Goal: Task Accomplishment & Management: Complete application form

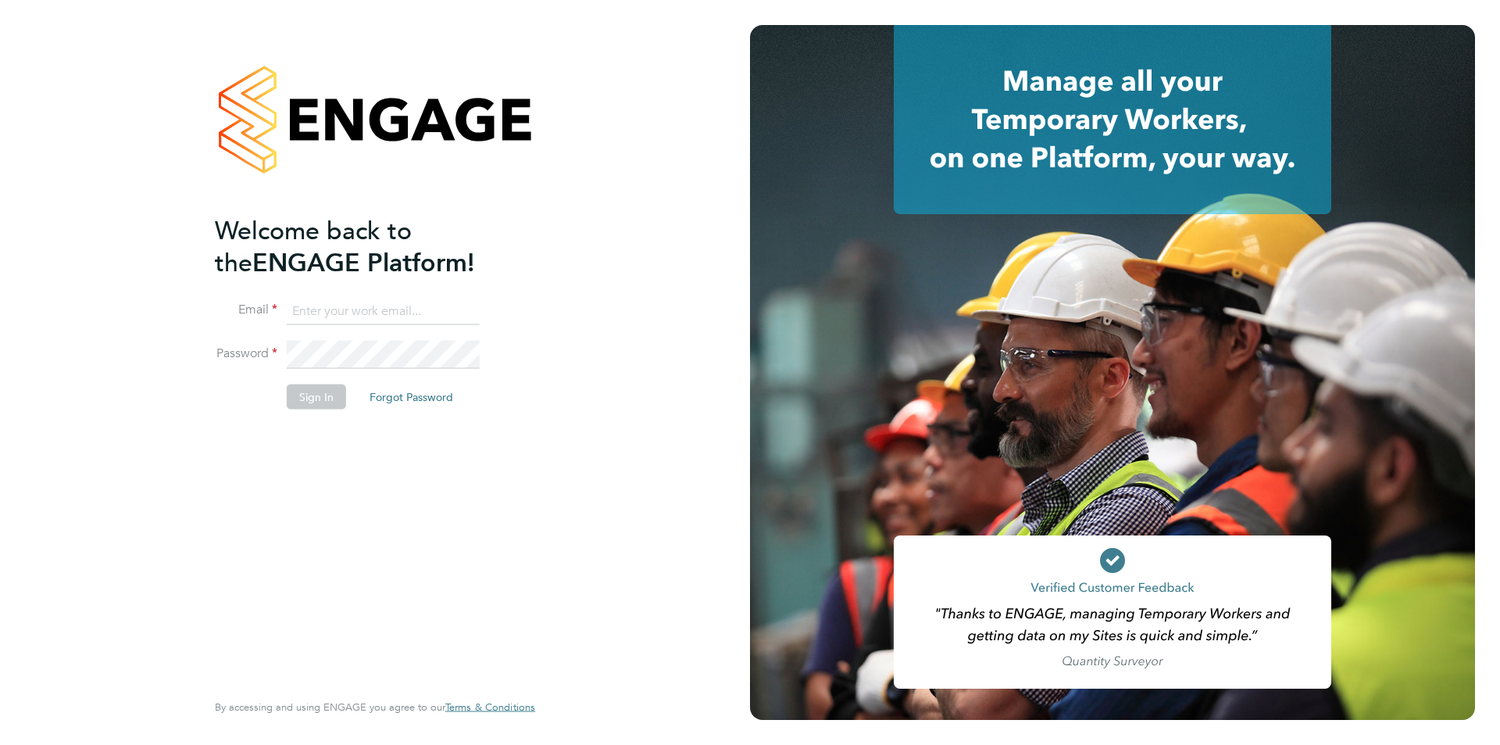
type input "[EMAIL_ADDRESS][PERSON_NAME][DOMAIN_NAME]"
click at [321, 399] on button "Sign In" at bounding box center [316, 396] width 59 height 25
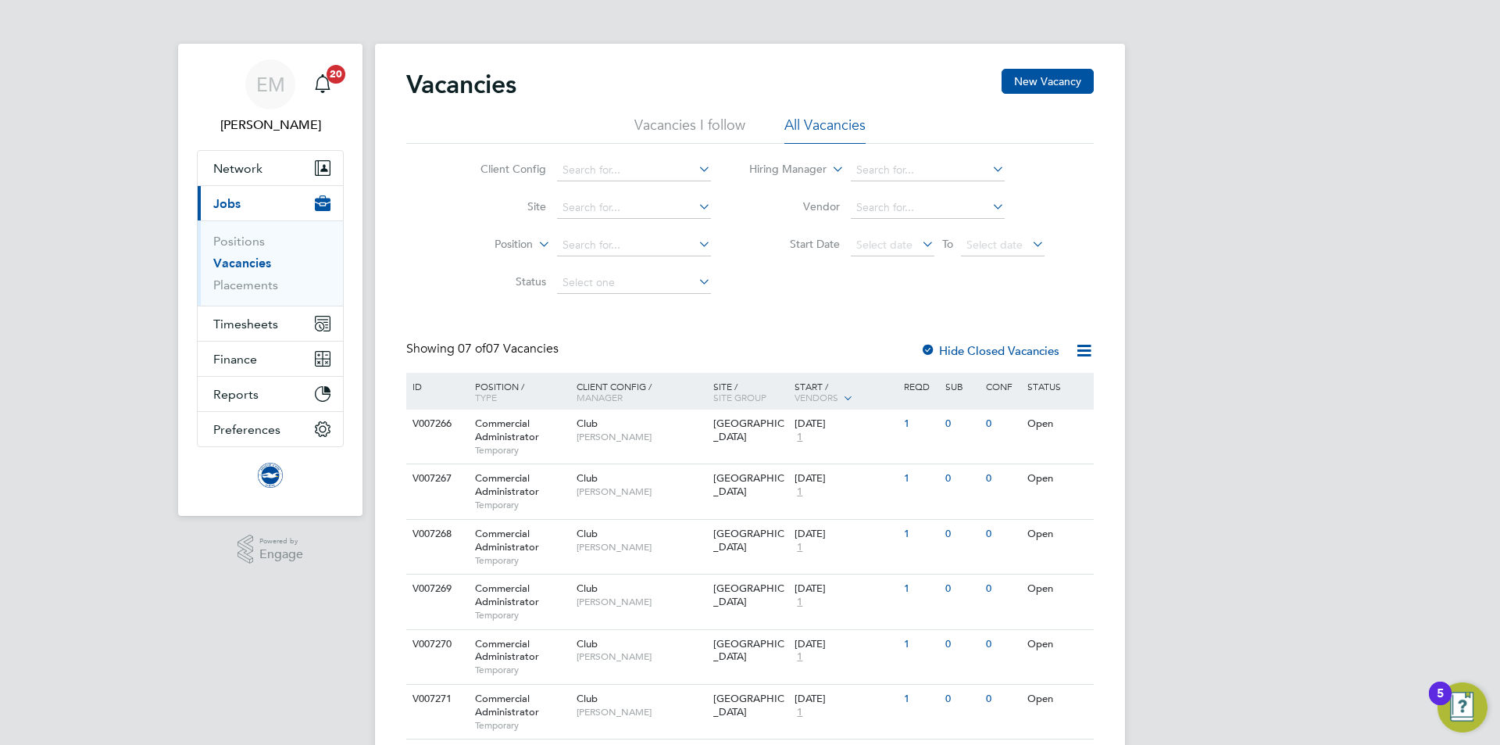
click at [241, 292] on li "Placements" at bounding box center [271, 285] width 117 height 16
click at [236, 286] on link "Placements" at bounding box center [245, 284] width 65 height 15
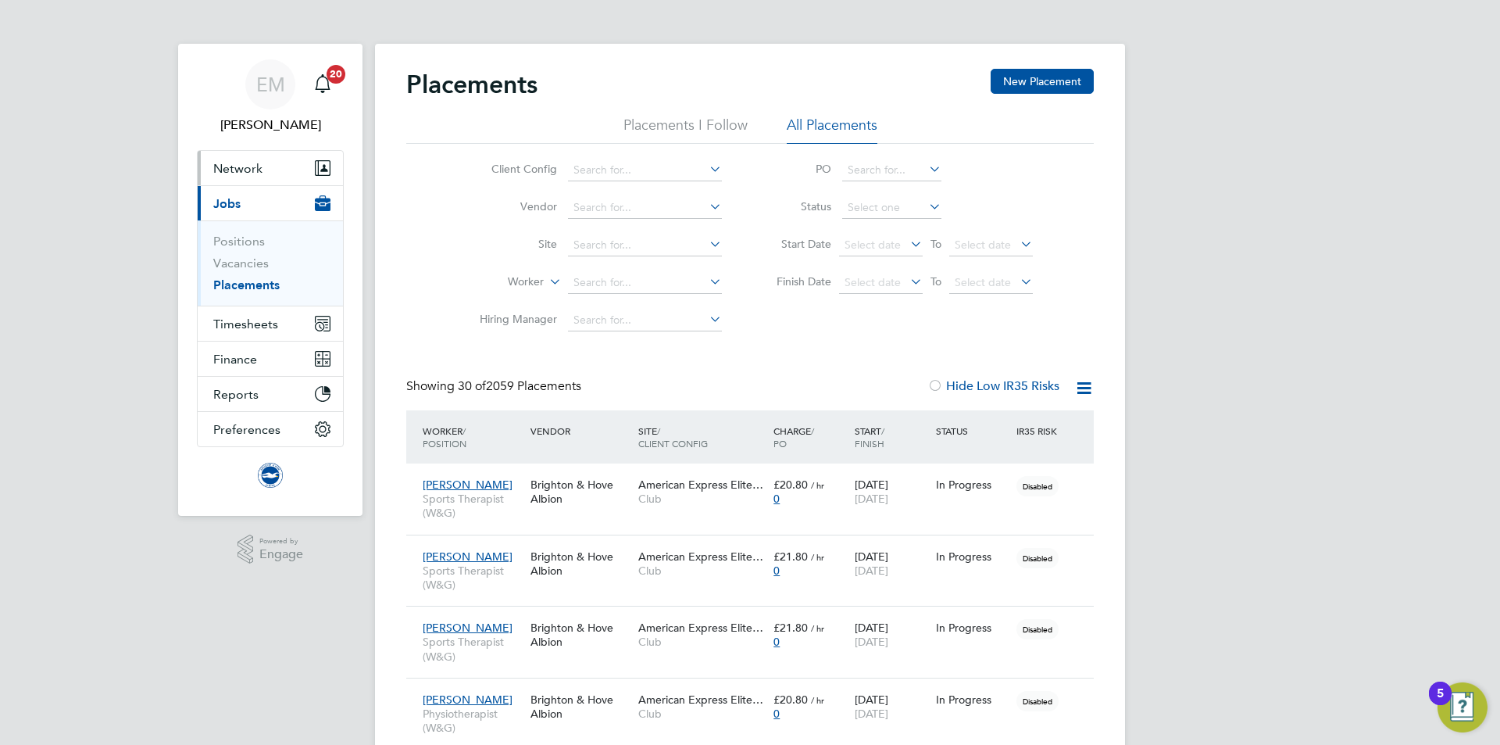
click at [239, 170] on span "Network" at bounding box center [237, 168] width 49 height 15
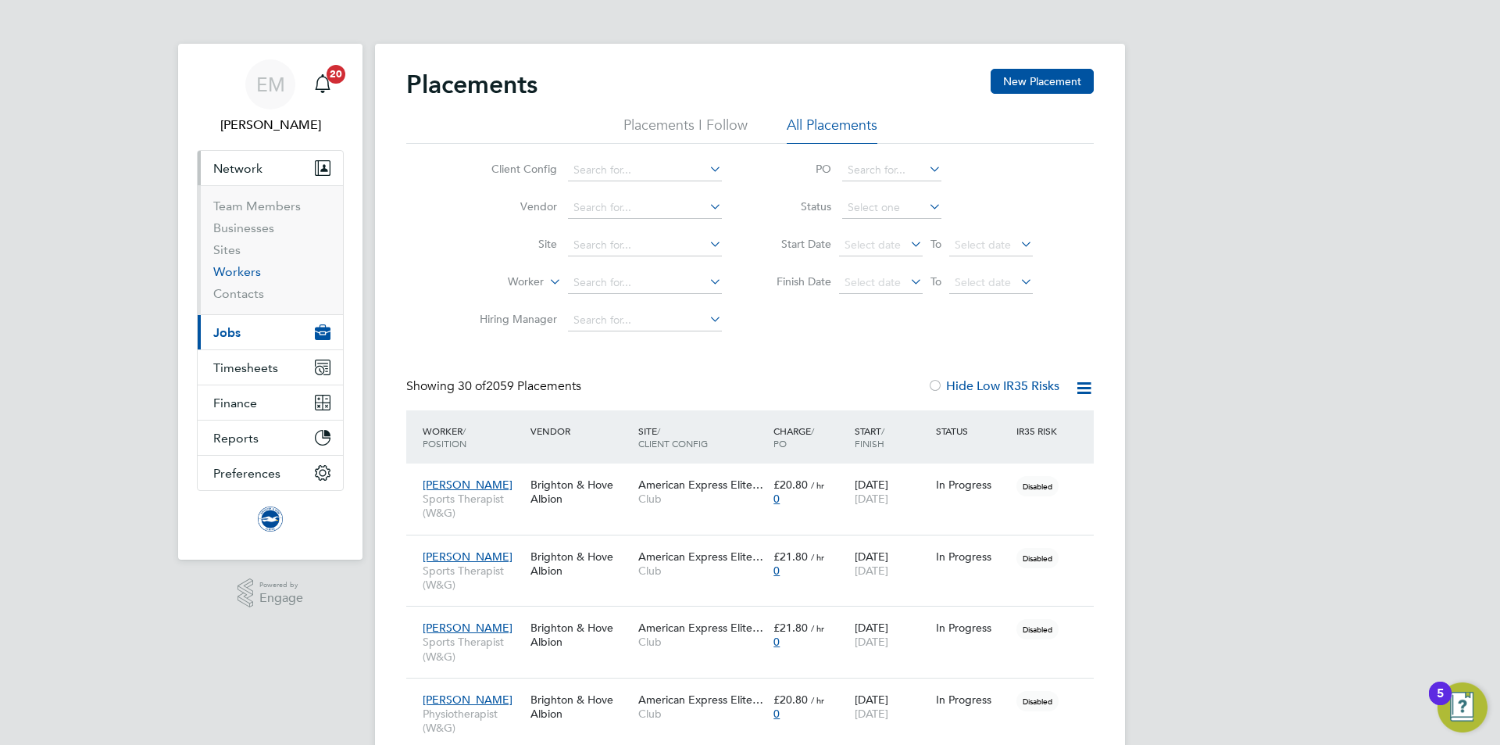
click at [230, 266] on link "Workers" at bounding box center [237, 271] width 48 height 15
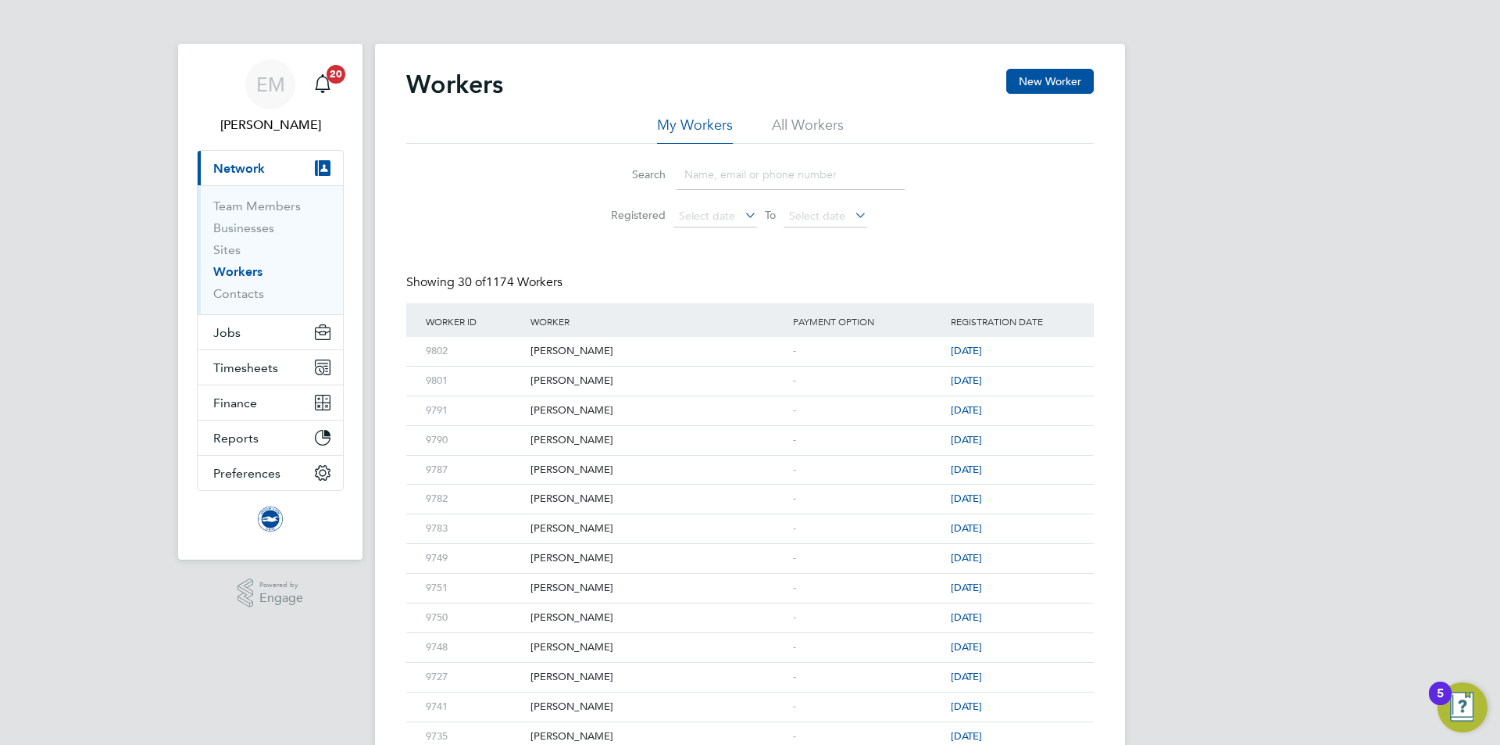
click at [821, 115] on div "Workers New Worker" at bounding box center [750, 92] width 688 height 47
click at [808, 129] on li "All Workers" at bounding box center [808, 130] width 72 height 28
click at [1046, 83] on button "New Worker" at bounding box center [1050, 81] width 88 height 25
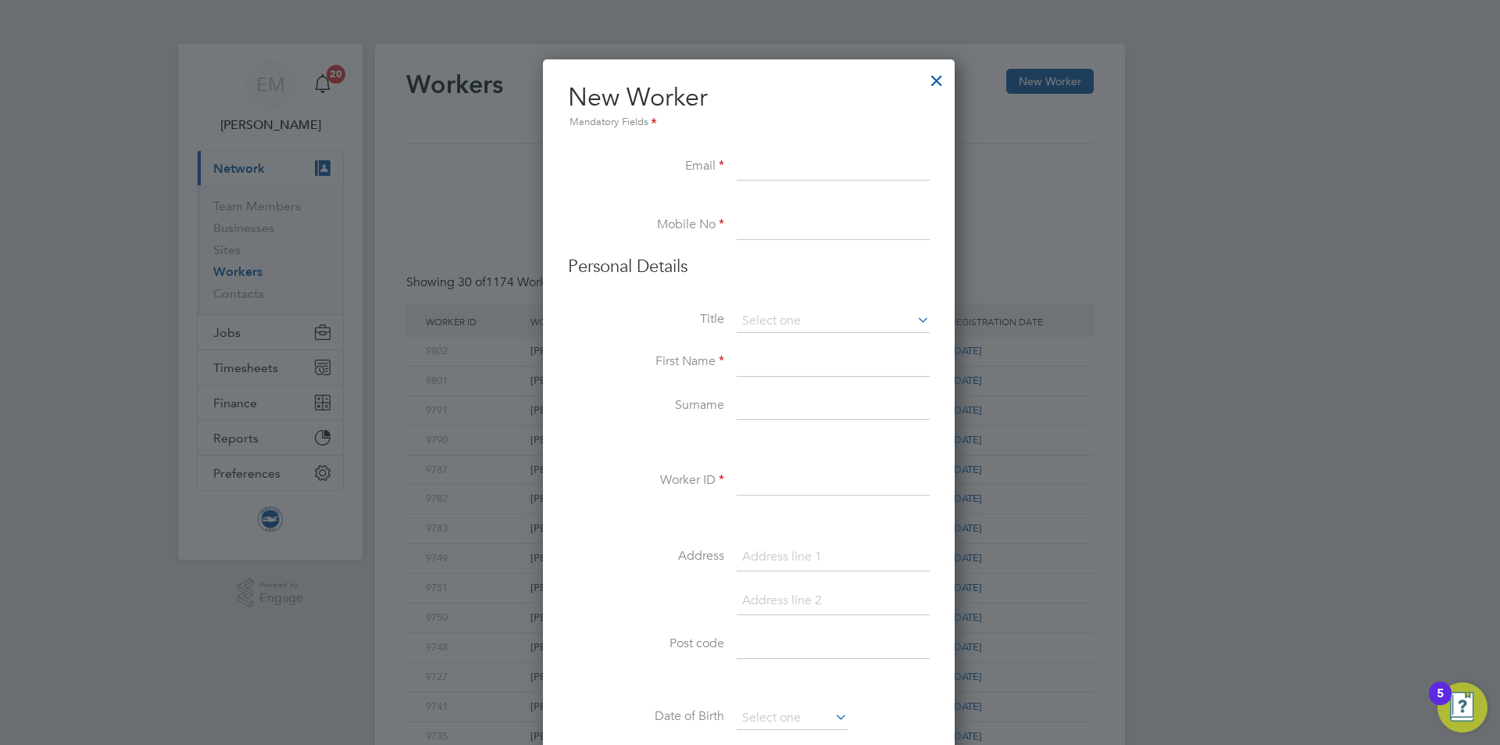
scroll to position [1207, 414]
click at [799, 165] on input at bounding box center [833, 167] width 193 height 28
paste input "[PERSON_NAME][EMAIL_ADDRESS][DOMAIN_NAME]"
type input "[PERSON_NAME][EMAIL_ADDRESS][DOMAIN_NAME]"
click at [838, 230] on input at bounding box center [833, 226] width 193 height 28
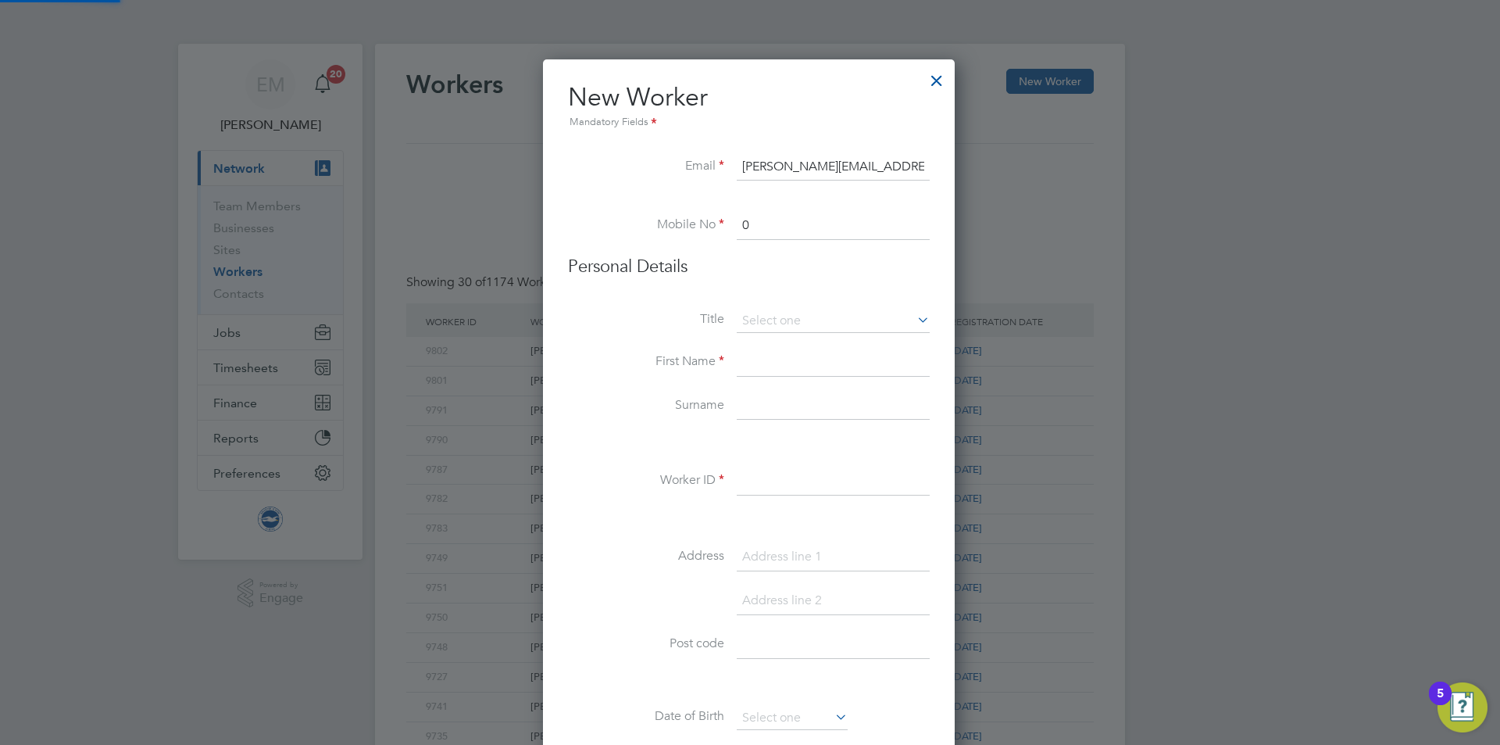
paste input "77 6589 4103"
click at [770, 222] on input "077 6589 4103" at bounding box center [833, 226] width 193 height 28
drag, startPoint x: 799, startPoint y: 220, endPoint x: 793, endPoint y: 246, distance: 26.5
click at [798, 220] on input "0776589 4103" at bounding box center [833, 226] width 193 height 28
type input "07765894103"
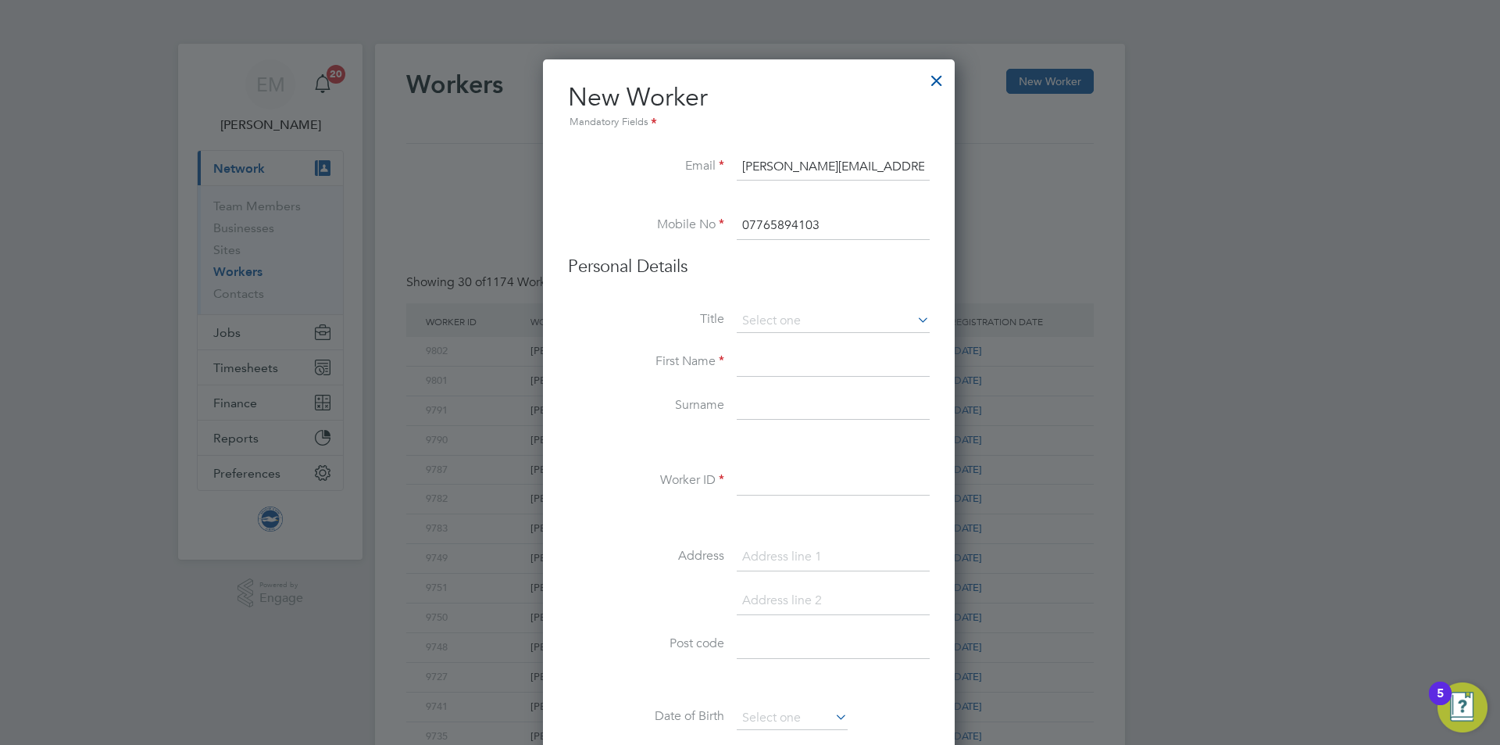
click at [806, 362] on input at bounding box center [833, 362] width 193 height 28
type input "[PERSON_NAME]"
type input "Edge"
click at [792, 498] on li "Worker ID" at bounding box center [749, 489] width 362 height 44
click at [790, 488] on input at bounding box center [833, 481] width 193 height 28
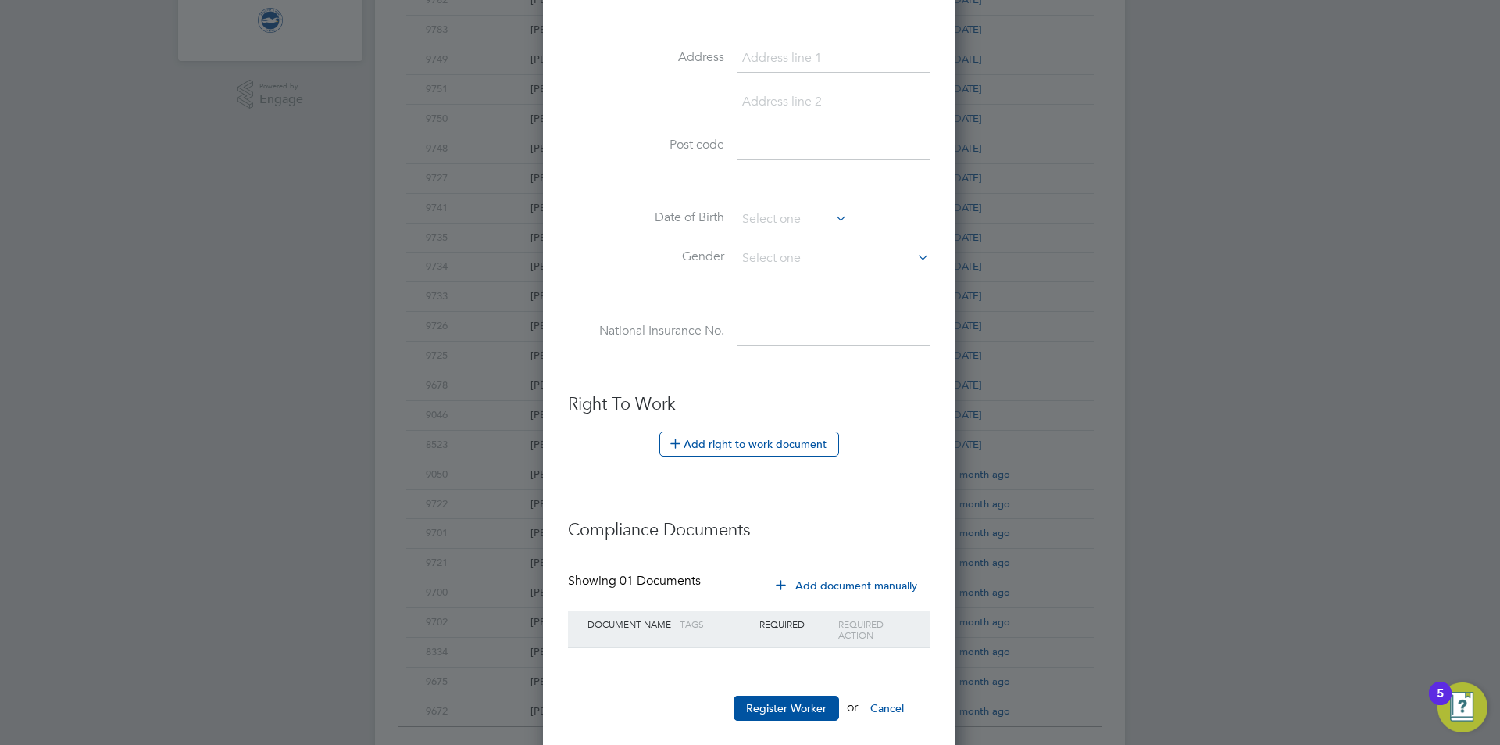
scroll to position [583, 0]
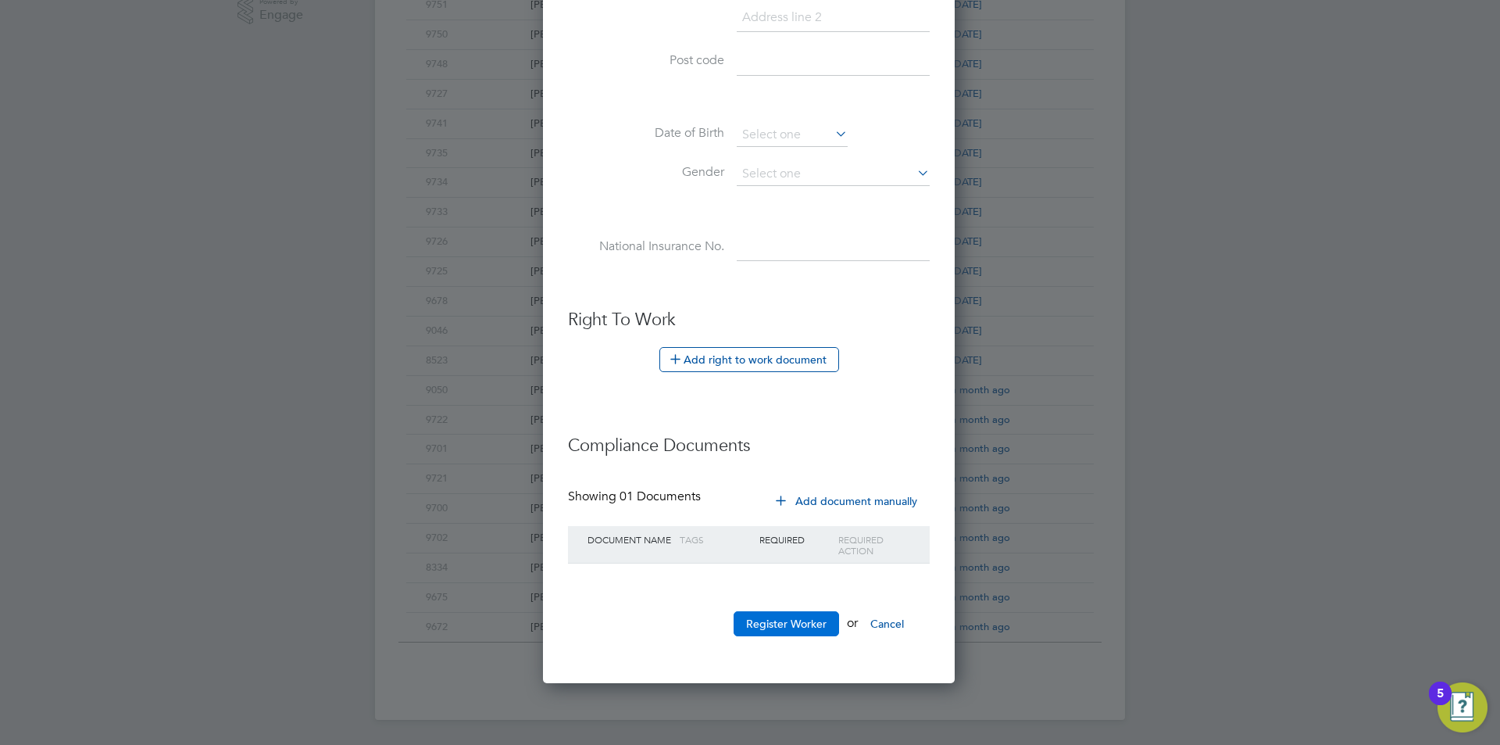
type input "9795"
click at [784, 624] on button "Register Worker" at bounding box center [786, 623] width 105 height 25
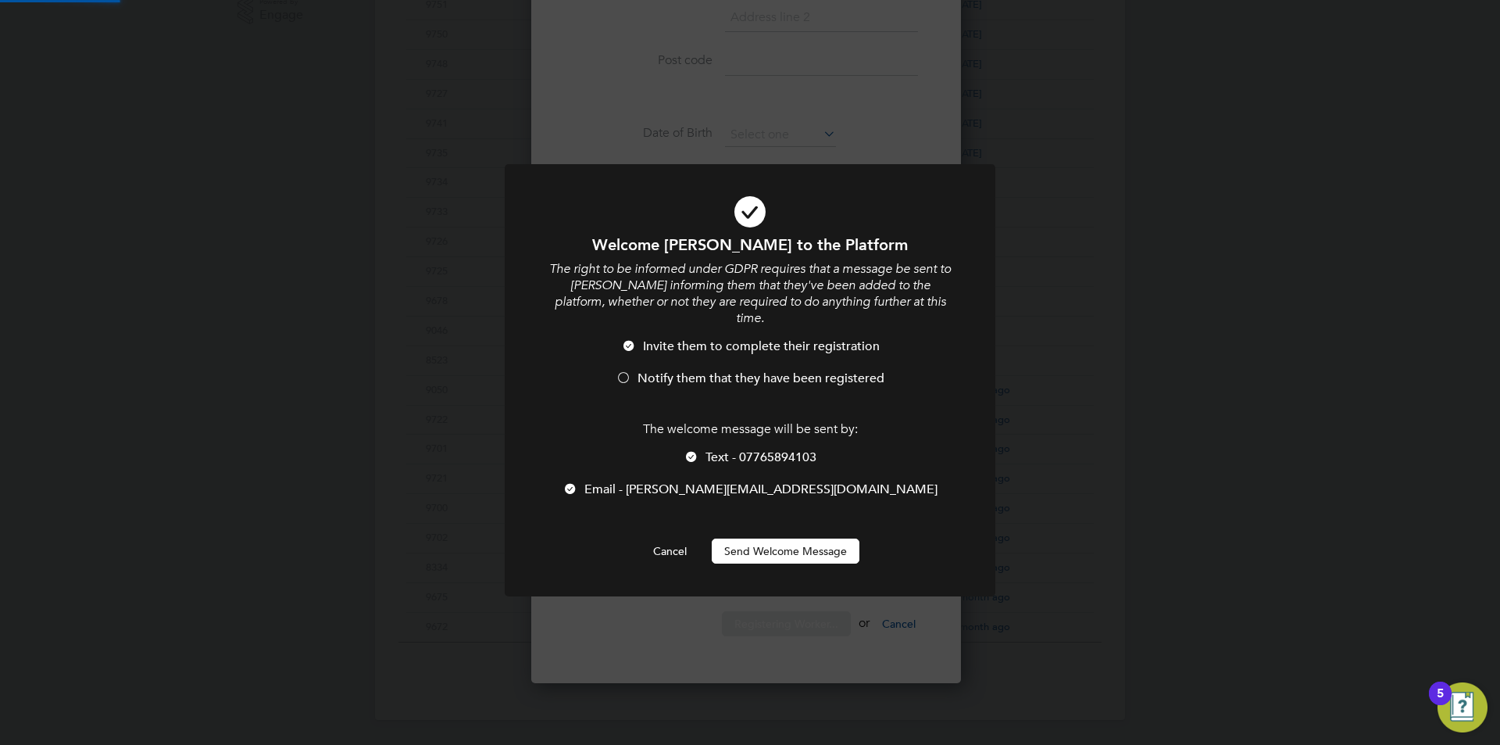
scroll to position [0, 0]
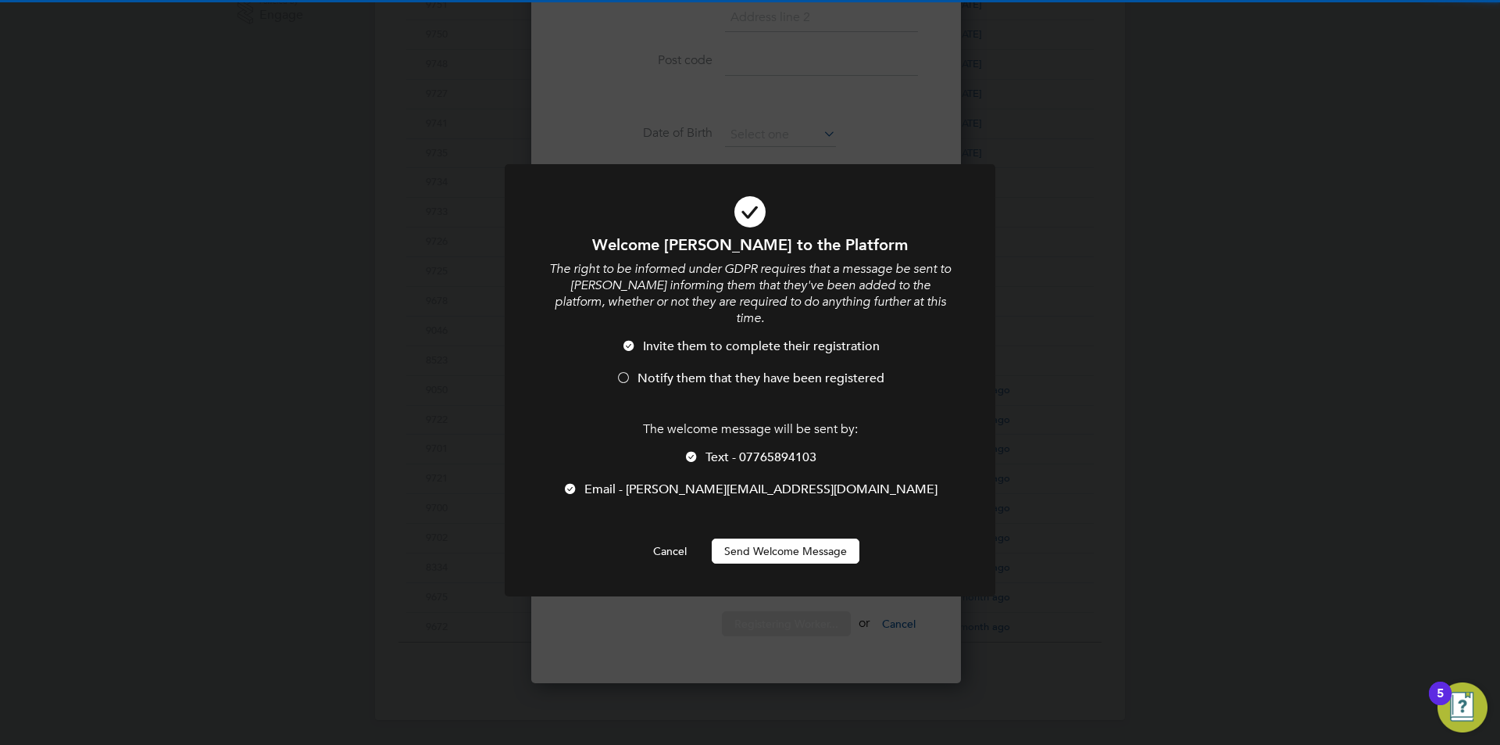
click at [755, 538] on button "Send Welcome Message" at bounding box center [786, 550] width 148 height 25
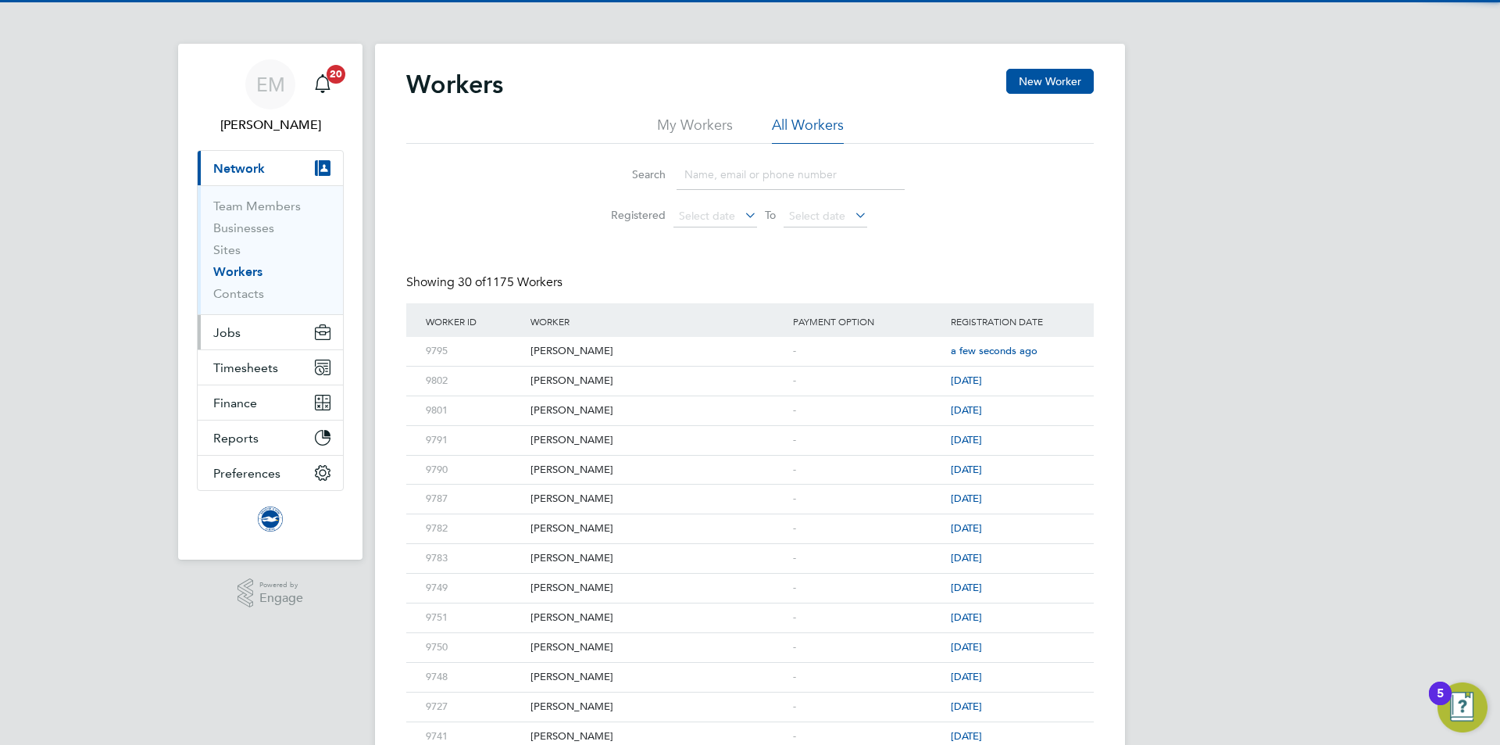
drag, startPoint x: 239, startPoint y: 325, endPoint x: 241, endPoint y: 317, distance: 8.0
click at [240, 318] on button "Jobs" at bounding box center [270, 332] width 145 height 34
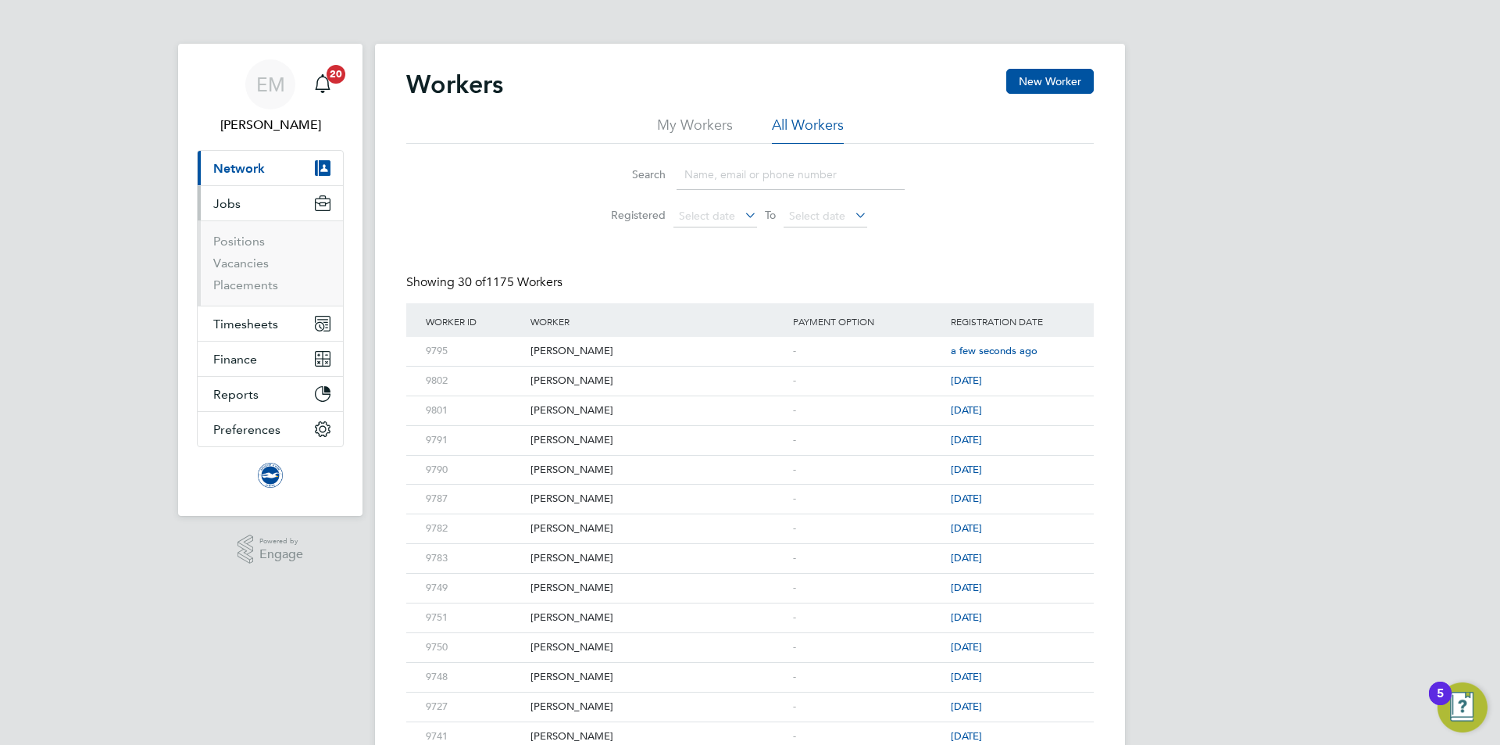
click at [256, 293] on ul "Positions Vacancies Placements" at bounding box center [270, 262] width 145 height 85
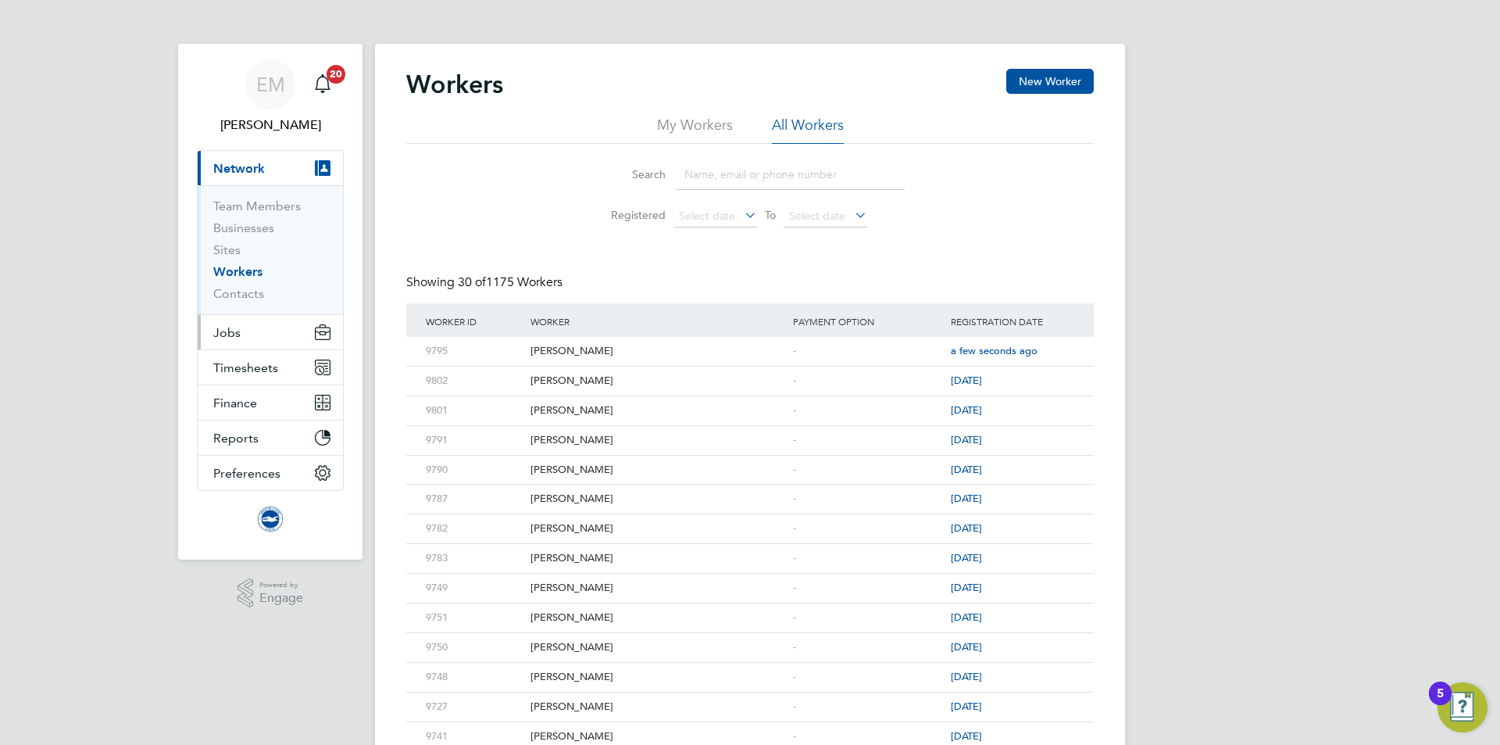
click at [221, 327] on span "Jobs" at bounding box center [226, 332] width 27 height 15
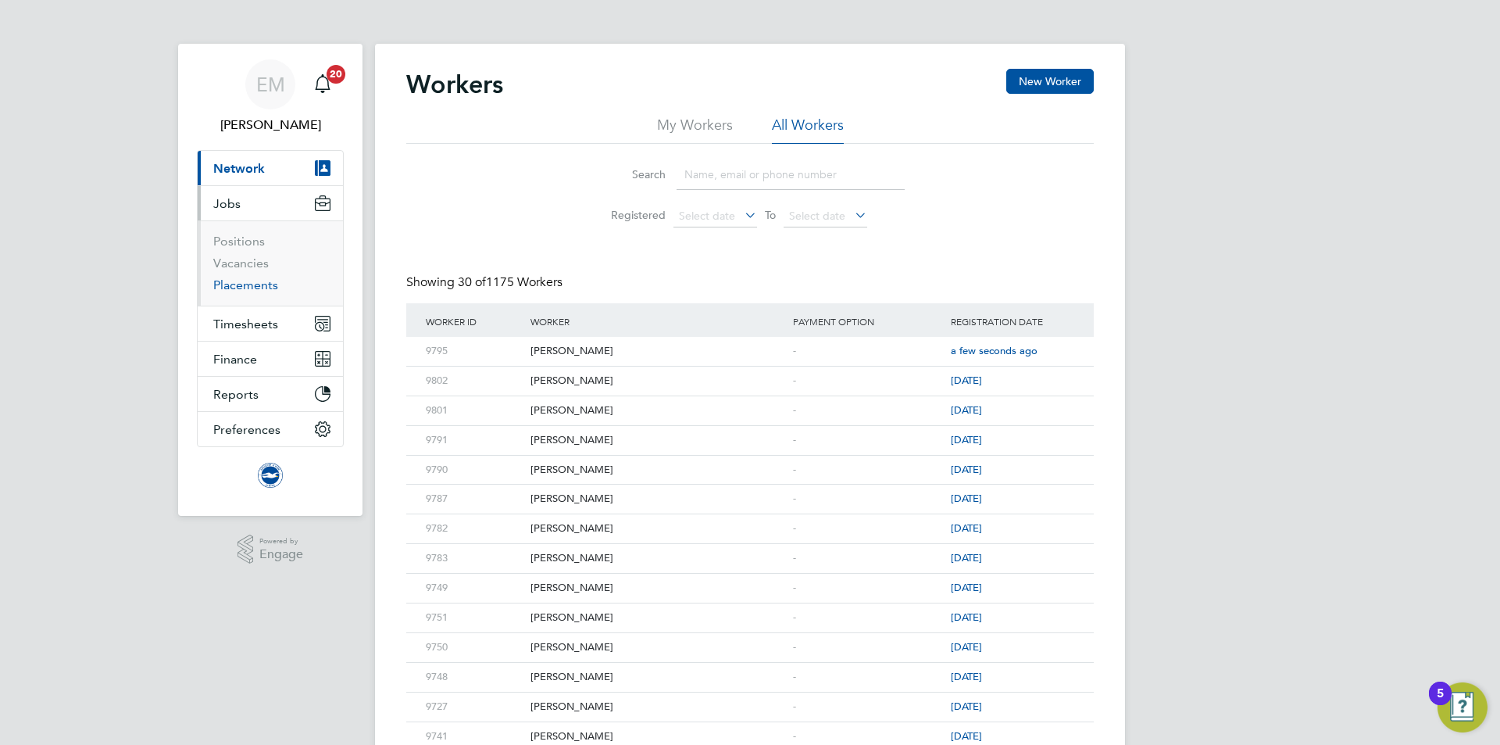
click at [244, 279] on link "Placements" at bounding box center [245, 284] width 65 height 15
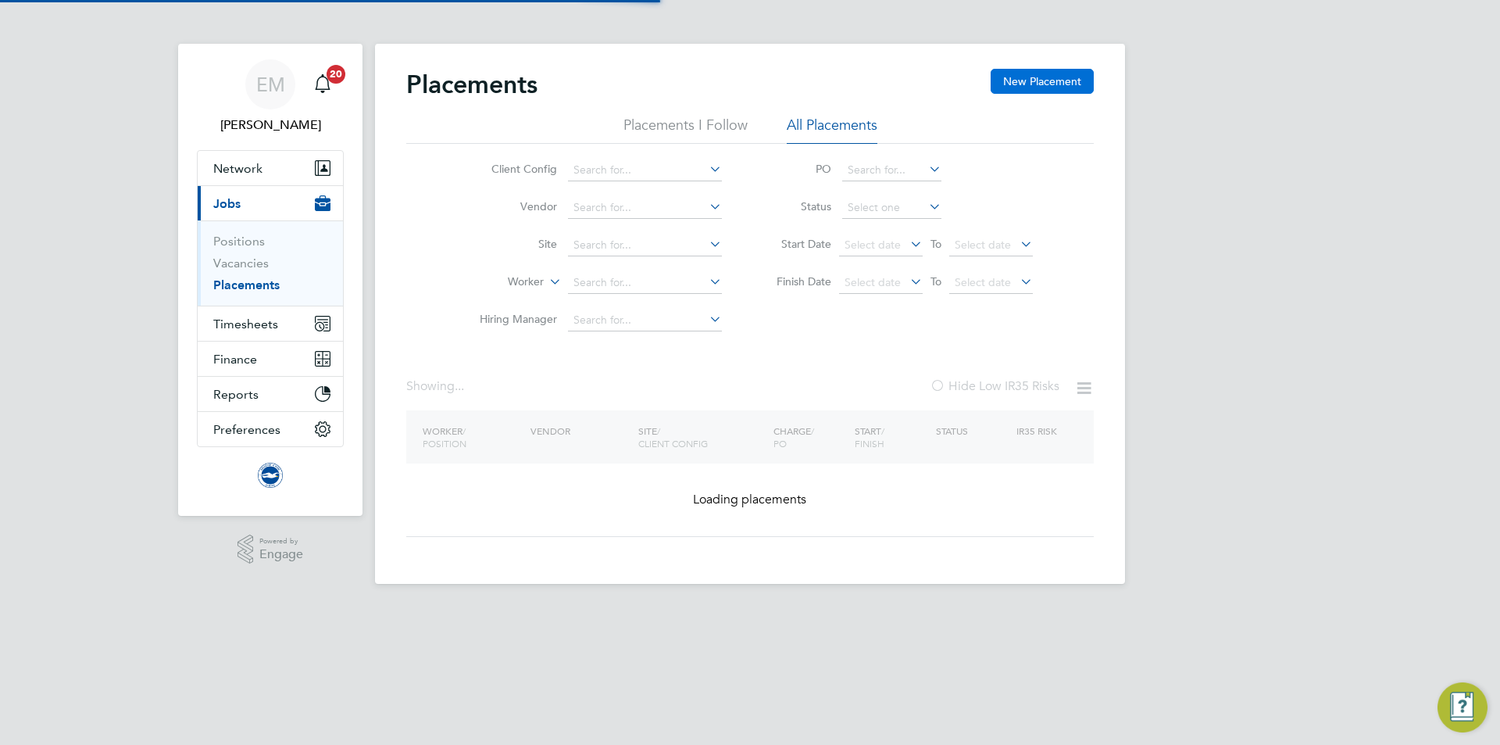
click at [1009, 72] on button "New Placement" at bounding box center [1042, 81] width 103 height 25
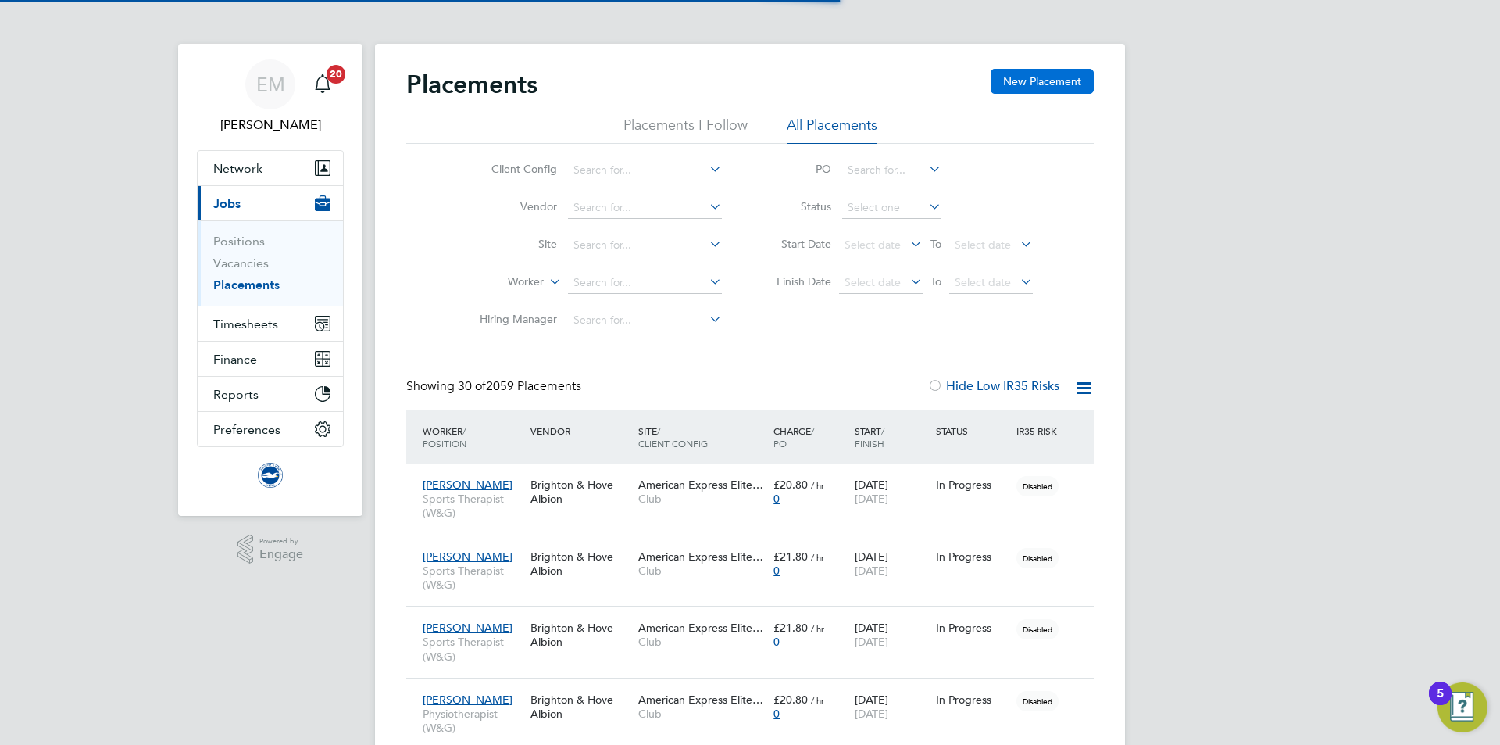
scroll to position [45, 136]
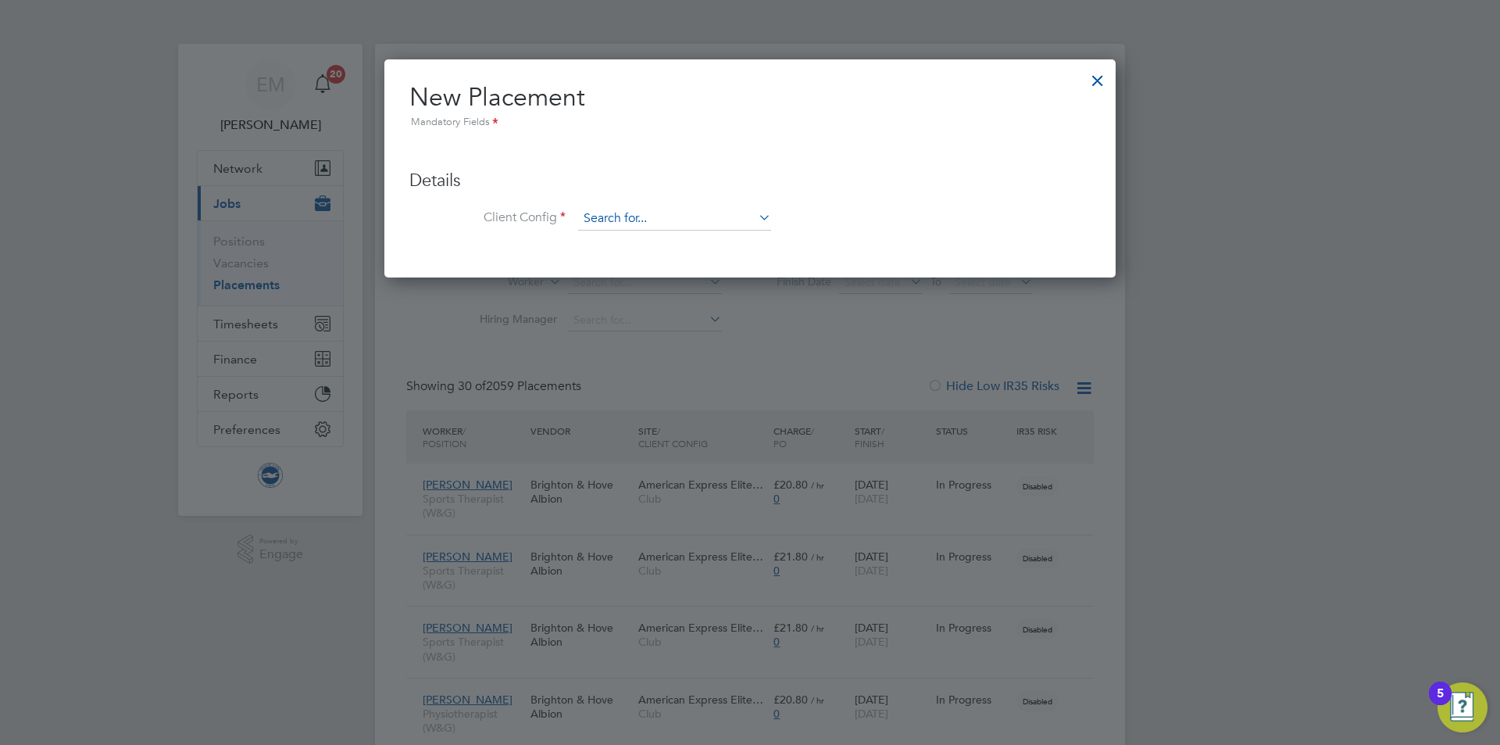
click at [641, 223] on input at bounding box center [674, 218] width 193 height 23
click at [628, 238] on li "Club" at bounding box center [674, 240] width 195 height 21
type input "Club"
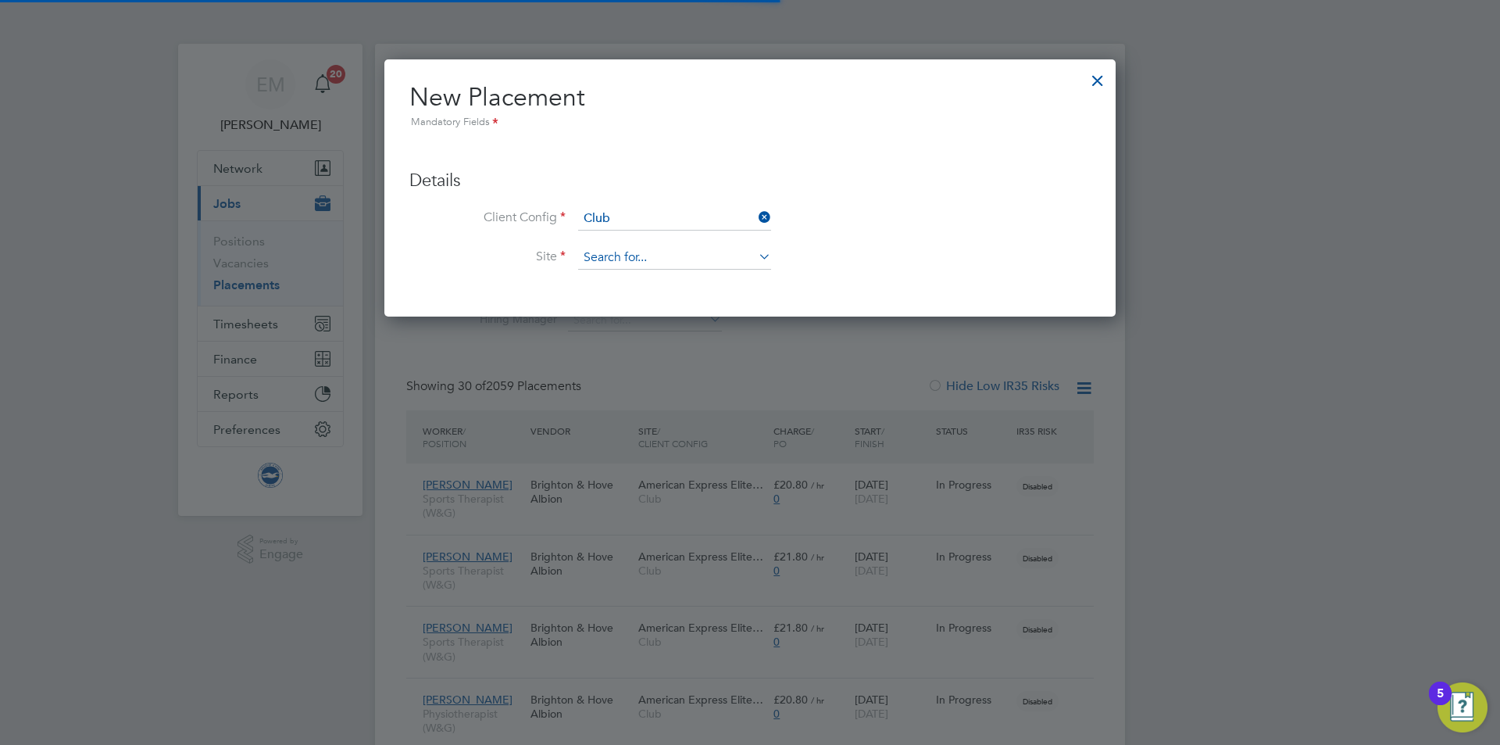
click at [627, 257] on input at bounding box center [674, 257] width 193 height 23
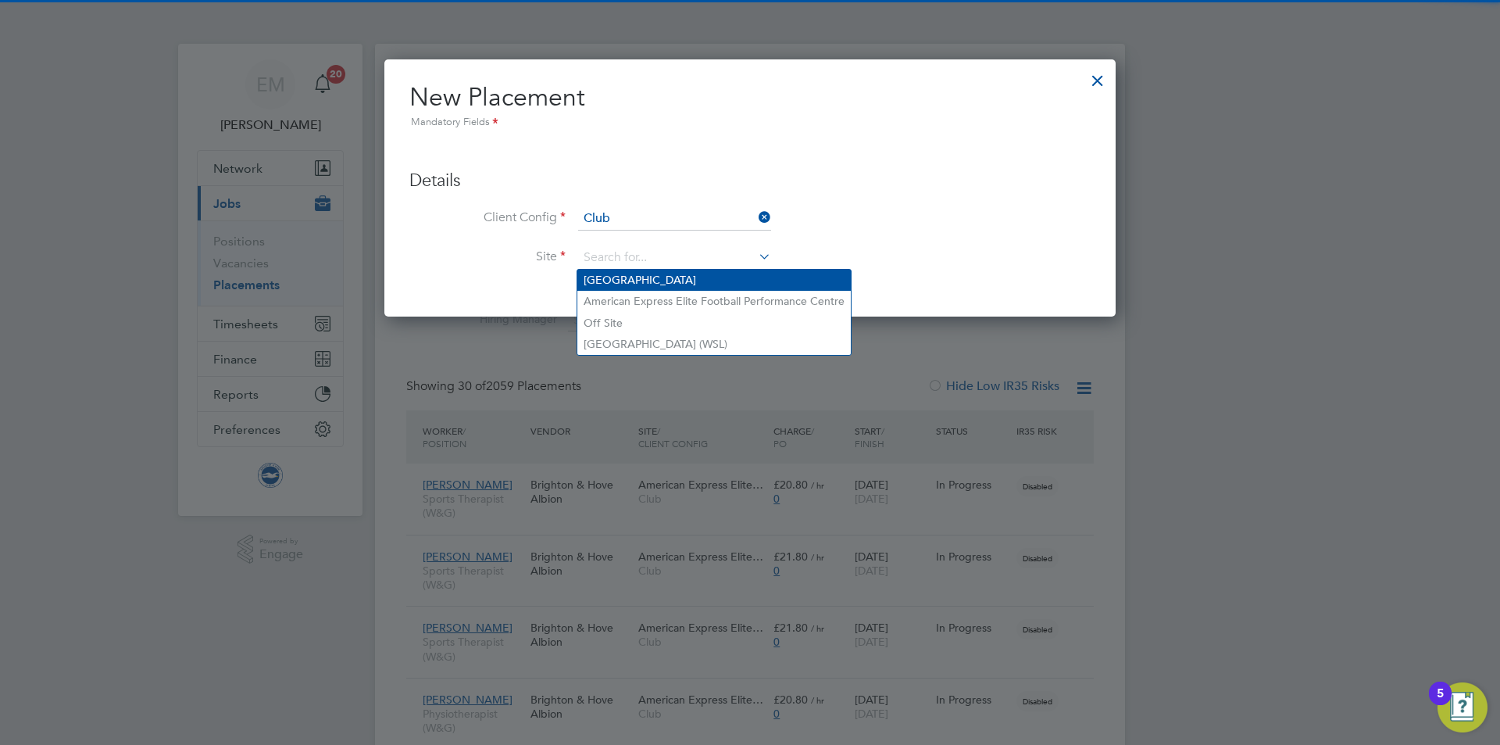
click at [605, 284] on li "[GEOGRAPHIC_DATA]" at bounding box center [713, 280] width 273 height 21
type input "[GEOGRAPHIC_DATA]"
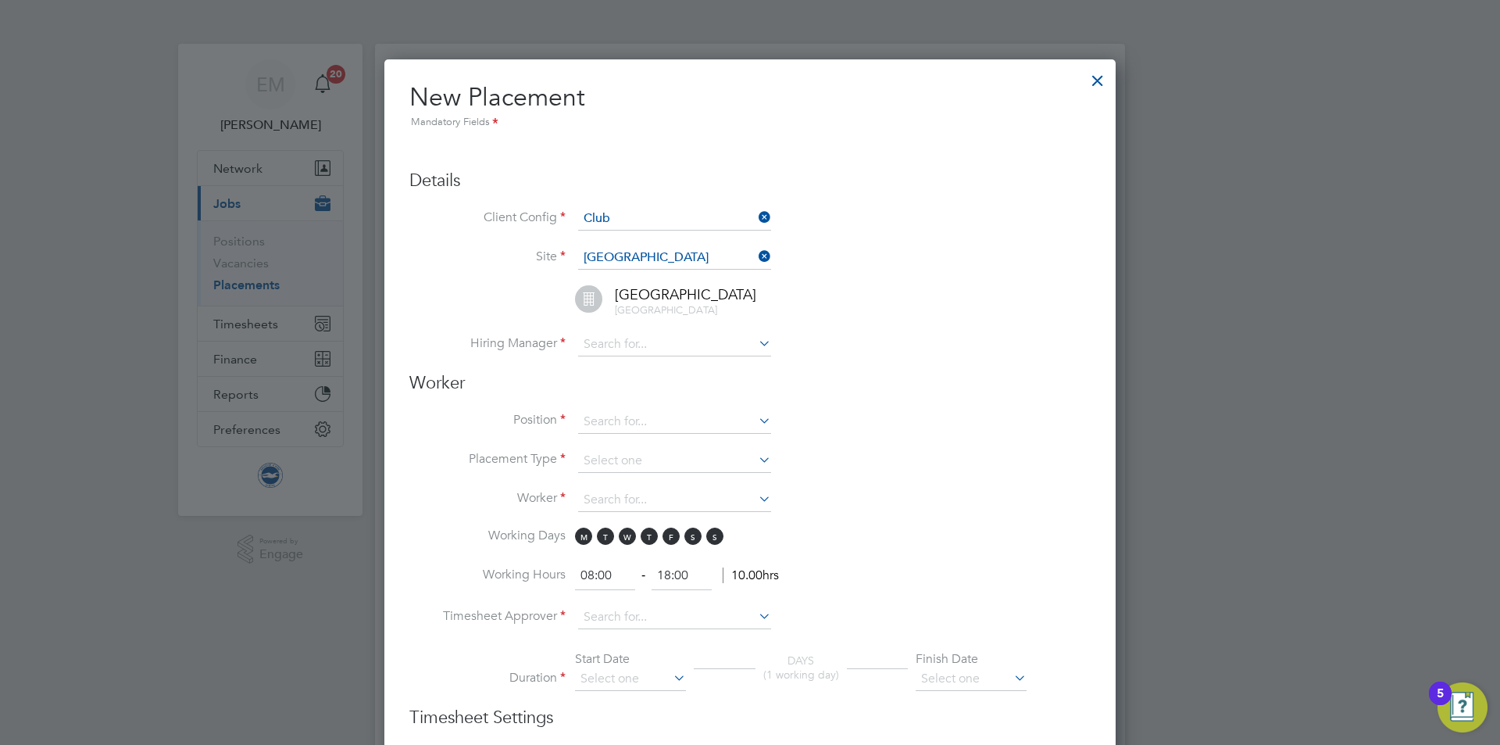
click at [601, 331] on li "[GEOGRAPHIC_DATA], [GEOGRAPHIC_DATA]" at bounding box center [769, 309] width 642 height 48
click at [602, 333] on input at bounding box center [674, 344] width 193 height 23
click at [623, 359] on li "[PERSON_NAME]" at bounding box center [674, 366] width 195 height 21
type input "[PERSON_NAME]"
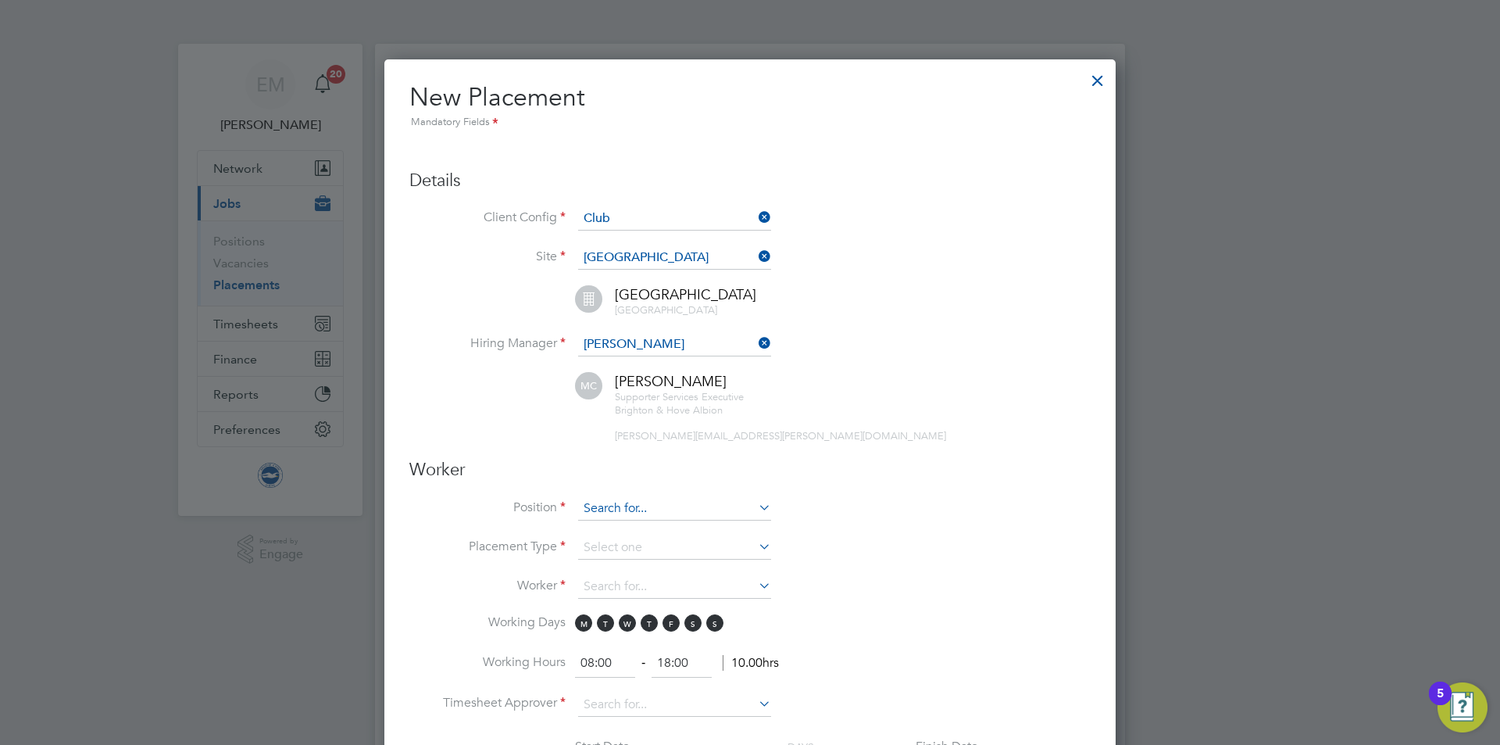
click at [594, 513] on input at bounding box center [674, 508] width 193 height 23
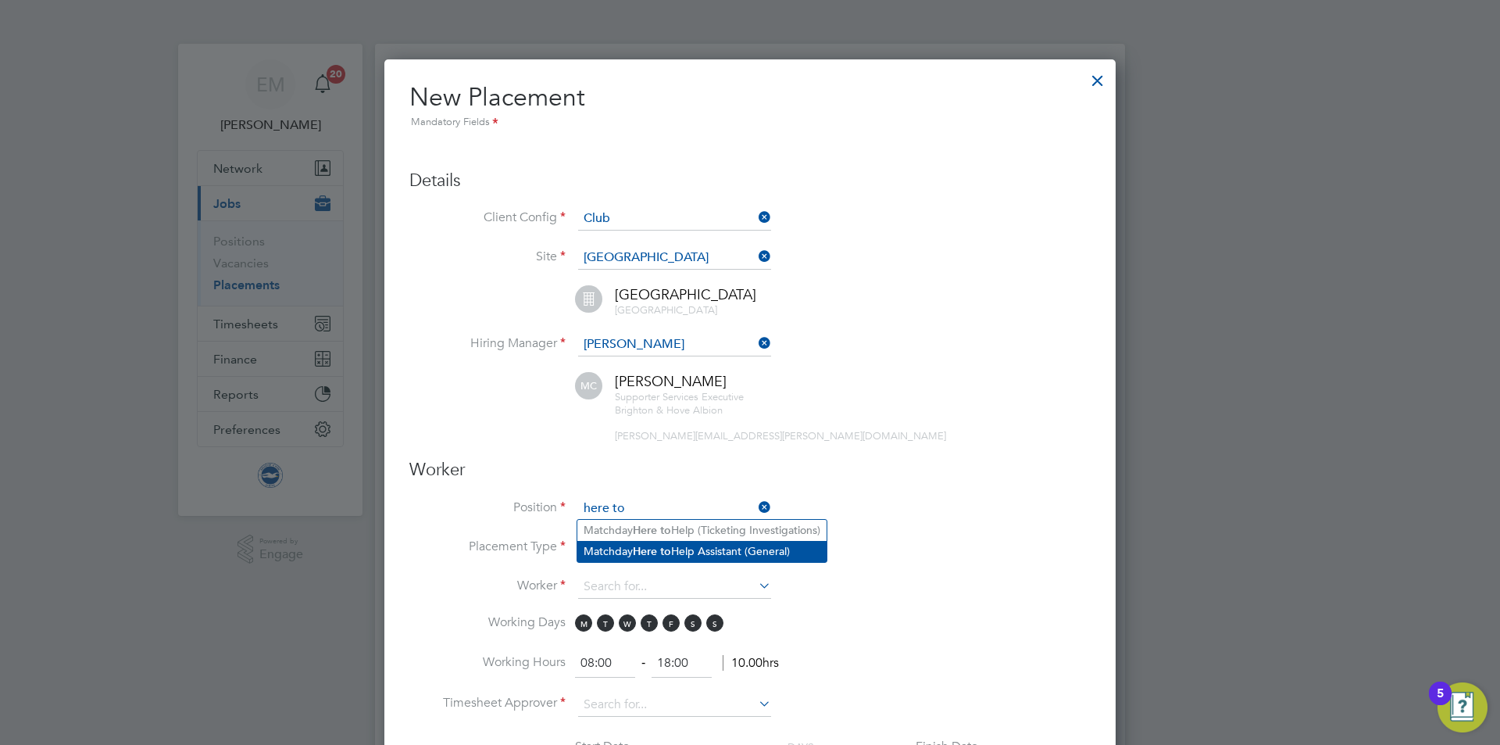
click at [691, 555] on li "Matchday Here to Help Assistant (General)" at bounding box center [701, 551] width 249 height 21
type input "Matchday Here to Help Assistant (General)"
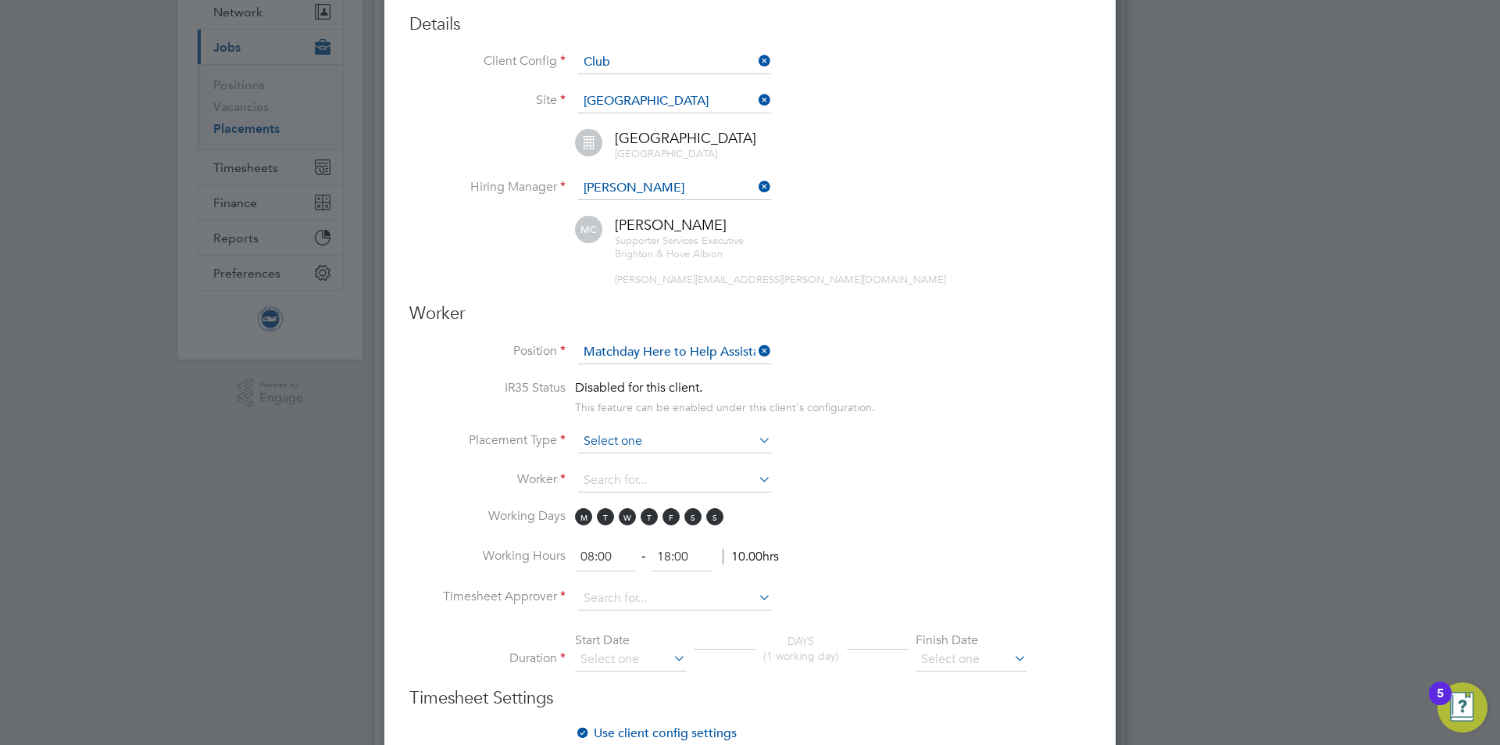
click at [621, 432] on input at bounding box center [674, 441] width 193 height 23
click at [615, 471] on li "Temporary" at bounding box center [674, 462] width 195 height 20
type input "Temporary"
click at [616, 486] on input at bounding box center [674, 480] width 193 height 23
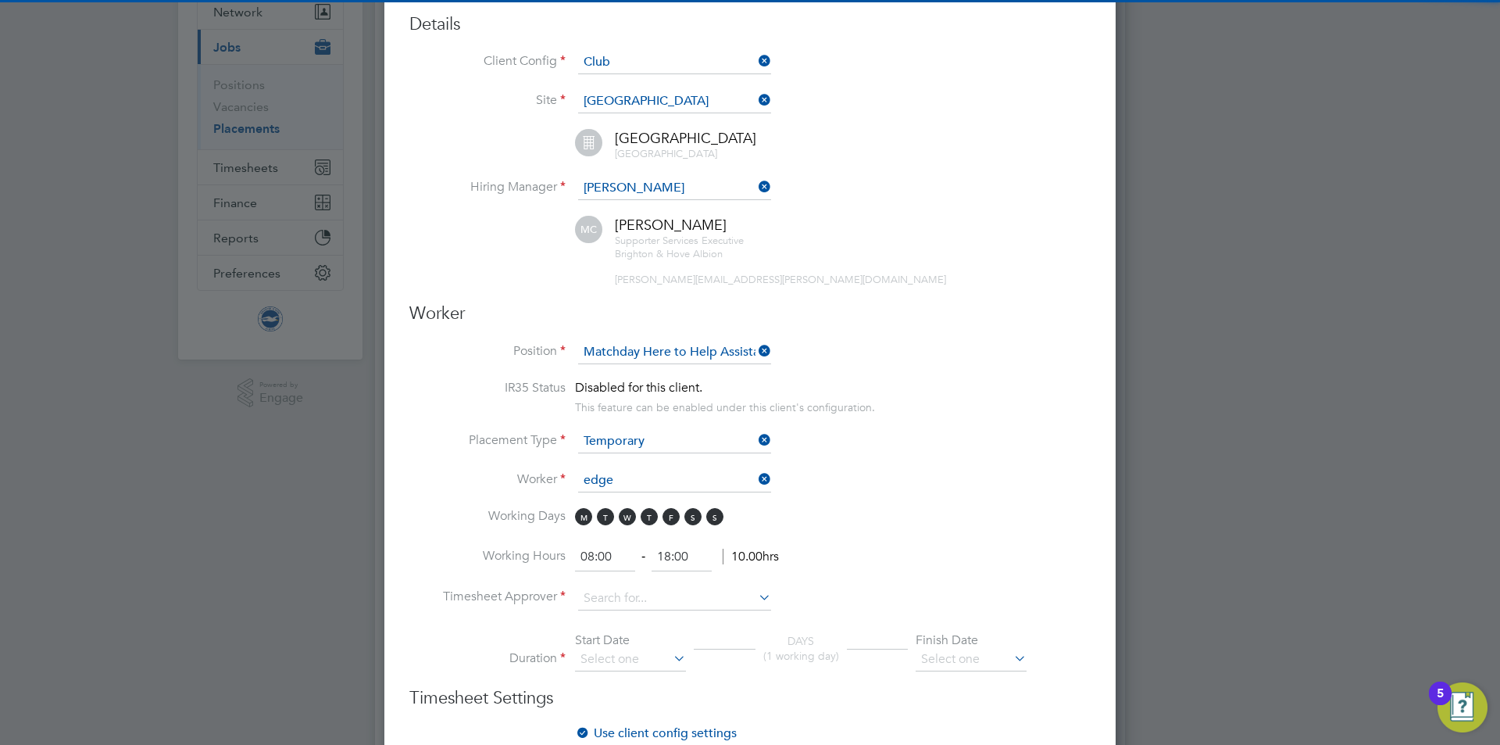
click at [673, 504] on b "Edge" at bounding box center [686, 501] width 27 height 13
type input "[PERSON_NAME] (9795)"
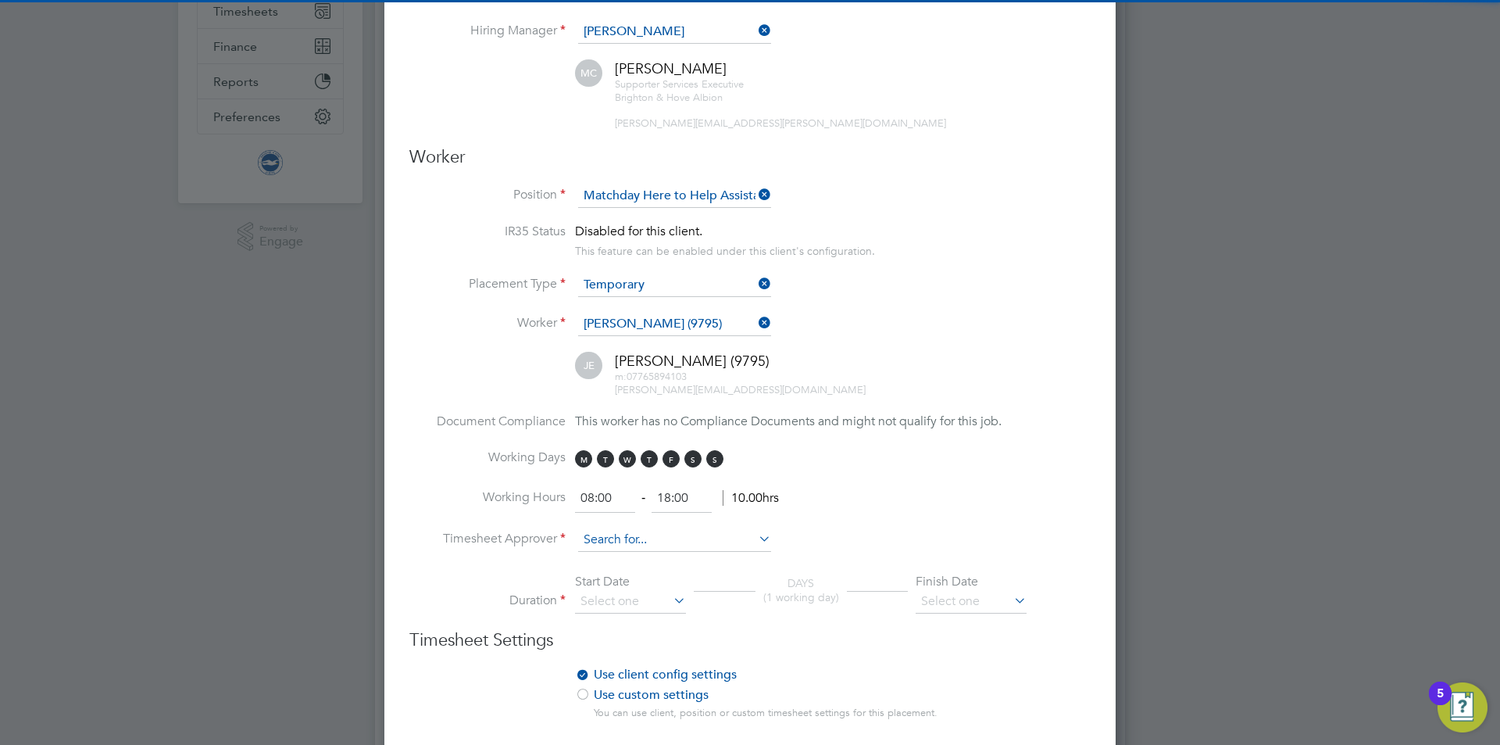
click at [585, 545] on input at bounding box center [674, 539] width 193 height 23
click at [648, 555] on li "[PERSON_NAME]" at bounding box center [674, 561] width 195 height 21
type input "[PERSON_NAME]"
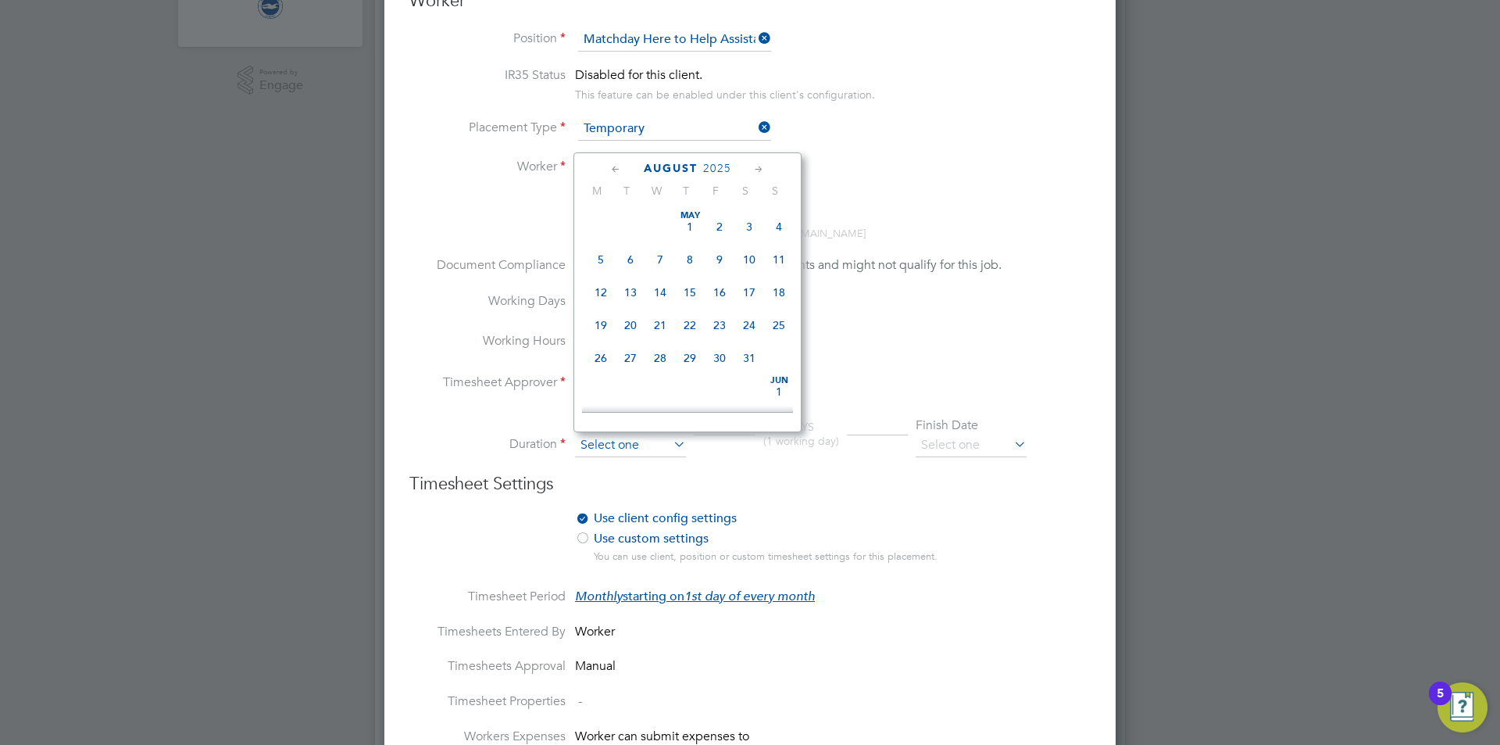
click at [610, 446] on input at bounding box center [630, 445] width 111 height 23
click at [780, 290] on span "31" at bounding box center [779, 277] width 30 height 30
type input "[DATE]"
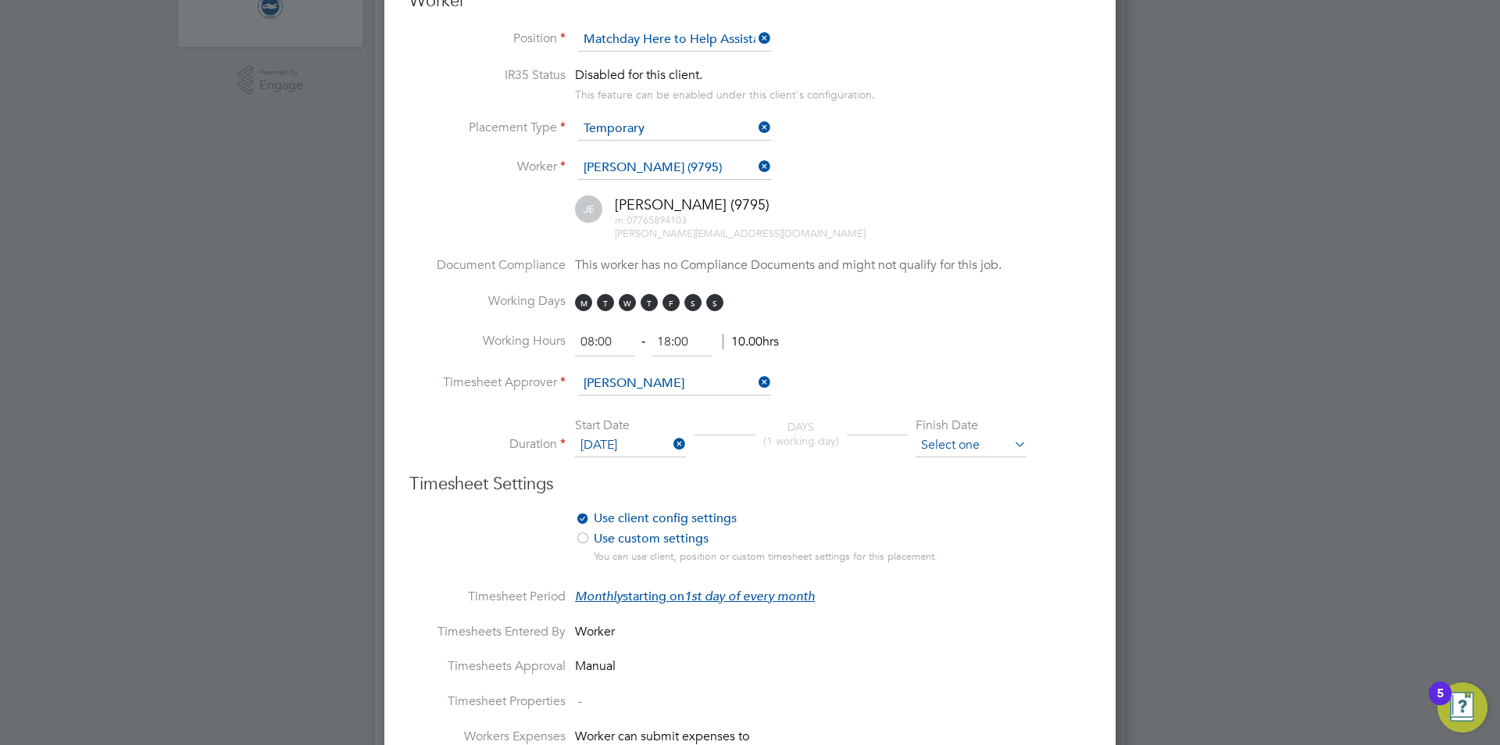
click at [953, 440] on input at bounding box center [971, 445] width 111 height 23
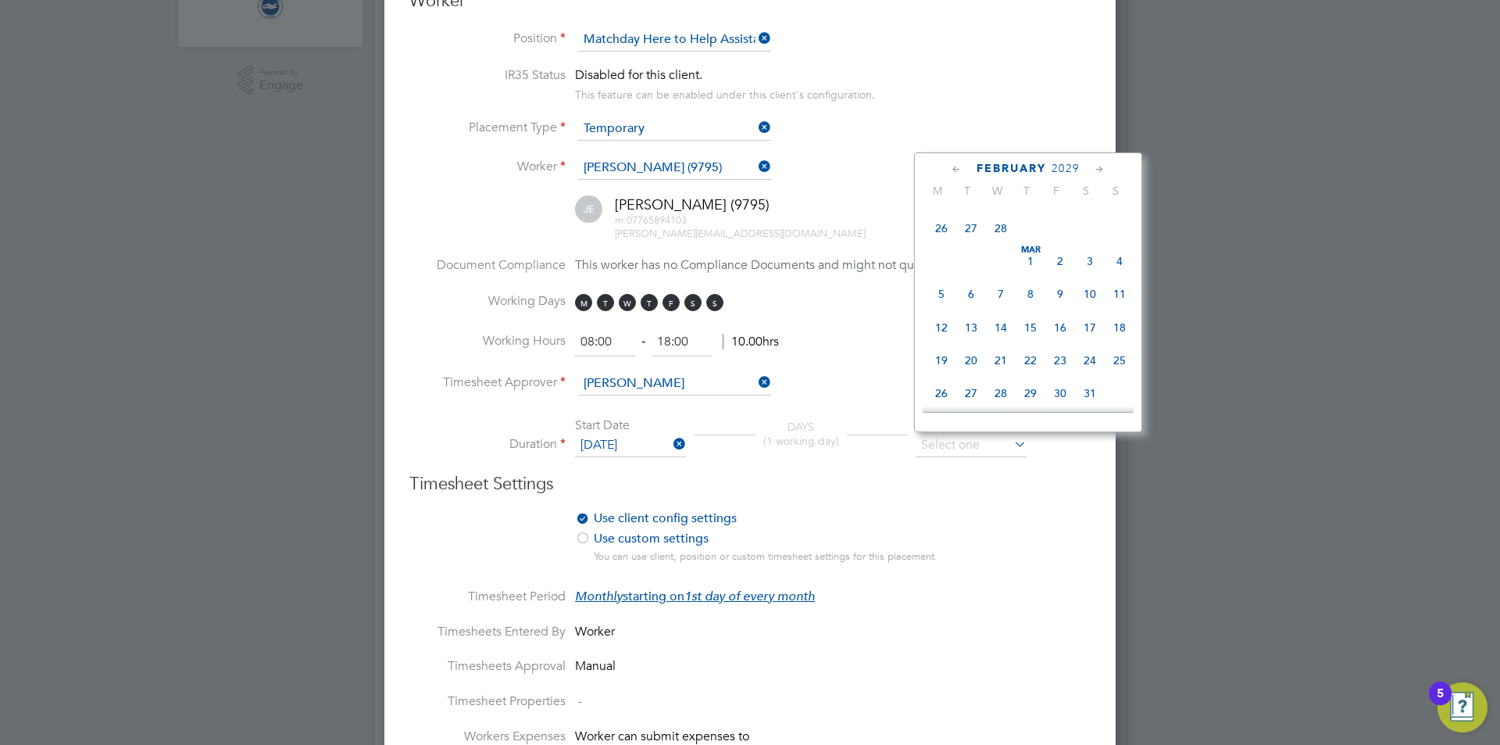
click at [1003, 78] on span "31" at bounding box center [1001, 63] width 30 height 30
type input "[DATE]"
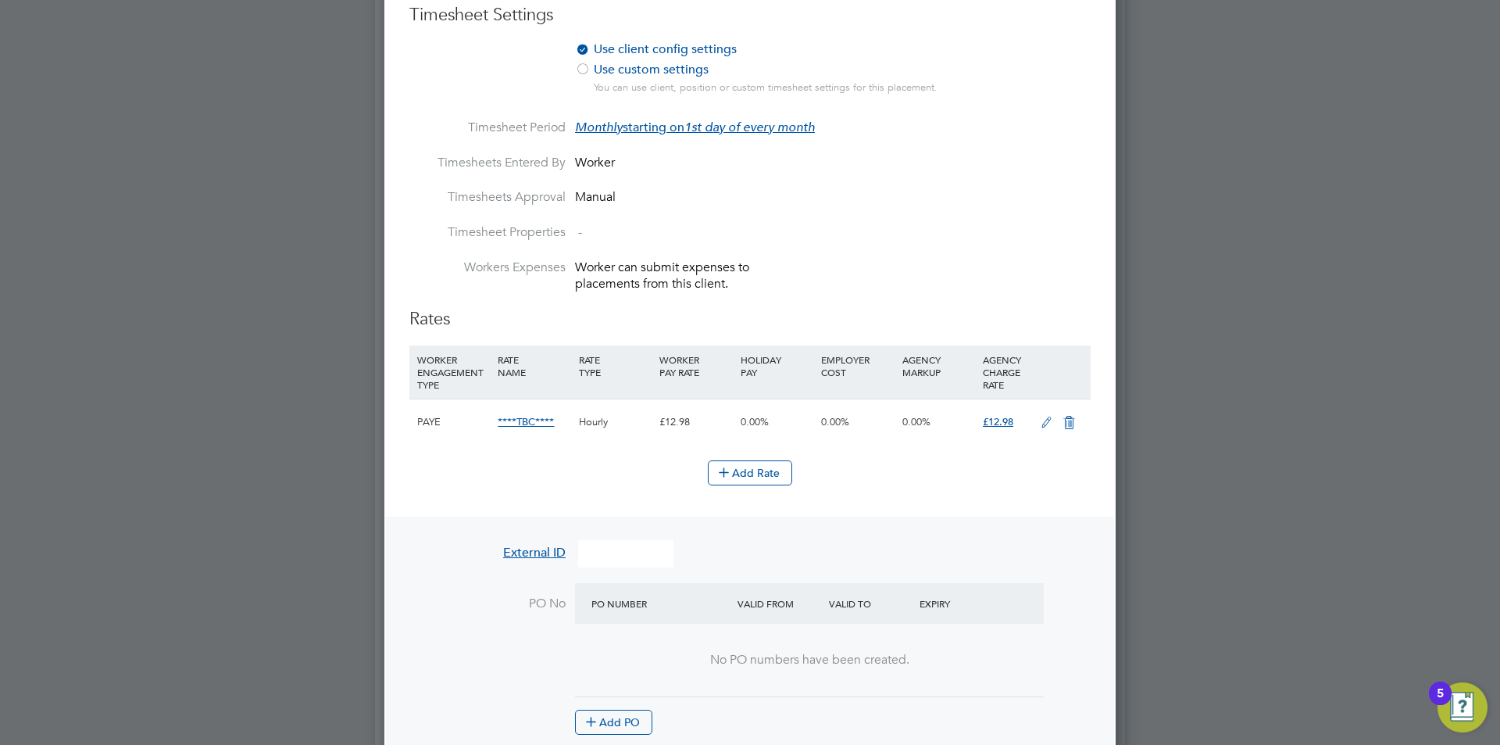
click at [1041, 426] on icon at bounding box center [1047, 422] width 20 height 13
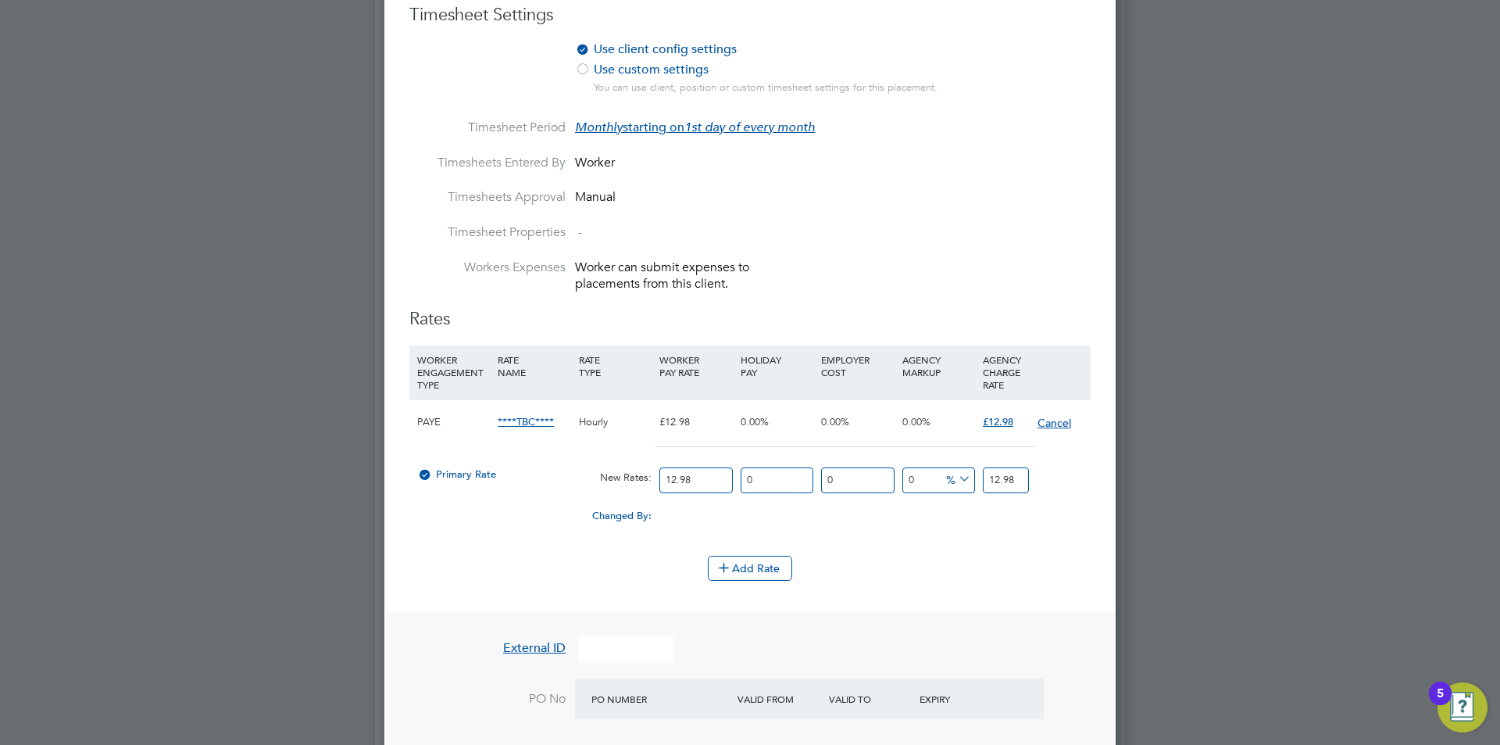
click at [1048, 419] on button "Cancel" at bounding box center [1054, 423] width 35 height 16
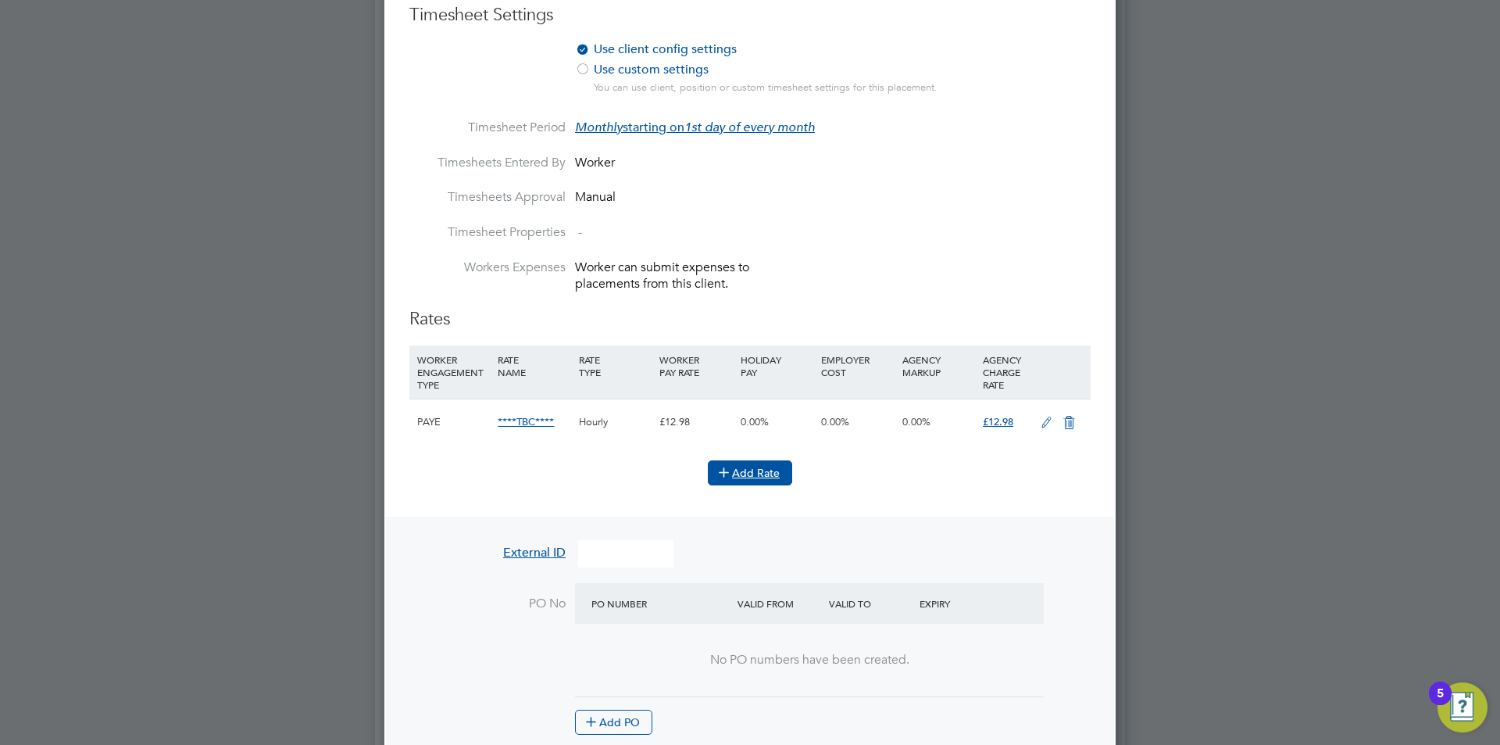
click at [770, 476] on button "Add Rate" at bounding box center [750, 472] width 84 height 25
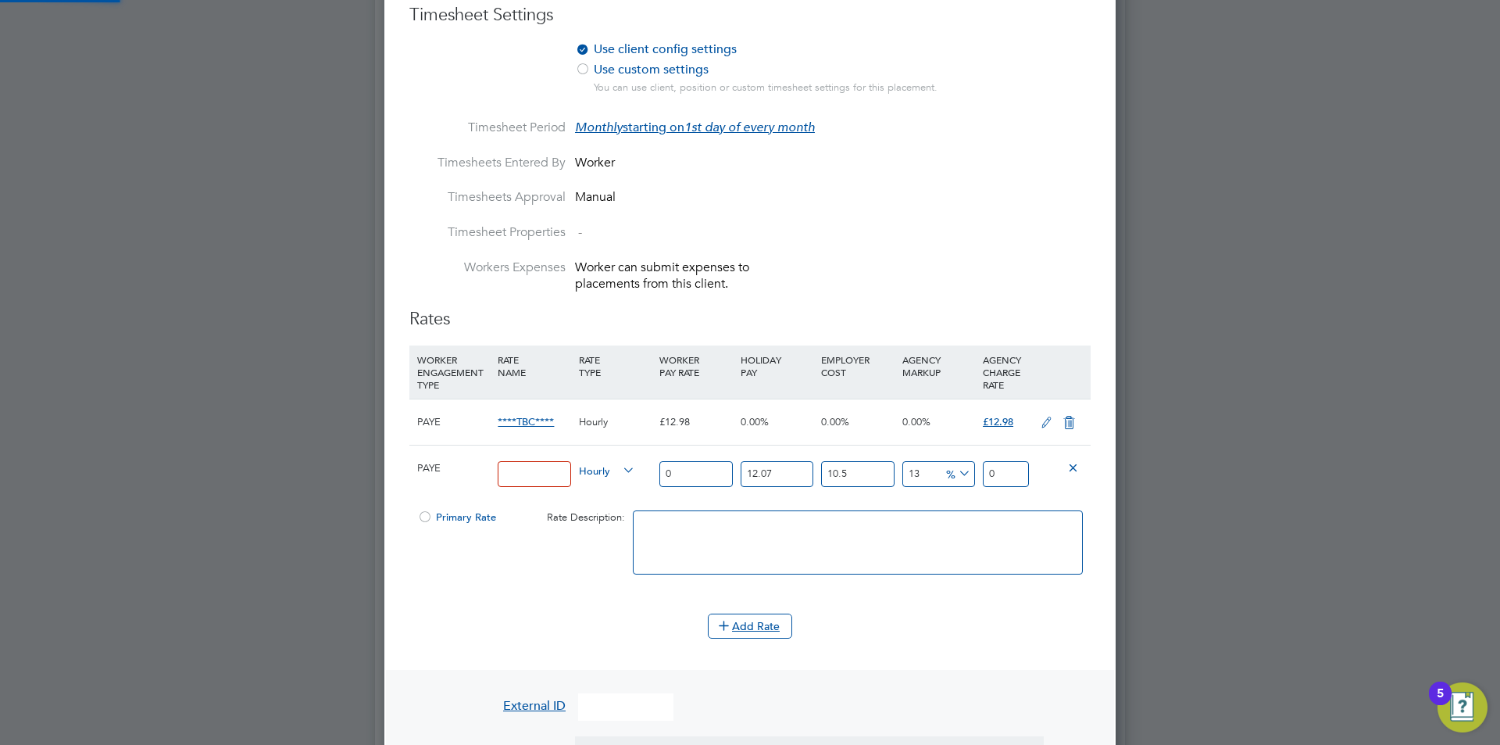
click at [545, 478] on input at bounding box center [534, 474] width 73 height 26
type input "SUPPORTER_SERVICES_HOURS"
drag, startPoint x: 719, startPoint y: 470, endPoint x: 559, endPoint y: 438, distance: 163.3
click at [577, 462] on div "PAYE SUPPORTER_SERVICES_HOURS Hourly 0 12.07 n/a 10.5 n/a 13 0 % 0" at bounding box center [749, 474] width 681 height 58
type input "1"
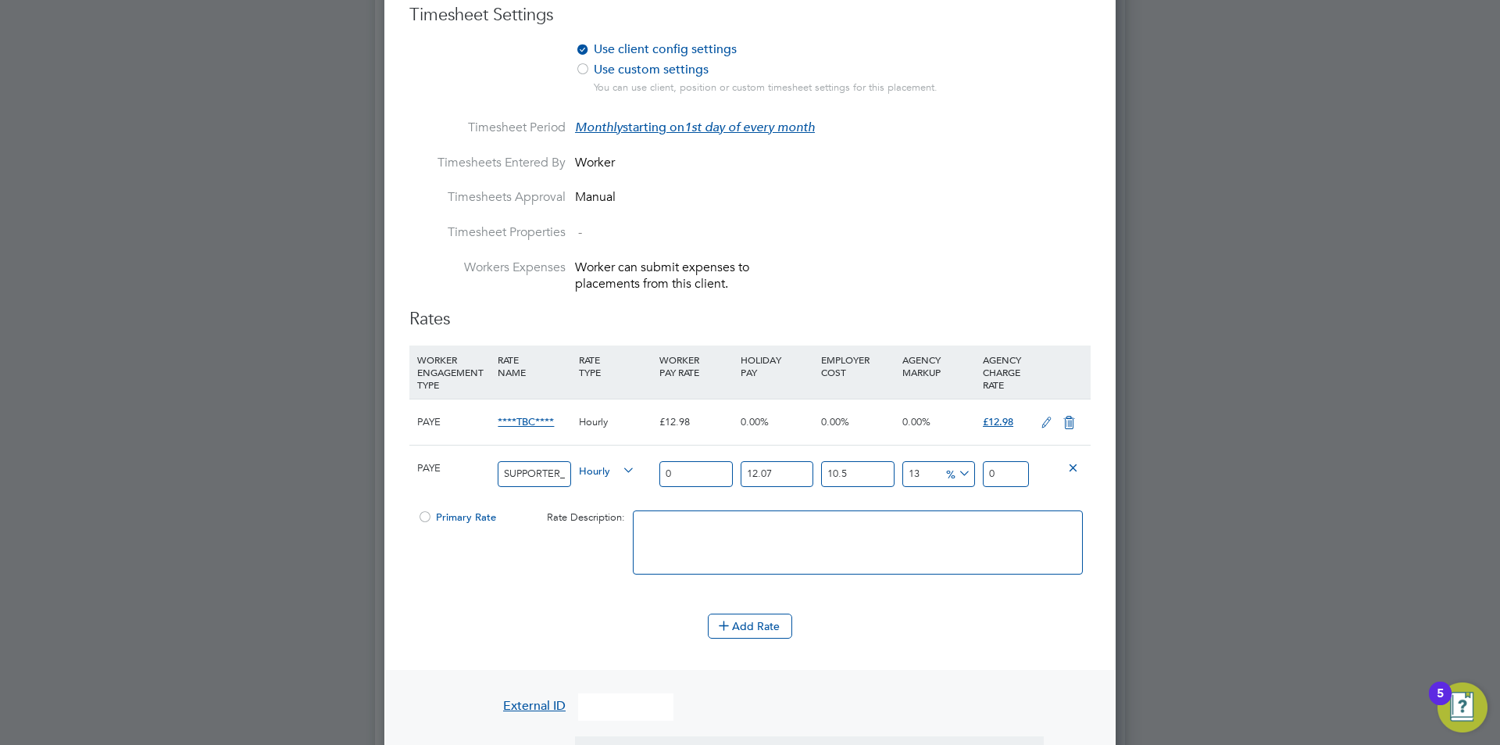
type input "1.399362055"
type input "12"
type input "16.79234466"
type input "12.9"
type input "18.0517705095"
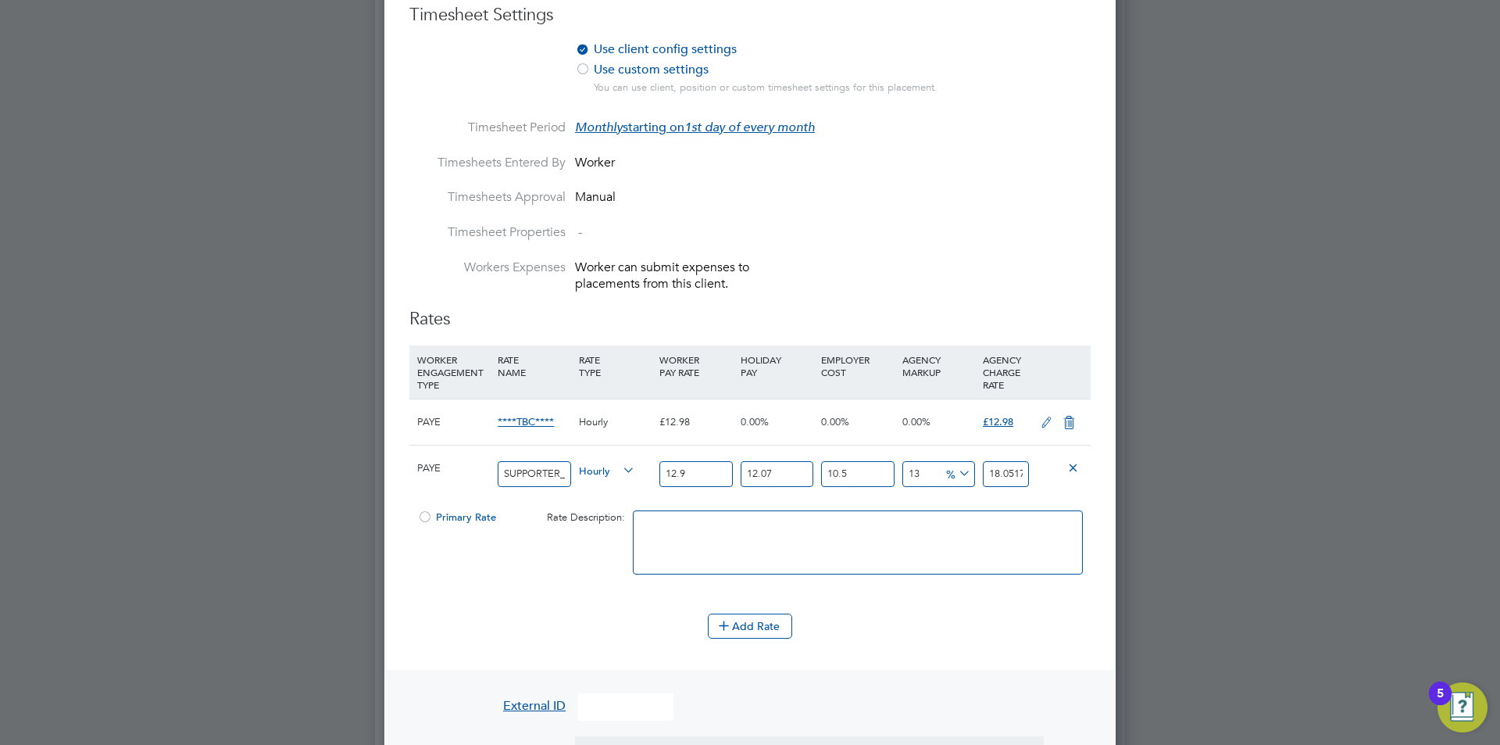
type input "12.98"
type input "18.1637194739"
type input "12.98"
type input "00"
type input "16.207477"
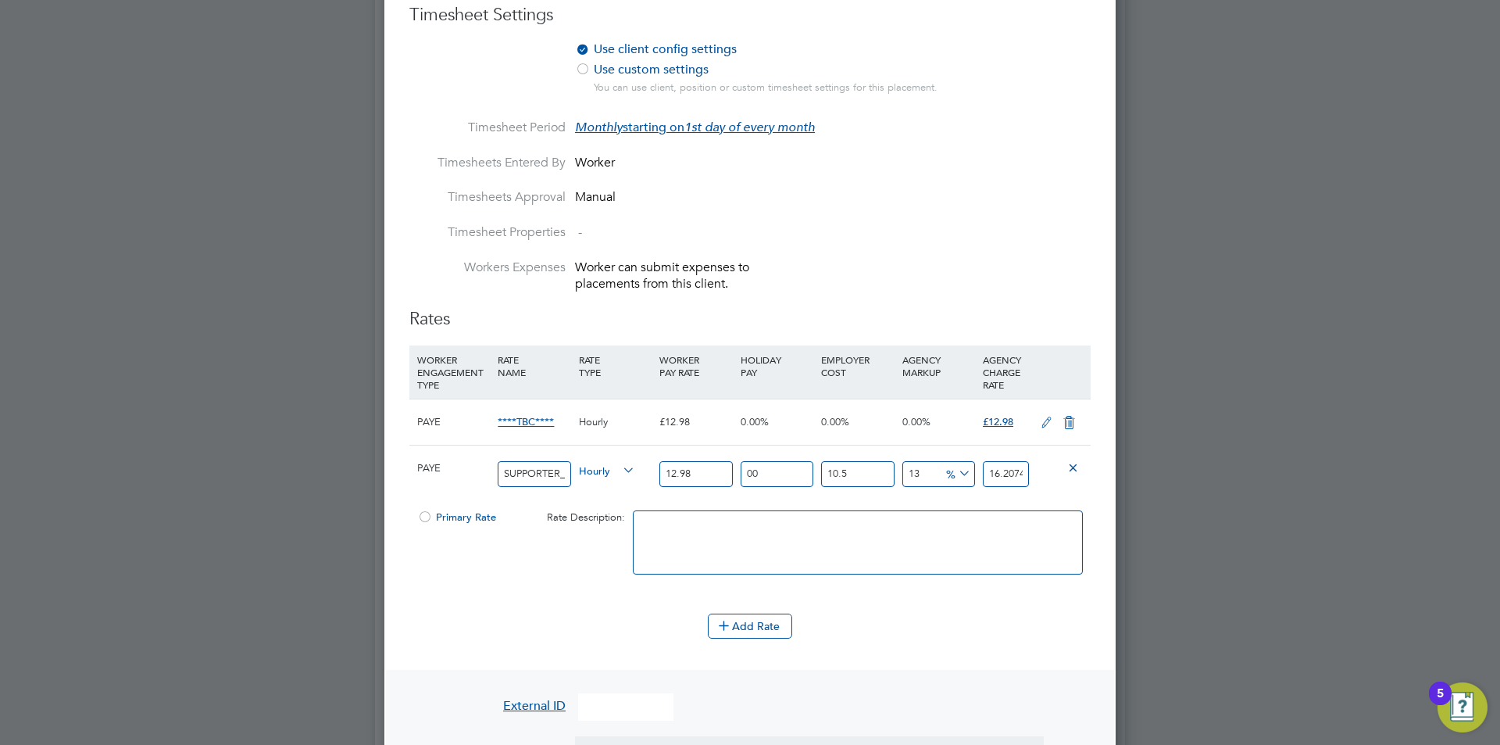
type input "0"
type input "14.3429"
type input "0"
drag, startPoint x: 865, startPoint y: 477, endPoint x: 680, endPoint y: 486, distance: 185.4
click at [687, 470] on div "PAYE SUPPORTER_SERVICES_HOURS Hourly 12.98 00 n/a 10.5 n/a 0 0 % 14.3429" at bounding box center [749, 474] width 681 height 58
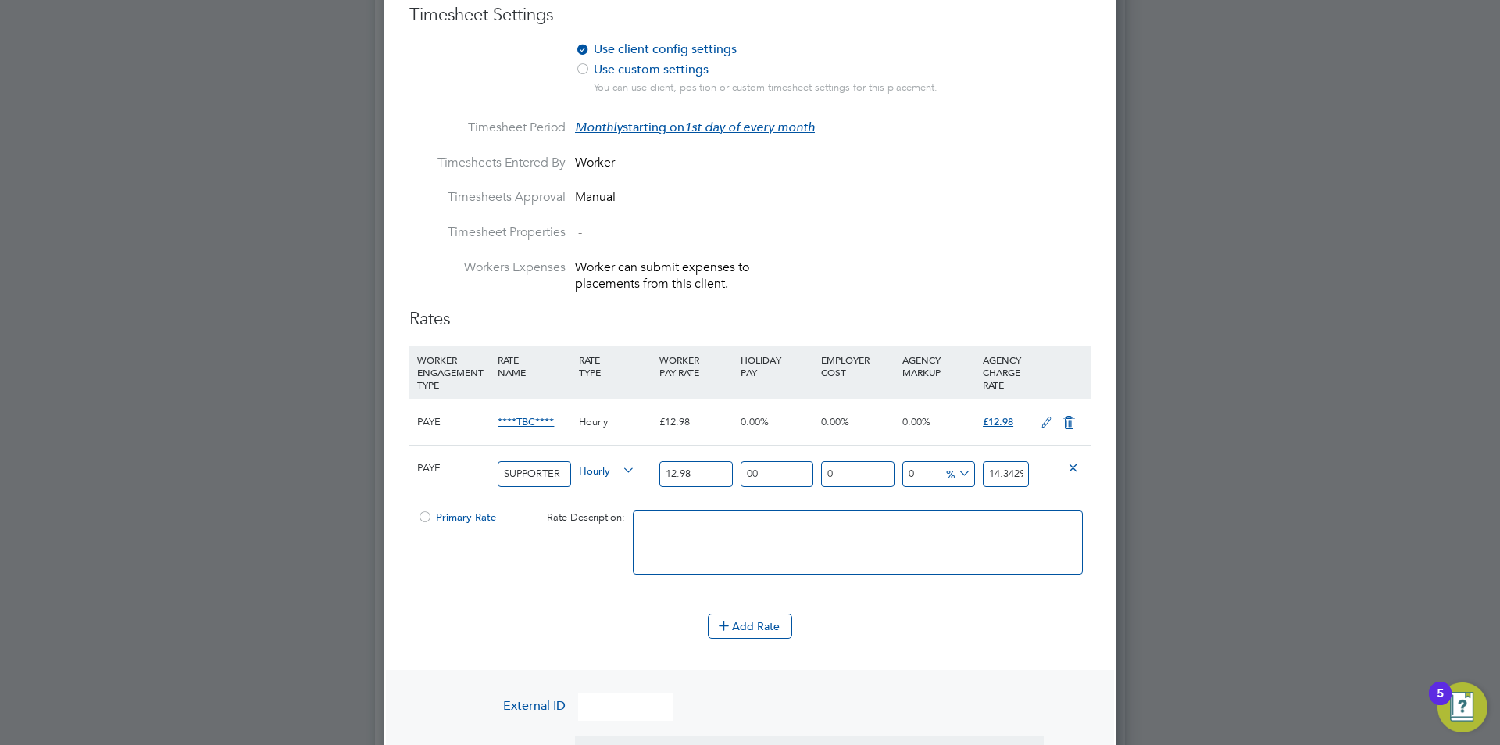
type input "0"
type input "12.98"
click at [927, 477] on input "0" at bounding box center [938, 474] width 73 height 26
click at [1068, 418] on icon at bounding box center [1069, 422] width 20 height 13
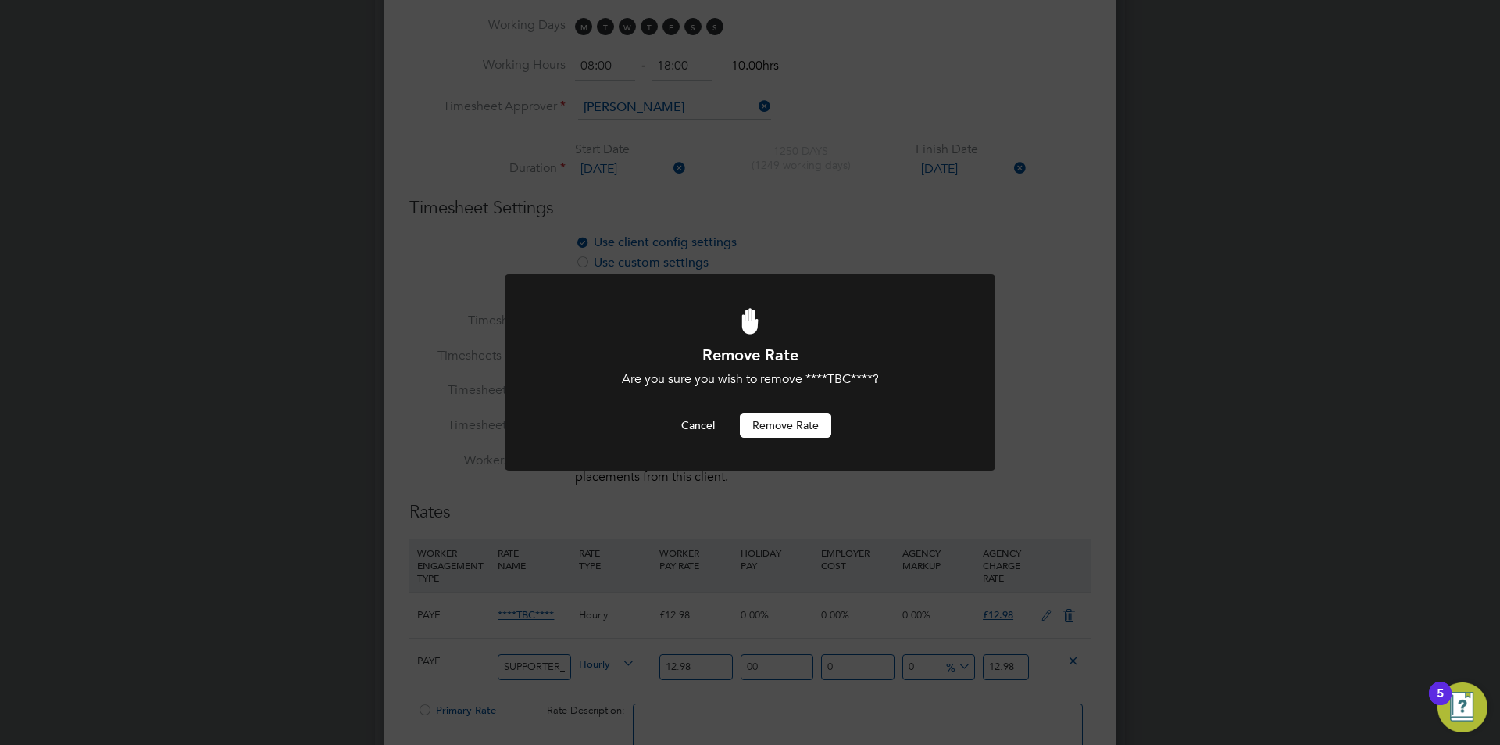
click at [788, 425] on button "Remove rate" at bounding box center [785, 425] width 91 height 25
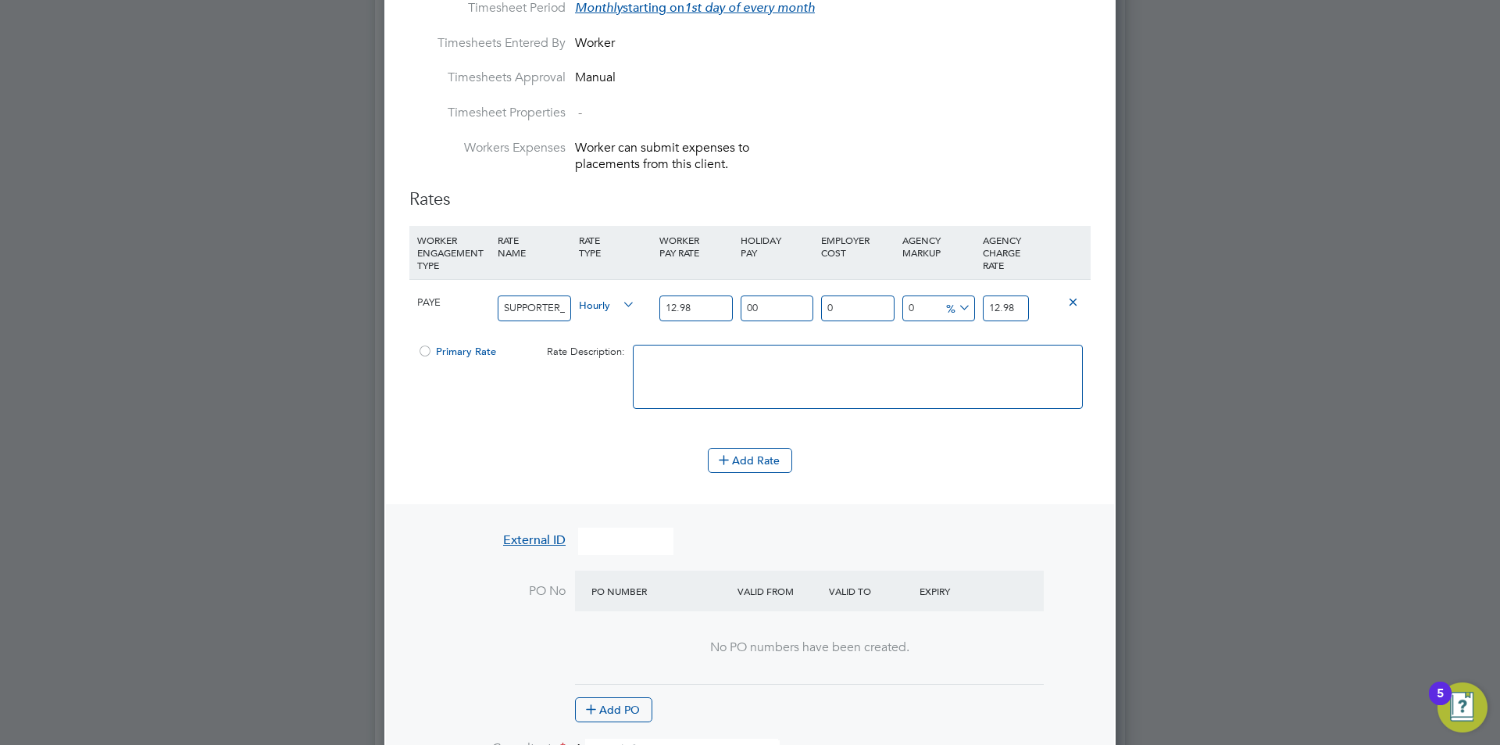
click at [423, 350] on div at bounding box center [425, 356] width 16 height 12
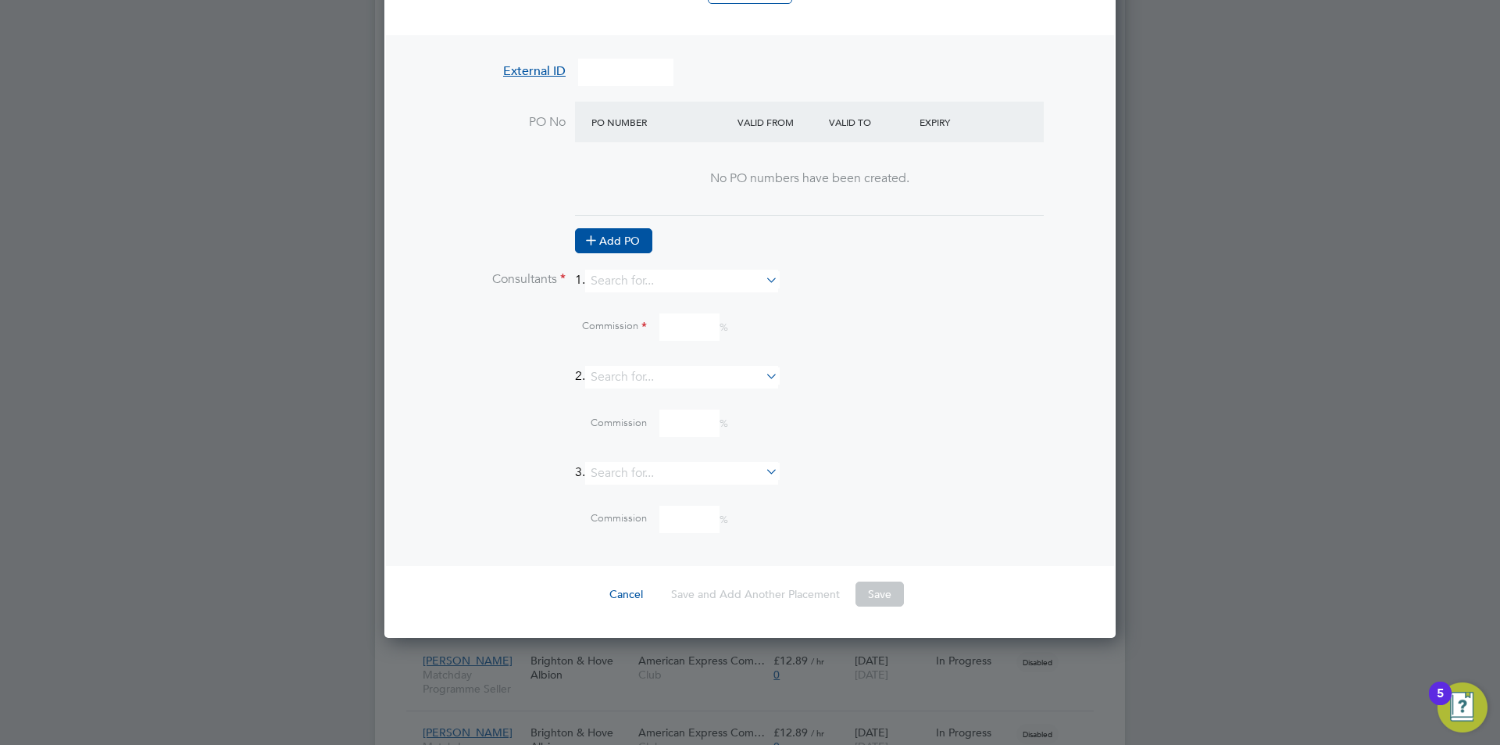
click at [618, 239] on button "Add PO" at bounding box center [613, 240] width 77 height 25
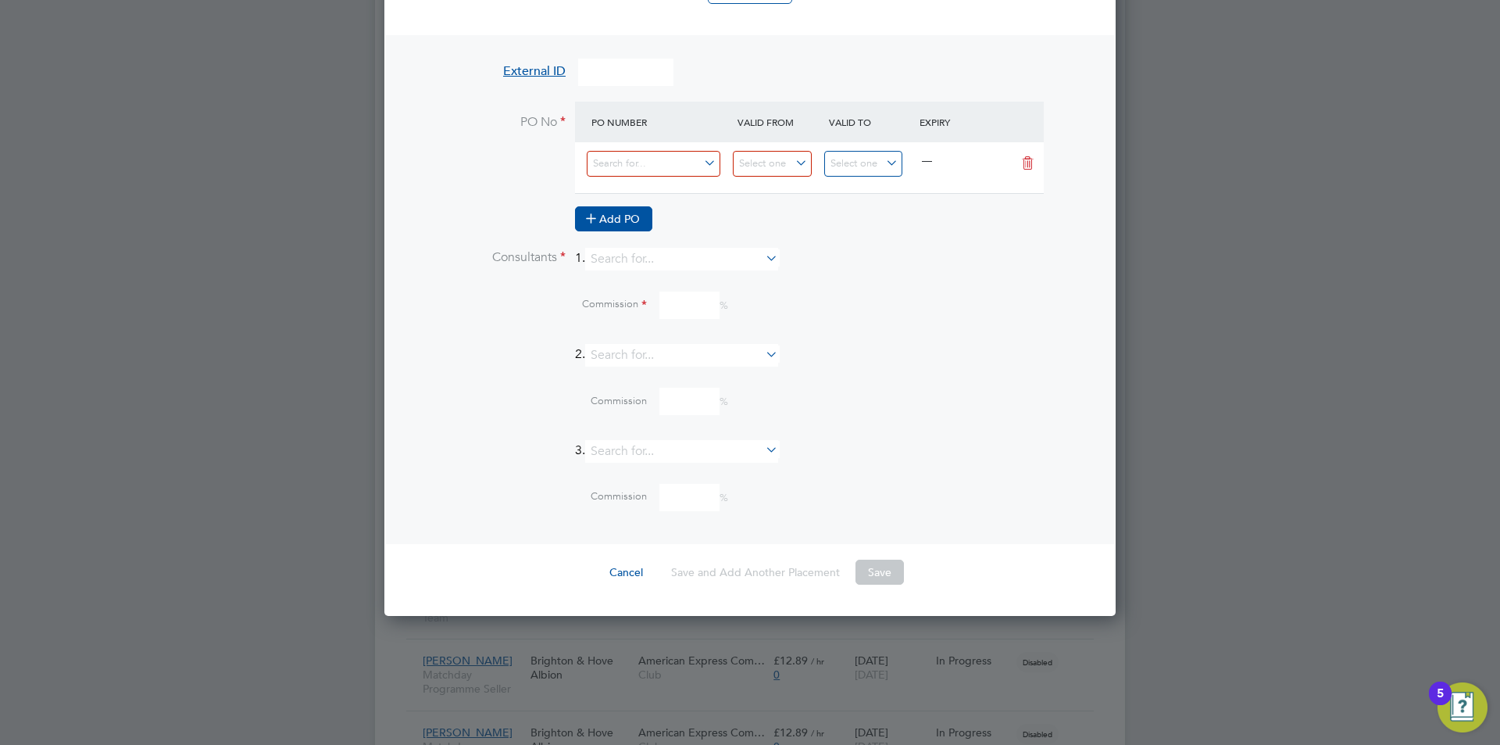
click at [635, 220] on button "Add PO" at bounding box center [613, 218] width 77 height 25
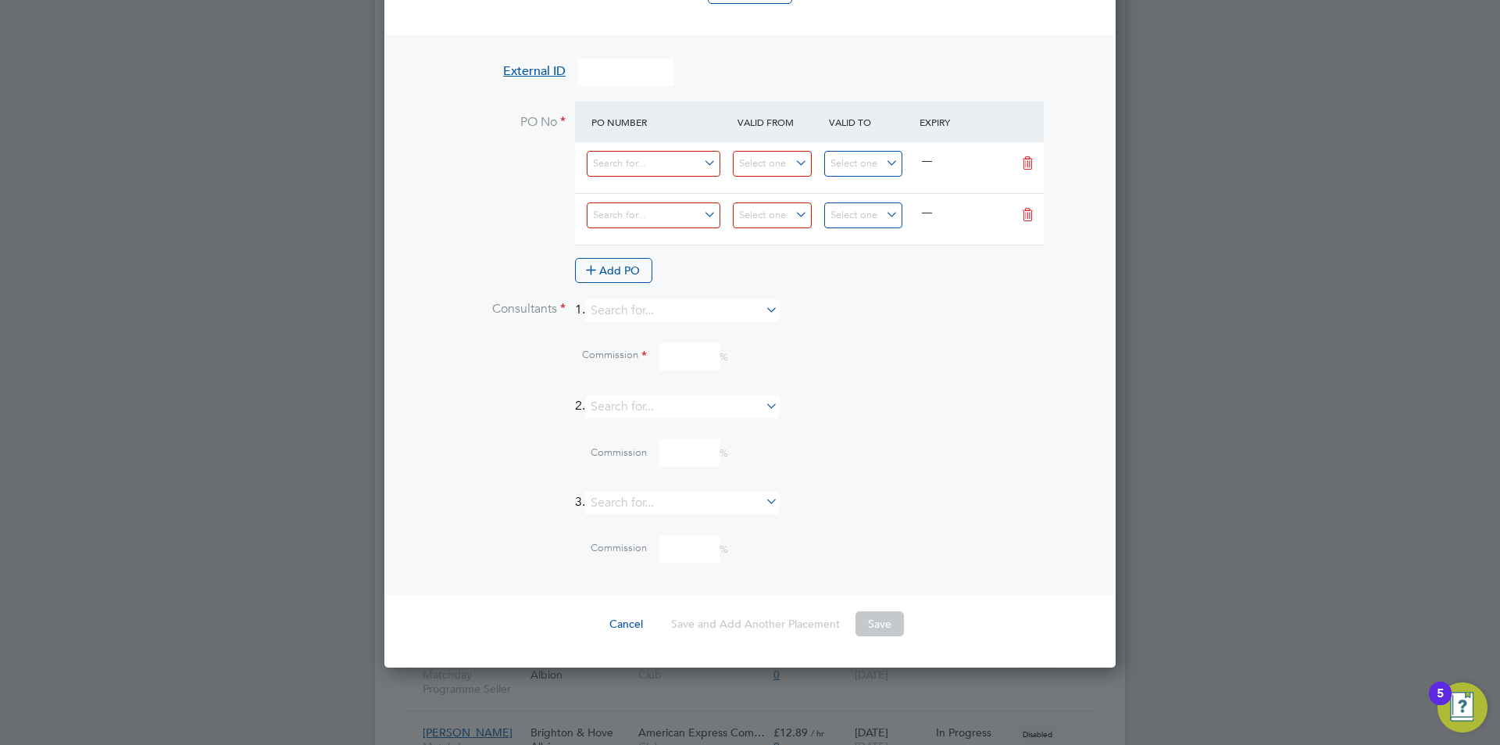
click at [1024, 217] on icon at bounding box center [1028, 215] width 20 height 13
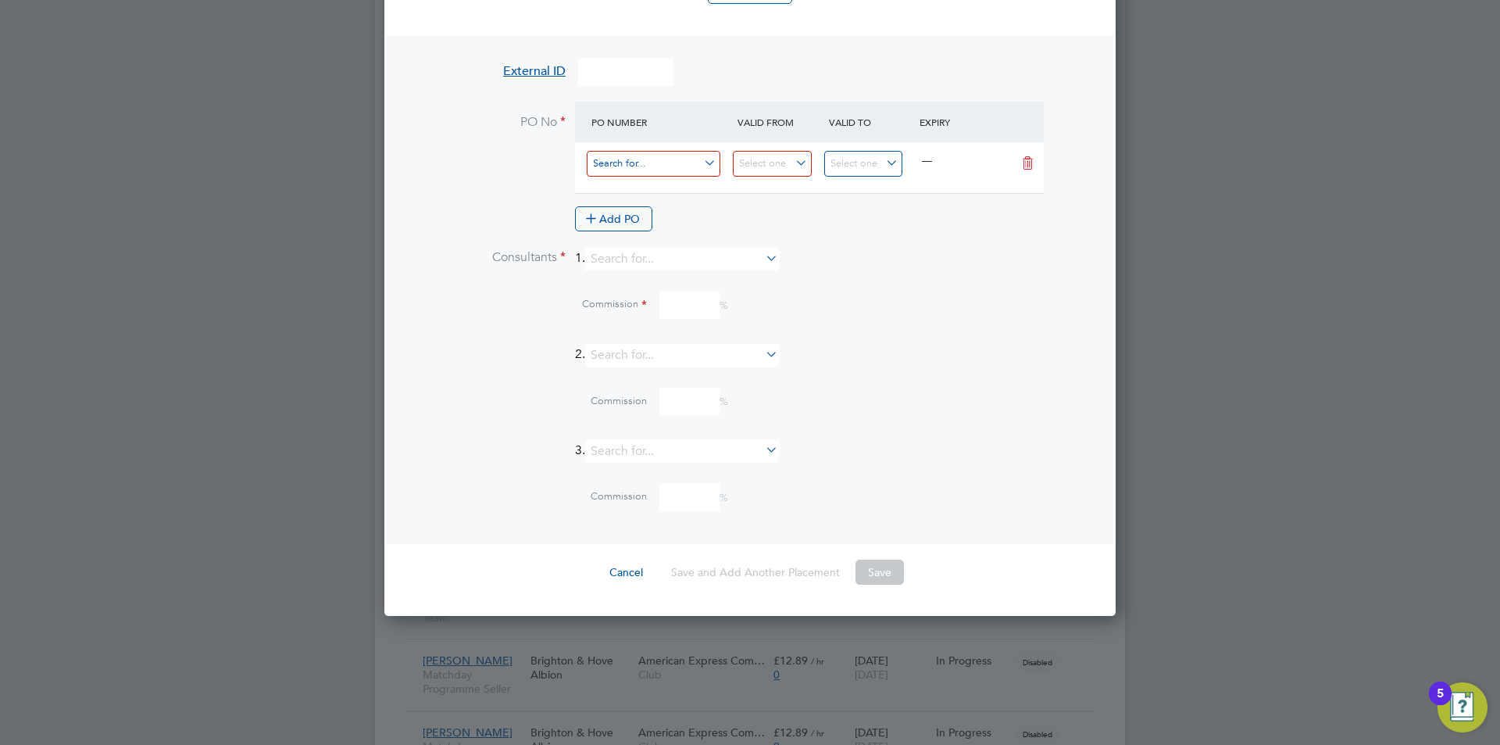
click at [648, 170] on input at bounding box center [654, 164] width 134 height 26
type input "0"
click at [666, 180] on li "0" at bounding box center [653, 186] width 135 height 21
type input "[DATE]"
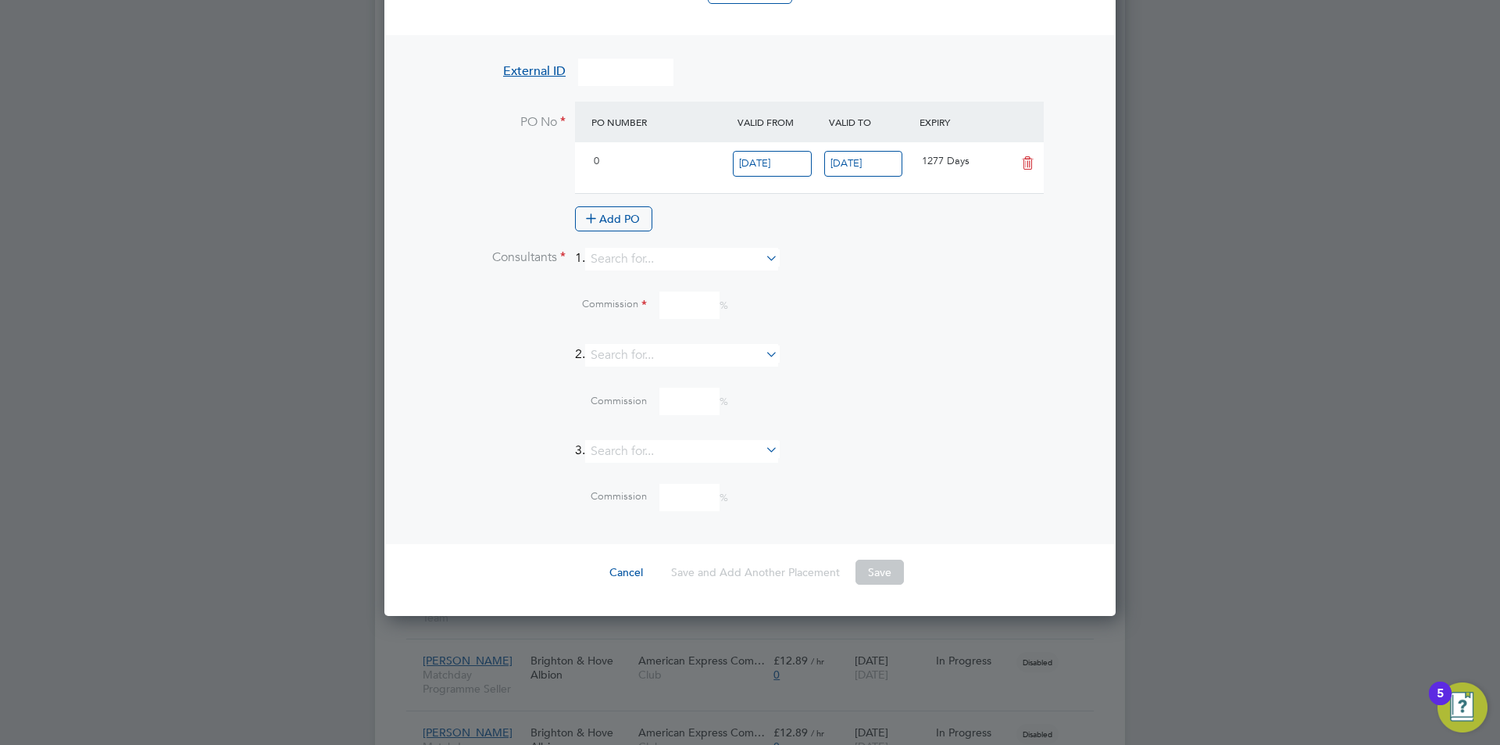
click at [755, 160] on input "[DATE]" at bounding box center [772, 164] width 79 height 26
drag, startPoint x: 892, startPoint y: 307, endPoint x: 762, endPoint y: 306, distance: 130.5
click at [890, 308] on div "Commission %" at bounding box center [791, 304] width 600 height 27
click at [607, 264] on input at bounding box center [681, 259] width 193 height 23
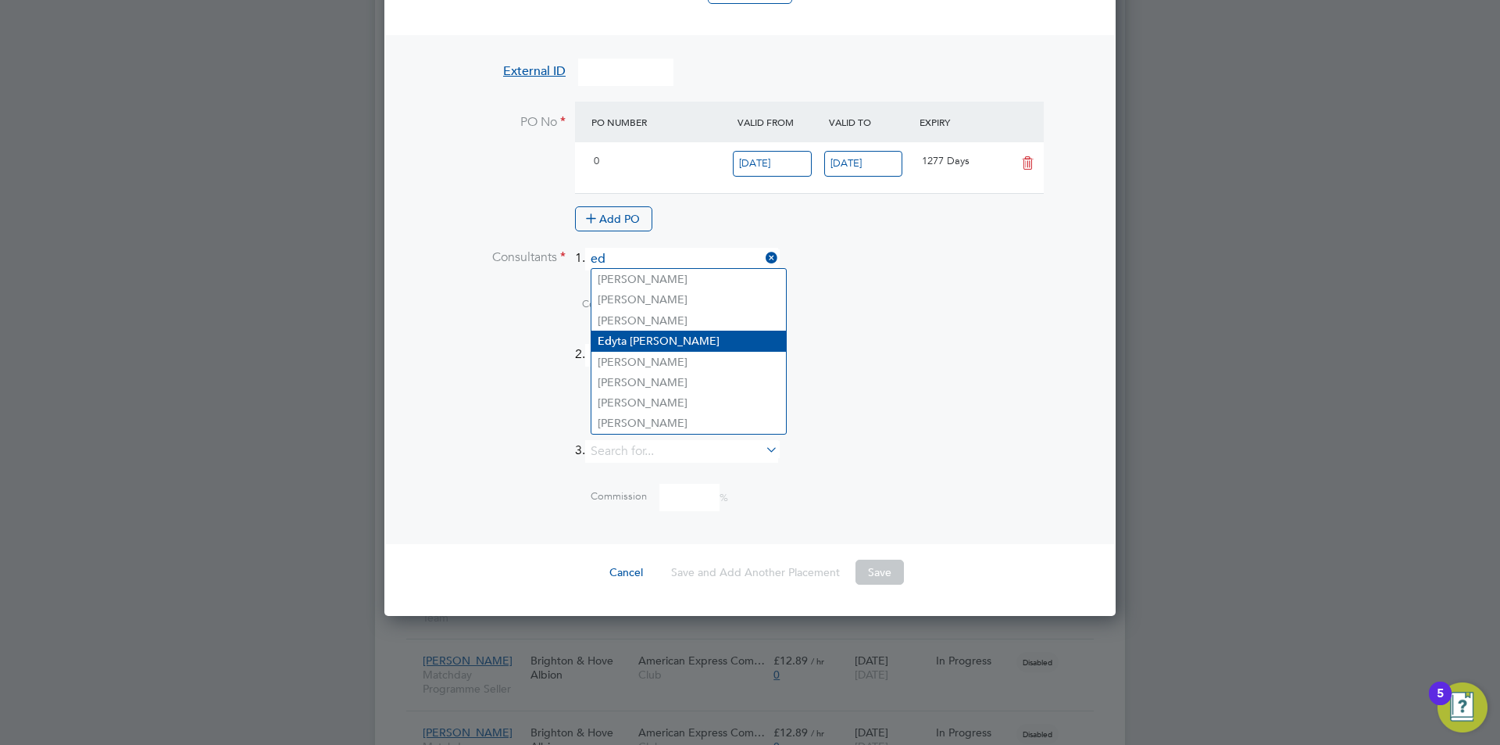
click at [634, 336] on li "Ed yta [PERSON_NAME]" at bounding box center [688, 340] width 195 height 21
type input "[PERSON_NAME]"
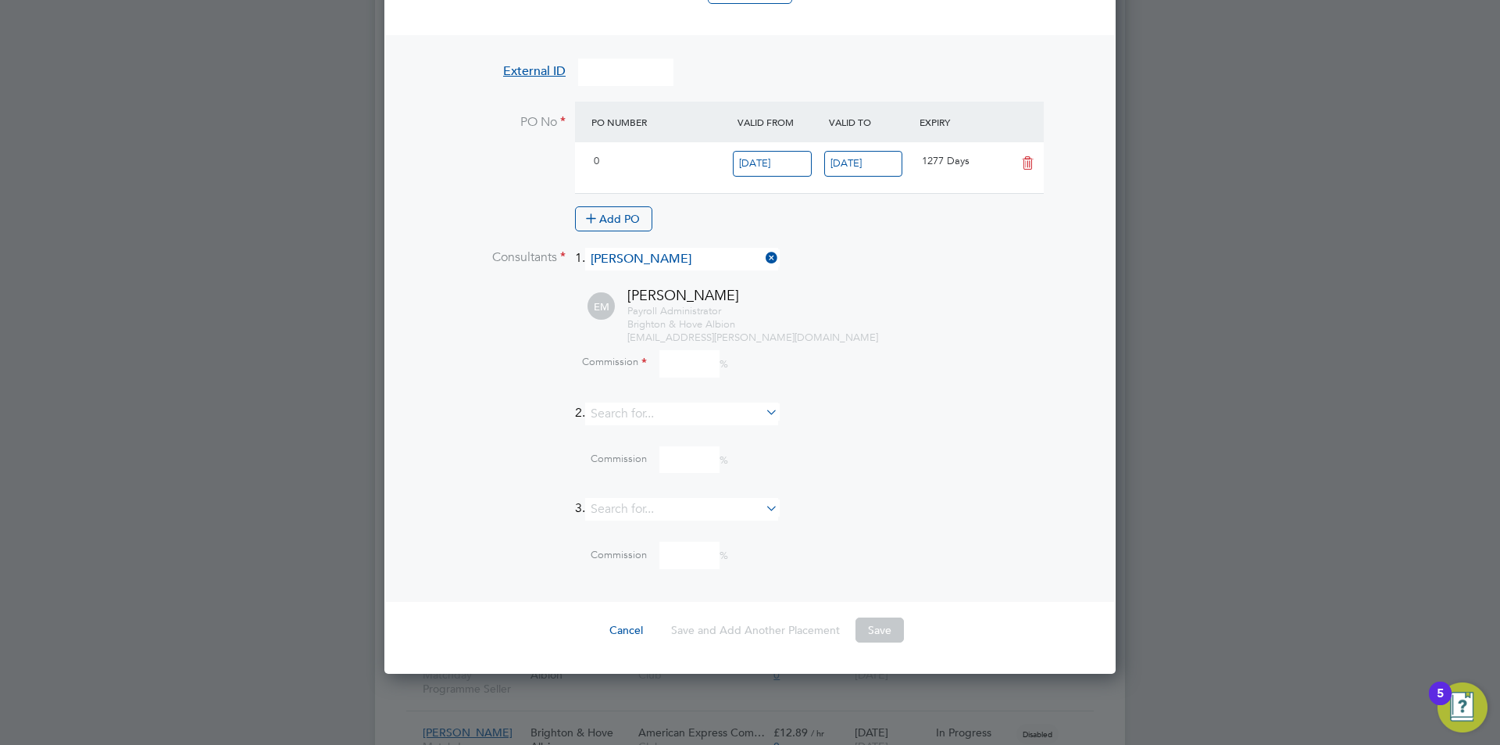
click at [702, 352] on input at bounding box center [689, 363] width 60 height 27
type input "0"
click at [986, 374] on div "Commission 0 %" at bounding box center [791, 363] width 600 height 27
click at [885, 627] on button "Save" at bounding box center [879, 629] width 48 height 25
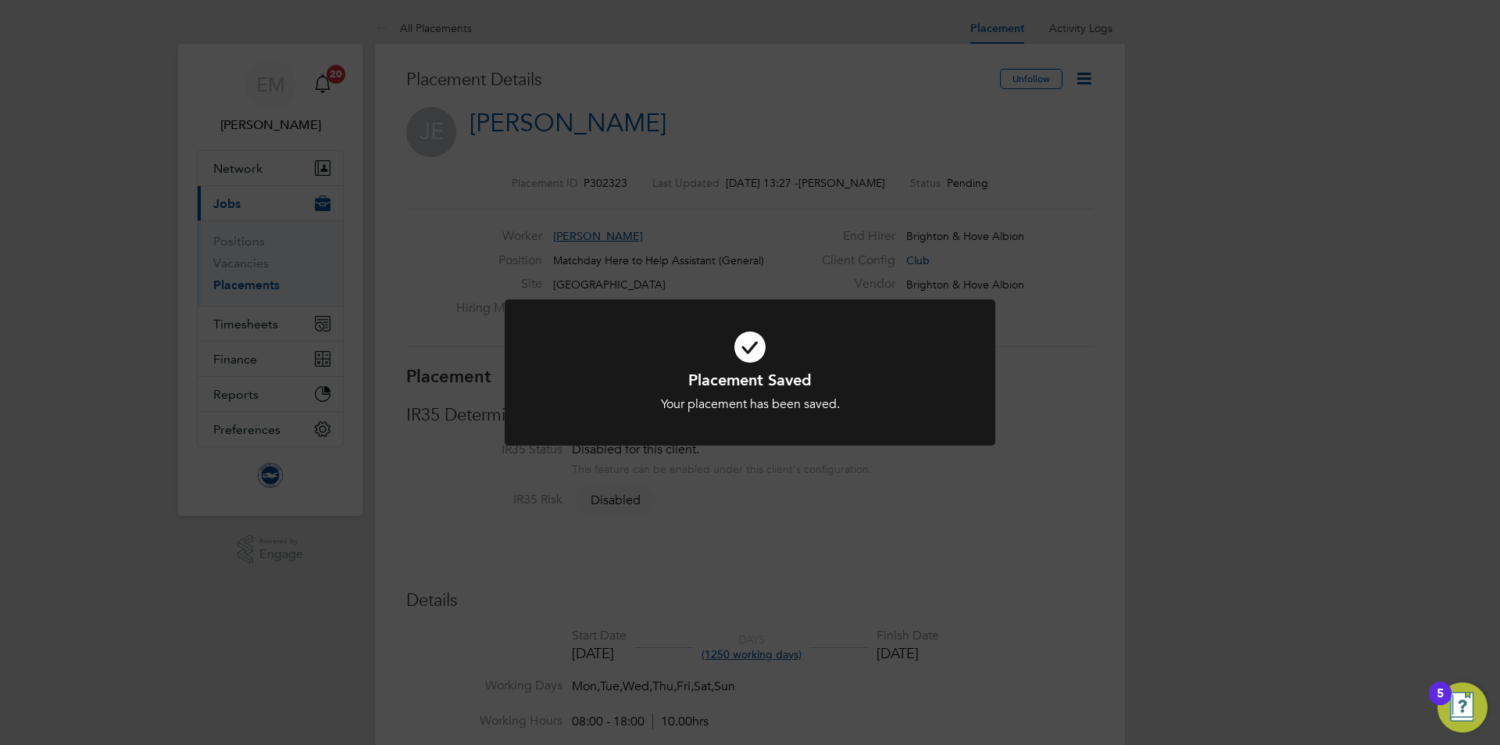
click at [1109, 159] on div "Placement Saved Your placement has been saved. Cancel Okay" at bounding box center [750, 372] width 1500 height 745
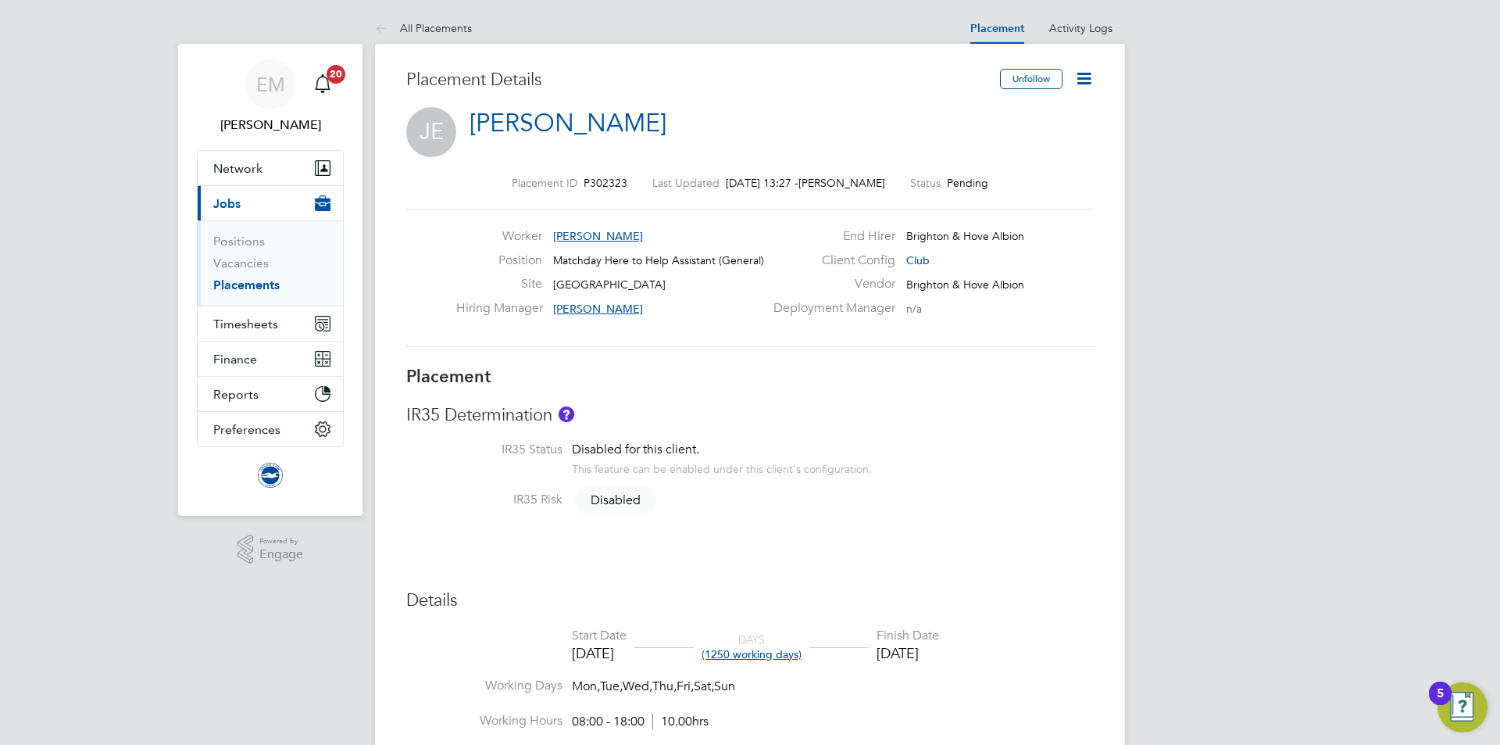
click at [1080, 79] on icon at bounding box center [1084, 79] width 20 height 20
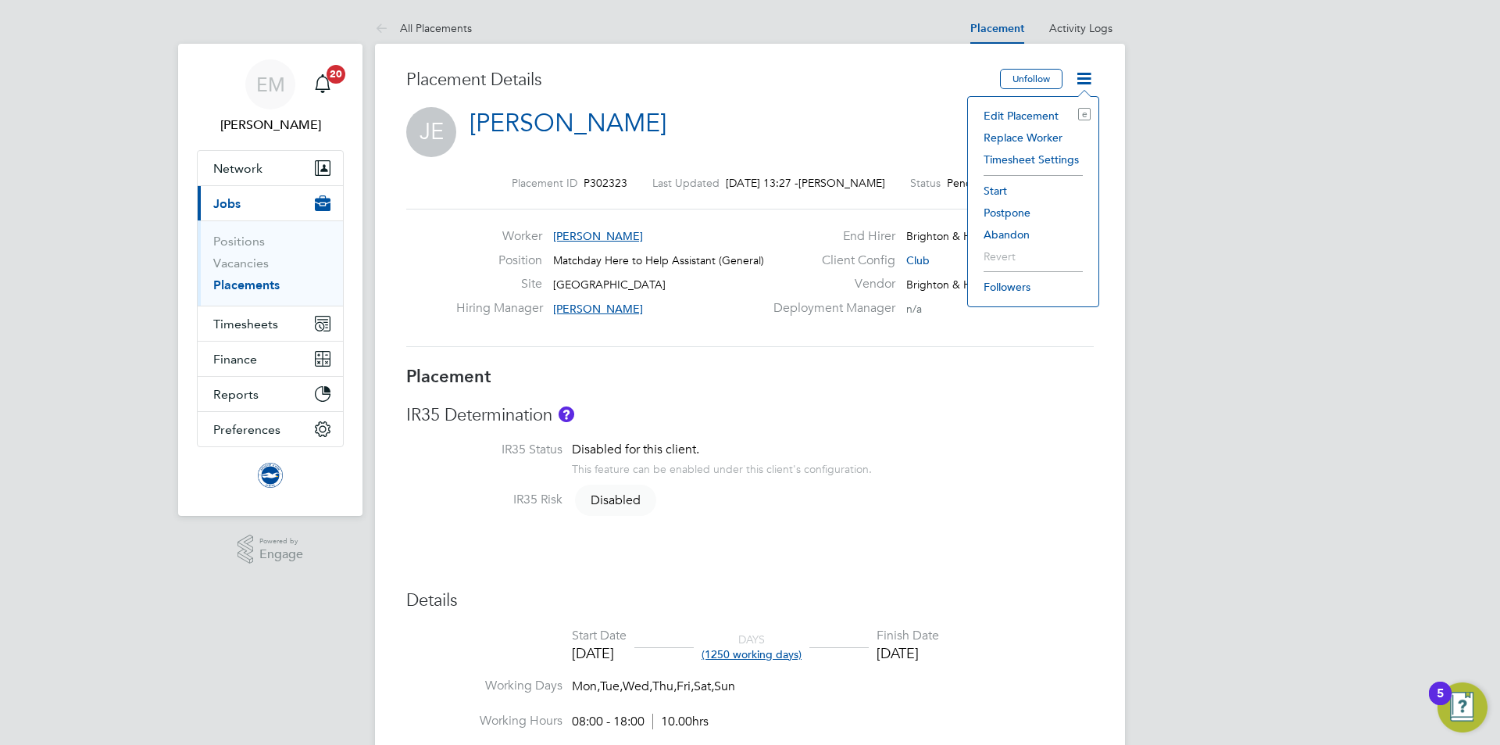
click at [999, 121] on li "Edit Placement e" at bounding box center [1033, 116] width 115 height 22
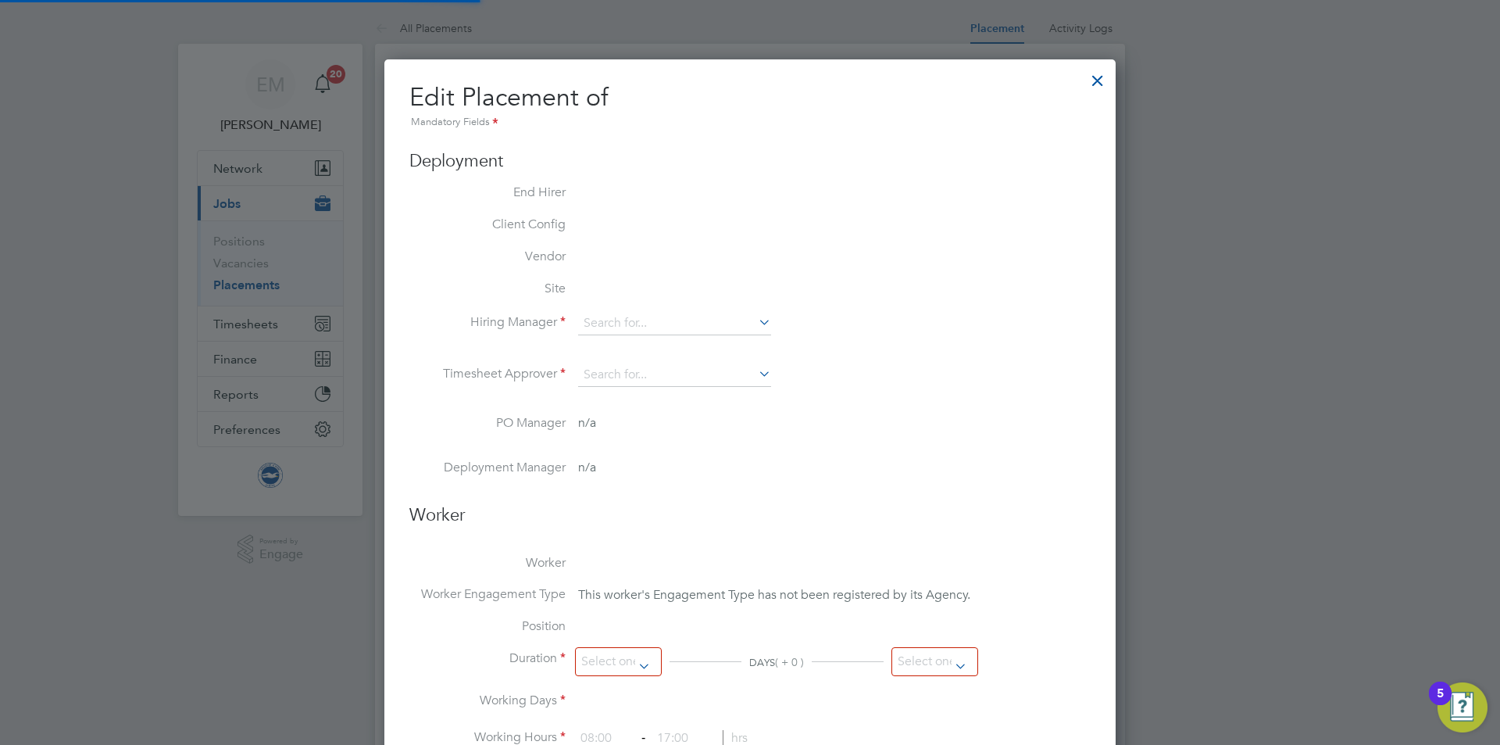
type input "[PERSON_NAME]"
type input "[DATE]"
type input "08:00"
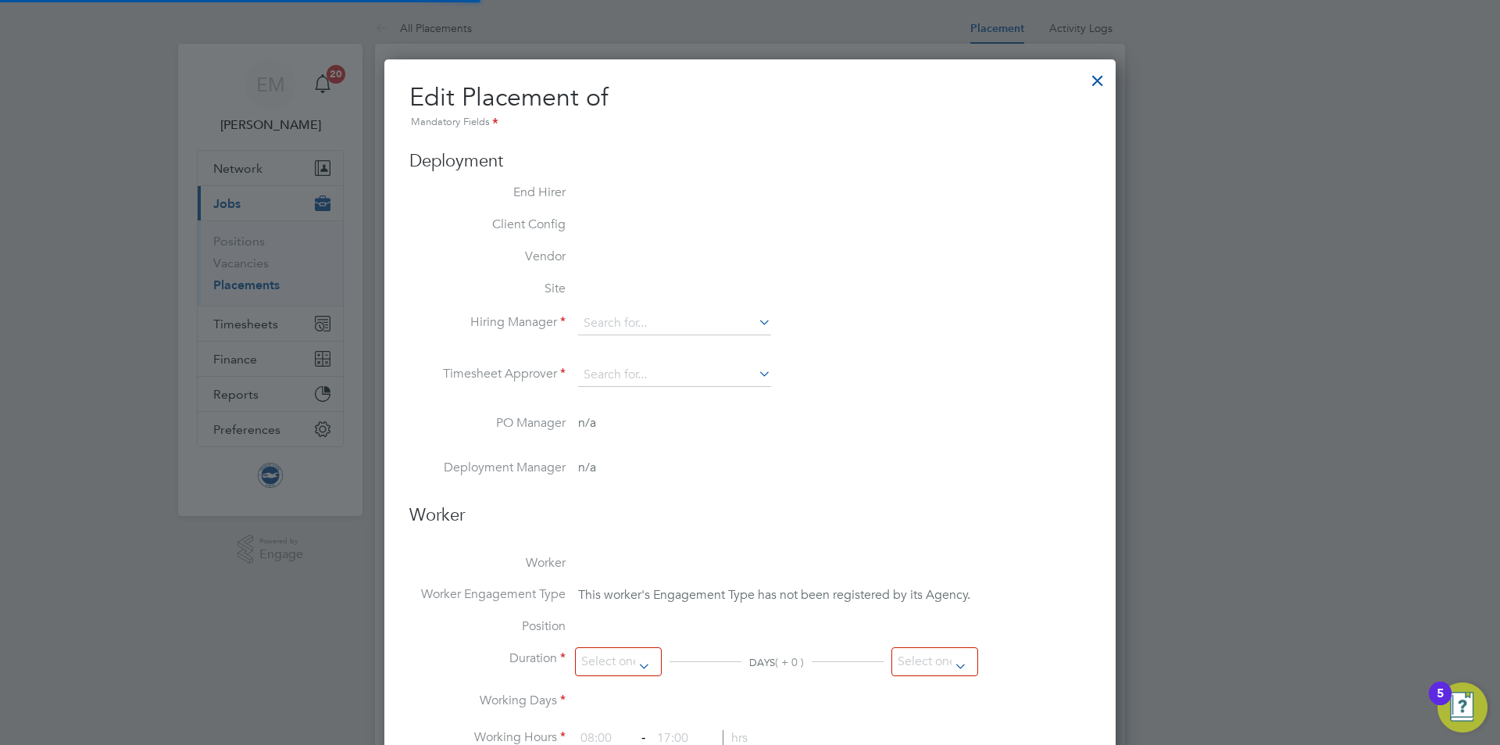
type input "18:00"
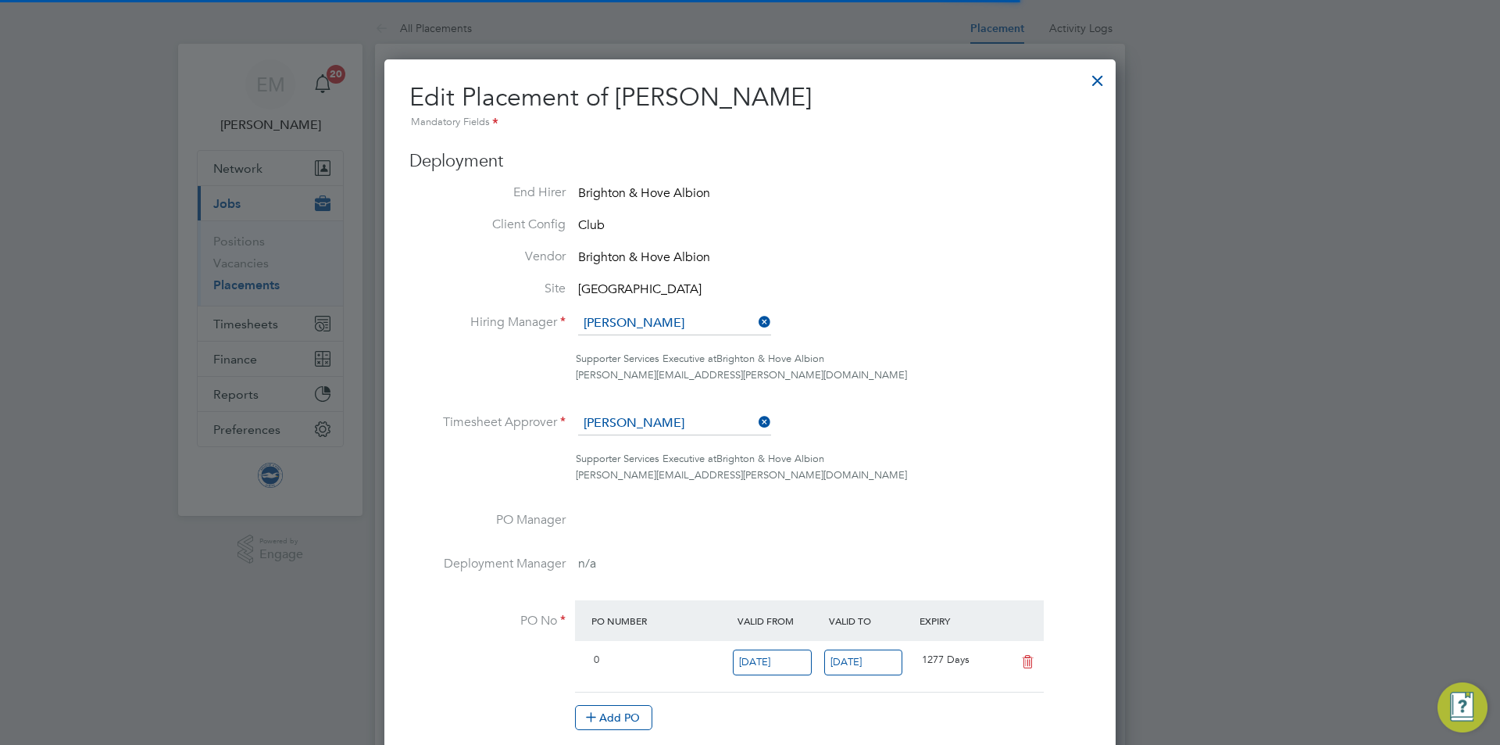
click at [996, 327] on li "Hiring Manager [PERSON_NAME]" at bounding box center [749, 331] width 681 height 39
click at [1102, 72] on div at bounding box center [1098, 77] width 28 height 28
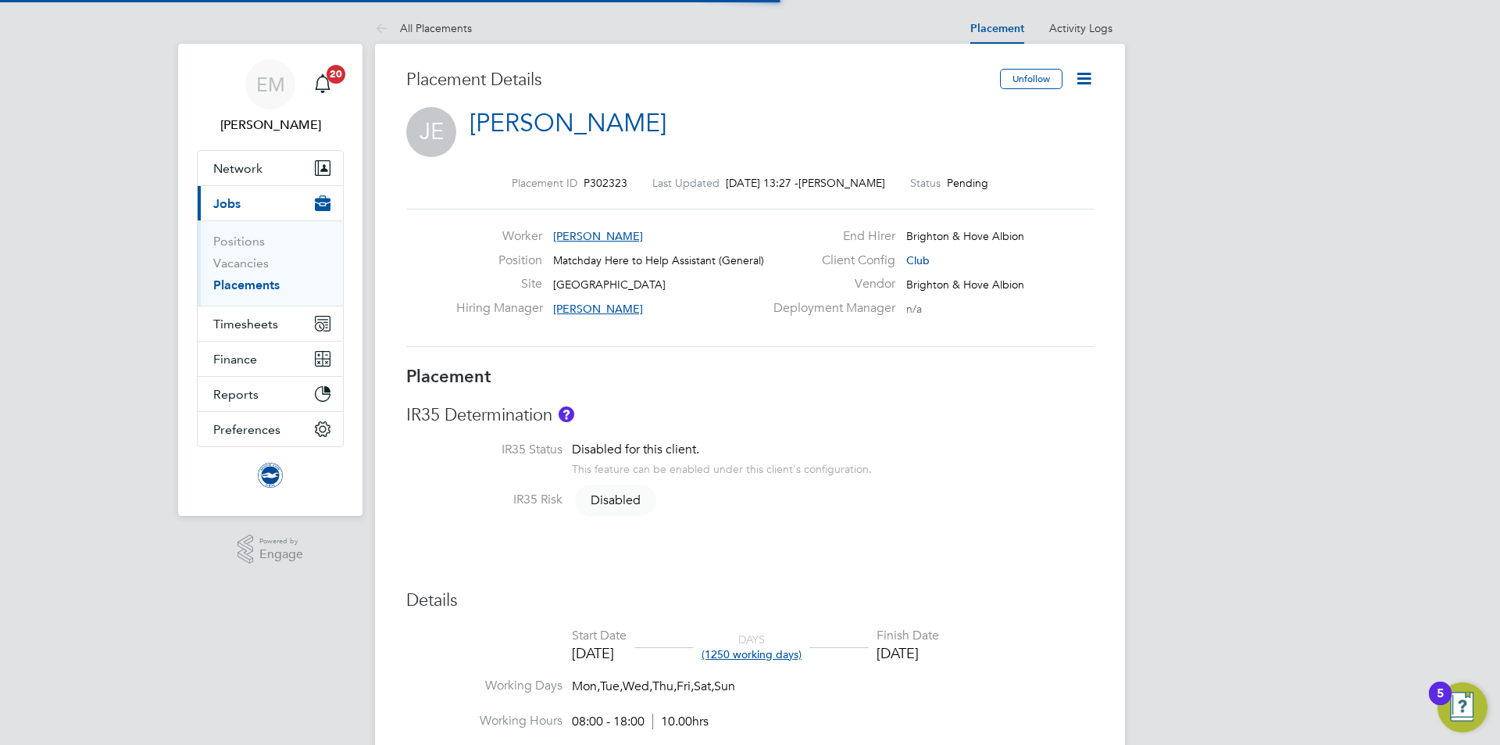
click at [1080, 72] on icon at bounding box center [1084, 79] width 20 height 20
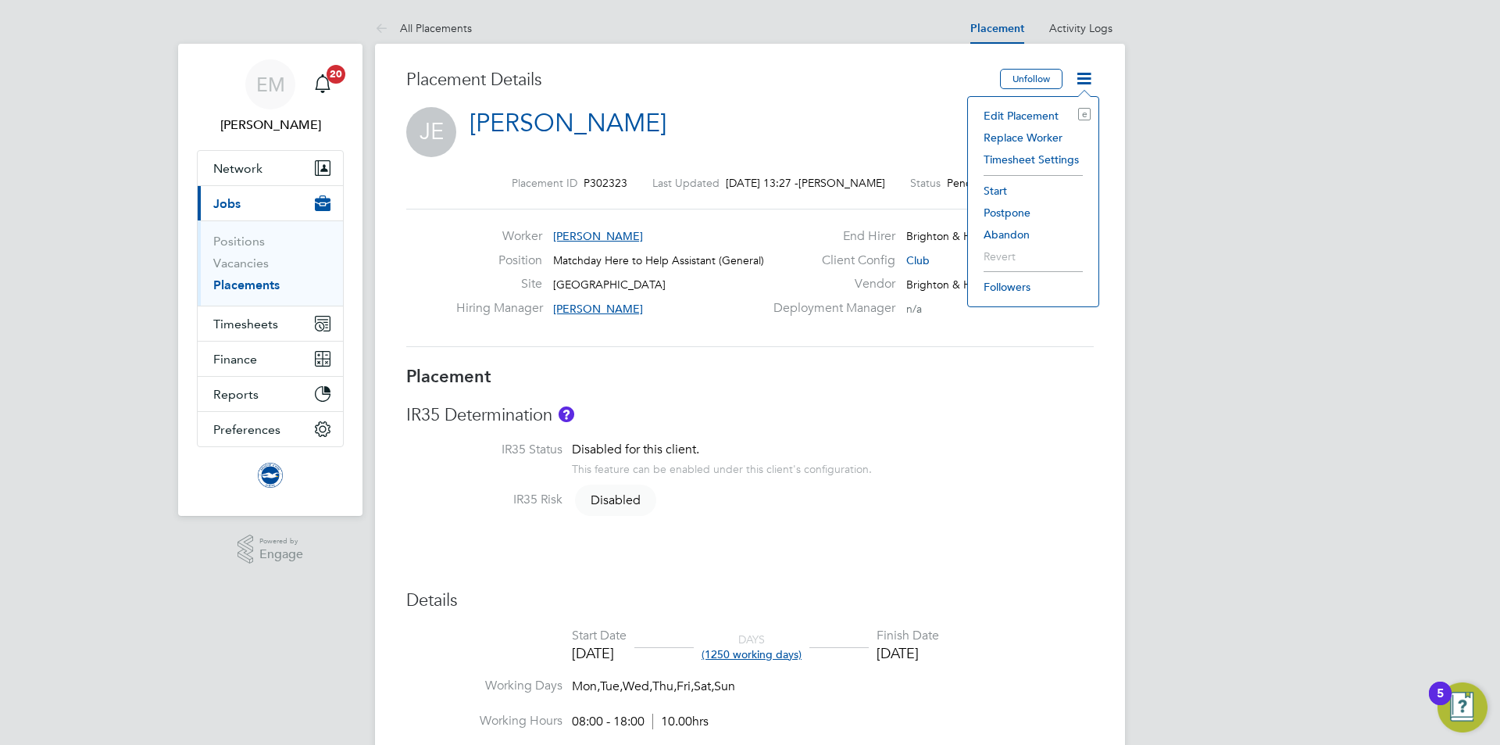
click at [995, 188] on li "Start" at bounding box center [1033, 191] width 115 height 22
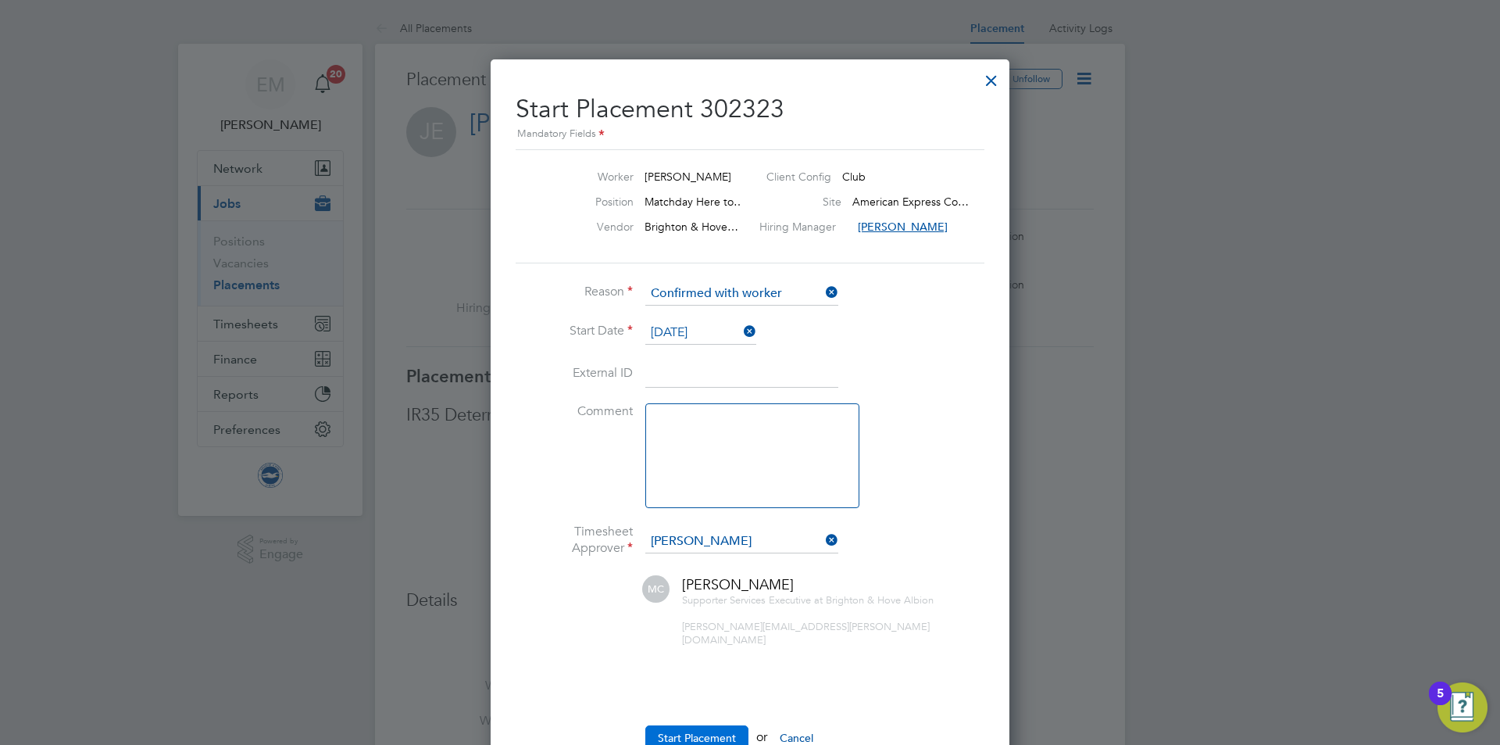
click at [720, 729] on button "Start Placement" at bounding box center [696, 737] width 103 height 25
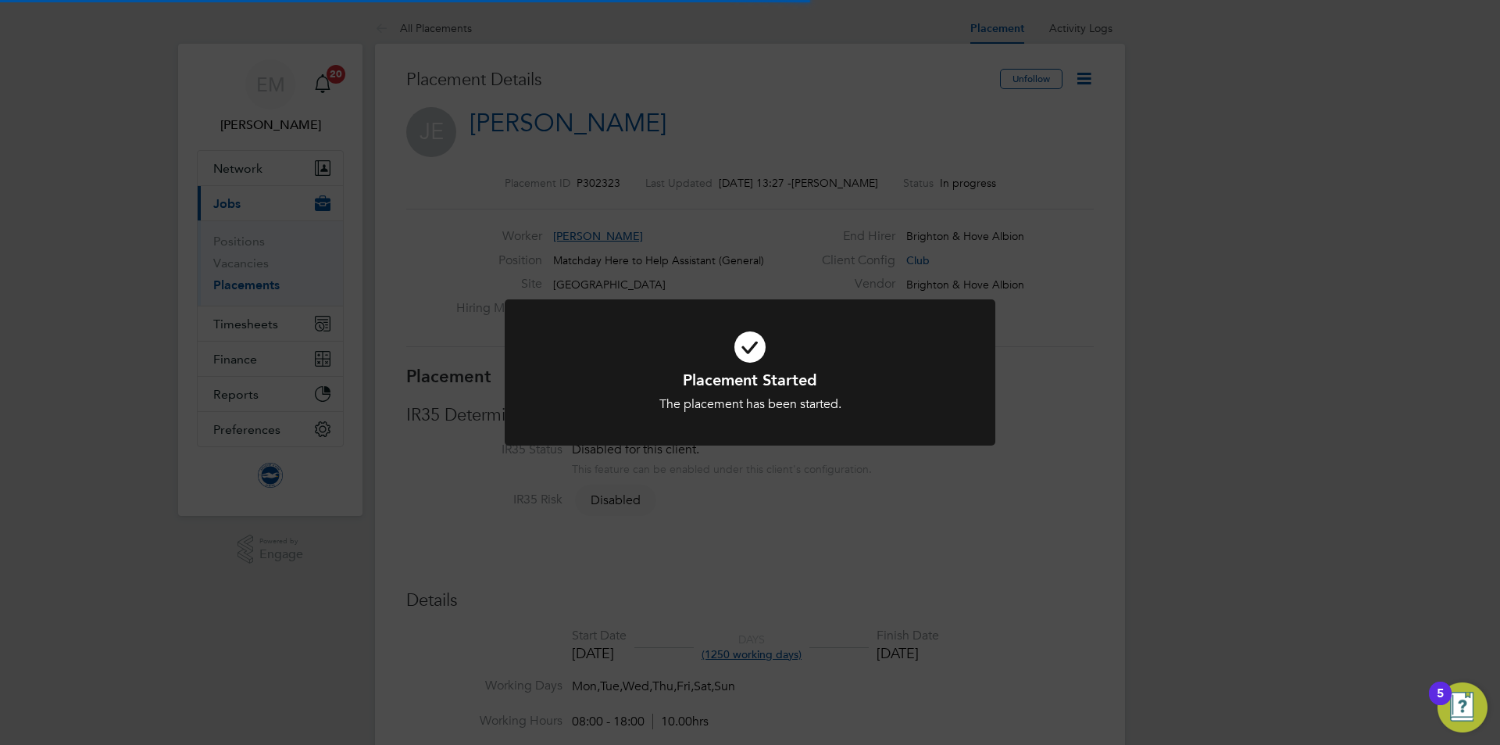
click at [700, 528] on div "Placement Started The placement has been started. Cancel Okay" at bounding box center [750, 372] width 1500 height 745
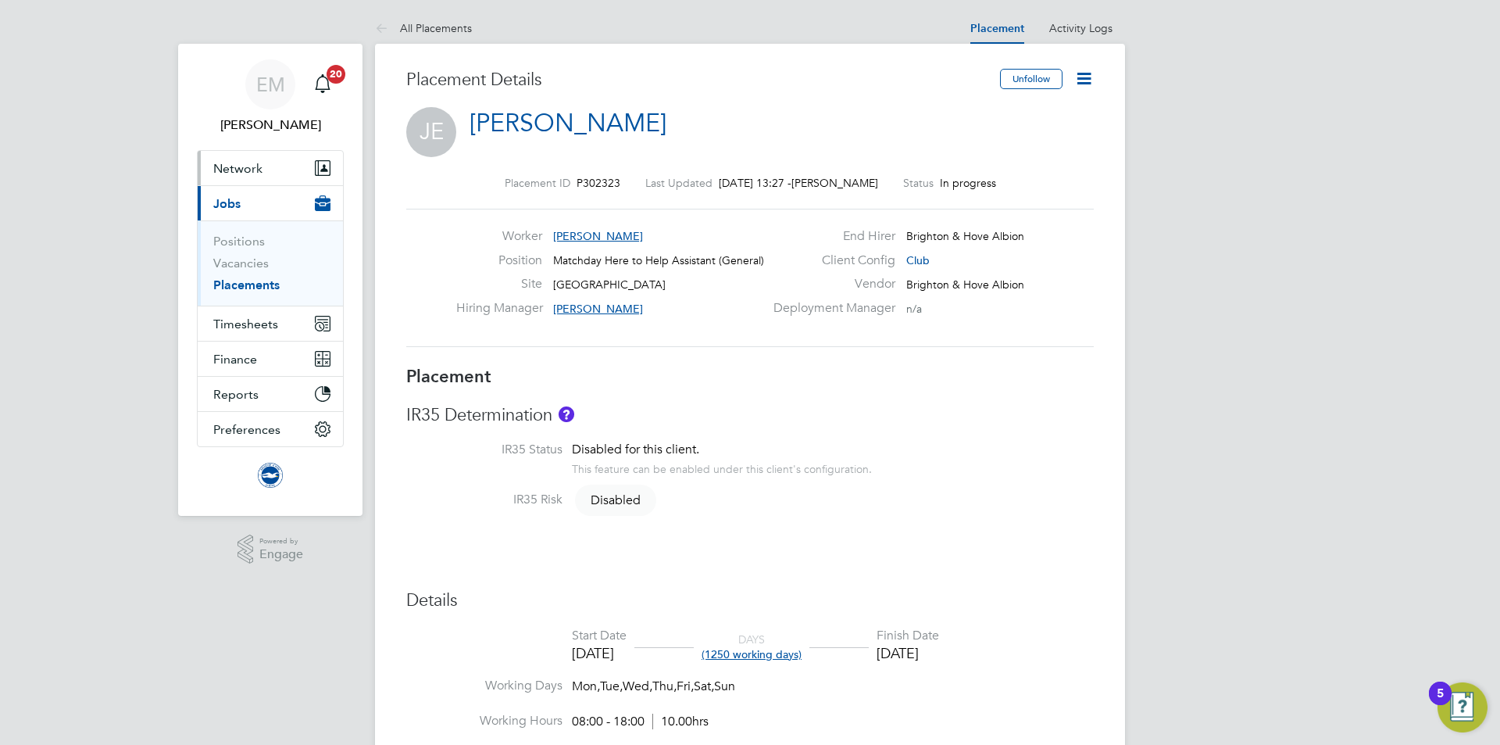
click at [245, 168] on span "Network" at bounding box center [237, 168] width 49 height 15
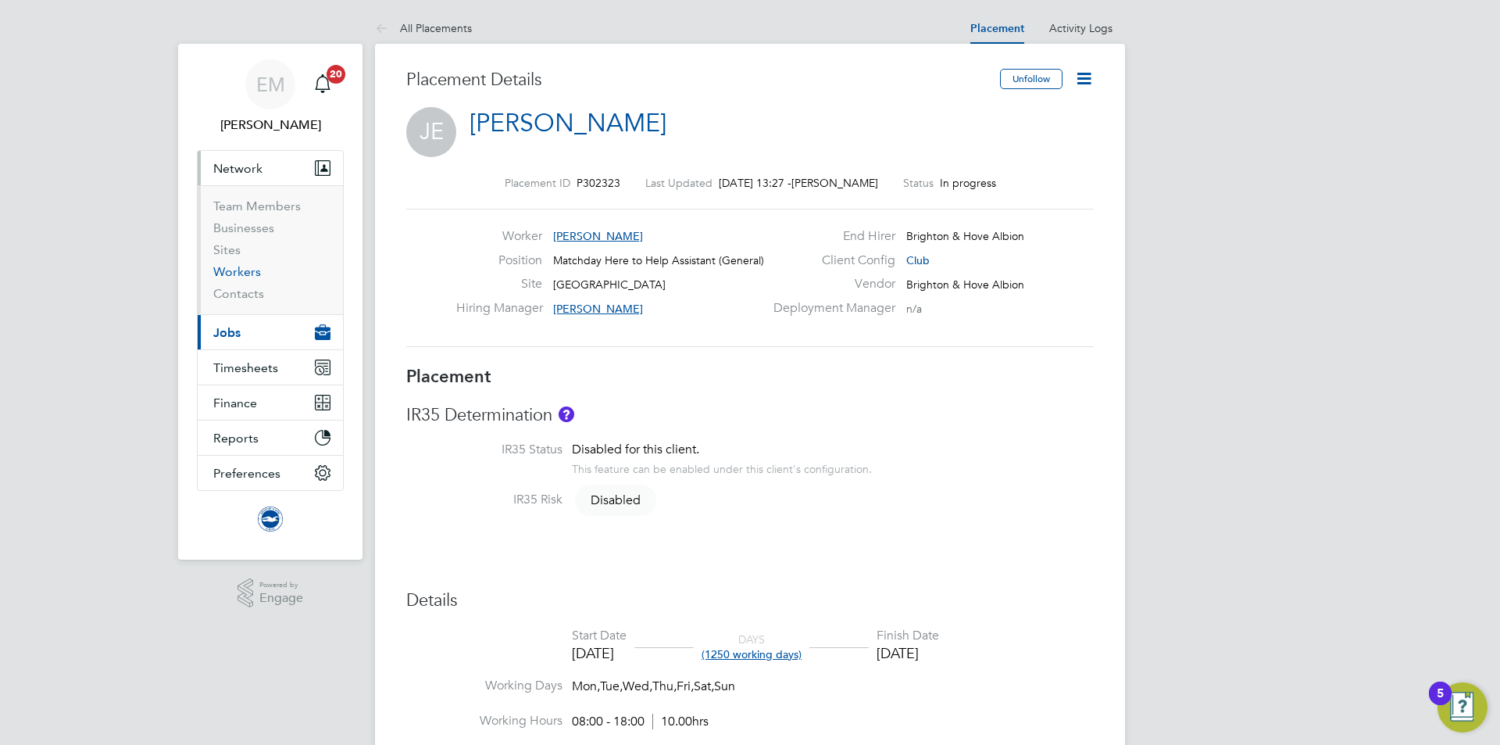
click at [243, 273] on link "Workers" at bounding box center [237, 271] width 48 height 15
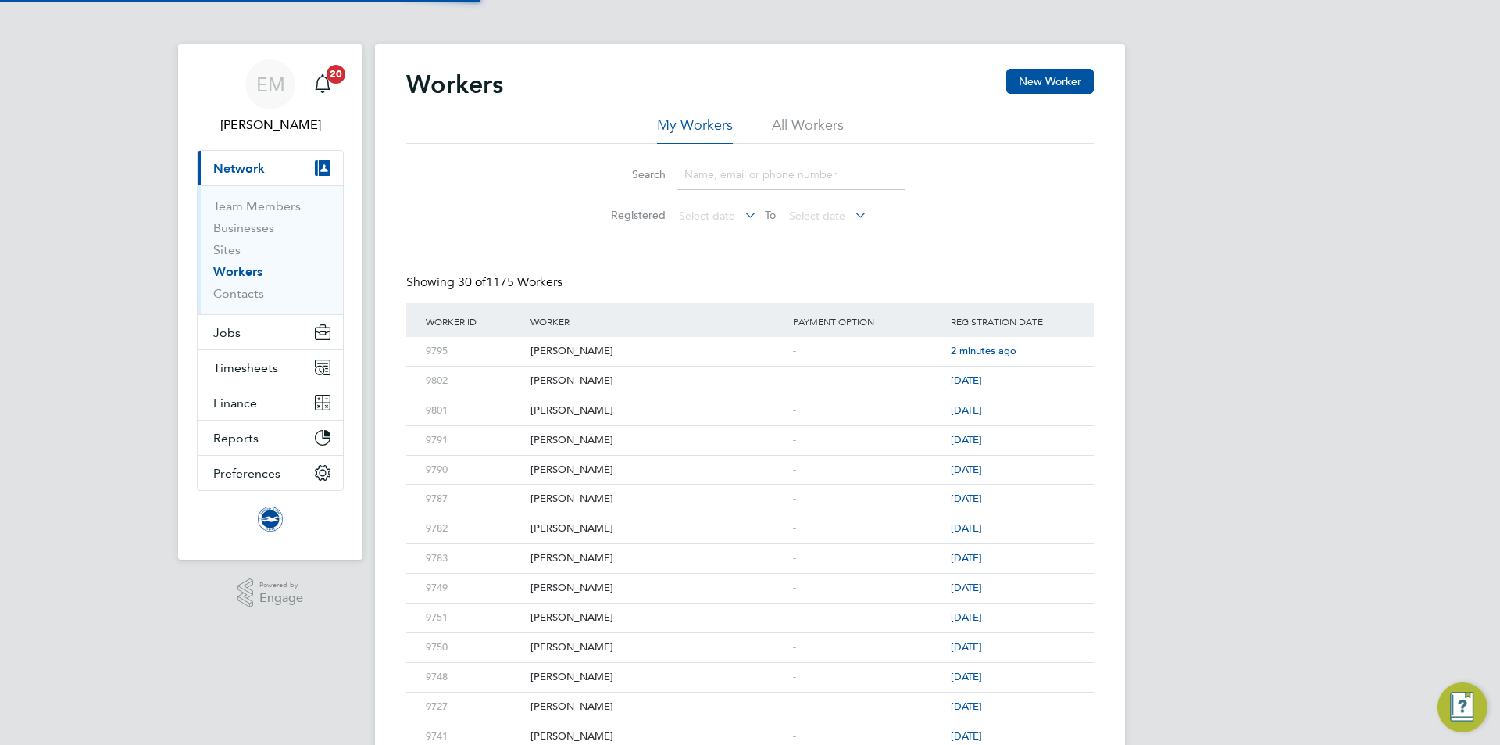
click at [809, 116] on li "All Workers" at bounding box center [808, 130] width 72 height 28
click at [761, 183] on input at bounding box center [791, 174] width 228 height 30
type input "ayaka"
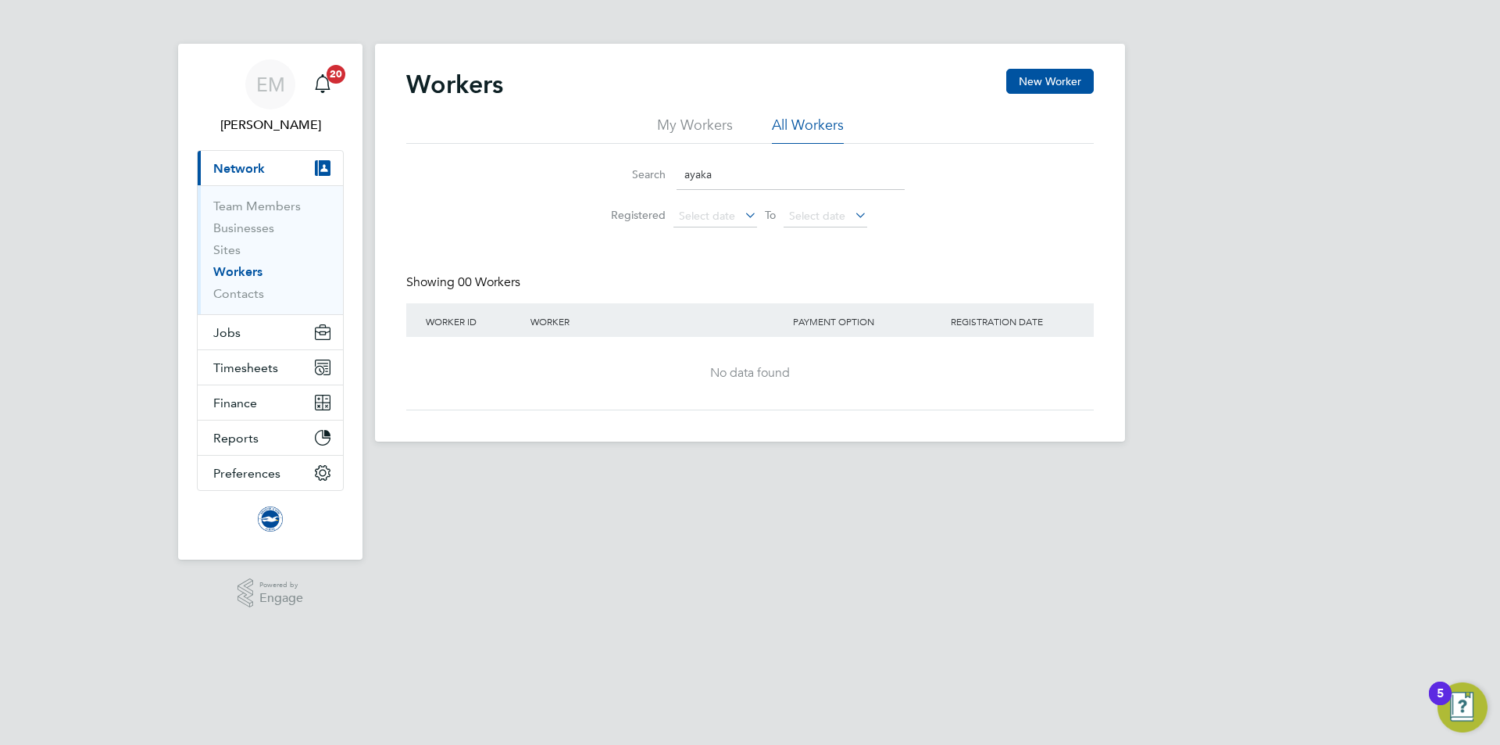
click at [477, 466] on html "EM [PERSON_NAME] Notifications 20 Applications: Current page: Network Team Memb…" at bounding box center [750, 233] width 1500 height 466
click at [1063, 77] on button "New Worker" at bounding box center [1050, 81] width 88 height 25
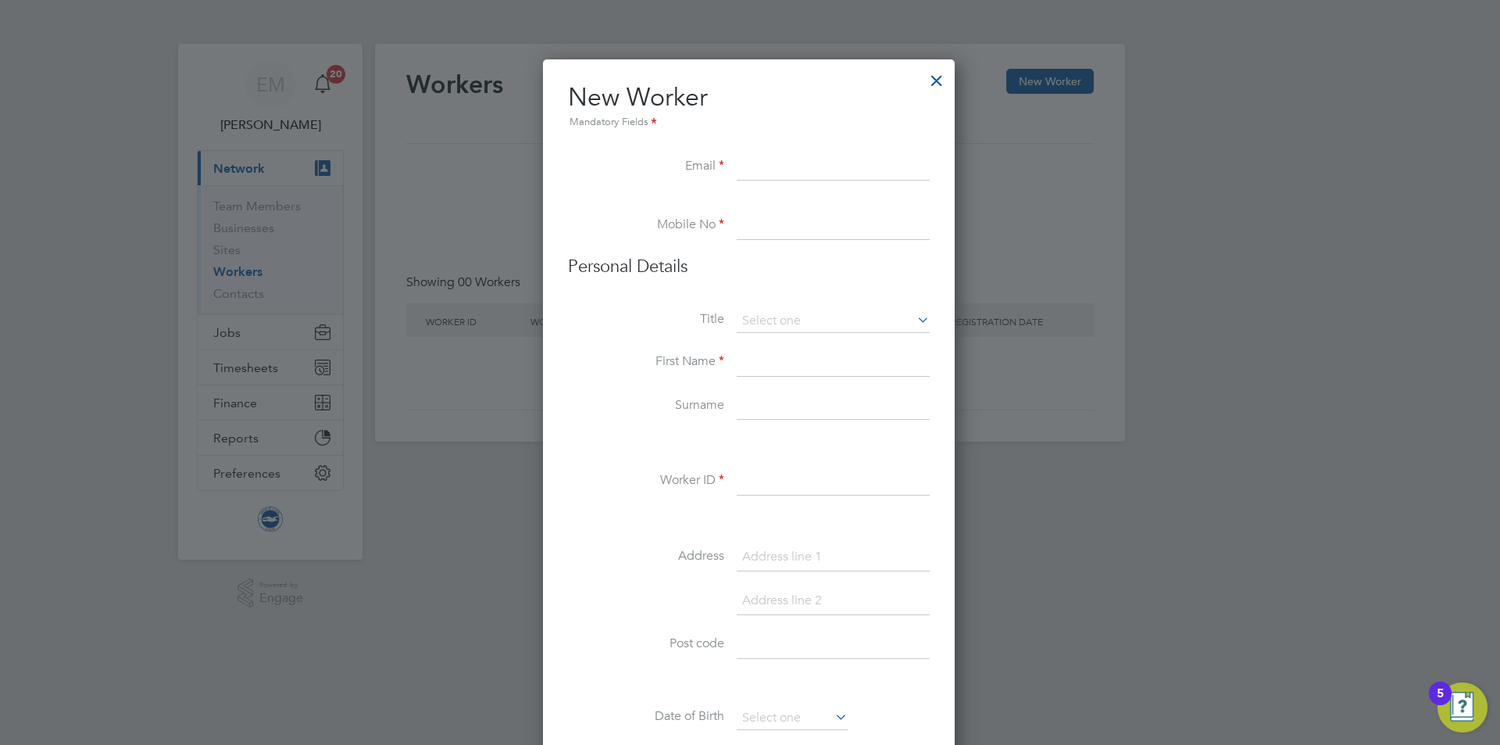
drag, startPoint x: 800, startPoint y: 146, endPoint x: 799, endPoint y: 163, distance: 16.4
click at [800, 146] on li "New Worker Mandatory Fields" at bounding box center [749, 117] width 362 height 72
click at [799, 163] on input at bounding box center [833, 167] width 193 height 28
paste input "[EMAIL_ADDRESS][DOMAIN_NAME]"
type input "[EMAIL_ADDRESS][DOMAIN_NAME]"
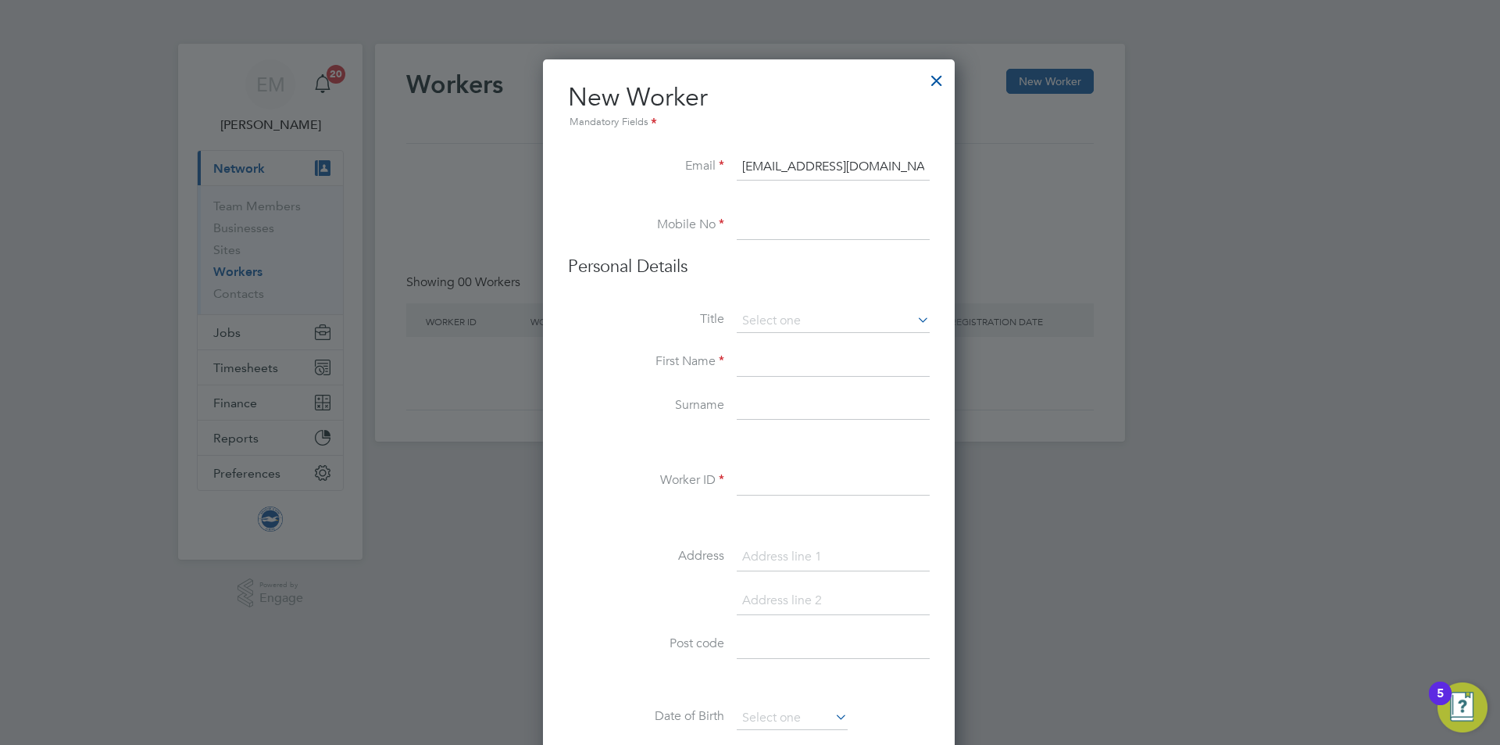
click at [847, 214] on input at bounding box center [833, 226] width 193 height 28
paste input "77 2478 4811"
click at [798, 217] on input "077 2478 4811" at bounding box center [833, 226] width 193 height 28
click at [768, 224] on input "077 24784811" at bounding box center [833, 226] width 193 height 28
type input "07724784811"
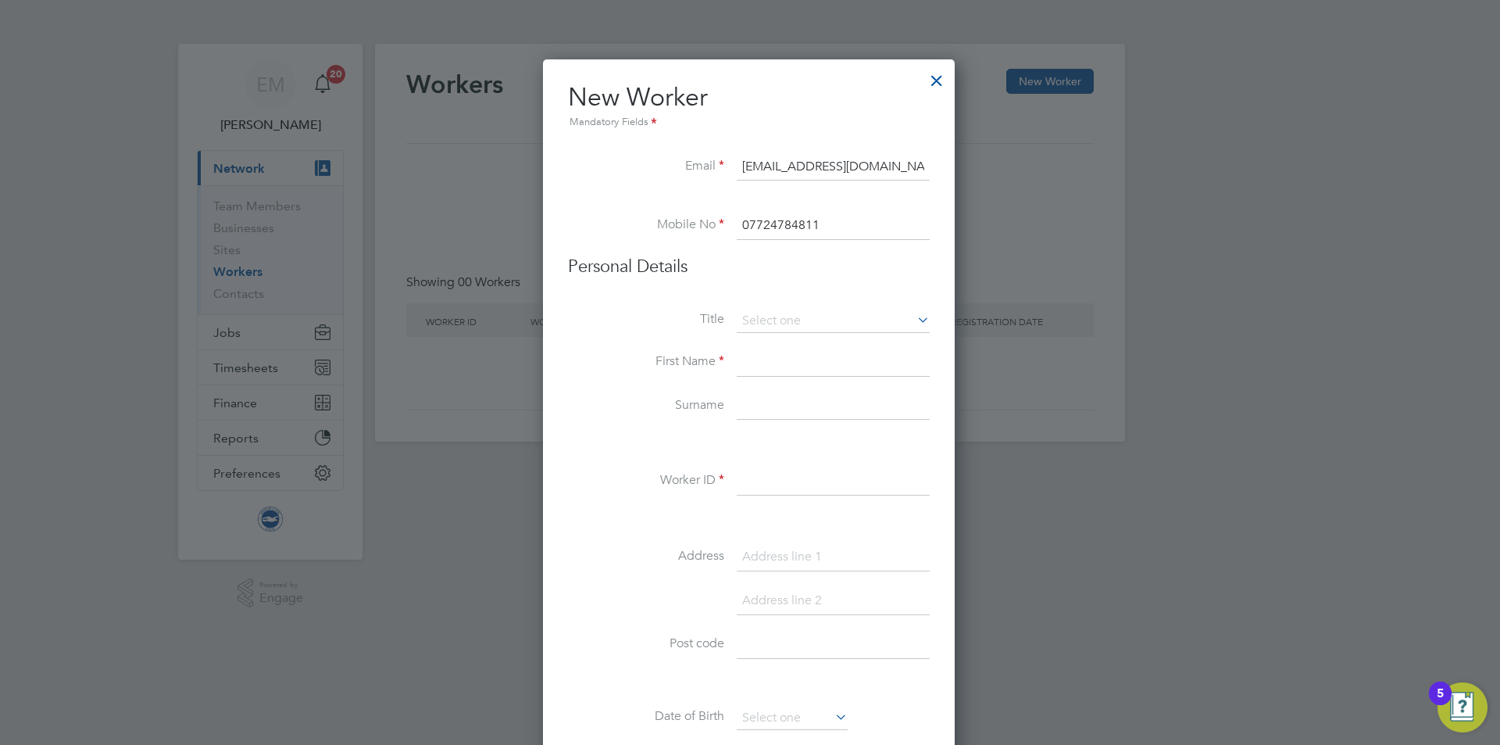
click at [768, 361] on input at bounding box center [833, 362] width 193 height 28
type input "Ayaka"
drag, startPoint x: 763, startPoint y: 407, endPoint x: 763, endPoint y: 426, distance: 18.8
click at [763, 407] on input at bounding box center [833, 406] width 193 height 28
paste input "Critchley"
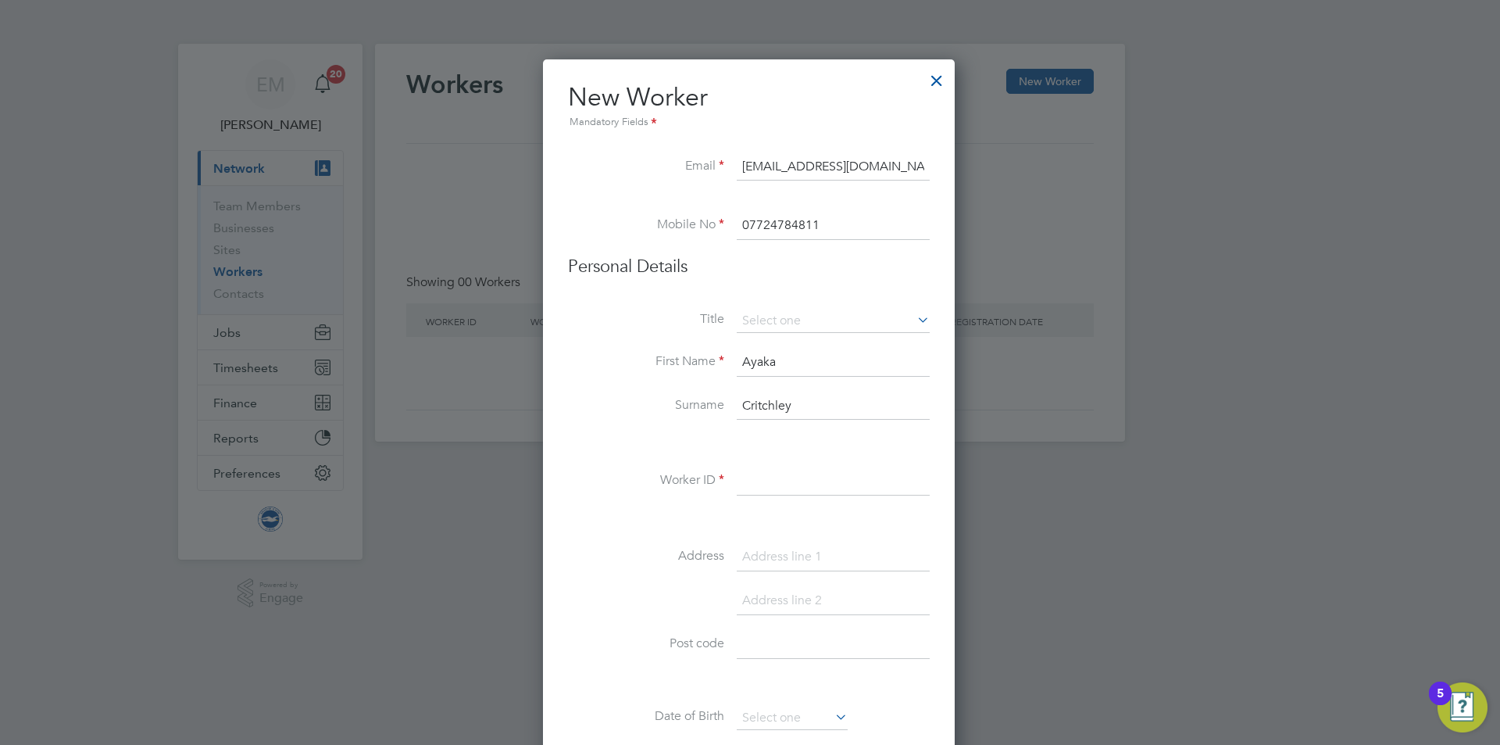
type input "Critchley"
click at [766, 472] on input at bounding box center [833, 481] width 193 height 28
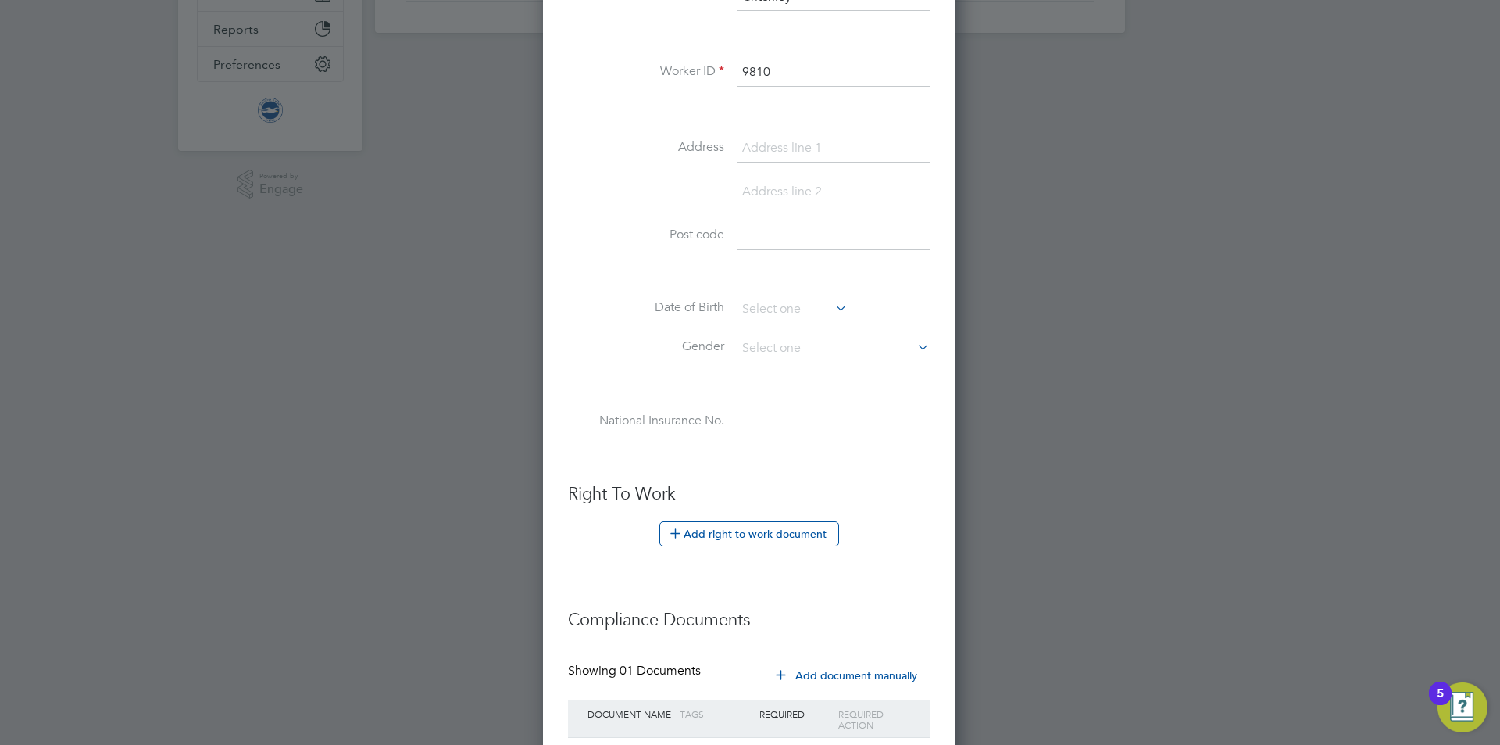
scroll to position [521, 0]
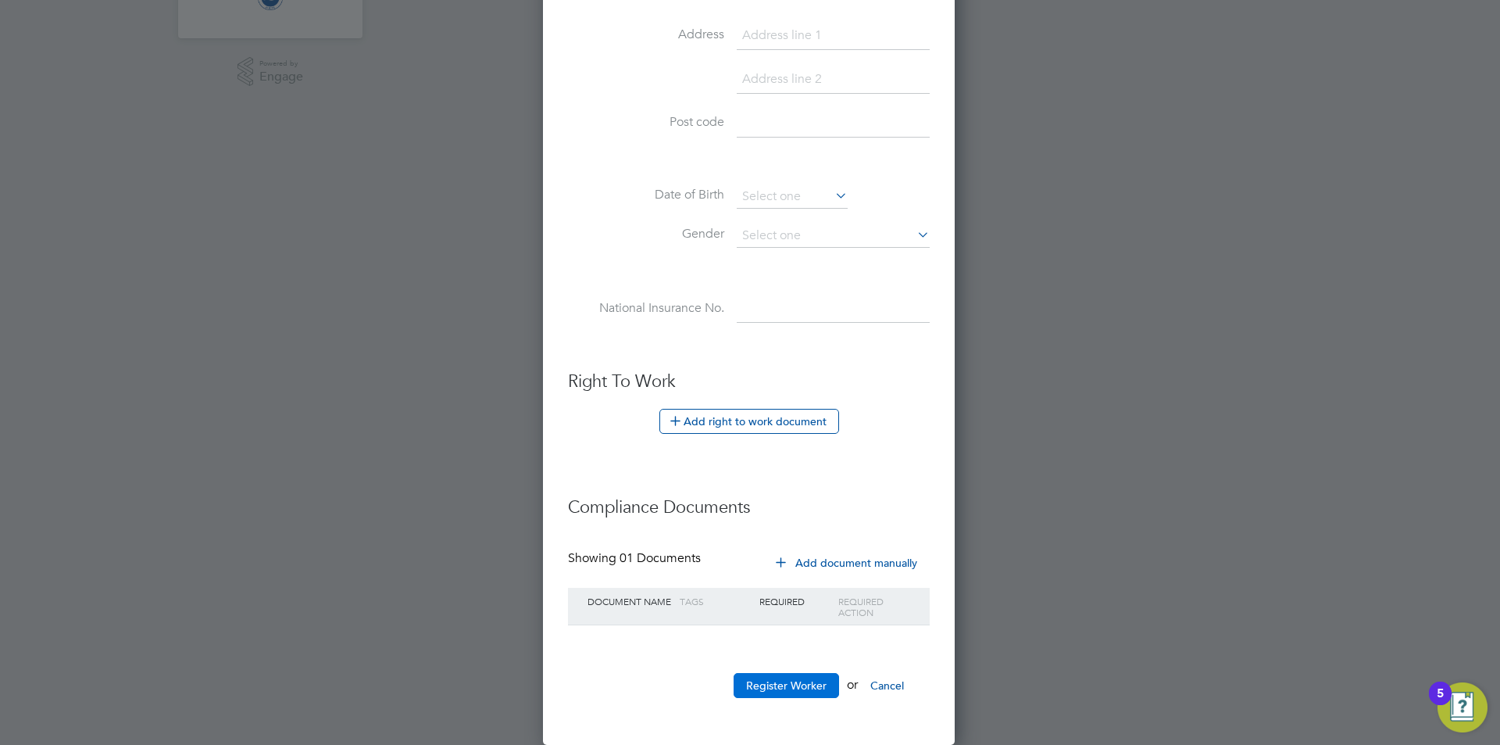
type input "9810"
click at [817, 677] on button "Register Worker" at bounding box center [786, 685] width 105 height 25
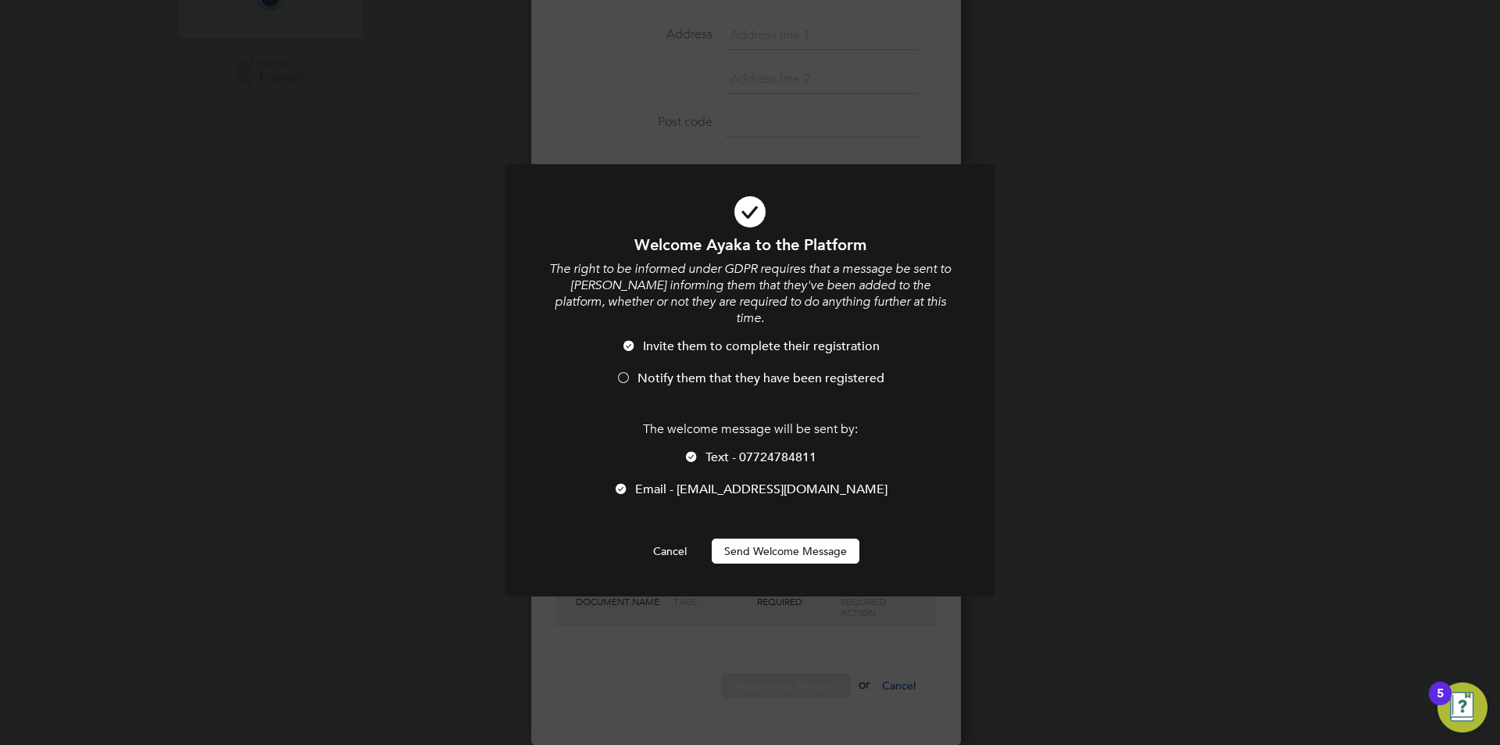
scroll to position [1207, 414]
click at [761, 538] on button "Send Welcome Message" at bounding box center [786, 550] width 148 height 25
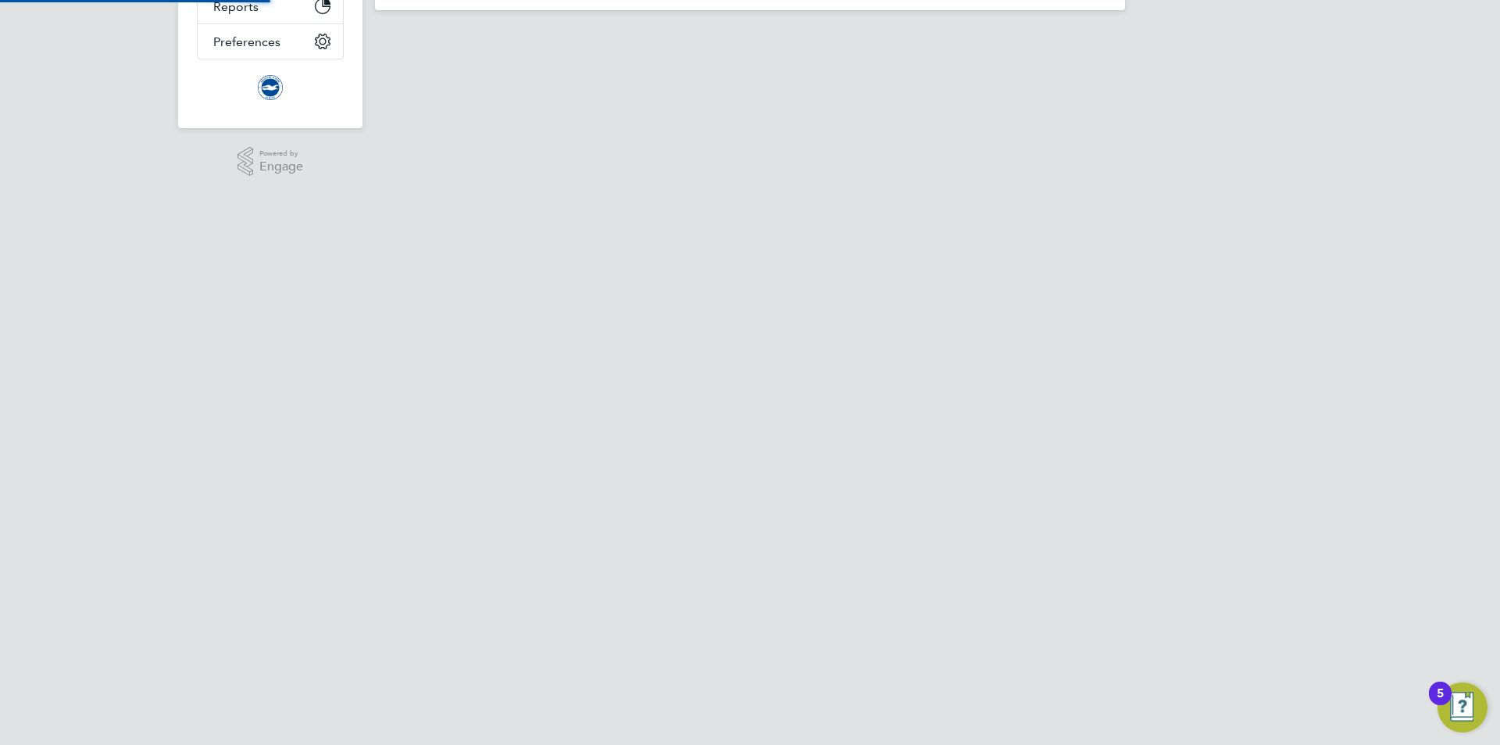
scroll to position [0, 0]
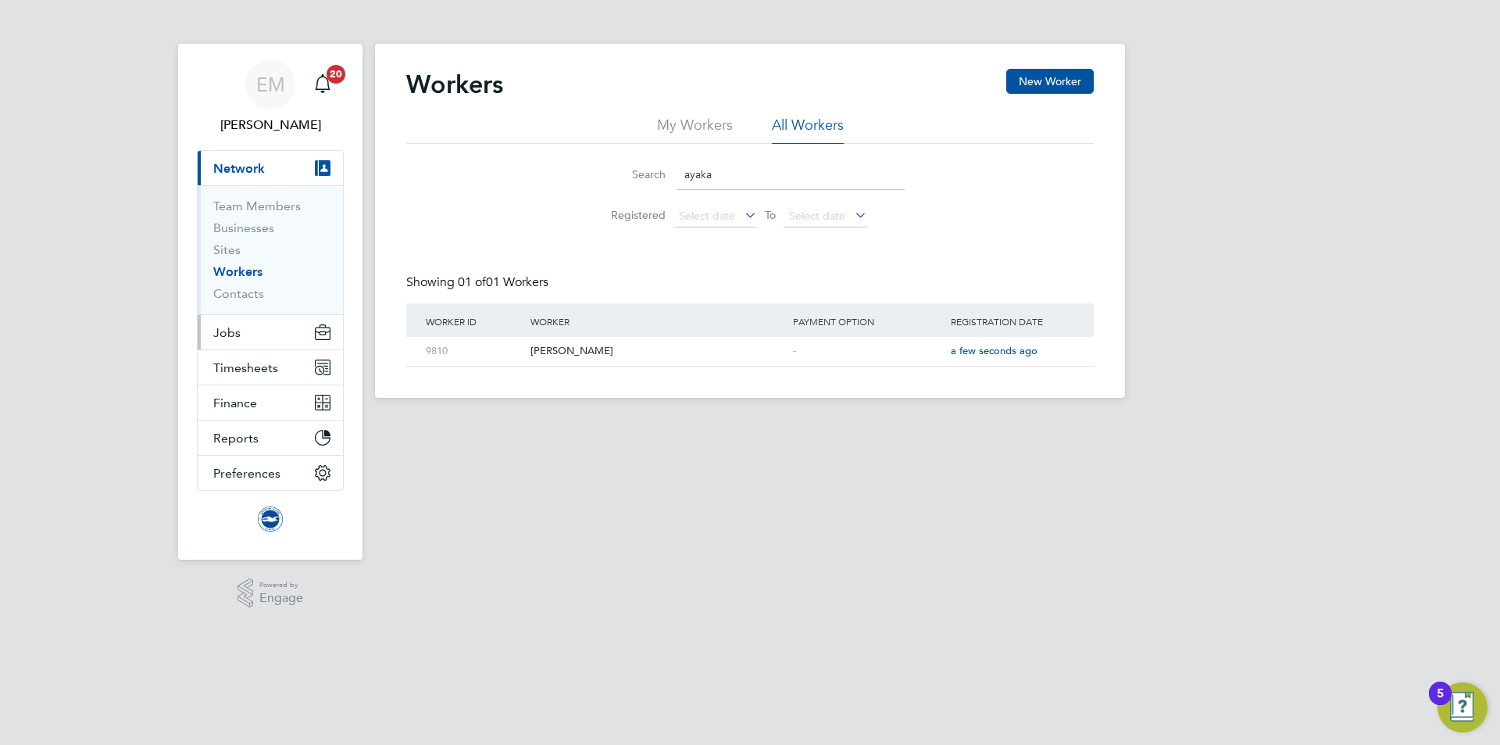
click at [235, 330] on span "Jobs" at bounding box center [226, 332] width 27 height 15
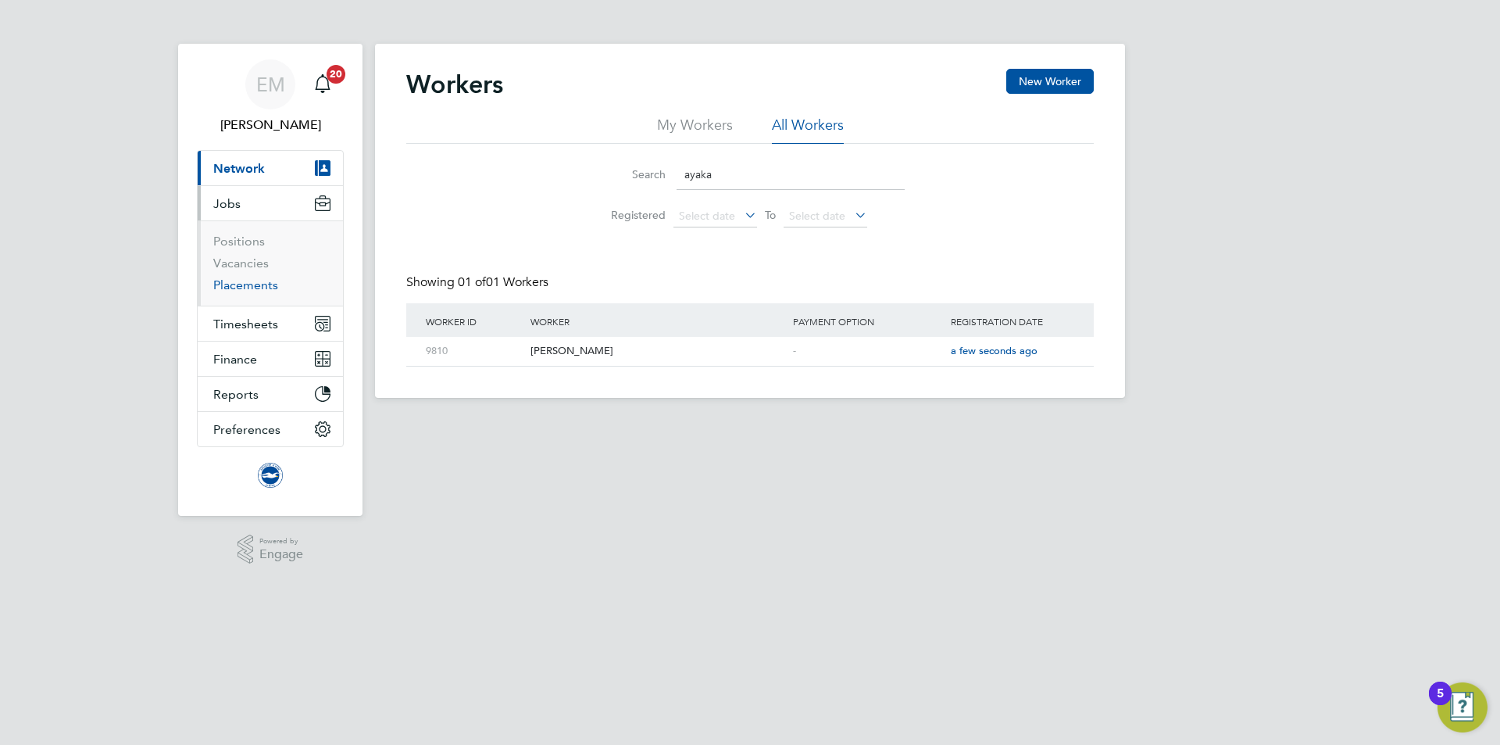
click at [245, 284] on link "Placements" at bounding box center [245, 284] width 65 height 15
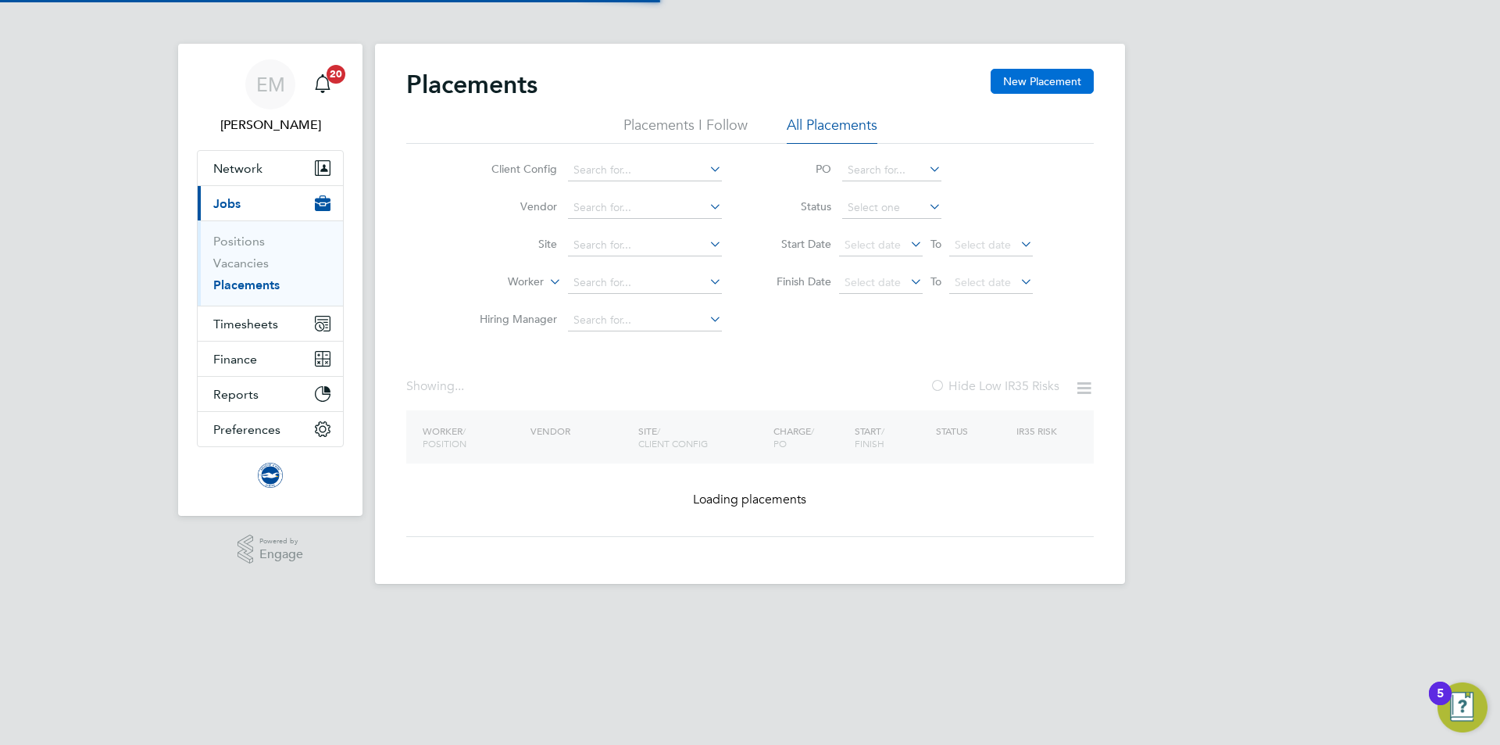
click at [1025, 84] on button "New Placement" at bounding box center [1042, 81] width 103 height 25
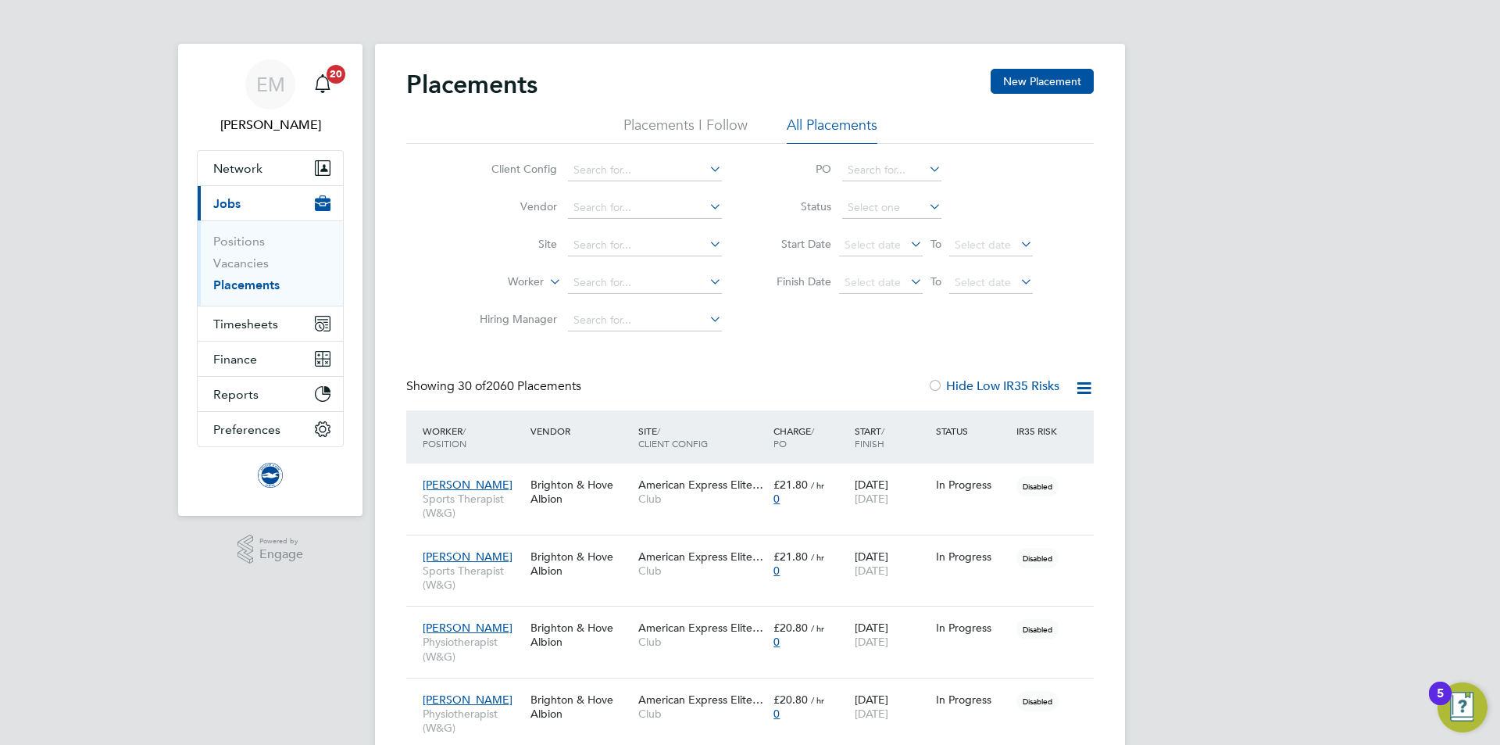
scroll to position [45, 136]
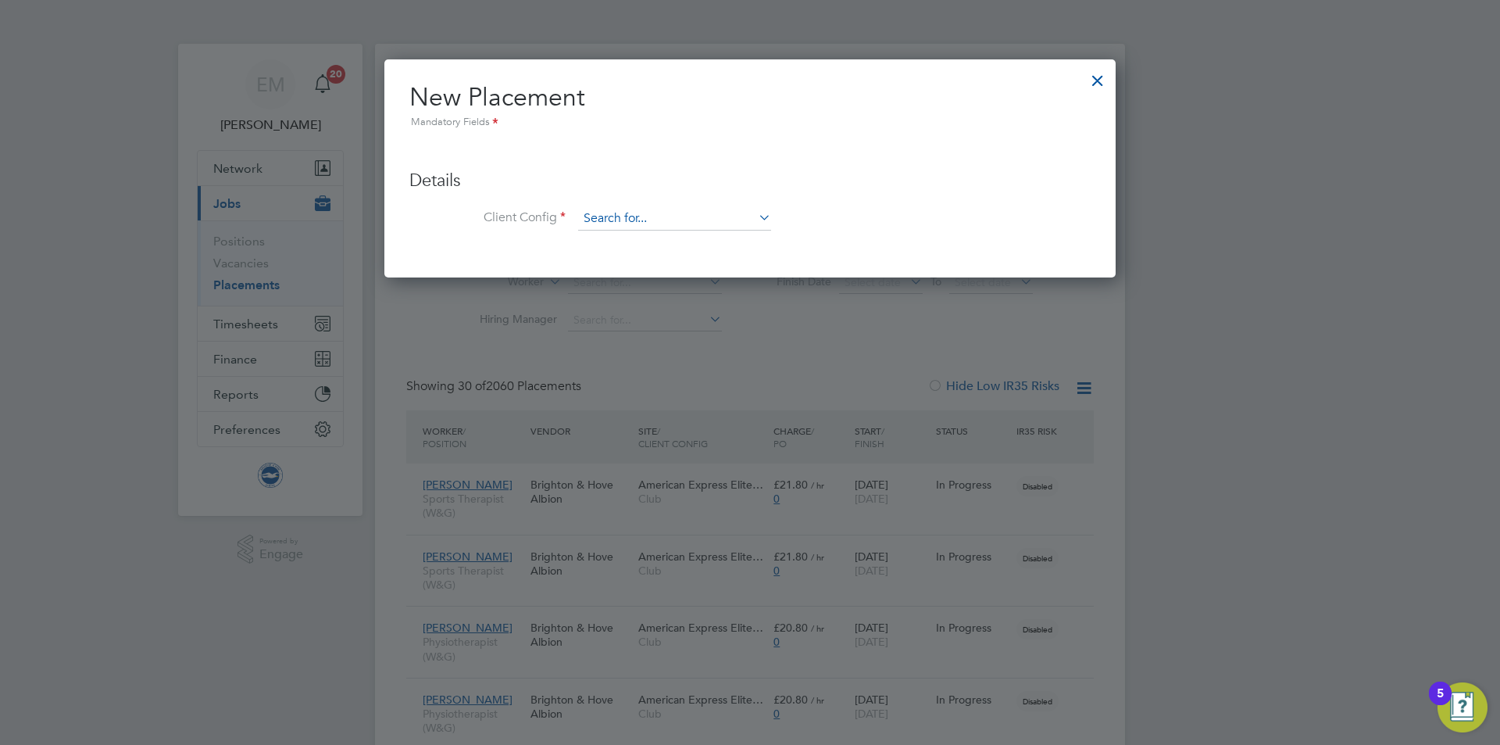
click at [605, 219] on input at bounding box center [674, 218] width 193 height 23
click at [609, 240] on li "Club" at bounding box center [674, 240] width 195 height 21
type input "Club"
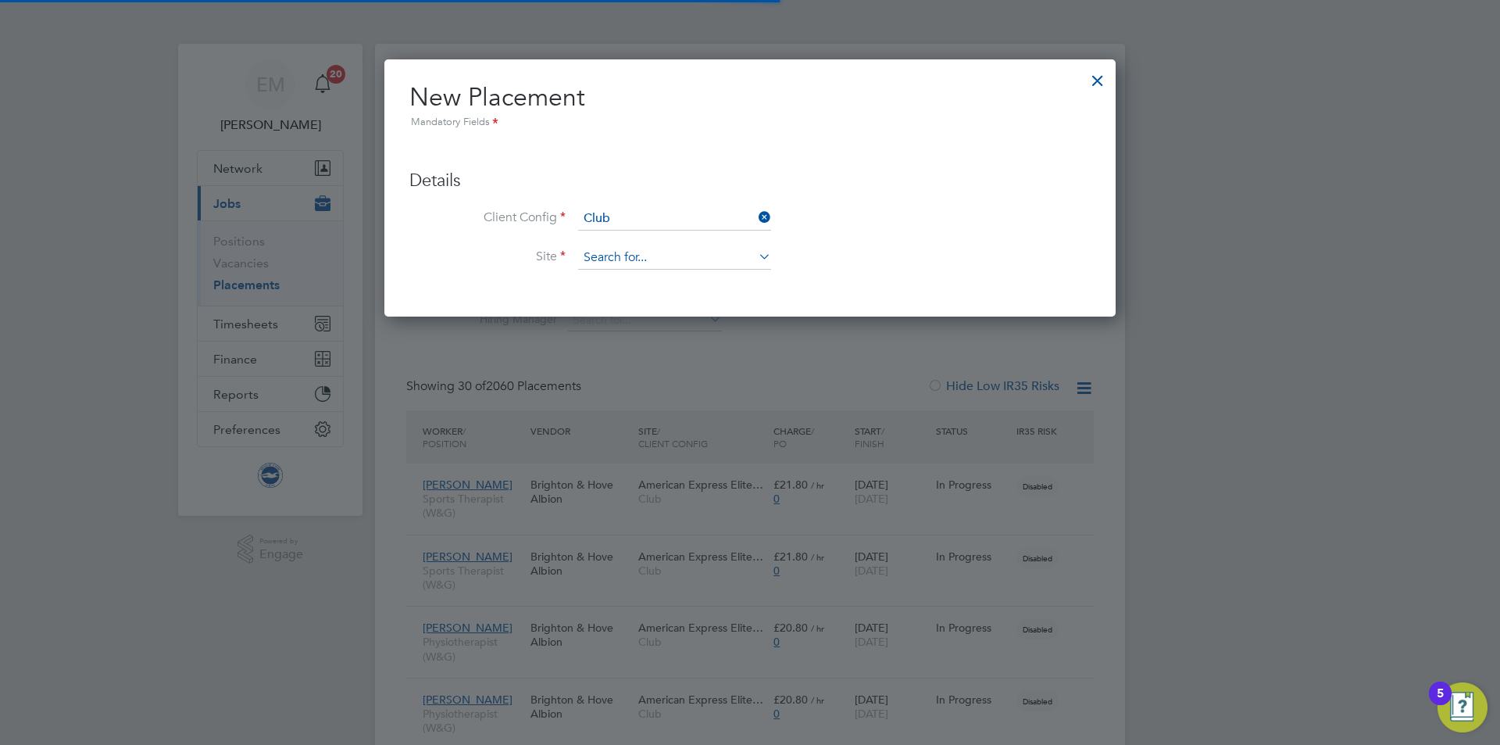
click at [616, 253] on input at bounding box center [674, 257] width 193 height 23
click at [616, 285] on li "[GEOGRAPHIC_DATA]" at bounding box center [713, 280] width 273 height 21
type input "[GEOGRAPHIC_DATA]"
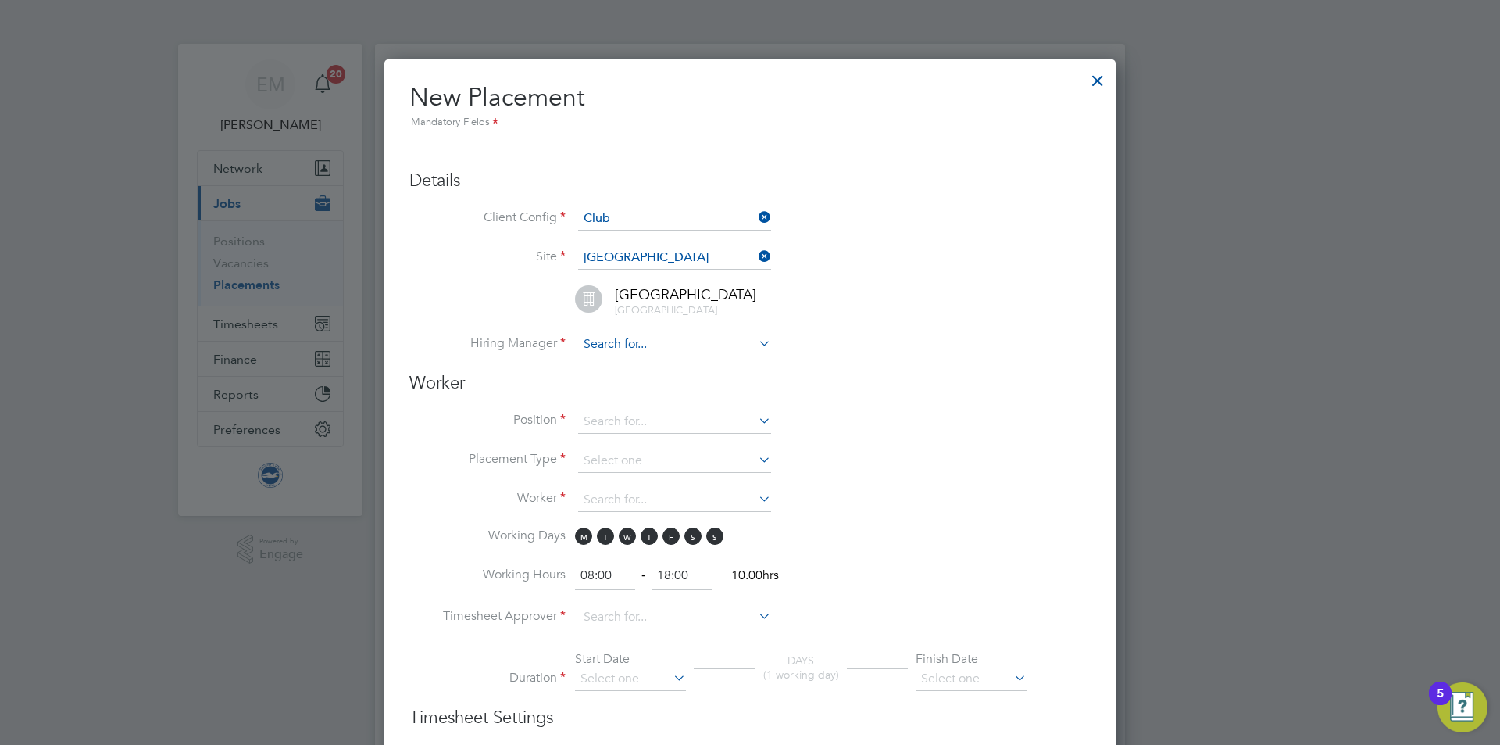
click at [656, 359] on li "[PERSON_NAME]" at bounding box center [674, 366] width 195 height 21
type input "[PERSON_NAME]"
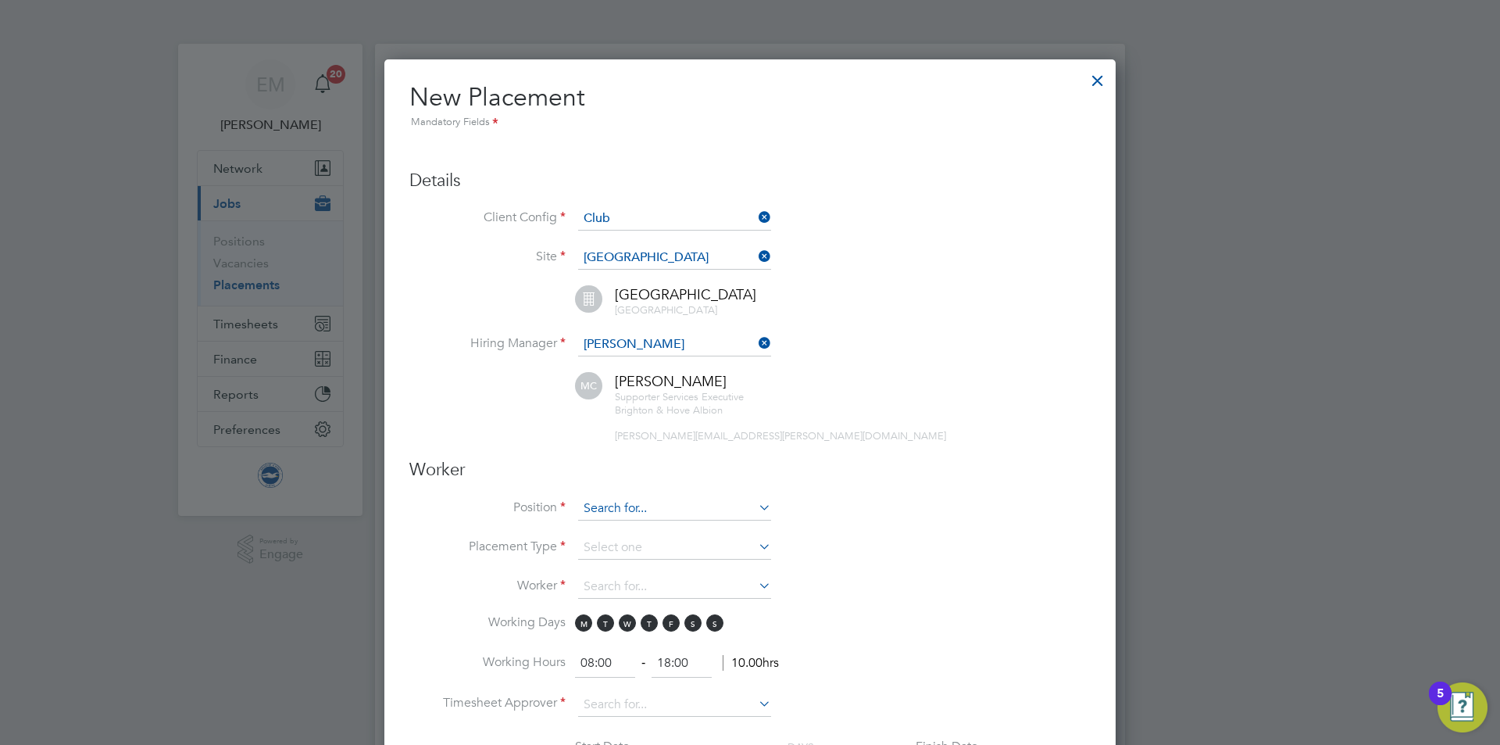
click at [613, 520] on li "Position" at bounding box center [749, 516] width 681 height 39
click at [613, 504] on input at bounding box center [674, 508] width 193 height 23
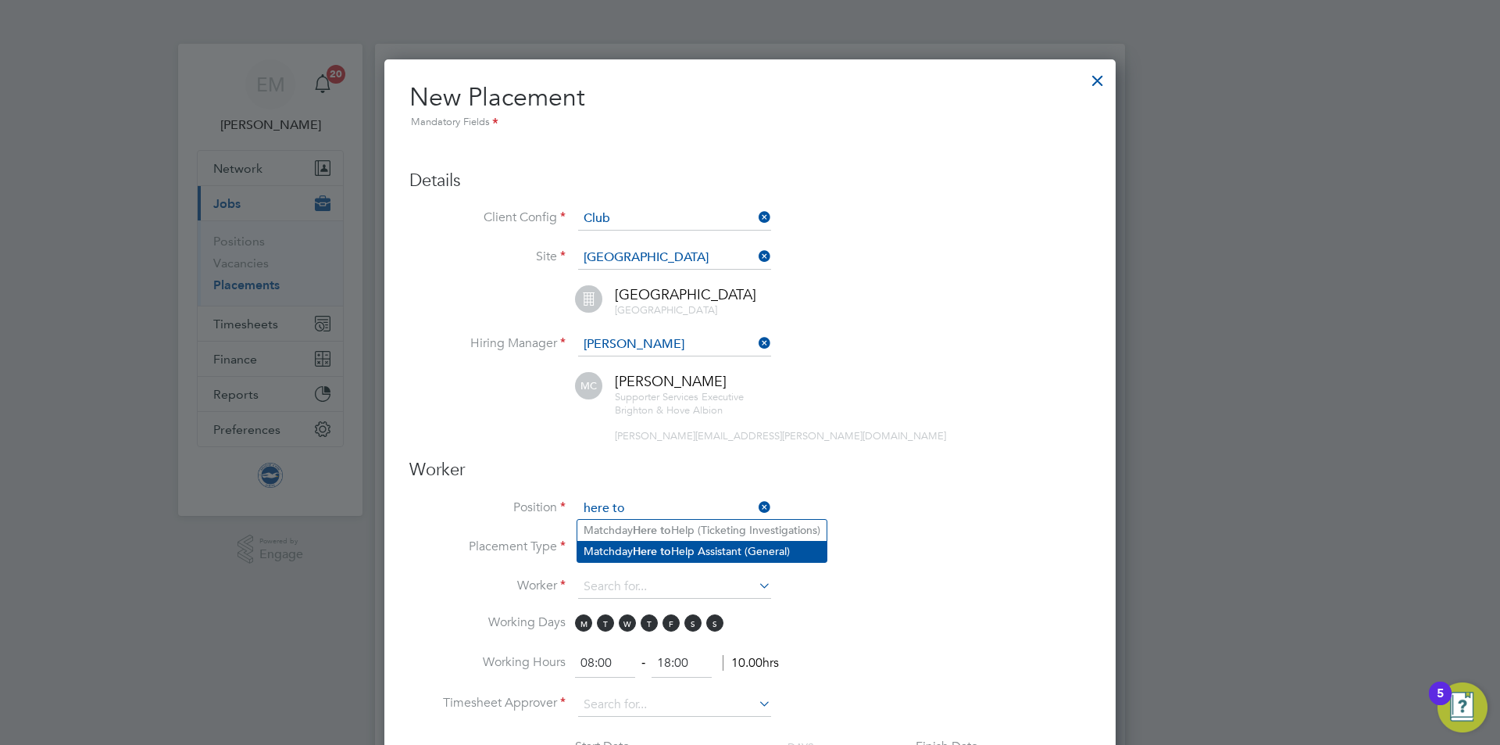
click at [741, 548] on li "Matchday Here to Help Assistant (General)" at bounding box center [701, 551] width 249 height 21
type input "Matchday Here to Help Assistant (General)"
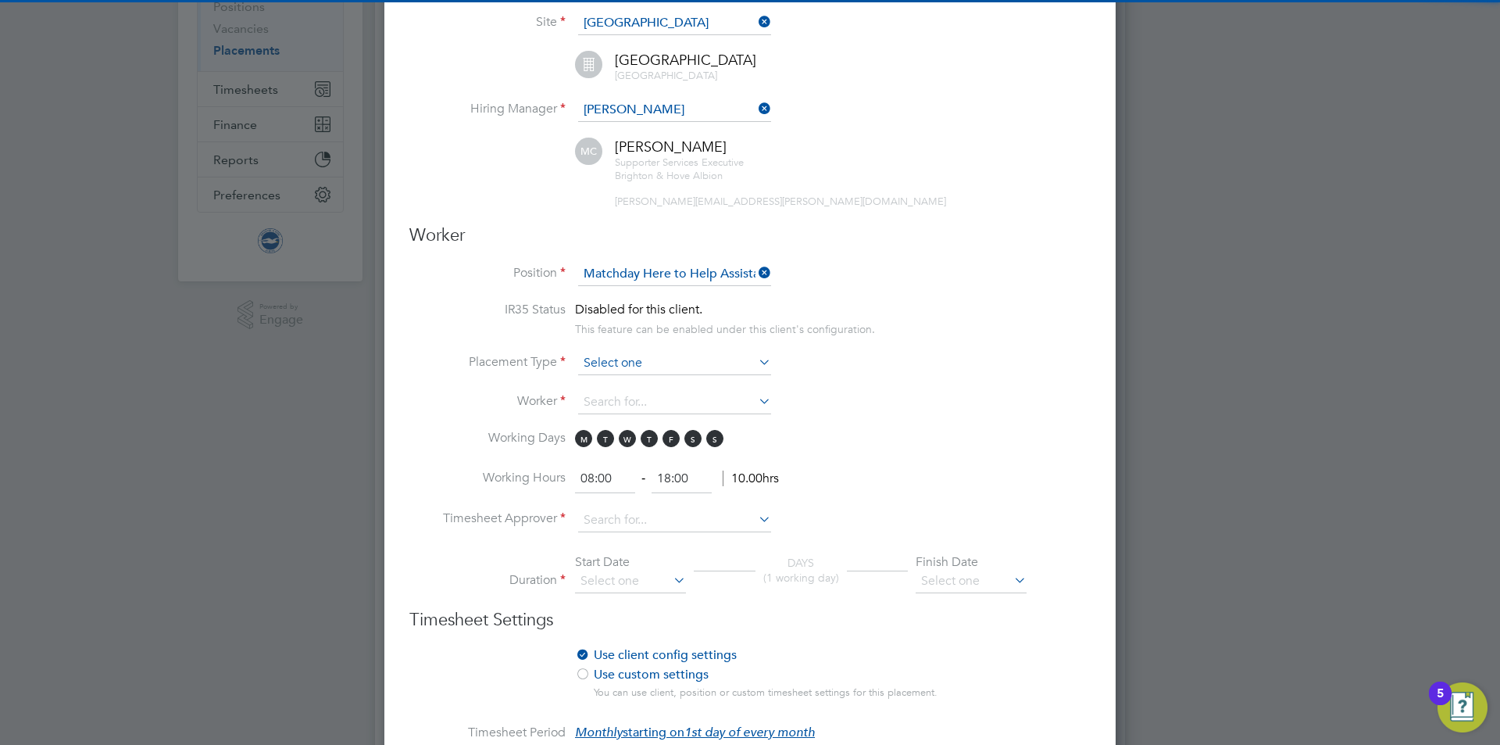
click at [600, 370] on input at bounding box center [674, 363] width 193 height 23
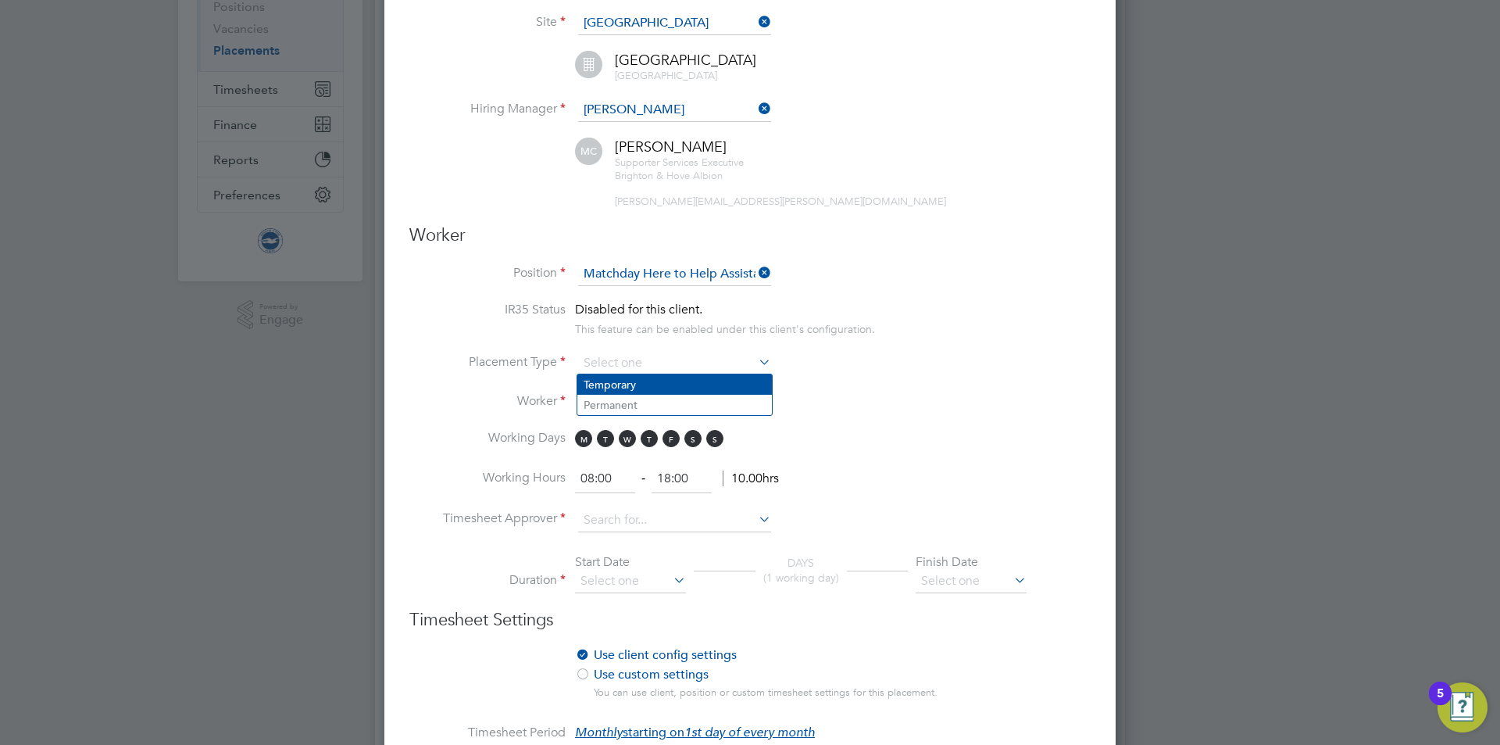
click at [616, 385] on li "Temporary" at bounding box center [674, 384] width 195 height 20
type input "Temporary"
click at [618, 407] on input at bounding box center [674, 402] width 193 height 23
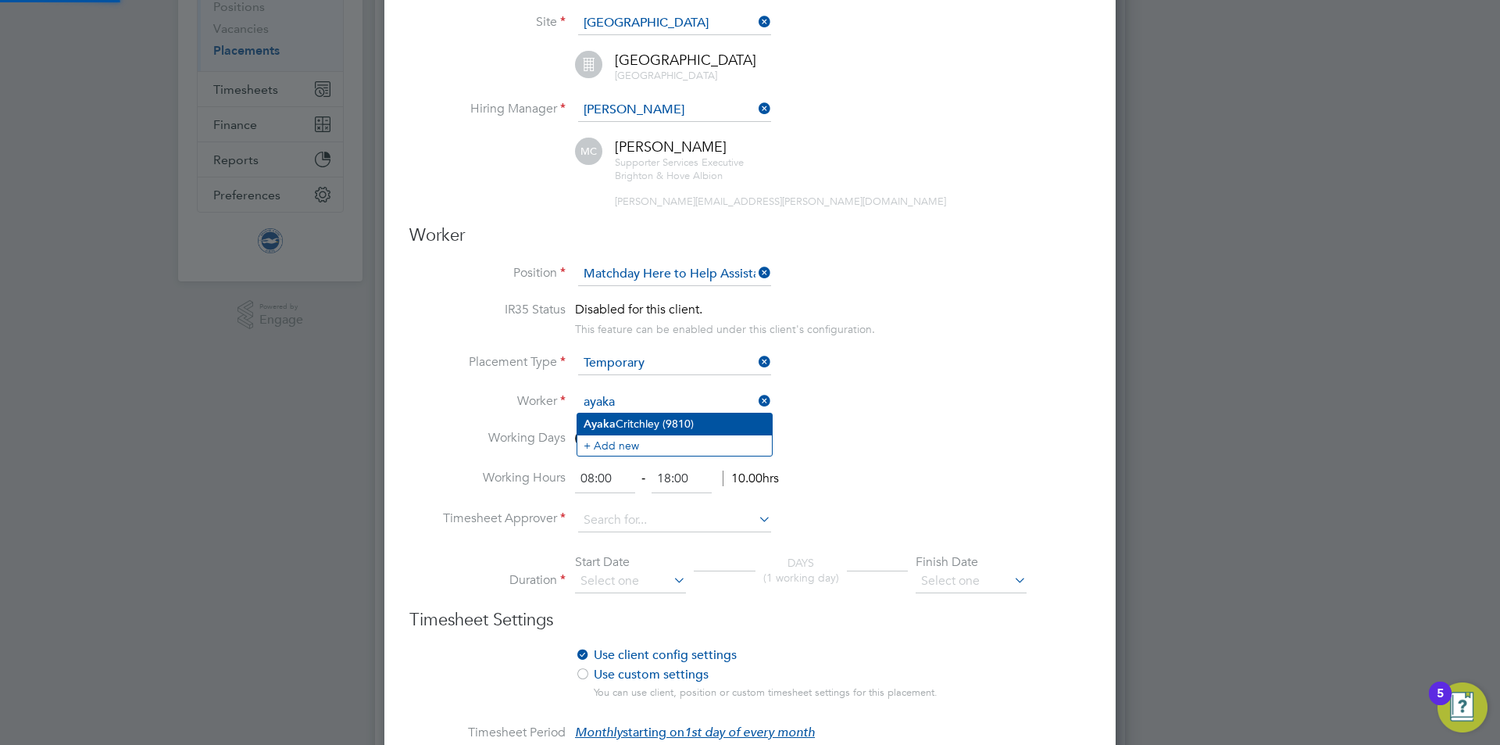
click at [633, 424] on li "[PERSON_NAME] (9810)" at bounding box center [674, 423] width 195 height 21
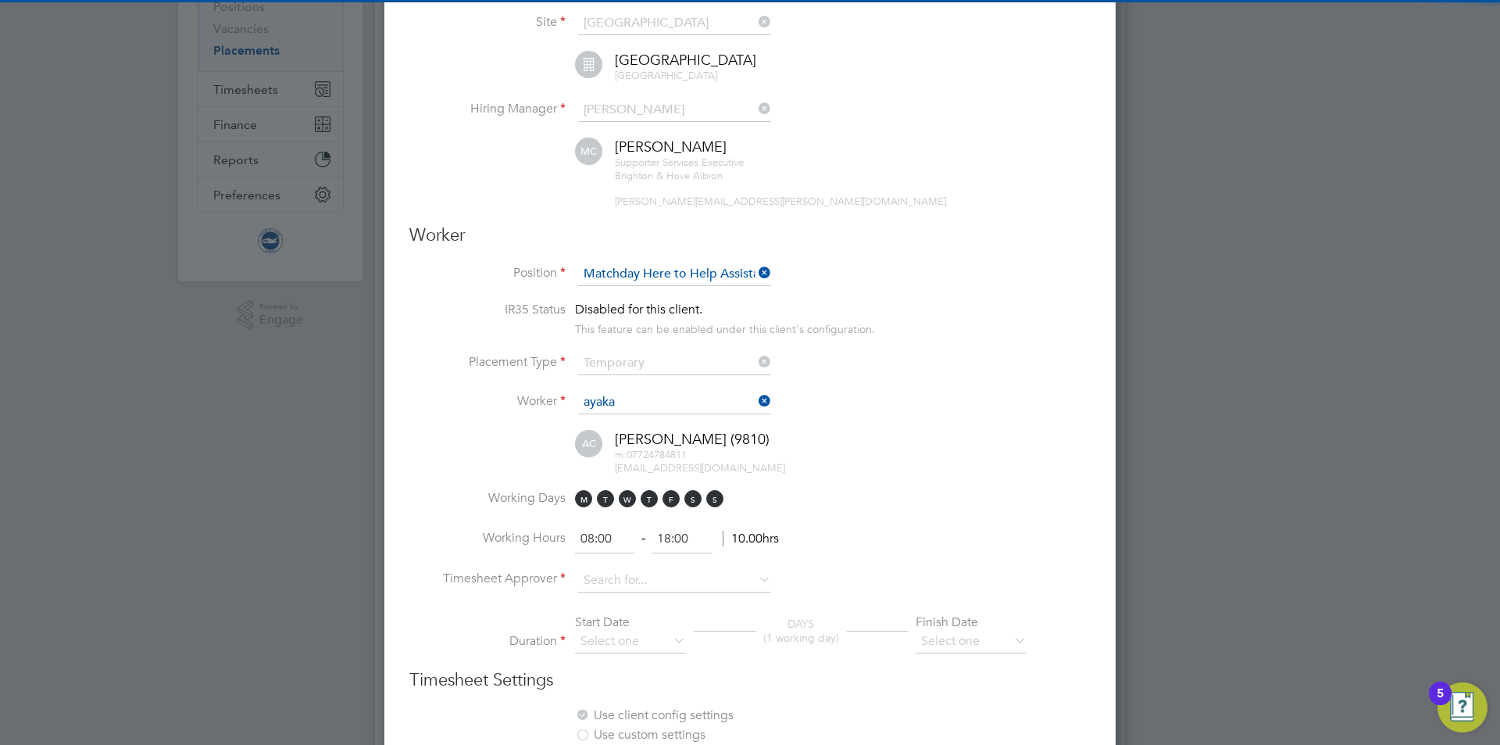
type input "[PERSON_NAME] (9810)"
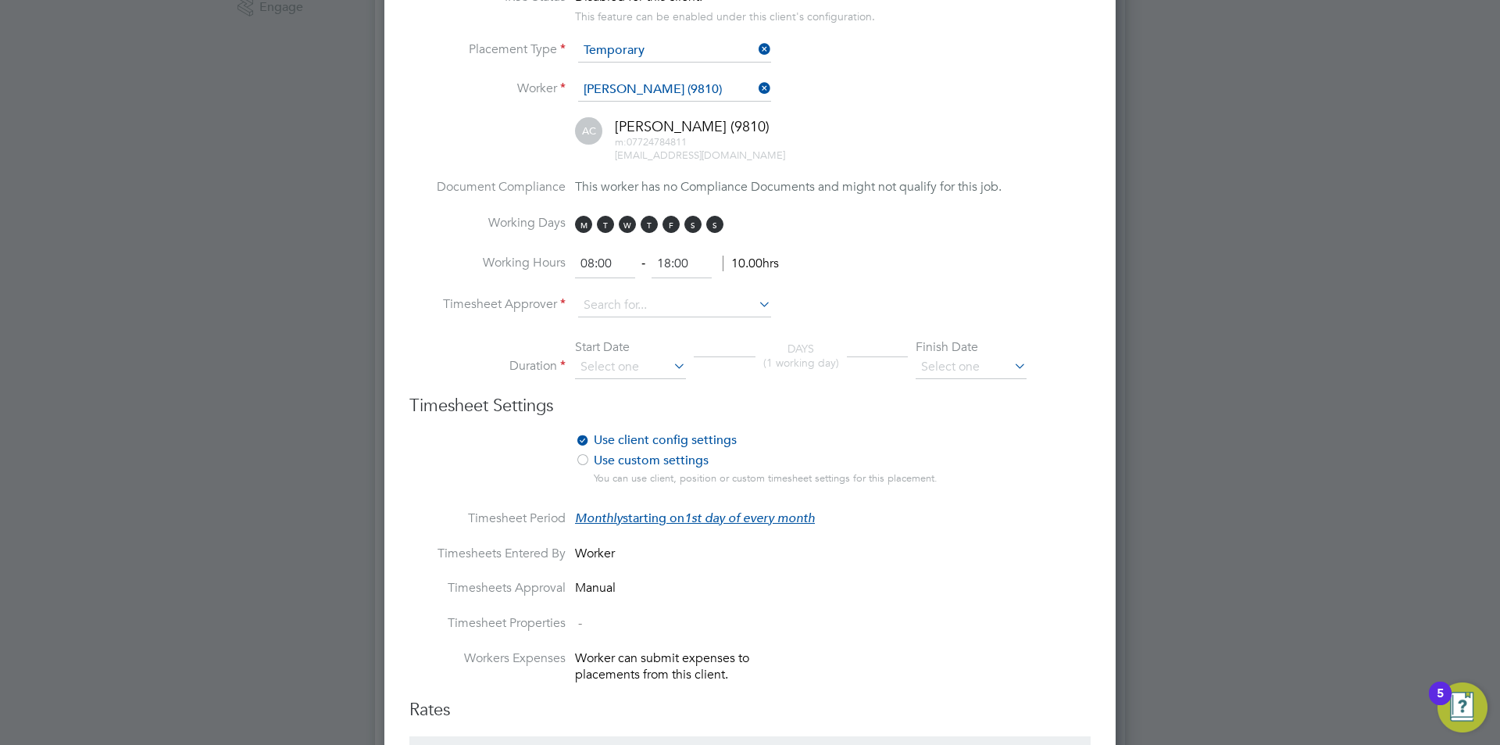
click at [595, 290] on li "Working Hours 08:00 ‐ 18:00 10.00hrs" at bounding box center [749, 272] width 681 height 44
click at [598, 297] on input at bounding box center [674, 305] width 193 height 23
drag, startPoint x: 620, startPoint y: 328, endPoint x: 617, endPoint y: 347, distance: 18.9
click at [619, 328] on li "[PERSON_NAME]" at bounding box center [674, 326] width 195 height 21
type input "[PERSON_NAME]"
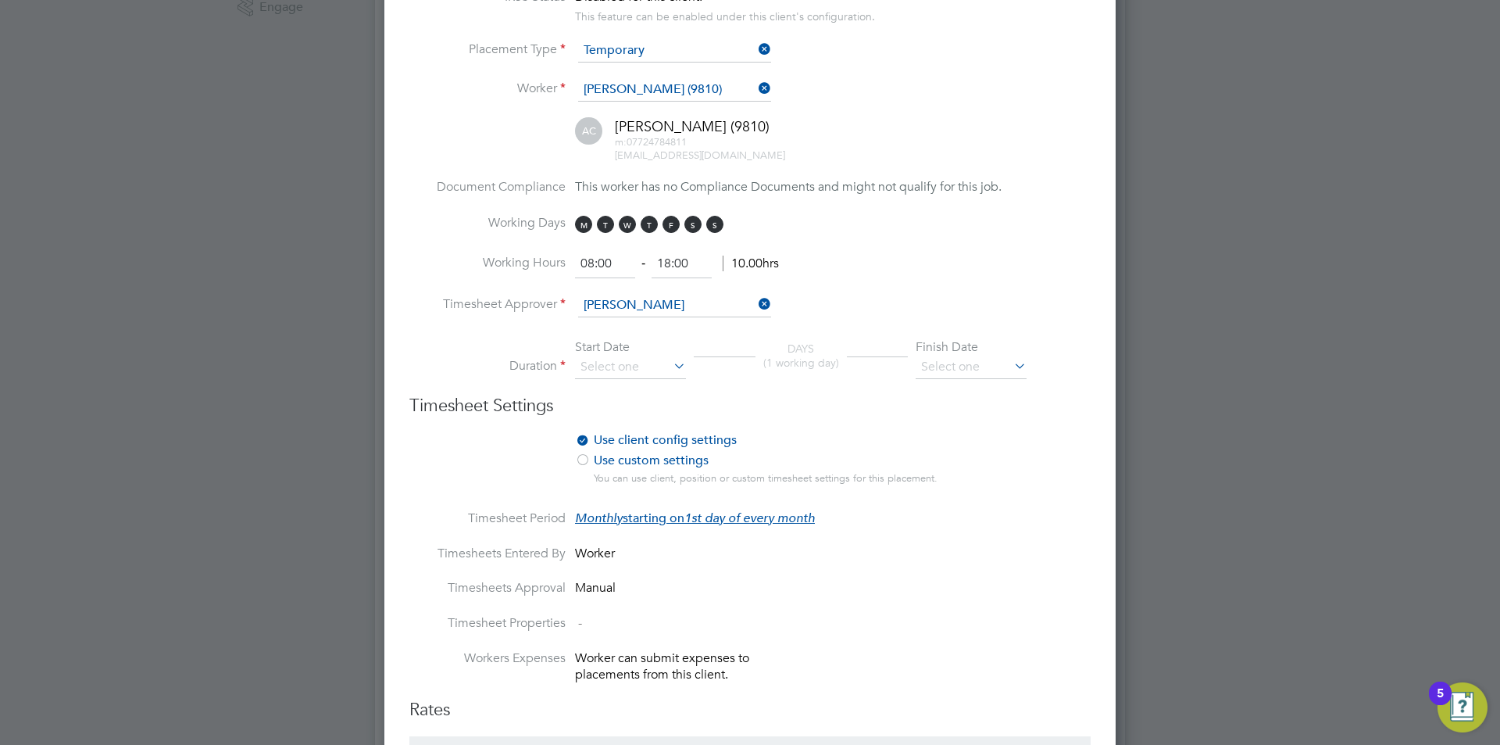
click at [611, 381] on li "Duration Start Date DAYS (1 working day) Finish Date" at bounding box center [749, 366] width 681 height 55
click at [610, 361] on input at bounding box center [630, 366] width 111 height 23
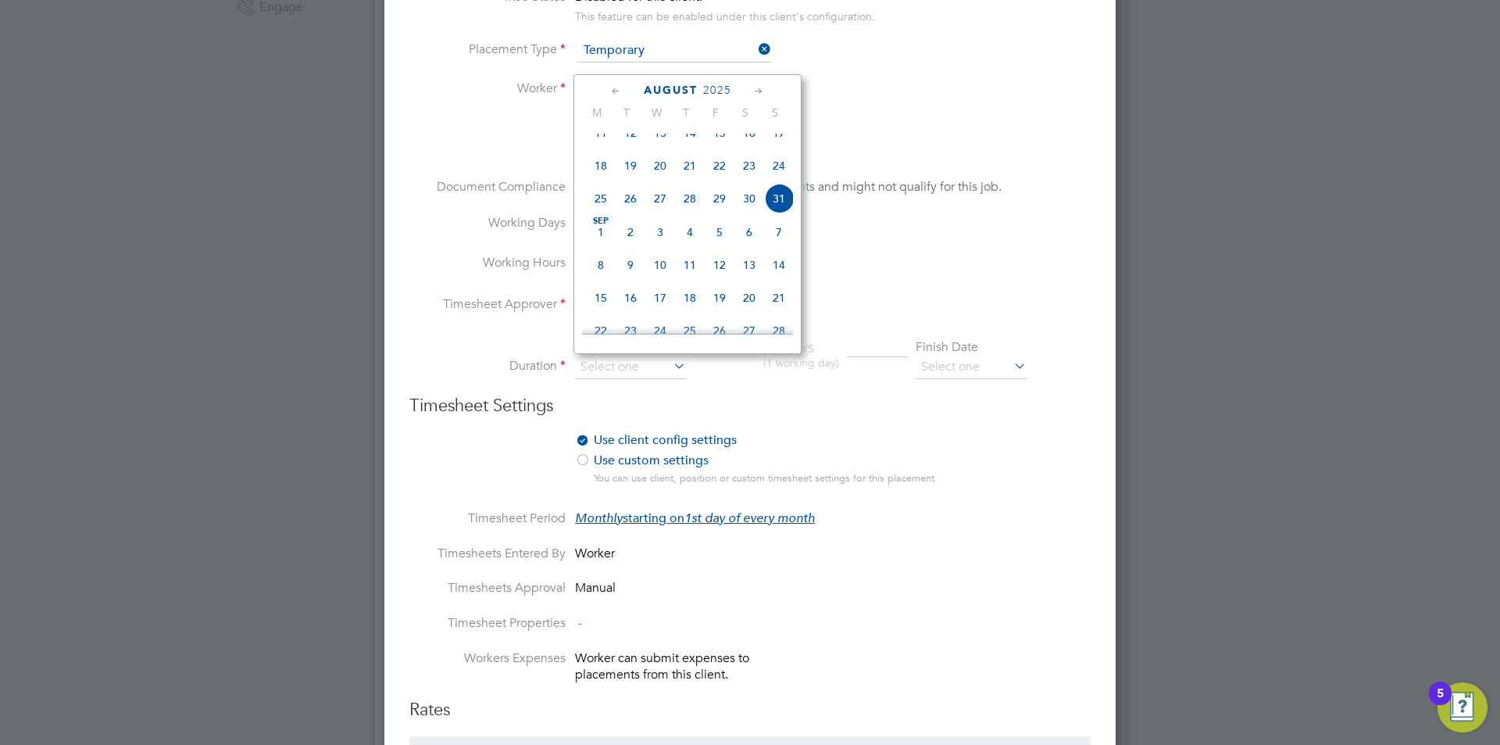
drag, startPoint x: 784, startPoint y: 213, endPoint x: 916, endPoint y: 327, distance: 175.1
click at [783, 213] on span "31" at bounding box center [779, 199] width 30 height 30
type input "[DATE]"
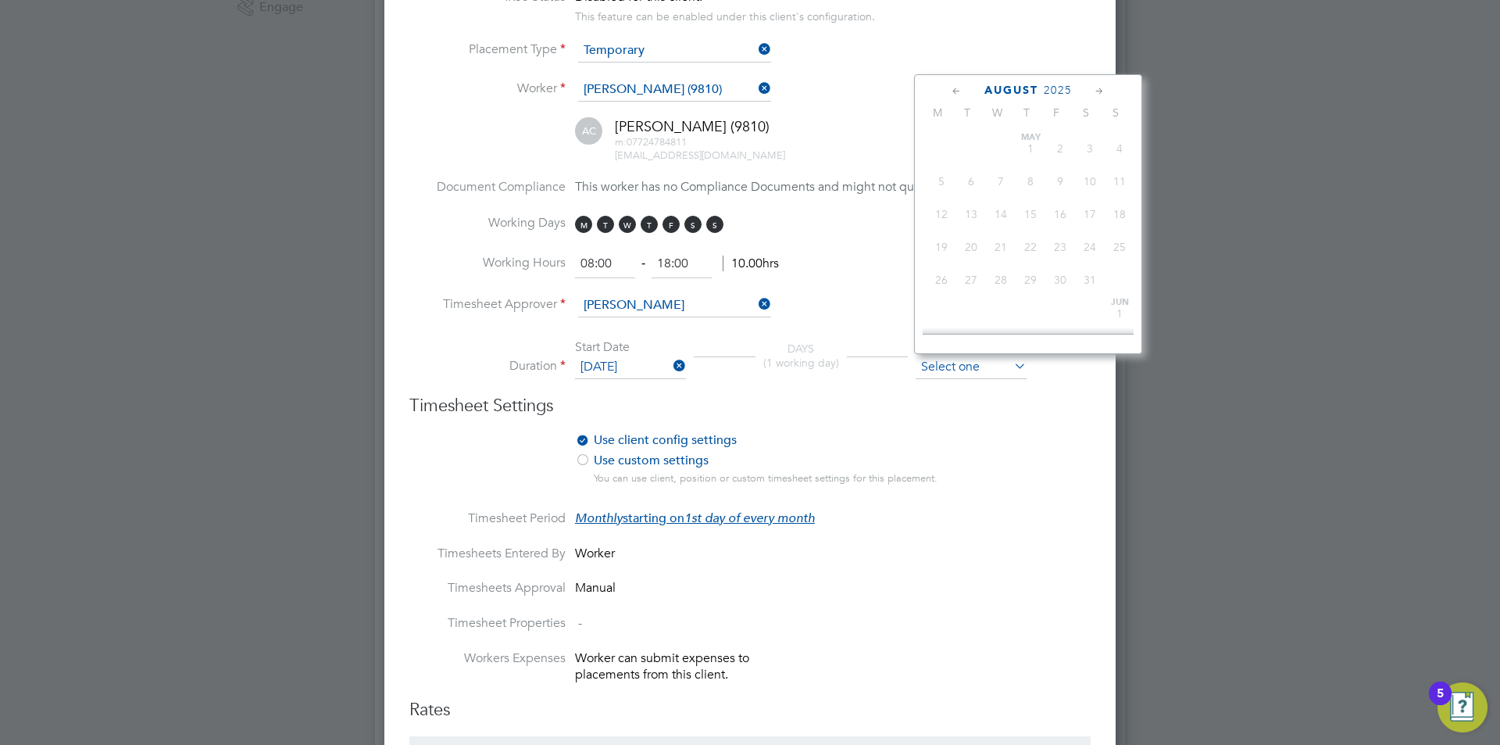
click at [976, 370] on input at bounding box center [971, 366] width 111 height 23
click at [1032, 38] on span "30" at bounding box center [1031, 24] width 30 height 30
type input "[DATE]"
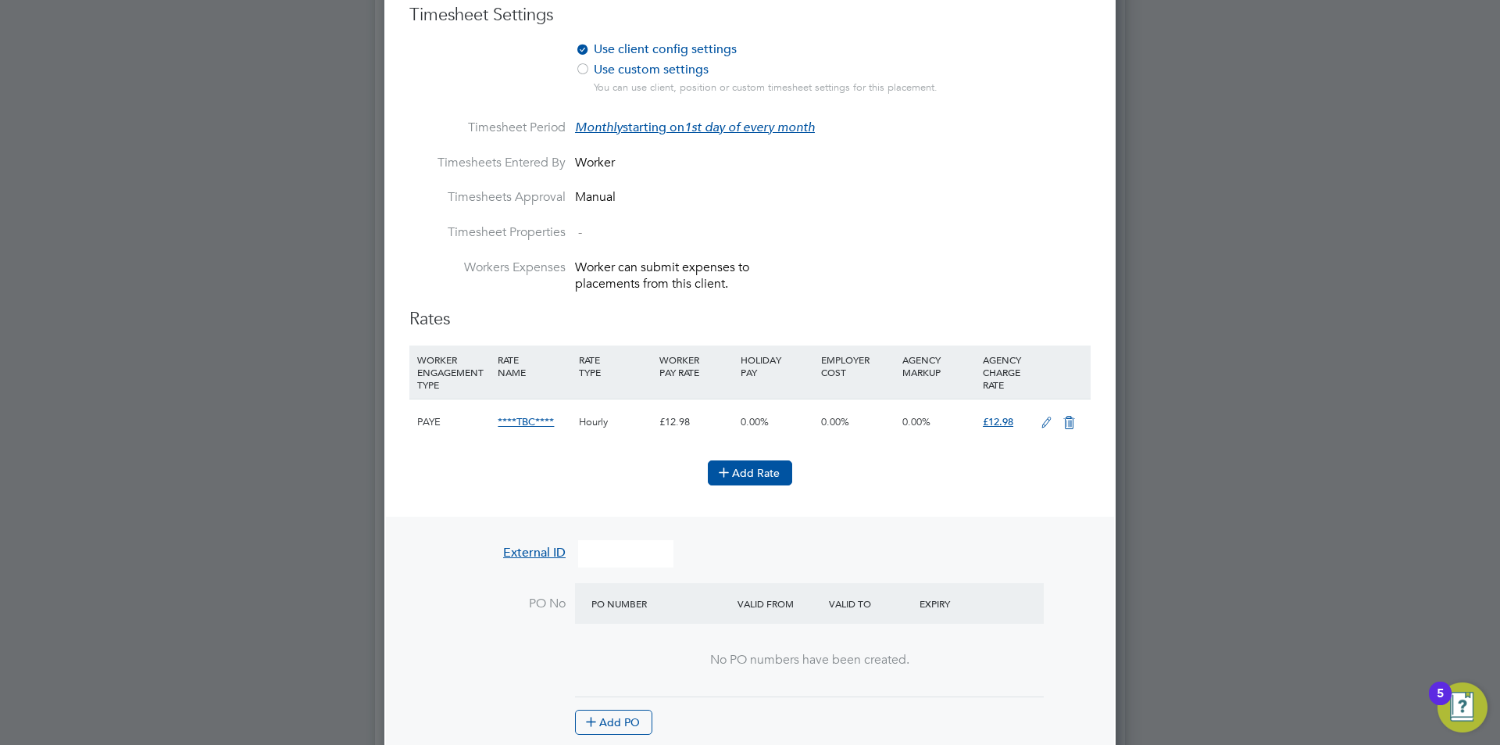
click at [750, 469] on button "Add Rate" at bounding box center [750, 472] width 84 height 25
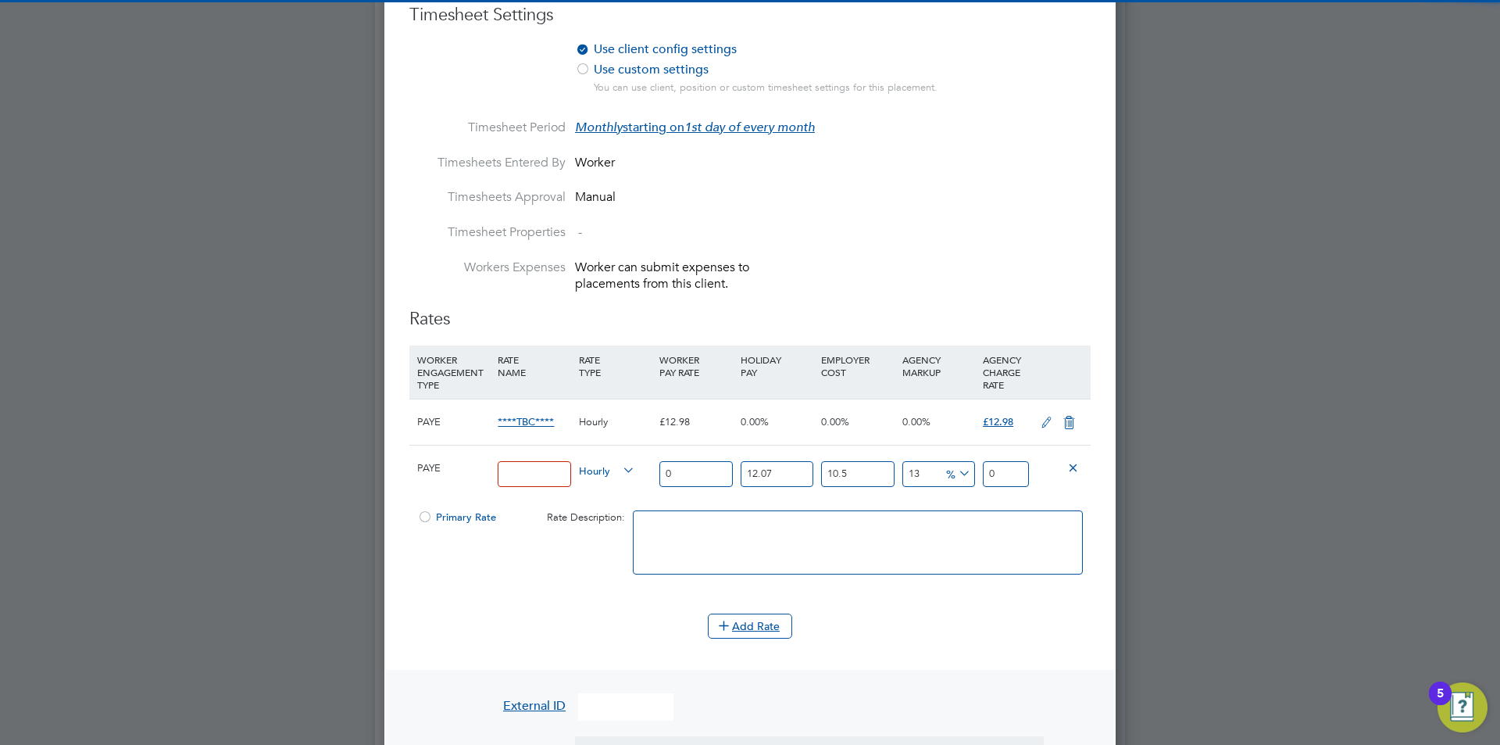
click at [535, 470] on input at bounding box center [534, 474] width 73 height 26
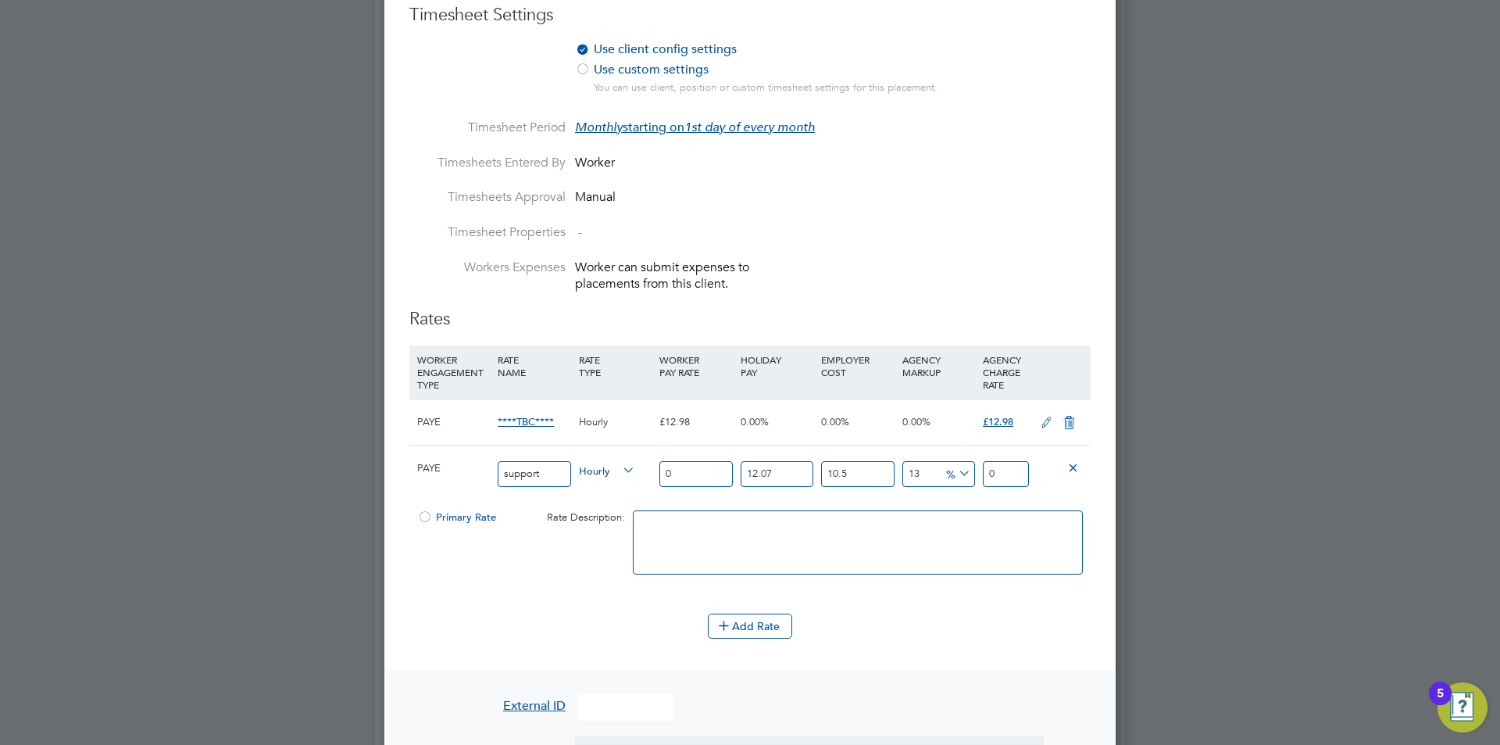
type input "SUPPORTER_SERVICES_HOURS"
drag, startPoint x: 709, startPoint y: 470, endPoint x: 621, endPoint y: 470, distance: 88.3
click at [621, 470] on div "PAYE SUPPORTER_SERVICES_HOURS Hourly 0 12.07 n/a 10.5 n/a 13 0 % 0" at bounding box center [749, 474] width 681 height 58
type input "1"
type input "1.399362055"
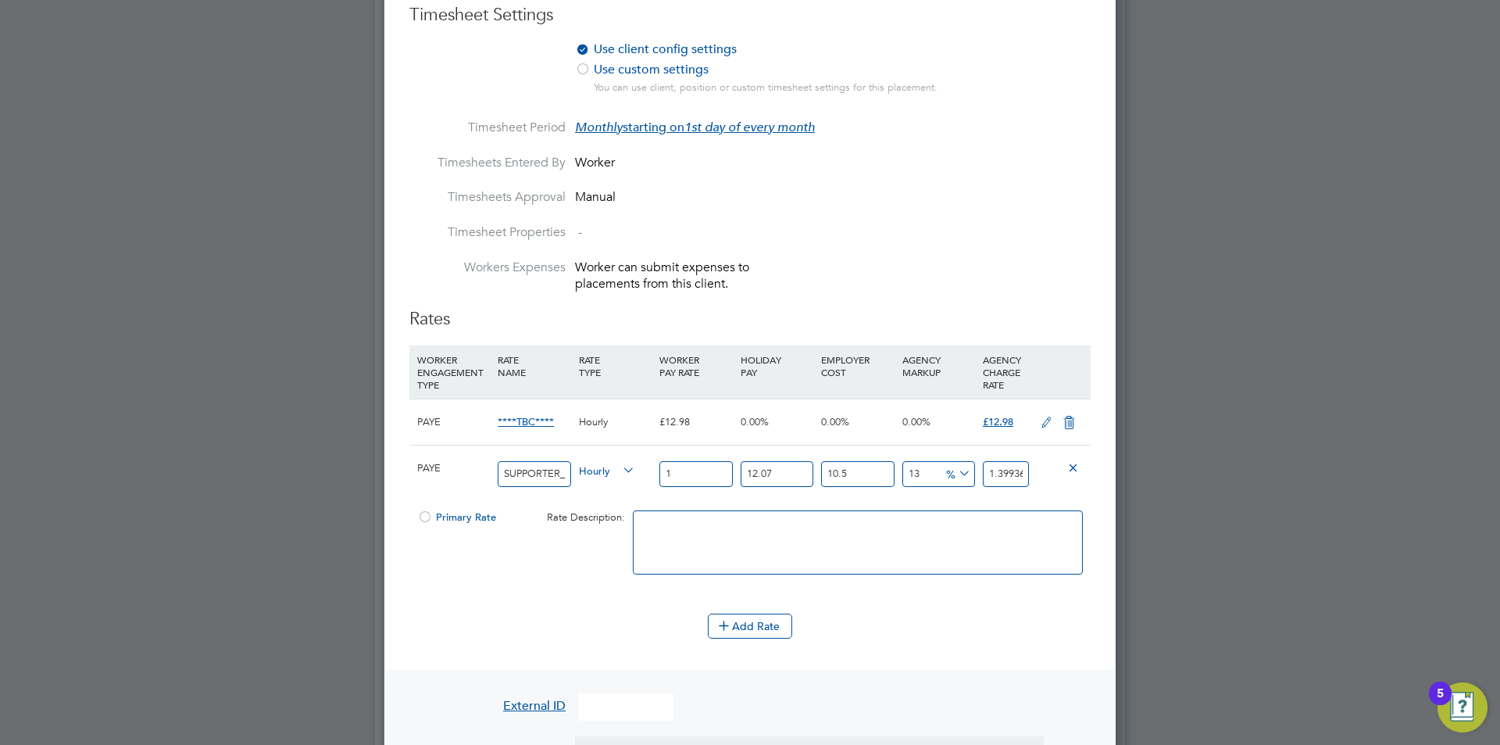
type input "12"
type input "16.79234466"
type input "12.9"
type input "18.0517705095"
type input "12.98"
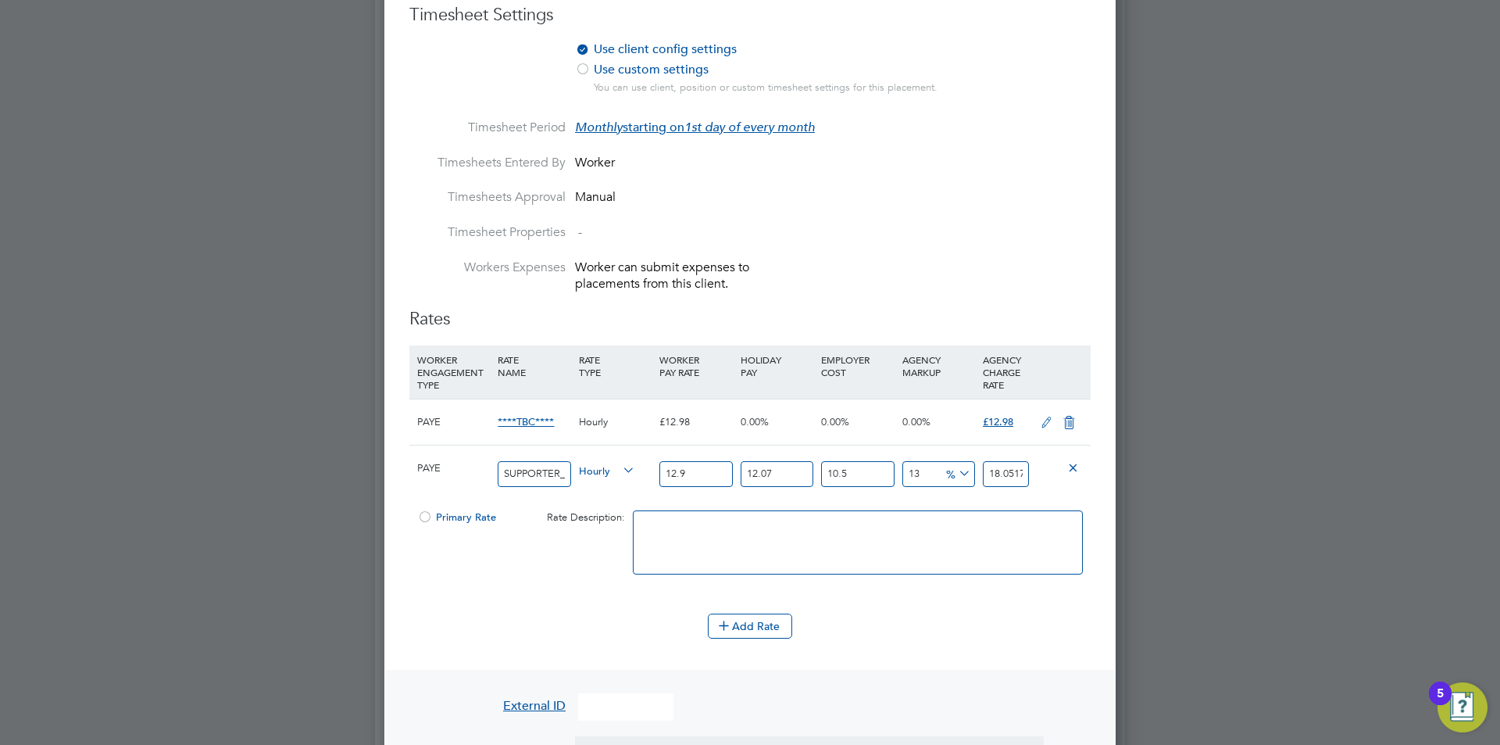
type input "18.1637194739"
type input "12.98"
type input "0"
type input "16.207477"
type input "0"
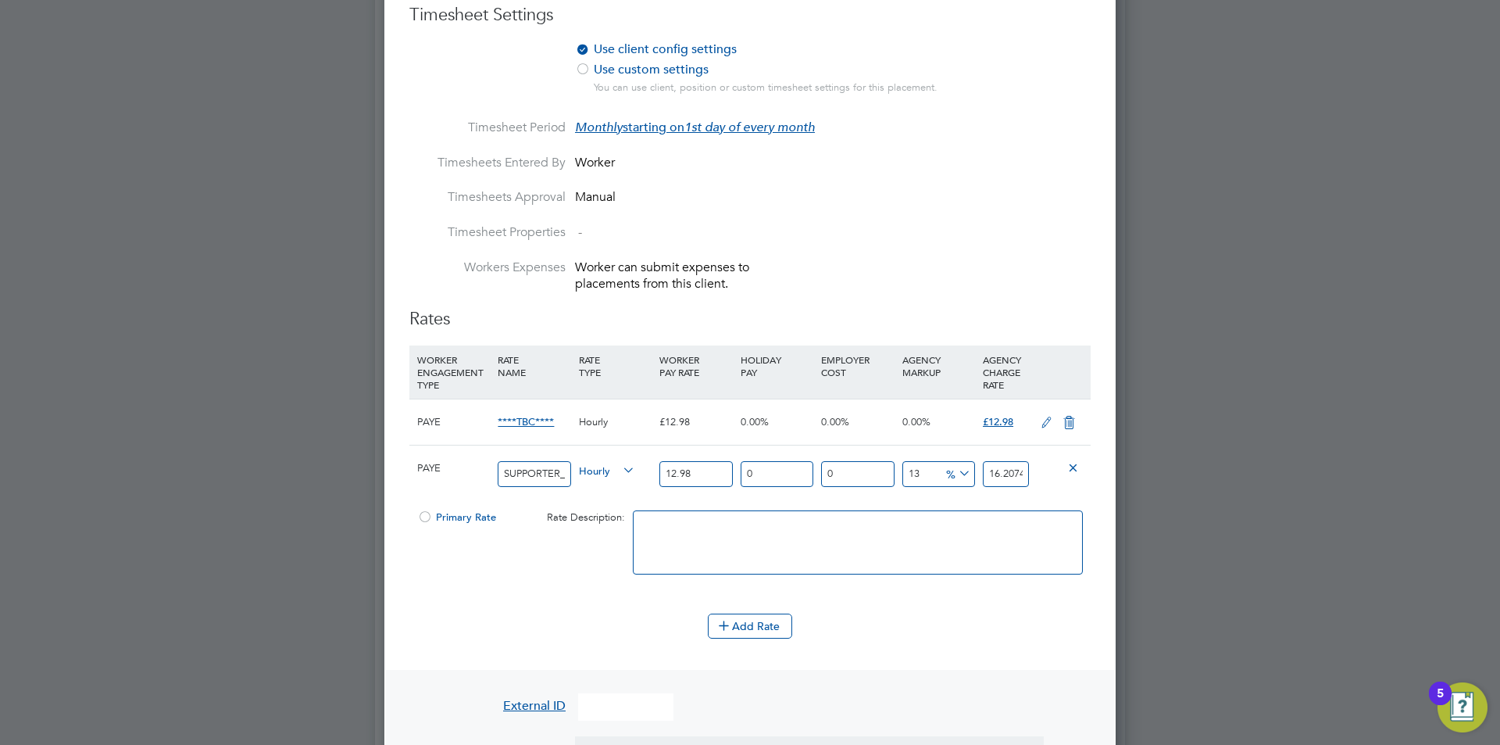
type input "14.6674"
type input "0"
type input "12.98"
type input "0"
click at [423, 516] on div at bounding box center [425, 522] width 16 height 12
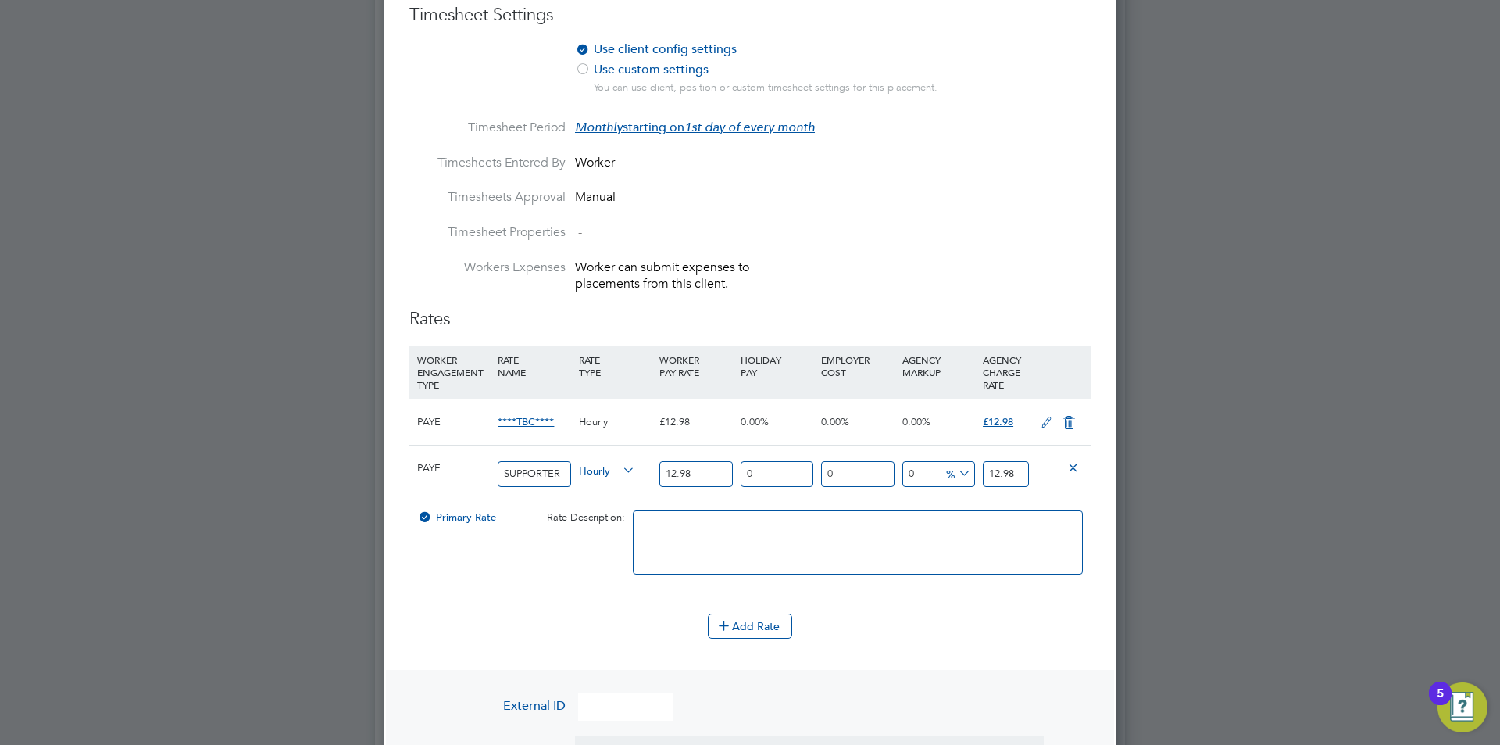
click at [1060, 423] on icon at bounding box center [1069, 422] width 20 height 13
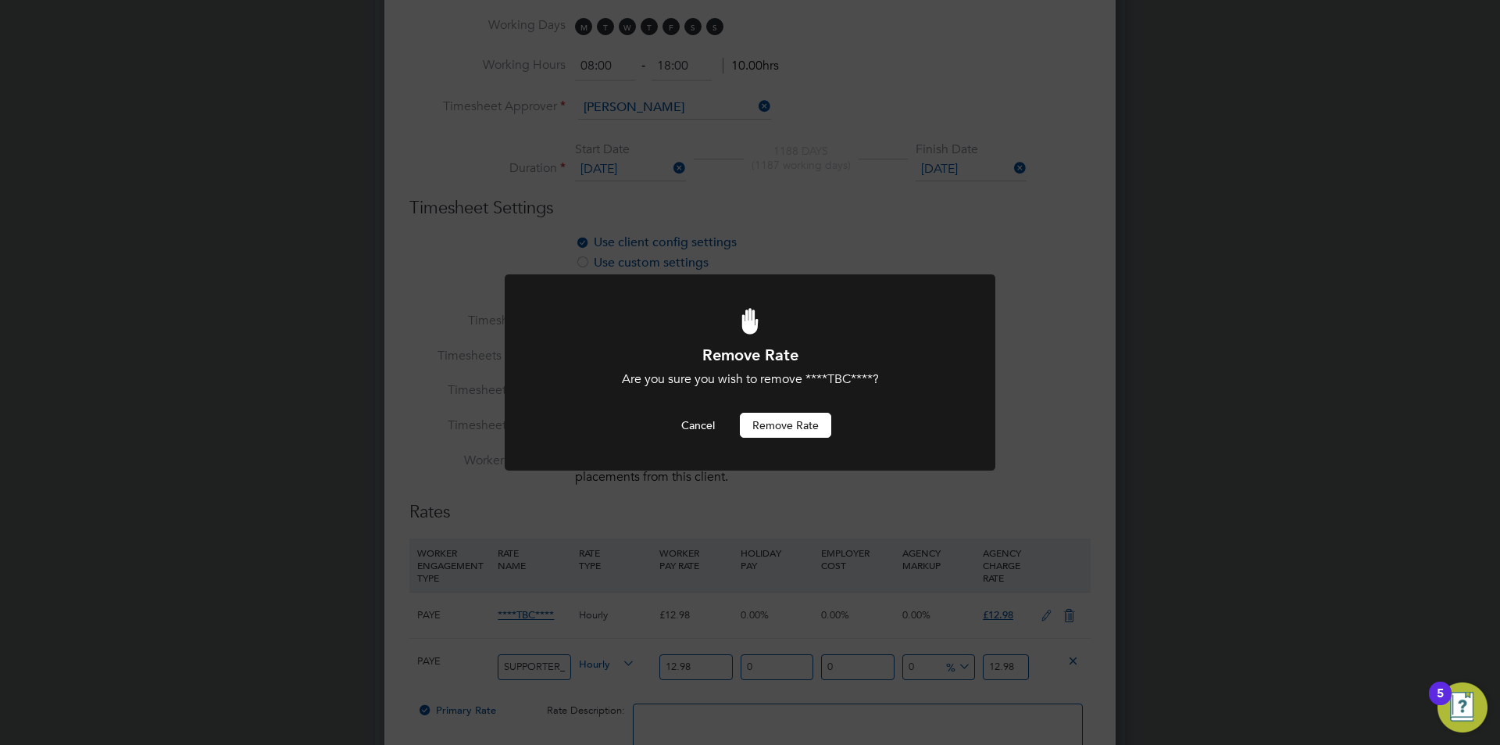
click at [777, 427] on button "Remove rate" at bounding box center [785, 425] width 91 height 25
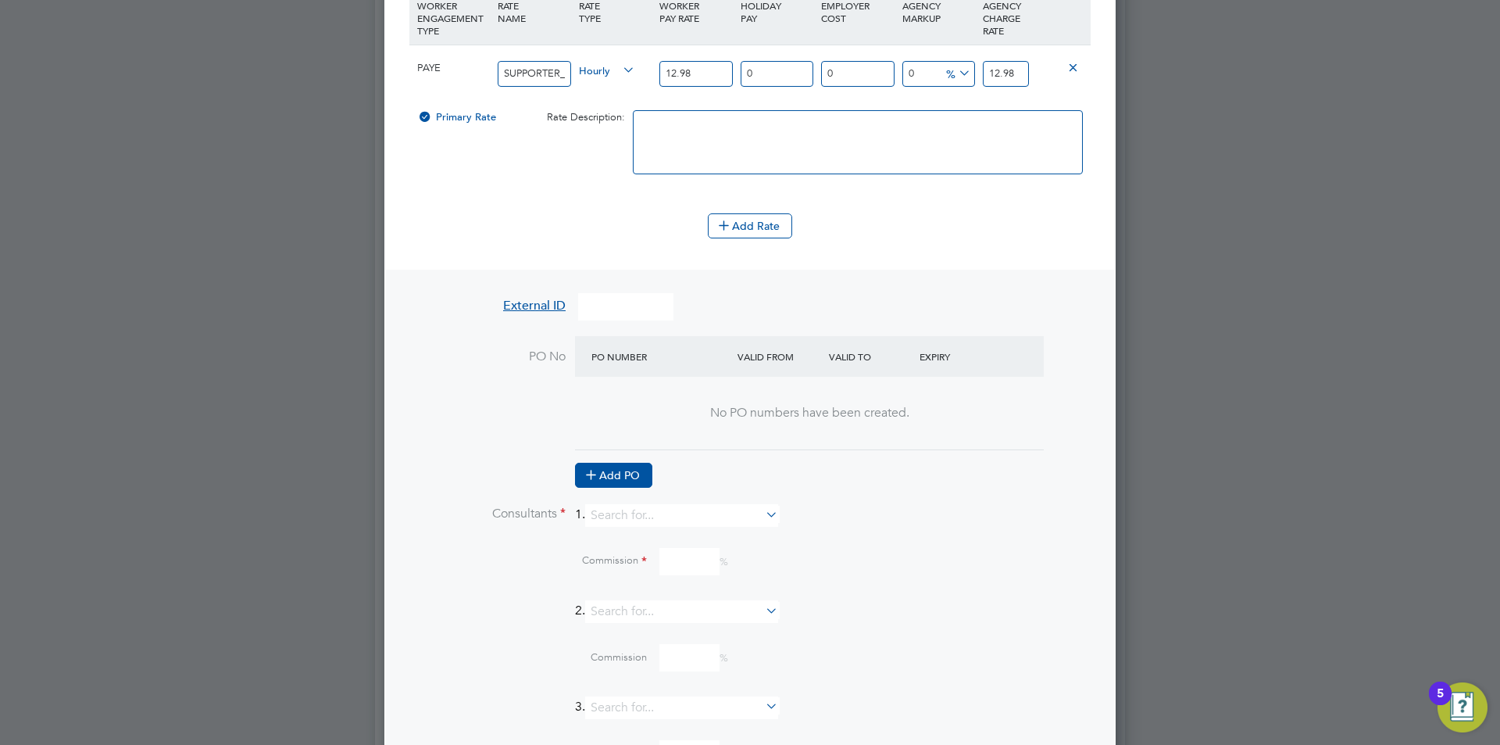
click at [631, 488] on li "PO No PO Number Valid From Valid To Expiry No PO numbers have been created. Add…" at bounding box center [749, 420] width 681 height 168
click at [628, 478] on button "Add PO" at bounding box center [613, 475] width 77 height 25
click at [650, 390] on input at bounding box center [654, 398] width 134 height 26
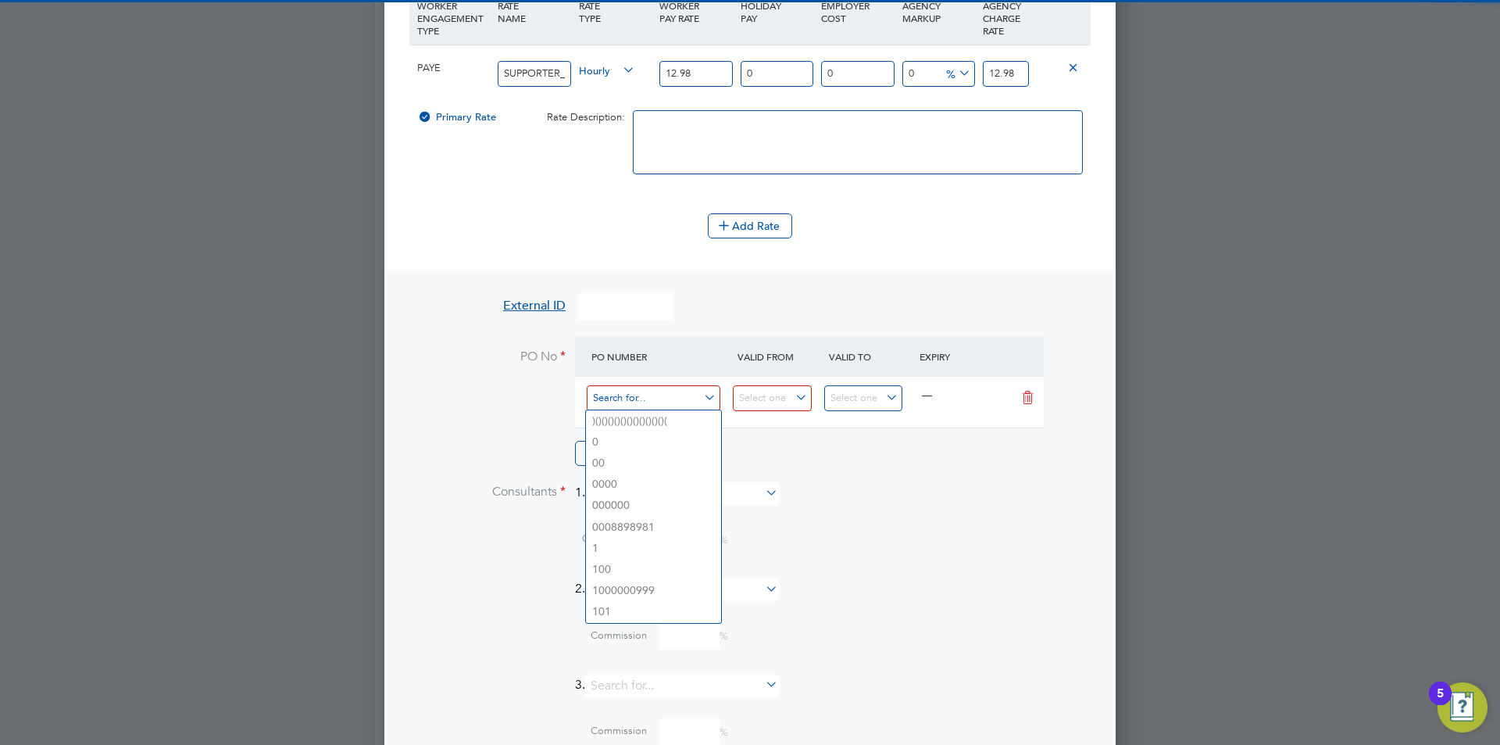
type input "0"
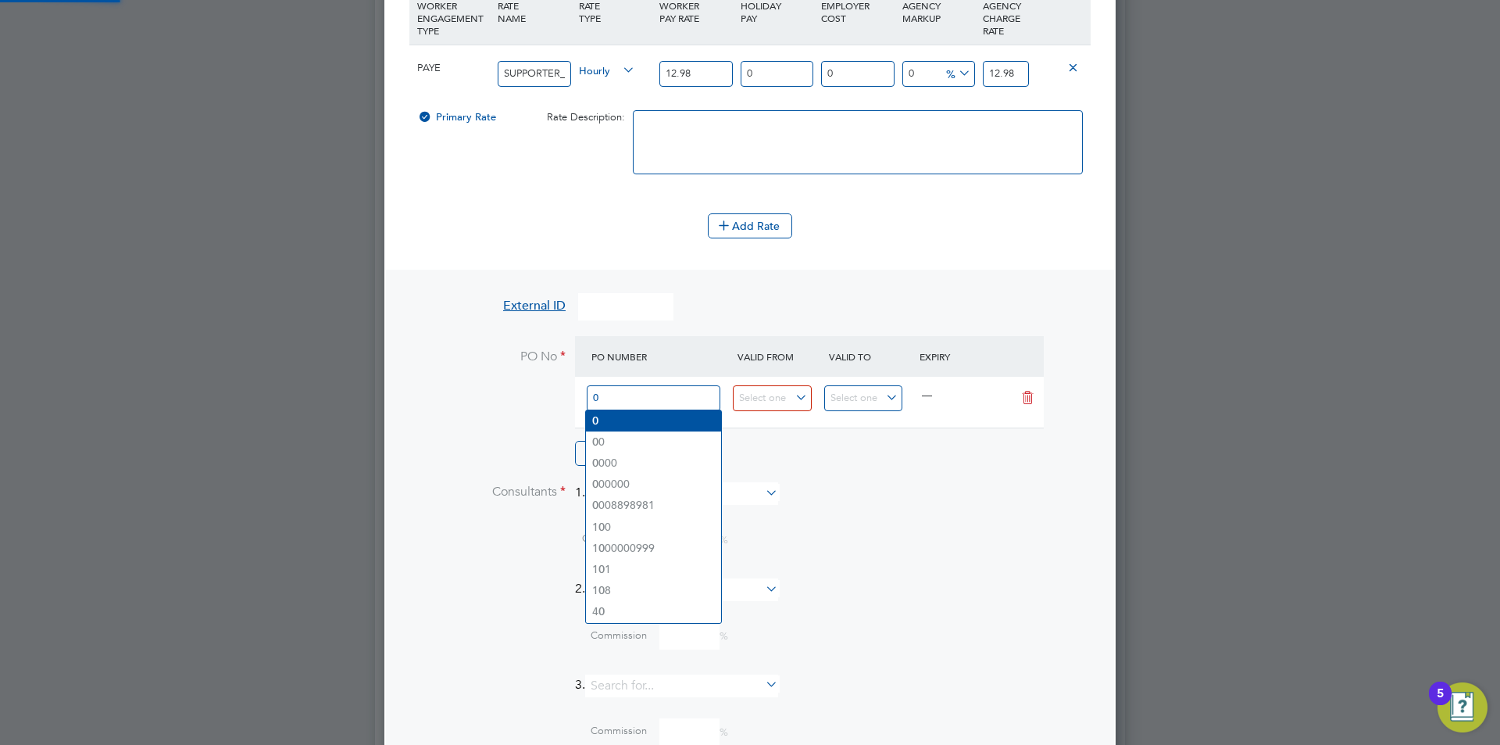
click at [626, 417] on li "0" at bounding box center [653, 420] width 135 height 21
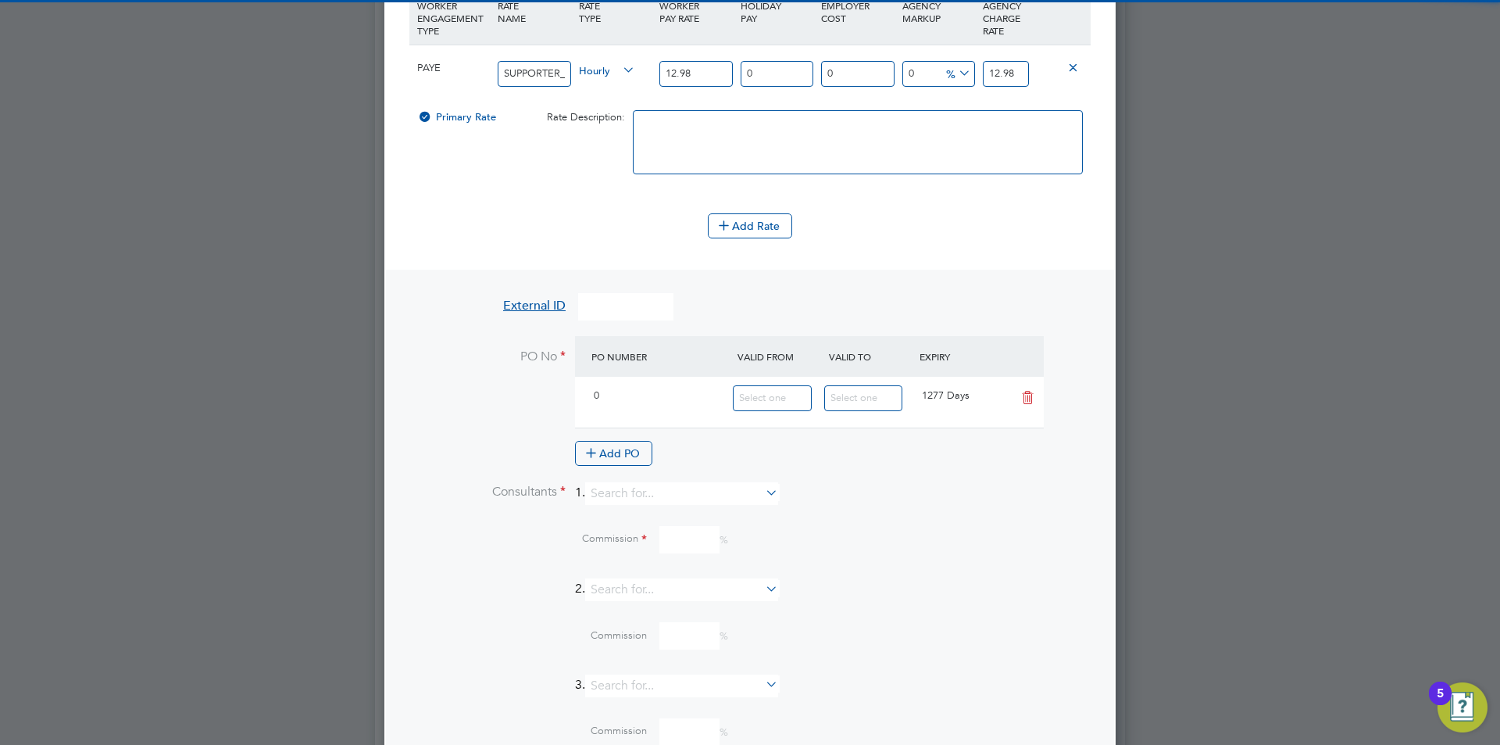
type input "[DATE]"
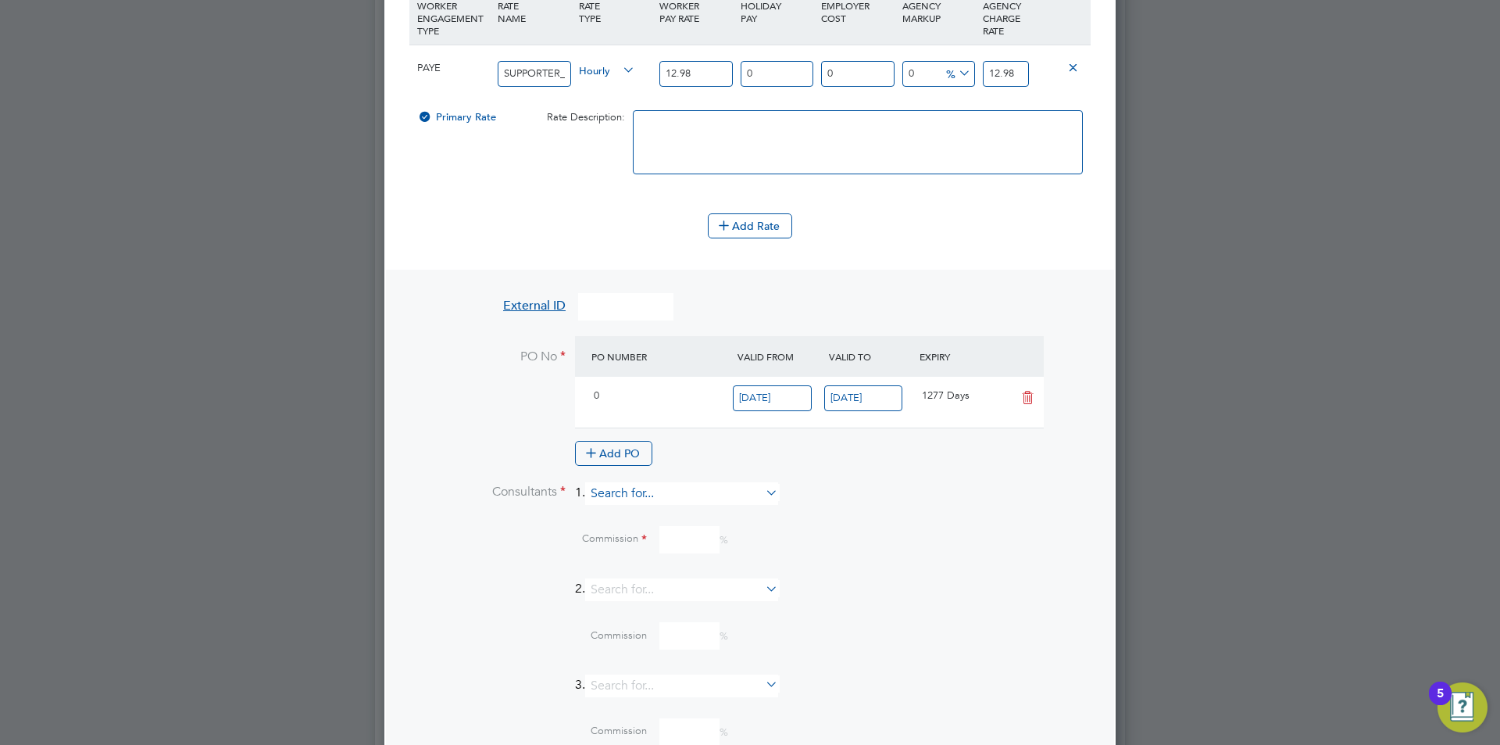
click at [697, 503] on div "Placements New Placement Placements I Follow All Placements Client Config Vendo…" at bounding box center [750, 145] width 750 height 2786
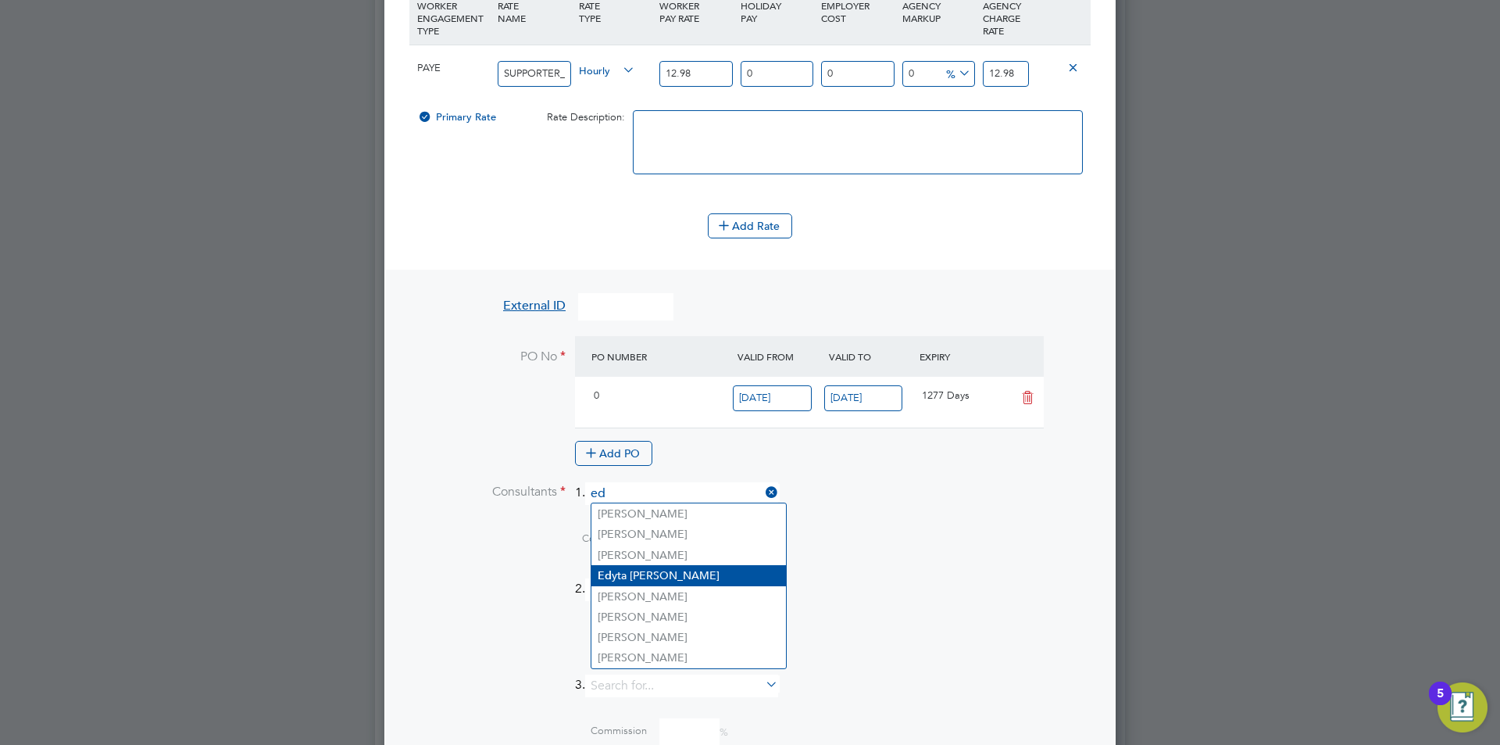
click at [696, 573] on li "Ed yta [PERSON_NAME]" at bounding box center [688, 575] width 195 height 21
type input "[PERSON_NAME]"
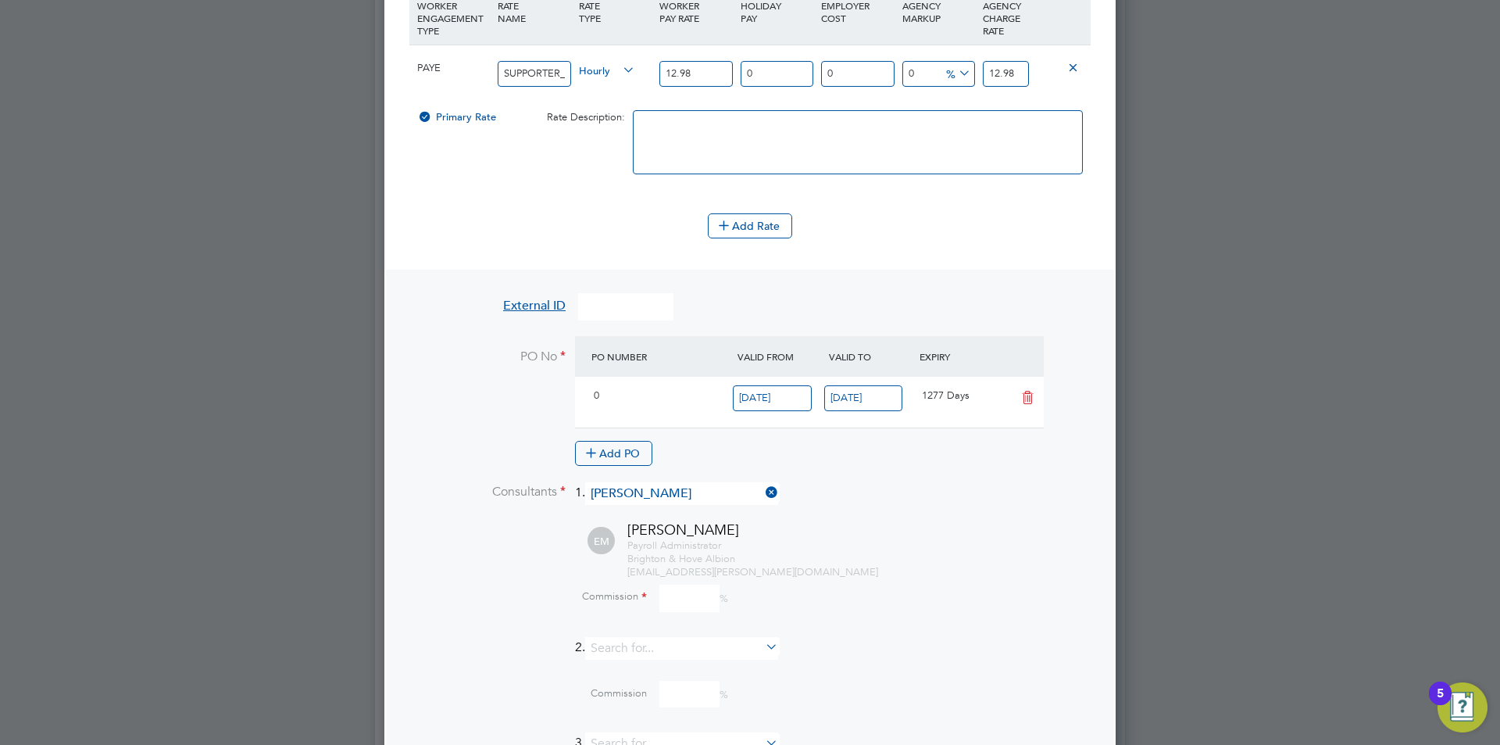
click at [703, 574] on span "[EMAIL_ADDRESS][PERSON_NAME][DOMAIN_NAME]" at bounding box center [752, 571] width 251 height 13
click at [705, 585] on input at bounding box center [689, 597] width 60 height 27
type input "0"
drag, startPoint x: 882, startPoint y: 585, endPoint x: 893, endPoint y: 583, distance: 11.2
click at [882, 585] on div "Commission 0 %" at bounding box center [791, 597] width 600 height 27
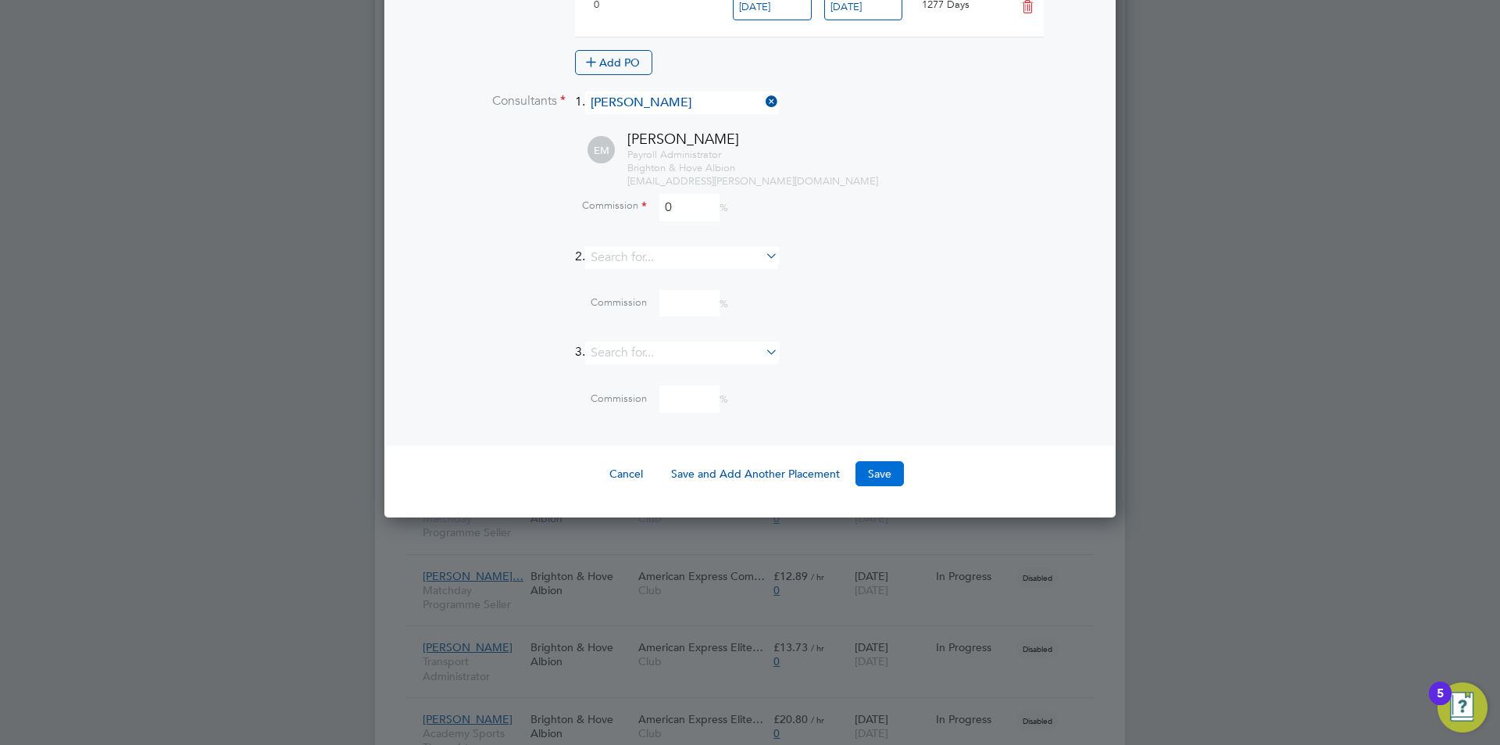
click at [880, 476] on button "Save" at bounding box center [879, 473] width 48 height 25
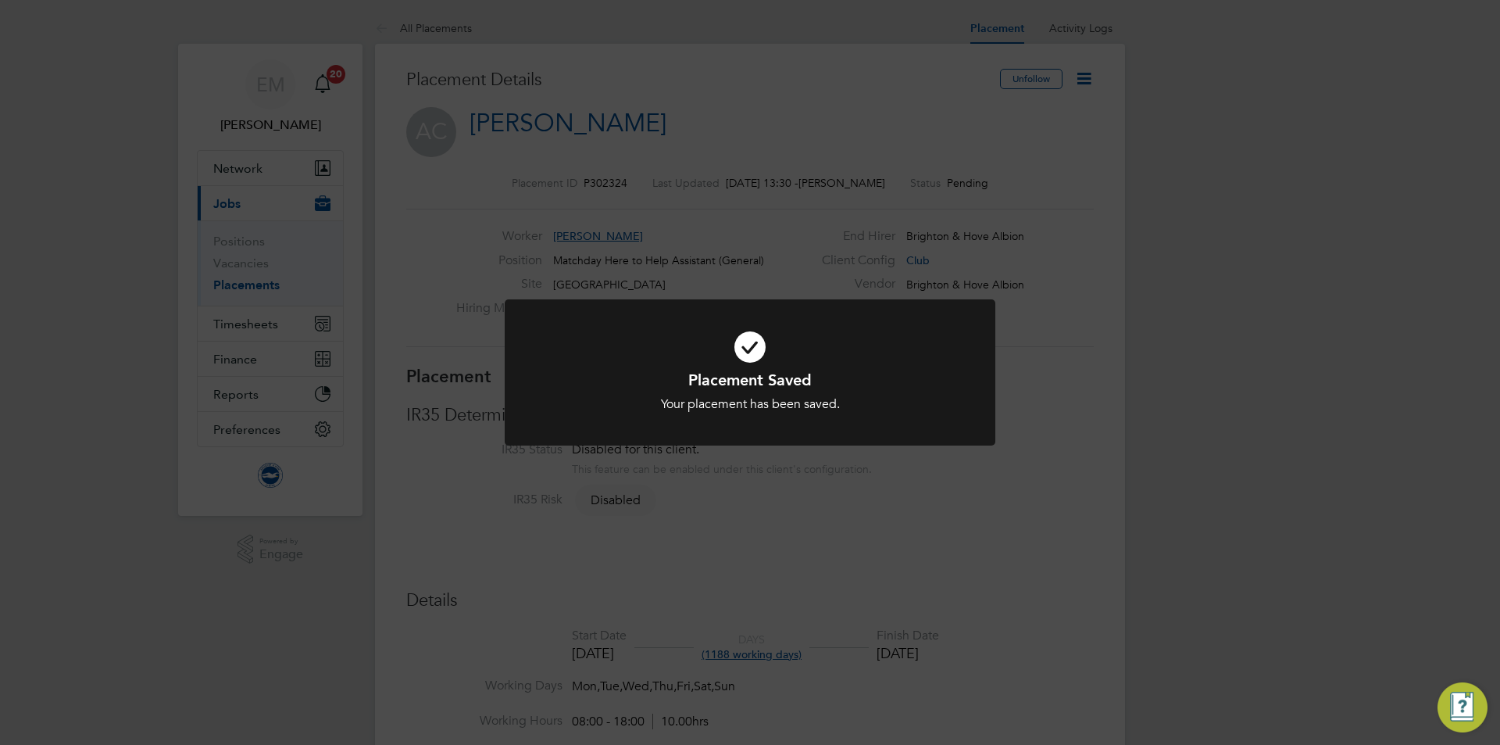
drag, startPoint x: 1062, startPoint y: 189, endPoint x: 1095, endPoint y: 59, distance: 133.8
click at [1062, 188] on div "Placement Saved Your placement has been saved. Cancel Okay" at bounding box center [750, 372] width 1500 height 745
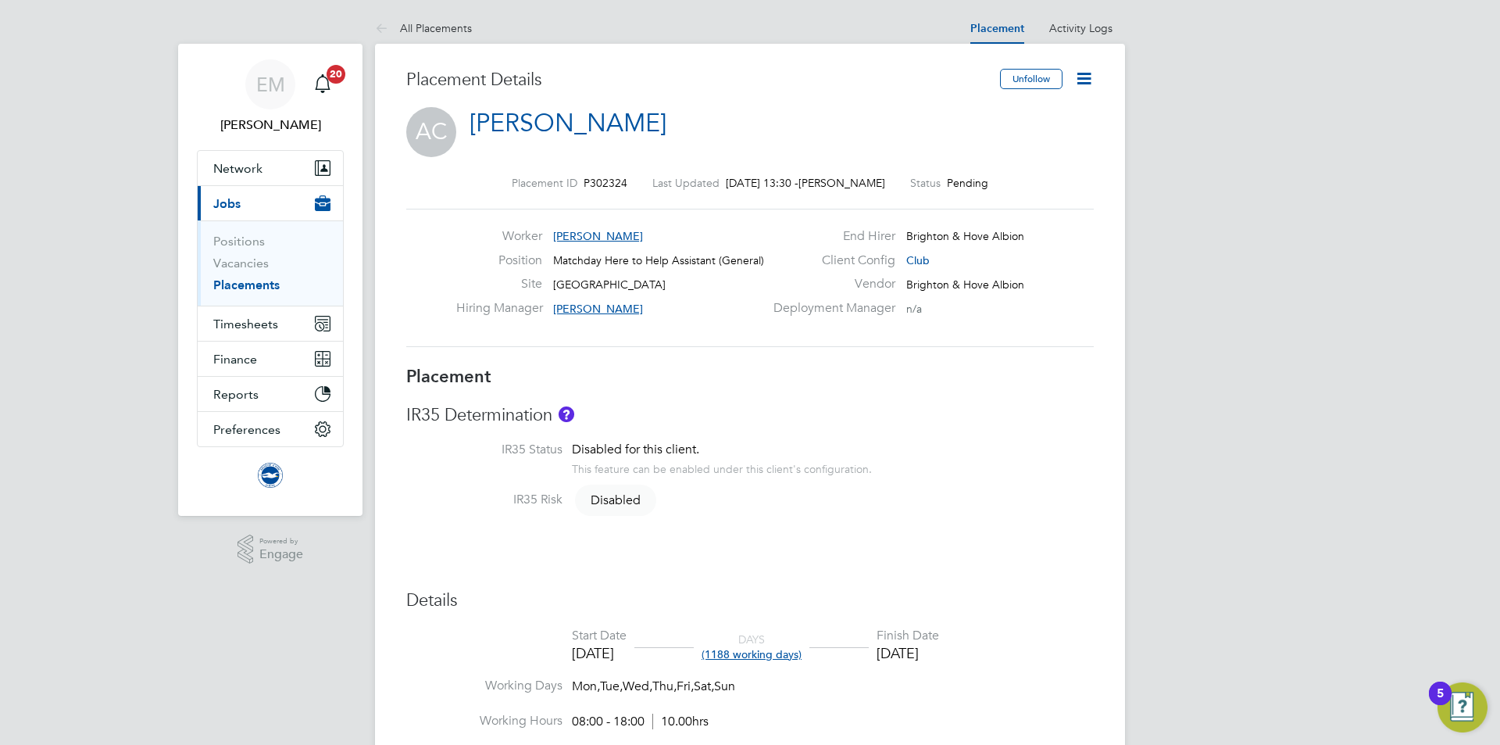
click at [1075, 73] on icon at bounding box center [1084, 79] width 20 height 20
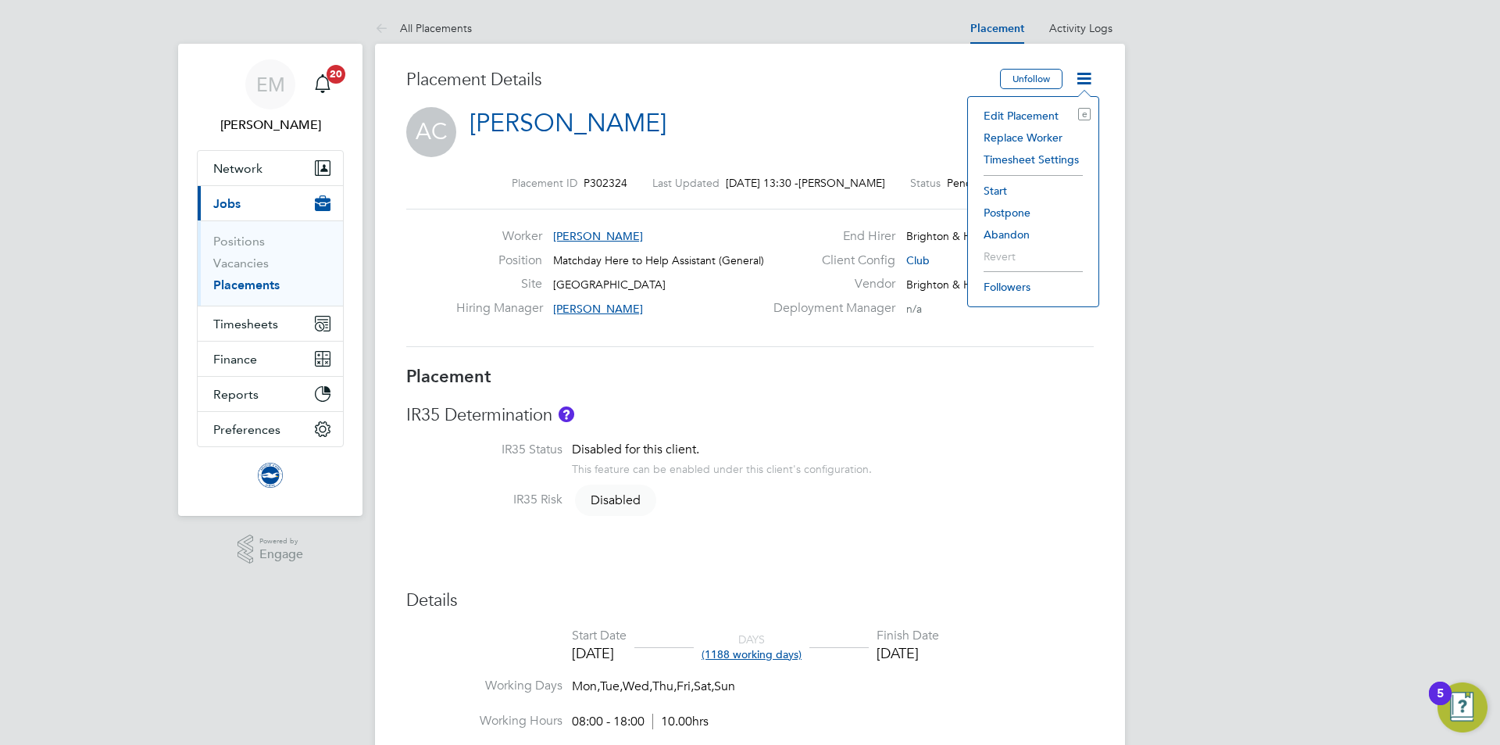
click at [991, 191] on li "Start" at bounding box center [1033, 191] width 115 height 22
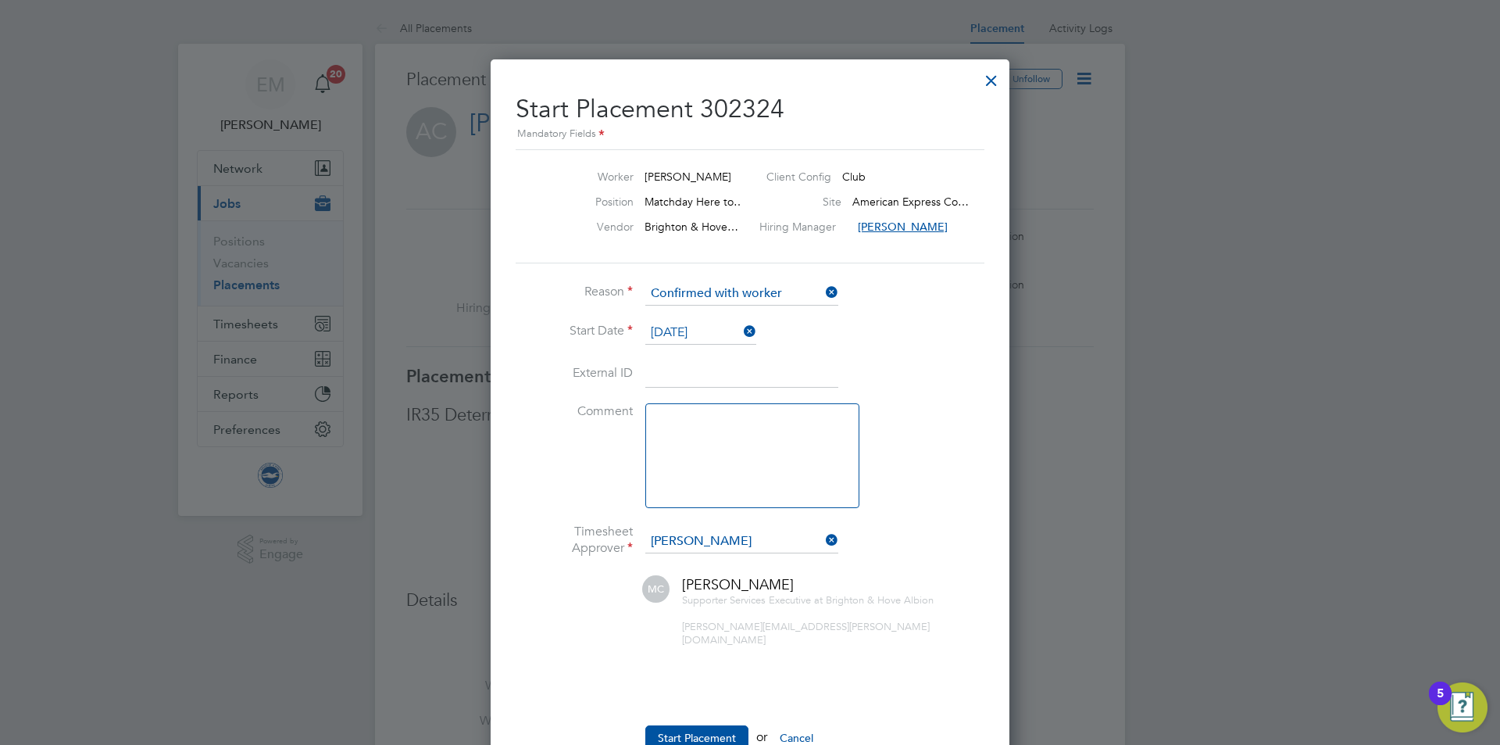
click at [706, 711] on ul "Reason Confirmed with worker Start Date [DATE] External ID Comment Timesheet Ap…" at bounding box center [750, 524] width 469 height 484
click at [708, 727] on button "Start Placement" at bounding box center [696, 737] width 103 height 25
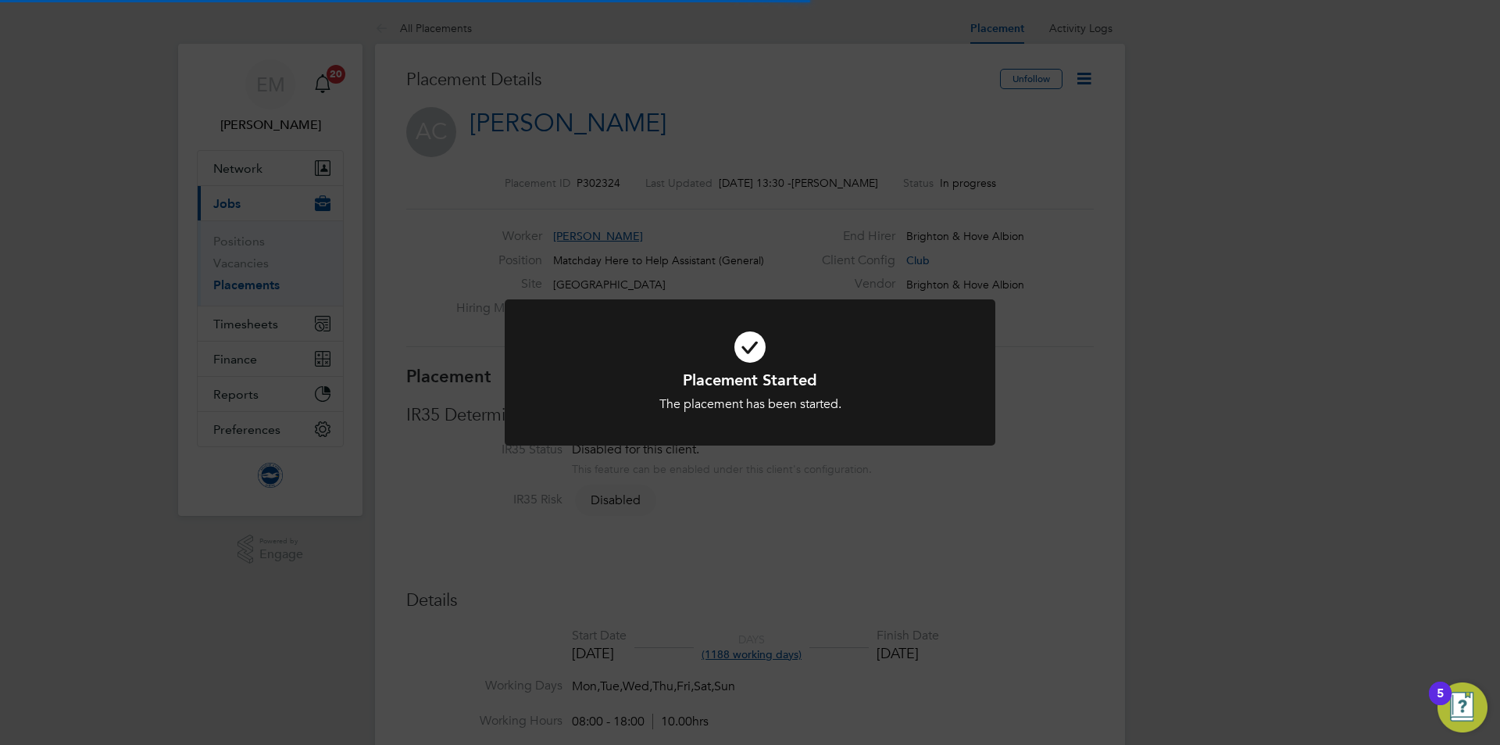
click at [481, 11] on div "Placement Started The placement has been started. Cancel Okay" at bounding box center [750, 372] width 1500 height 745
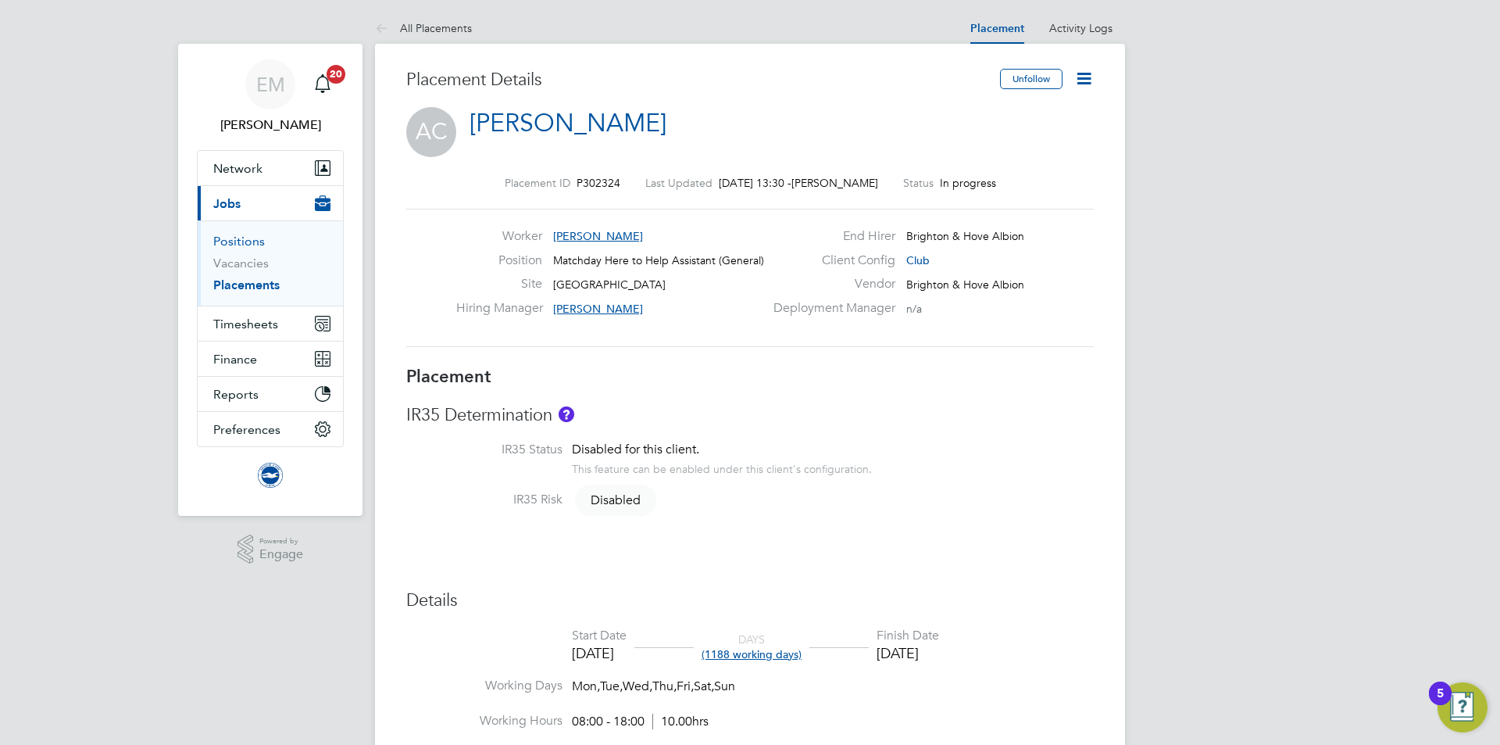
click at [229, 246] on link "Positions" at bounding box center [239, 241] width 52 height 15
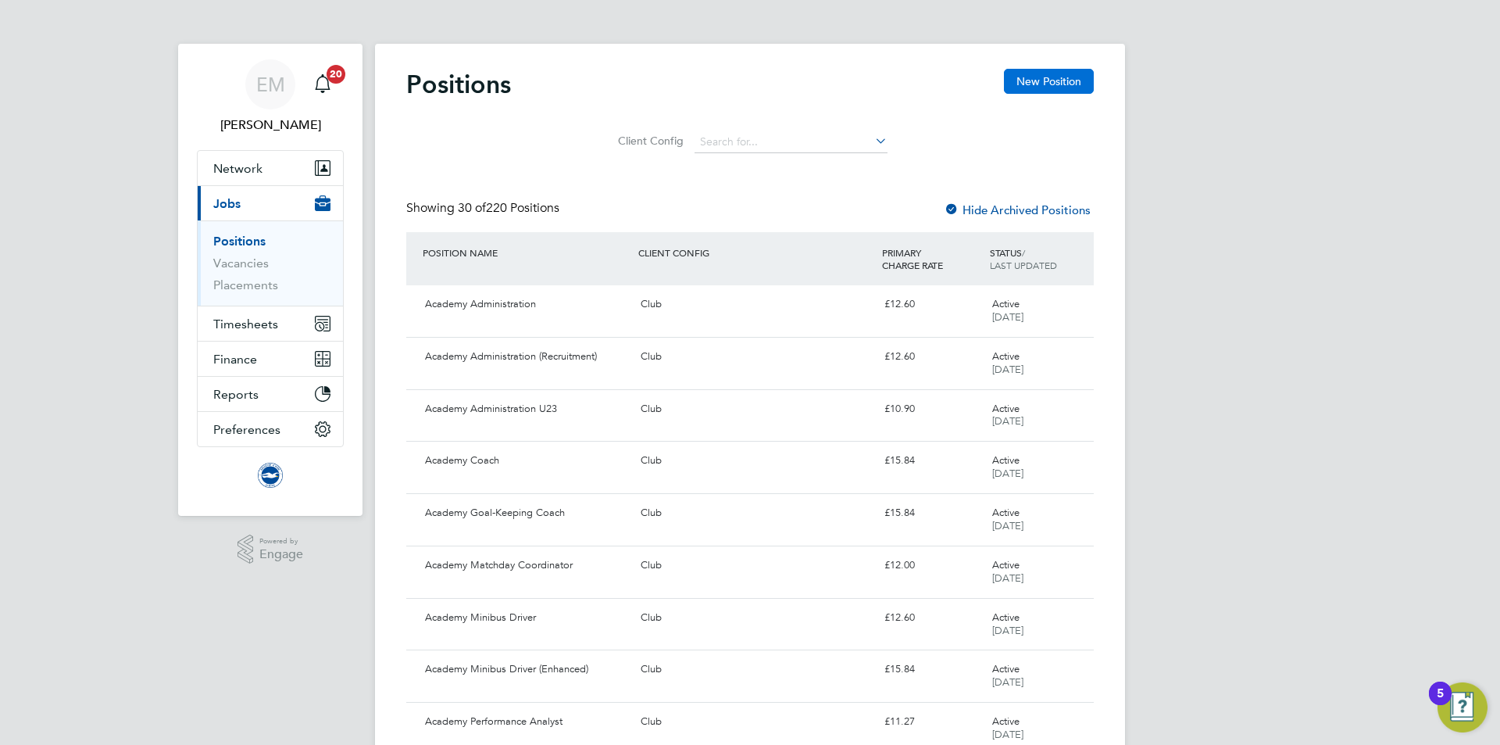
click at [1039, 72] on button "New Position" at bounding box center [1049, 81] width 90 height 25
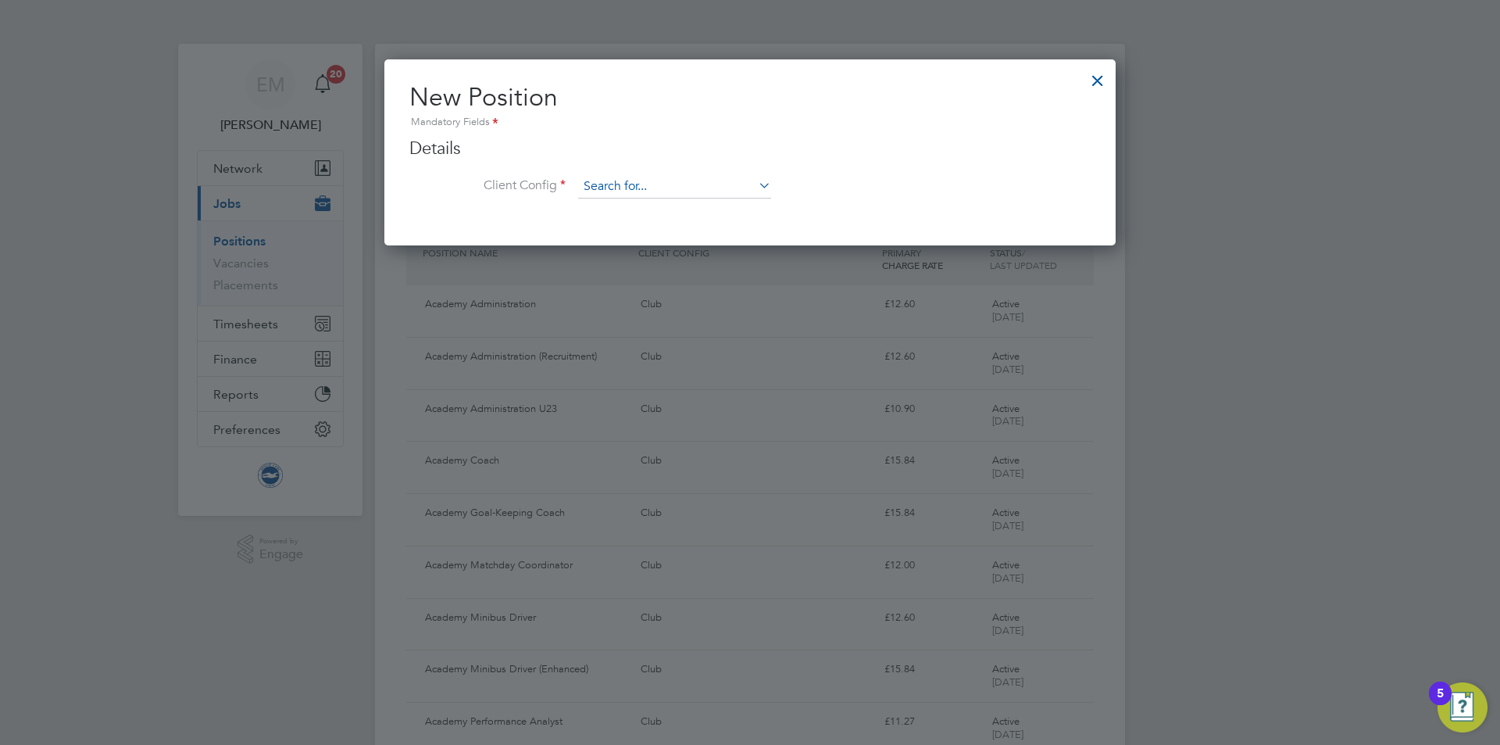
click at [704, 189] on input at bounding box center [674, 186] width 193 height 23
drag, startPoint x: 665, startPoint y: 213, endPoint x: 652, endPoint y: 220, distance: 14.3
click at [663, 213] on li "Club" at bounding box center [674, 208] width 195 height 21
type input "Club"
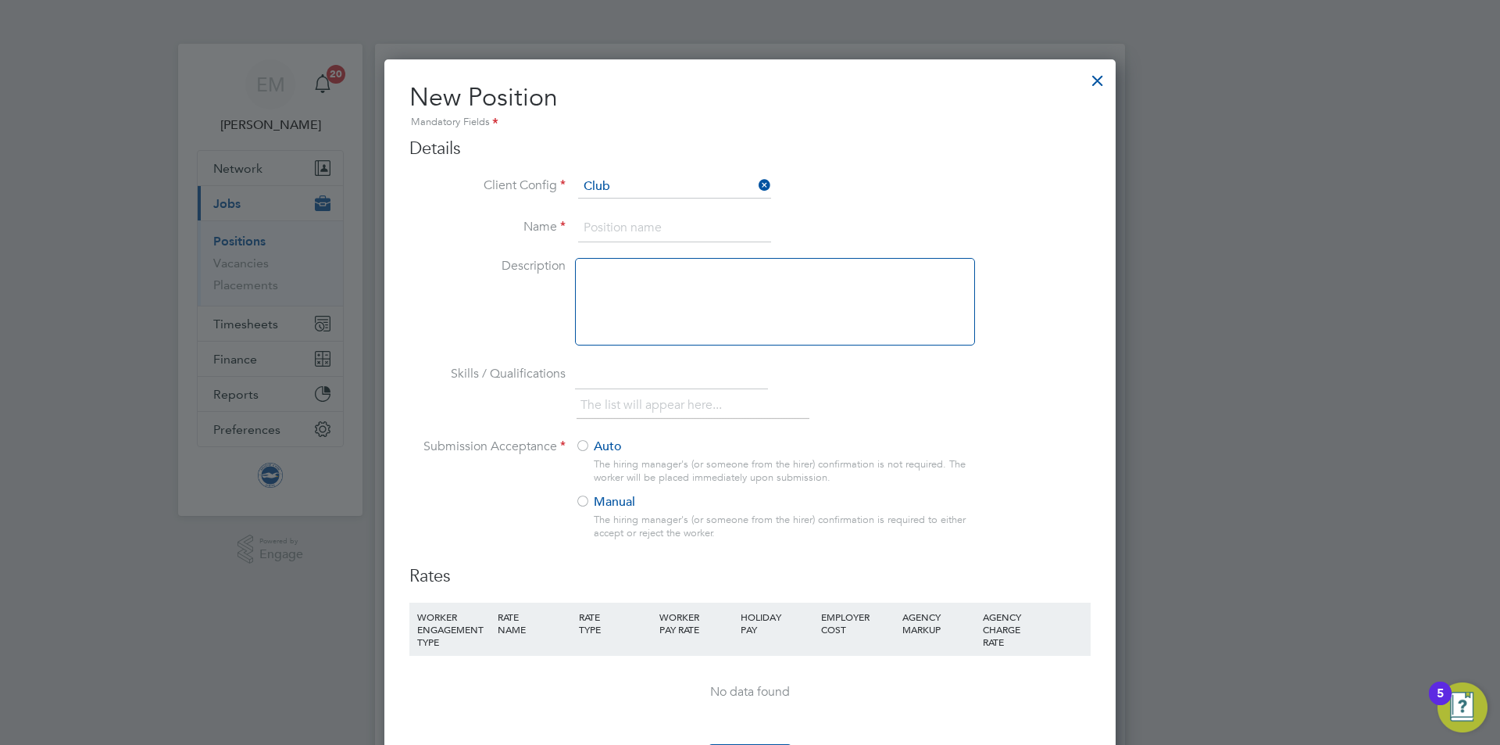
click at [641, 234] on input at bounding box center [674, 228] width 193 height 28
drag, startPoint x: 723, startPoint y: 228, endPoint x: 763, endPoint y: 236, distance: 41.4
click at [763, 236] on input "Matchday Here to Help (Ticketing Investigations)" at bounding box center [674, 228] width 193 height 28
click at [716, 230] on input "Matchday Here to Help (Access)" at bounding box center [674, 228] width 193 height 28
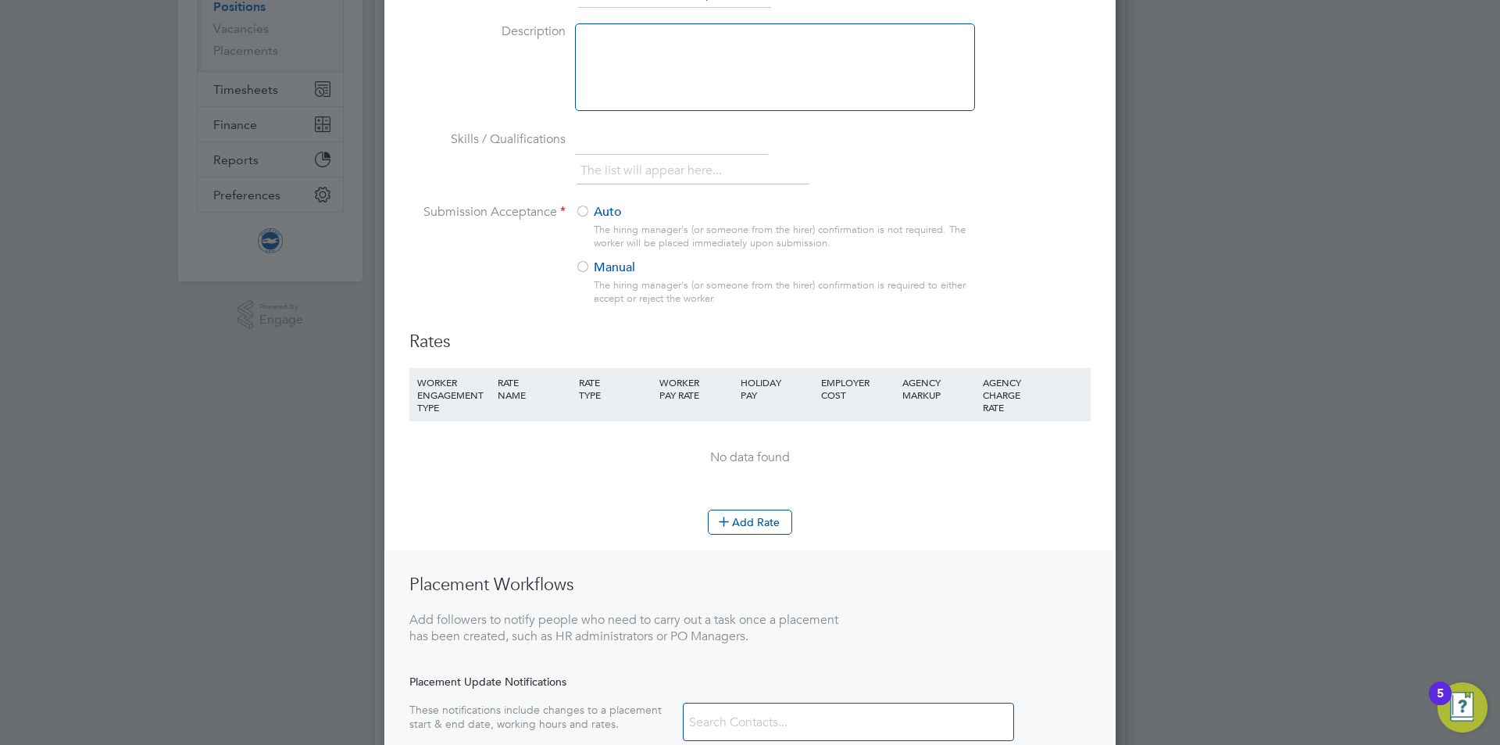
type input "Matchday Here to Help (Access)"
click at [584, 211] on div at bounding box center [583, 213] width 16 height 16
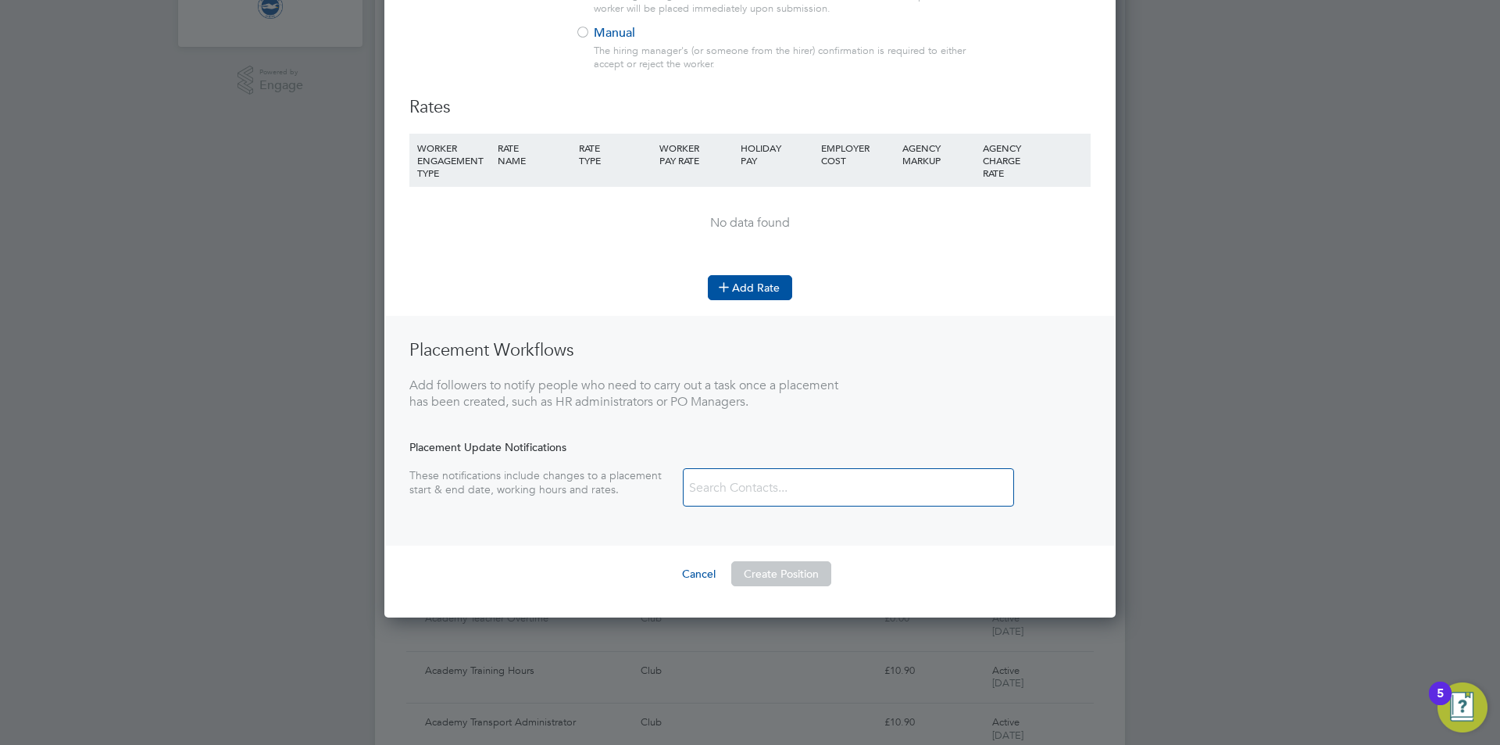
click at [745, 288] on button "Add Rate" at bounding box center [750, 287] width 84 height 25
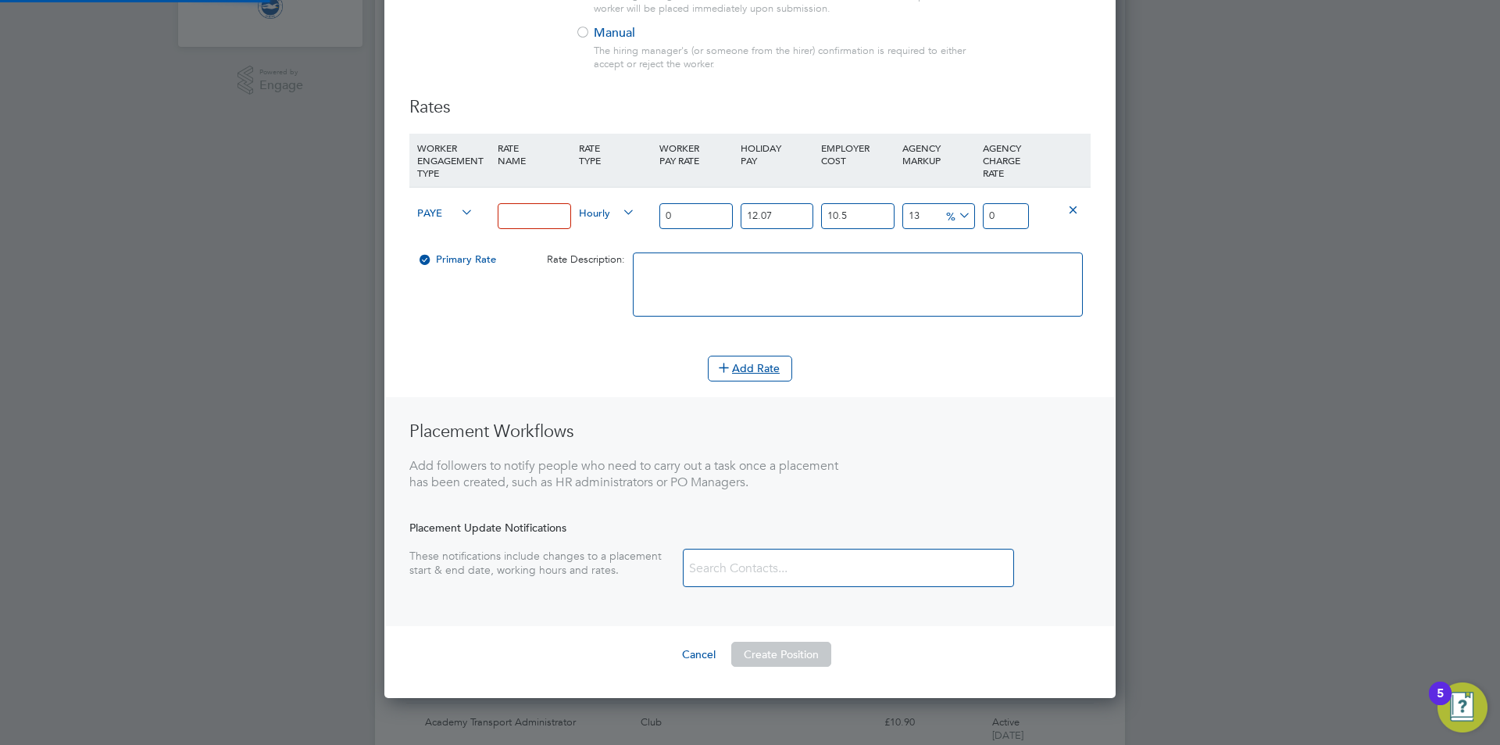
click at [530, 216] on input at bounding box center [534, 216] width 73 height 26
type input "SUPPORTER_SERVICES_HOURS"
drag, startPoint x: 664, startPoint y: 216, endPoint x: 621, endPoint y: 216, distance: 43.0
click at [621, 216] on div "PAYE SUPPORTER_SERVICES_HOURS Hourly 0 12.07 n/a 10.5 n/a 13 0 % 0" at bounding box center [749, 216] width 681 height 58
type input "1"
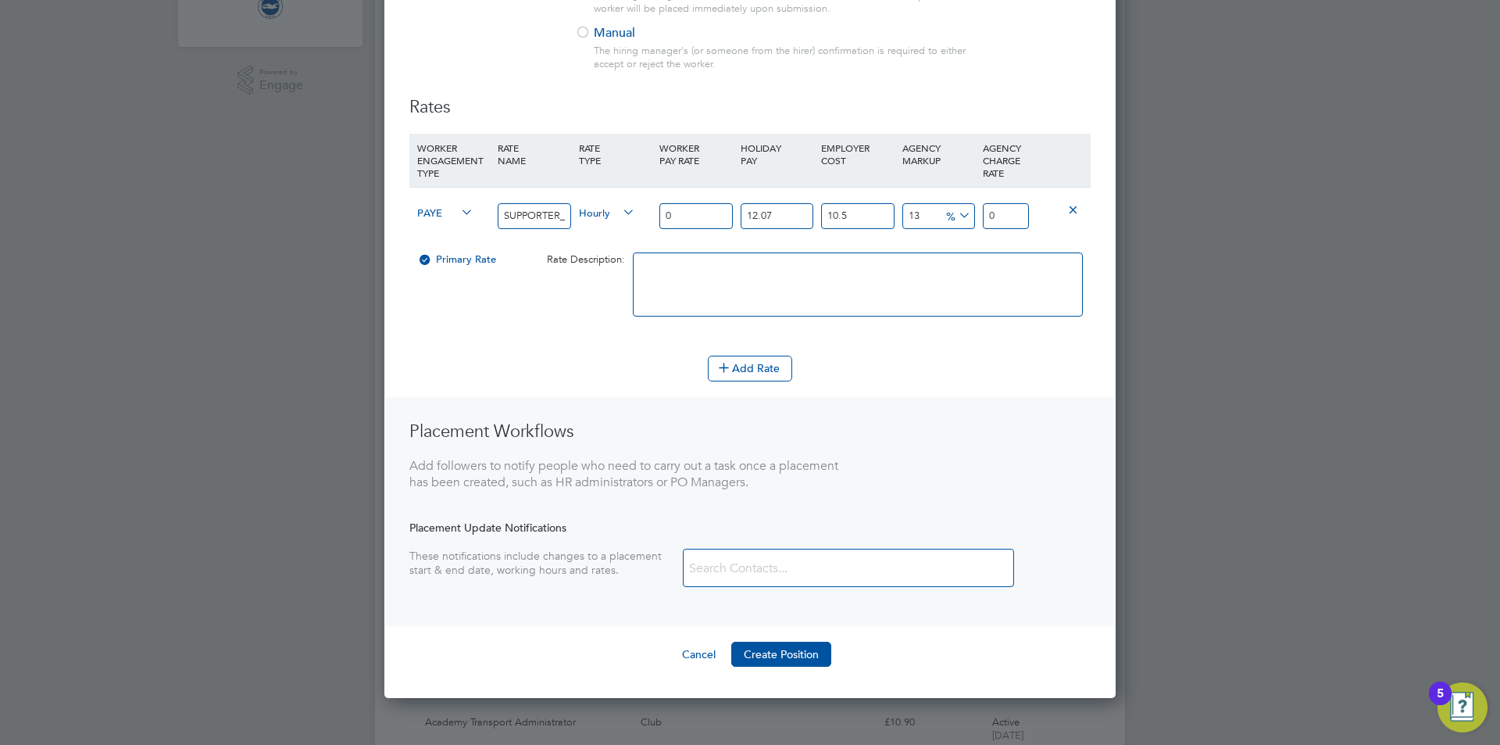
type input "1.399362055"
type input "12"
type input "16.79234466"
type input "12.9"
type input "18.0517705095"
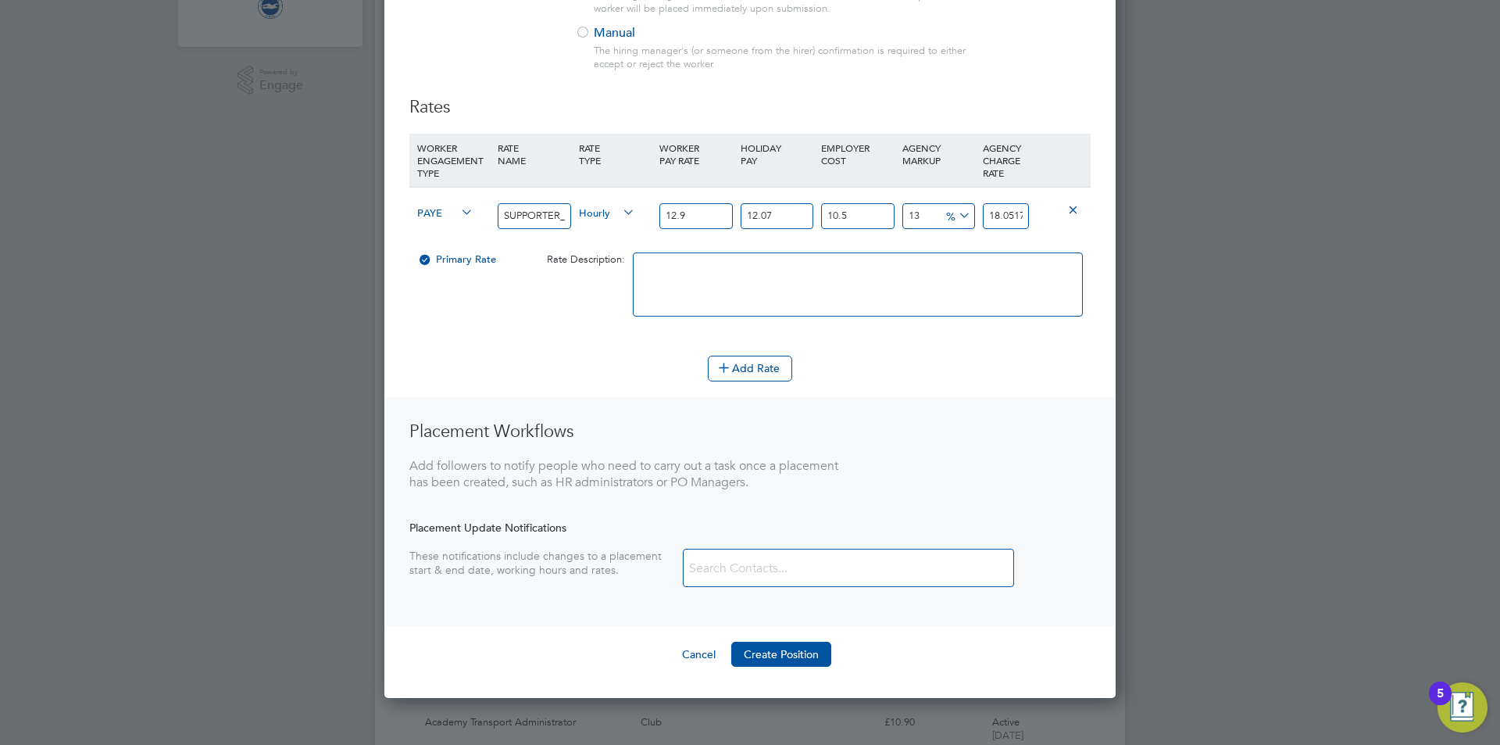
type input "12.98"
type input "18.1637194739"
type input "12.98"
type input "0"
type input "16.207477"
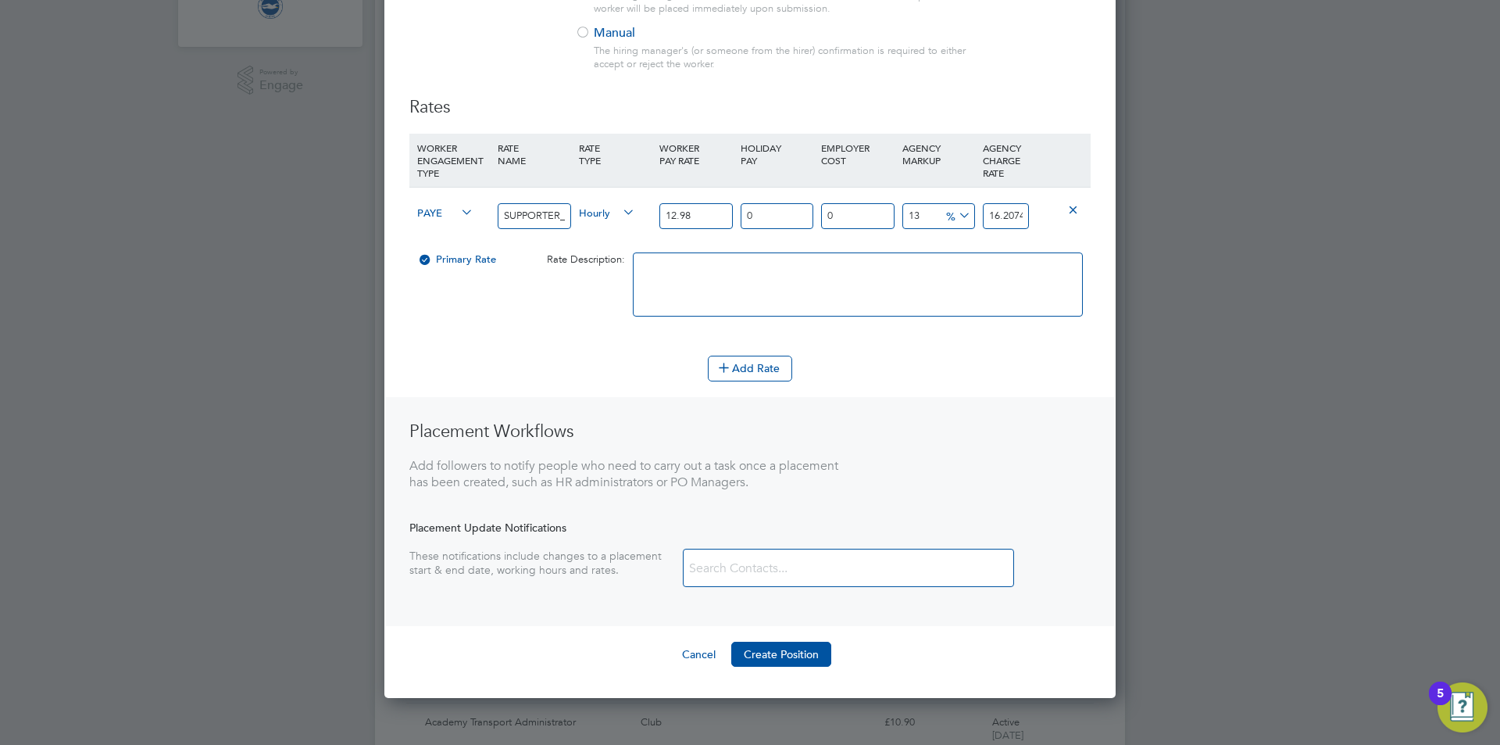
type input "0"
type input "14.6674"
type input "0"
type input "12.98"
type input "0"
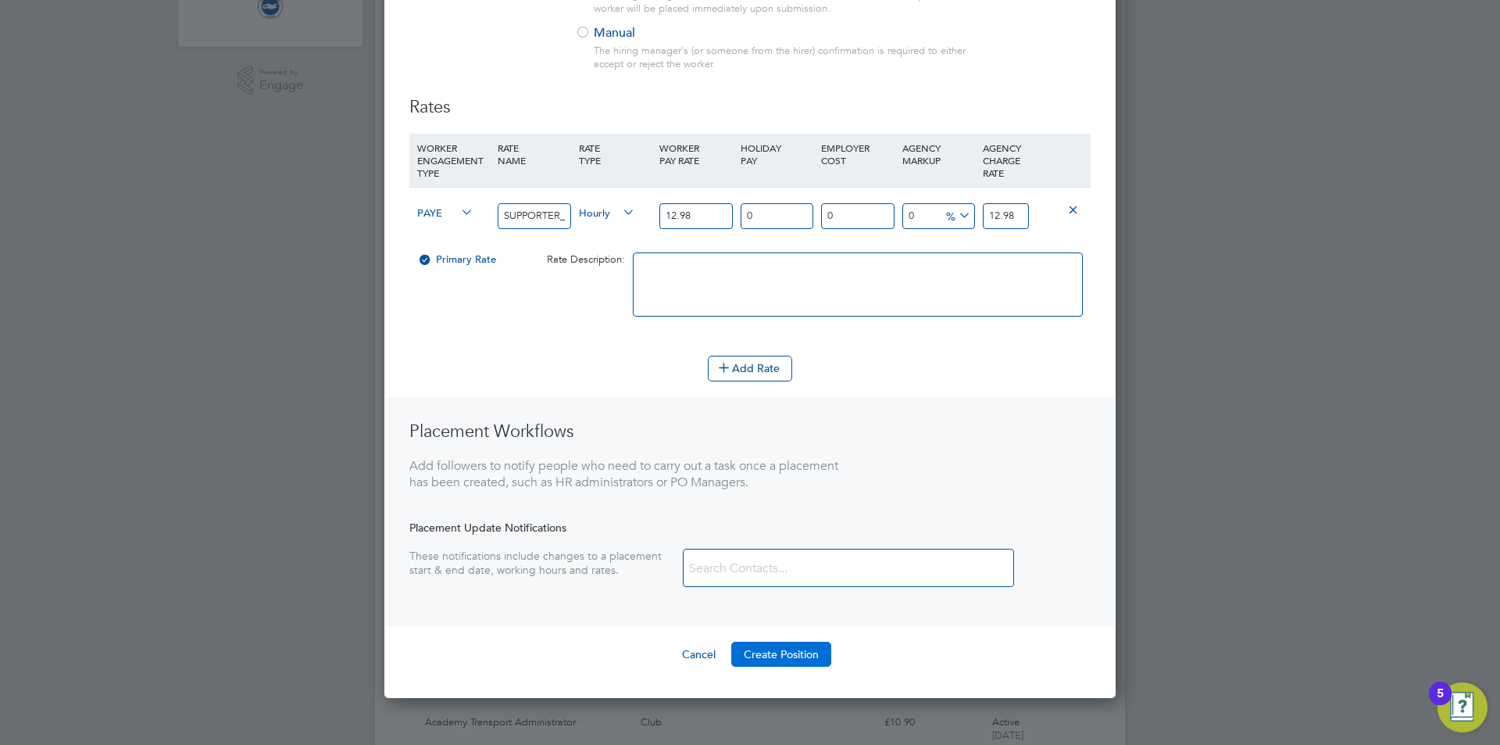
click at [780, 653] on button "Create Position" at bounding box center [781, 653] width 100 height 25
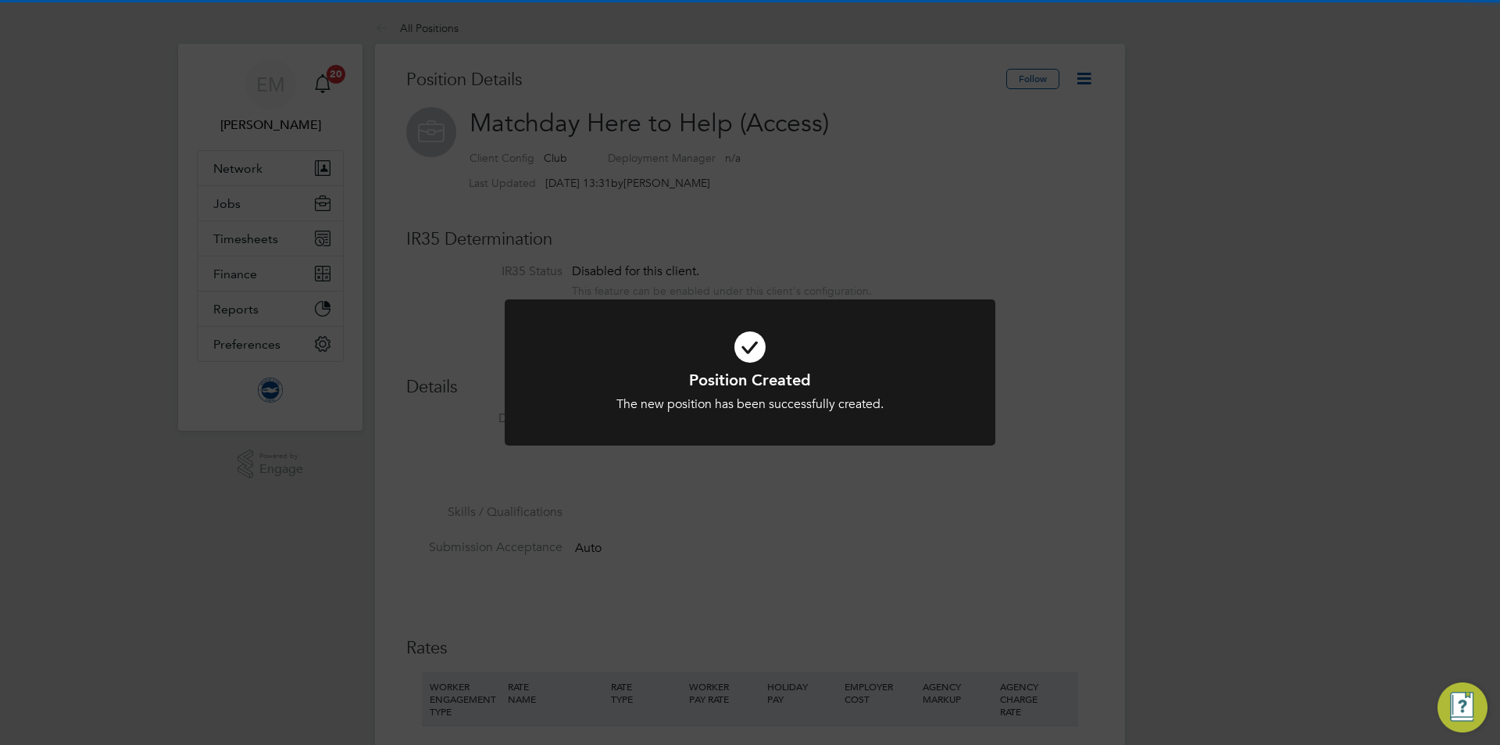
click at [1014, 215] on div "Position Created The new position has been successfully created. Cancel Okay" at bounding box center [750, 372] width 1500 height 745
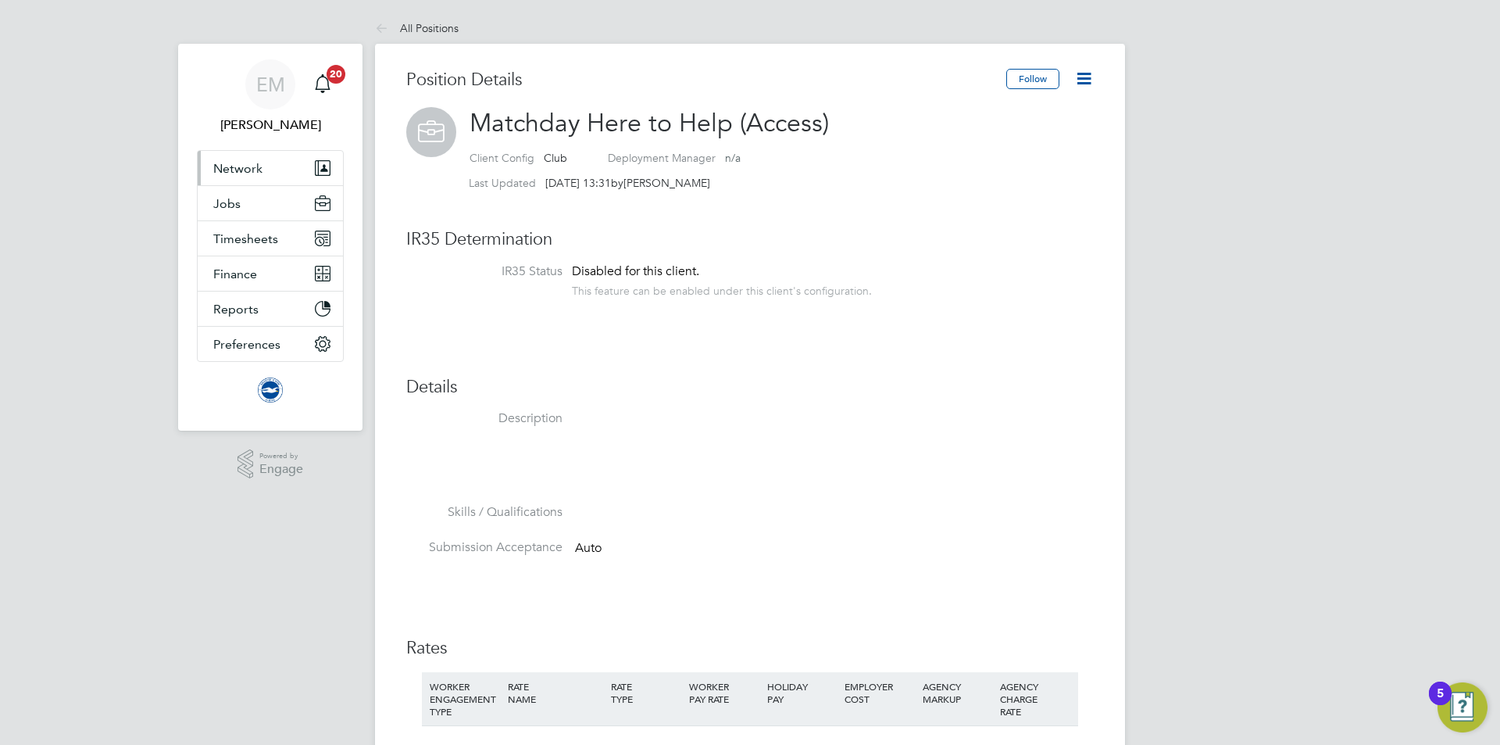
click at [216, 168] on span "Network" at bounding box center [237, 168] width 49 height 15
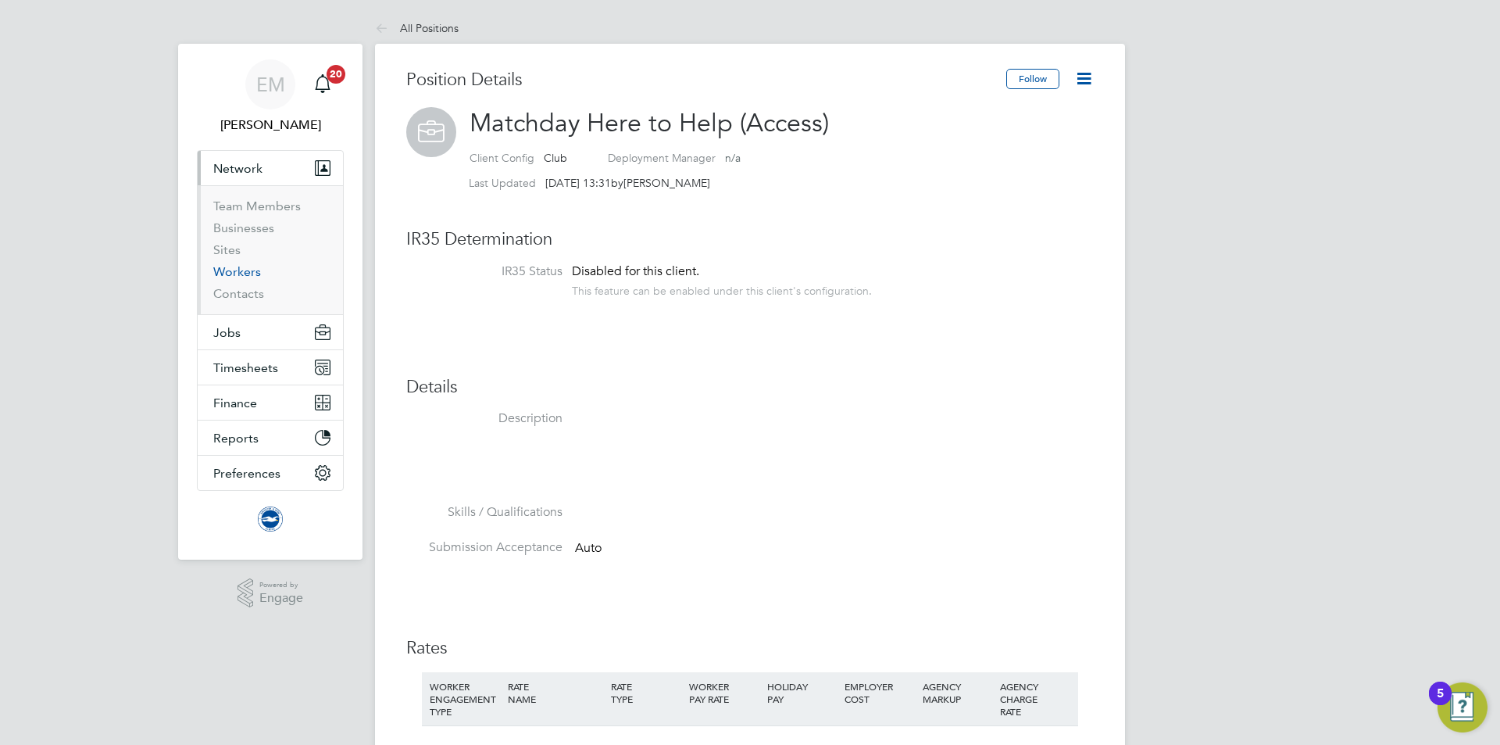
click at [232, 274] on link "Workers" at bounding box center [237, 271] width 48 height 15
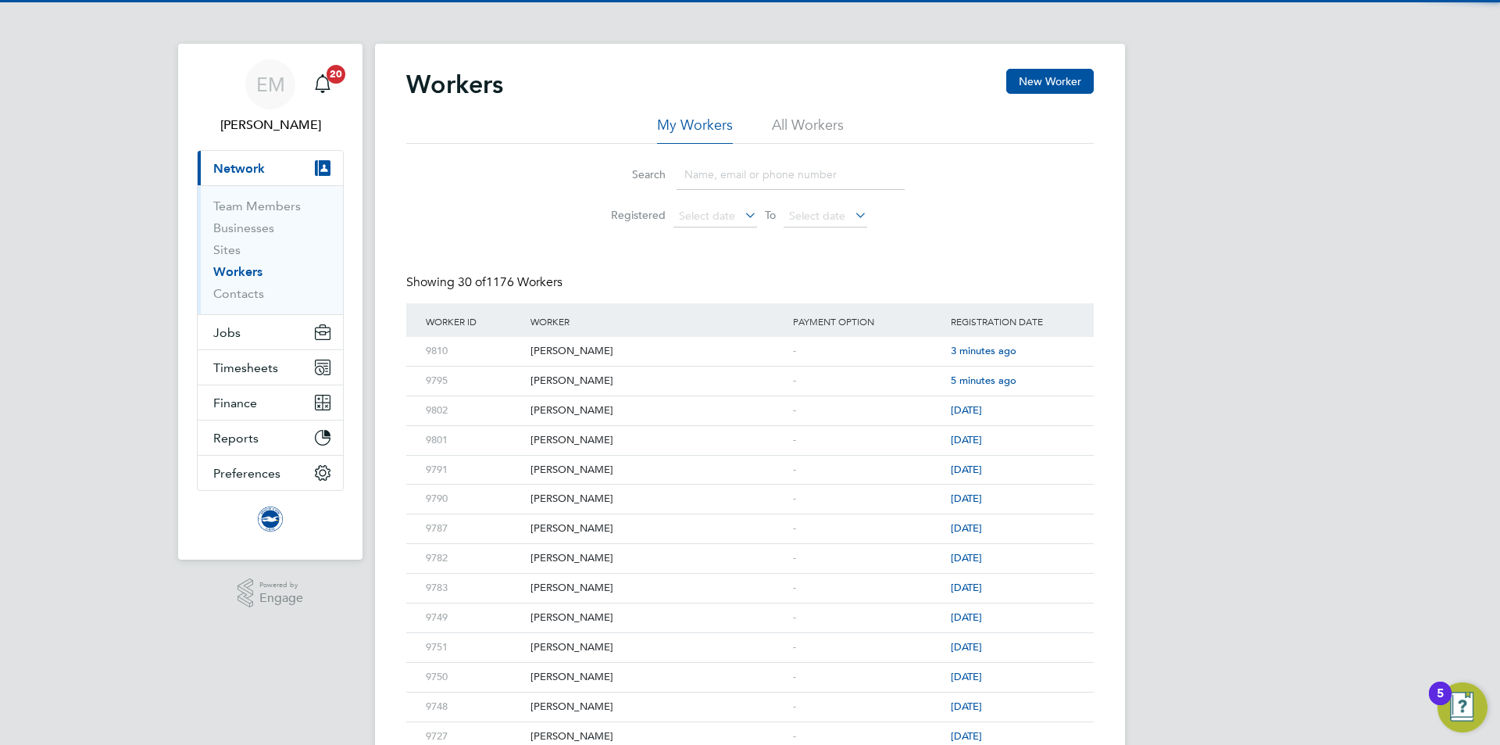
click at [775, 109] on div "Workers New Worker" at bounding box center [750, 92] width 688 height 47
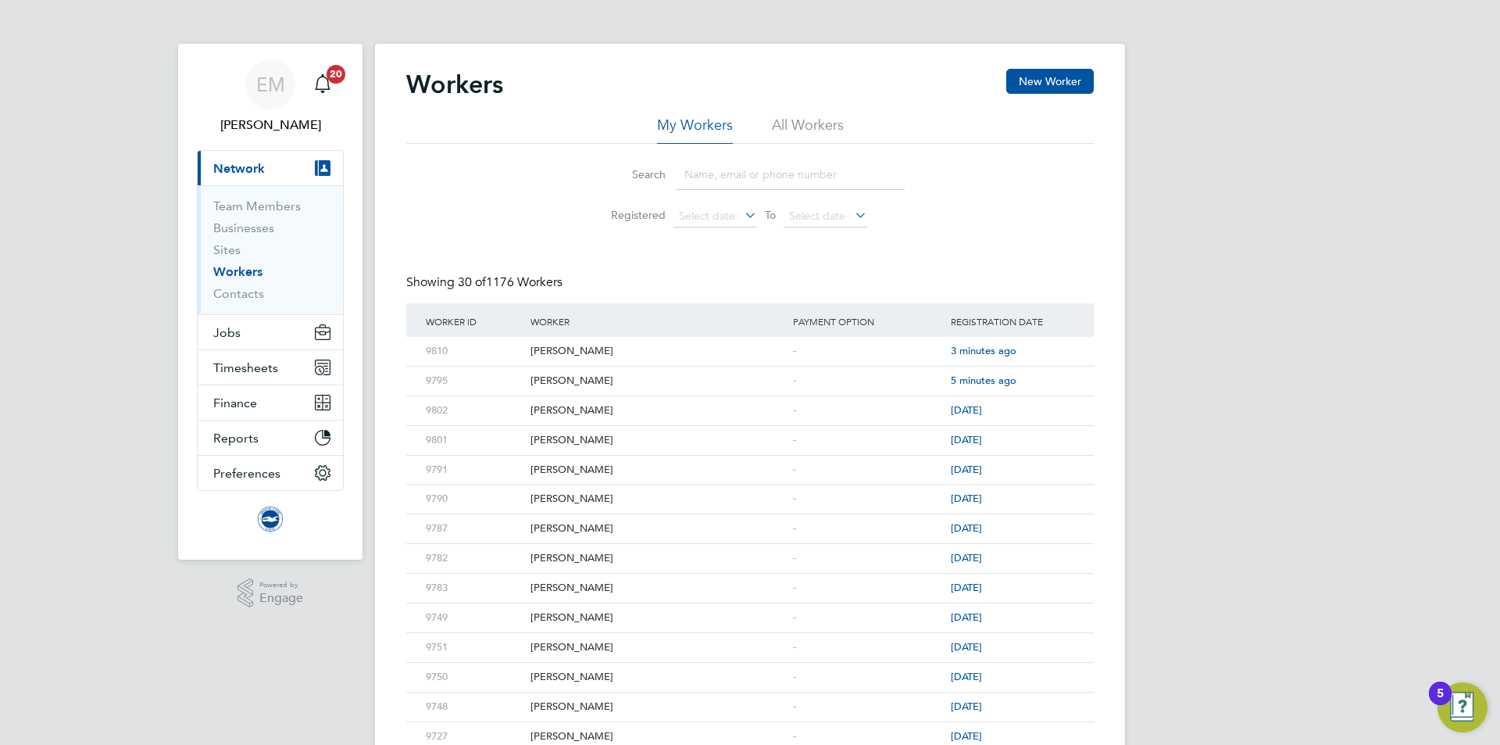
click at [790, 118] on li "All Workers" at bounding box center [808, 130] width 72 height 28
click at [755, 177] on input at bounding box center [791, 174] width 228 height 30
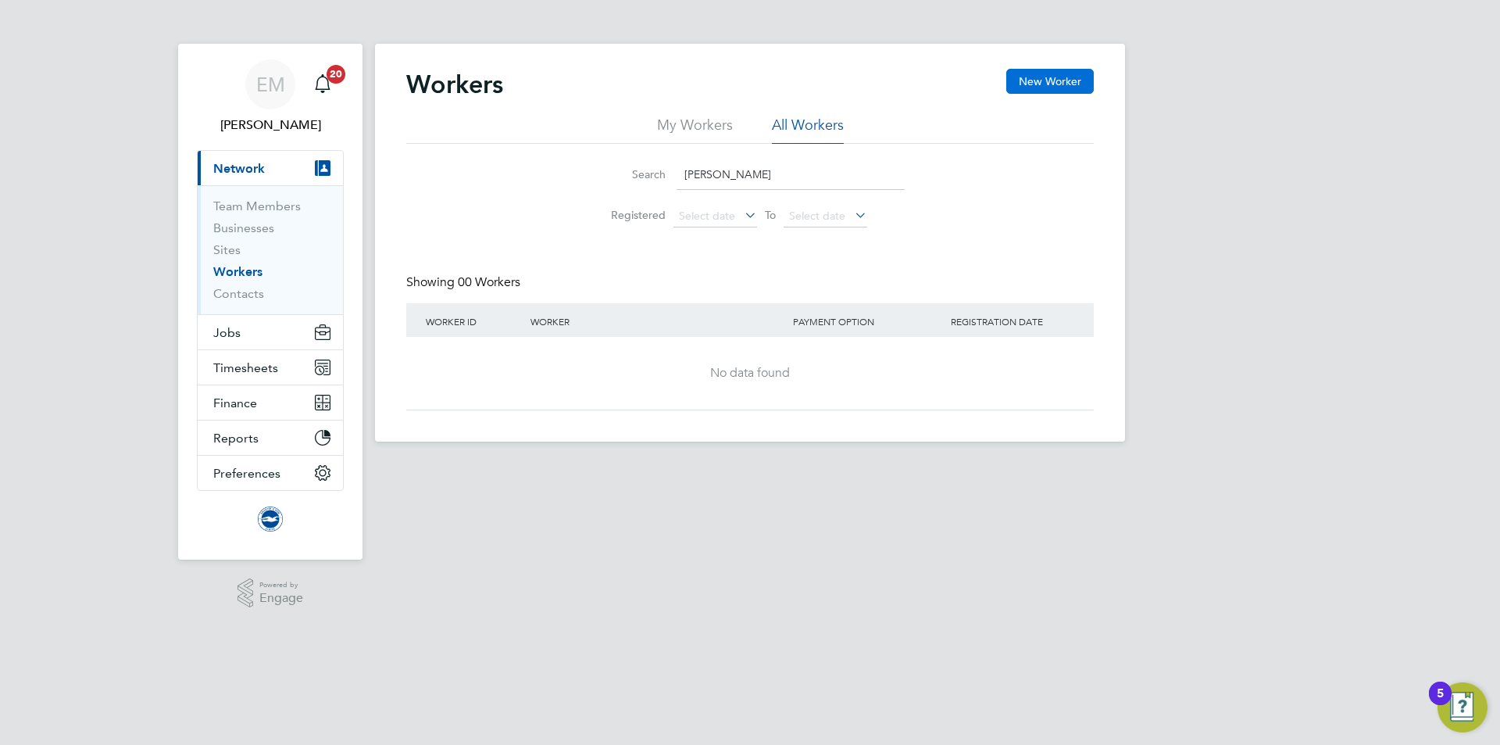
type input "[PERSON_NAME]"
click at [1035, 79] on button "New Worker" at bounding box center [1050, 81] width 88 height 25
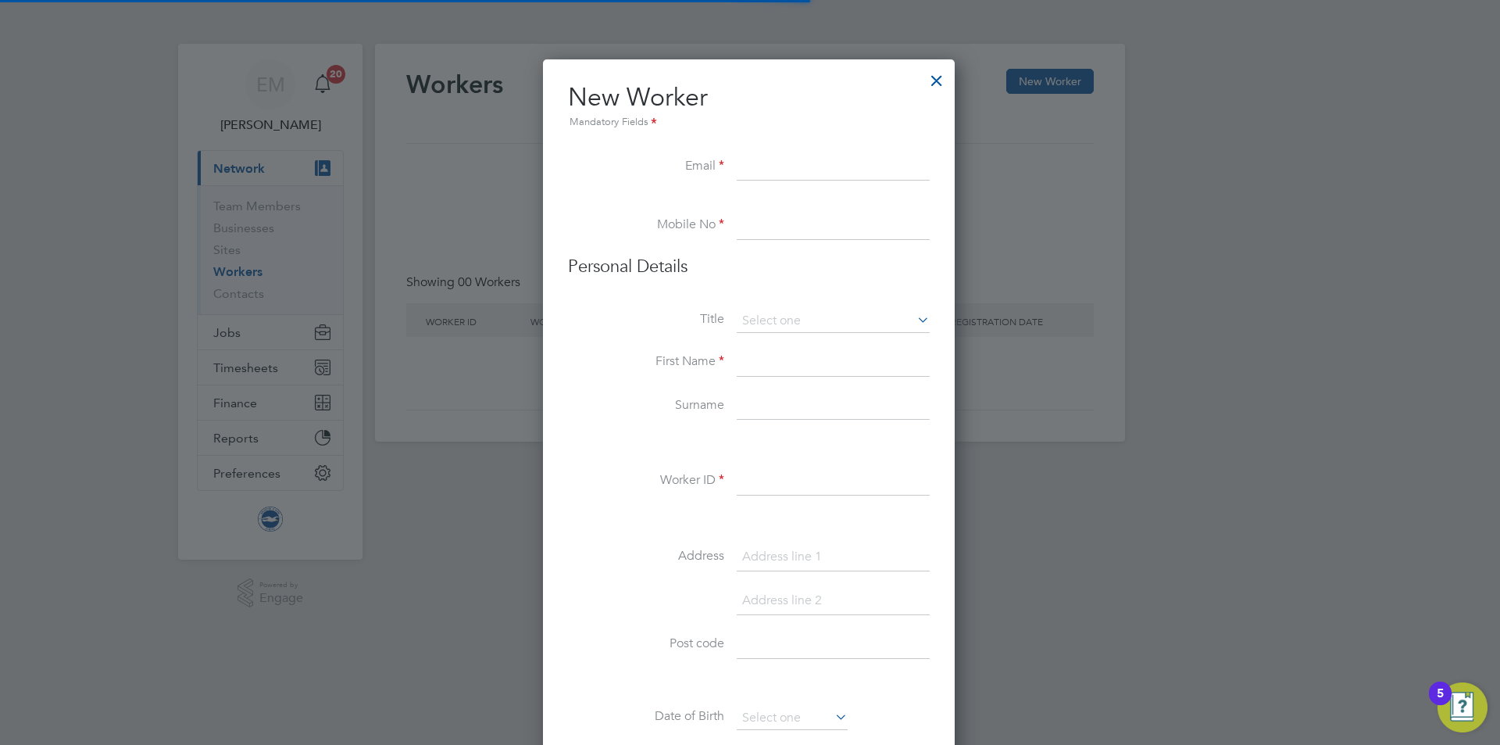
scroll to position [1207, 414]
click at [802, 158] on input at bounding box center [833, 167] width 193 height 28
paste input "[EMAIL_ADDRESS][DOMAIN_NAME]"
type input "[EMAIL_ADDRESS][DOMAIN_NAME]"
click at [821, 218] on input at bounding box center [833, 226] width 193 height 28
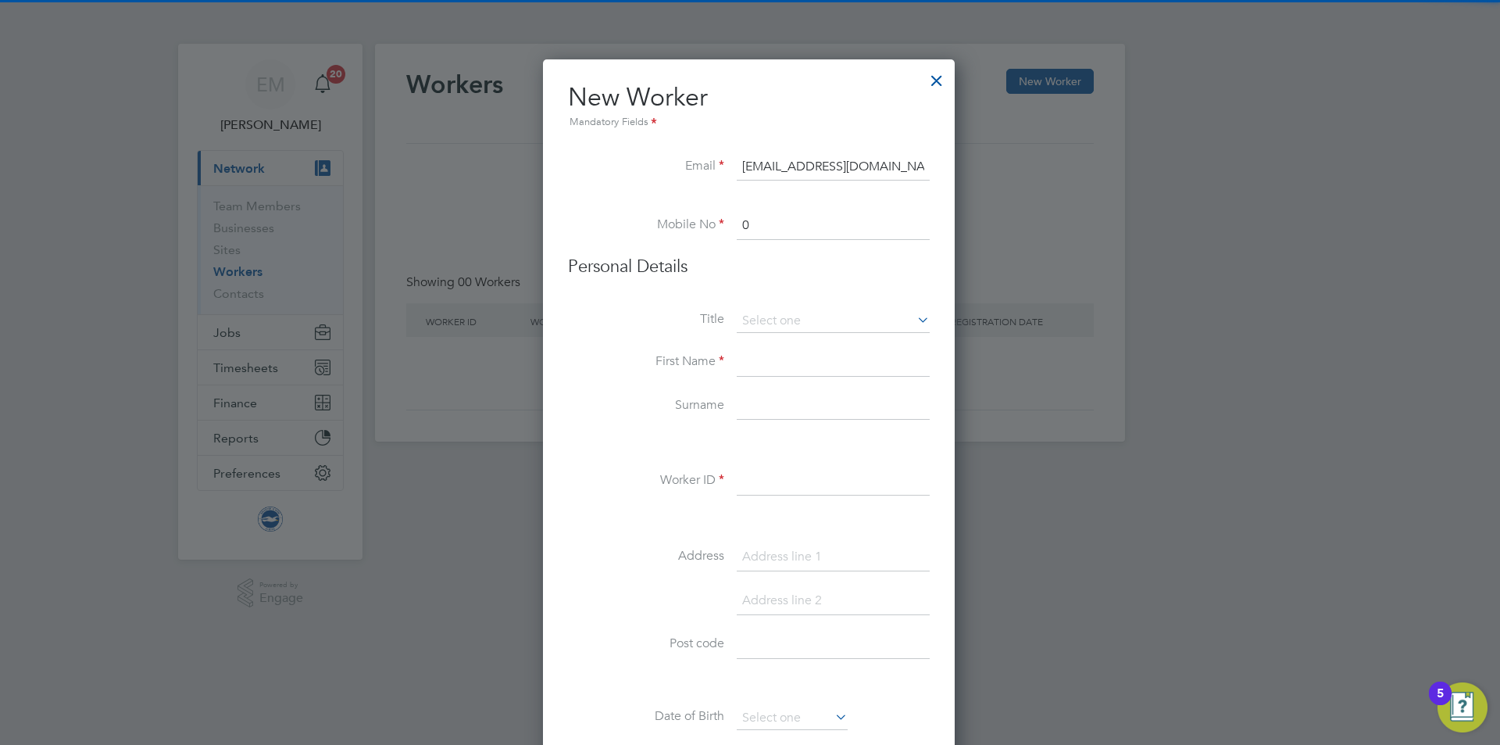
paste input "75 1649 3425"
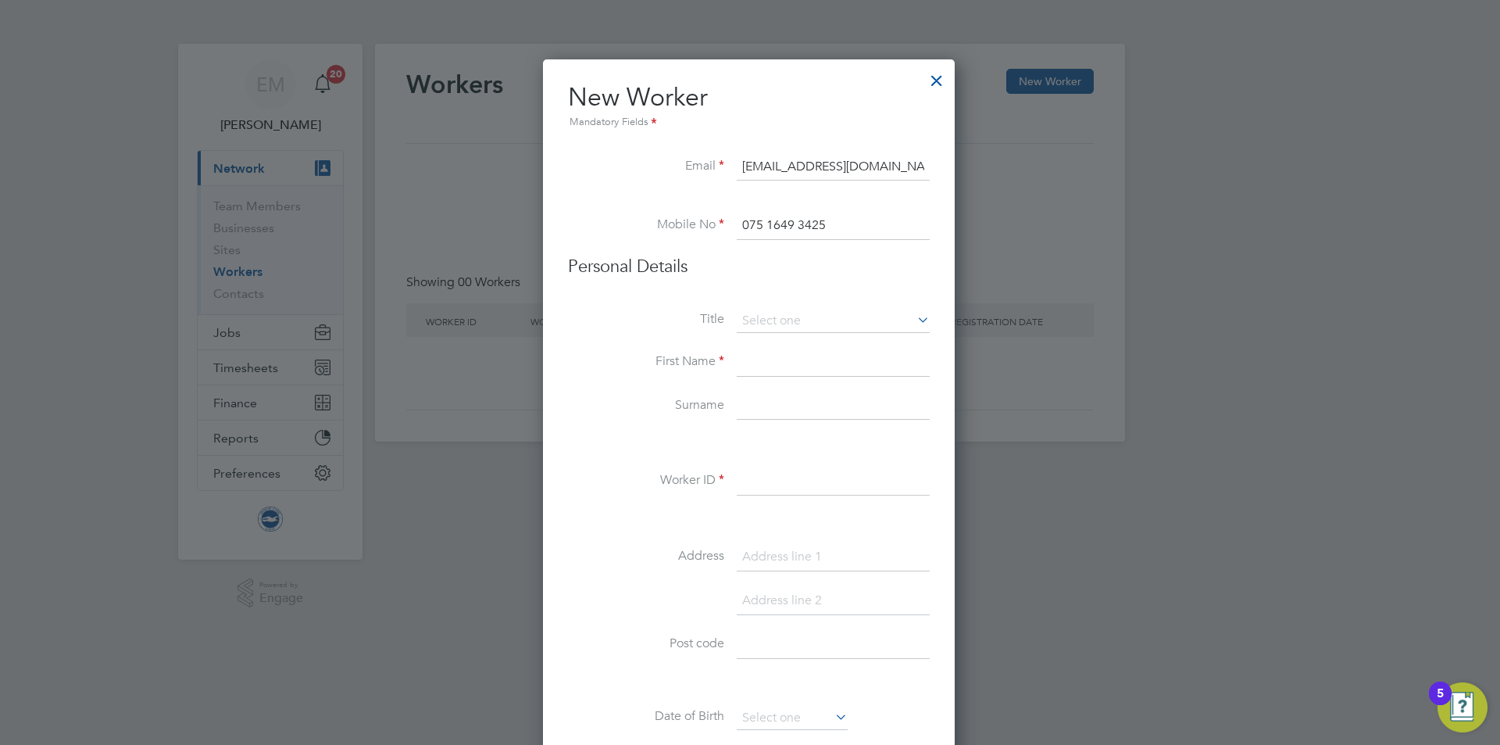
click at [799, 226] on input "075 1649 3425" at bounding box center [833, 226] width 193 height 28
click at [768, 225] on input "075 16493425" at bounding box center [833, 226] width 193 height 28
type input "07516493425"
click at [752, 351] on input at bounding box center [833, 362] width 193 height 28
type input "[PERSON_NAME]"
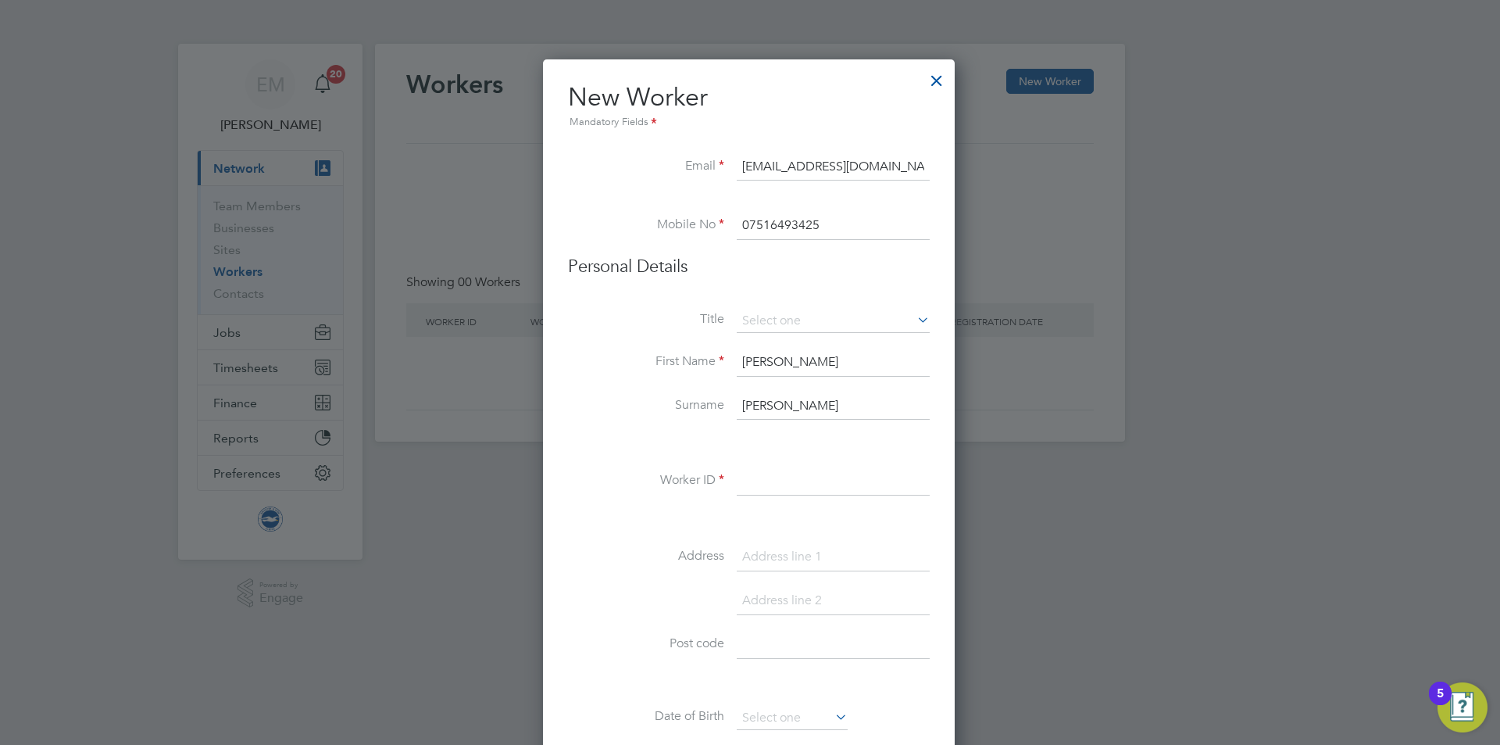
type input "[PERSON_NAME]"
click at [848, 470] on input at bounding box center [833, 481] width 193 height 28
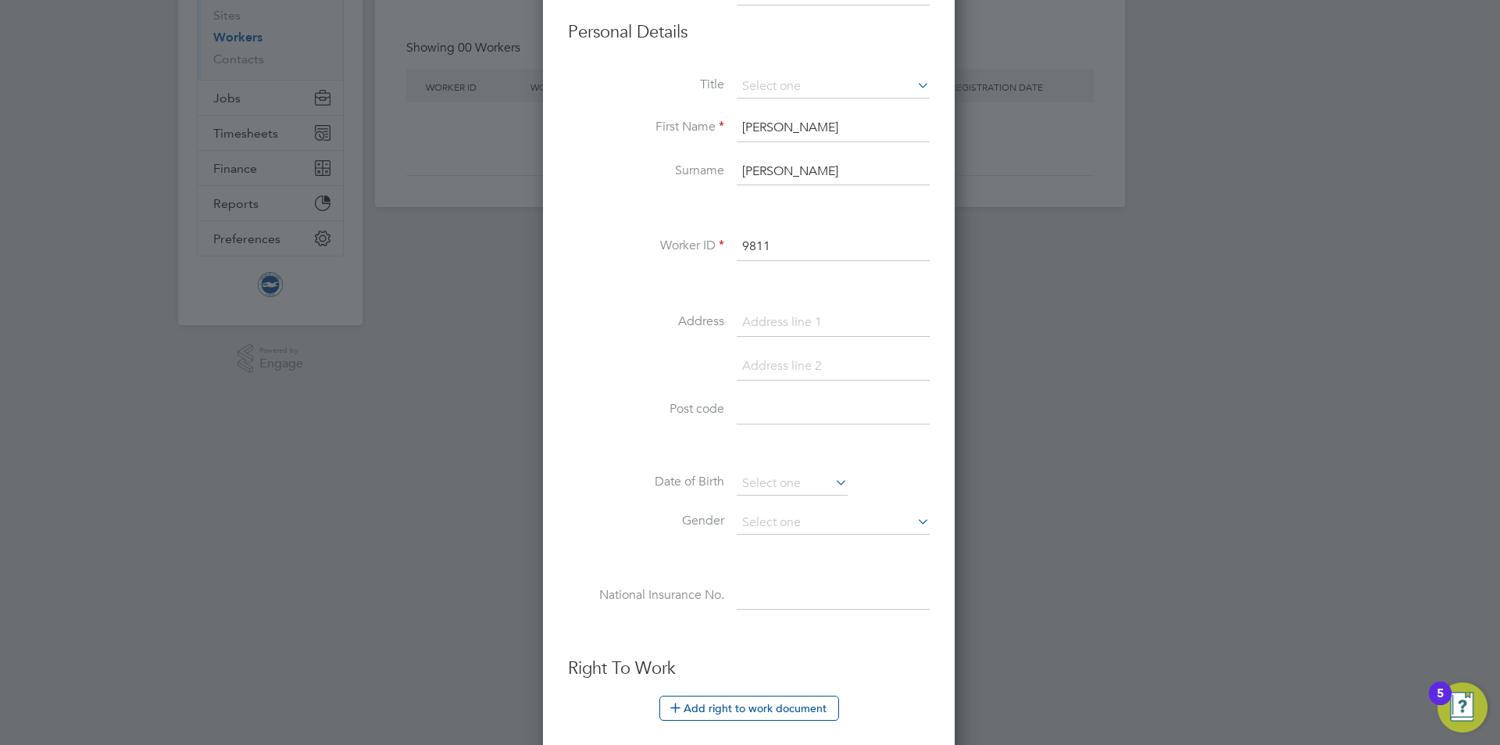
scroll to position [521, 0]
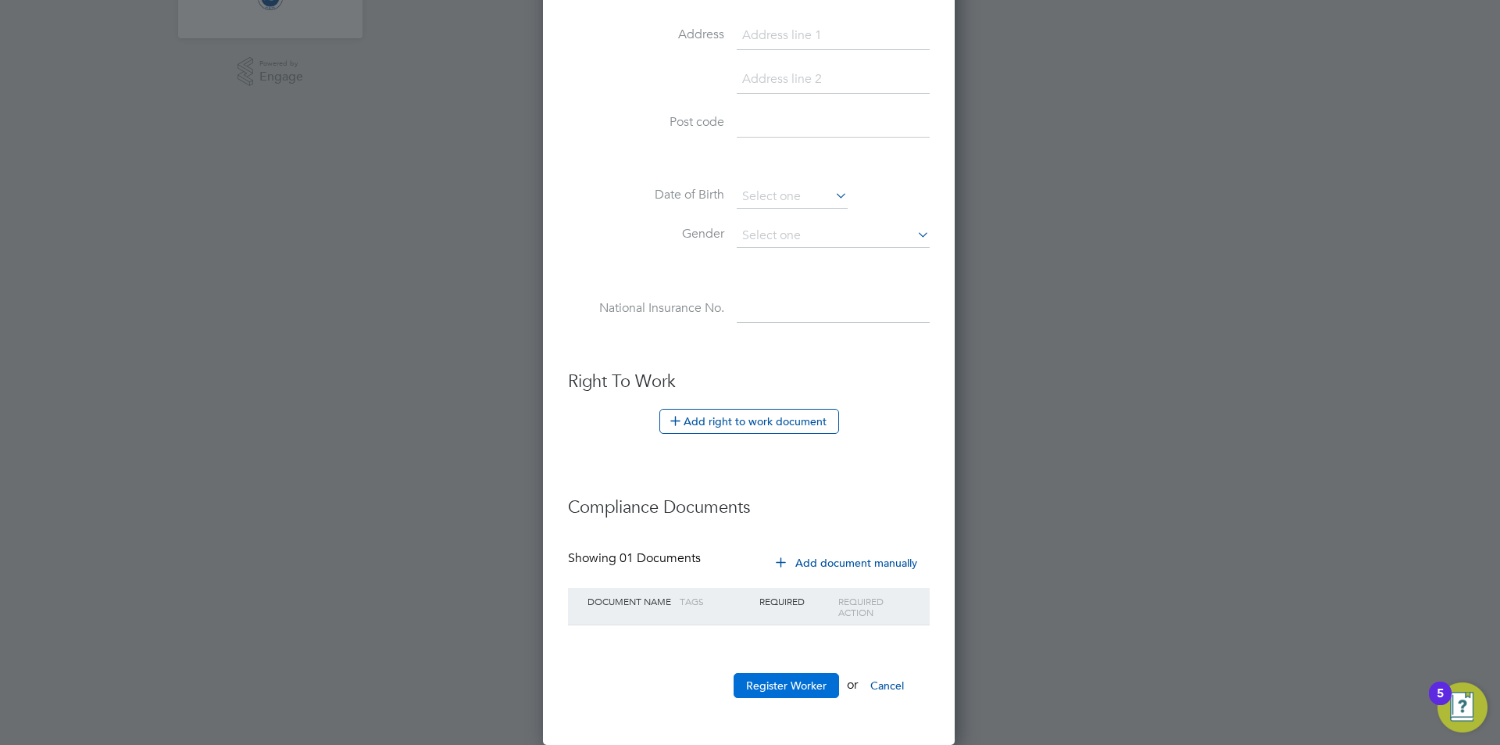
type input "9811"
click at [773, 679] on button "Register Worker" at bounding box center [786, 685] width 105 height 25
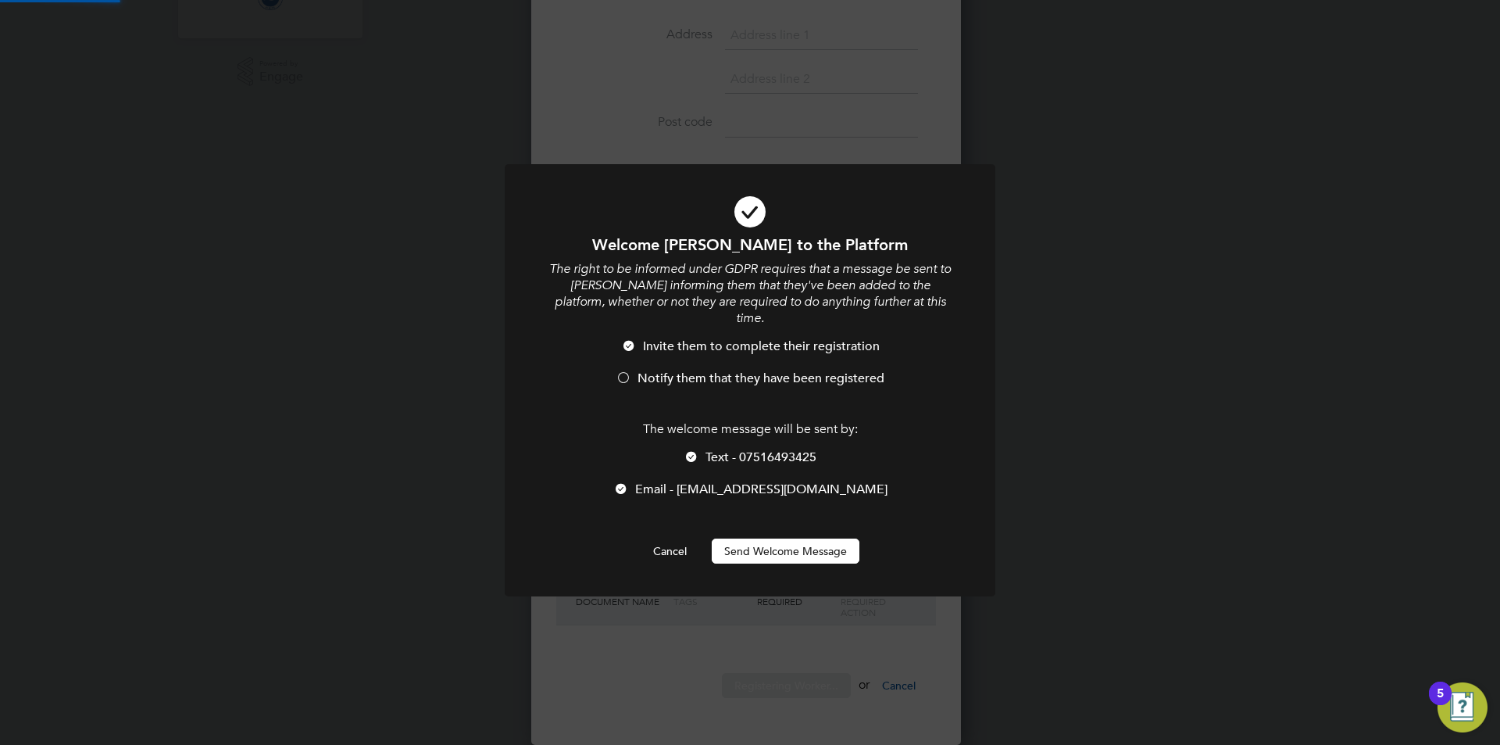
scroll to position [0, 0]
click at [798, 555] on div at bounding box center [750, 380] width 491 height 432
click at [796, 538] on button "Send Welcome Message" at bounding box center [786, 550] width 148 height 25
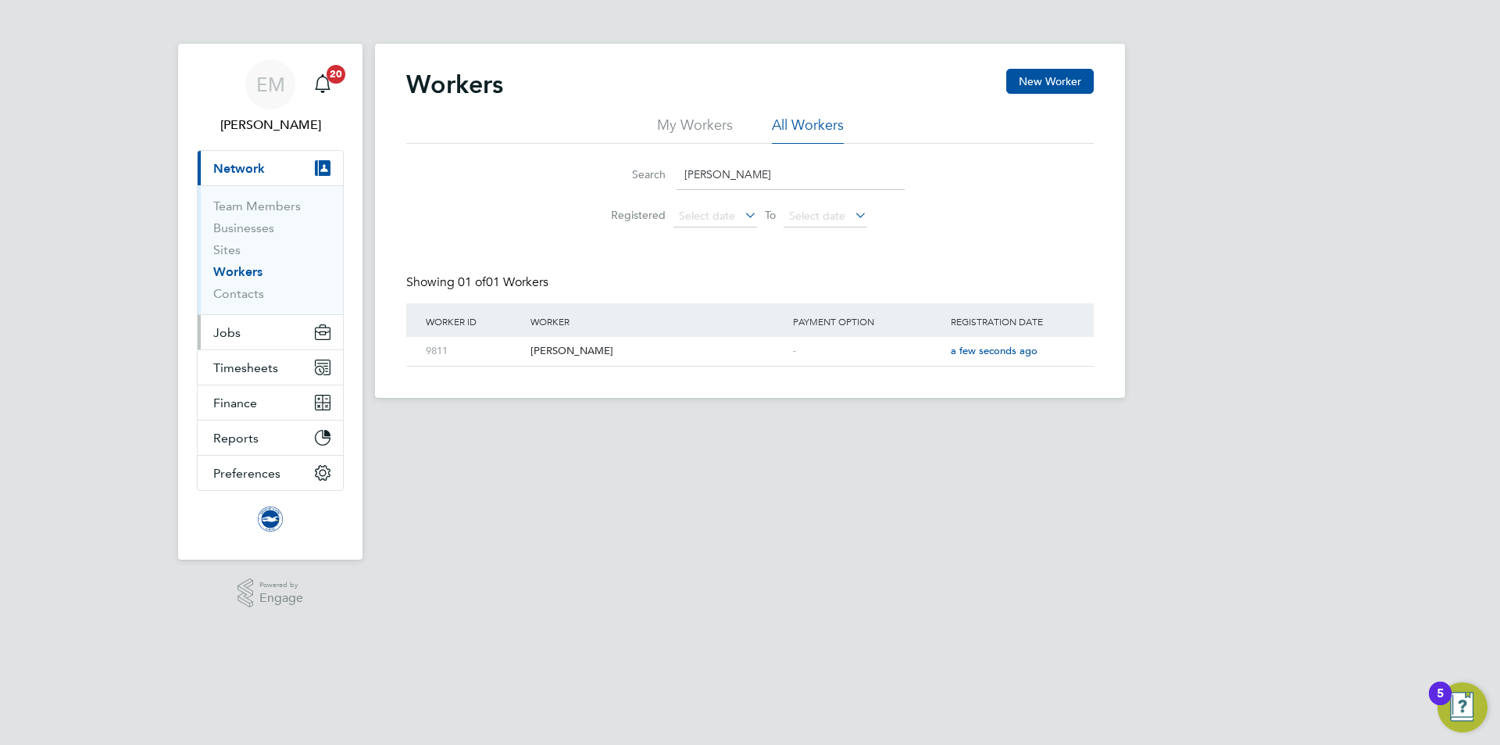
click at [223, 334] on span "Jobs" at bounding box center [226, 332] width 27 height 15
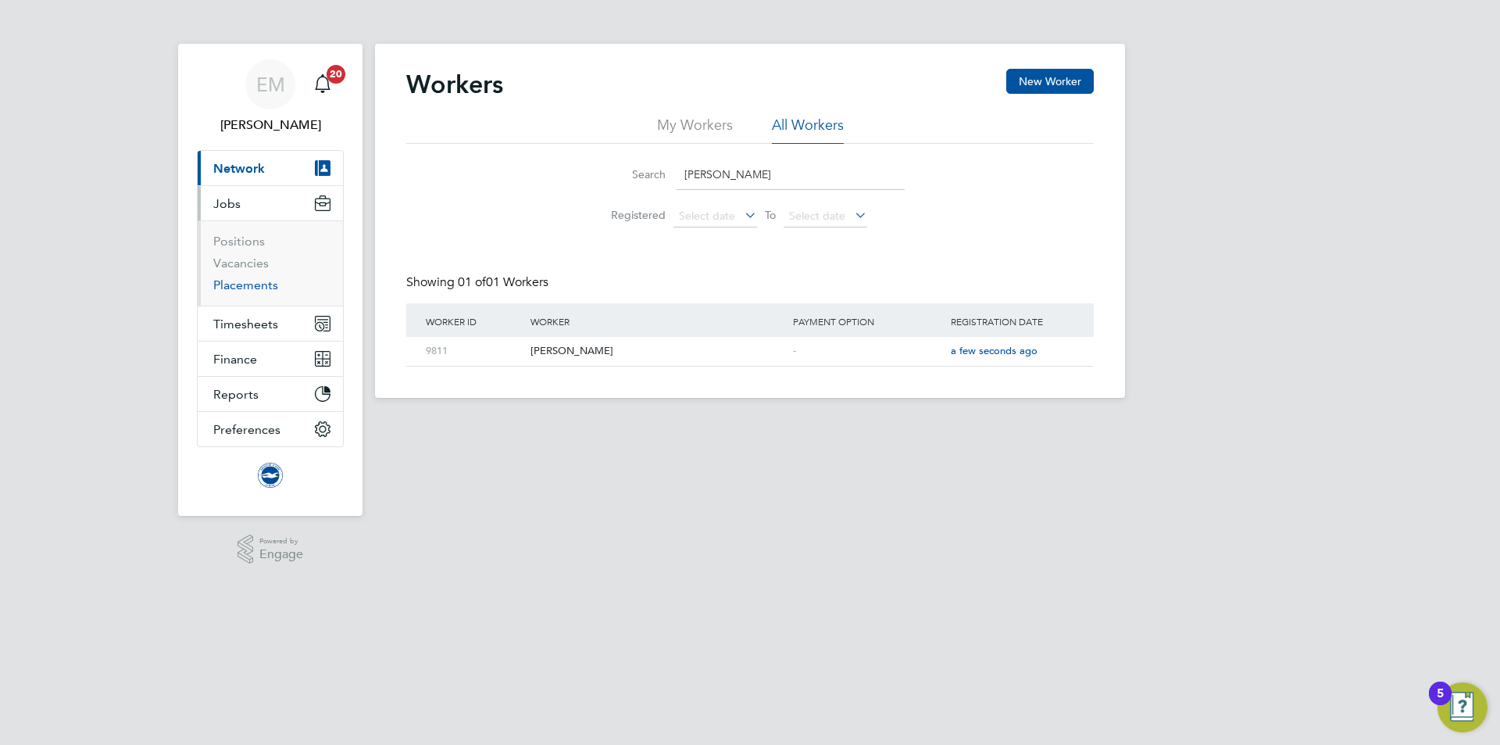
click at [227, 290] on link "Placements" at bounding box center [245, 284] width 65 height 15
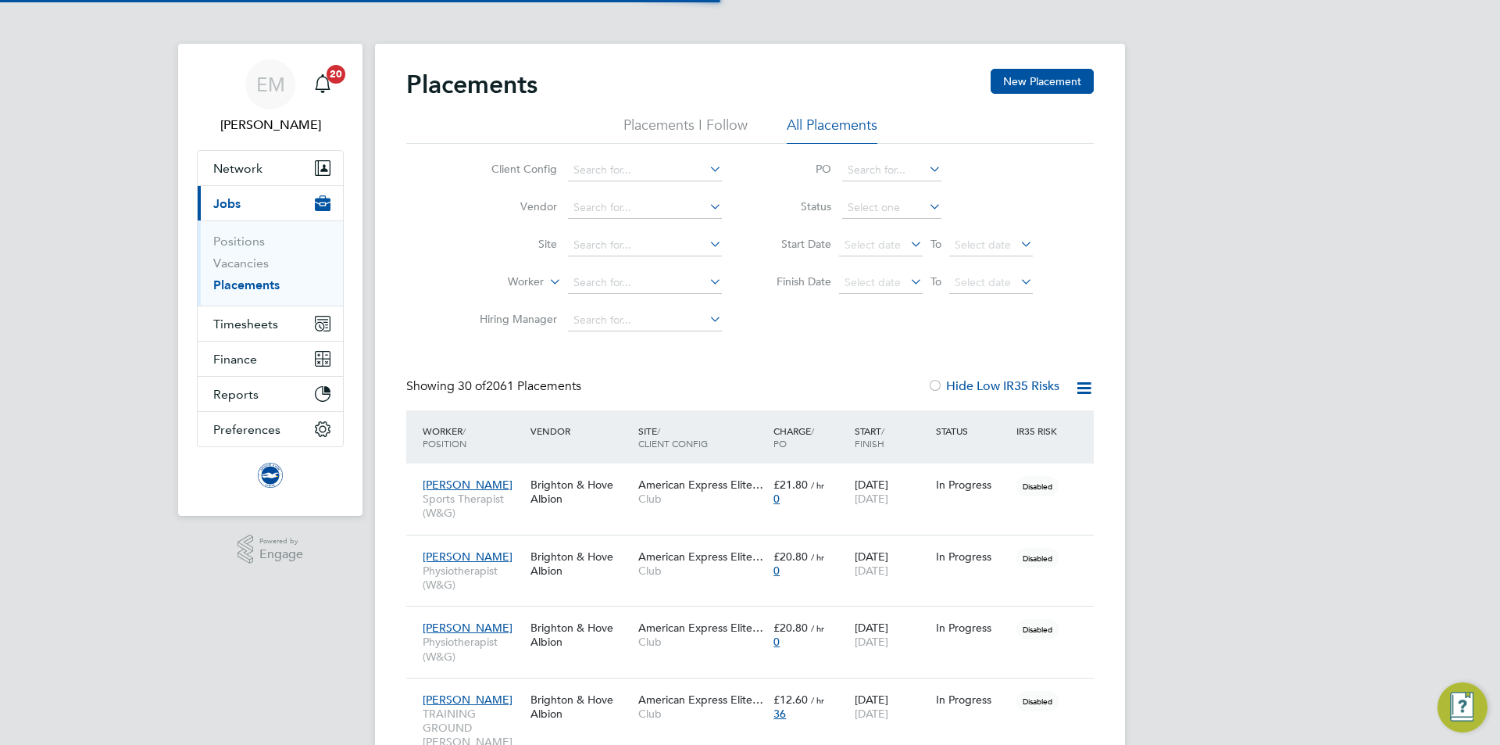
scroll to position [45, 136]
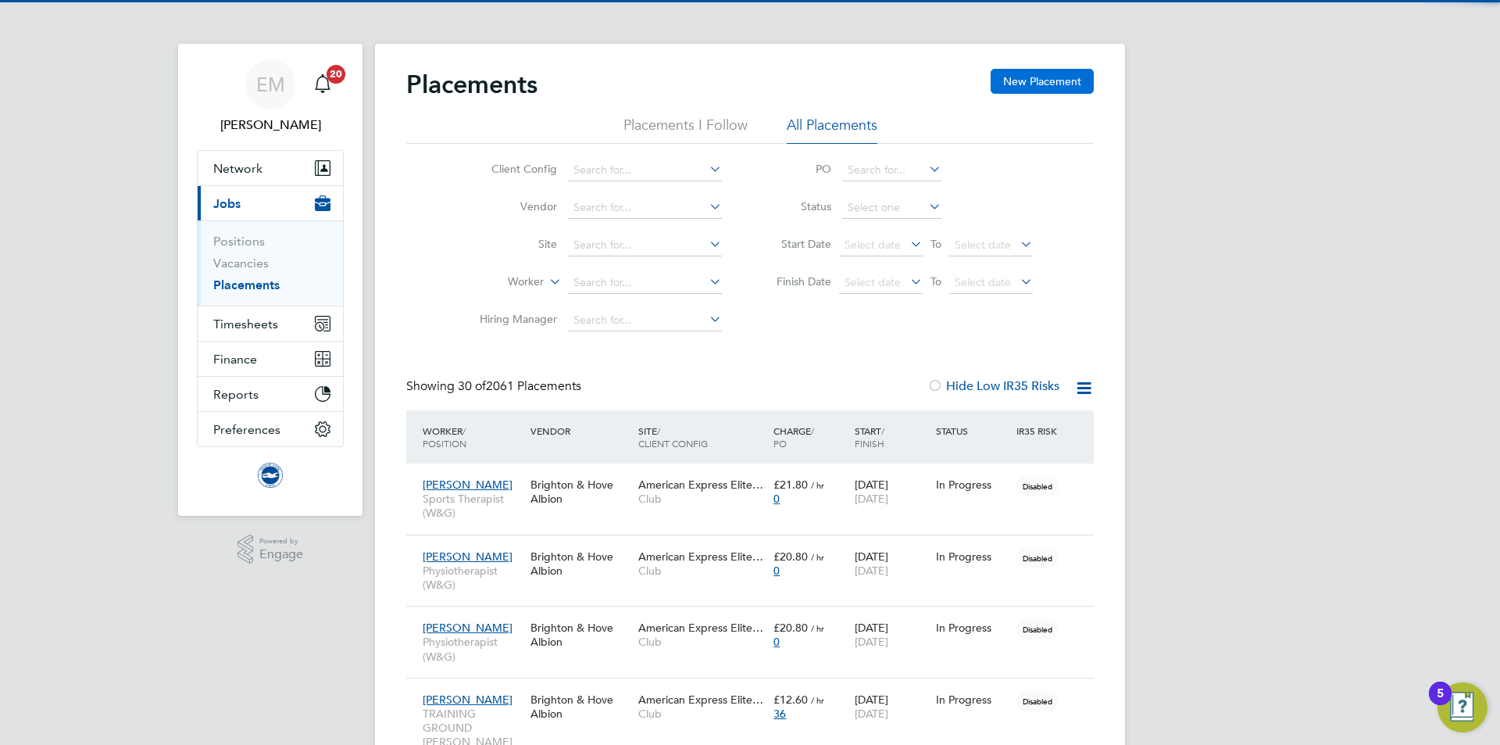
click at [1050, 78] on button "New Placement" at bounding box center [1042, 81] width 103 height 25
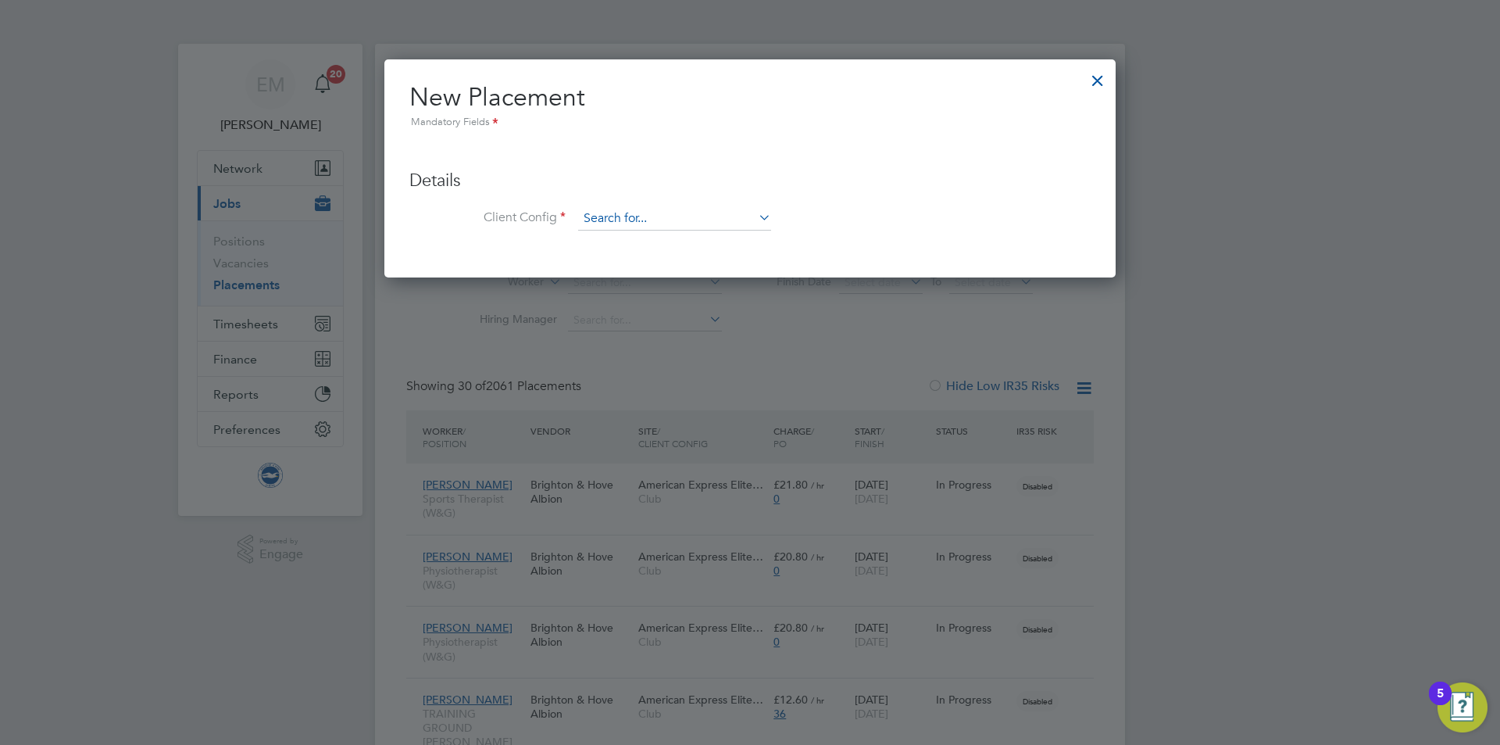
click at [631, 215] on input at bounding box center [674, 218] width 193 height 23
click at [630, 243] on li "Club" at bounding box center [674, 240] width 195 height 21
type input "Club"
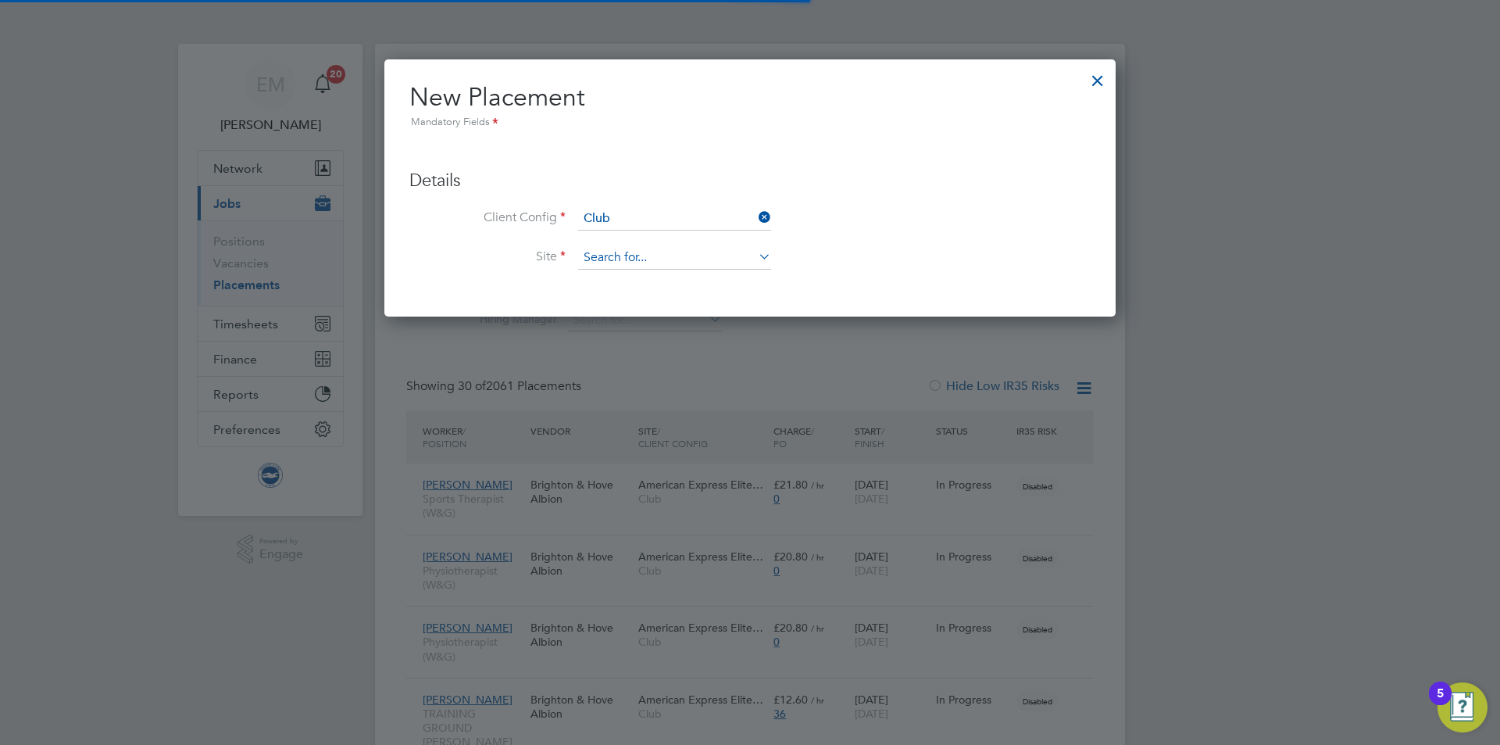
click at [636, 264] on input at bounding box center [674, 257] width 193 height 23
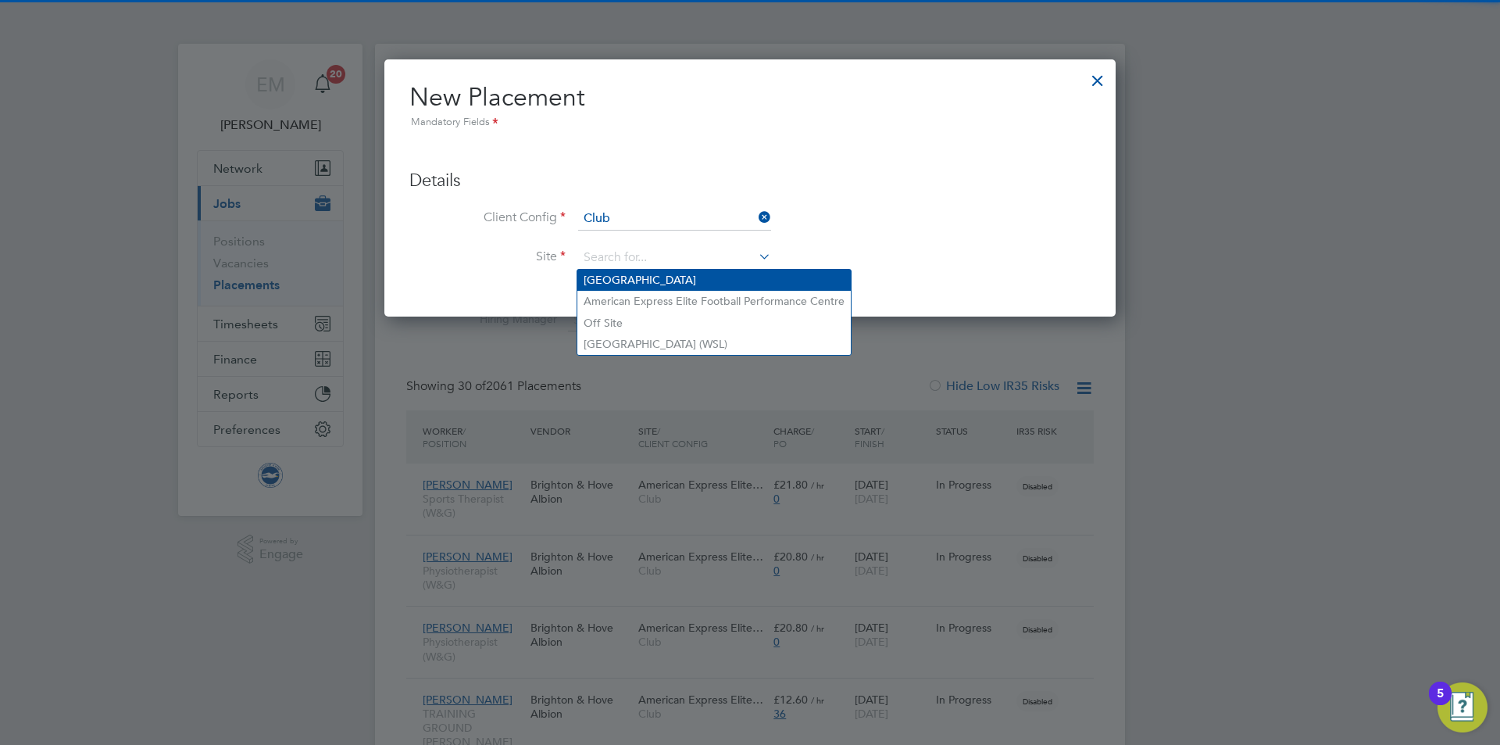
click at [623, 273] on li "[GEOGRAPHIC_DATA]" at bounding box center [713, 280] width 273 height 21
type input "[GEOGRAPHIC_DATA]"
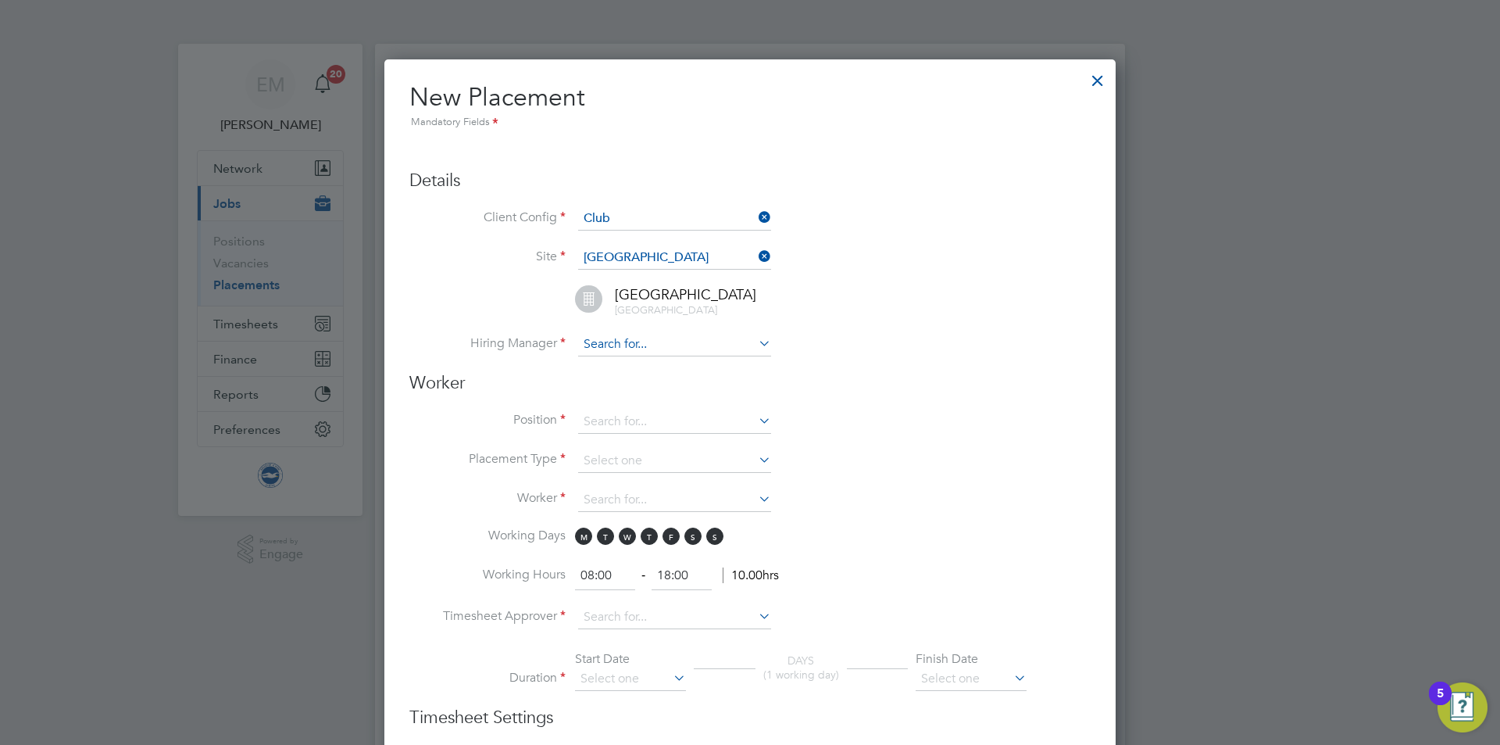
click at [627, 336] on input at bounding box center [674, 344] width 193 height 23
click at [595, 365] on b "[PERSON_NAME]" at bounding box center [629, 366] width 91 height 13
type input "[PERSON_NAME]"
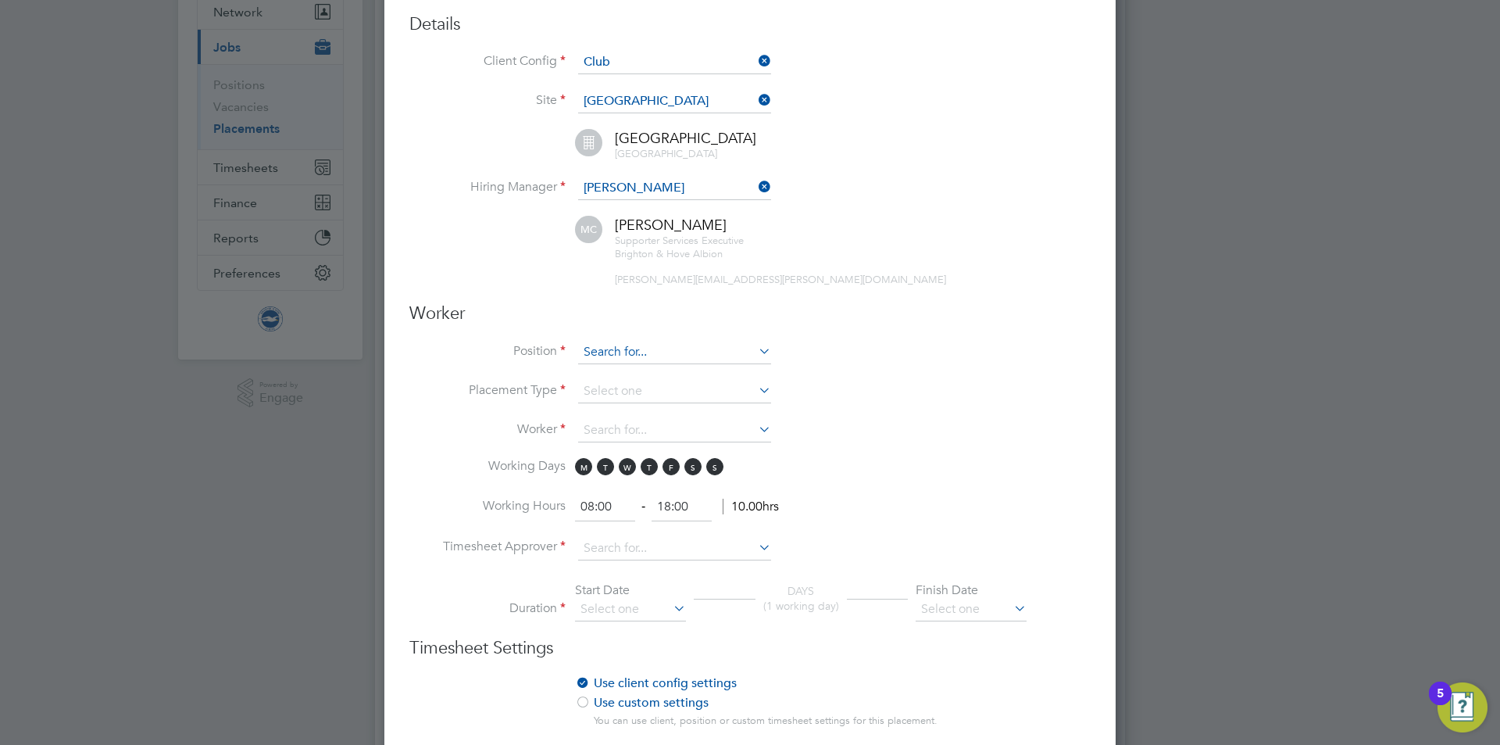
click at [616, 349] on input at bounding box center [674, 352] width 193 height 23
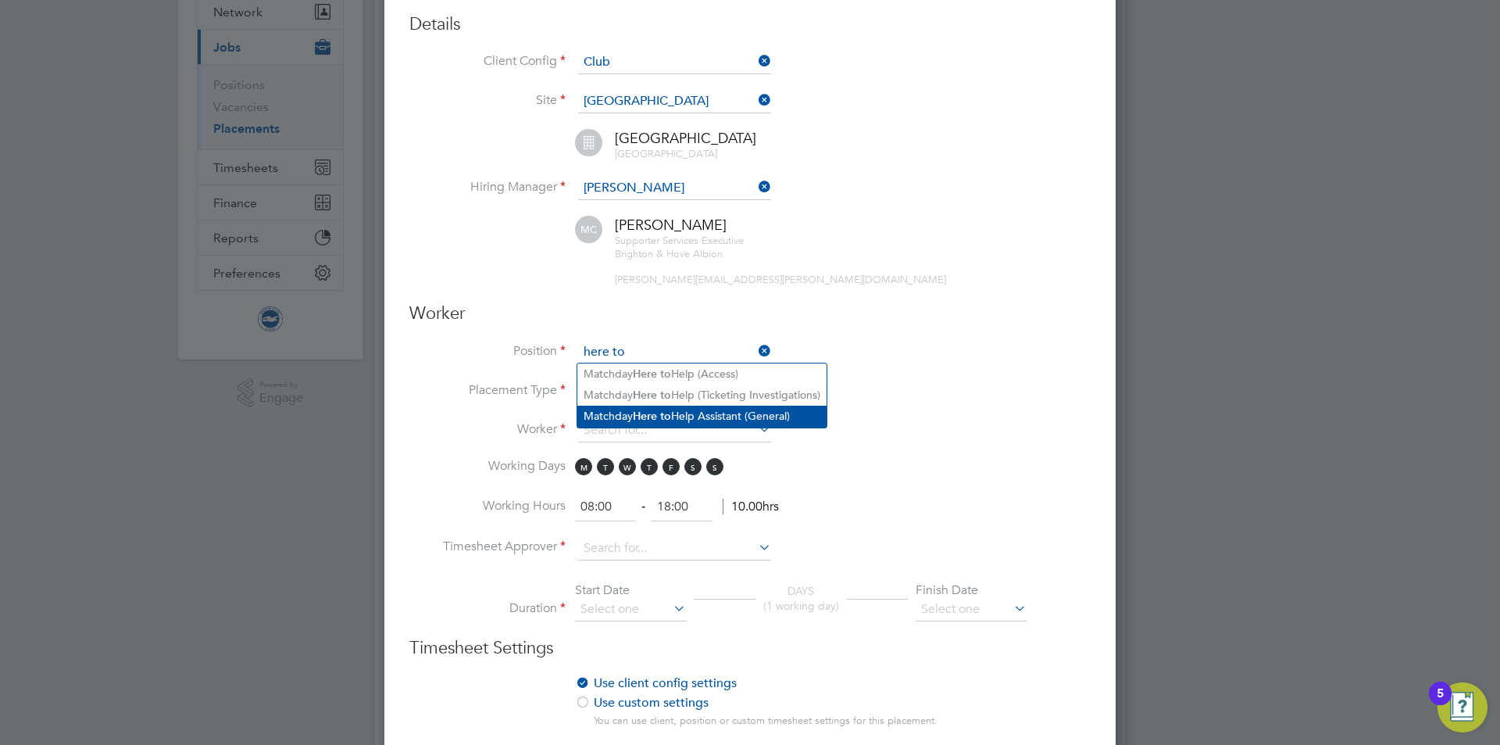
click at [632, 408] on li "Matchday Here to Help Assistant (General)" at bounding box center [701, 415] width 249 height 21
type input "Matchday Here to Help Assistant (General)"
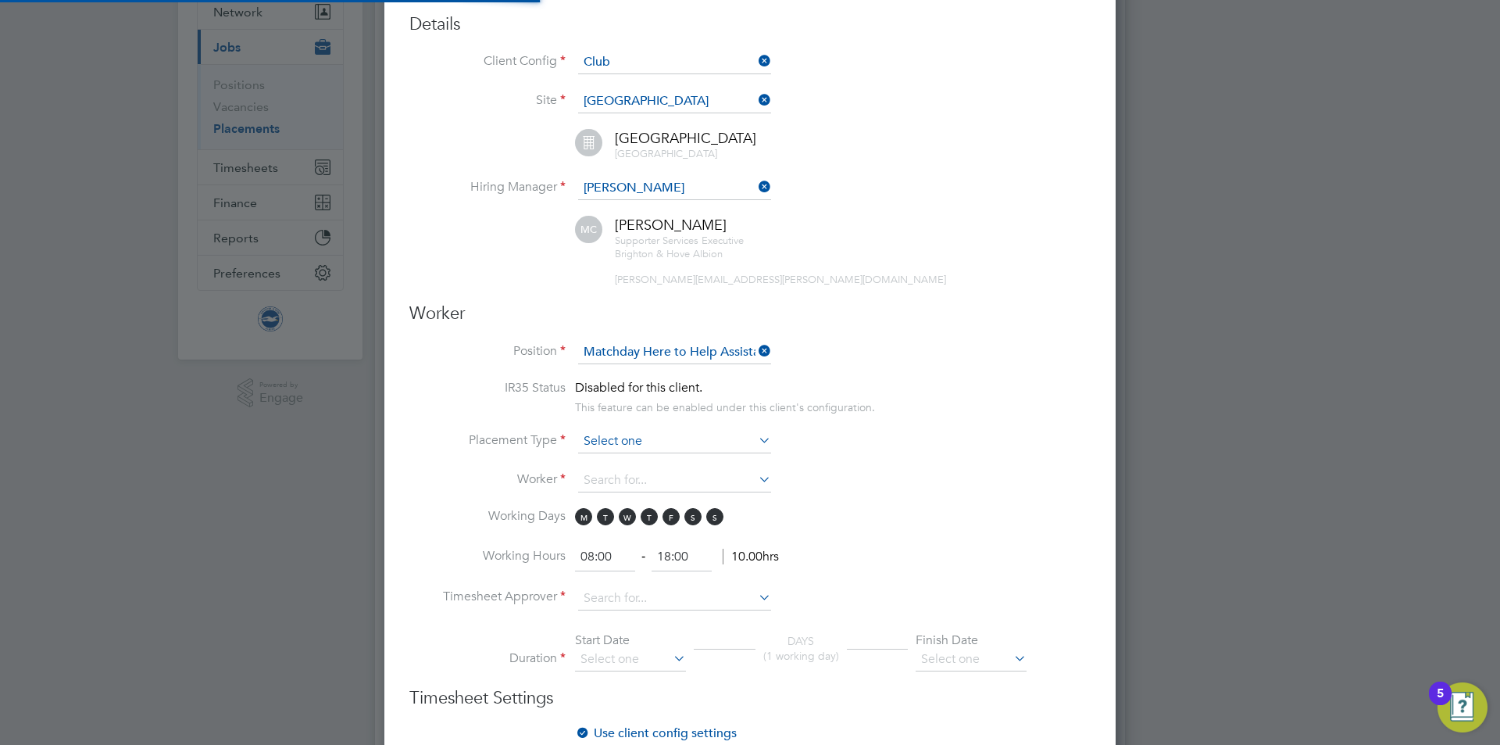
click at [622, 434] on input at bounding box center [674, 441] width 193 height 23
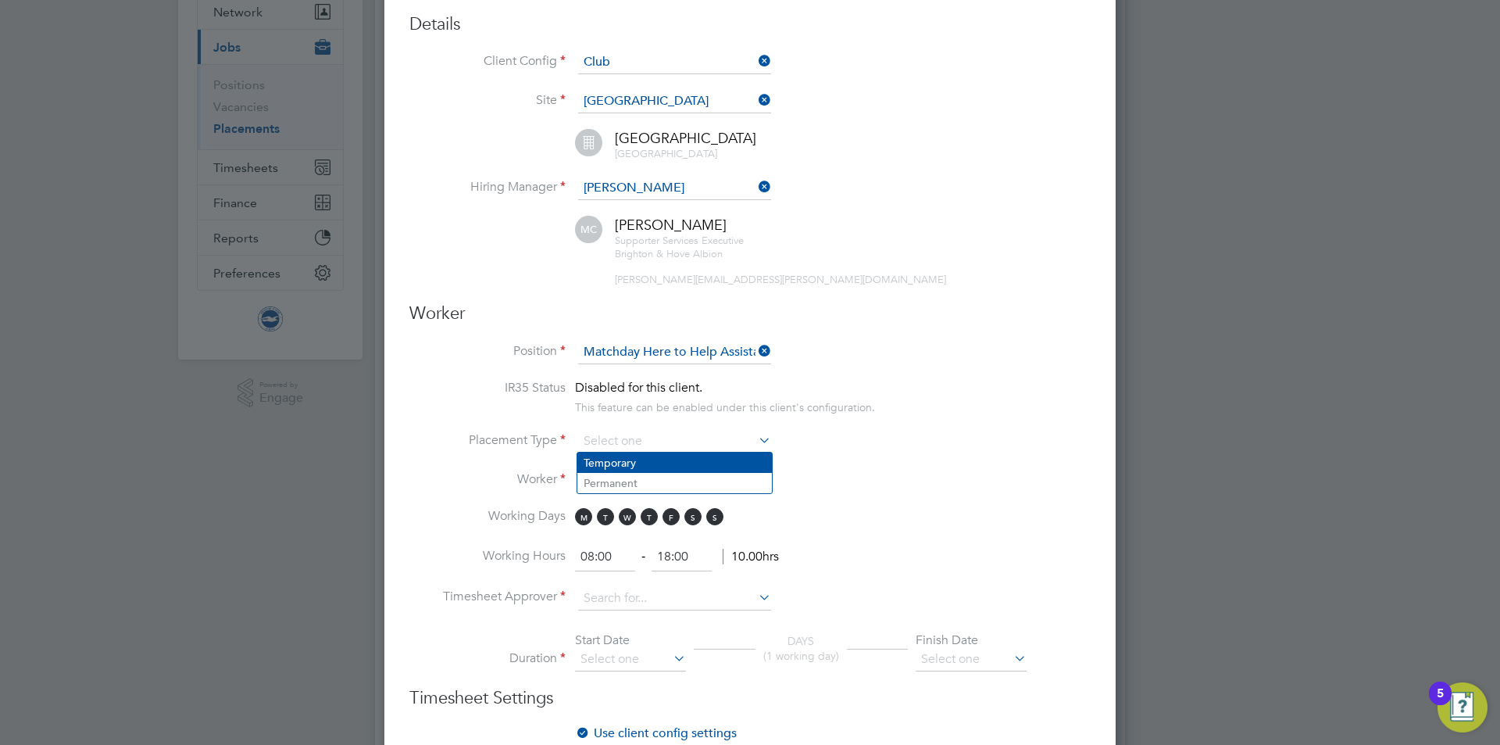
click at [621, 456] on li "Temporary" at bounding box center [674, 462] width 195 height 20
type input "Temporary"
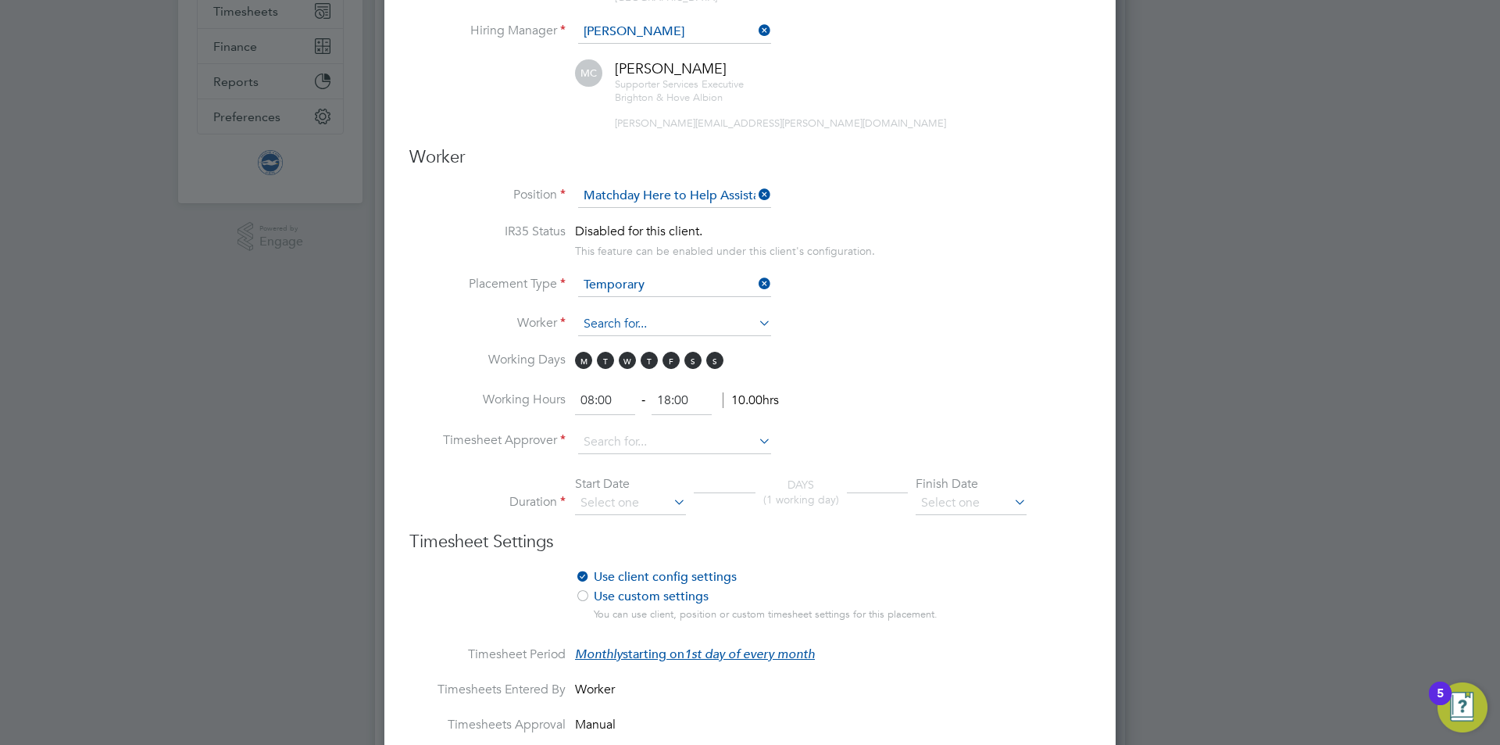
click at [609, 323] on input at bounding box center [674, 324] width 193 height 23
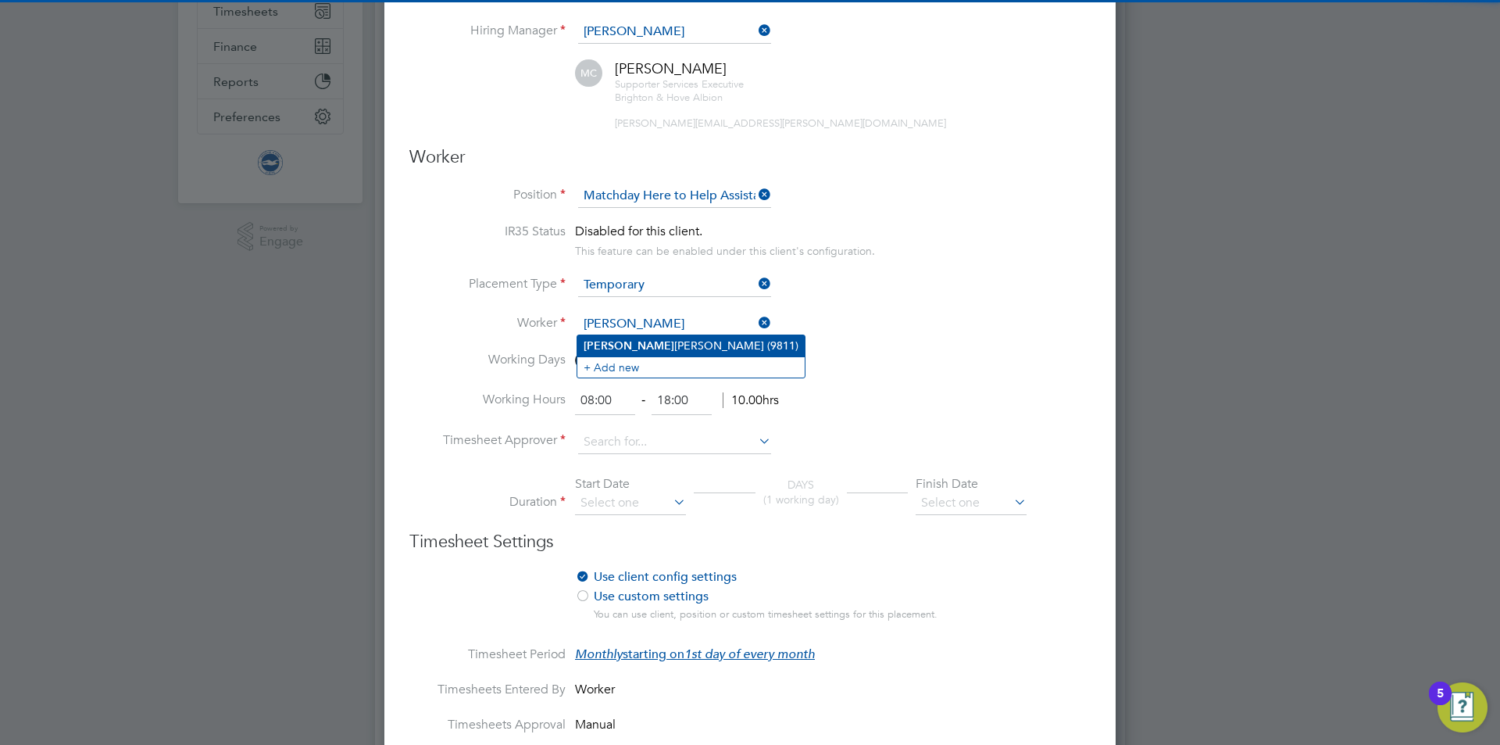
click at [632, 345] on li "[PERSON_NAME] (9811)" at bounding box center [690, 345] width 227 height 21
type input "[PERSON_NAME] (9811)"
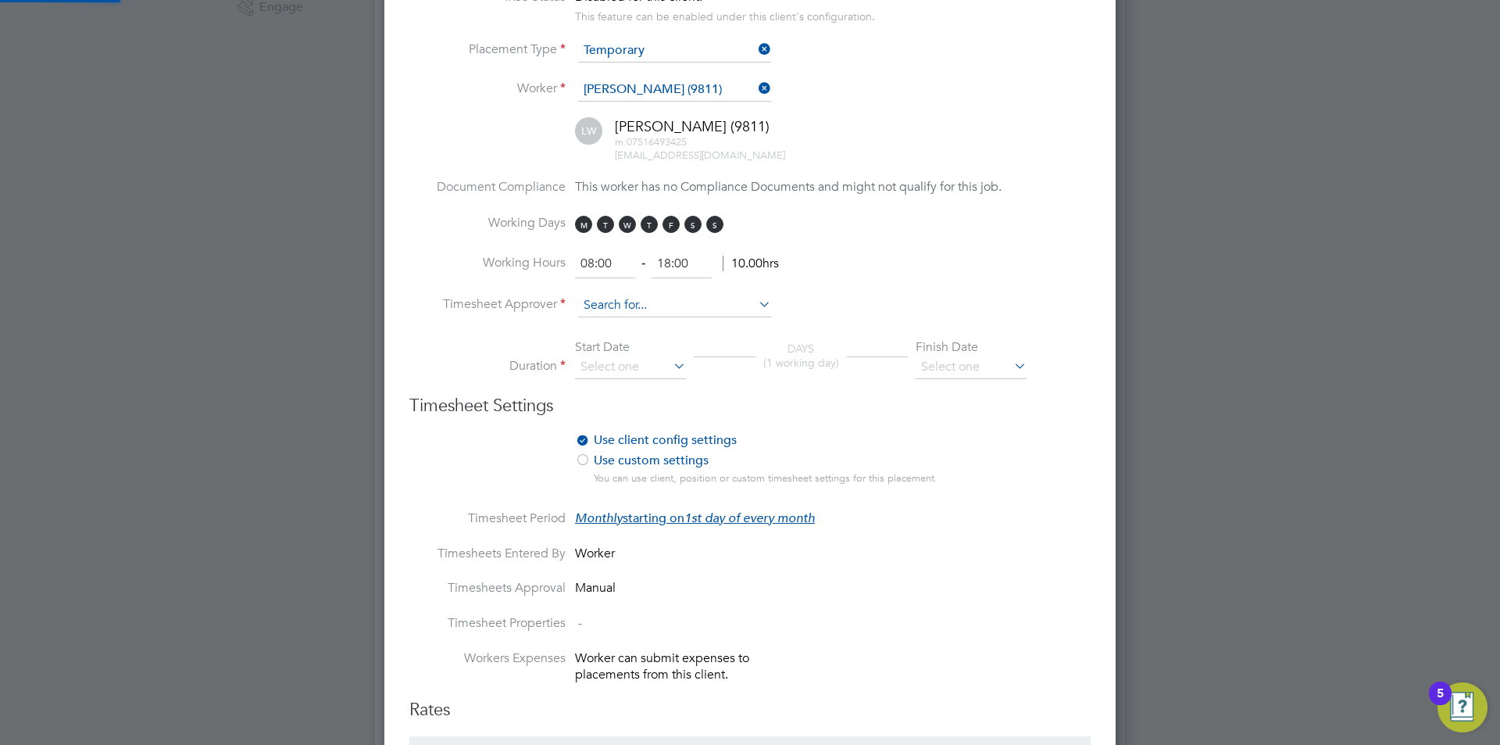
click at [602, 298] on input at bounding box center [674, 305] width 193 height 23
click at [679, 318] on li "Mill ie Crowhurst" at bounding box center [674, 326] width 195 height 21
type input "[PERSON_NAME]"
click at [630, 376] on input at bounding box center [630, 366] width 111 height 23
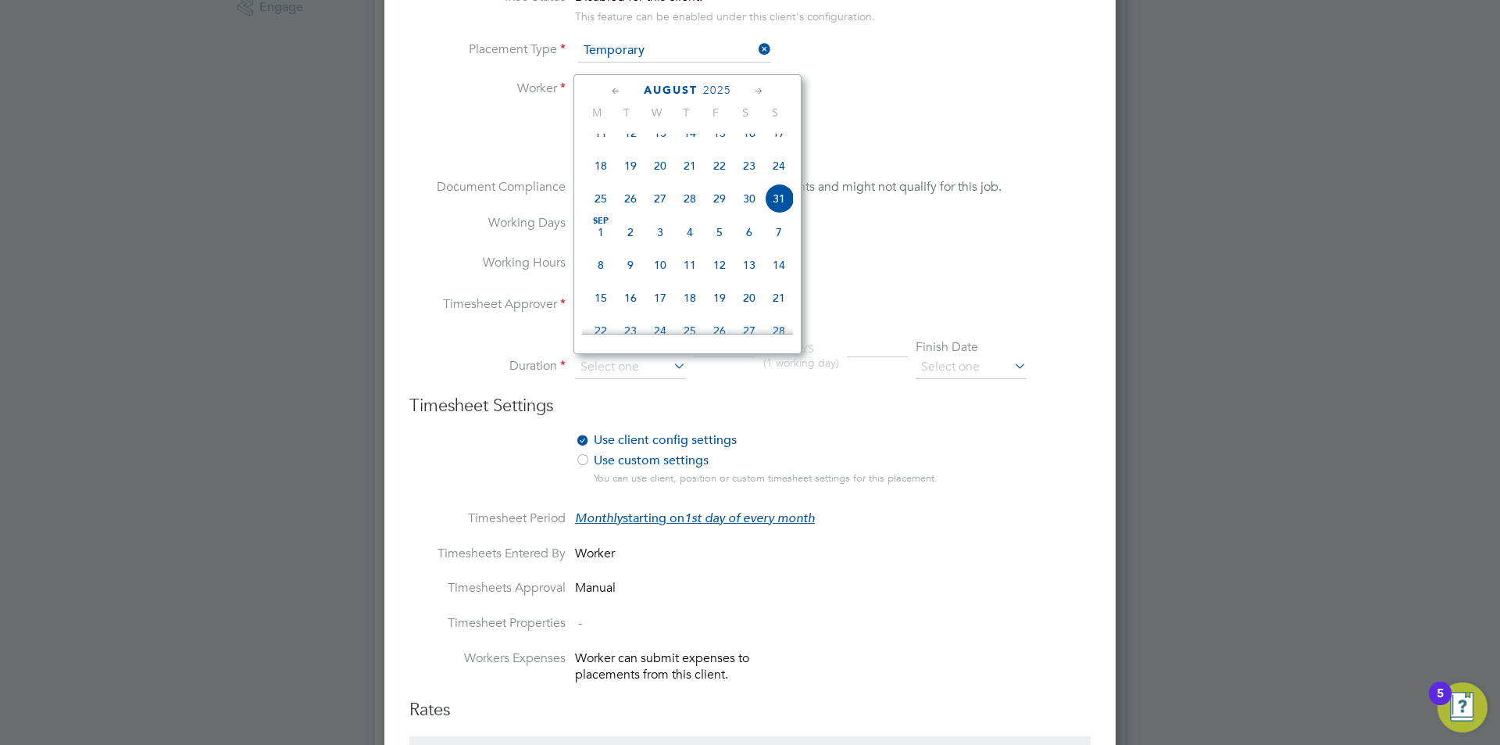
click at [770, 213] on span "31" at bounding box center [779, 199] width 30 height 30
type input "[DATE]"
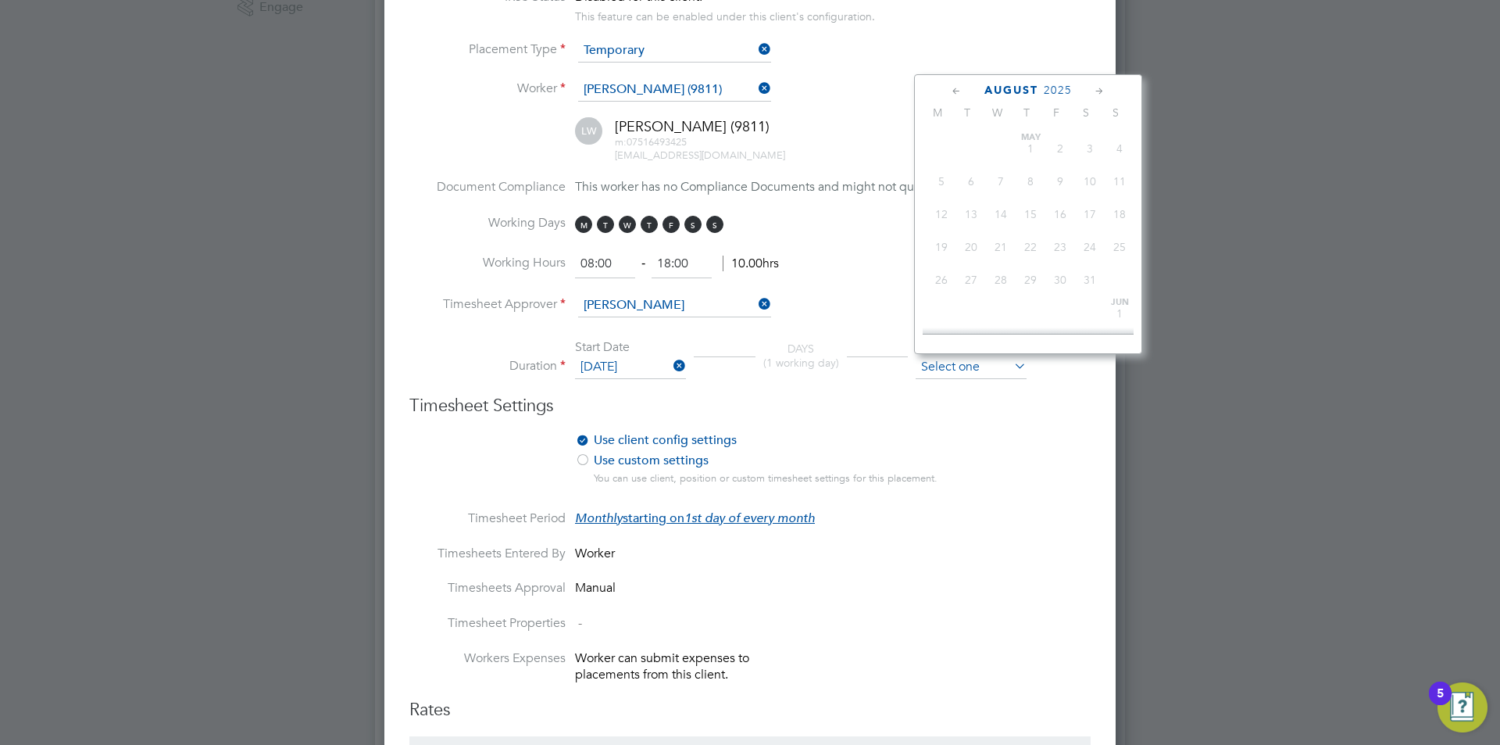
click at [951, 362] on input at bounding box center [971, 366] width 111 height 23
drag, startPoint x: 981, startPoint y: 200, endPoint x: 1041, endPoint y: 321, distance: 134.9
click at [973, 184] on span "31" at bounding box center [971, 169] width 30 height 30
type input "[DATE]"
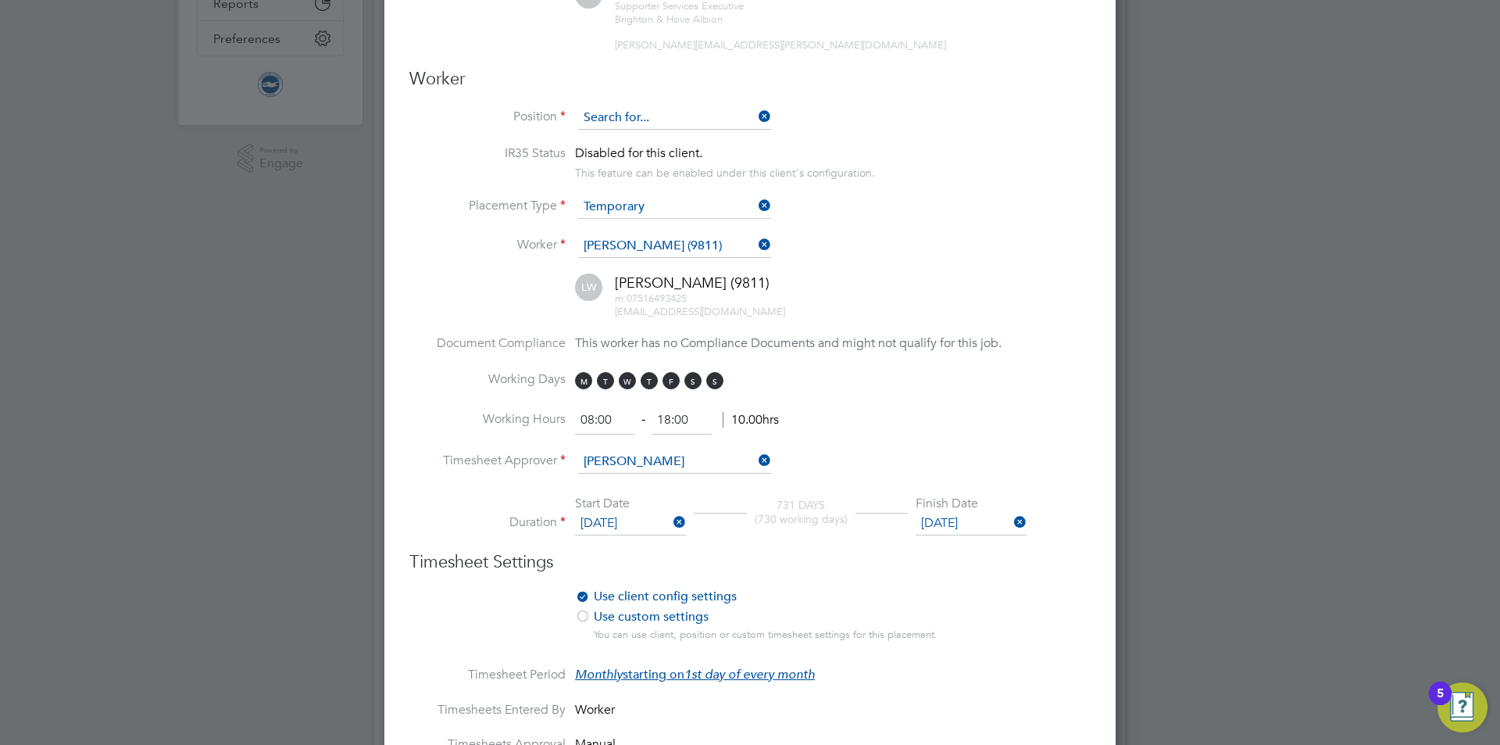
click at [675, 110] on input at bounding box center [674, 117] width 193 height 23
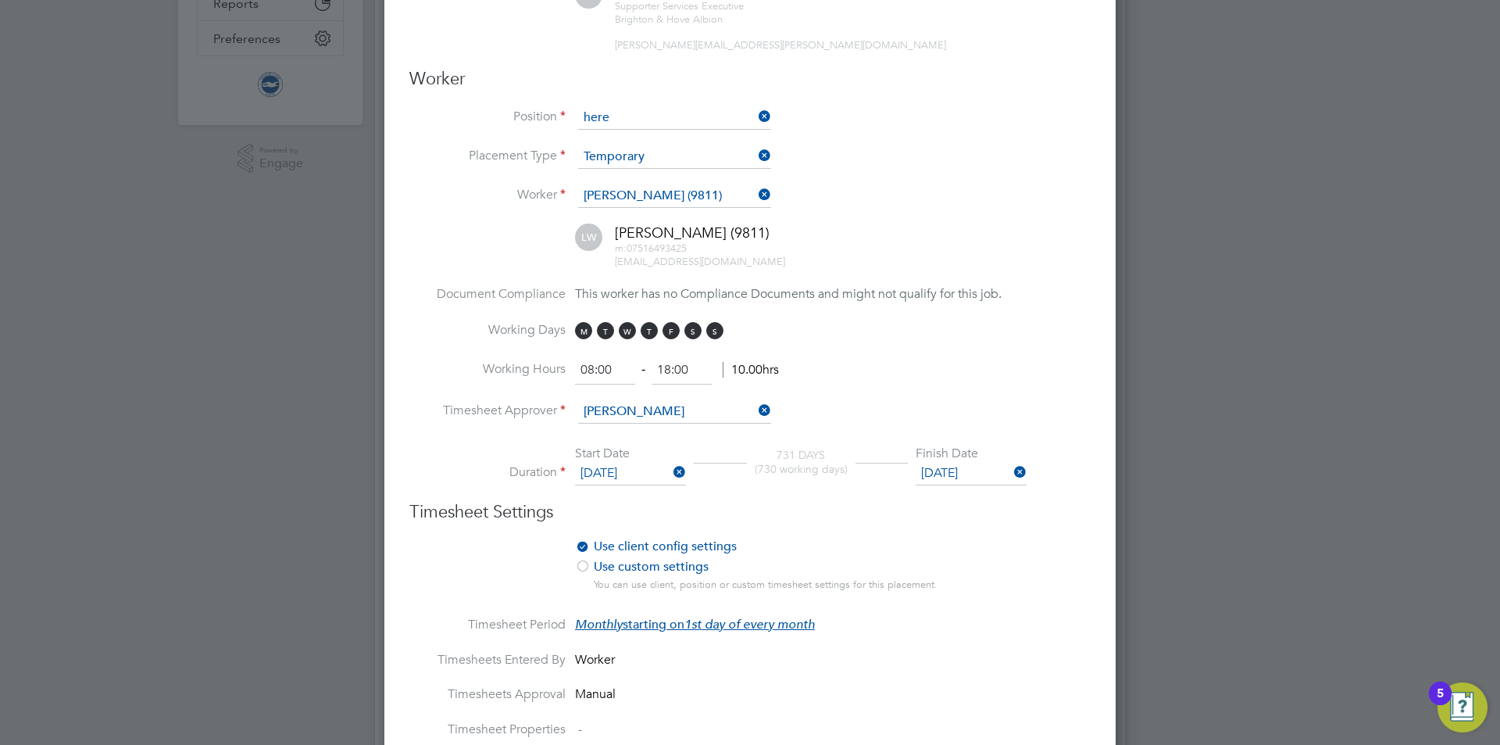
click at [702, 145] on li "Matchday Here to Help (Access)" at bounding box center [701, 139] width 248 height 21
type input "Matchday Here to Help (Access)"
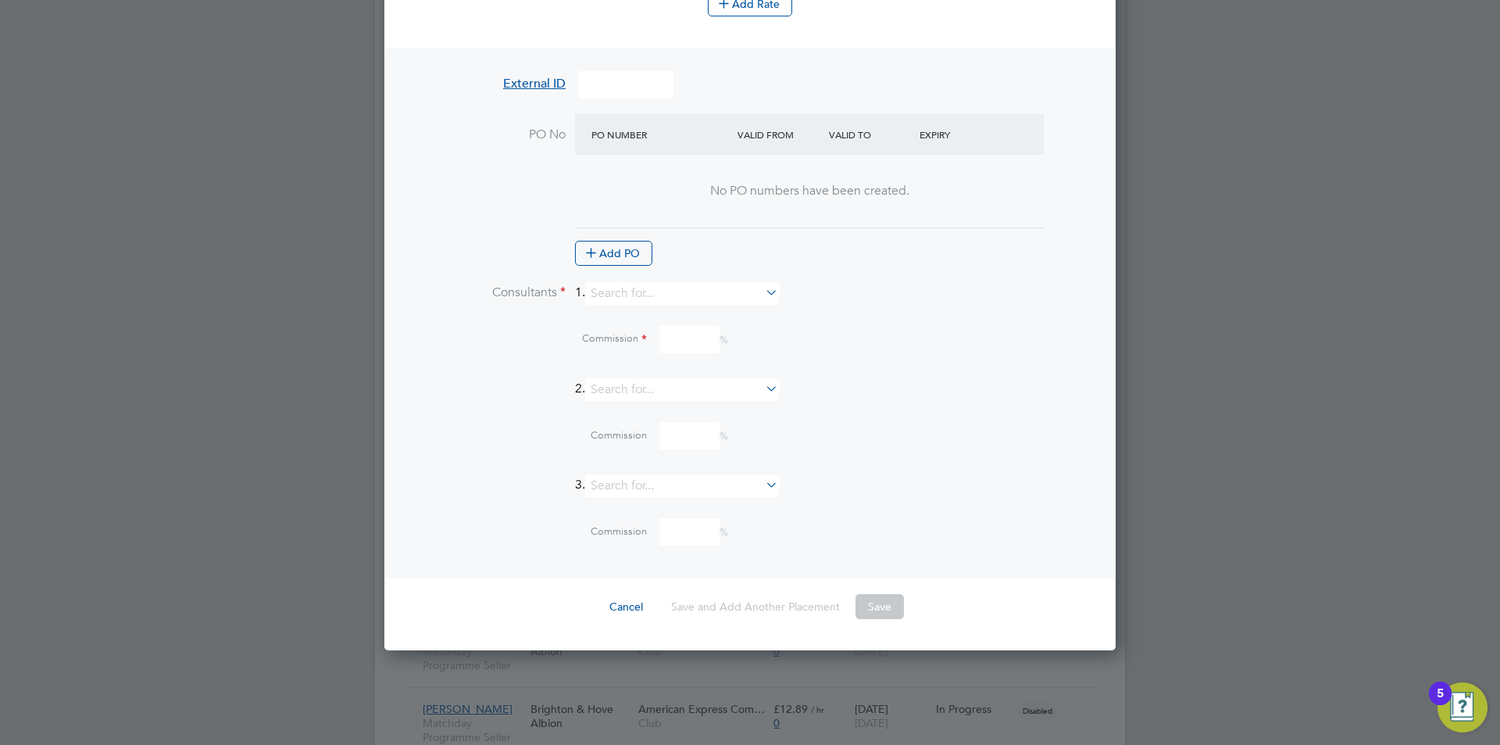
click at [620, 266] on li "PO No PO Number Valid From Valid To Expiry No PO numbers have been created. Add…" at bounding box center [749, 198] width 681 height 168
click at [616, 259] on button "Add PO" at bounding box center [613, 253] width 77 height 25
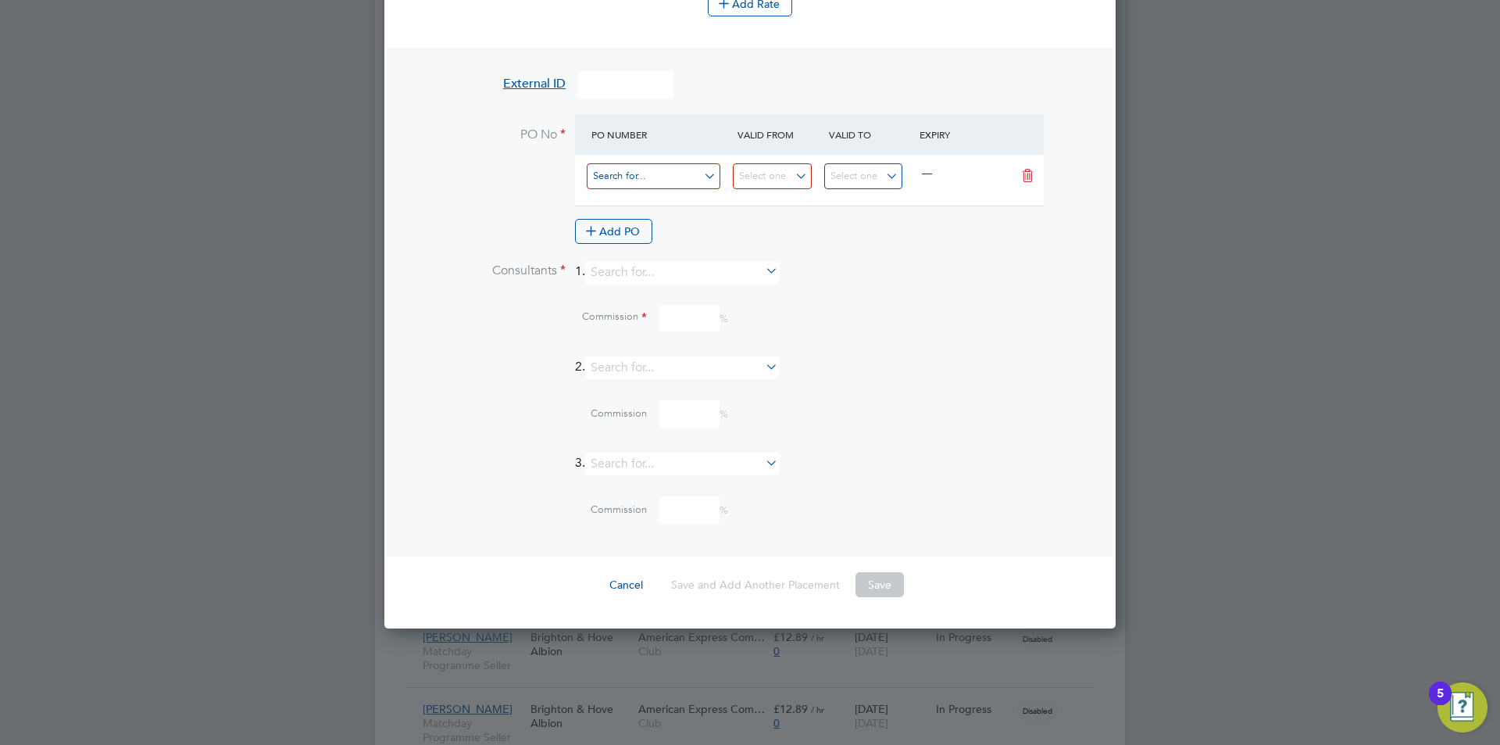
click at [634, 170] on input at bounding box center [654, 176] width 134 height 26
type input "0"
click at [650, 194] on li "0" at bounding box center [653, 198] width 135 height 21
type input "[DATE]"
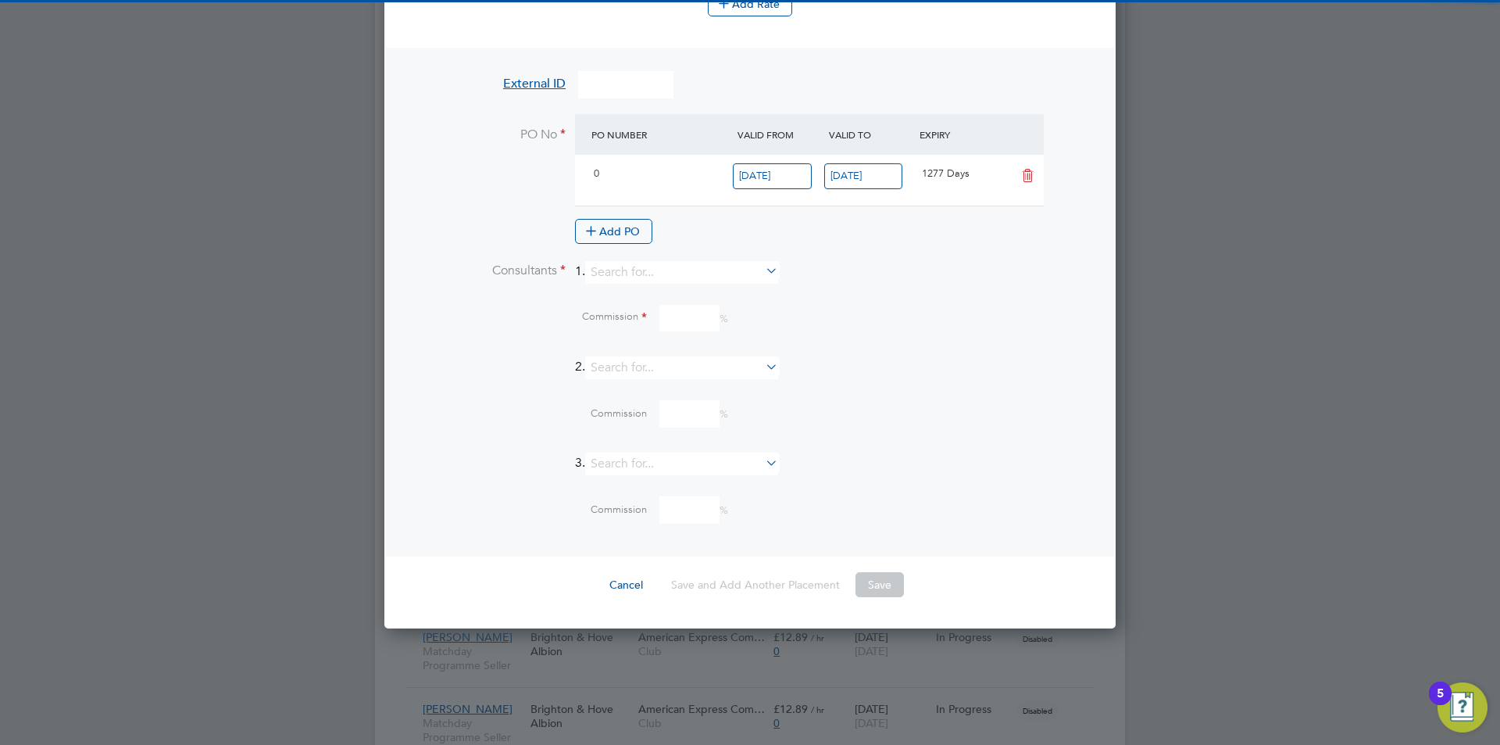
click at [761, 164] on input "[DATE]" at bounding box center [772, 176] width 79 height 26
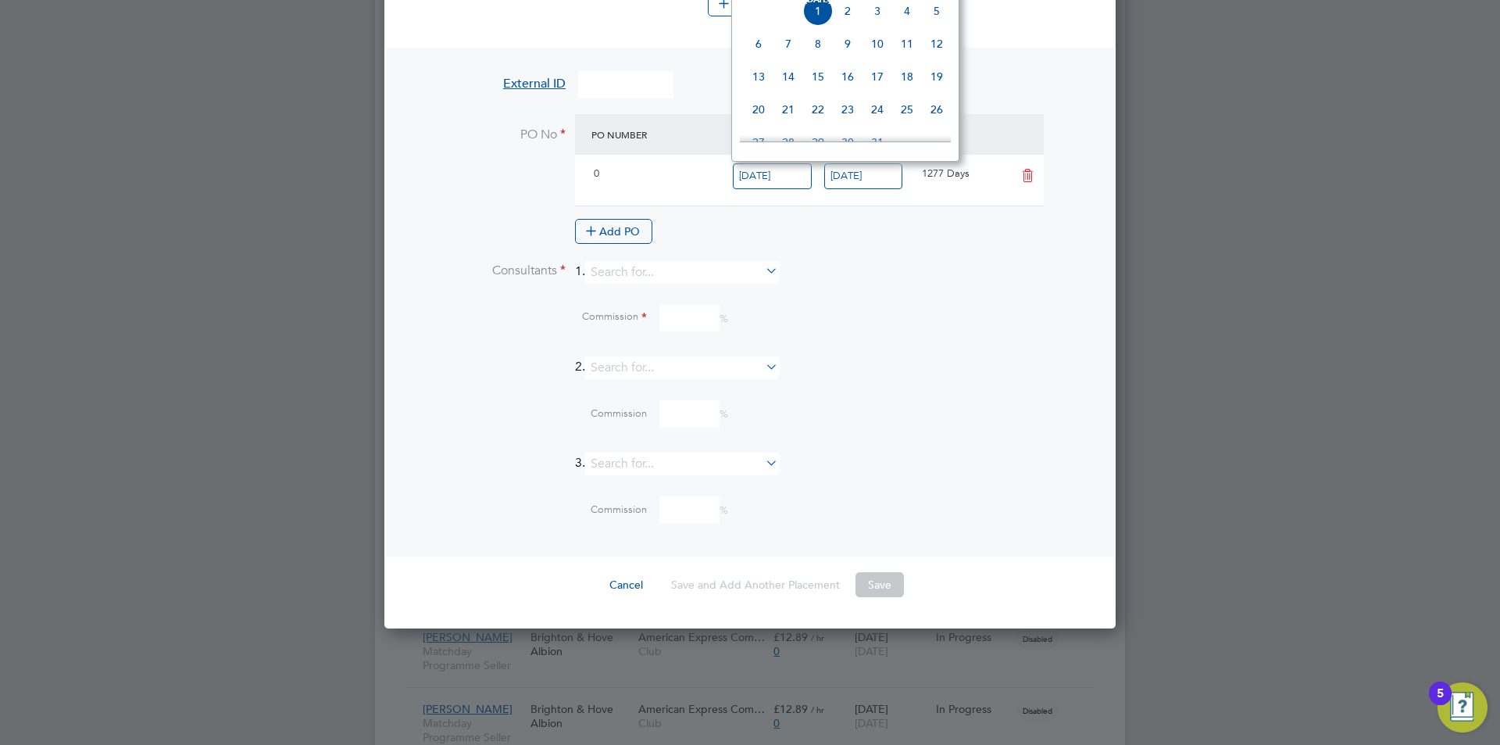
click at [945, 294] on li "Consultants 1." at bounding box center [749, 280] width 681 height 38
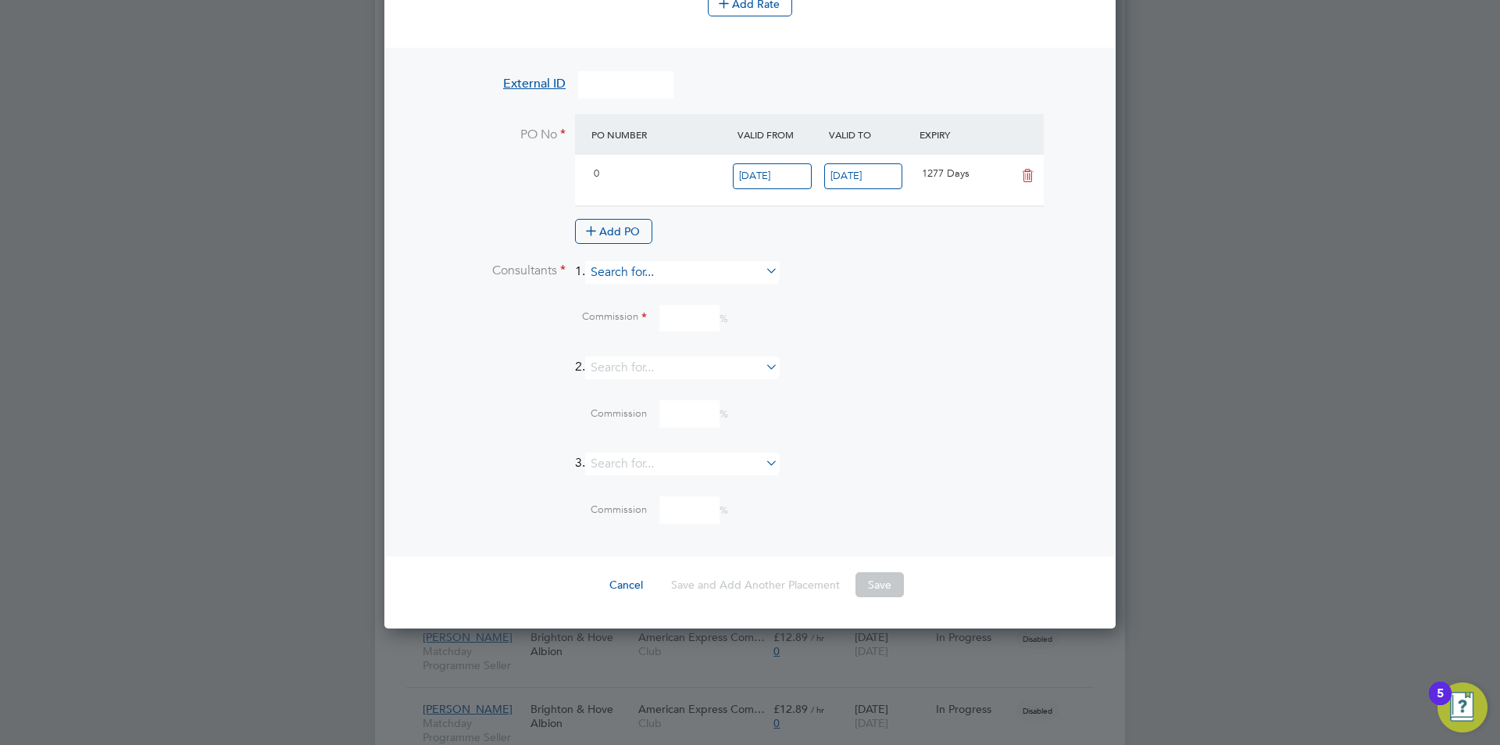
click at [645, 265] on input at bounding box center [681, 272] width 193 height 23
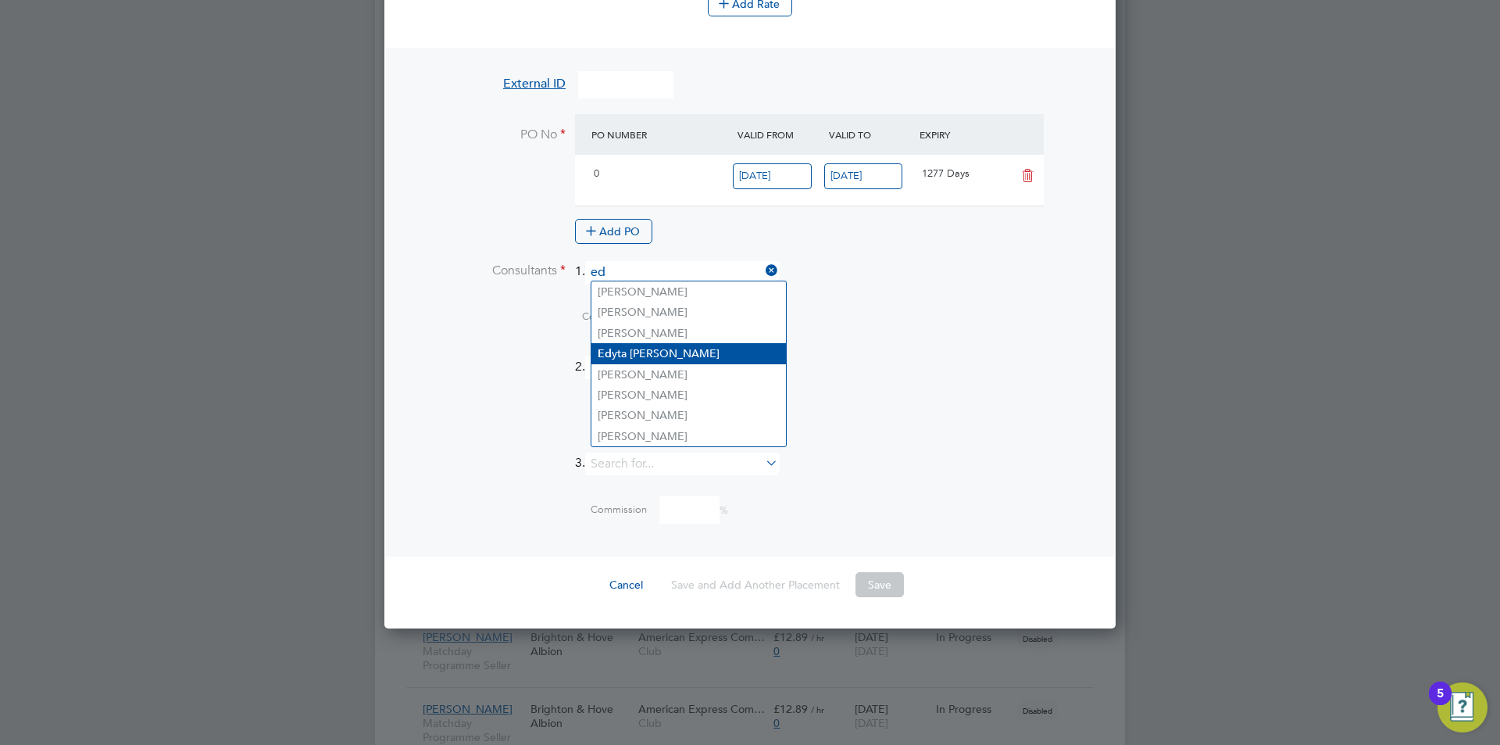
click at [656, 348] on li "Ed yta [PERSON_NAME]" at bounding box center [688, 353] width 195 height 21
type input "[PERSON_NAME]"
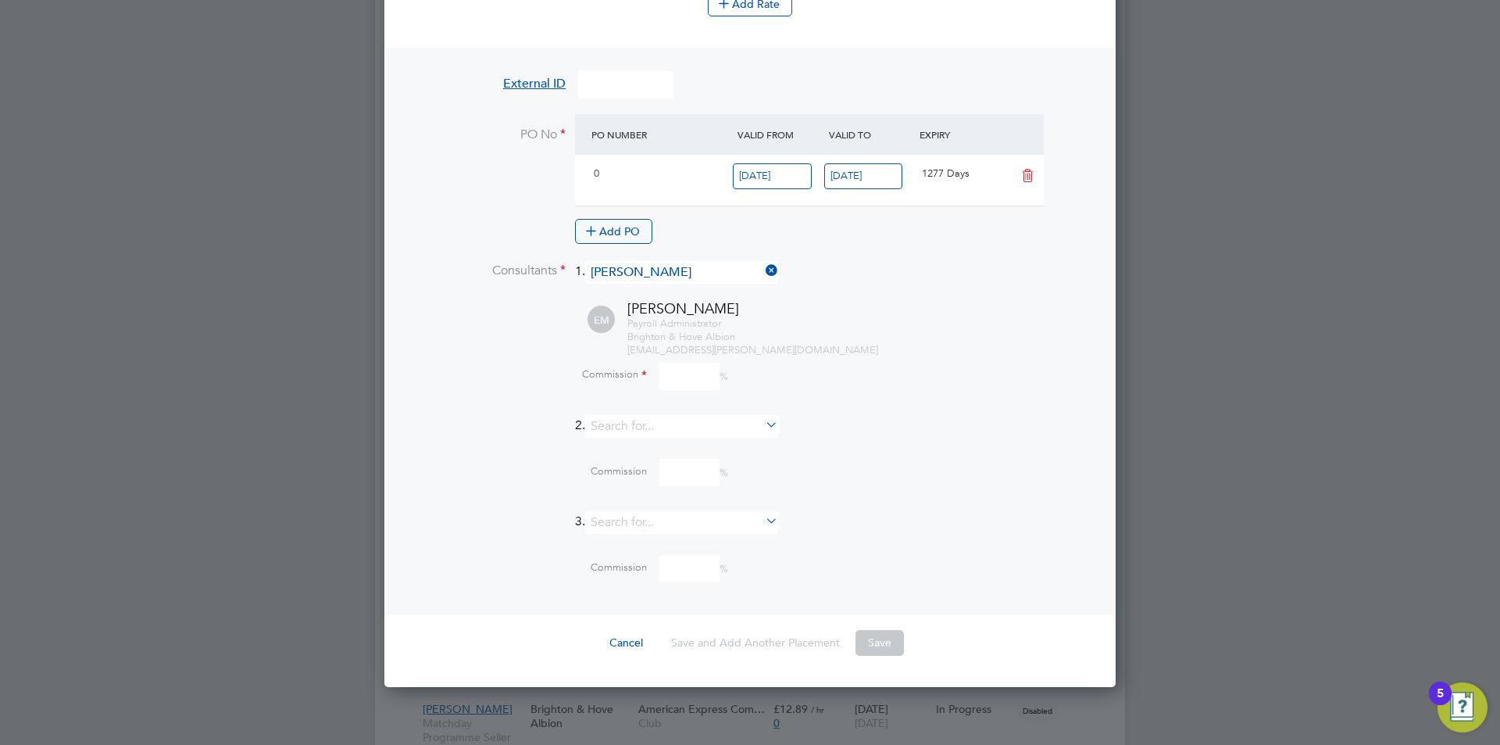
drag, startPoint x: 710, startPoint y: 366, endPoint x: 700, endPoint y: 388, distance: 23.4
click at [710, 366] on input at bounding box center [689, 376] width 60 height 27
type input "0"
drag, startPoint x: 898, startPoint y: 411, endPoint x: 910, endPoint y: 443, distance: 34.1
click at [899, 415] on div "Consultants 1. [PERSON_NAME] EM [PERSON_NAME] Payroll Administrator Brighton & …" at bounding box center [749, 434] width 681 height 346
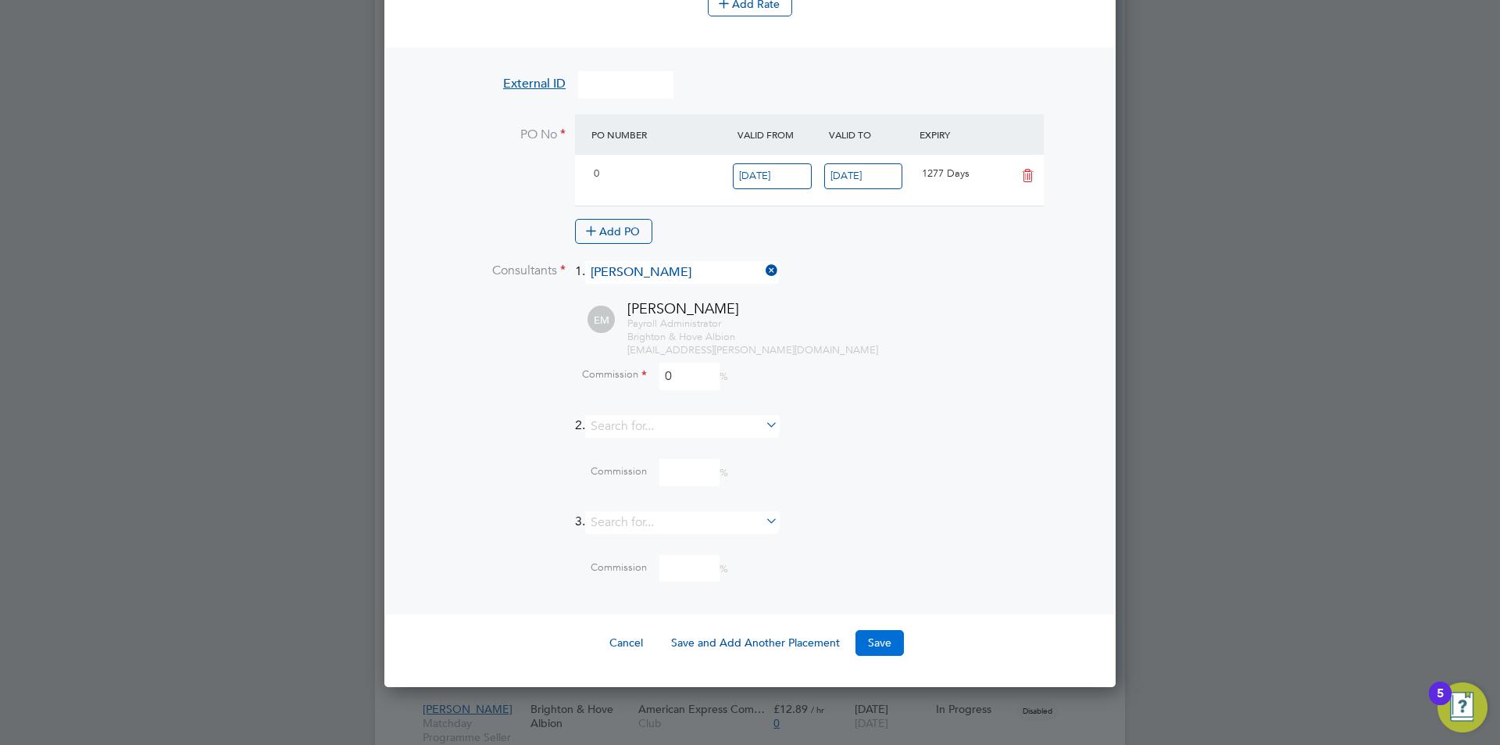
click at [866, 630] on button "Save" at bounding box center [879, 642] width 48 height 25
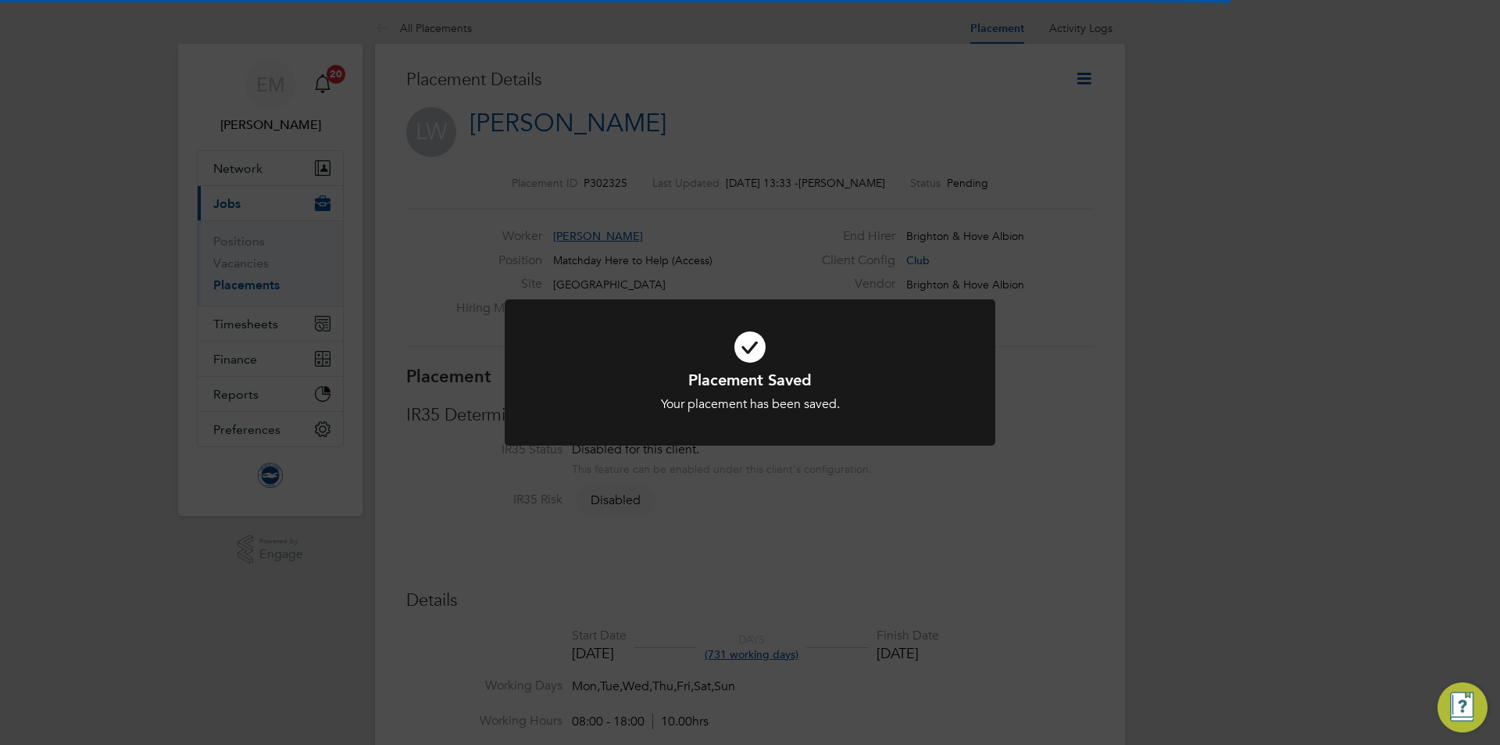
click at [1090, 123] on div "Placement Saved Your placement has been saved. Cancel Okay" at bounding box center [750, 372] width 1500 height 745
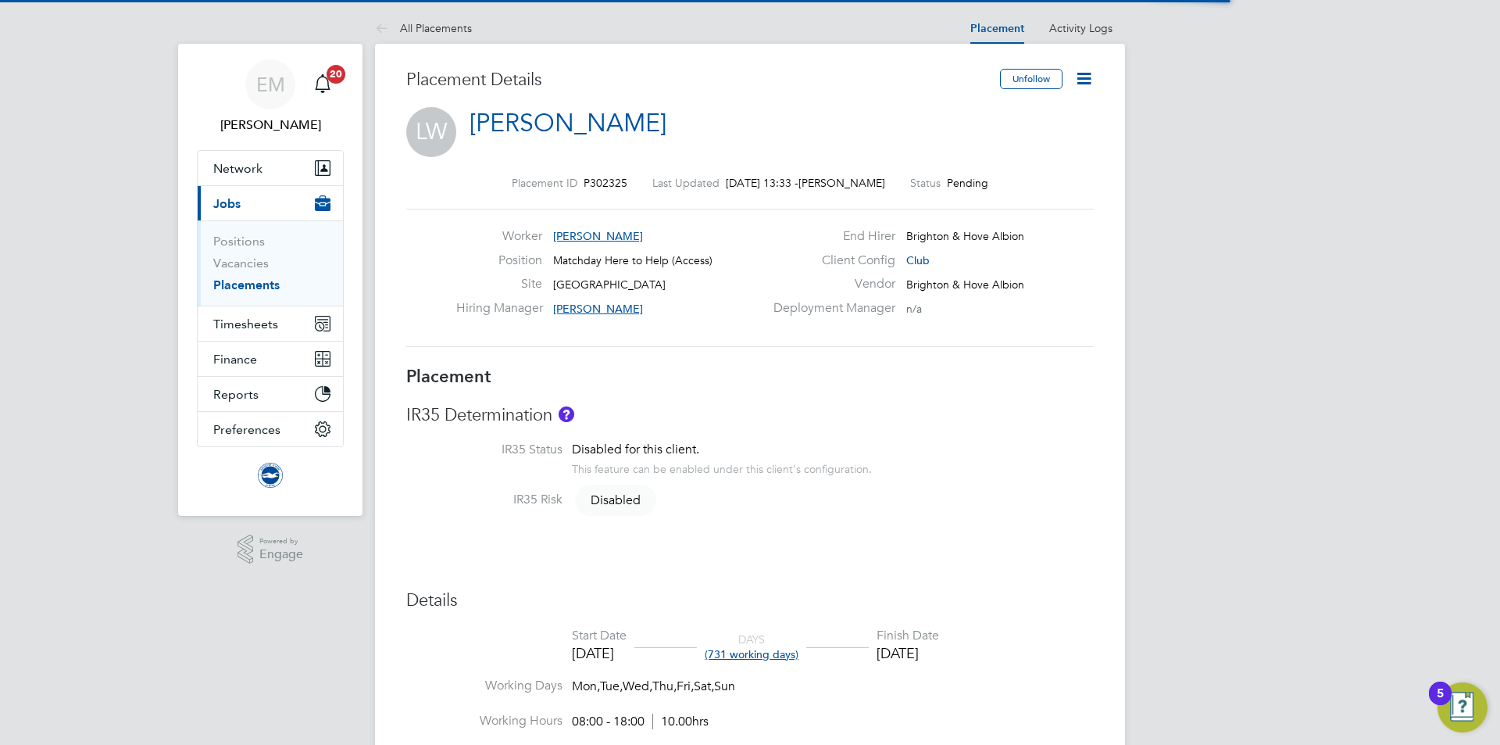
click at [1079, 73] on icon at bounding box center [1084, 79] width 20 height 20
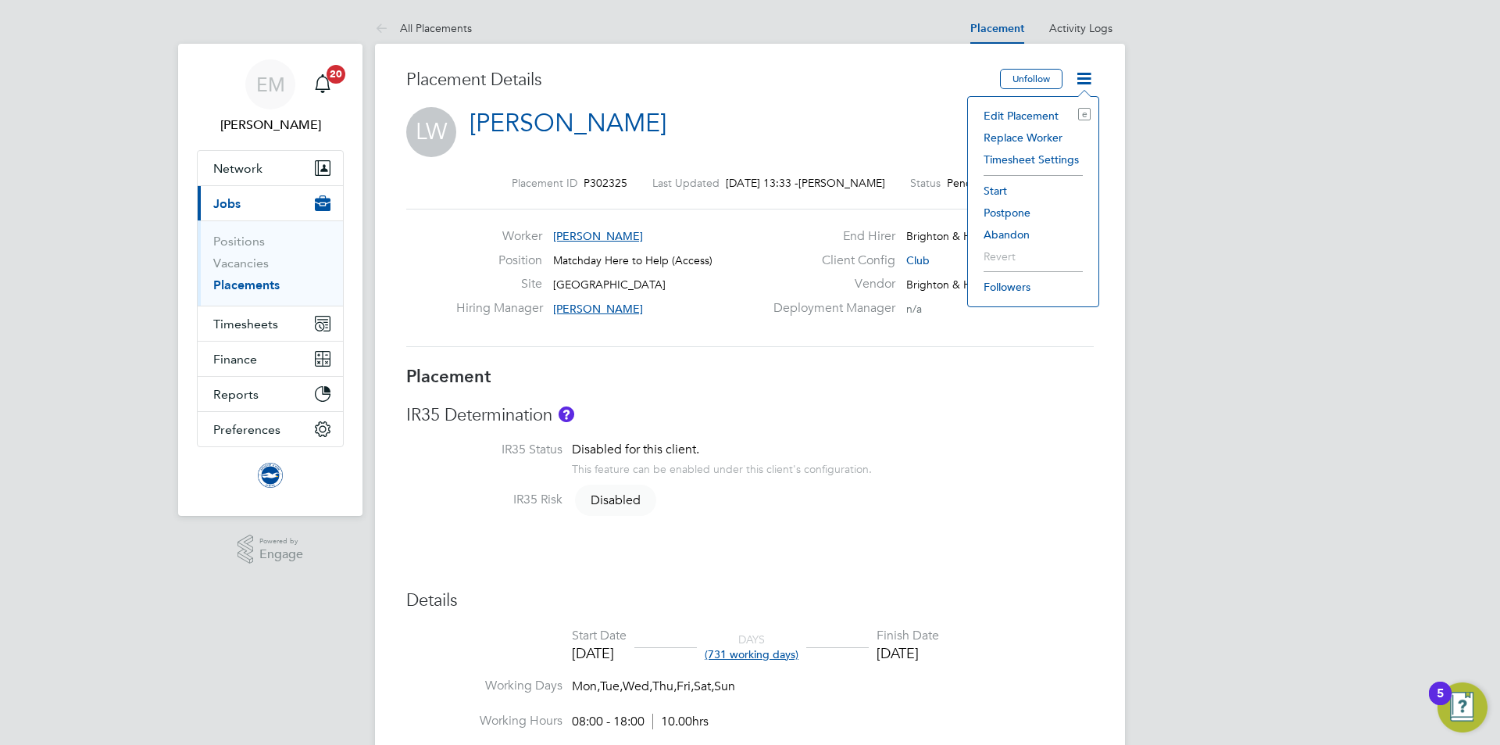
click at [1005, 111] on li "Edit Placement e" at bounding box center [1033, 116] width 115 height 22
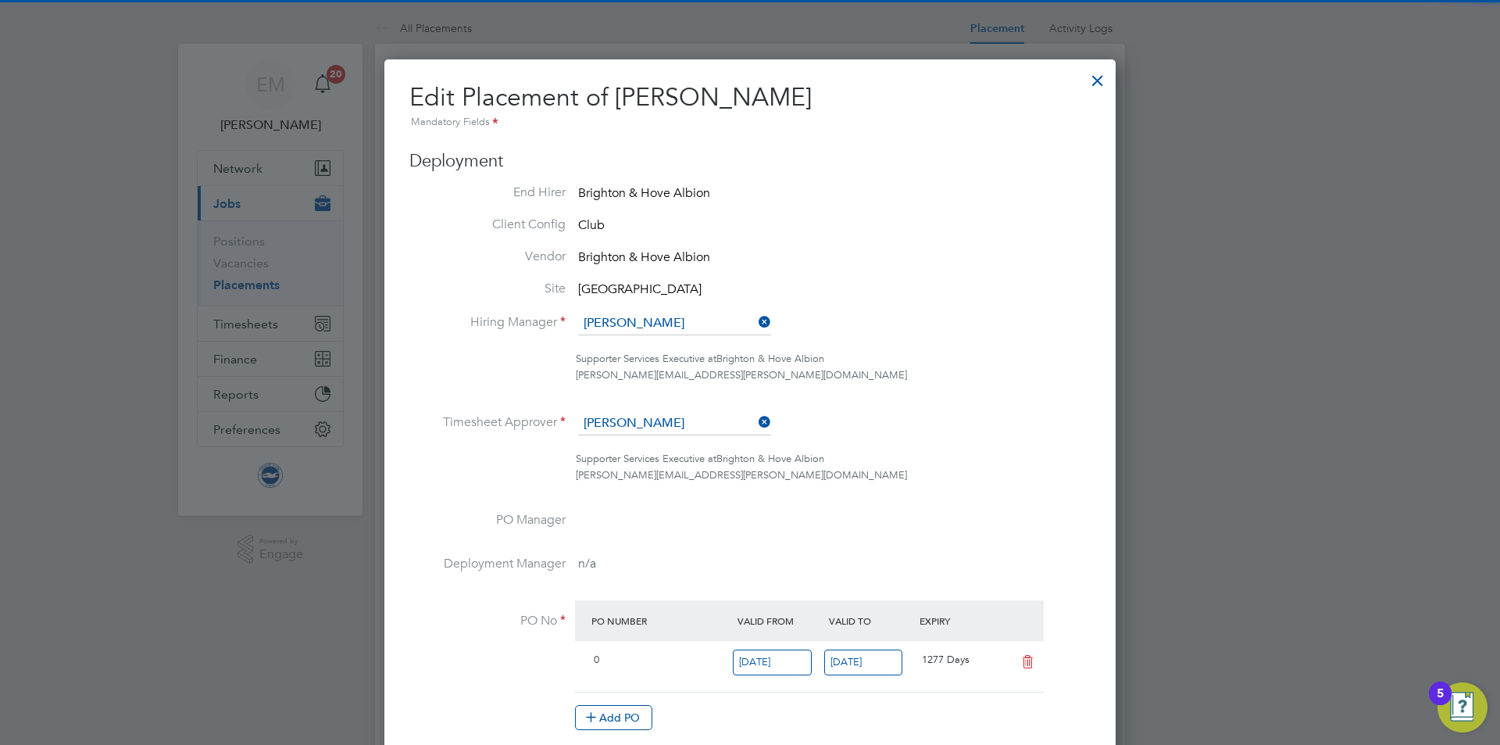
click at [1085, 78] on div at bounding box center [1098, 77] width 28 height 28
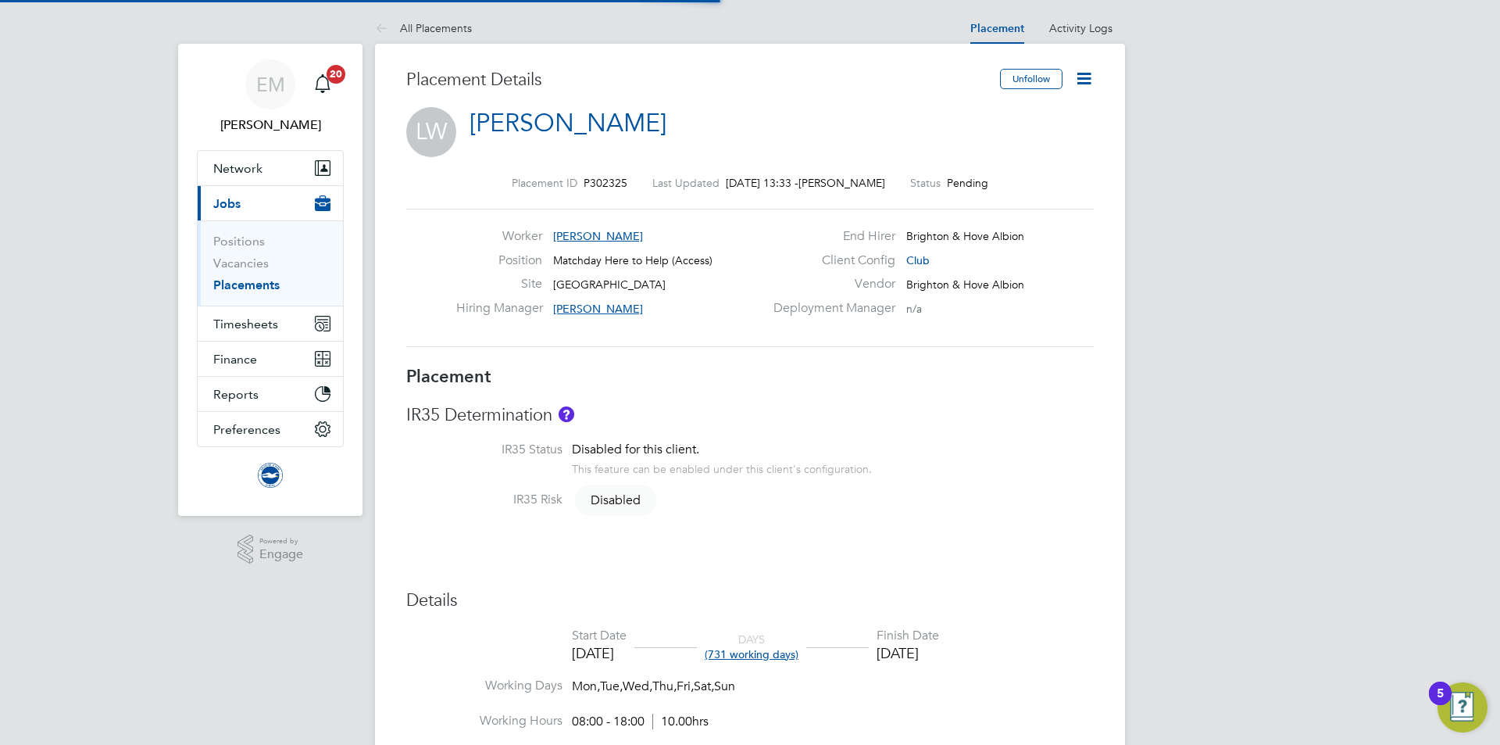
click at [1090, 77] on icon at bounding box center [1084, 79] width 20 height 20
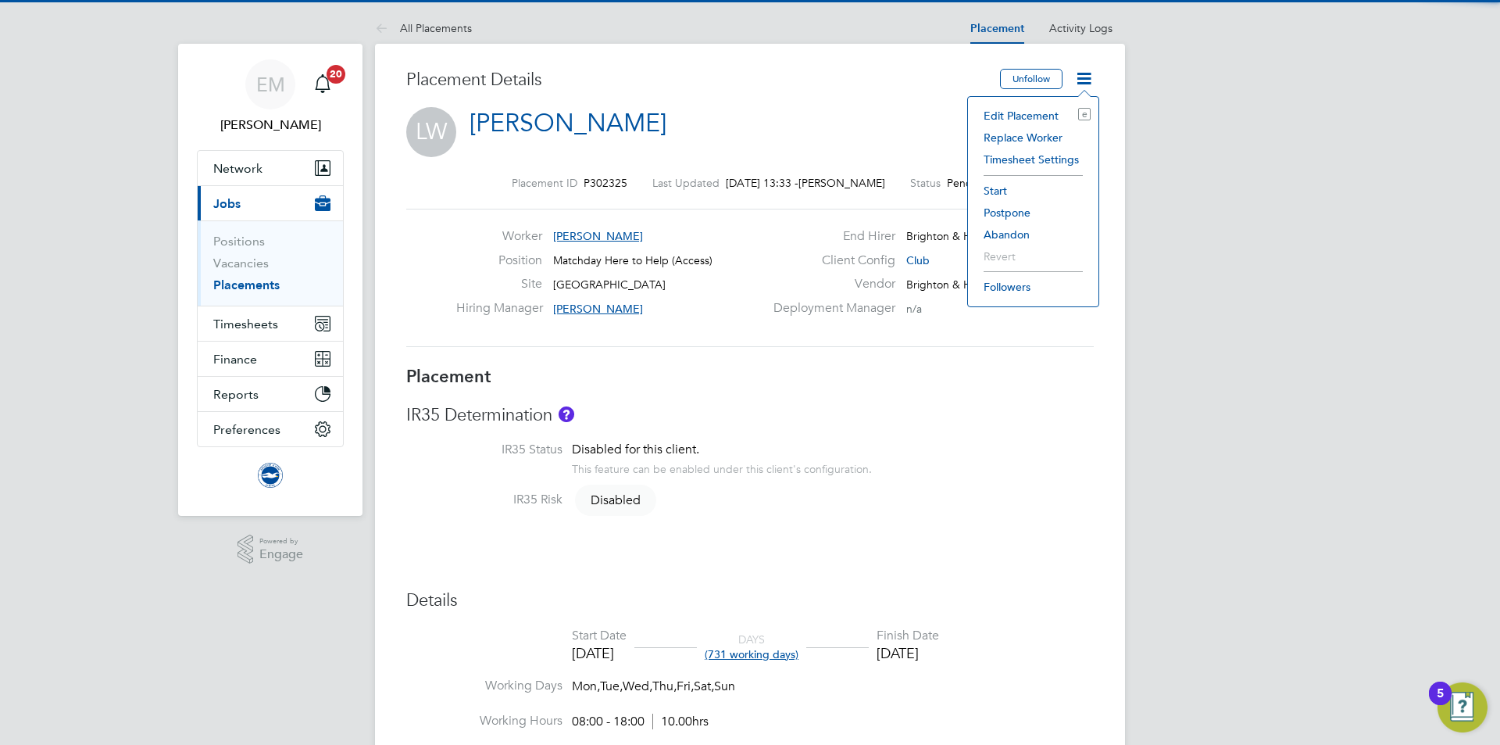
click at [992, 188] on li "Start" at bounding box center [1033, 191] width 115 height 22
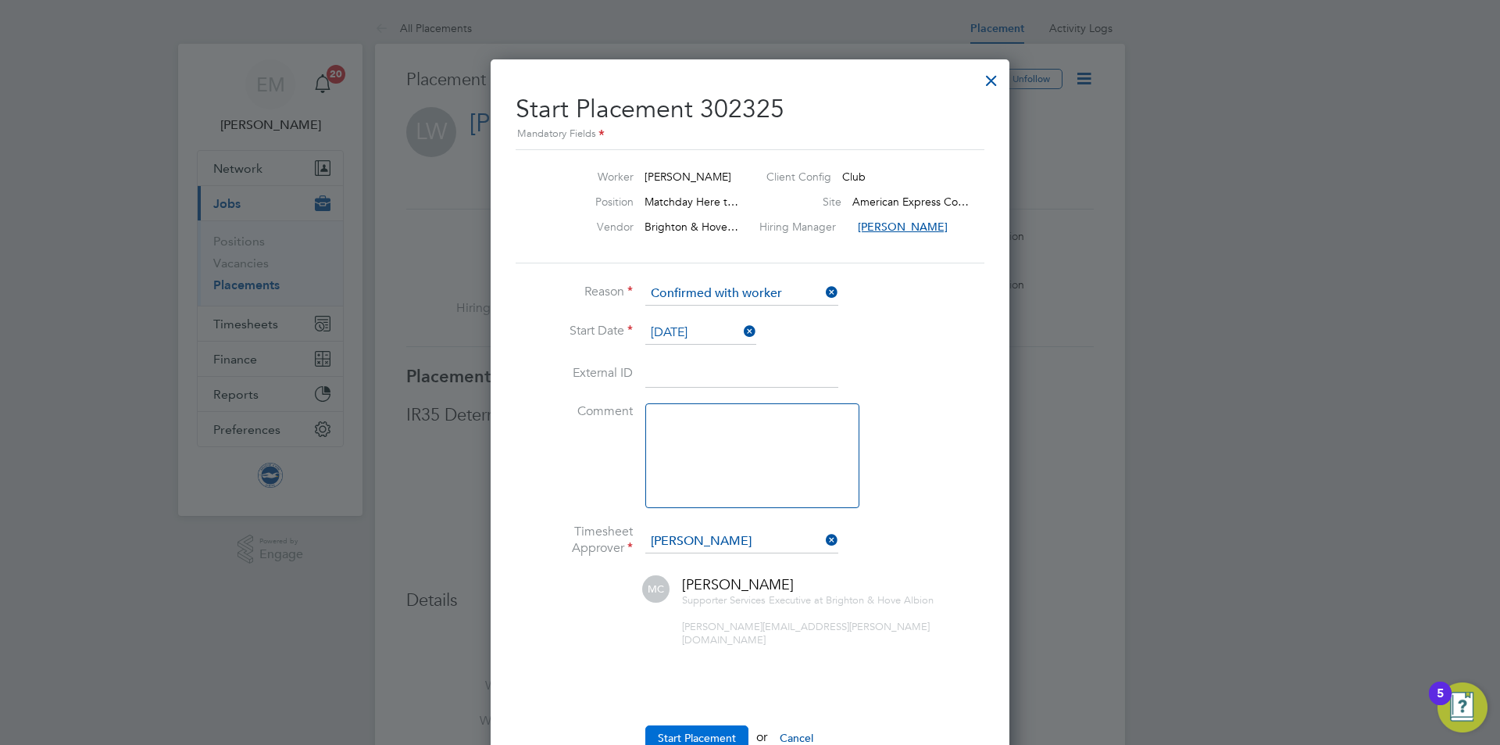
click at [664, 725] on button "Start Placement" at bounding box center [696, 737] width 103 height 25
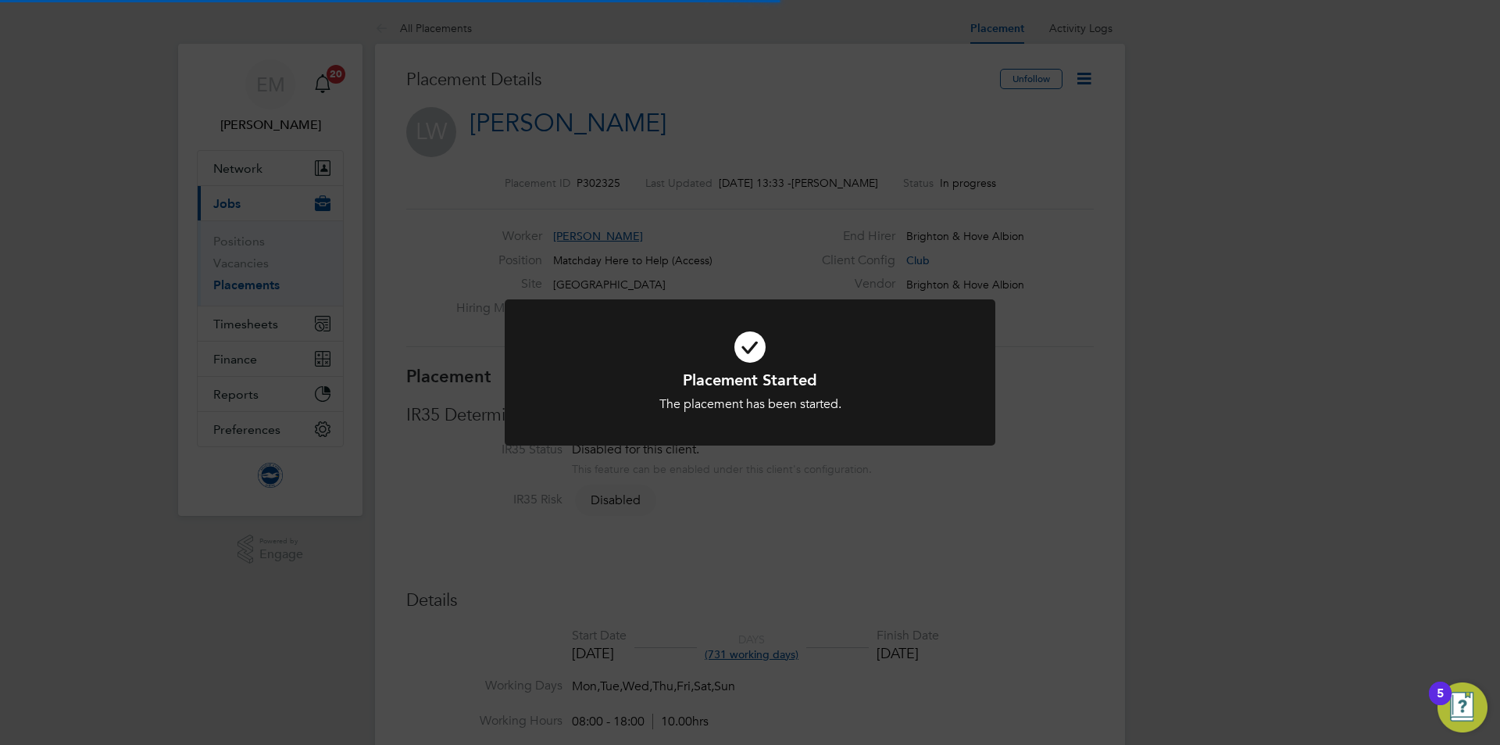
click at [718, 254] on div "Placement Started The placement has been started. Cancel Okay" at bounding box center [750, 372] width 1500 height 745
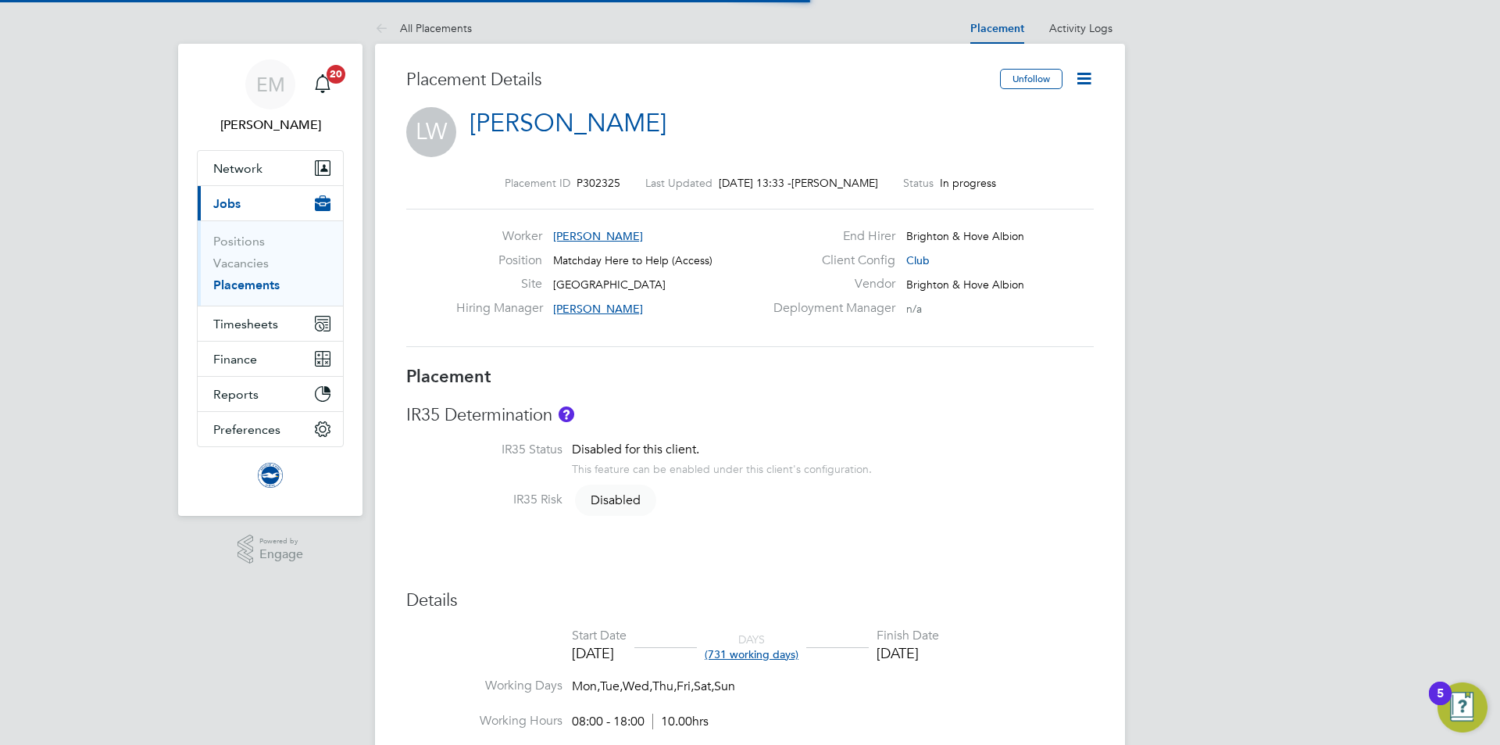
click at [684, 43] on div "All Placements Placement Activity Logs Placement Activity Logs All Placements P…" at bounding box center [750, 730] width 750 height 1435
click at [1084, 70] on icon at bounding box center [1084, 79] width 20 height 20
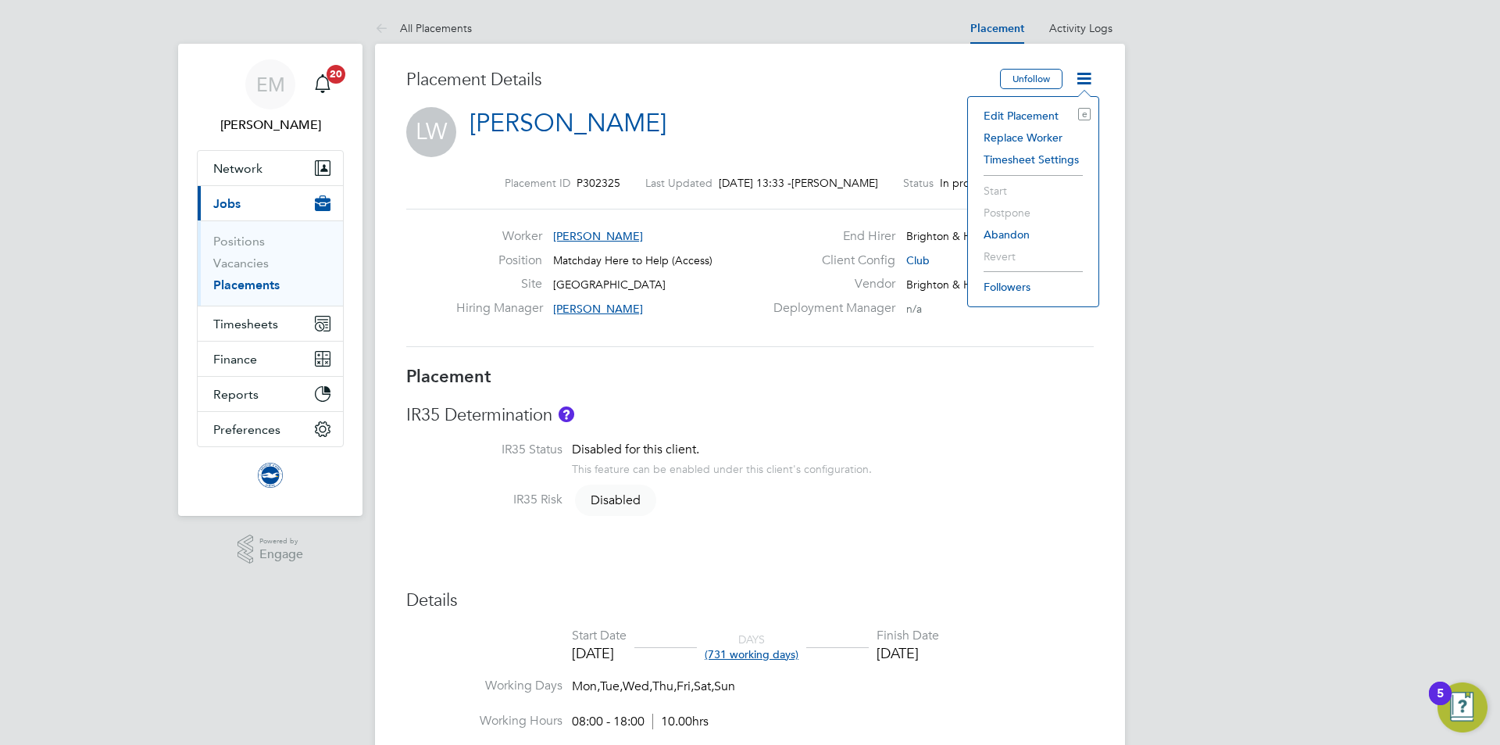
drag, startPoint x: 1008, startPoint y: 414, endPoint x: 988, endPoint y: 445, distance: 37.3
click at [1008, 416] on h3 "IR35 Determination" at bounding box center [750, 415] width 688 height 23
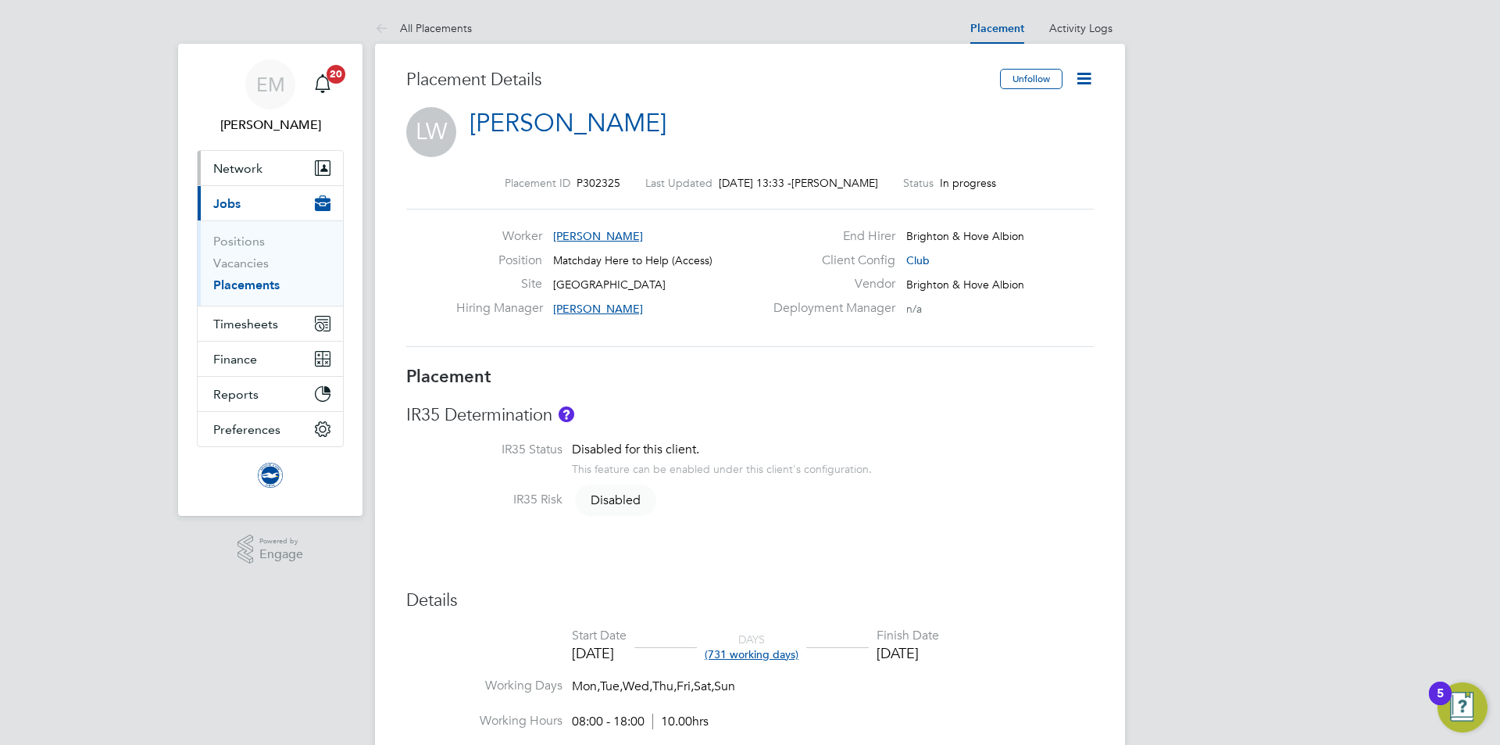
drag, startPoint x: 234, startPoint y: 174, endPoint x: 223, endPoint y: 180, distance: 12.6
click at [234, 173] on span "Network" at bounding box center [237, 168] width 49 height 15
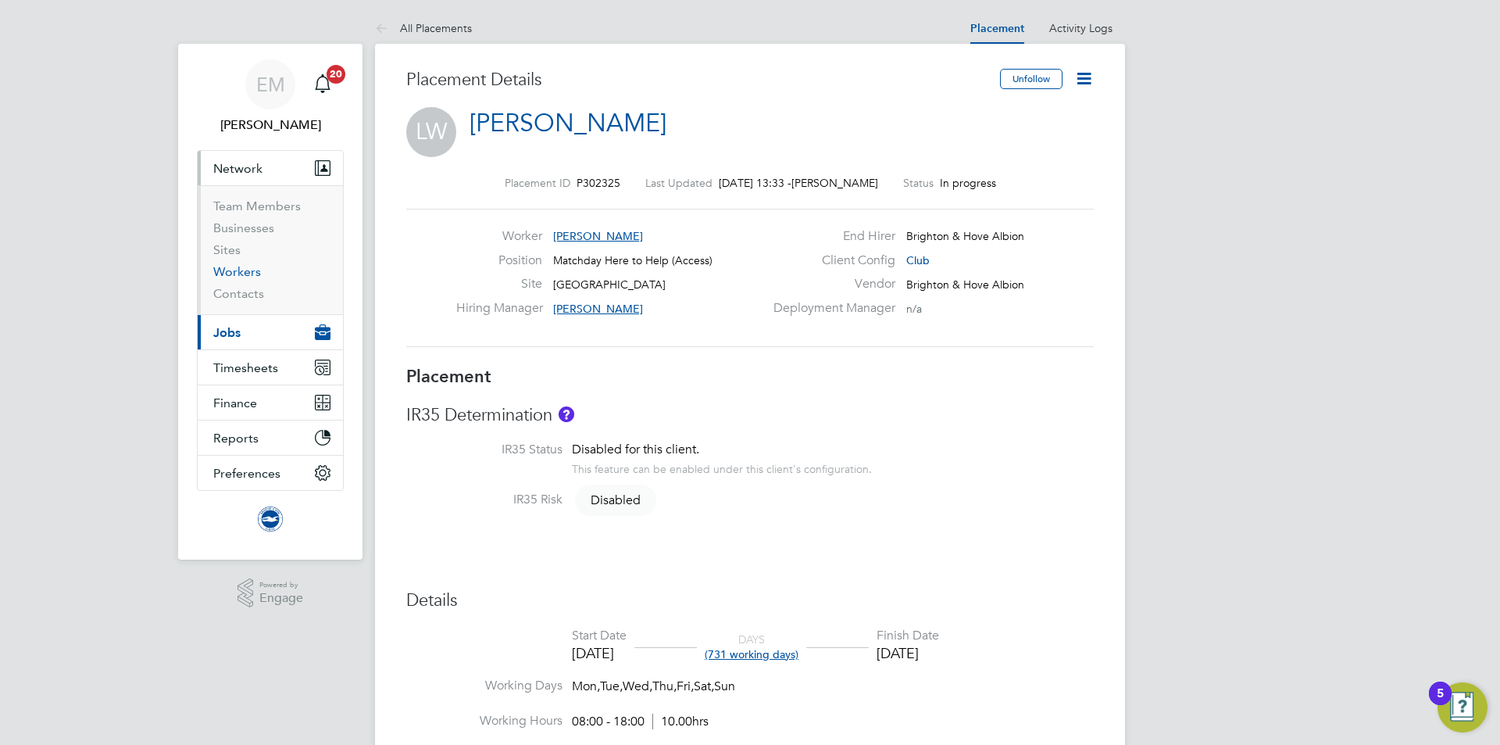
click at [243, 267] on link "Workers" at bounding box center [237, 271] width 48 height 15
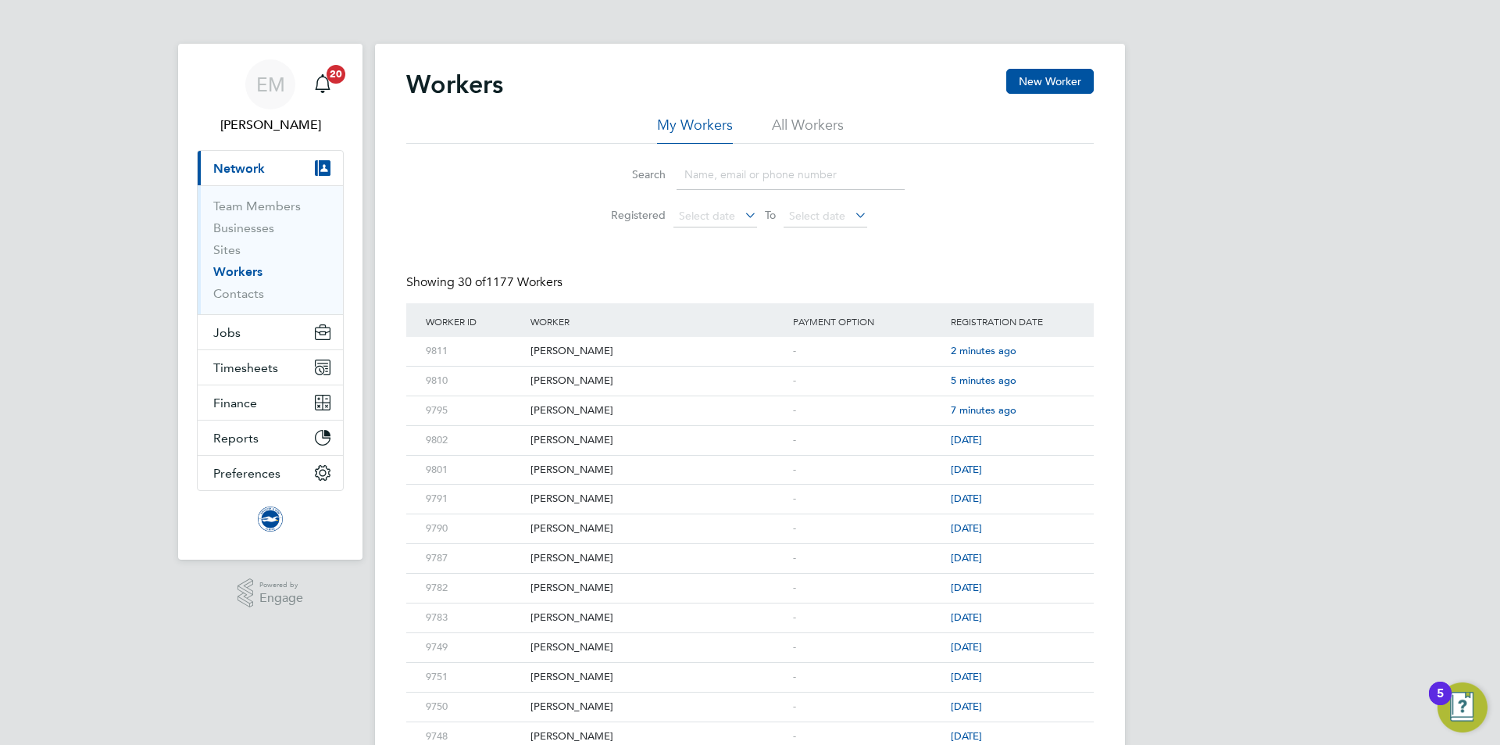
click at [813, 114] on div "Workers New Worker" at bounding box center [750, 92] width 688 height 47
click at [798, 126] on li "All Workers" at bounding box center [808, 130] width 72 height 28
click at [766, 179] on input at bounding box center [791, 174] width 228 height 30
type input "[PERSON_NAME]"
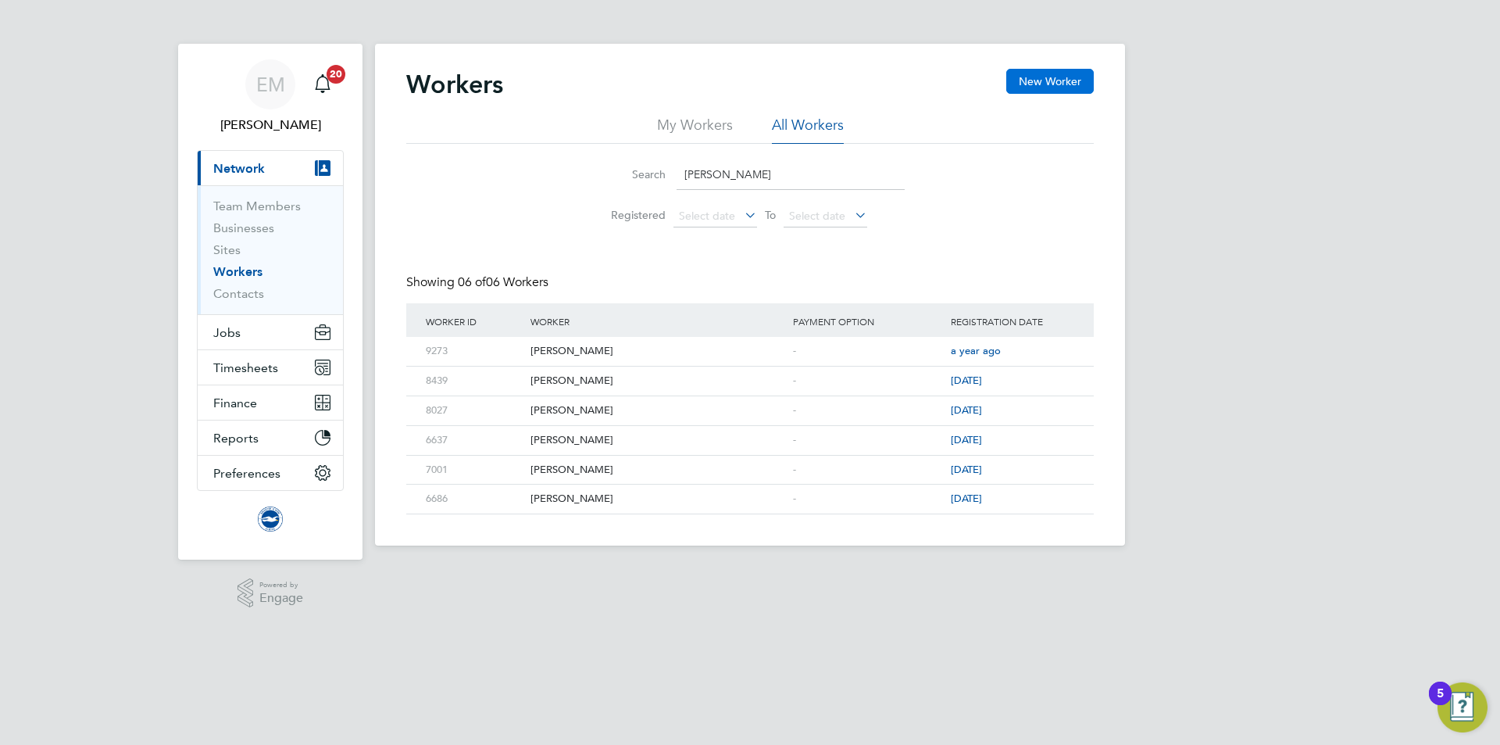
click at [1063, 87] on button "New Worker" at bounding box center [1050, 81] width 88 height 25
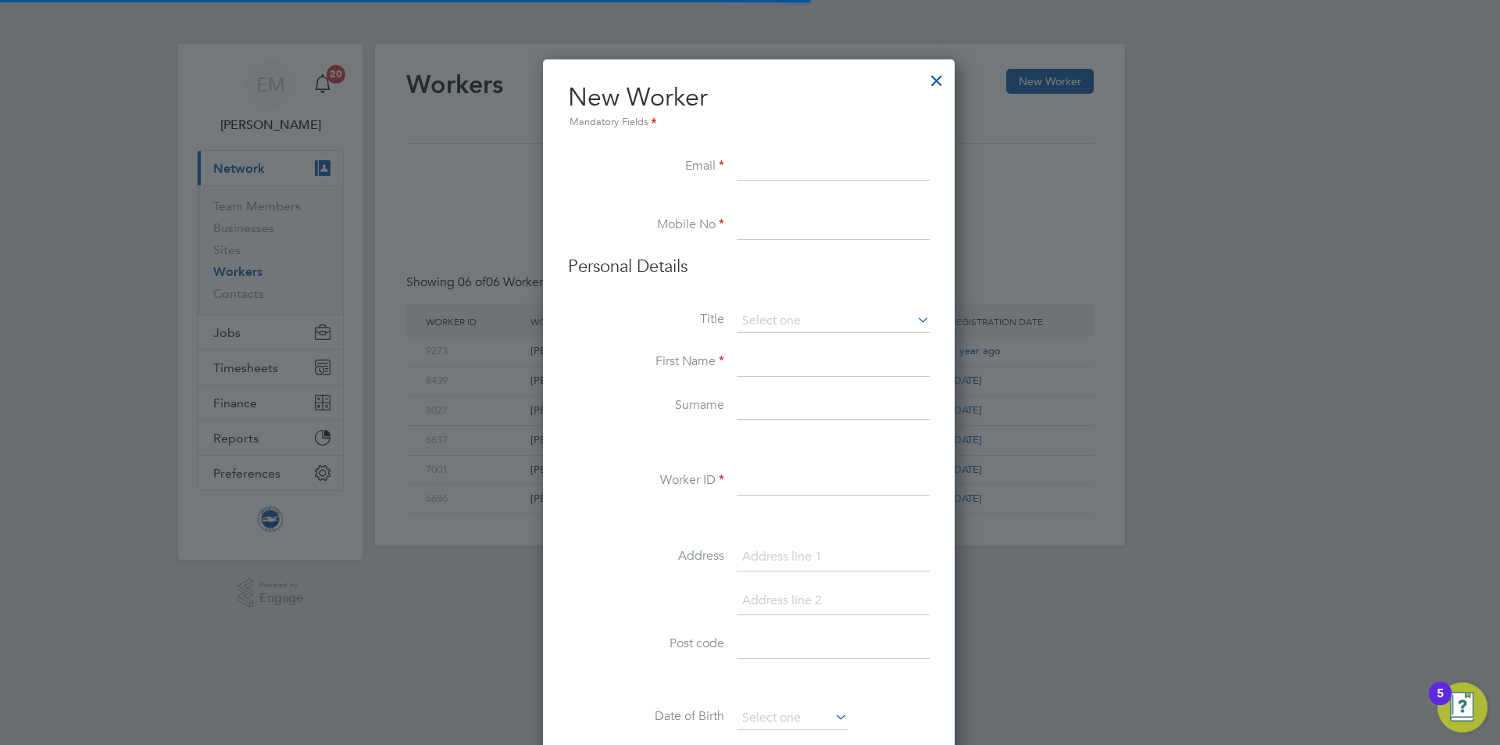
scroll to position [1207, 414]
click at [777, 175] on input at bounding box center [833, 167] width 193 height 28
paste input "[EMAIL_ADDRESS][DOMAIN_NAME]"
type input "[EMAIL_ADDRESS][DOMAIN_NAME]"
drag, startPoint x: 798, startPoint y: 208, endPoint x: 794, endPoint y: 217, distance: 10.5
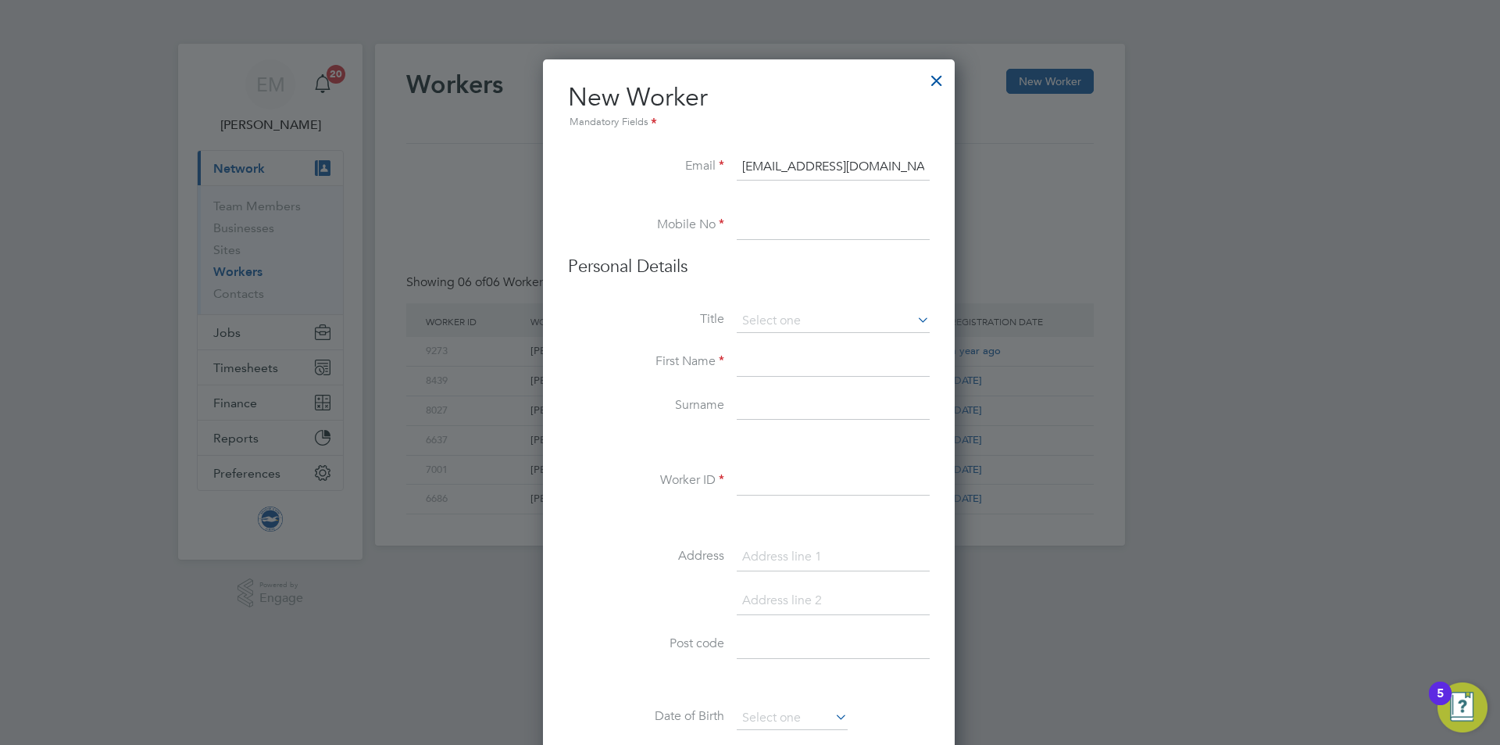
click at [799, 210] on li at bounding box center [749, 204] width 362 height 16
click at [790, 216] on input at bounding box center [833, 226] width 193 height 28
paste input "77 4387 6649"
click at [770, 222] on input "077 4387 6649" at bounding box center [833, 226] width 193 height 28
click at [796, 223] on input "0774387 6649" at bounding box center [833, 226] width 193 height 28
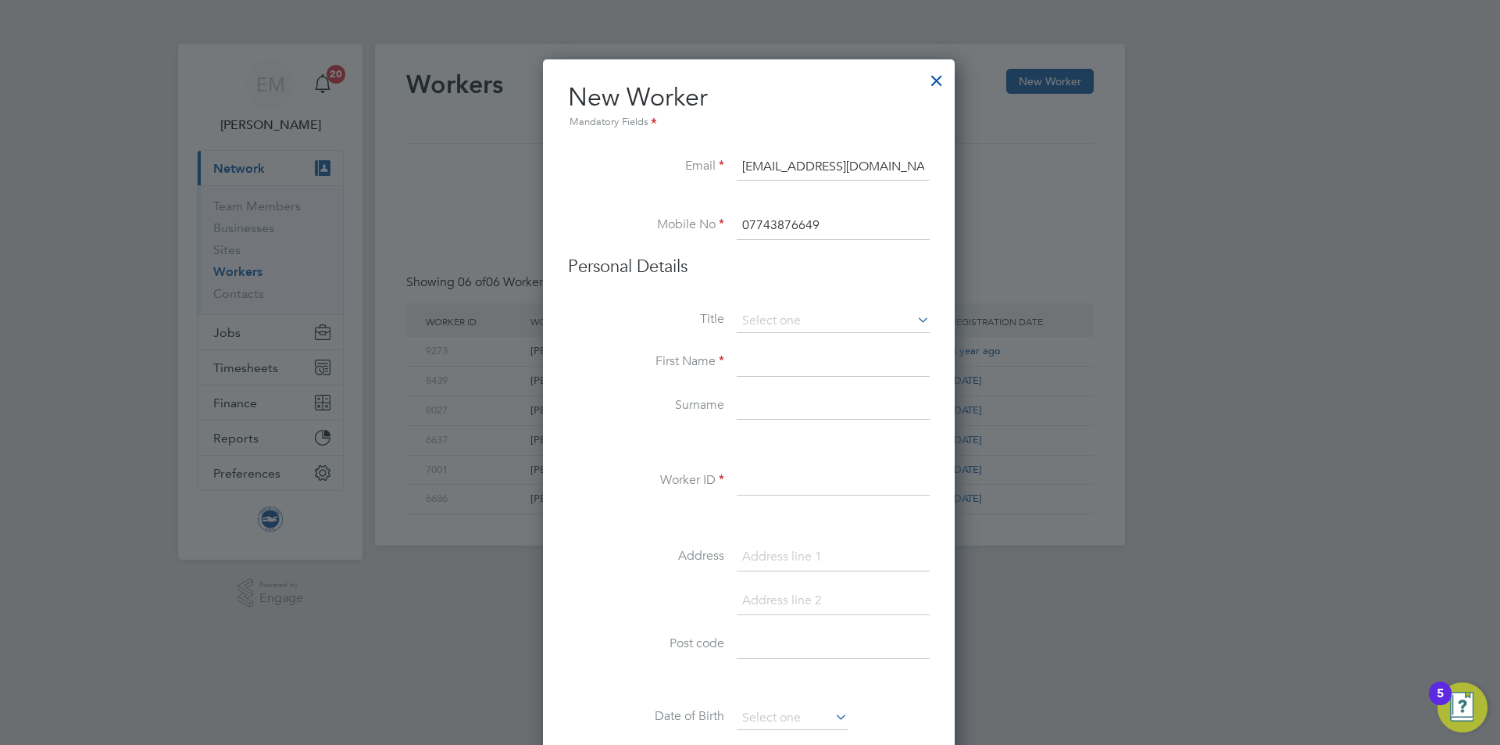
type input "07743876649"
click at [759, 368] on input at bounding box center [833, 362] width 193 height 28
type input "[PERSON_NAME]"
click at [782, 409] on input at bounding box center [833, 406] width 193 height 28
paste input "[GEOGRAPHIC_DATA]"
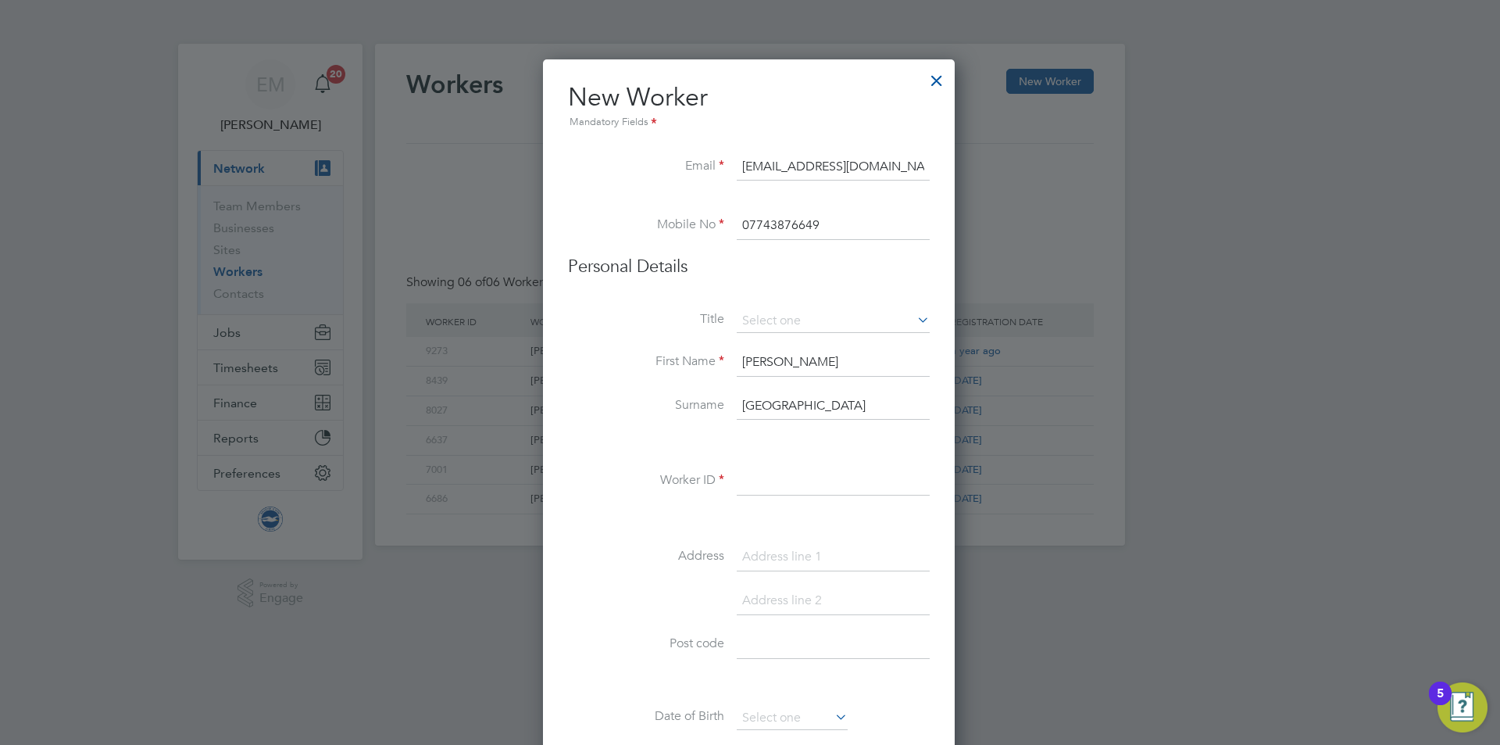
type input "[GEOGRAPHIC_DATA]"
click at [752, 487] on input at bounding box center [833, 481] width 193 height 28
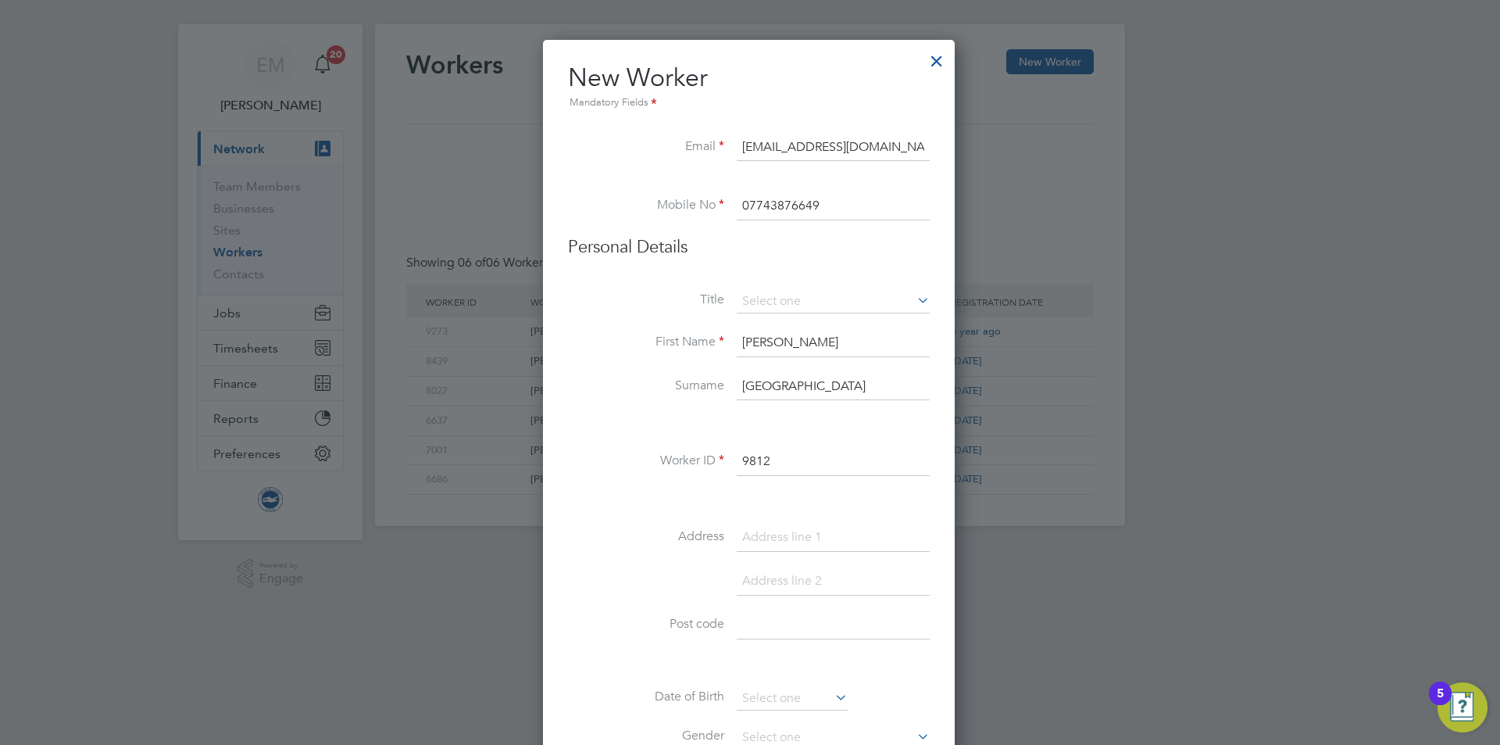
scroll to position [521, 0]
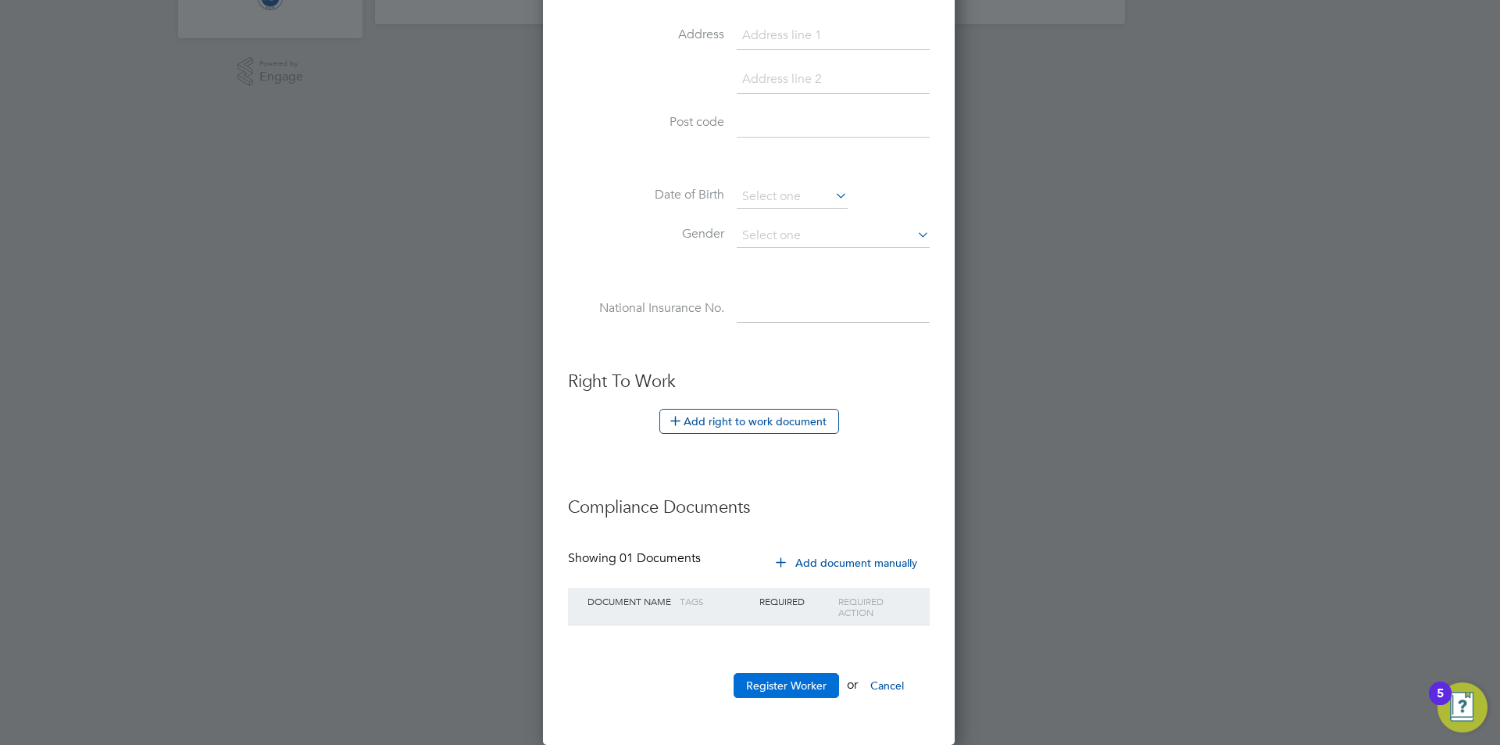
type input "9812"
click at [812, 684] on button "Register Worker" at bounding box center [786, 685] width 105 height 25
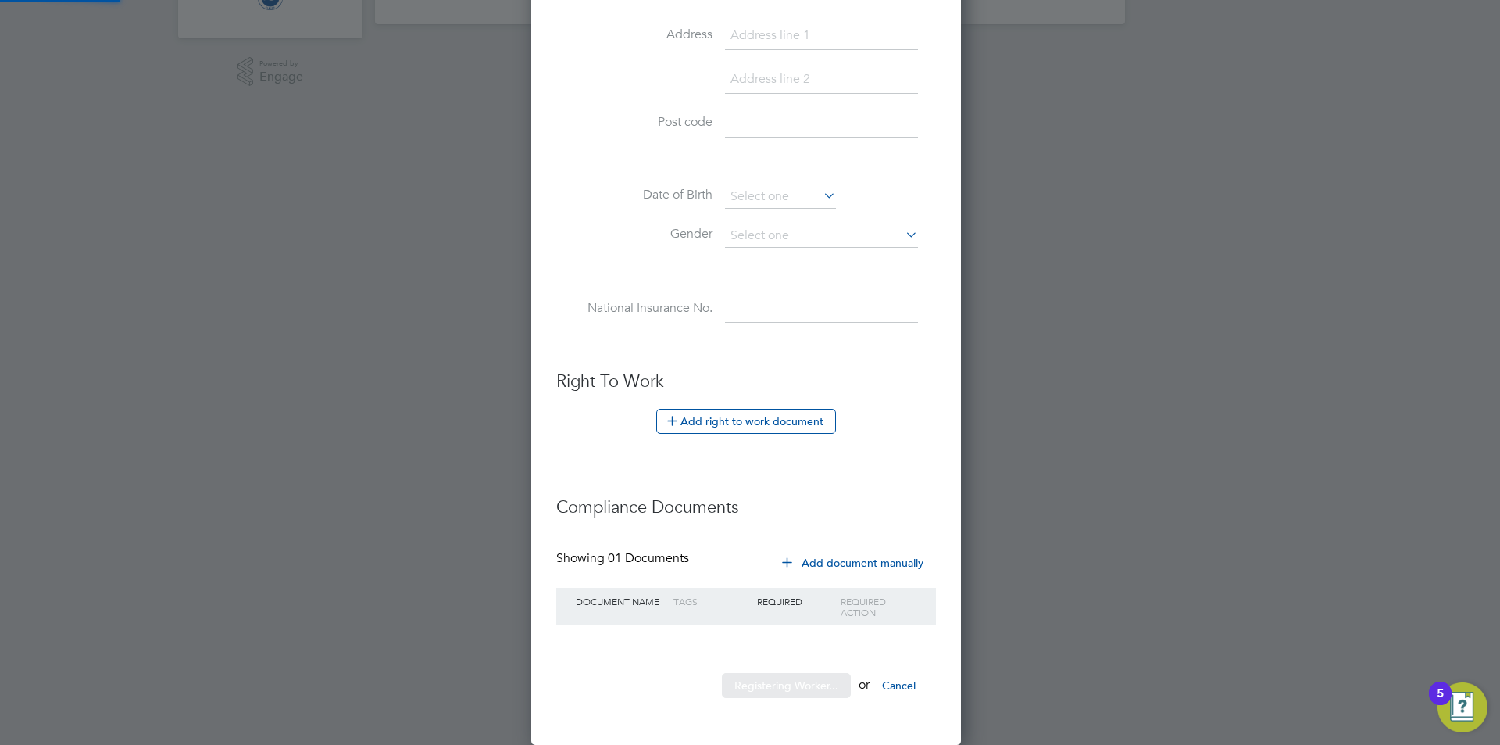
scroll to position [0, 0]
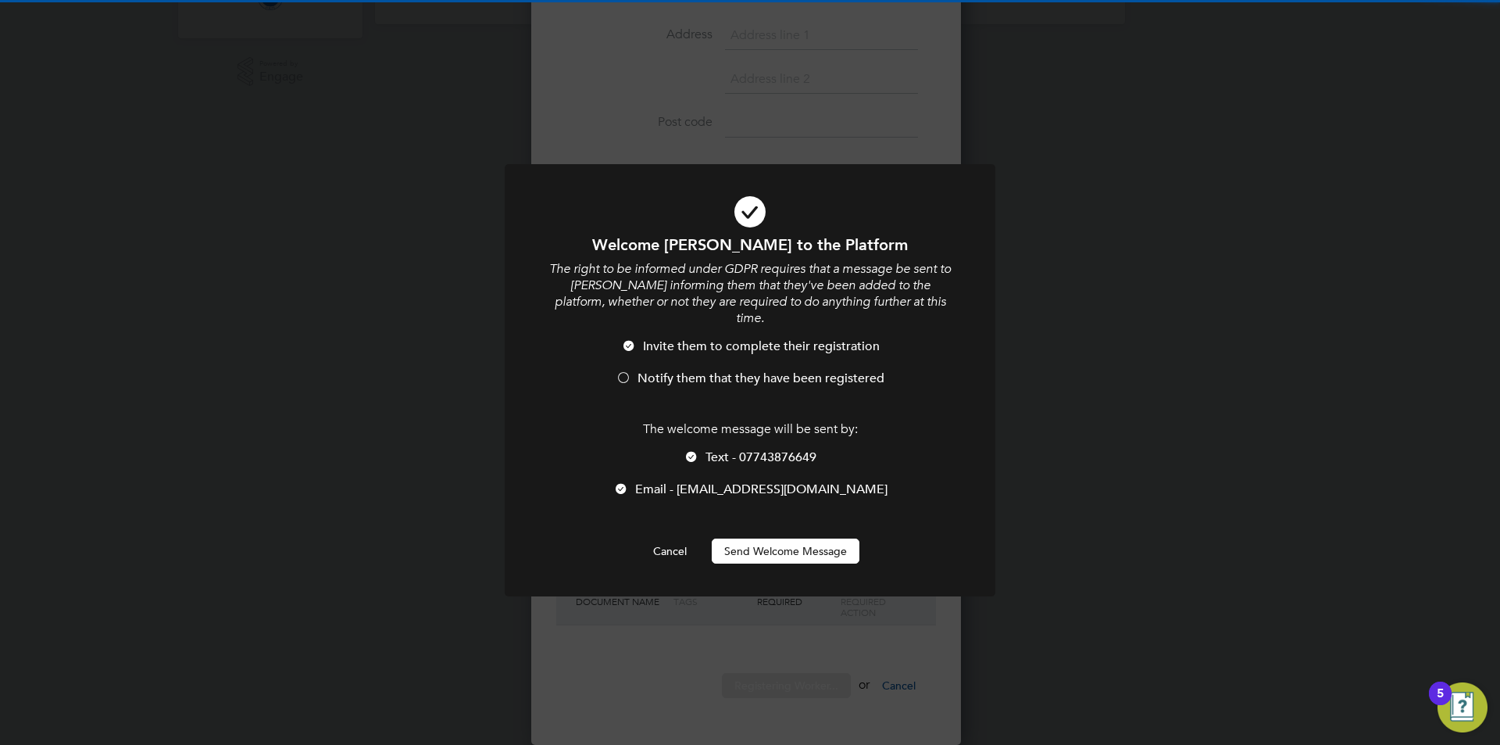
click at [749, 538] on button "Send Welcome Message" at bounding box center [786, 550] width 148 height 25
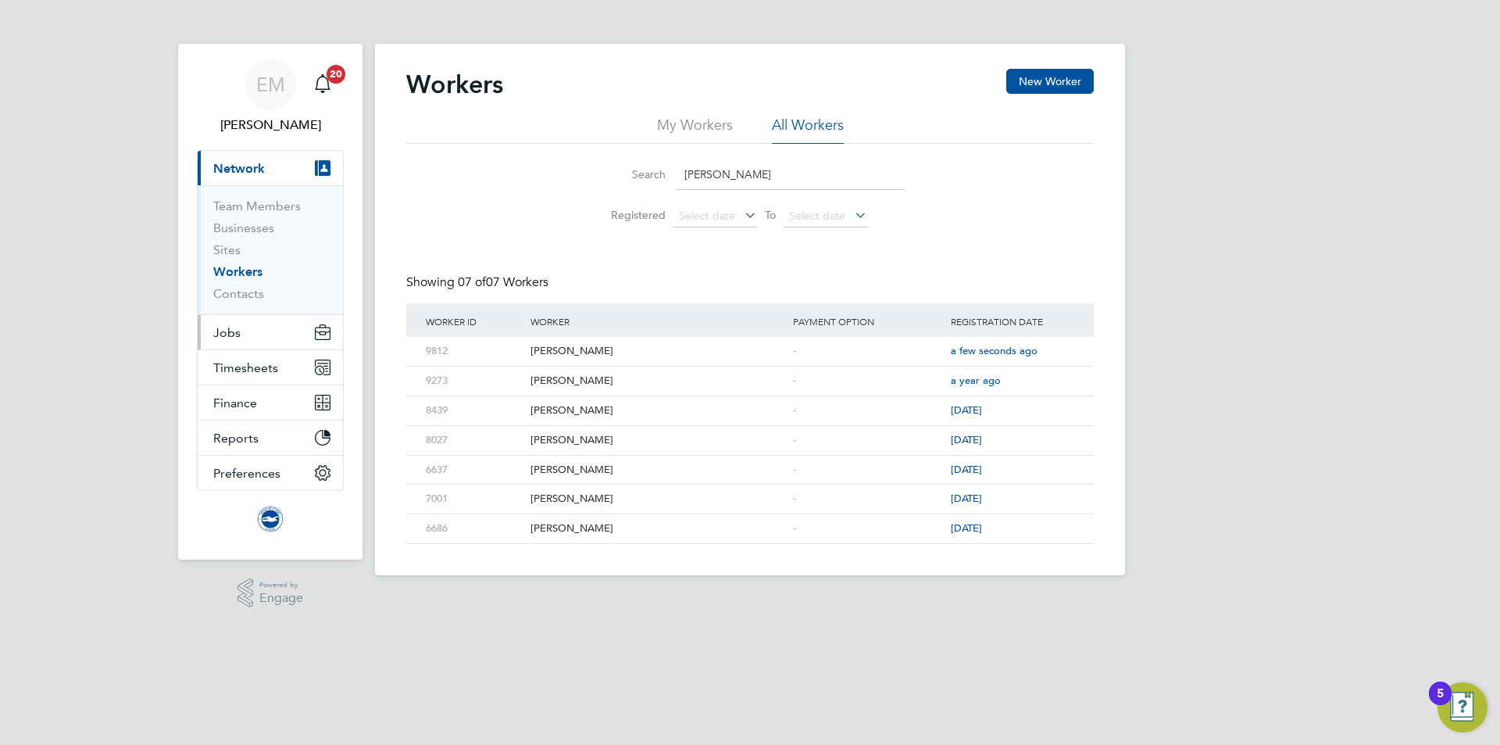
click at [211, 330] on button "Jobs" at bounding box center [270, 332] width 145 height 34
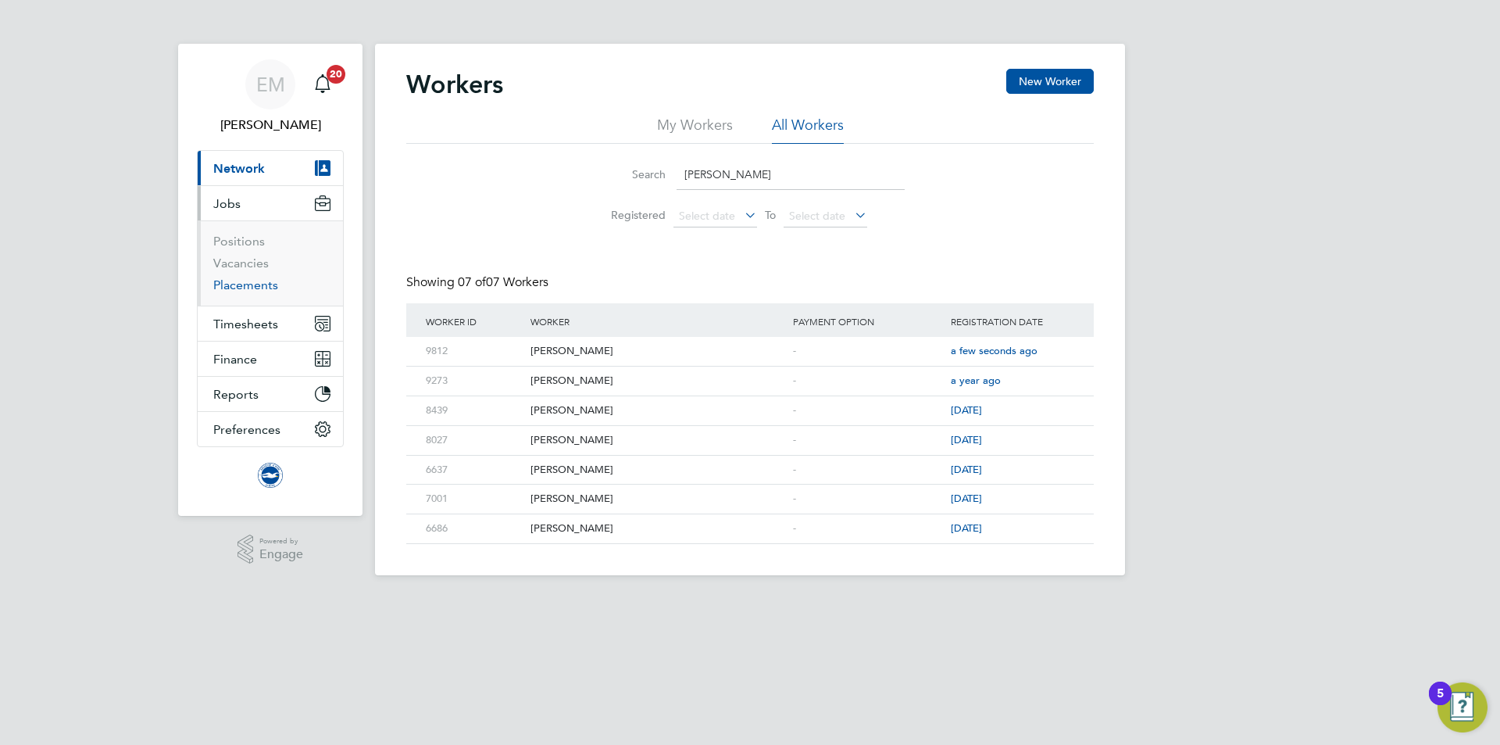
click at [238, 288] on link "Placements" at bounding box center [245, 284] width 65 height 15
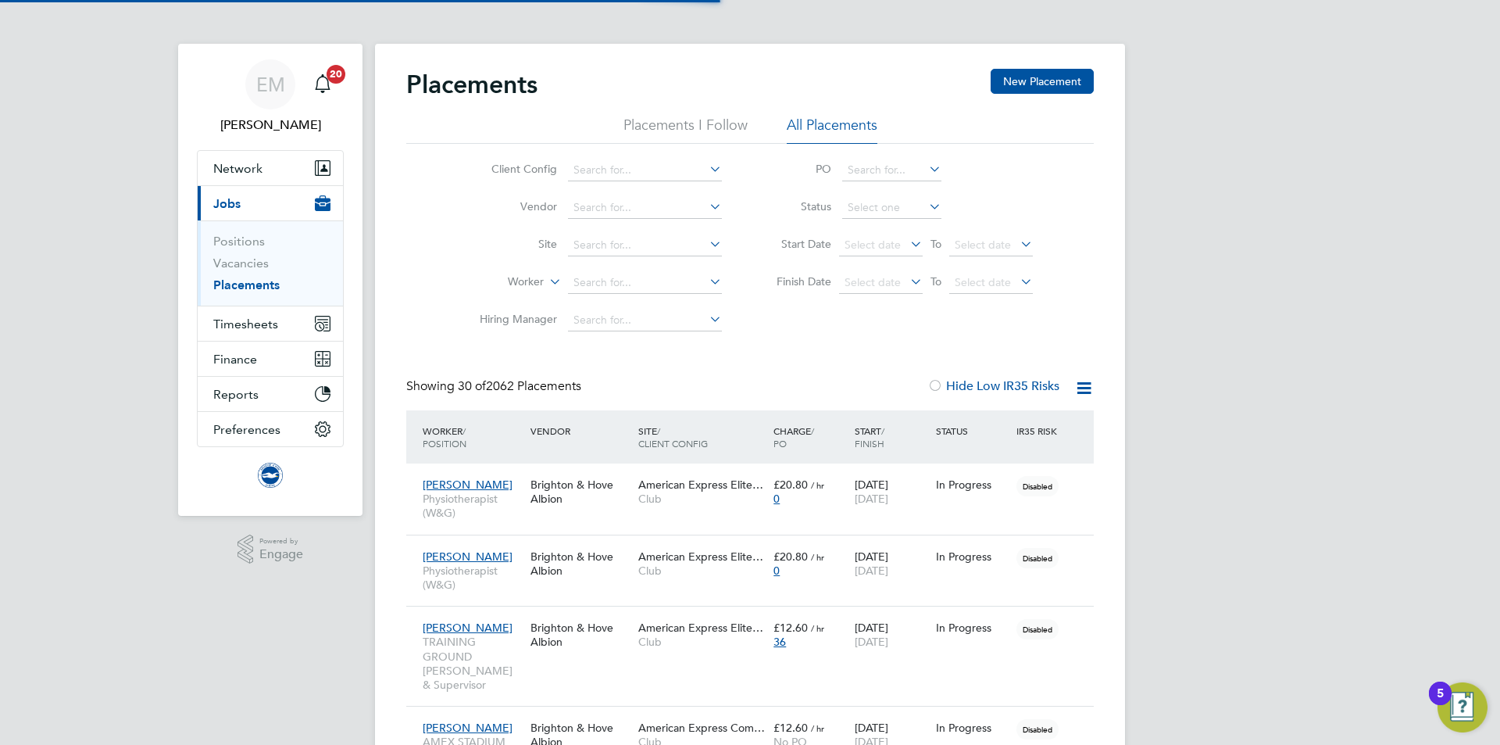
scroll to position [45, 136]
click at [1027, 74] on button "New Placement" at bounding box center [1042, 81] width 103 height 25
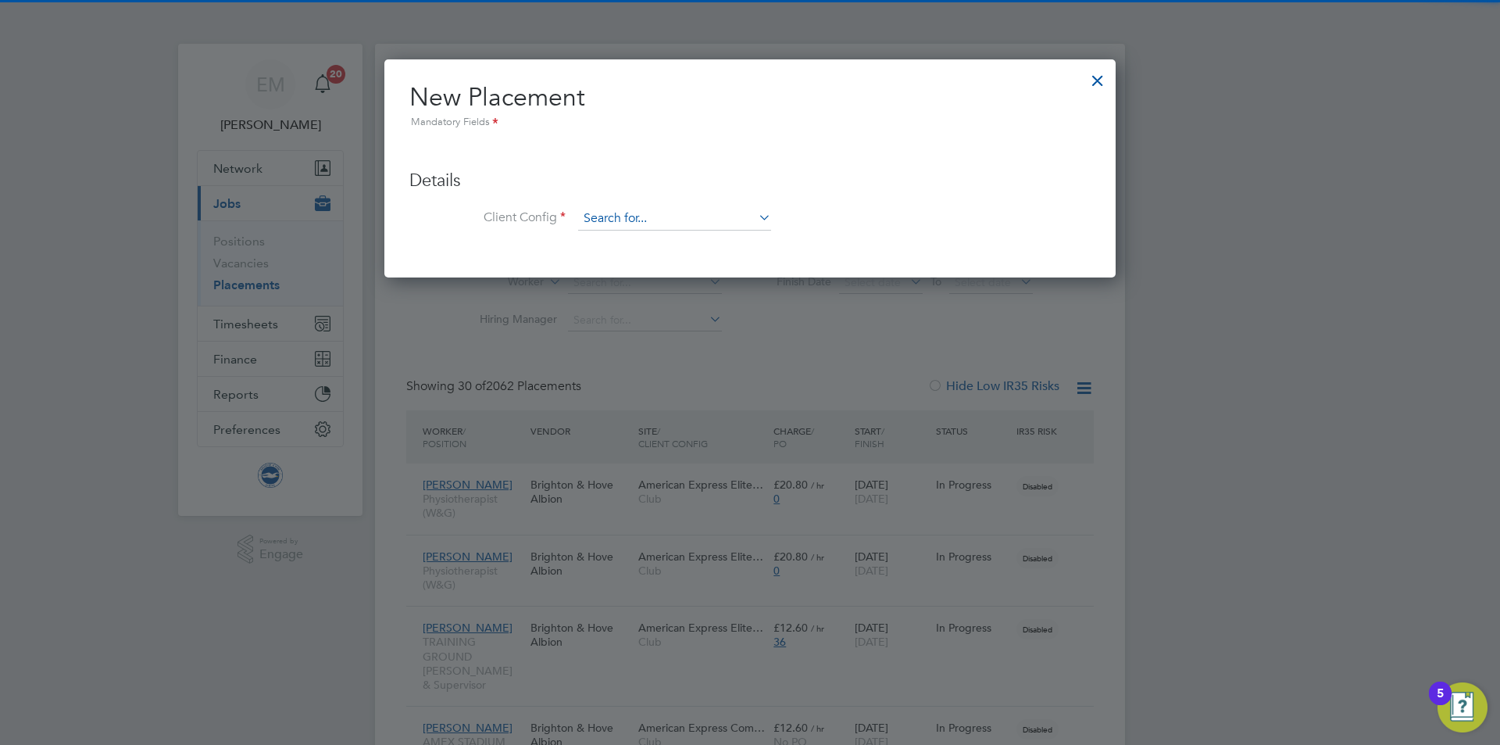
click at [661, 218] on input at bounding box center [674, 218] width 193 height 23
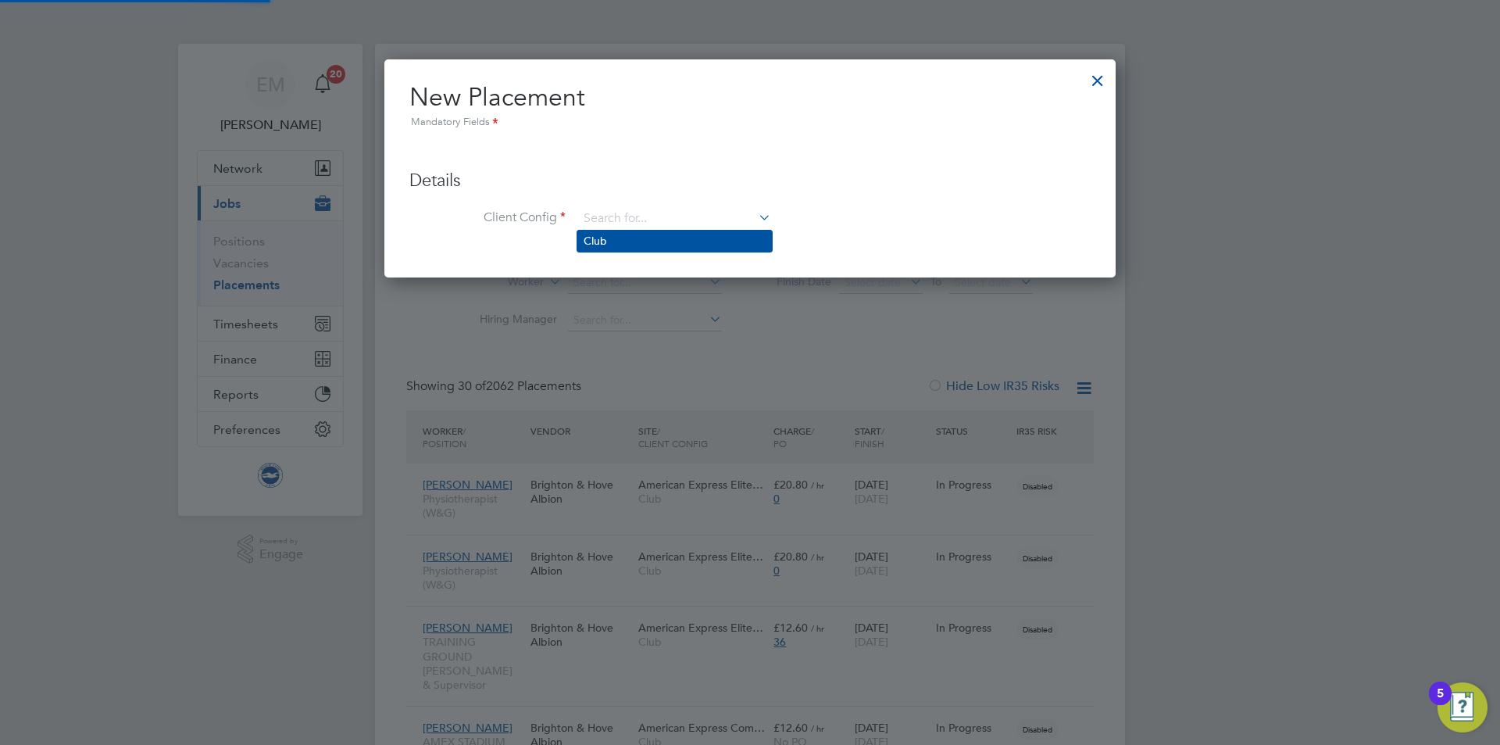
click at [611, 236] on li "Club" at bounding box center [674, 240] width 195 height 21
type input "Club"
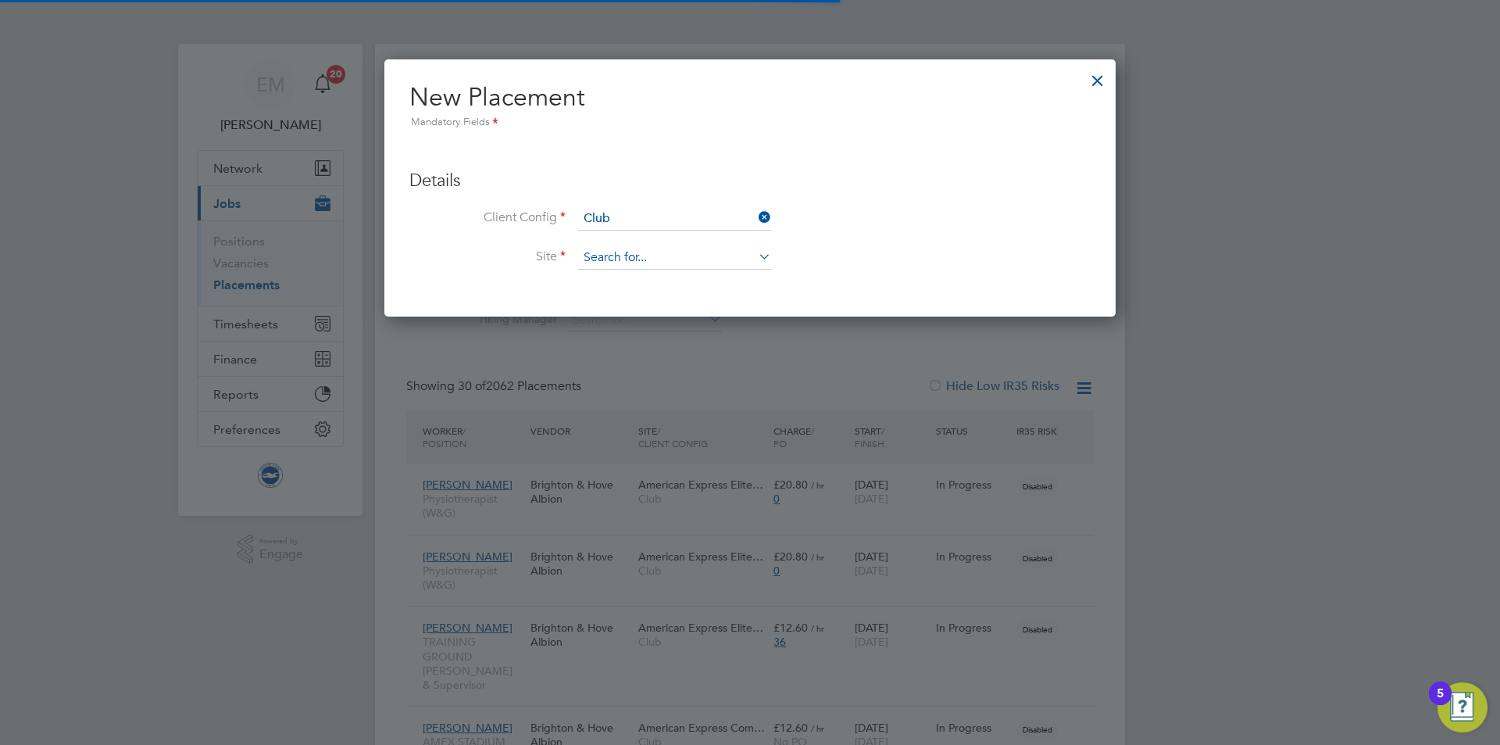
click at [605, 266] on input at bounding box center [674, 257] width 193 height 23
click at [605, 277] on li "[GEOGRAPHIC_DATA]" at bounding box center [713, 280] width 273 height 21
type input "[GEOGRAPHIC_DATA]"
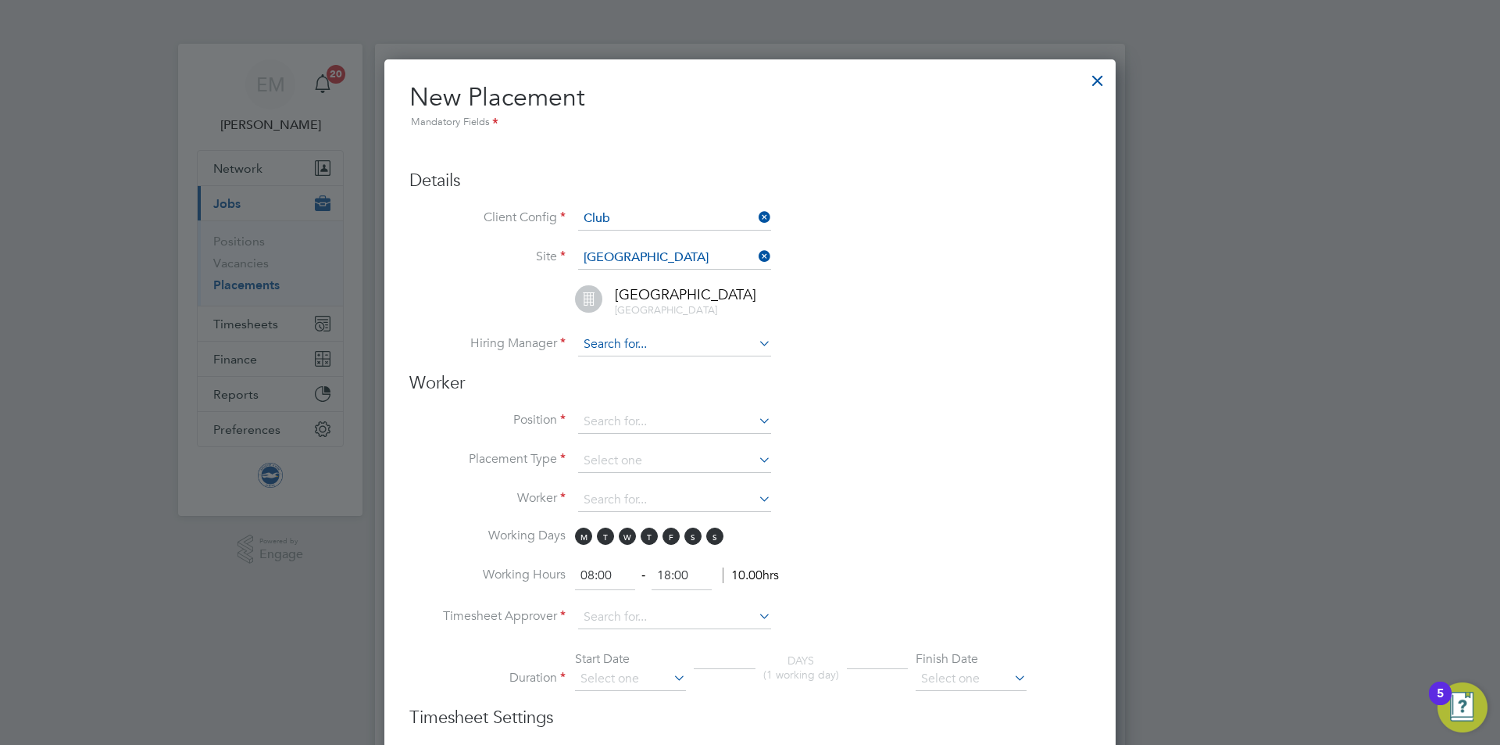
click at [597, 335] on input at bounding box center [674, 344] width 193 height 23
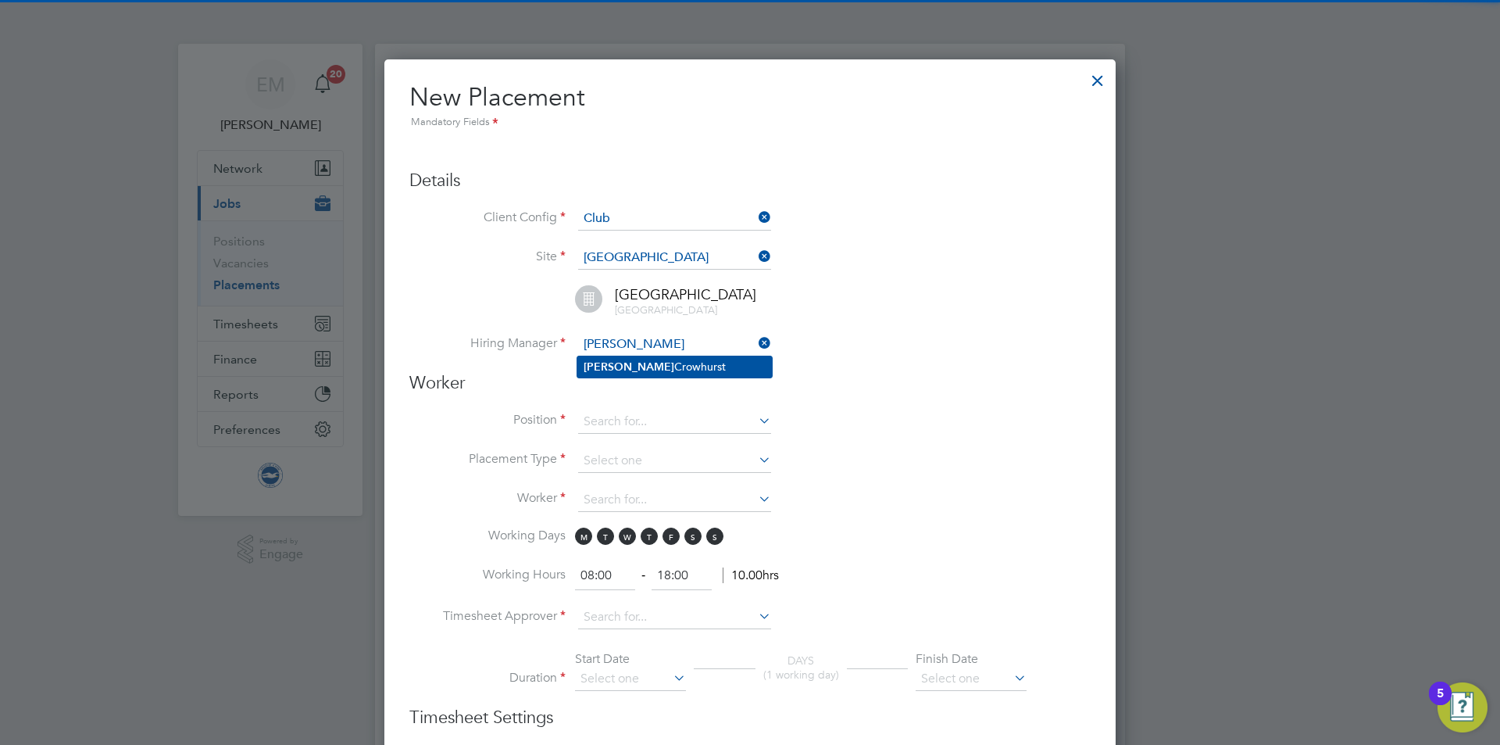
click at [673, 376] on li "[PERSON_NAME]" at bounding box center [674, 366] width 195 height 21
type input "[PERSON_NAME]"
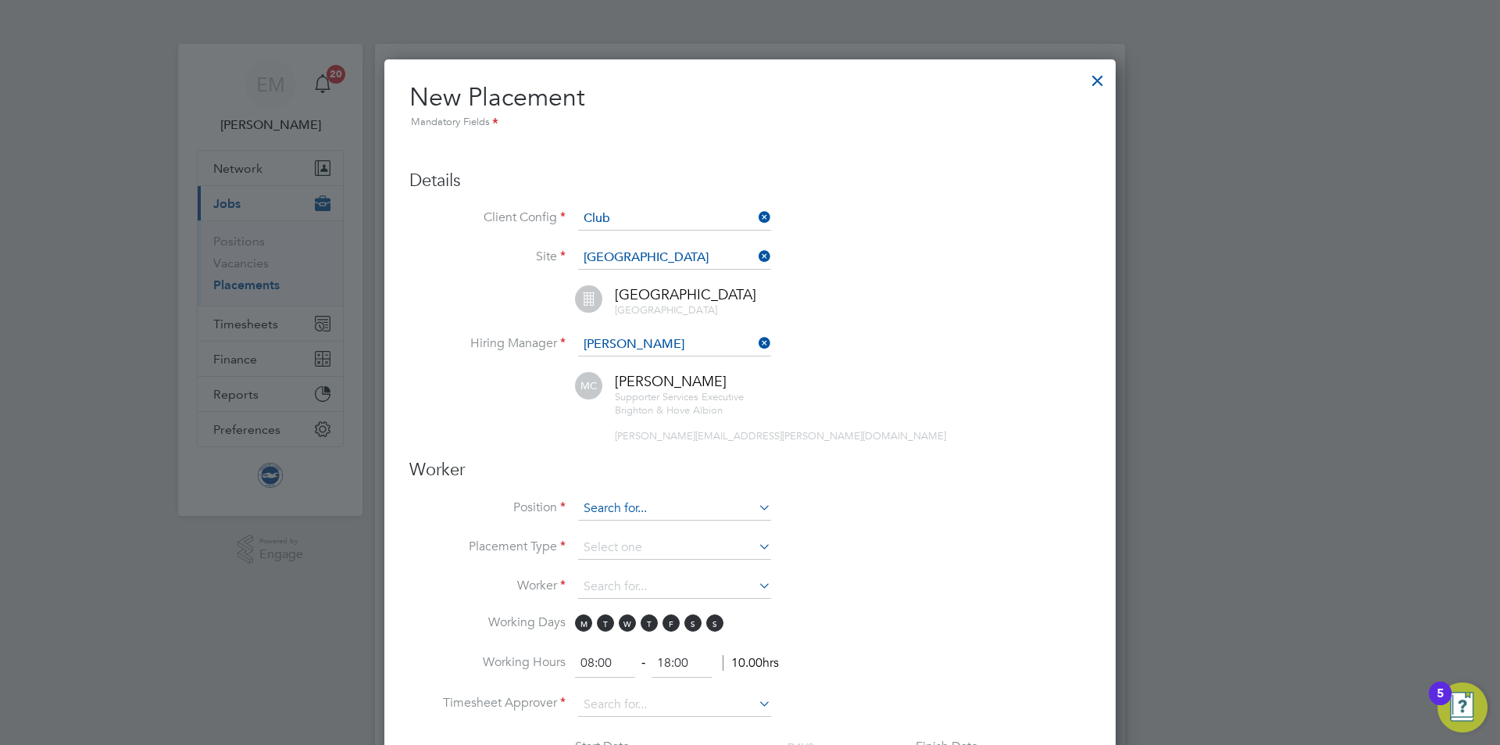
click at [598, 501] on input at bounding box center [674, 508] width 193 height 23
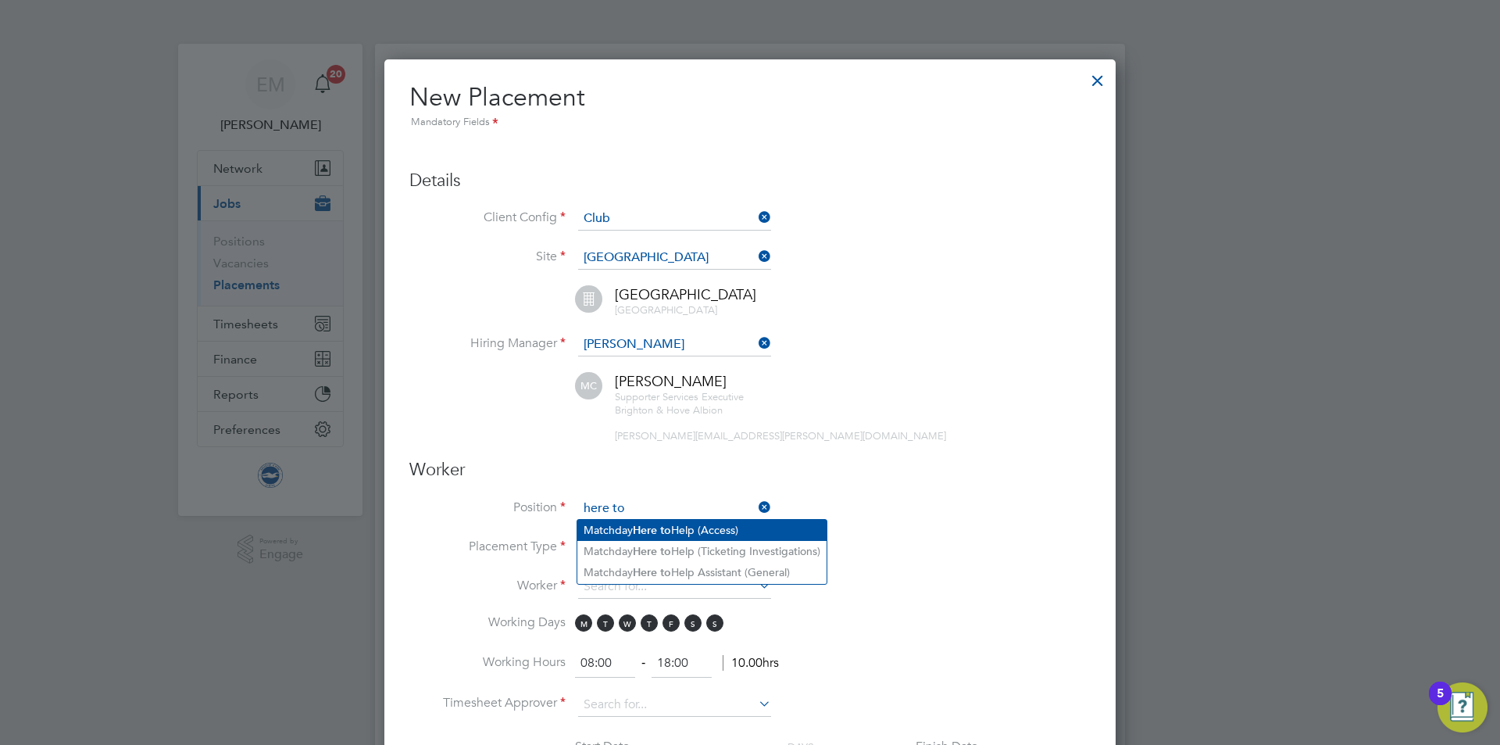
click at [631, 537] on li "Matchday Here to Help (Access)" at bounding box center [701, 530] width 249 height 21
type input "Matchday Here to Help (Access)"
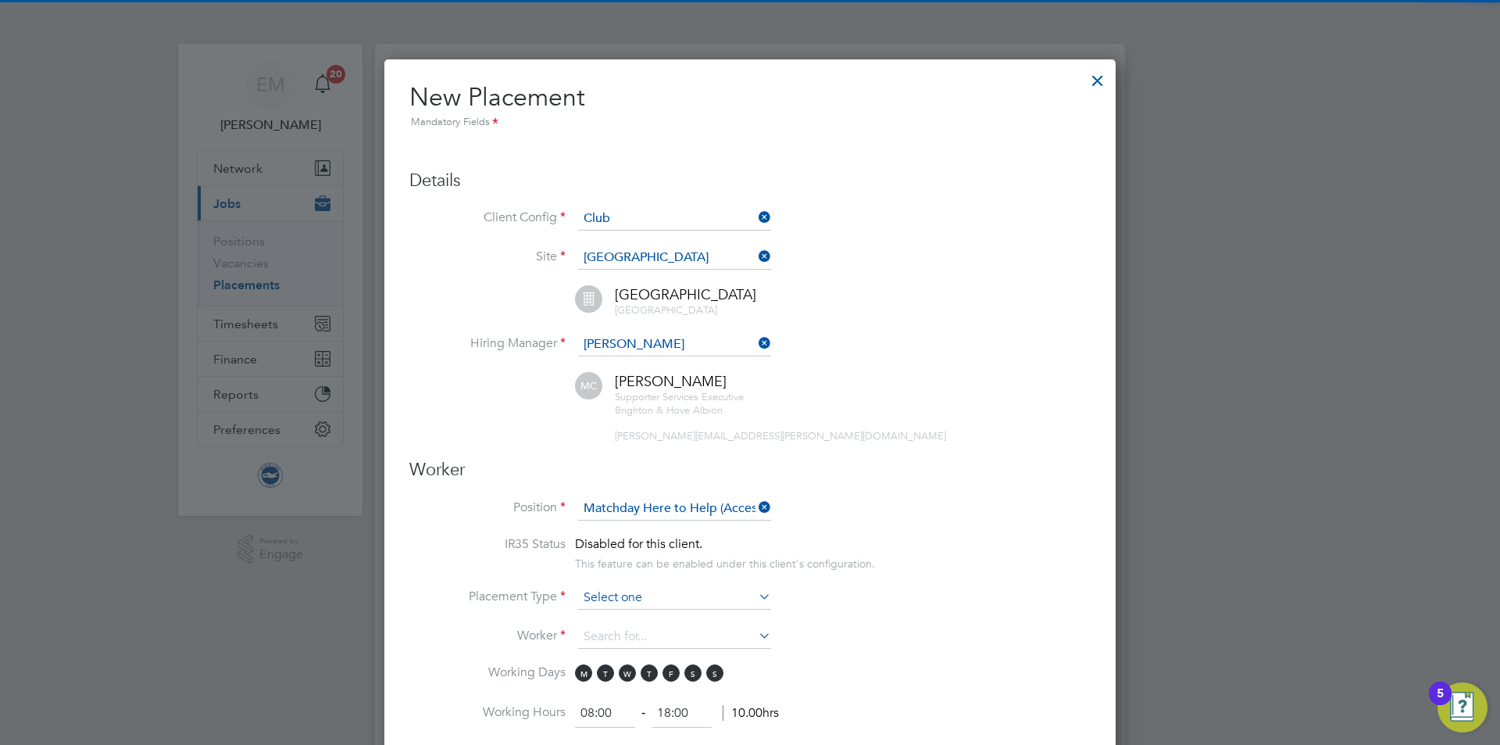
click at [608, 602] on input at bounding box center [674, 597] width 193 height 23
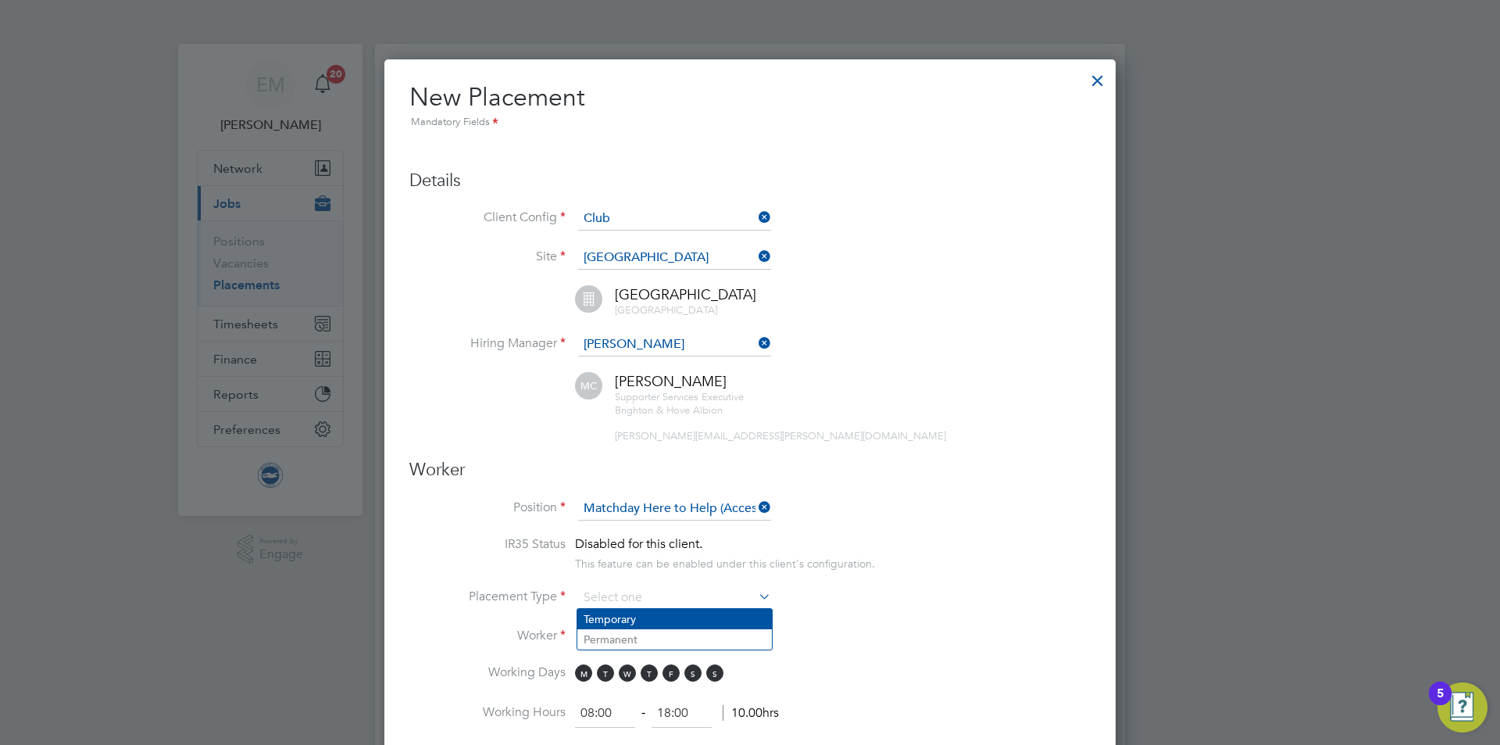
click at [609, 614] on li "Temporary" at bounding box center [674, 619] width 195 height 20
type input "Temporary"
click at [618, 640] on input at bounding box center [674, 636] width 193 height 23
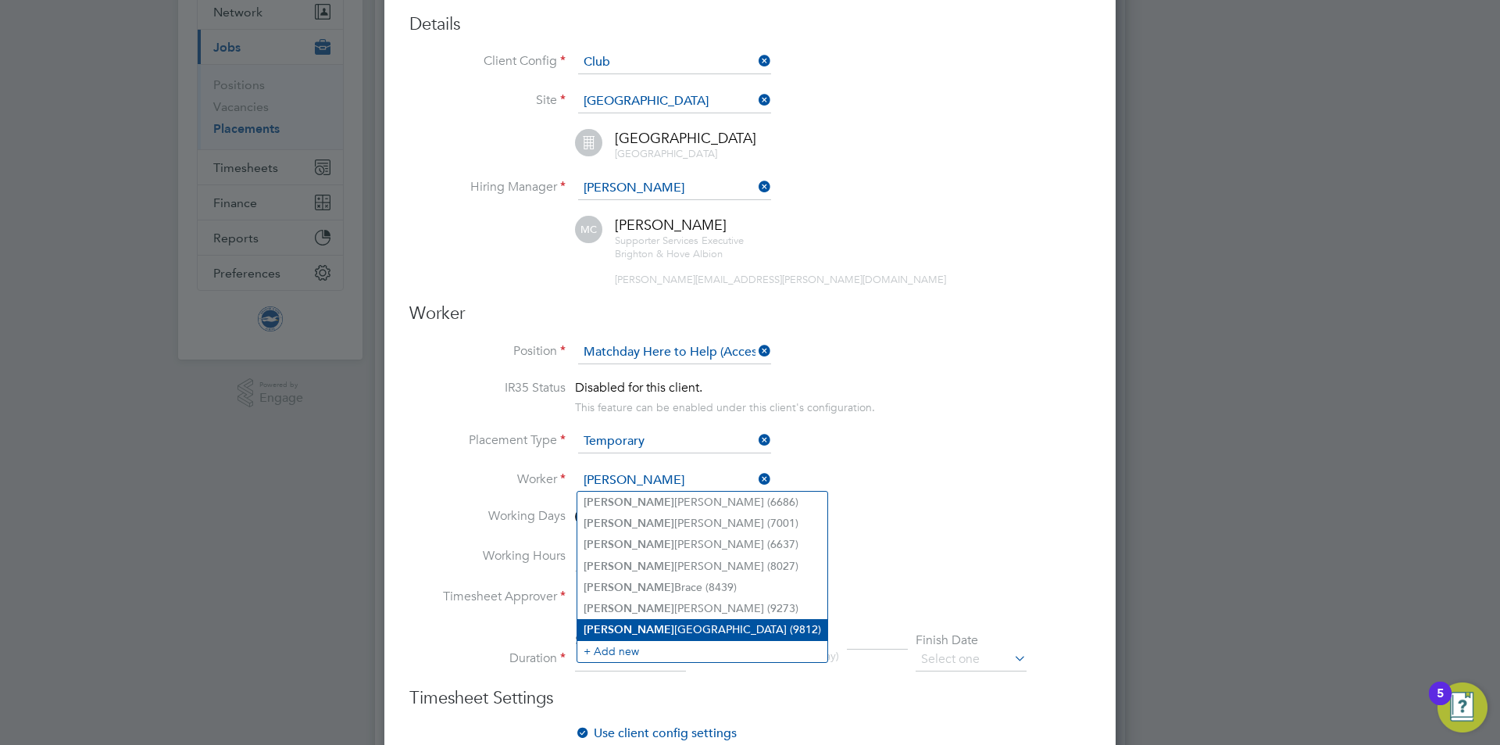
click at [653, 629] on li "[PERSON_NAME] (9812)" at bounding box center [702, 629] width 250 height 21
type input "[PERSON_NAME] (9812)"
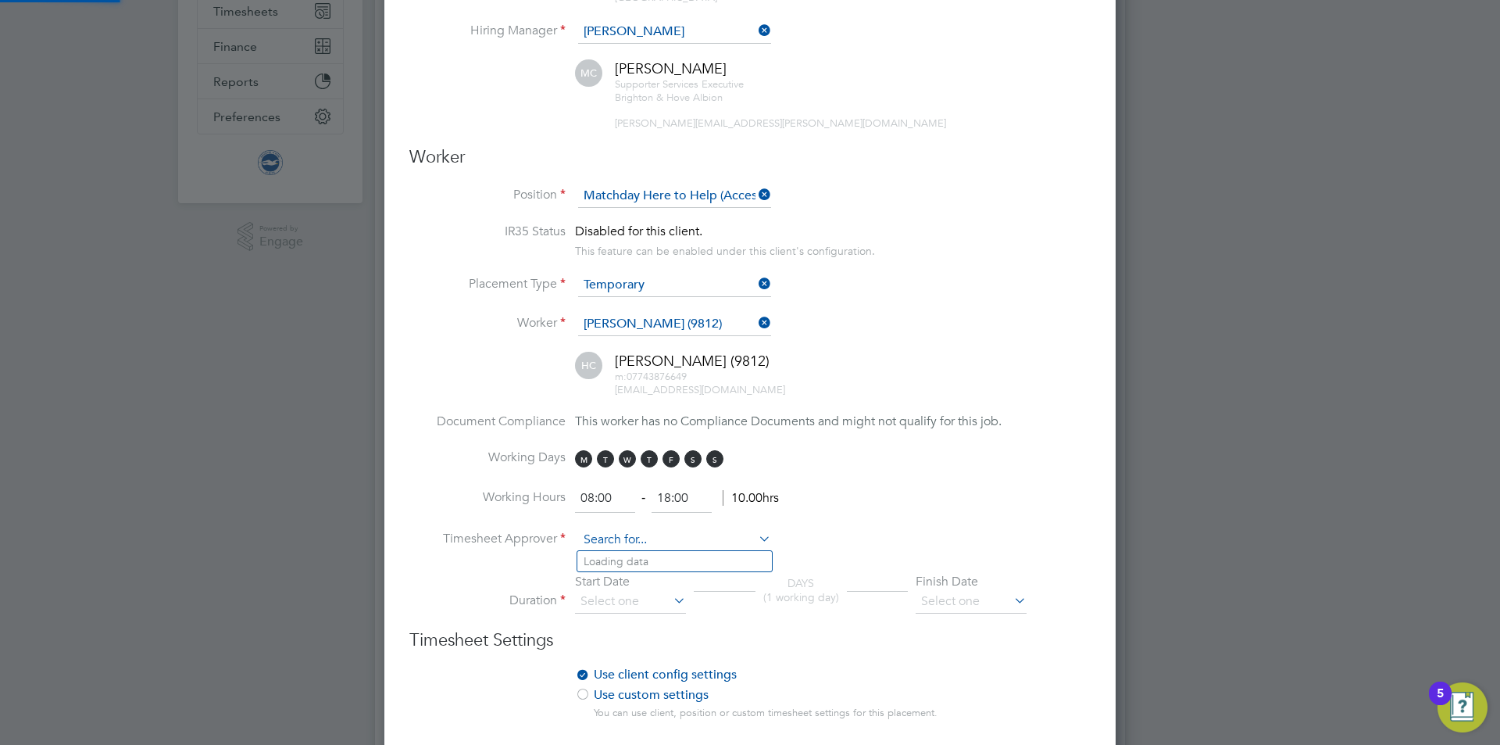
click at [597, 536] on input at bounding box center [674, 539] width 193 height 23
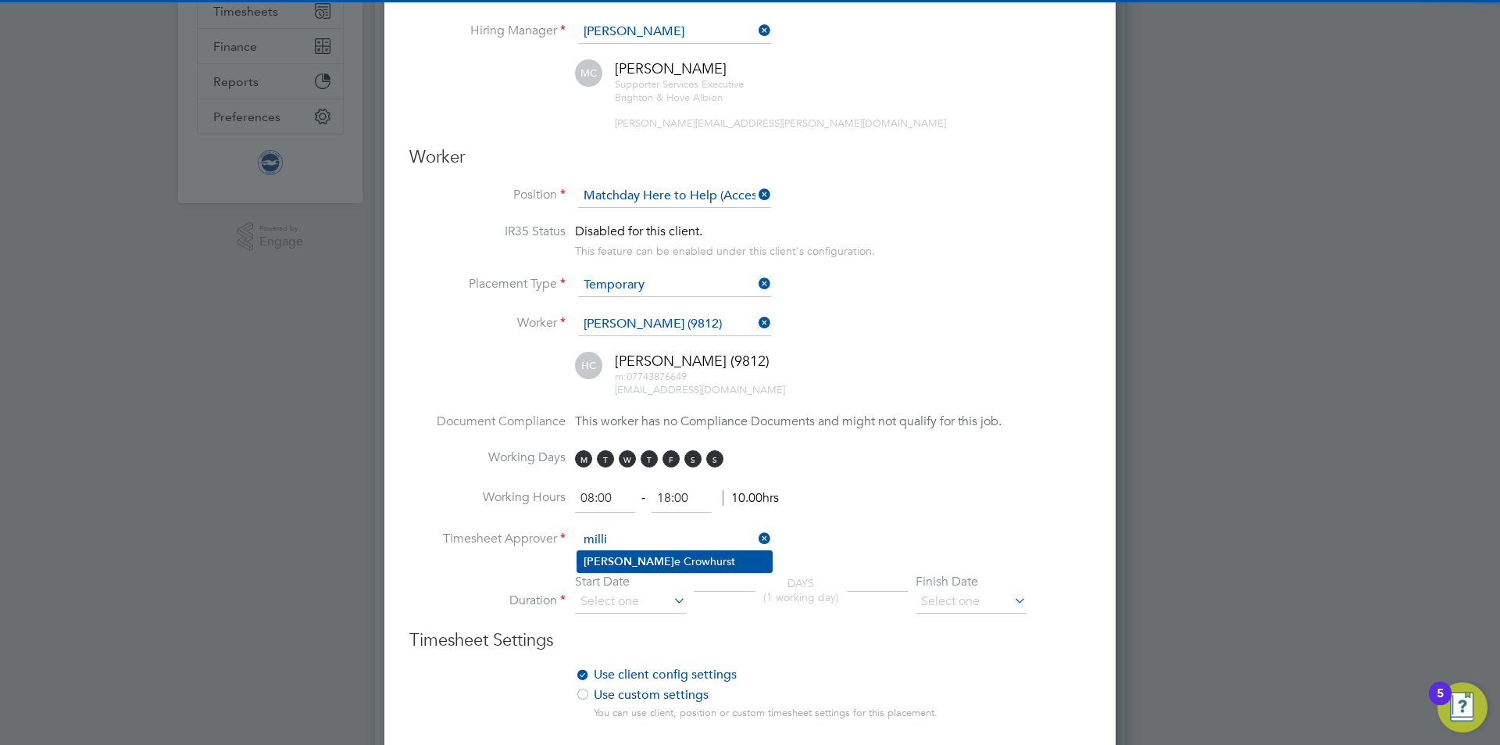
click at [640, 562] on li "[PERSON_NAME]" at bounding box center [674, 561] width 195 height 21
type input "[PERSON_NAME]"
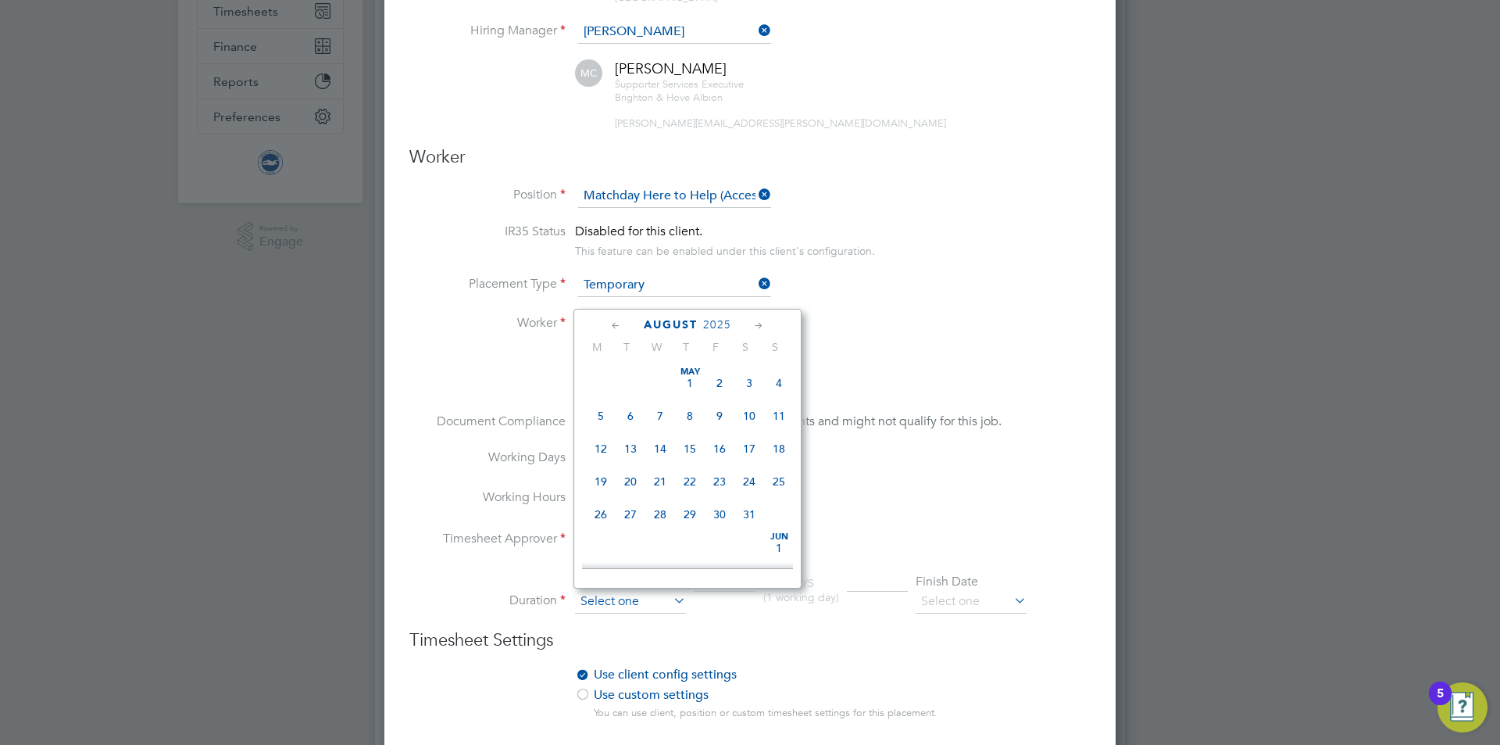
click at [626, 607] on input at bounding box center [630, 601] width 111 height 23
click at [777, 448] on span "31" at bounding box center [779, 433] width 30 height 30
type input "[DATE]"
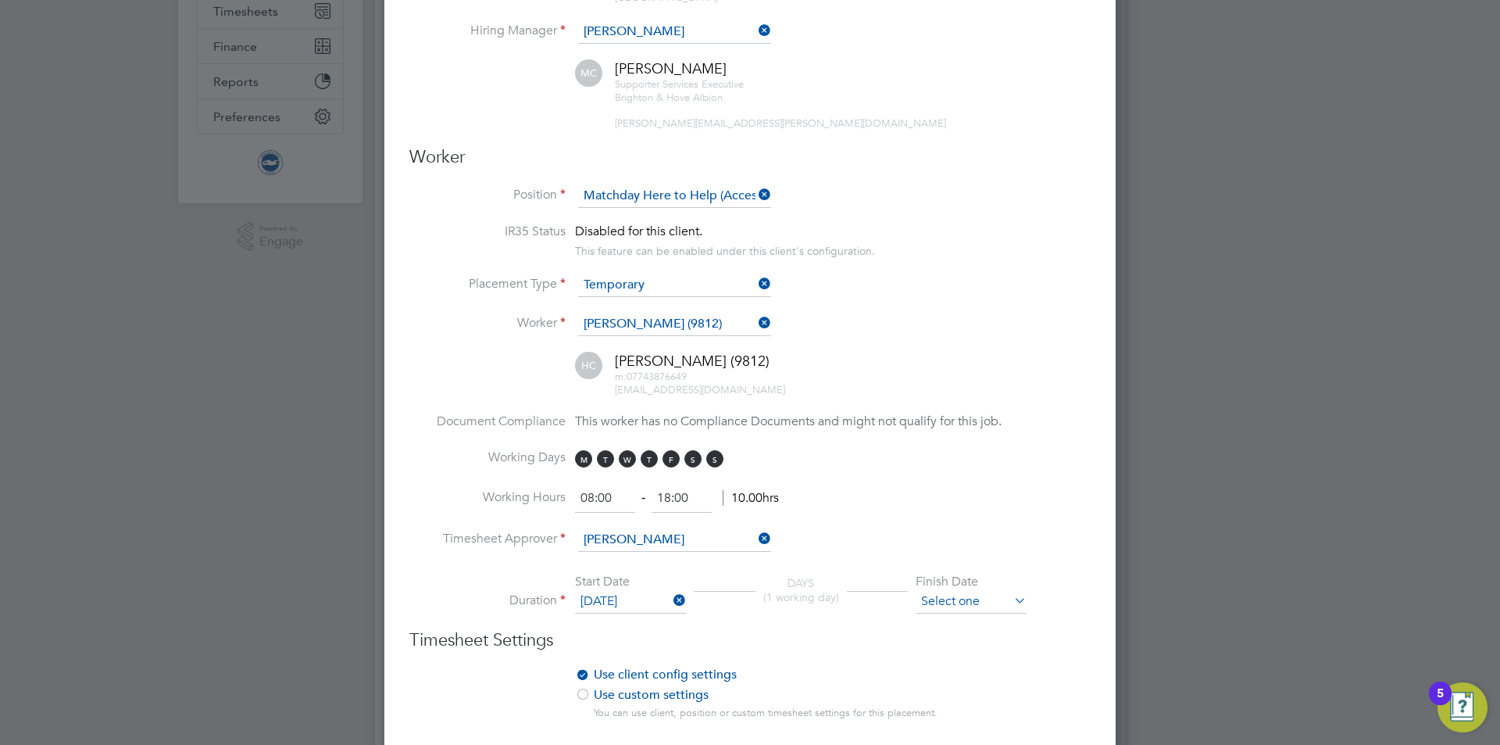
click at [940, 595] on input at bounding box center [971, 601] width 111 height 23
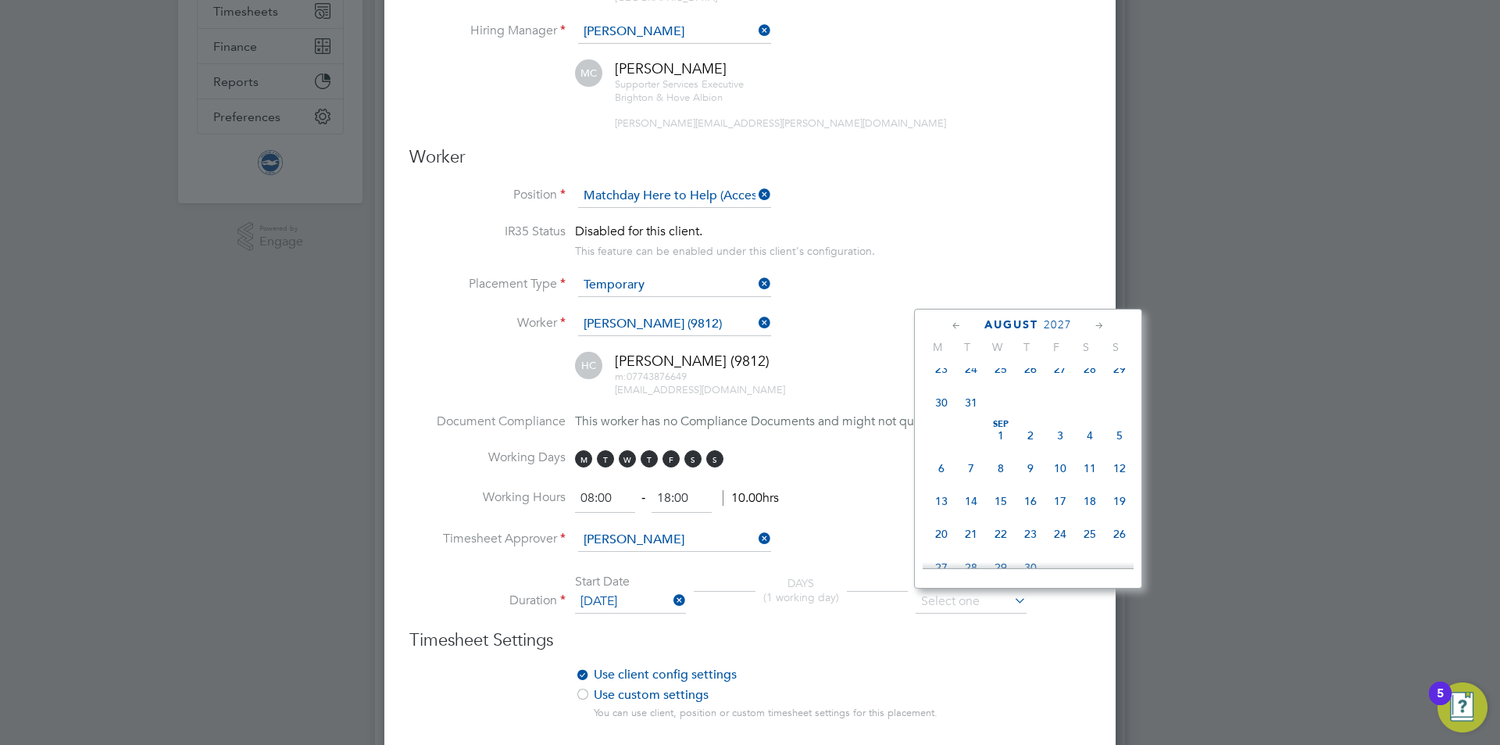
click at [973, 417] on span "31" at bounding box center [971, 403] width 30 height 30
type input "[DATE]"
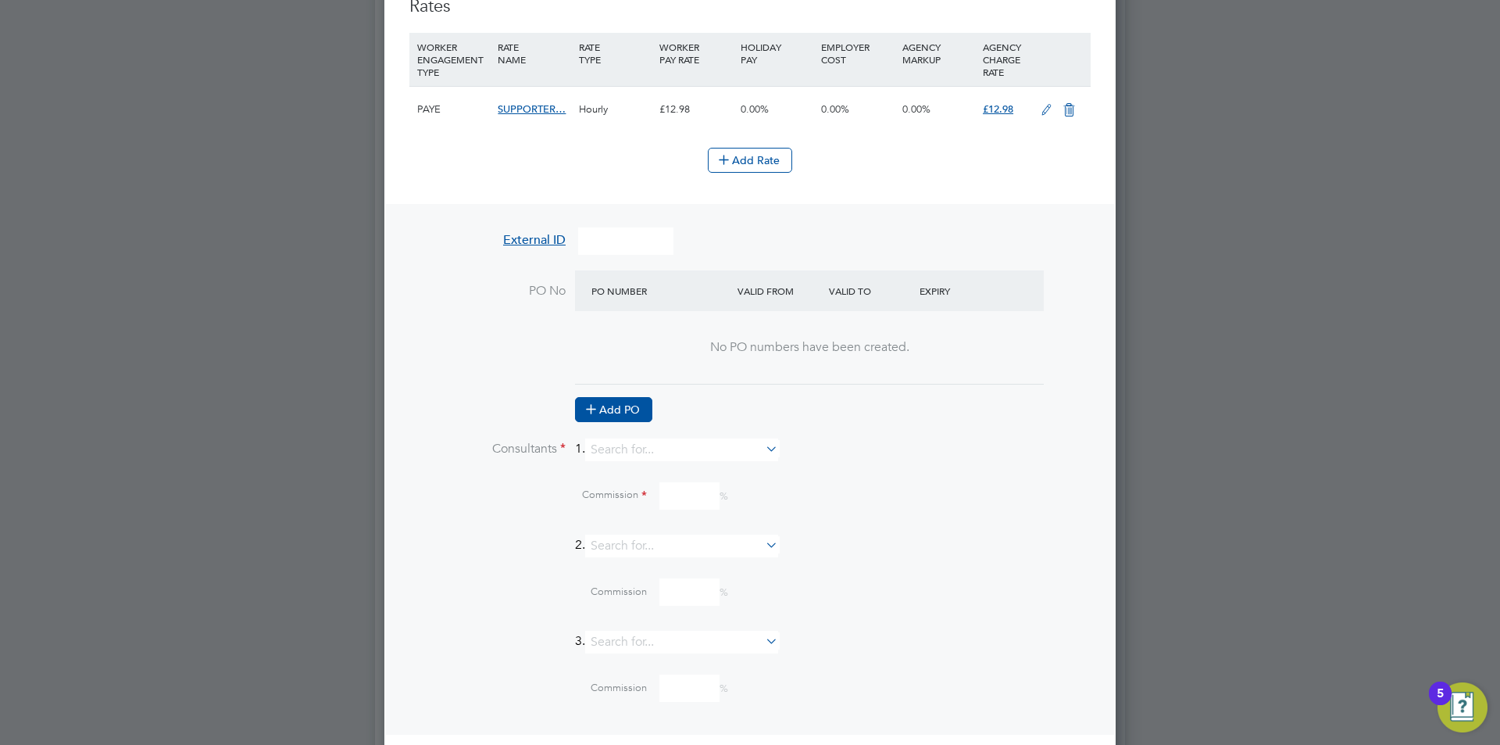
click at [598, 420] on button "Add PO" at bounding box center [613, 409] width 77 height 25
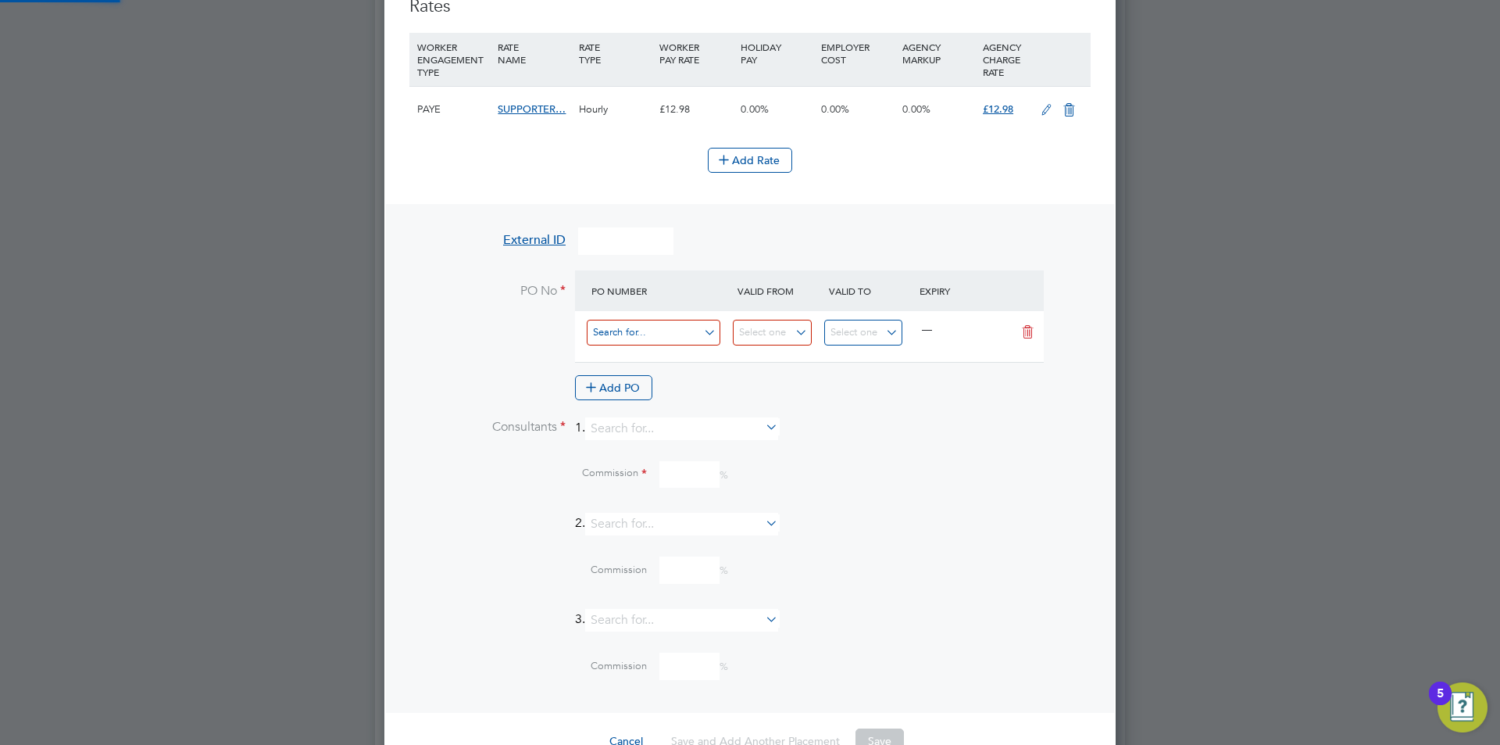
click at [640, 339] on input at bounding box center [654, 333] width 134 height 26
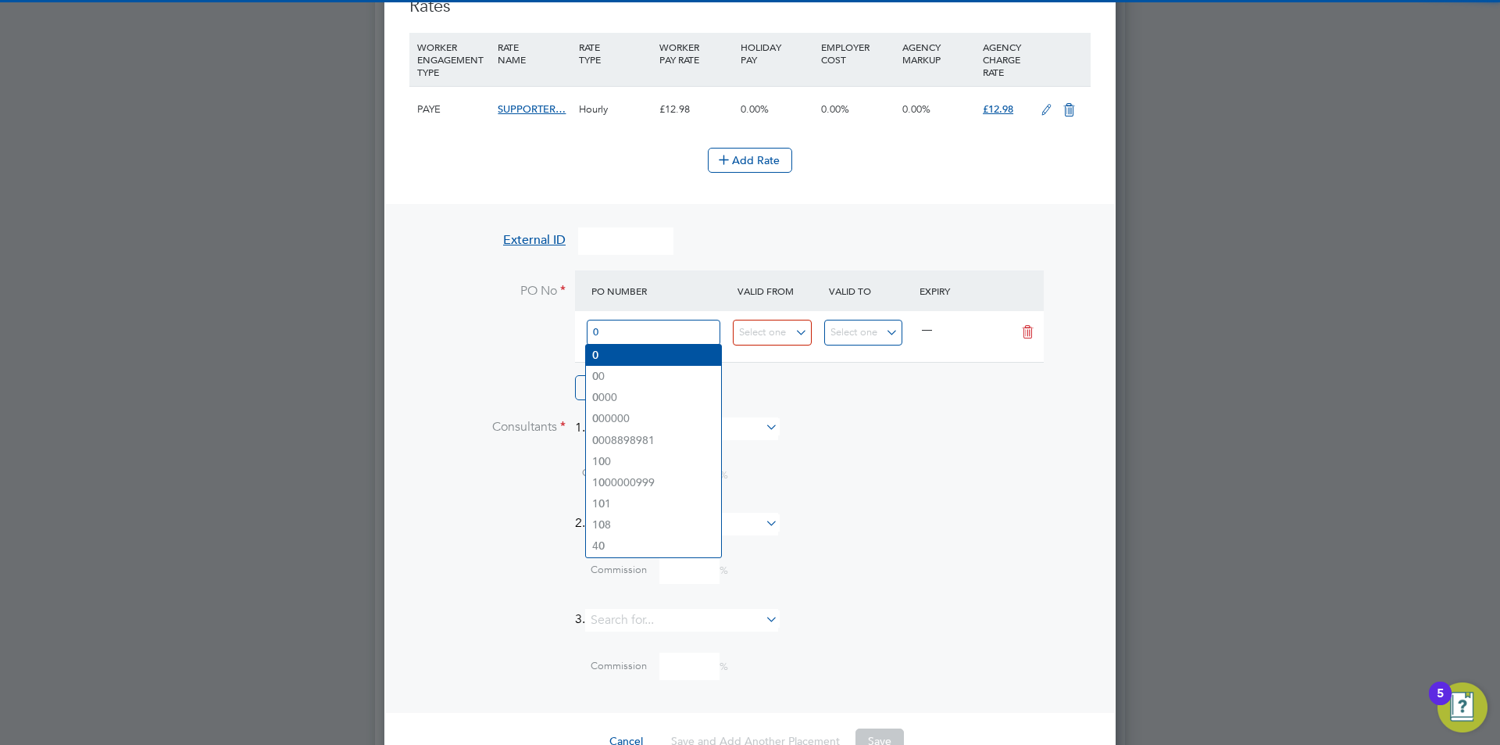
type input "0"
drag, startPoint x: 680, startPoint y: 353, endPoint x: 705, endPoint y: 354, distance: 25.8
click at [679, 353] on li "0" at bounding box center [653, 355] width 135 height 21
type input "[DATE]"
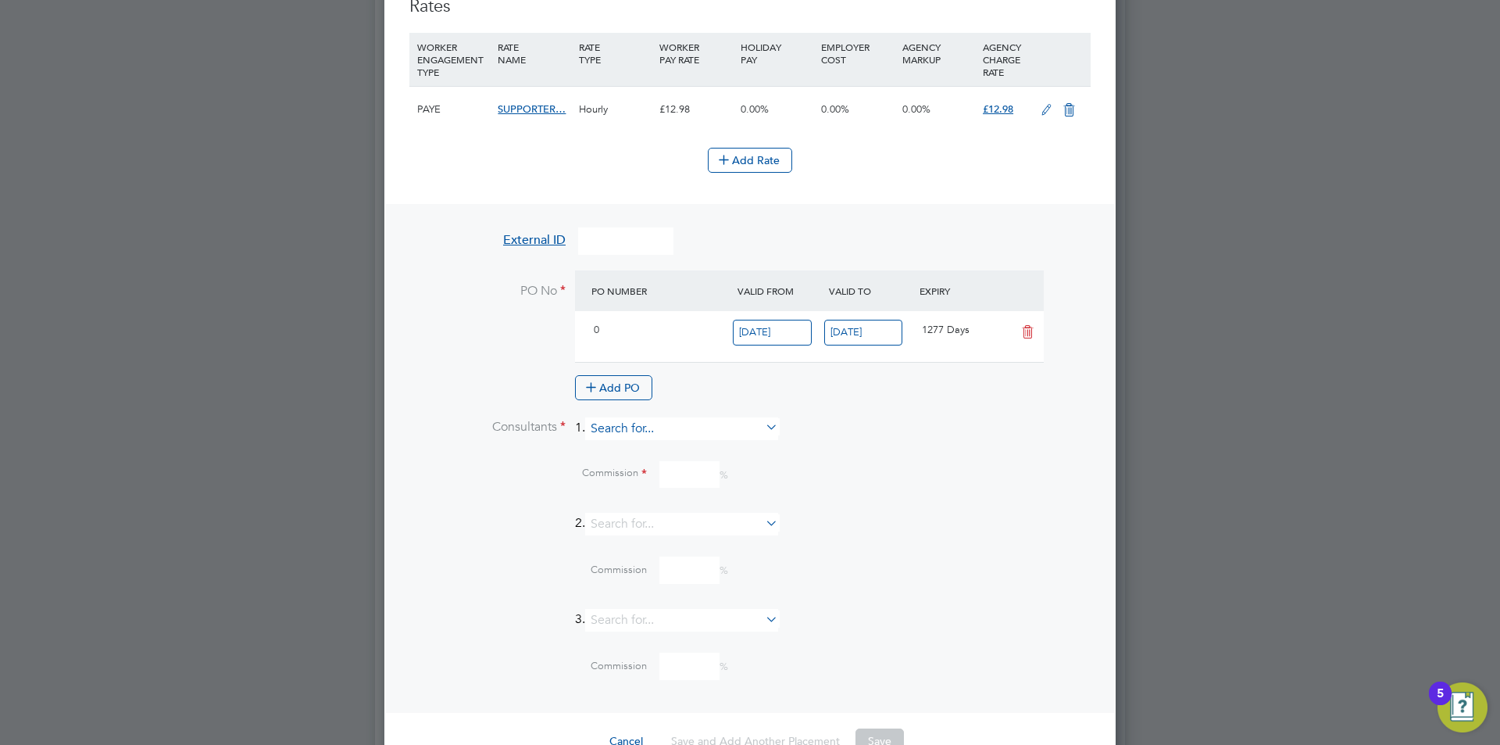
click at [620, 417] on input at bounding box center [681, 428] width 193 height 23
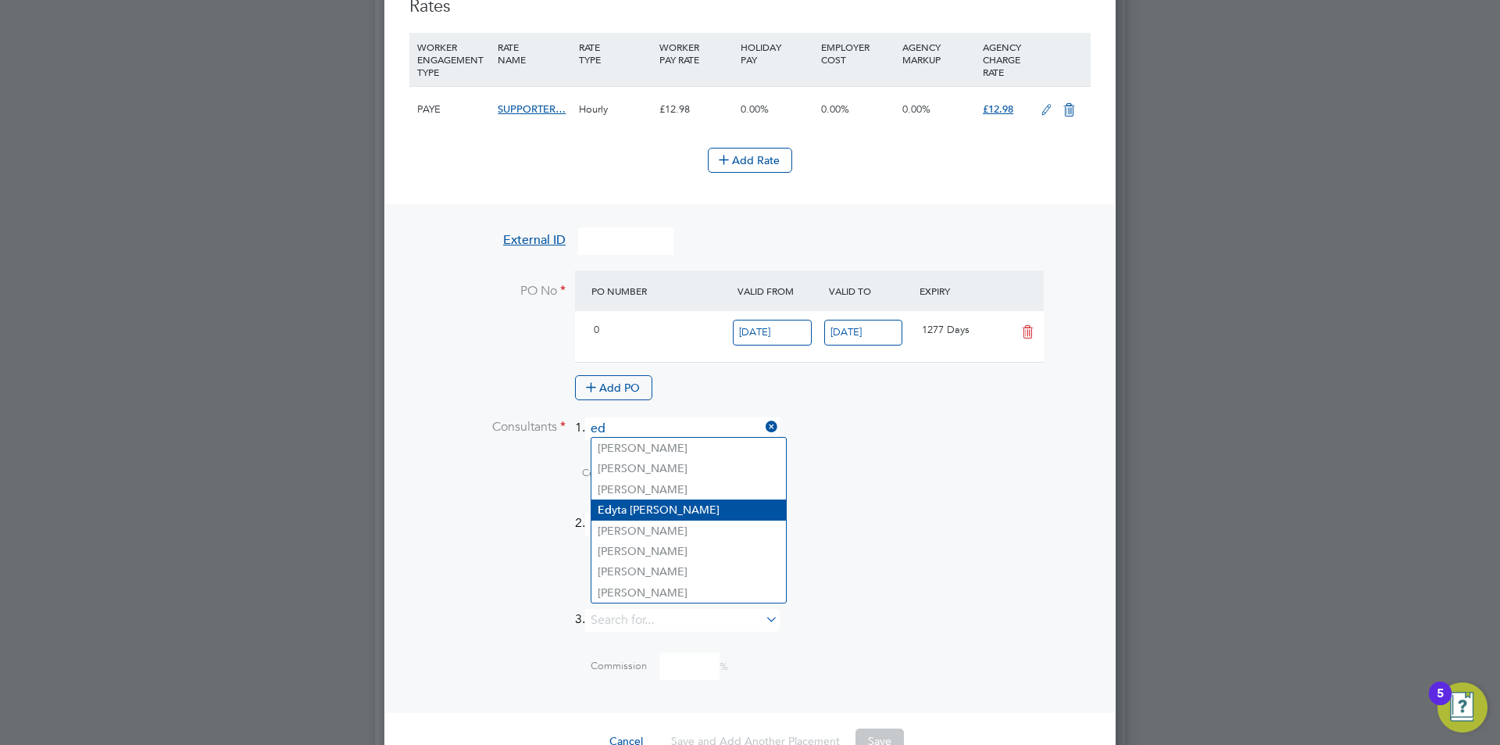
click at [643, 506] on li "Ed yta [PERSON_NAME]" at bounding box center [688, 509] width 195 height 21
type input "[PERSON_NAME]"
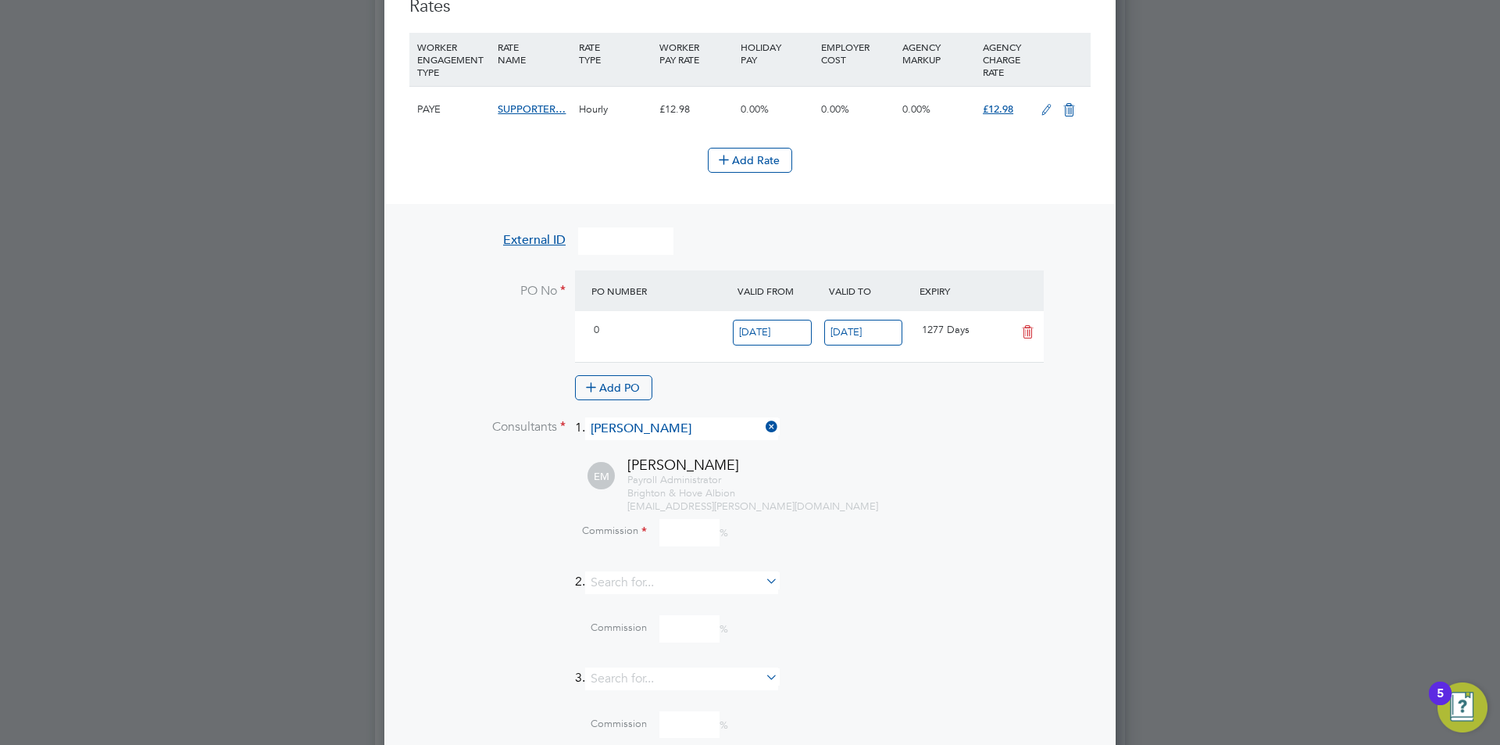
click at [698, 502] on span "[EMAIL_ADDRESS][PERSON_NAME][DOMAIN_NAME]" at bounding box center [752, 505] width 251 height 13
click at [691, 529] on input at bounding box center [689, 532] width 60 height 27
type input "0"
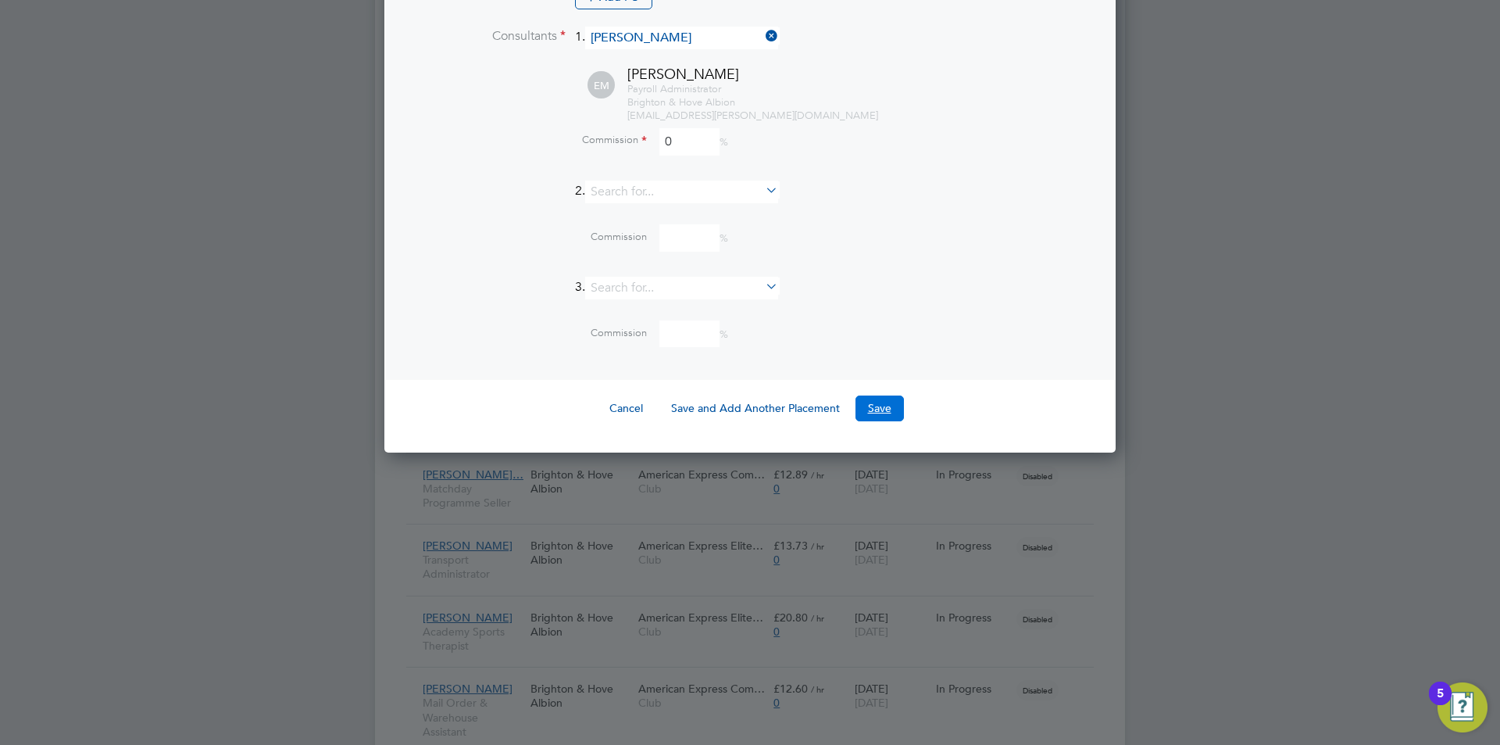
click at [883, 402] on button "Save" at bounding box center [879, 407] width 48 height 25
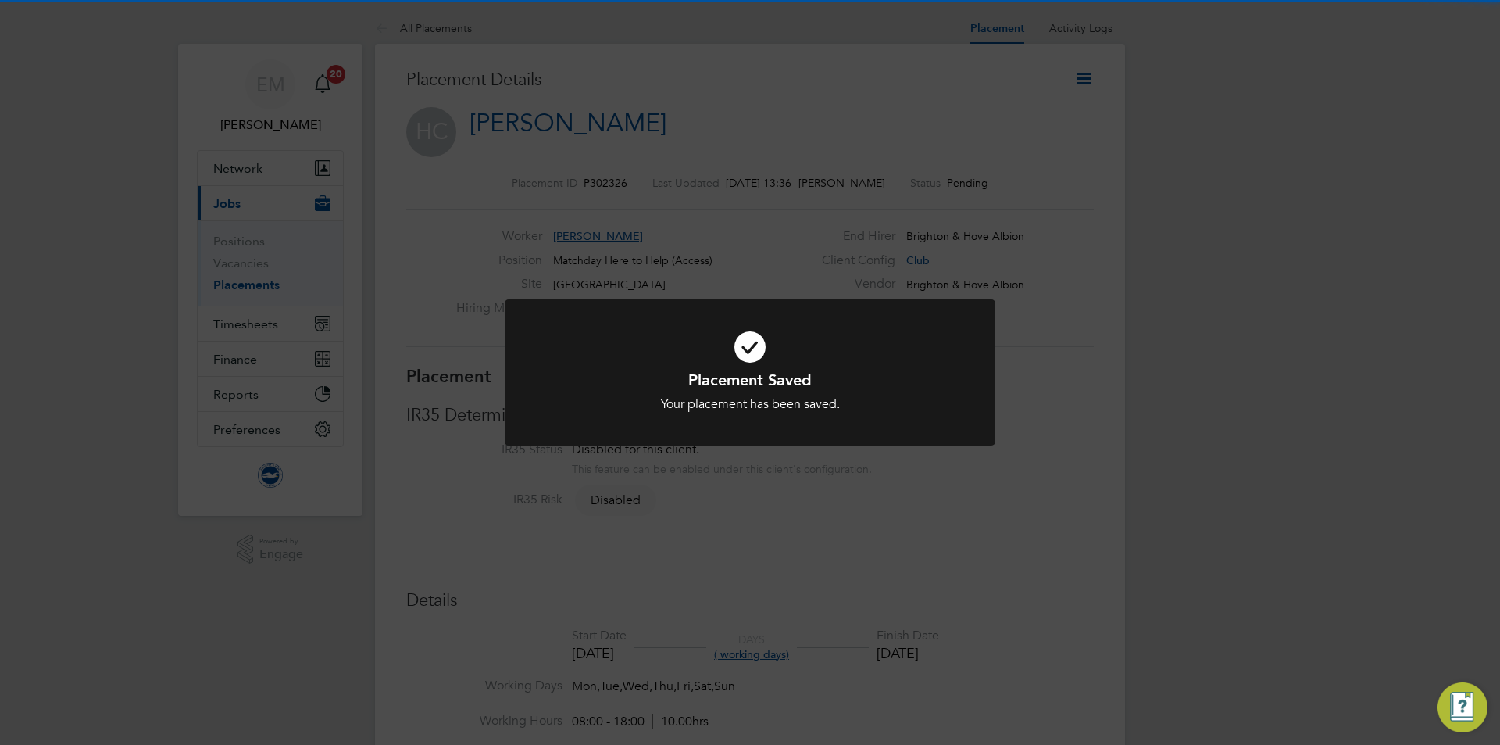
click at [1098, 203] on div "Placement Saved Your placement has been saved. Cancel Okay" at bounding box center [750, 372] width 1500 height 745
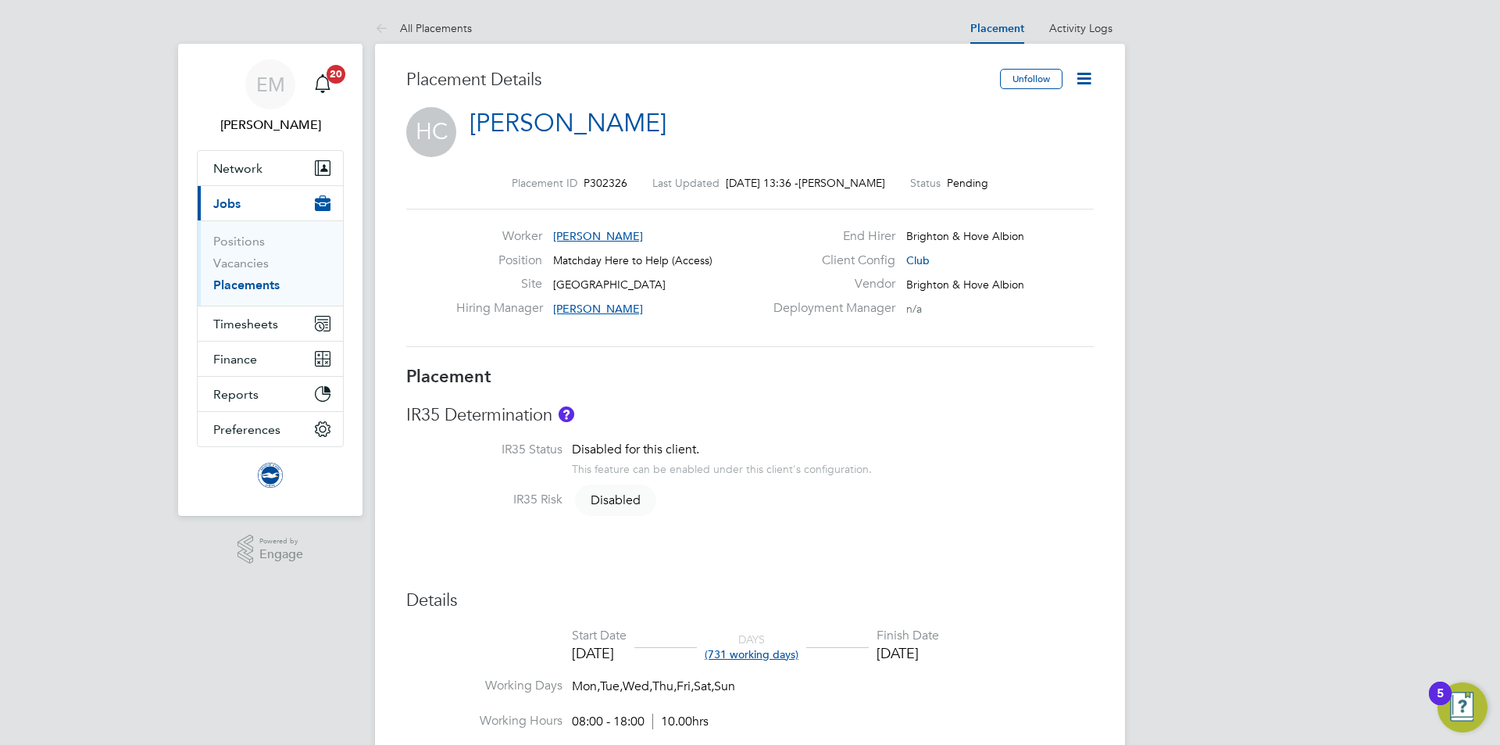
click at [1080, 85] on icon at bounding box center [1084, 79] width 20 height 20
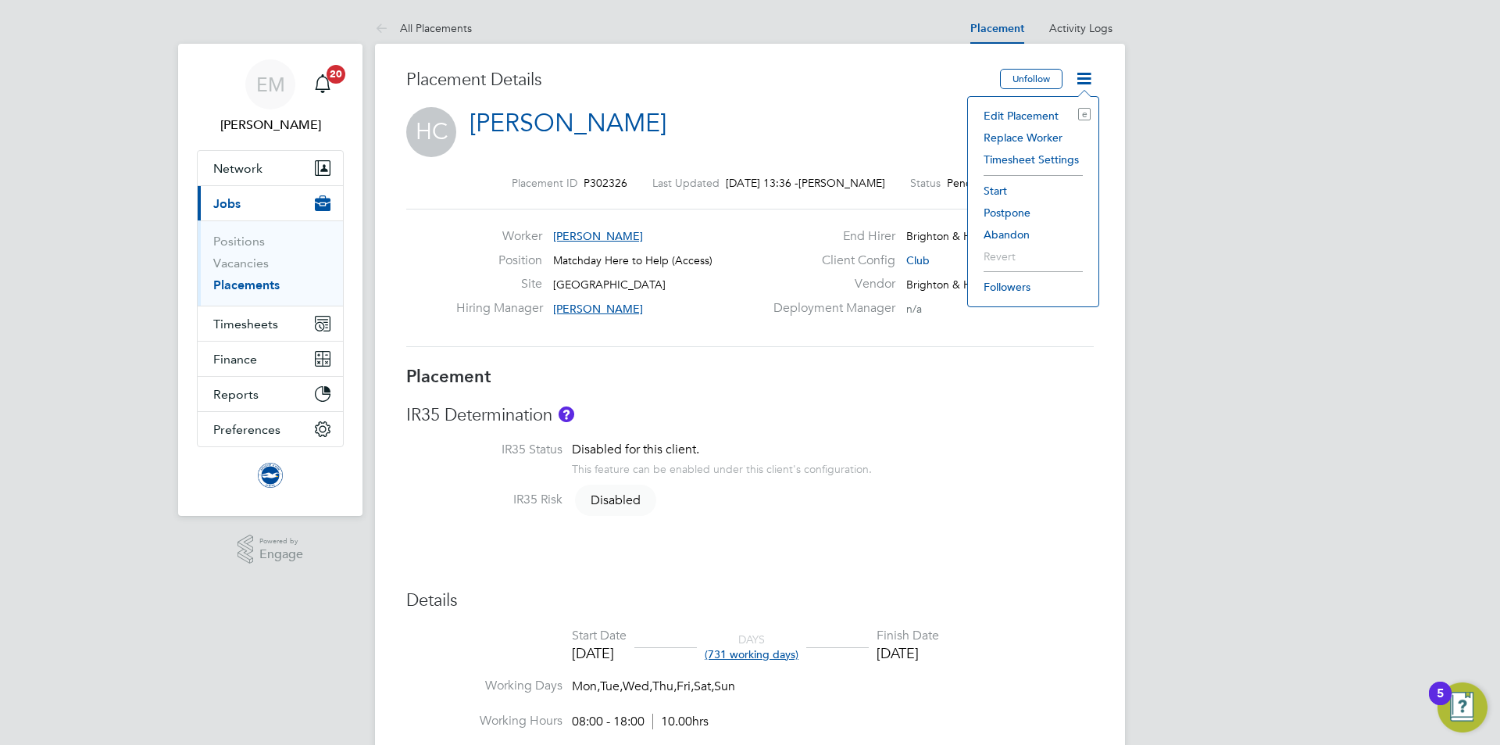
click at [1007, 188] on li "Start" at bounding box center [1033, 191] width 115 height 22
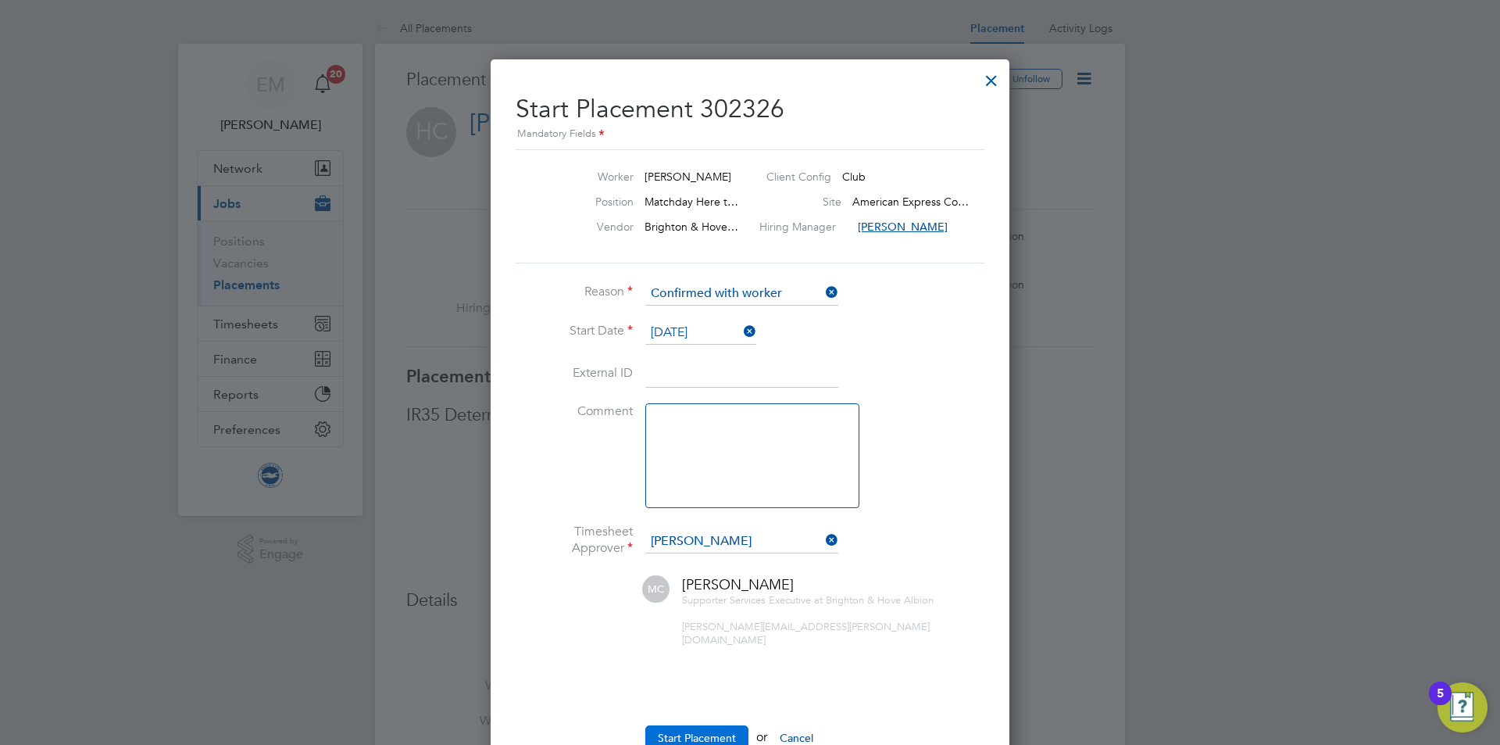
click at [702, 725] on button "Start Placement" at bounding box center [696, 737] width 103 height 25
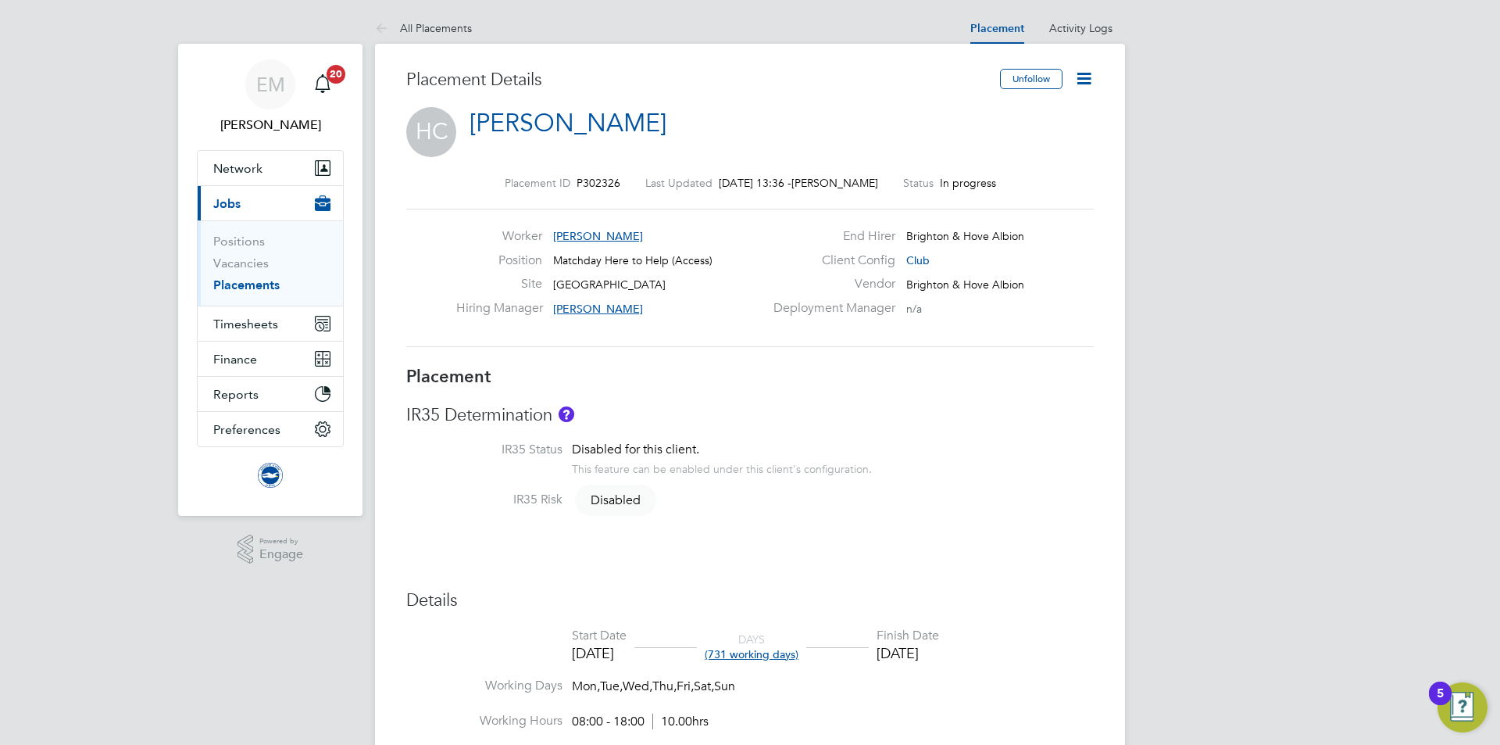
click at [352, 436] on app-nav-sections-wrapper "EM [PERSON_NAME] Notifications 20 Applications: Network Team Members Businesses…" at bounding box center [270, 280] width 184 height 472
click at [445, 198] on div "Placement ID P302326 Last Updated [DATE] 13:36 - [PERSON_NAME] Status In progre…" at bounding box center [750, 261] width 688 height 209
click at [1083, 77] on icon at bounding box center [1084, 79] width 20 height 20
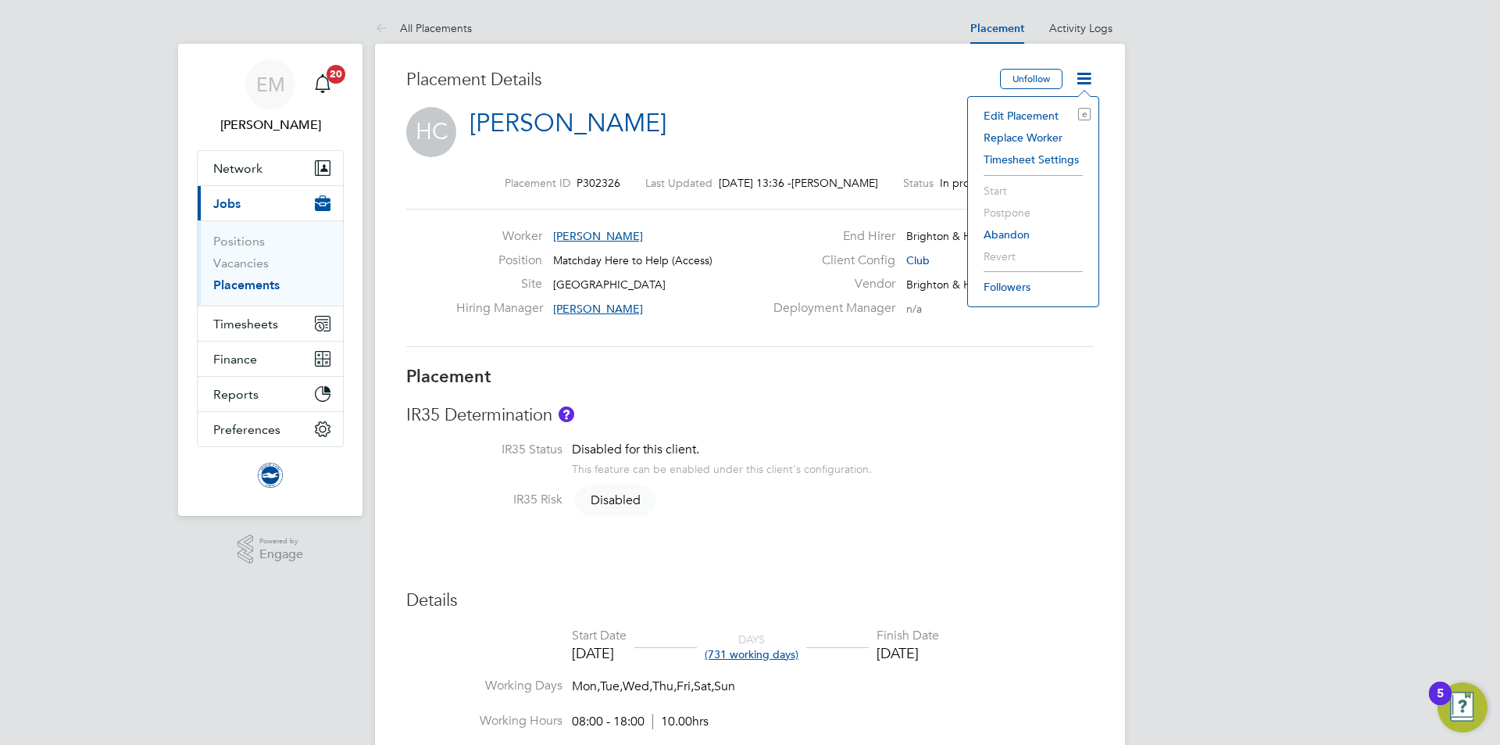
click at [909, 430] on div "IR35 Determination IR35 Status Disabled for this client. This feature can be en…" at bounding box center [750, 465] width 688 height 123
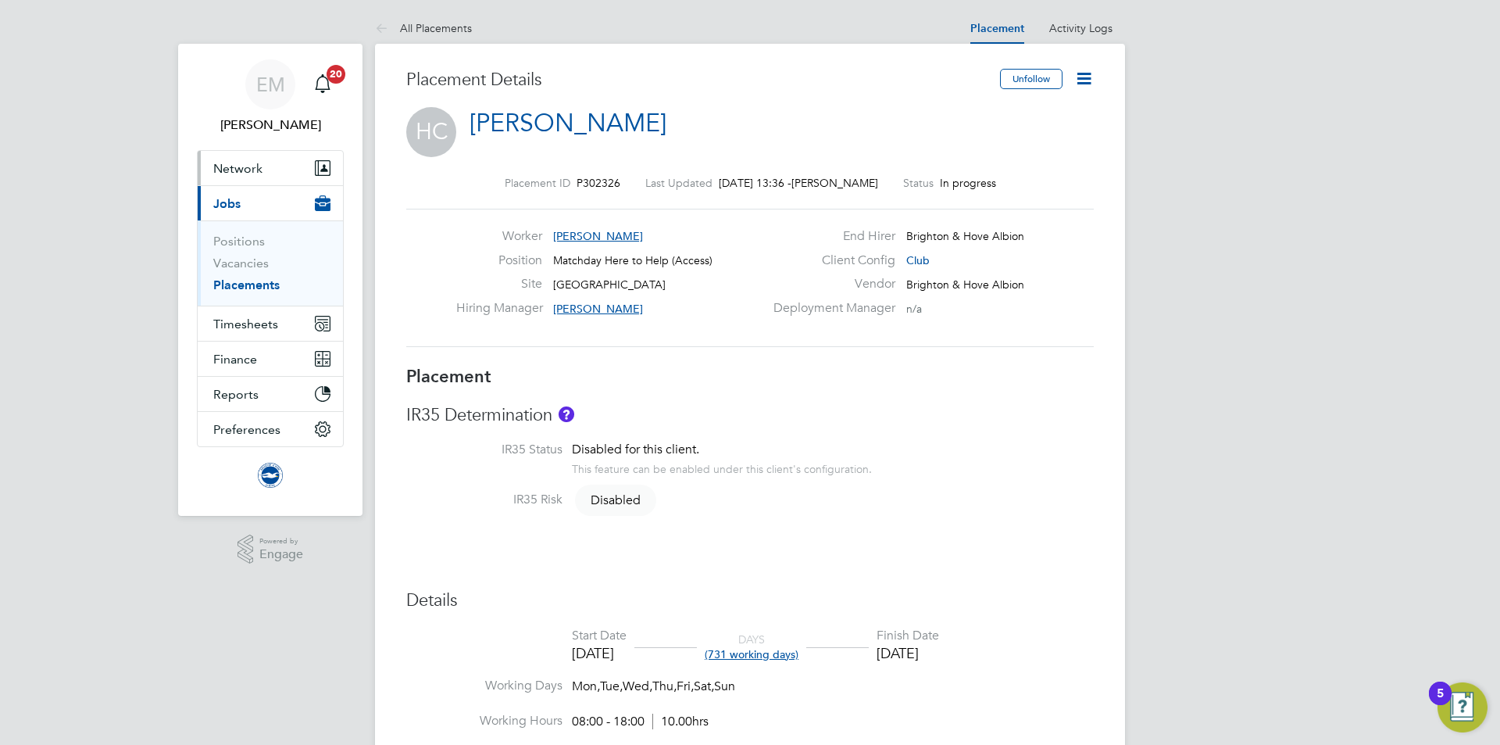
click at [232, 166] on span "Network" at bounding box center [237, 168] width 49 height 15
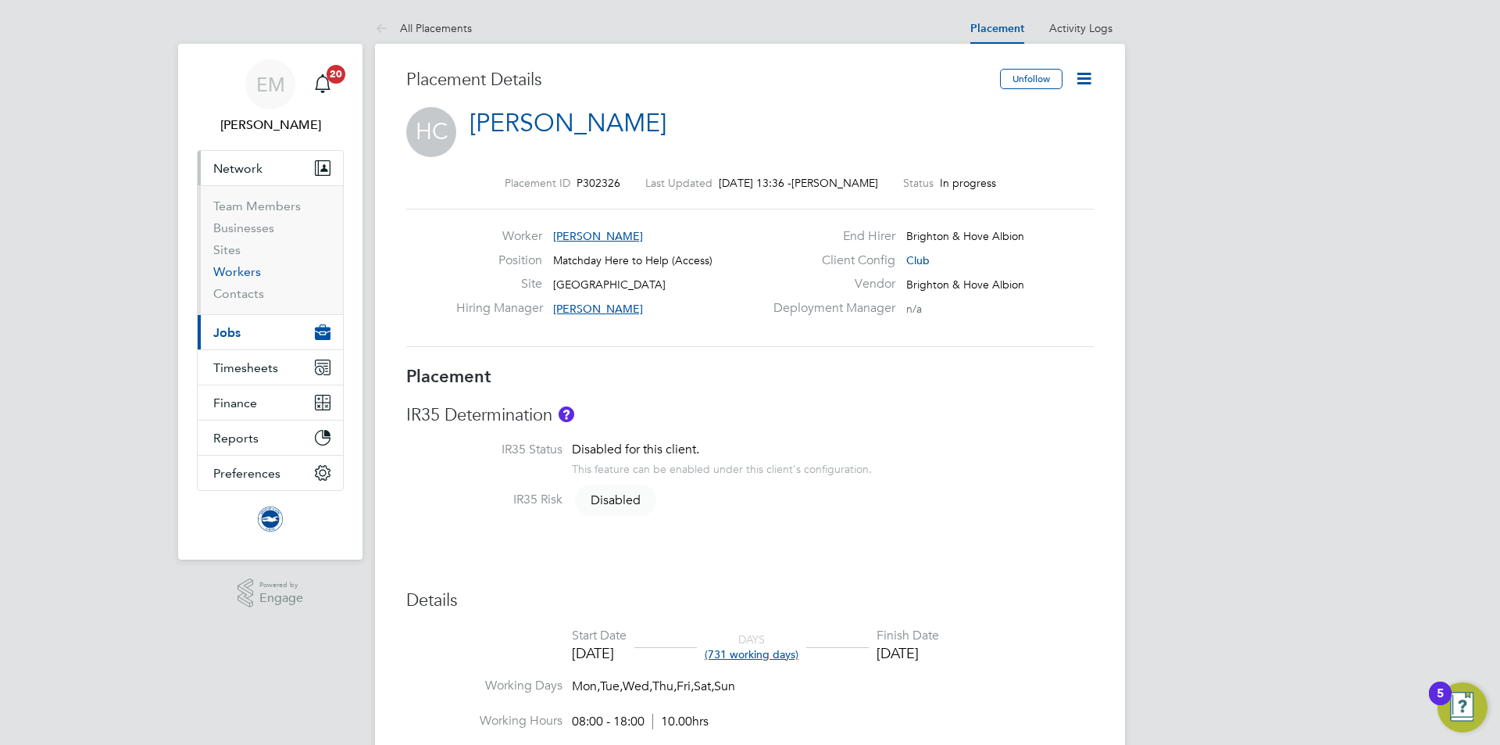
click at [249, 271] on link "Workers" at bounding box center [237, 271] width 48 height 15
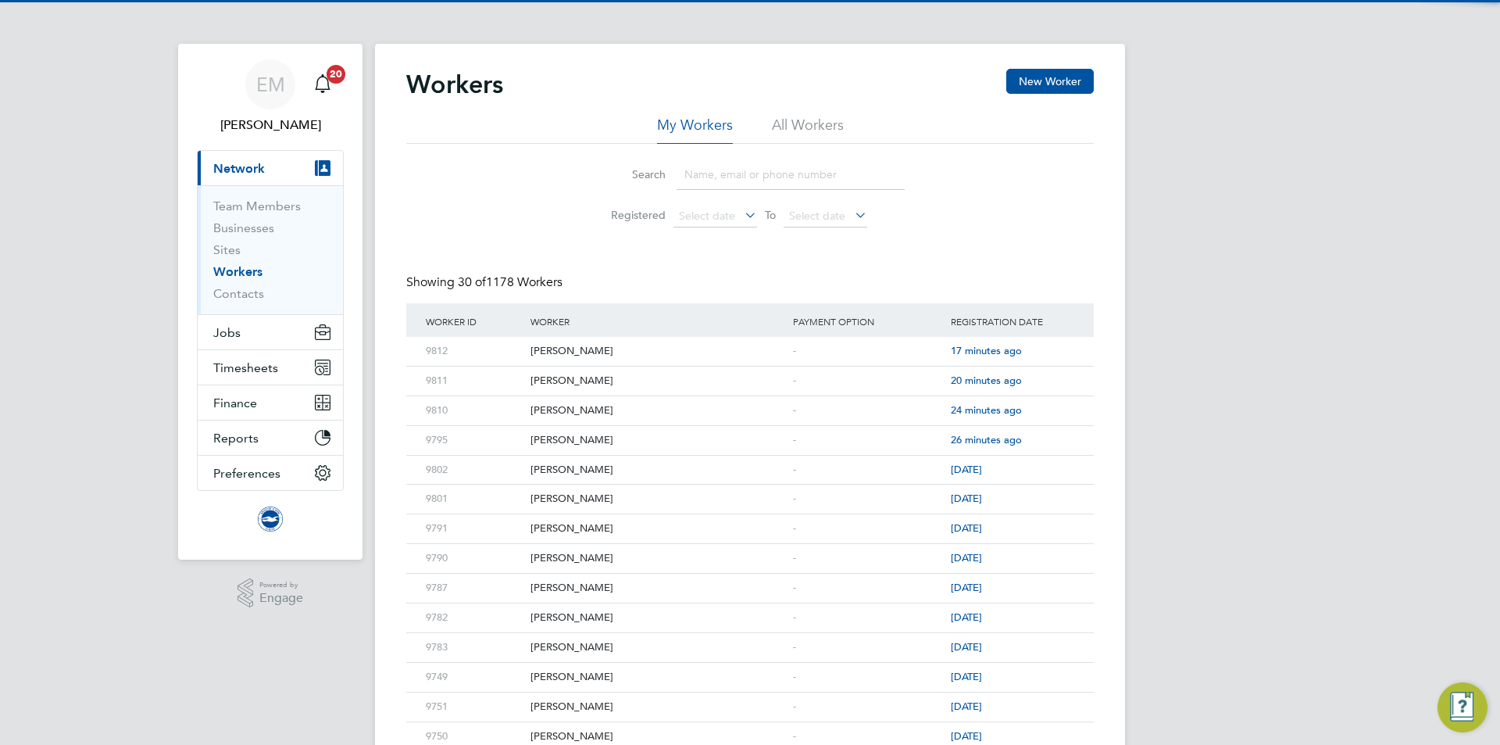
click at [828, 123] on li "All Workers" at bounding box center [808, 130] width 72 height 28
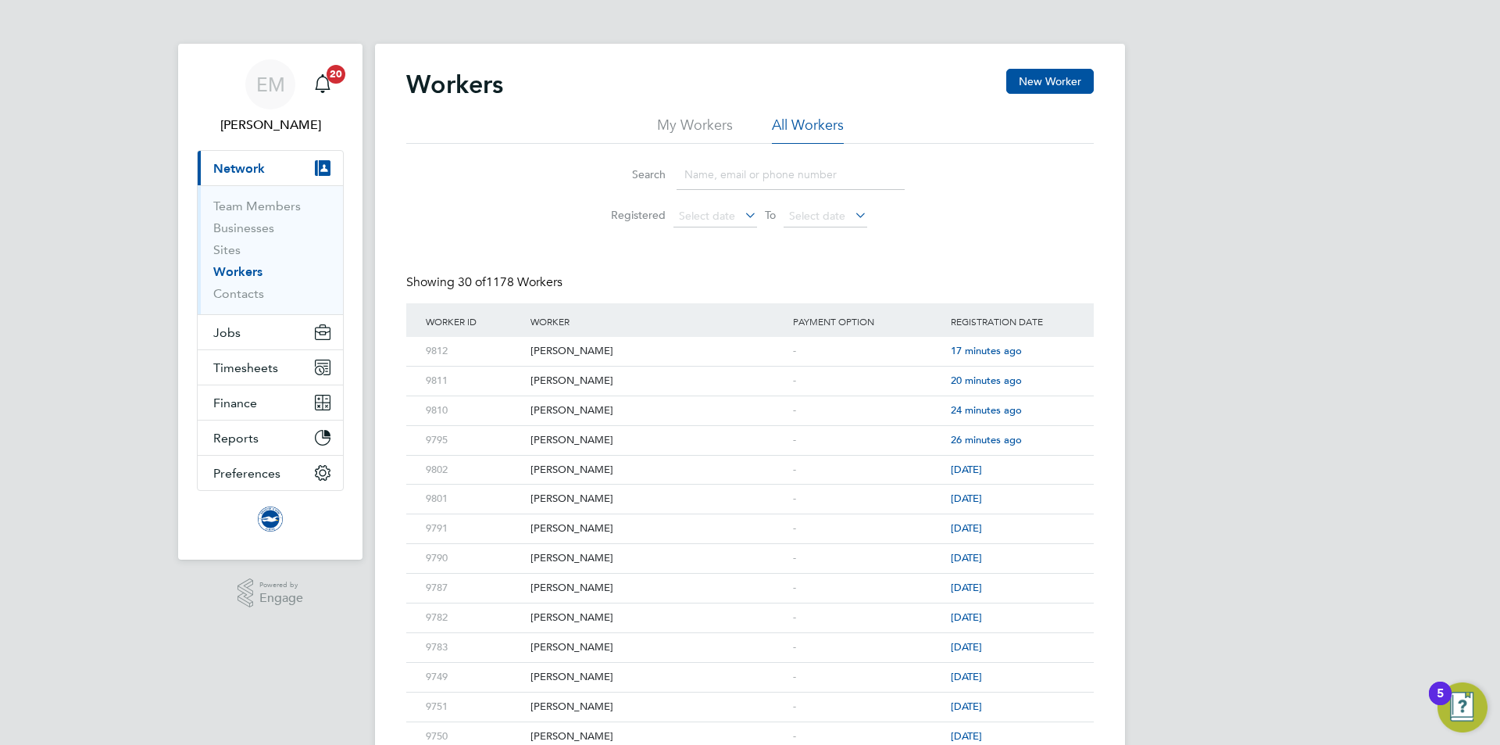
click at [809, 175] on input at bounding box center [791, 174] width 228 height 30
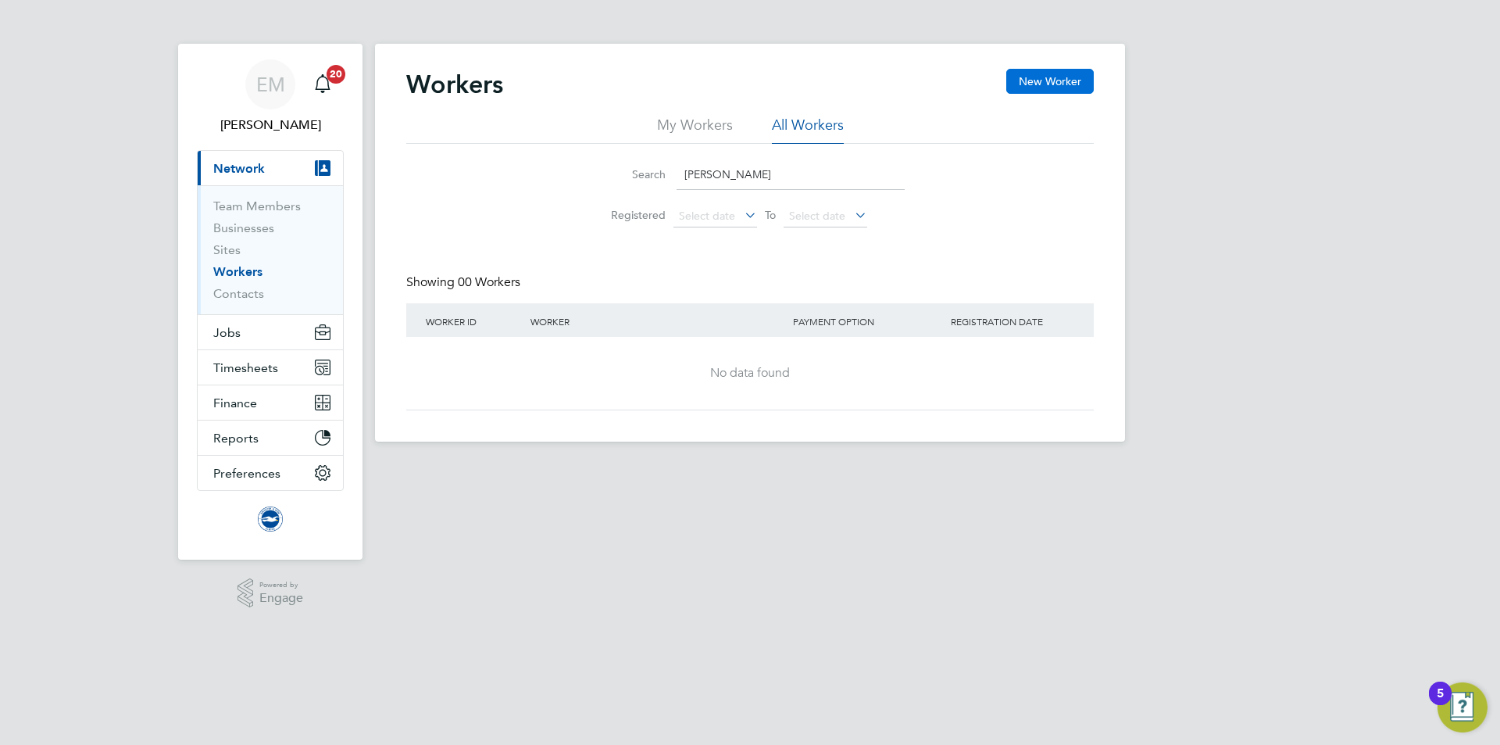
type input "[PERSON_NAME]"
click at [1046, 87] on button "New Worker" at bounding box center [1050, 81] width 88 height 25
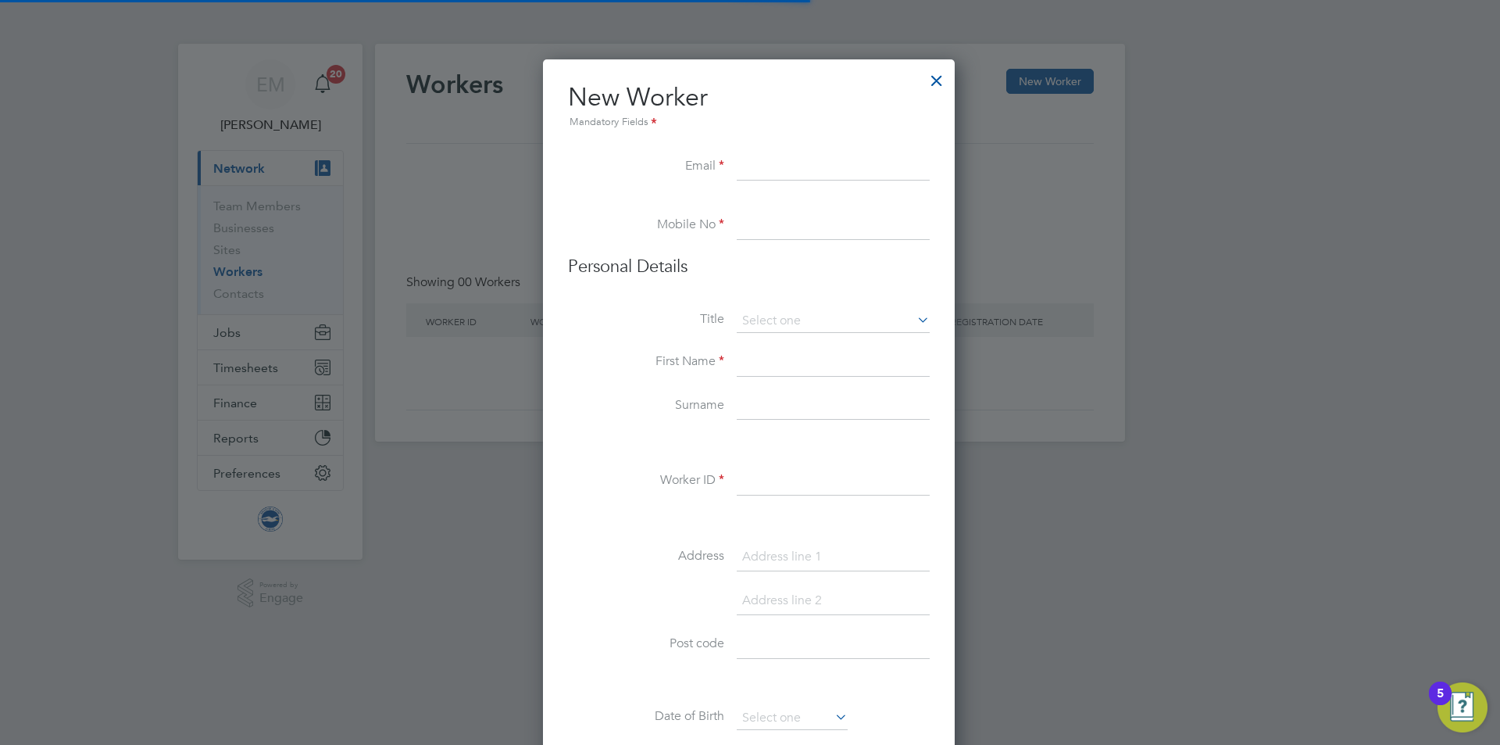
scroll to position [1207, 414]
click at [804, 179] on input at bounding box center [833, 167] width 193 height 28
paste input "[EMAIL_ADDRESS][DOMAIN_NAME]"
type input "[EMAIL_ADDRESS][DOMAIN_NAME]"
click at [741, 229] on input at bounding box center [833, 226] width 193 height 28
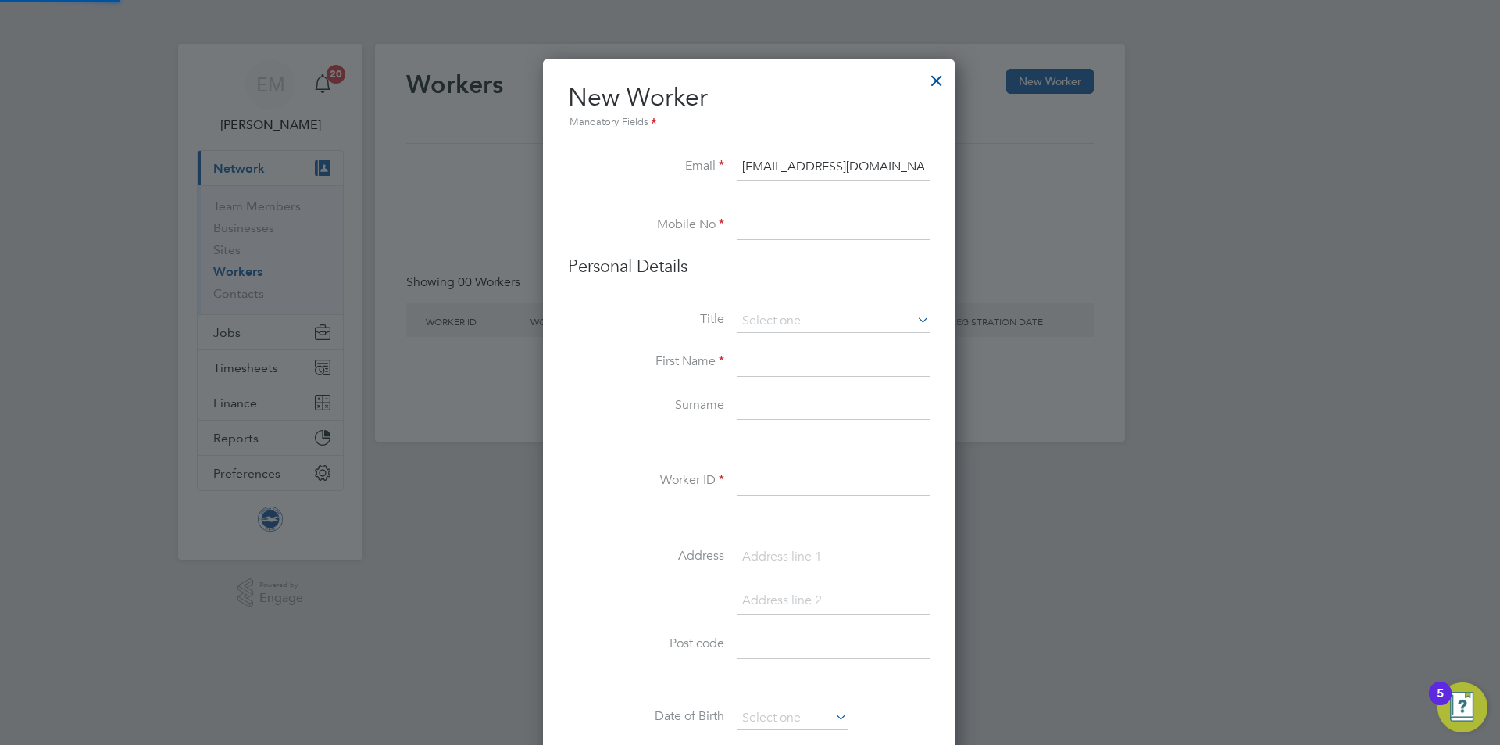
paste input "75 4853 1601"
click at [742, 224] on input "75 4853 1601" at bounding box center [833, 226] width 193 height 28
click at [770, 228] on input "075 4853 1601" at bounding box center [833, 226] width 193 height 28
click at [796, 223] on input "0754853 1601" at bounding box center [833, 226] width 193 height 28
type input "07548531601"
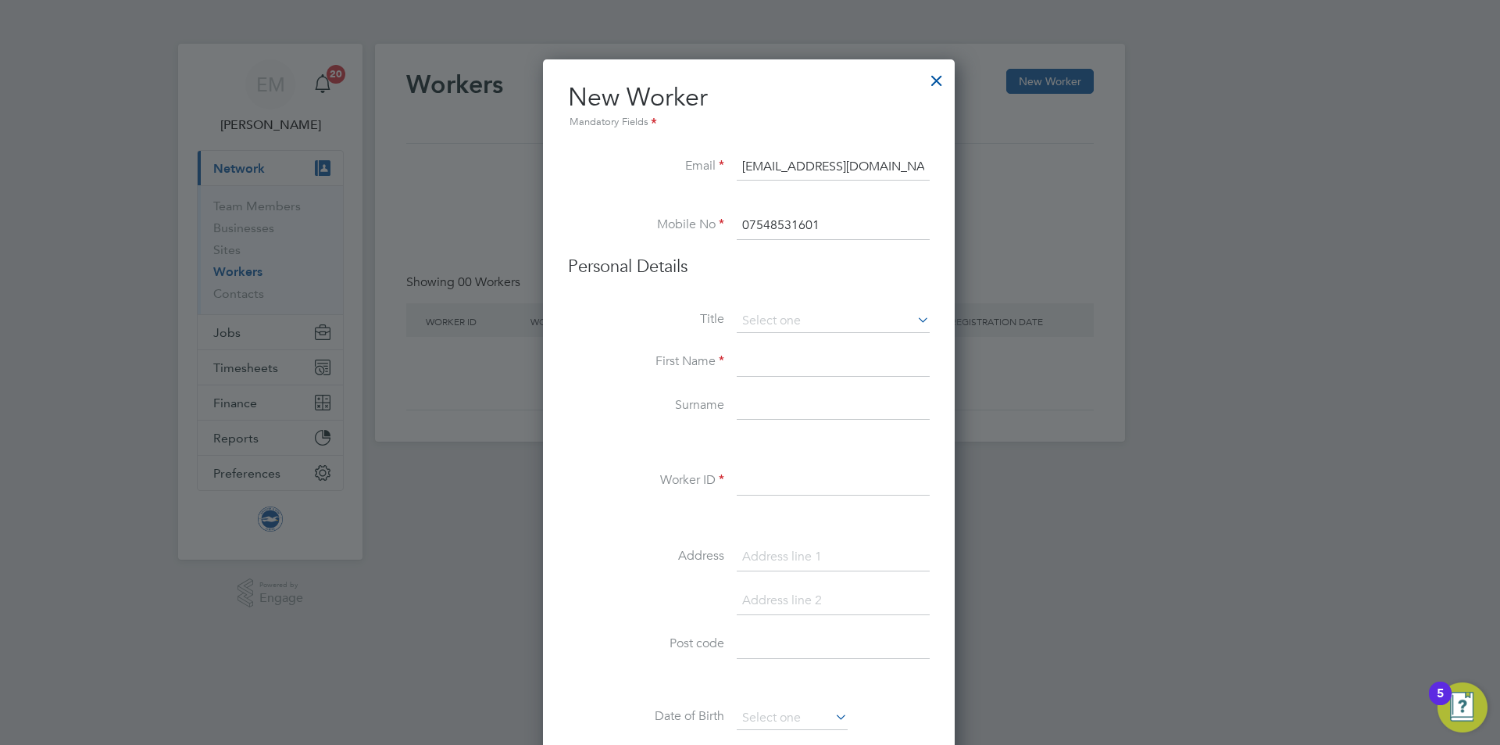
click at [771, 369] on input at bounding box center [833, 362] width 193 height 28
type input "[PERSON_NAME]"
type input "Rudge"
click at [805, 488] on input at bounding box center [833, 481] width 193 height 28
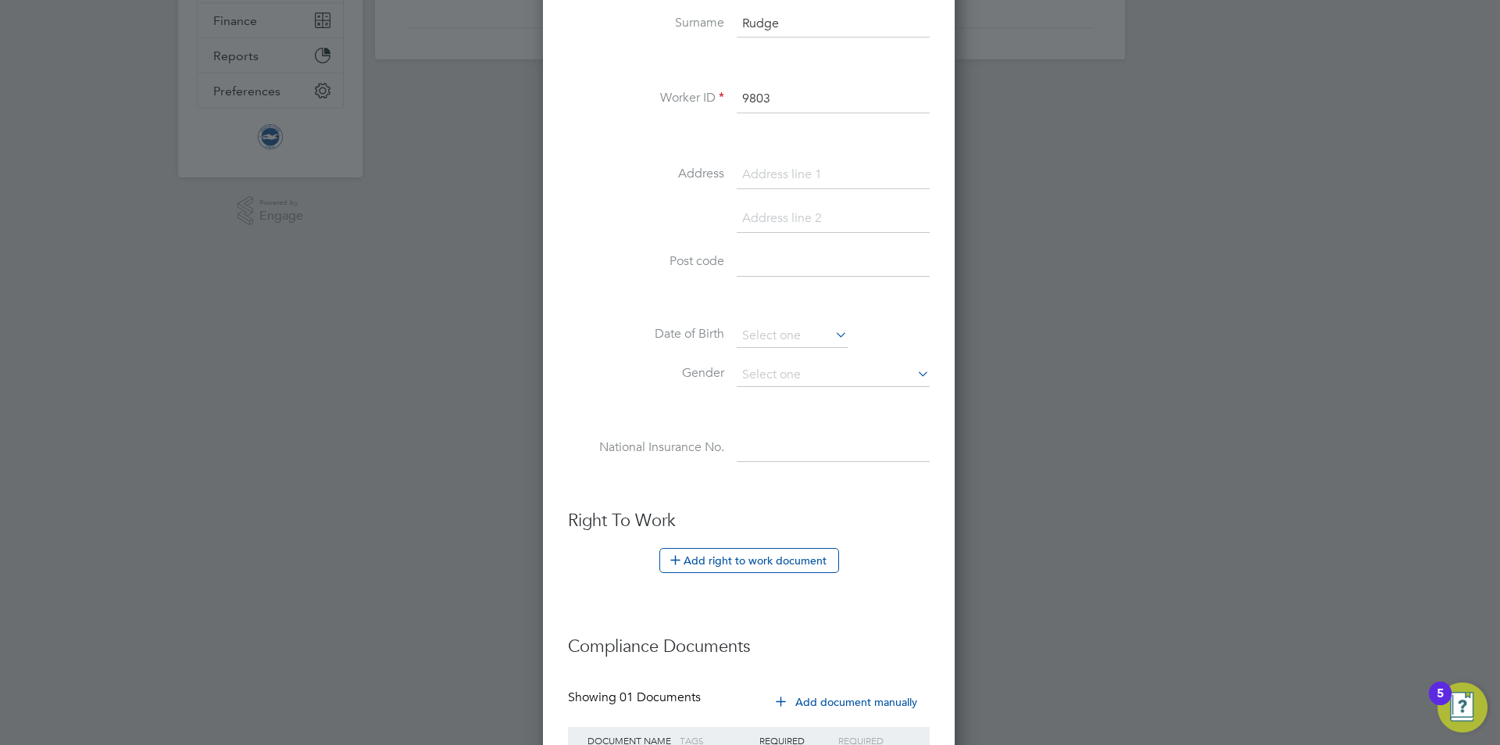
scroll to position [521, 0]
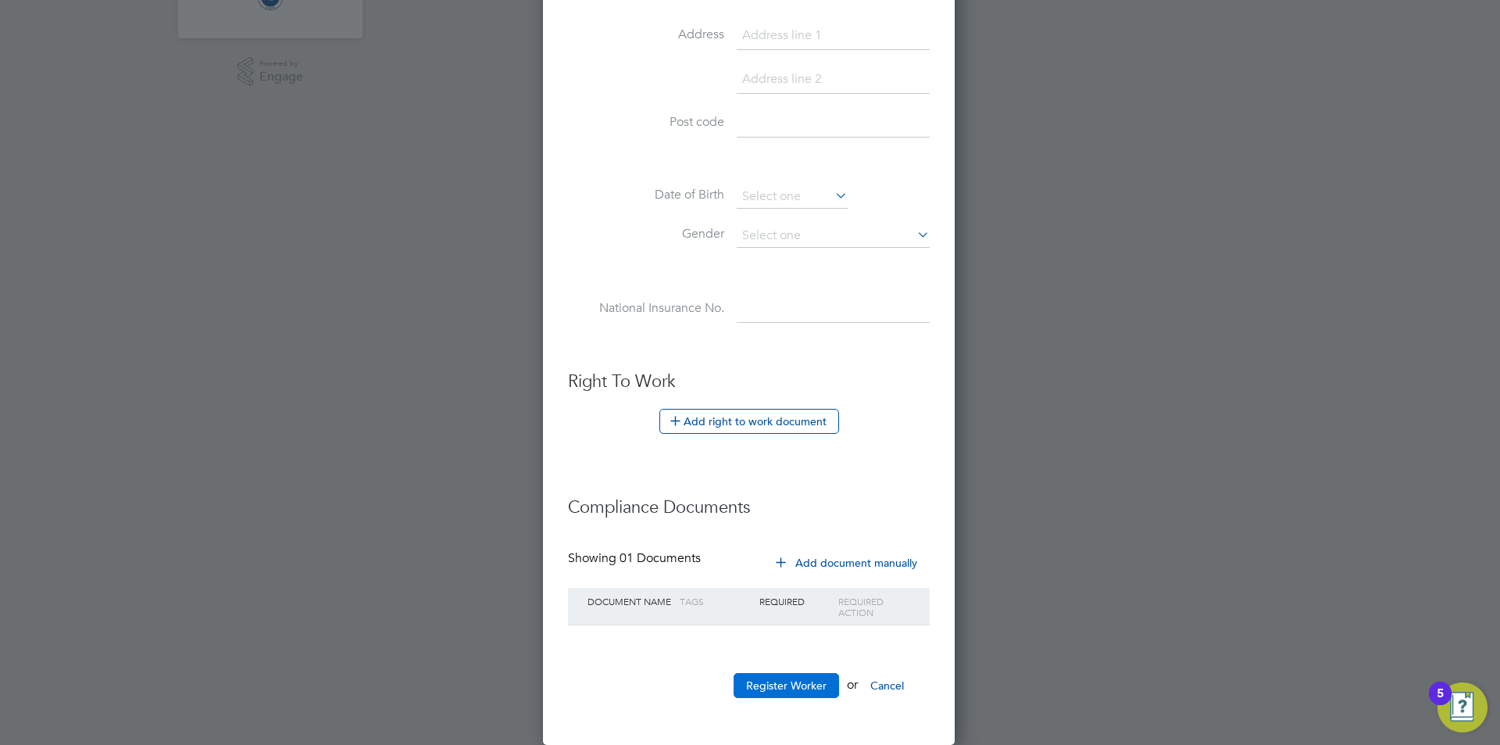
type input "9803"
click at [773, 688] on button "Register Worker" at bounding box center [786, 685] width 105 height 25
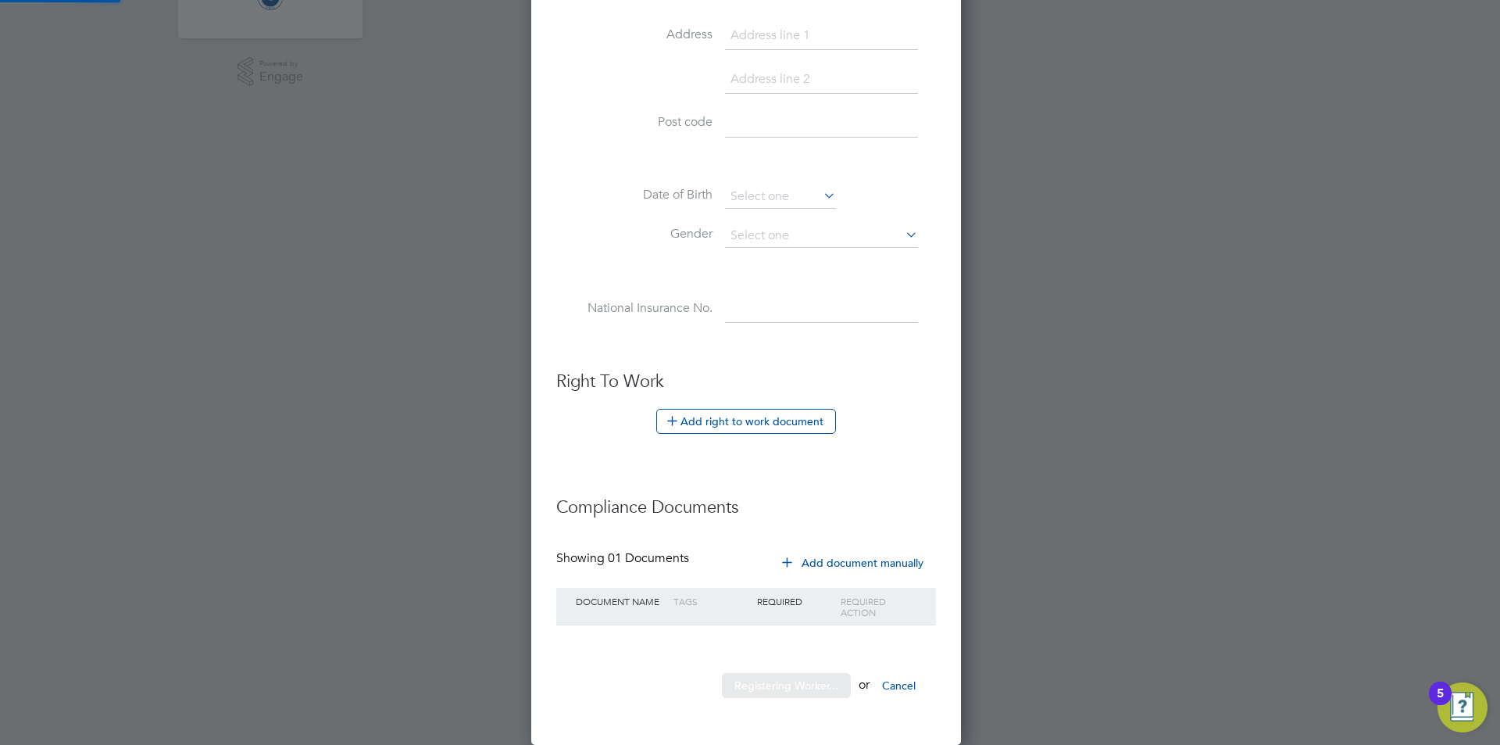
scroll to position [0, 0]
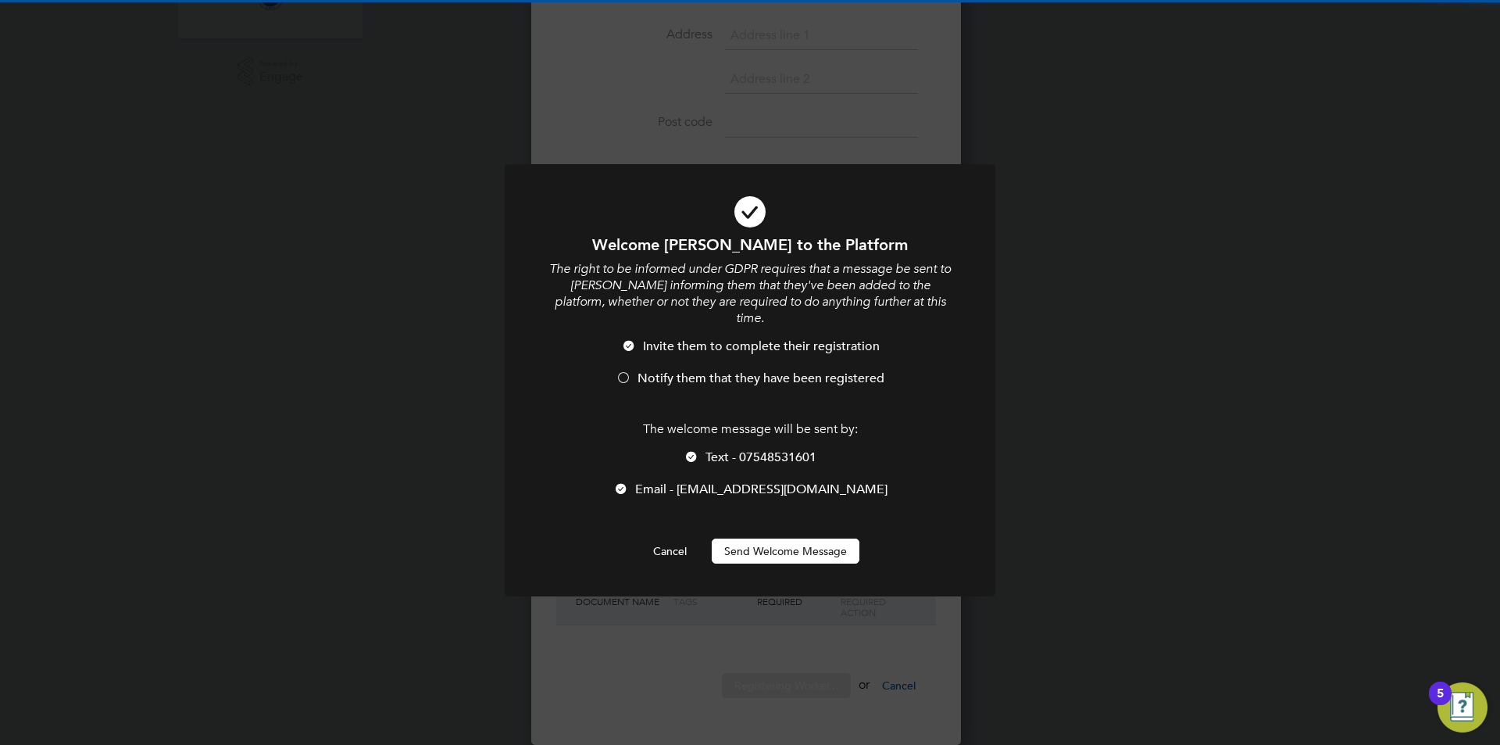
click at [738, 518] on div "Welcome [PERSON_NAME] to the Platform The right to be informed under GDPR requi…" at bounding box center [750, 398] width 406 height 329
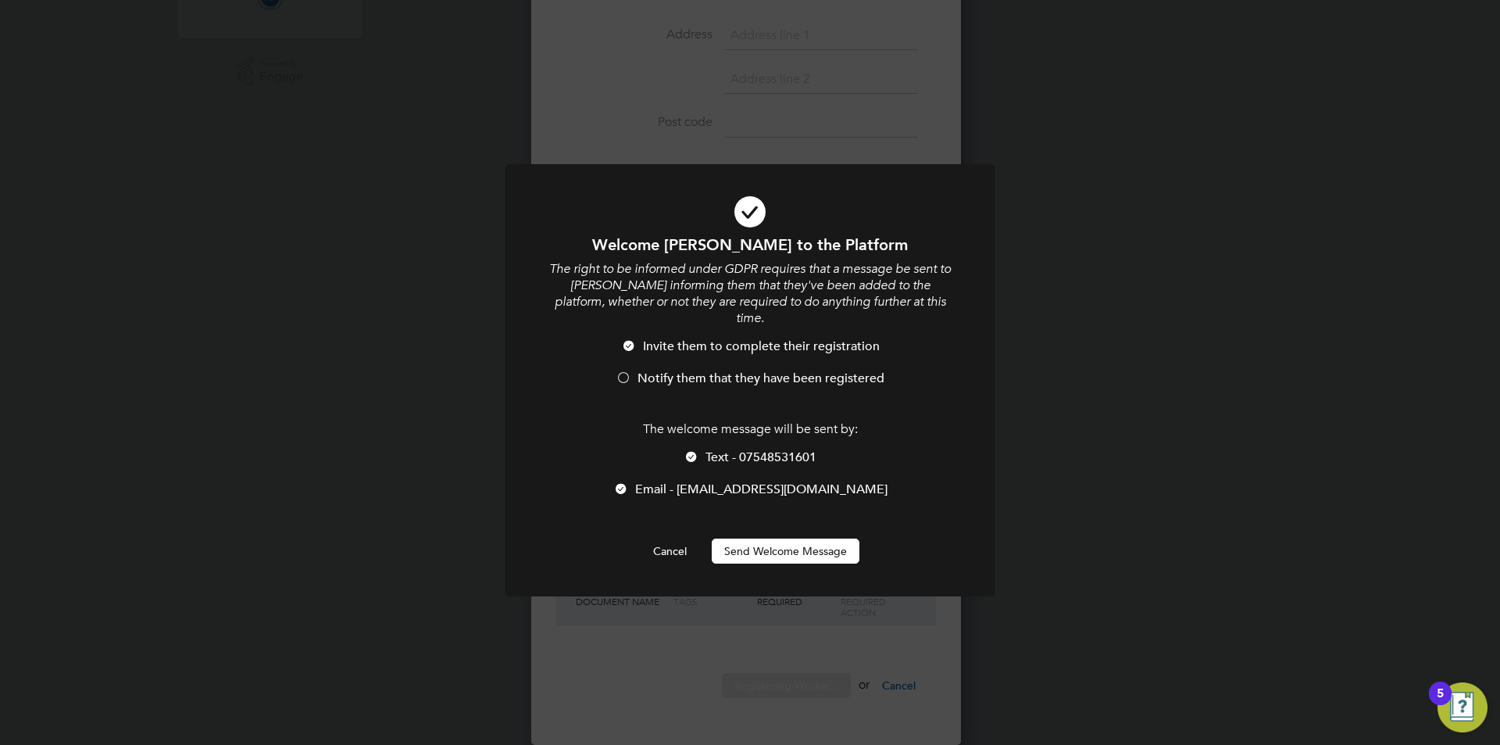
click at [731, 540] on button "Send Welcome Message" at bounding box center [786, 550] width 148 height 25
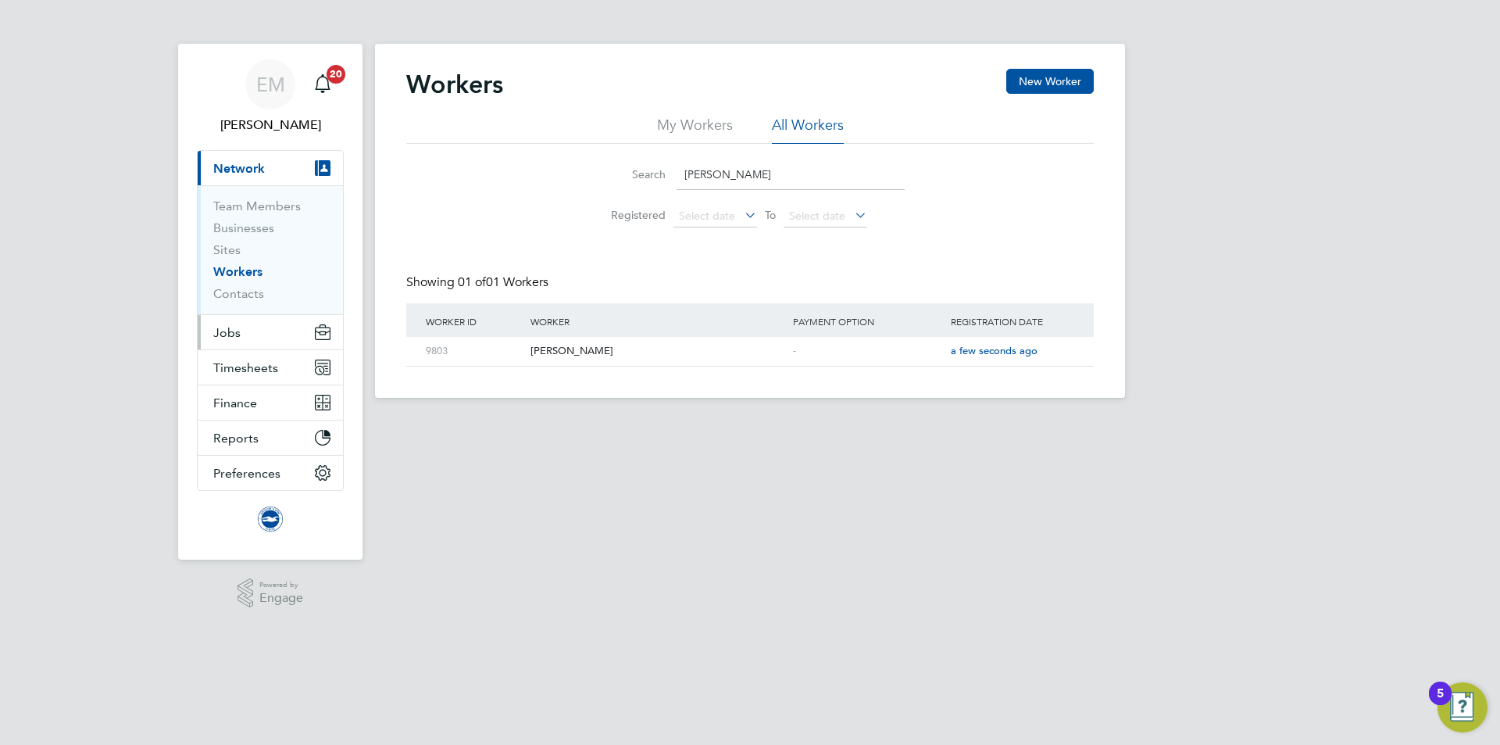
drag, startPoint x: 229, startPoint y: 327, endPoint x: 234, endPoint y: 335, distance: 9.1
click at [228, 327] on span "Jobs" at bounding box center [226, 332] width 27 height 15
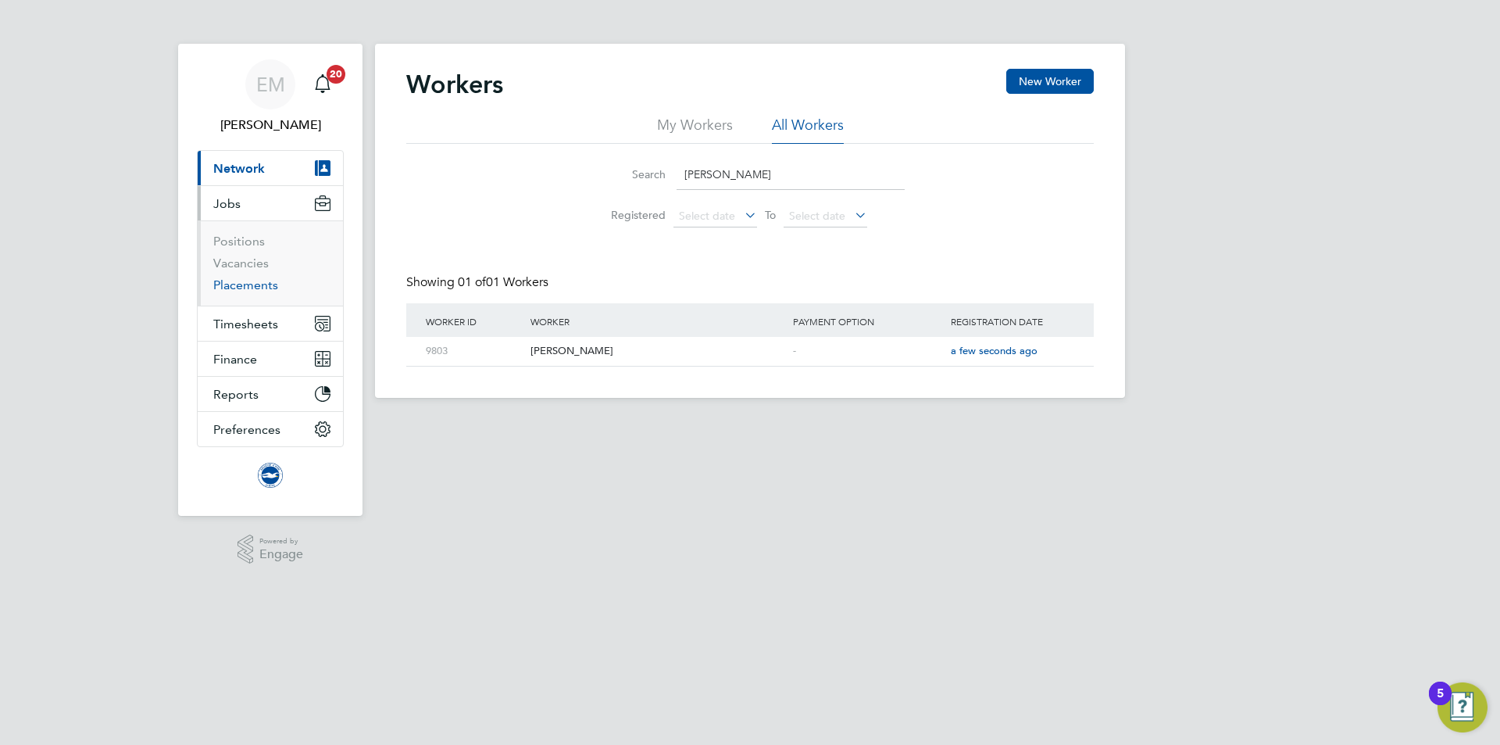
click at [254, 283] on link "Placements" at bounding box center [245, 284] width 65 height 15
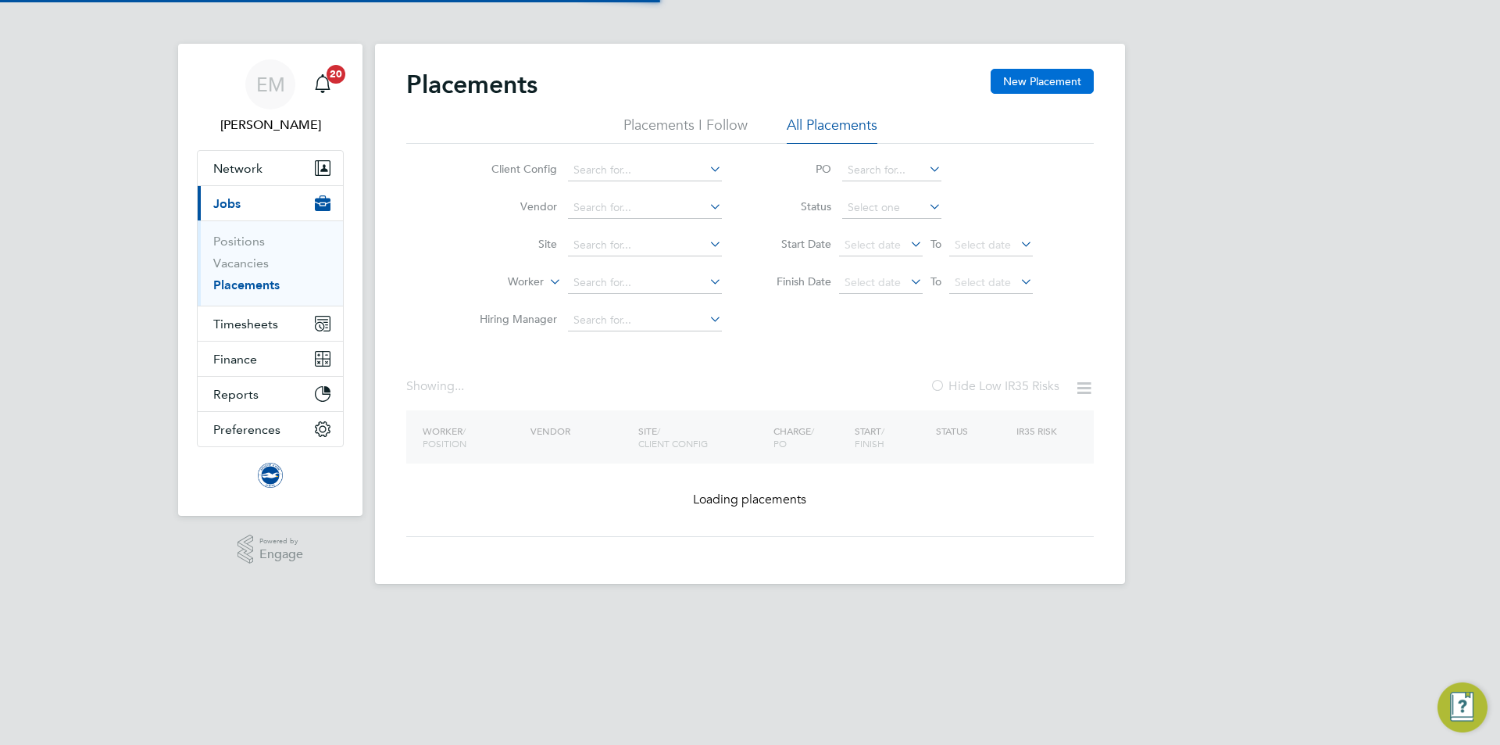
click at [1020, 70] on button "New Placement" at bounding box center [1042, 81] width 103 height 25
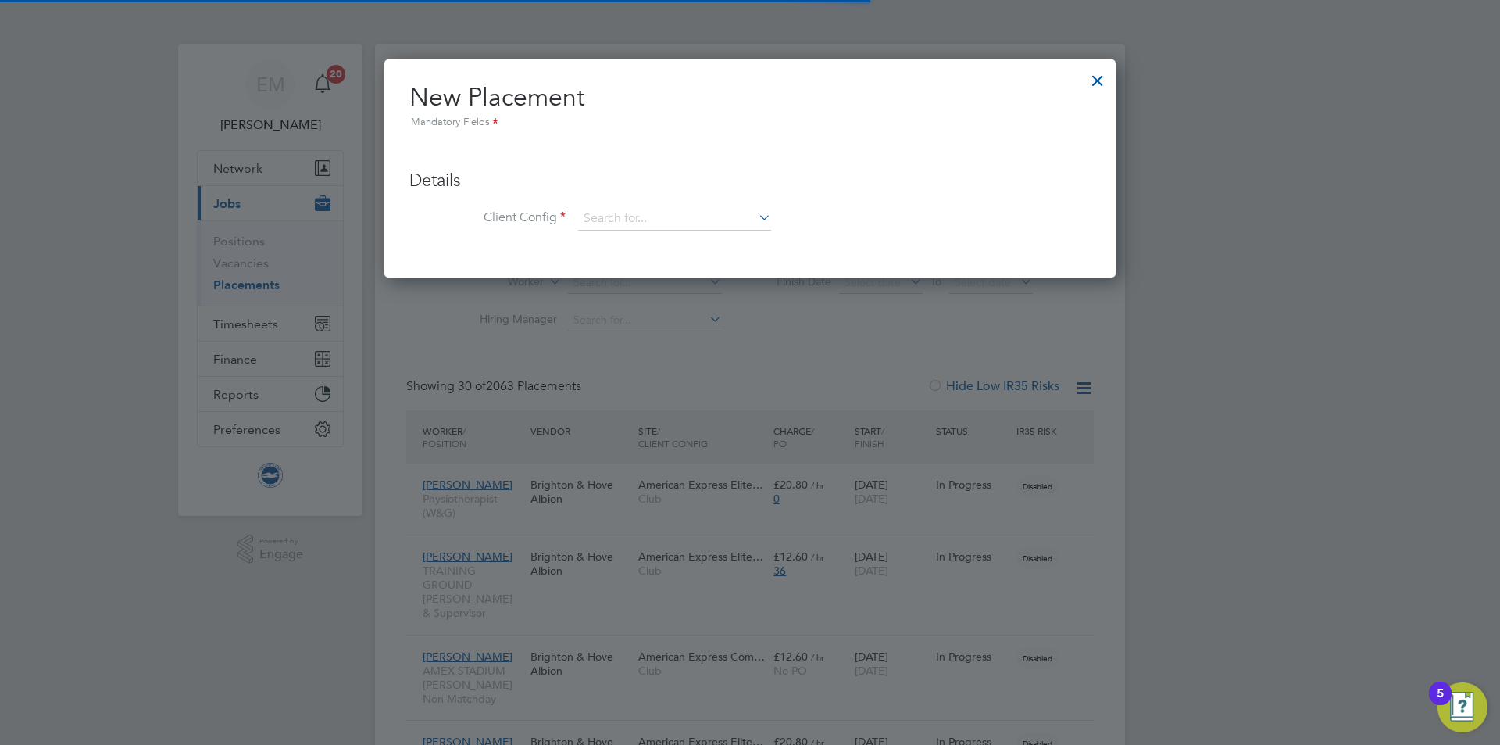
scroll to position [45, 136]
click at [606, 223] on input at bounding box center [674, 218] width 193 height 23
click at [605, 237] on li "Club" at bounding box center [674, 240] width 195 height 21
type input "Club"
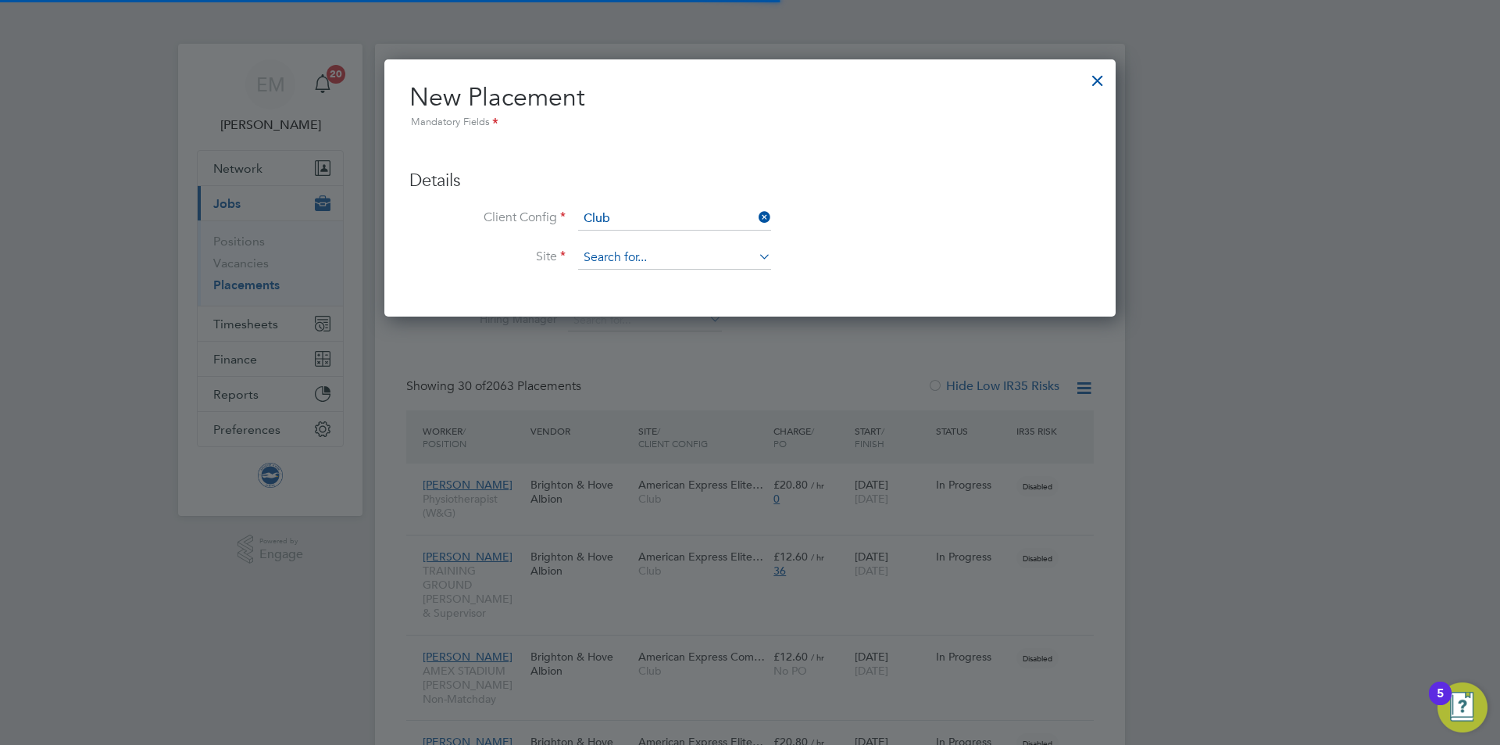
click at [608, 249] on input at bounding box center [674, 257] width 193 height 23
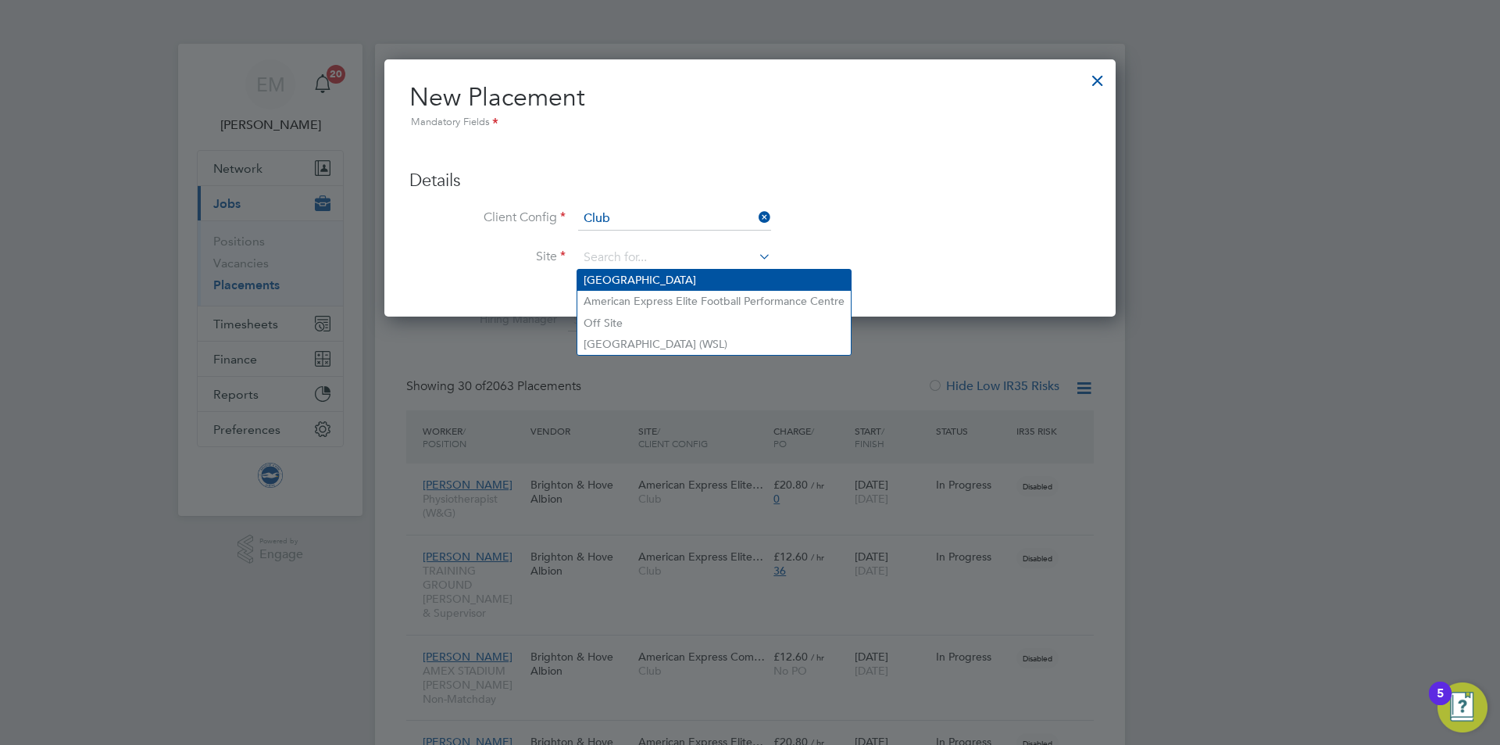
click at [622, 273] on li "[GEOGRAPHIC_DATA]" at bounding box center [713, 280] width 273 height 21
type input "[GEOGRAPHIC_DATA]"
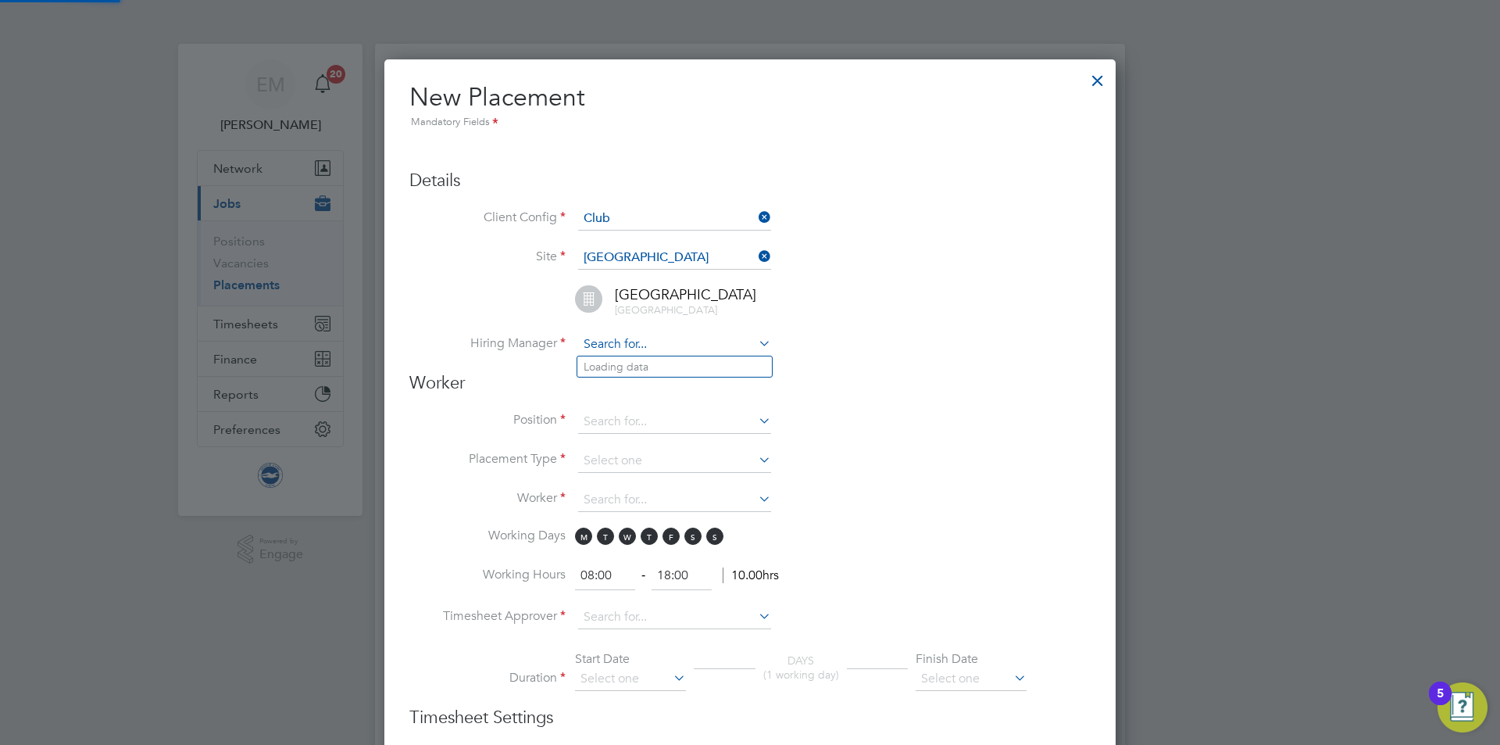
click at [620, 334] on input at bounding box center [674, 344] width 193 height 23
type input "a"
click at [672, 363] on li "[PERSON_NAME]" at bounding box center [674, 366] width 195 height 21
type input "[PERSON_NAME]"
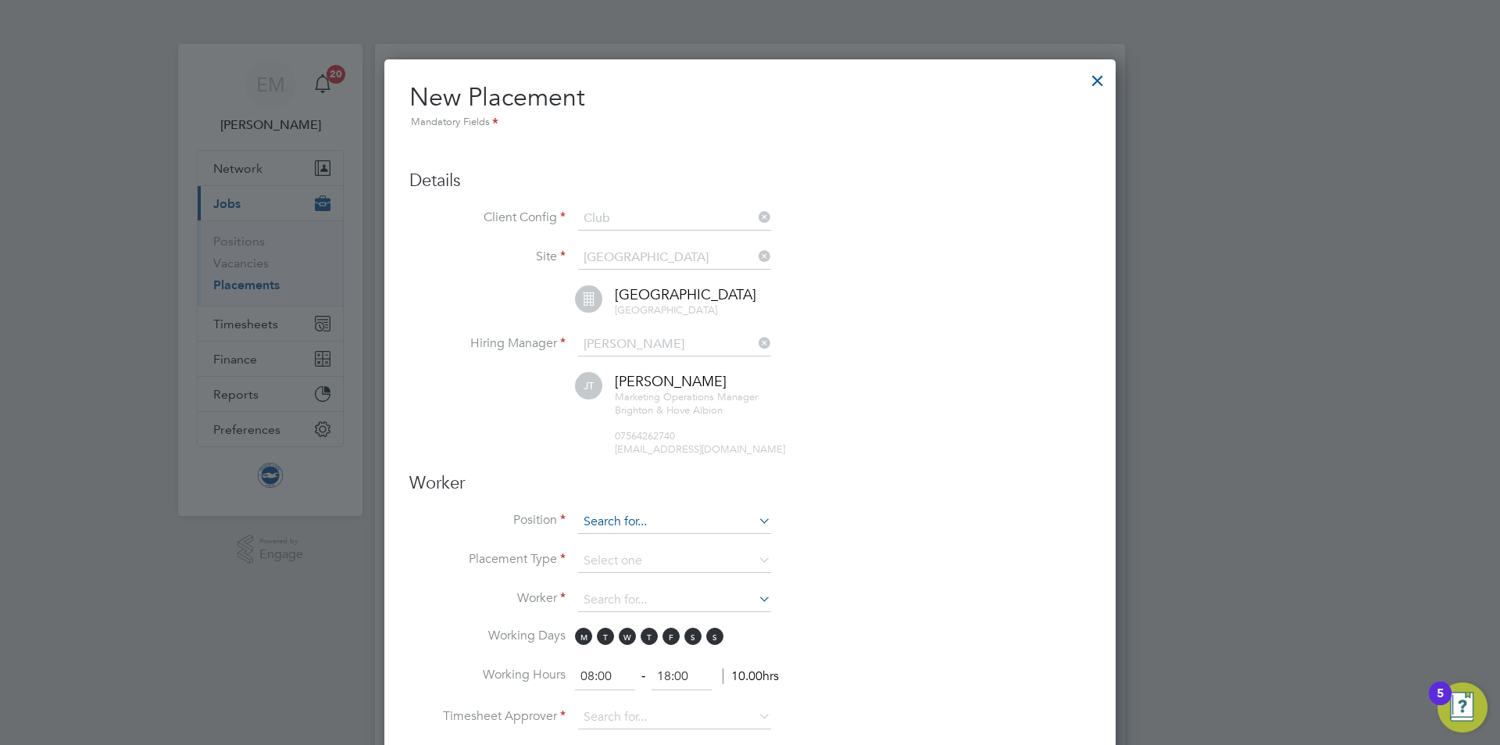
click at [605, 512] on input at bounding box center [674, 521] width 193 height 23
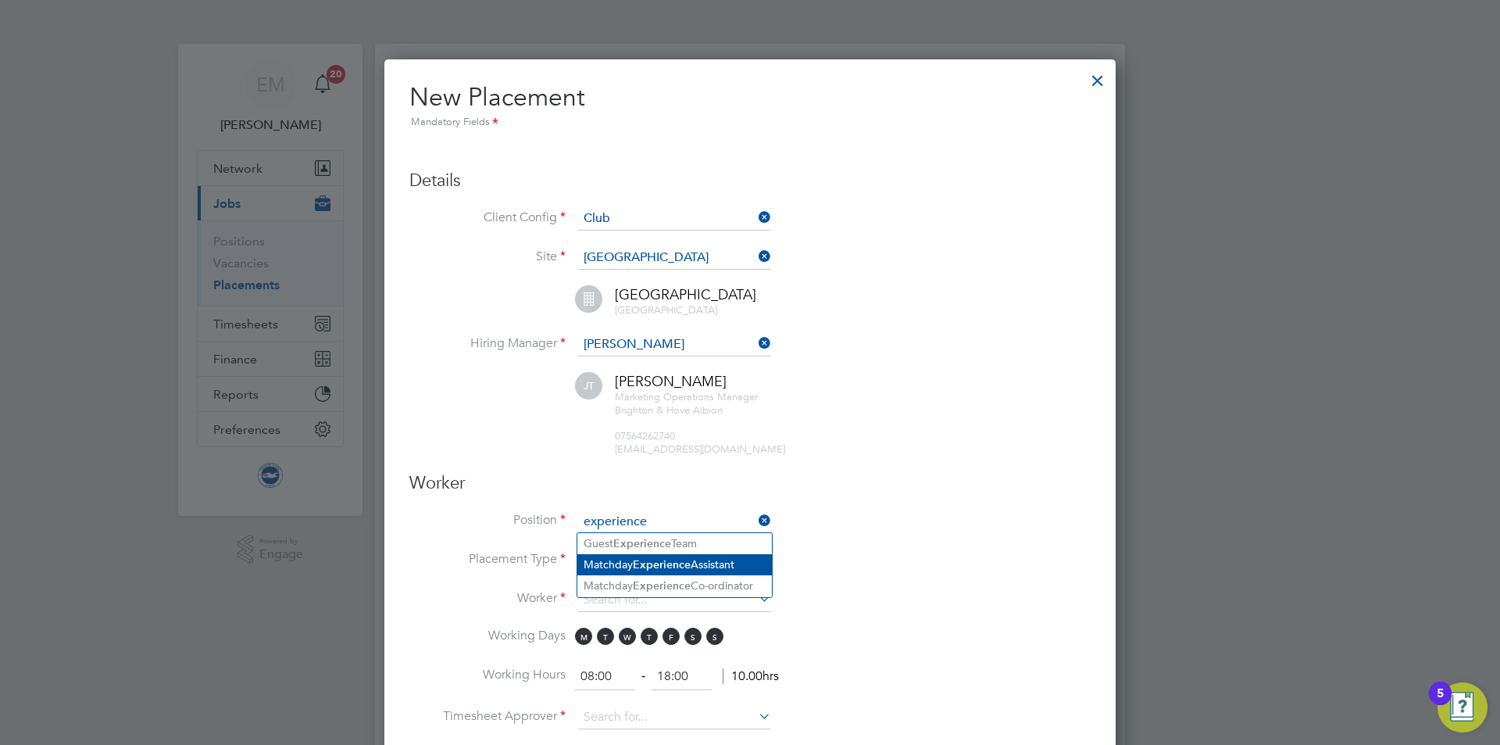
click at [640, 563] on b "Experience" at bounding box center [662, 564] width 58 height 13
type input "Matchday Experience Assistant"
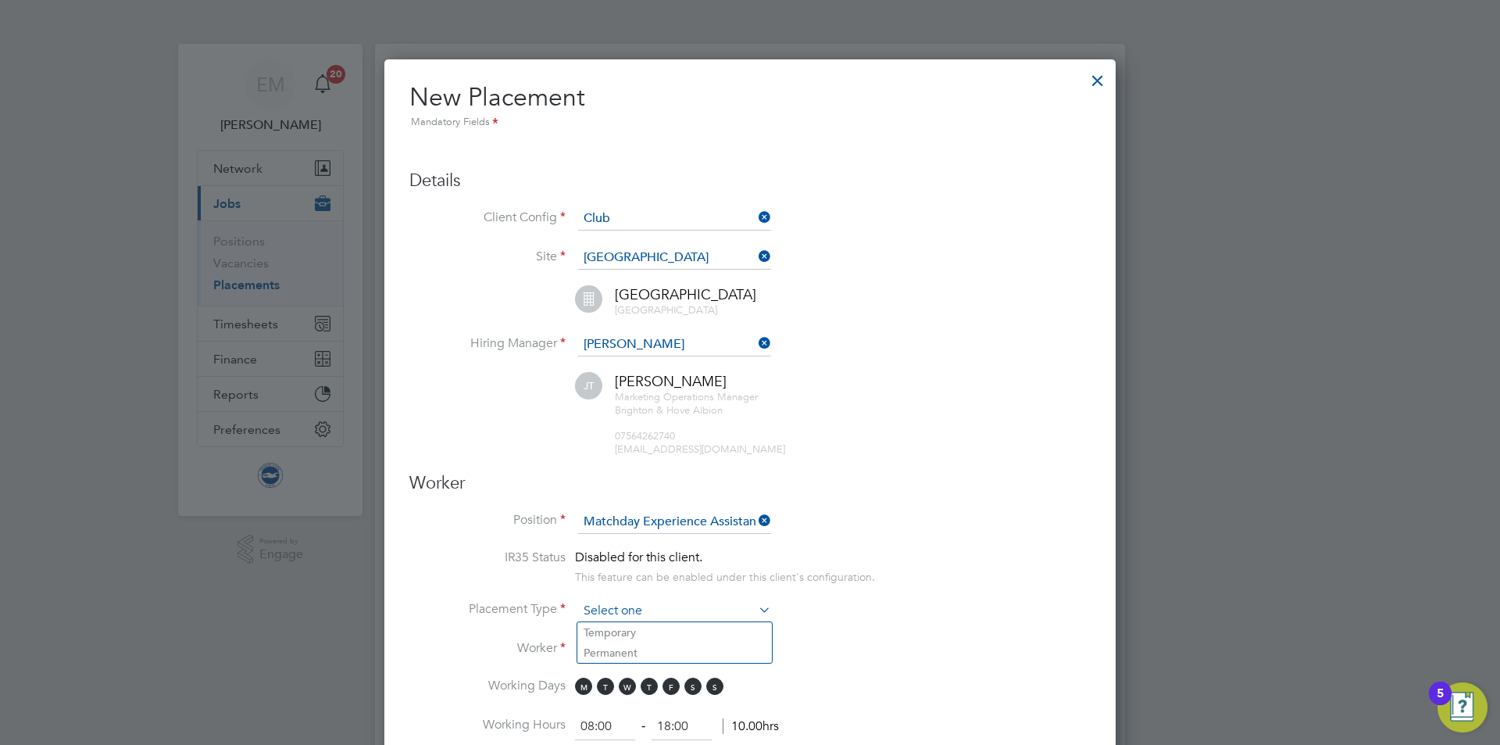
click at [641, 609] on input at bounding box center [674, 610] width 193 height 23
click at [623, 627] on li "Temporary" at bounding box center [674, 632] width 195 height 20
type input "Temporary"
click at [621, 657] on input at bounding box center [674, 649] width 193 height 23
click at [620, 650] on input at bounding box center [674, 649] width 193 height 23
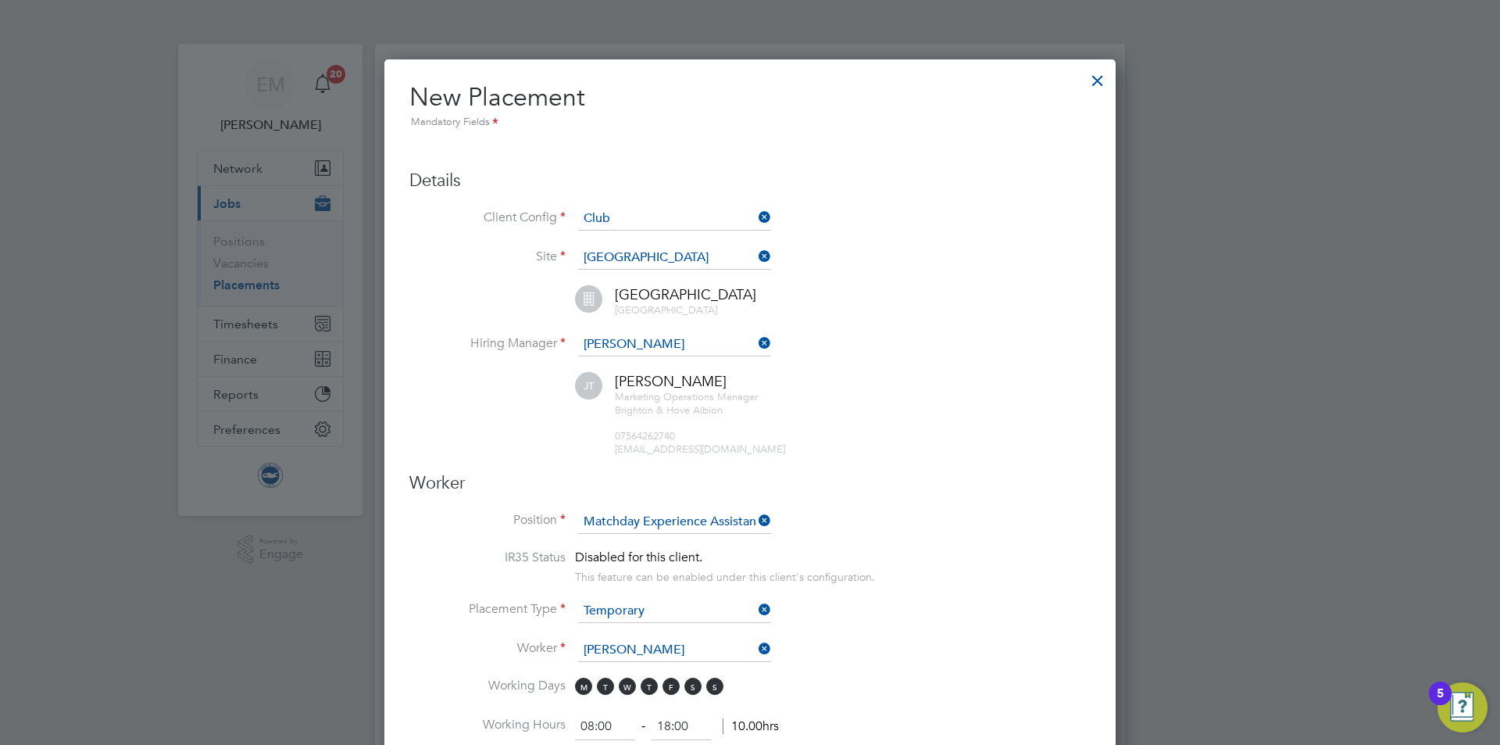
click at [618, 670] on li "[PERSON_NAME] (9803)" at bounding box center [674, 671] width 195 height 21
type input "[PERSON_NAME] (9803)"
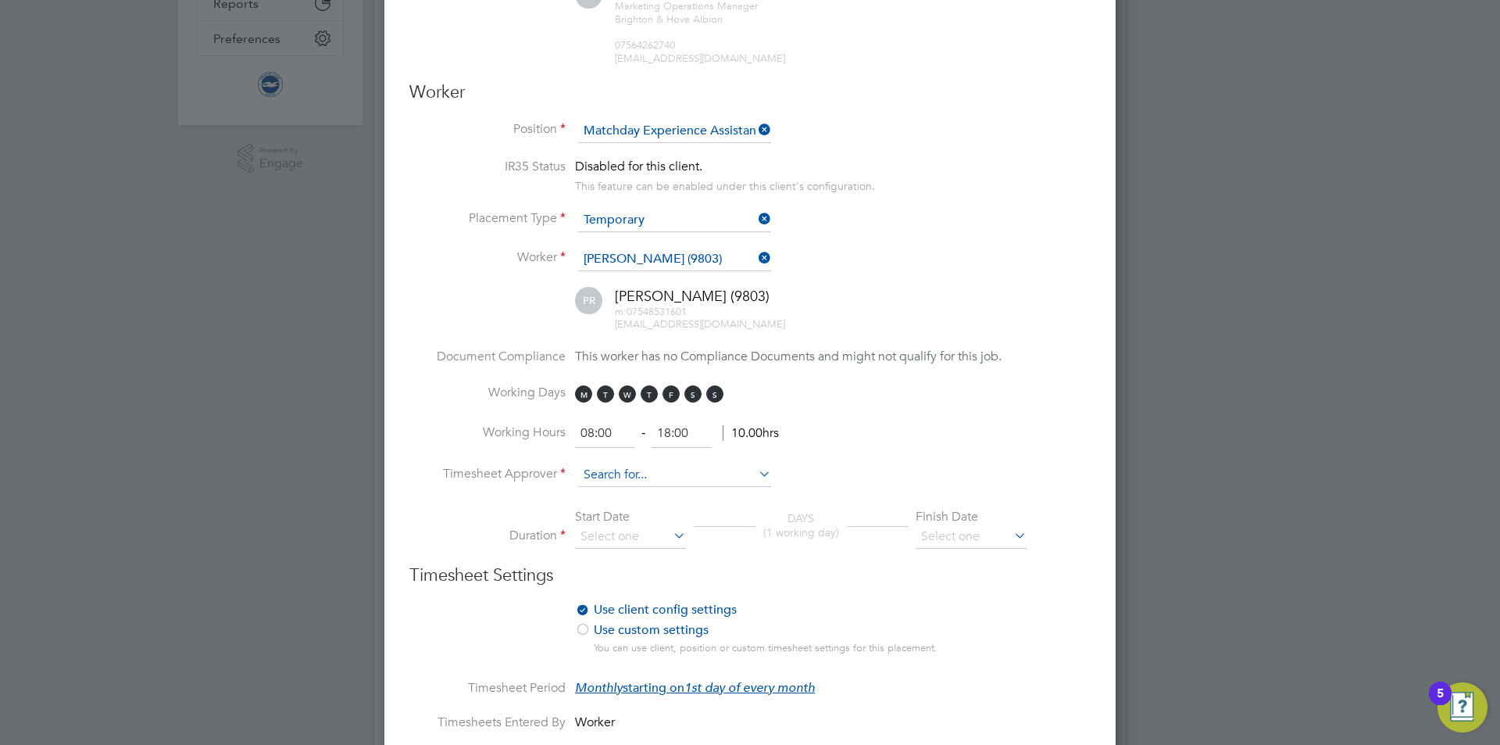
click at [602, 480] on input at bounding box center [674, 474] width 193 height 23
click at [630, 486] on li "[PERSON_NAME]" at bounding box center [674, 496] width 195 height 21
type input "[PERSON_NAME]"
click at [634, 531] on input at bounding box center [630, 536] width 111 height 23
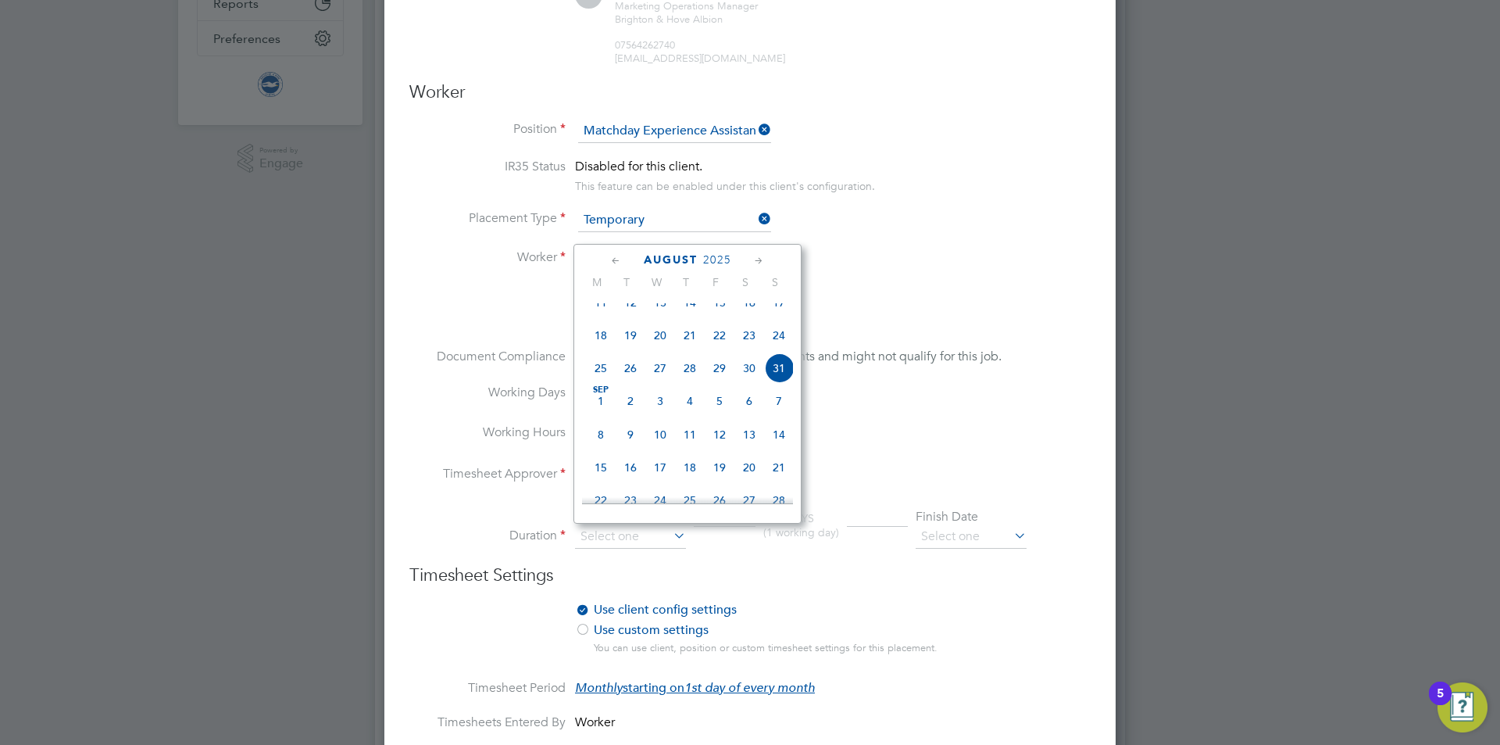
click at [778, 383] on span "31" at bounding box center [779, 368] width 30 height 30
type input "[DATE]"
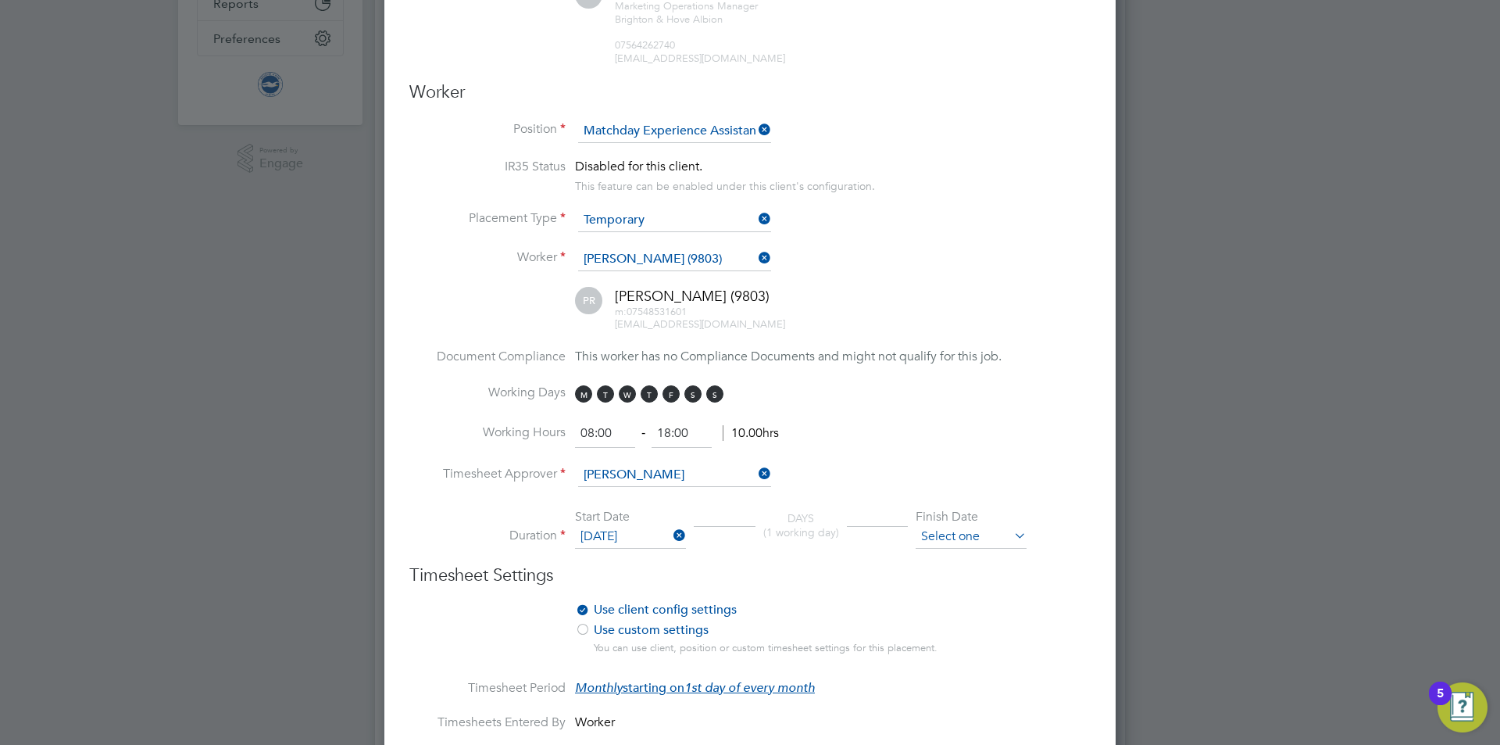
click at [939, 531] on input at bounding box center [971, 536] width 111 height 23
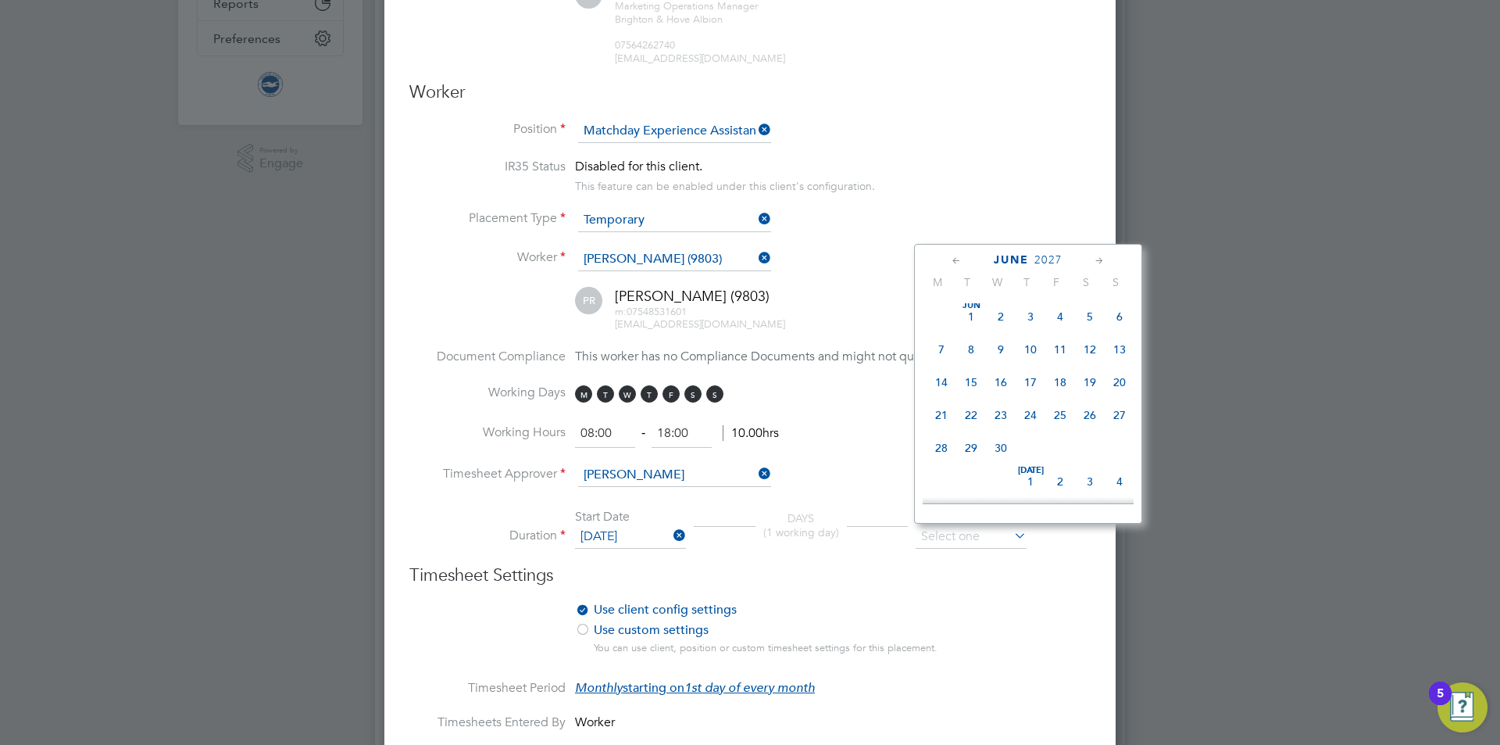
click at [939, 298] on span "31" at bounding box center [942, 284] width 30 height 30
type input "[DATE]"
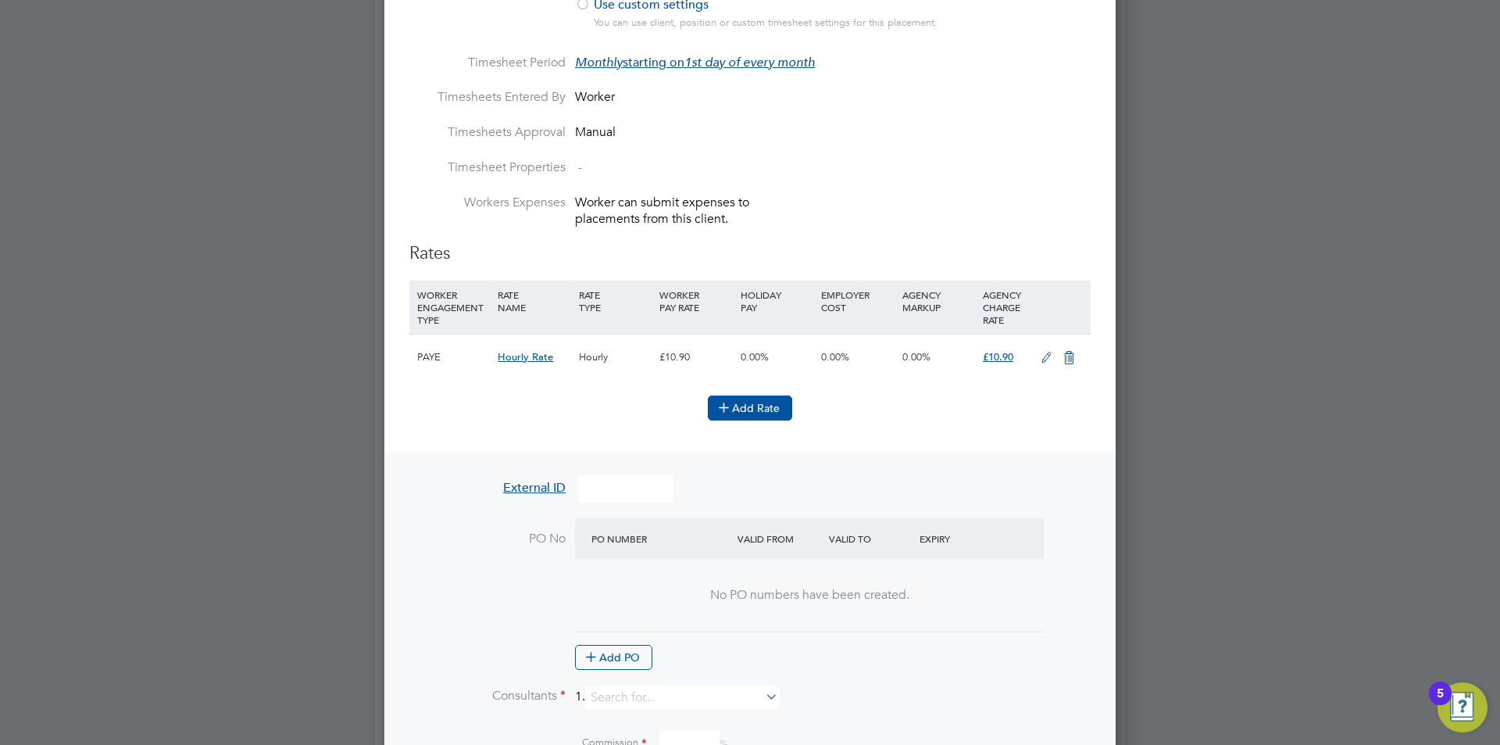
click at [744, 396] on button "Add Rate" at bounding box center [750, 407] width 84 height 25
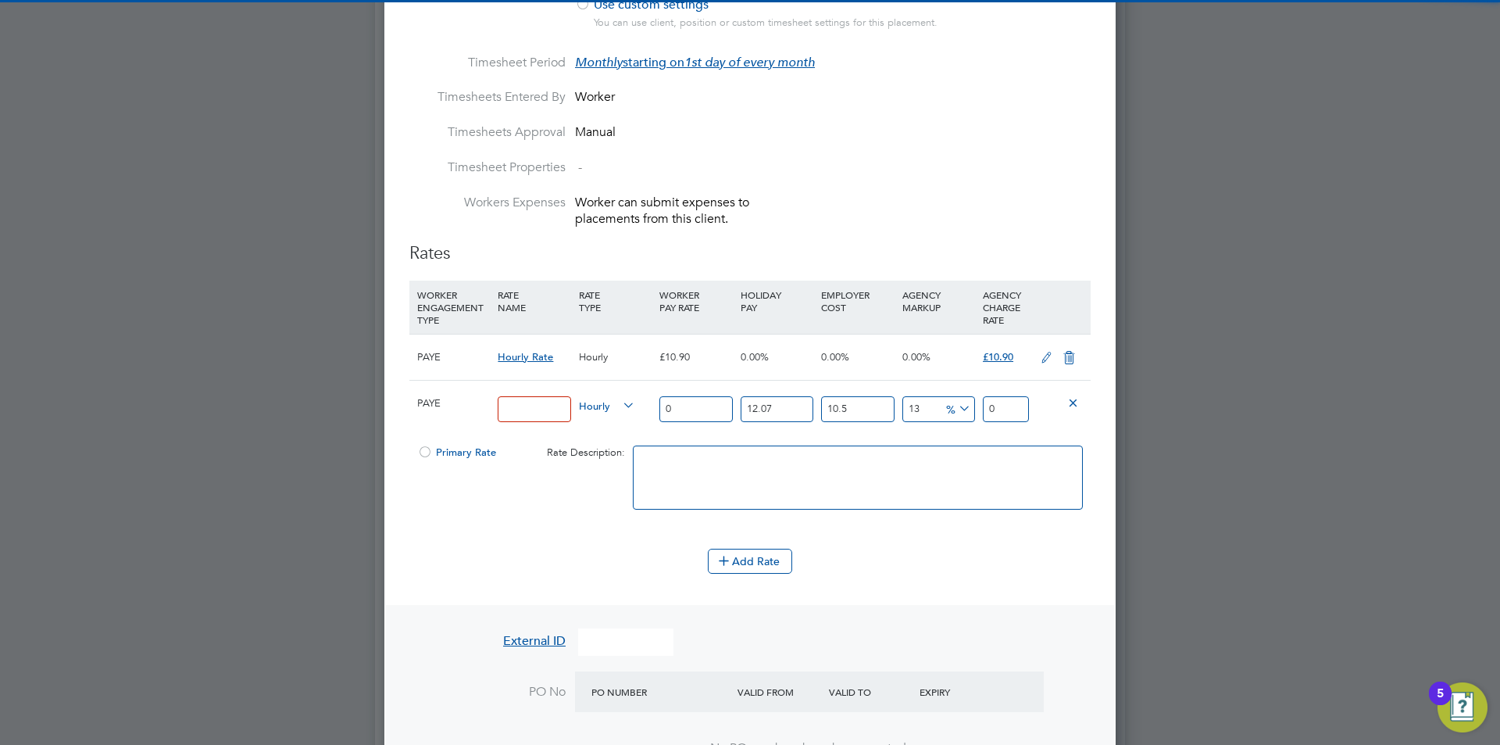
click at [524, 402] on input at bounding box center [534, 409] width 73 height 26
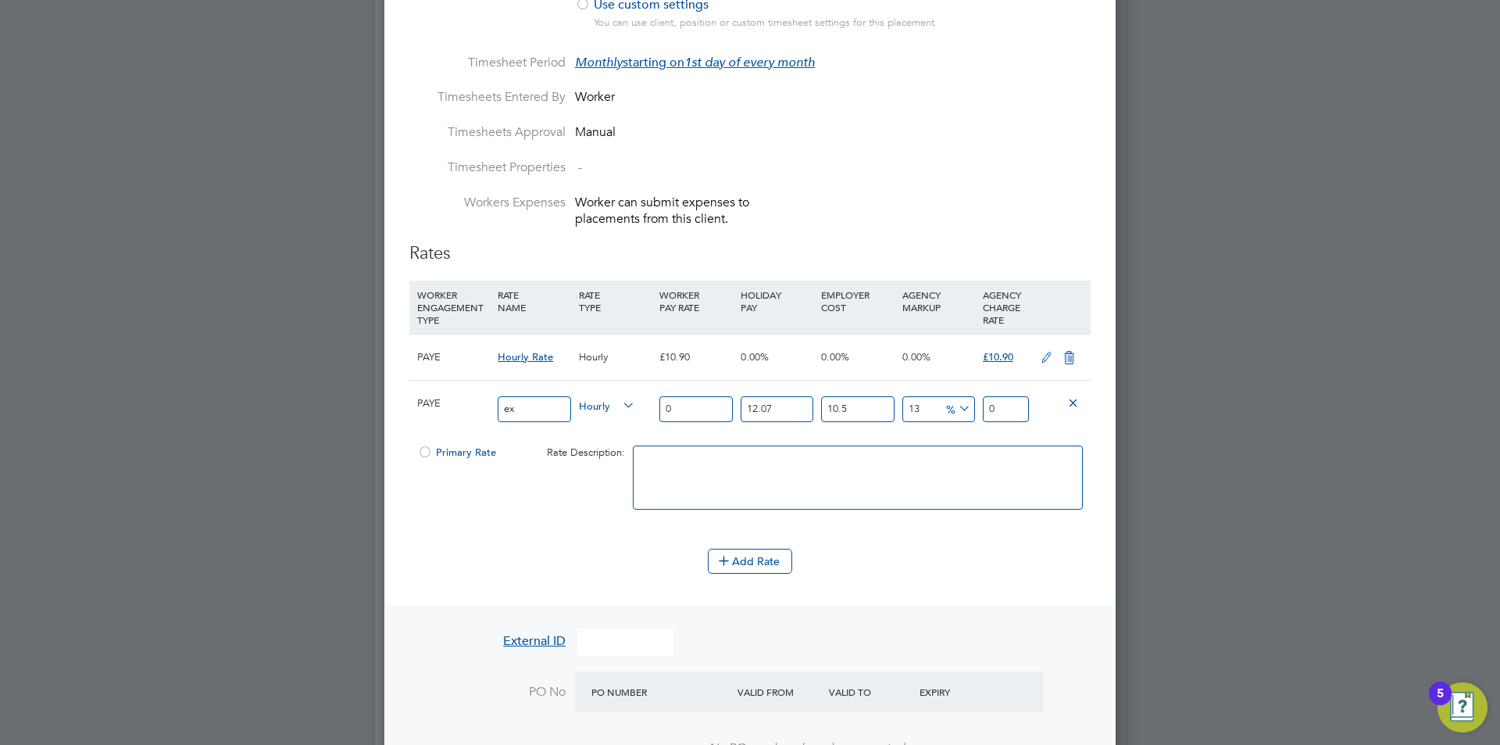
type input "e"
click at [531, 409] on input at bounding box center [534, 409] width 73 height 26
type input "MARKETING_HOURS"
click at [420, 451] on div at bounding box center [425, 457] width 16 height 12
drag, startPoint x: 684, startPoint y: 405, endPoint x: 602, endPoint y: 409, distance: 82.1
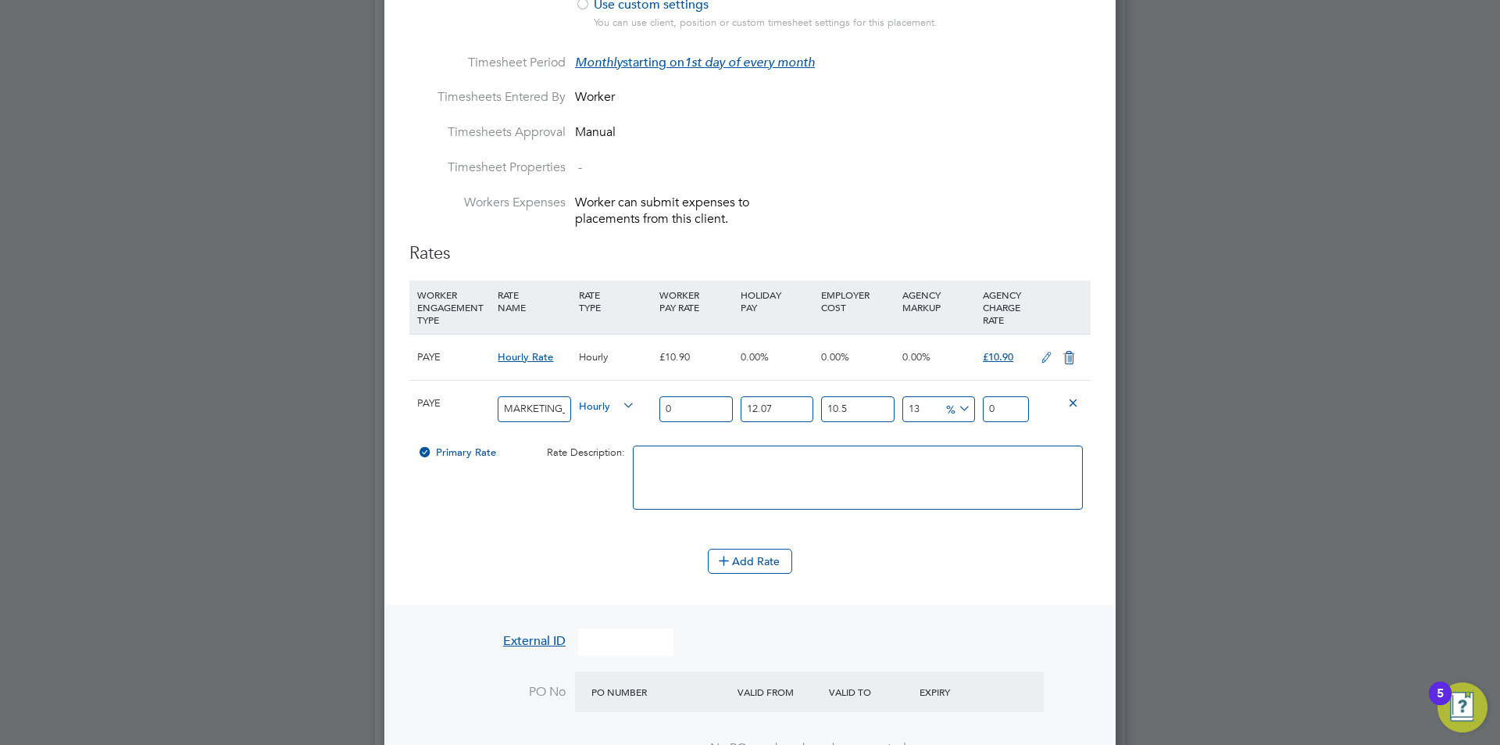
click at [602, 409] on div "PAYE MARKETING_HOURS Hourly 0 12.07 n/a 10.5 n/a 13 0 % 0" at bounding box center [749, 409] width 681 height 58
type input "1"
type input "1.399362055"
type input "12"
type input "16.79234466"
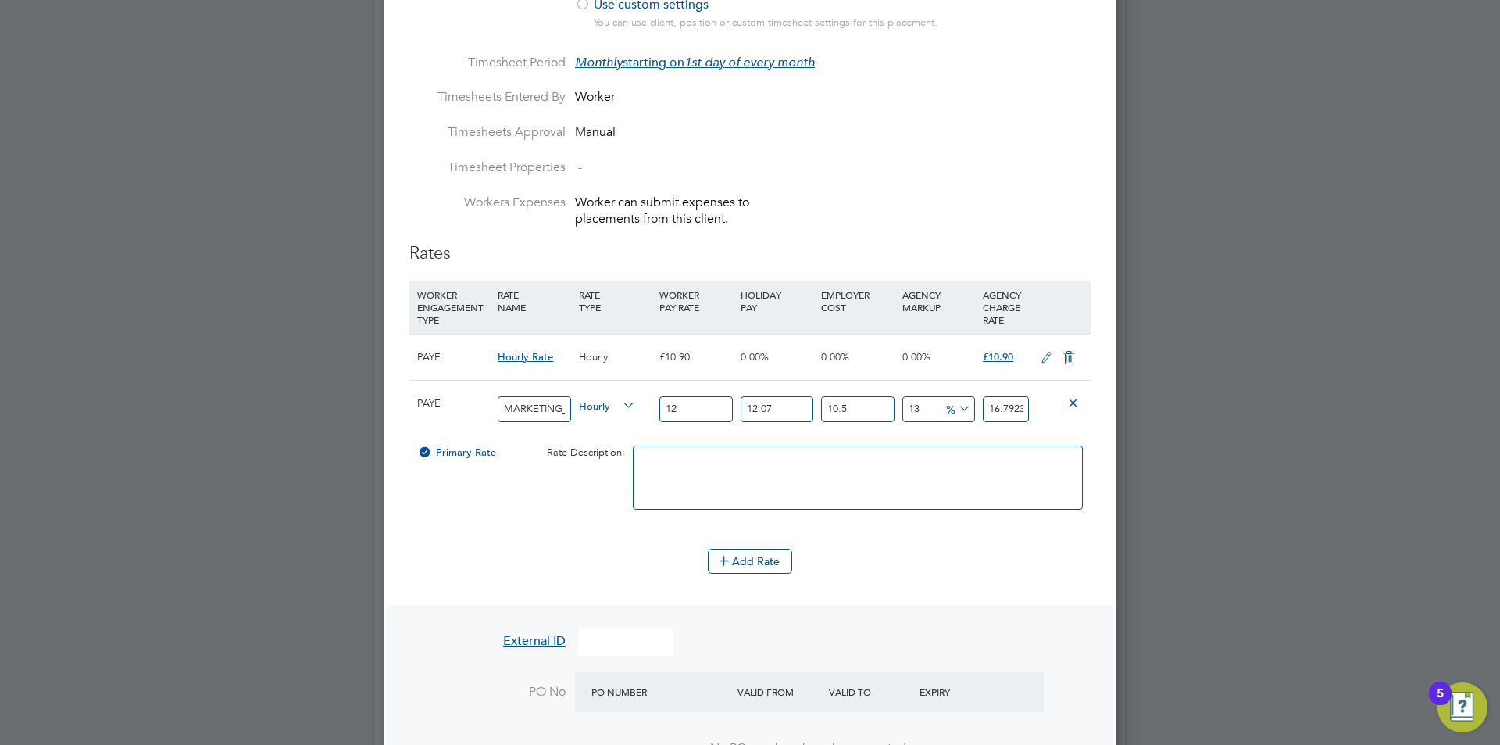
type input "12.9"
type input "18.0517705095"
type input "12.98"
type input "18.1637194739"
type input "12.98"
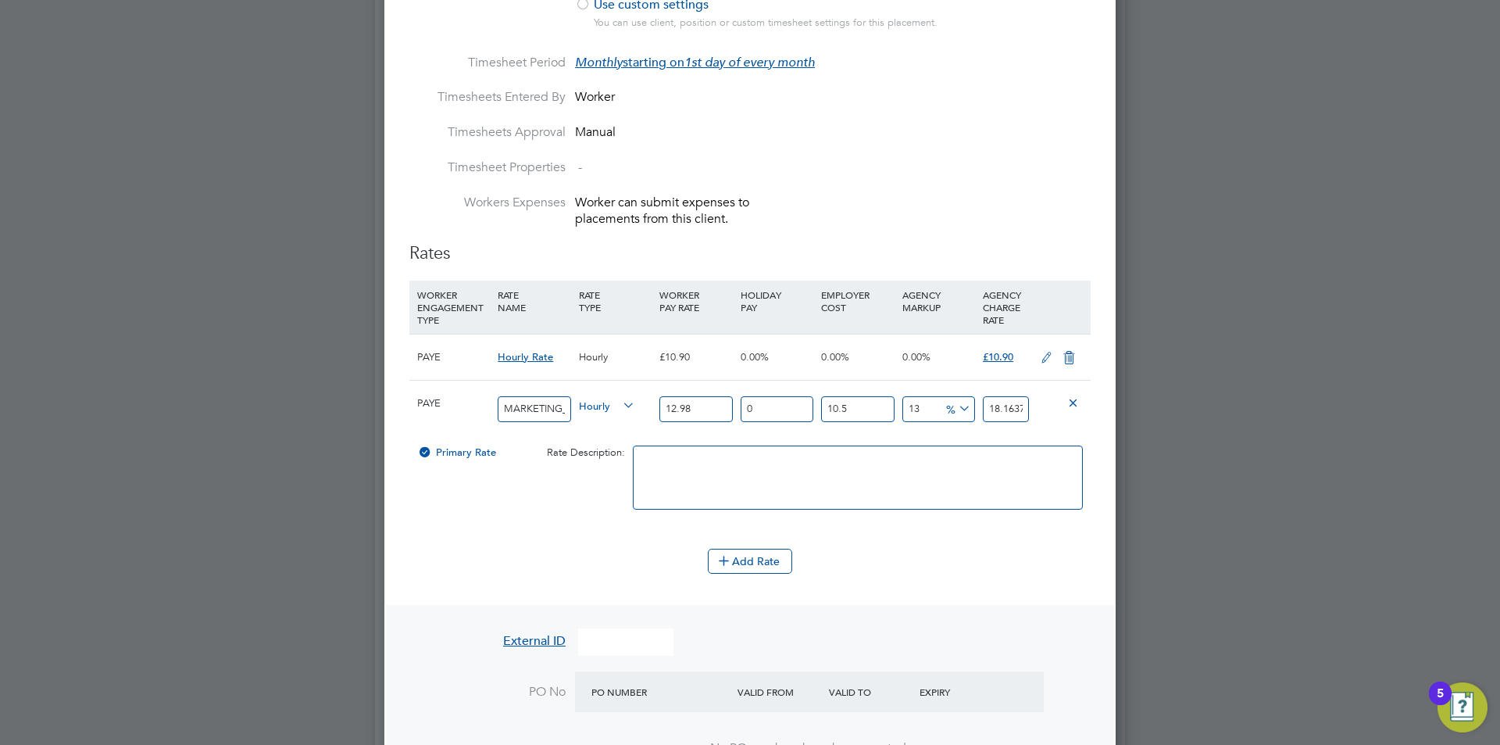
type input "0"
type input "16.207477"
type input "0"
type input "14.6674"
type input "0"
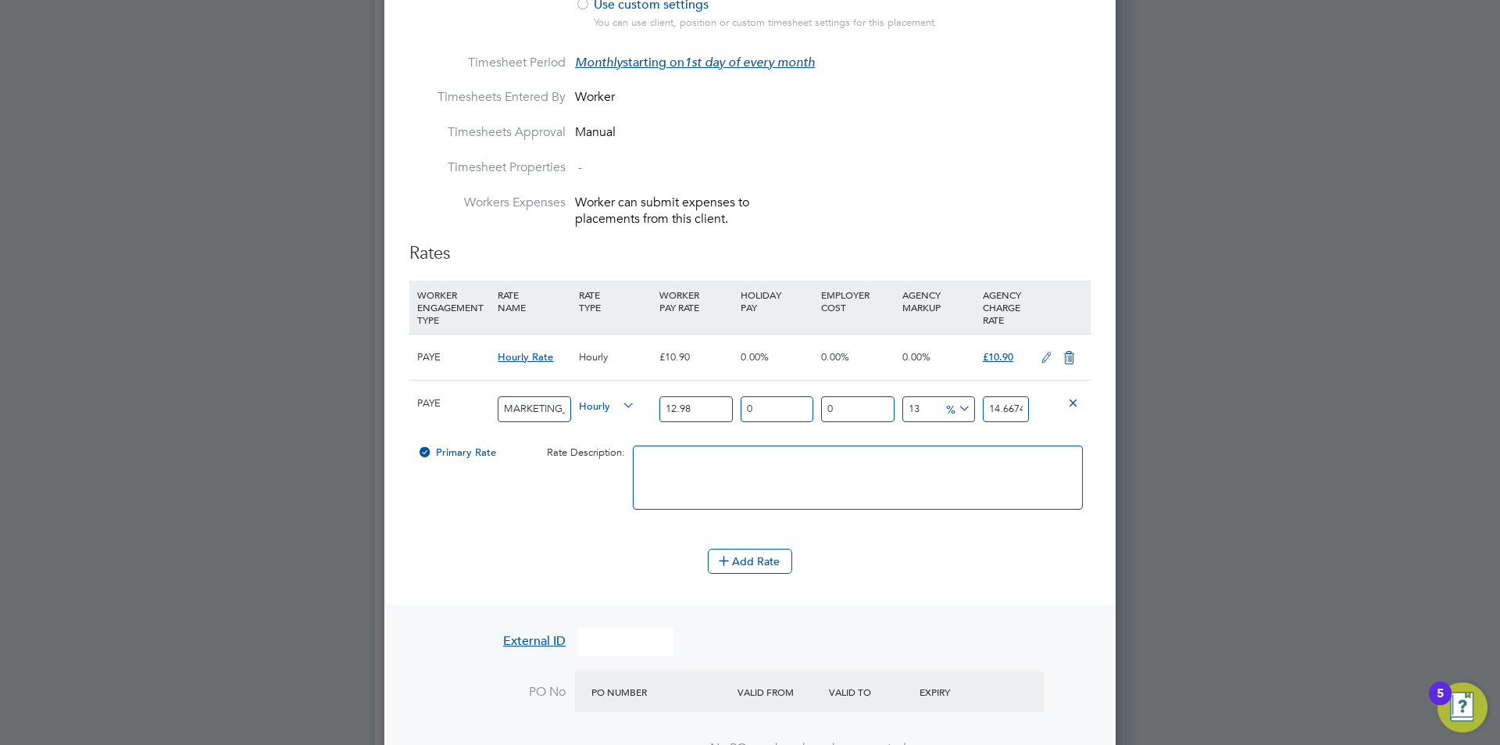
type input "12.98"
type input "0"
click at [1064, 360] on icon at bounding box center [1069, 358] width 20 height 13
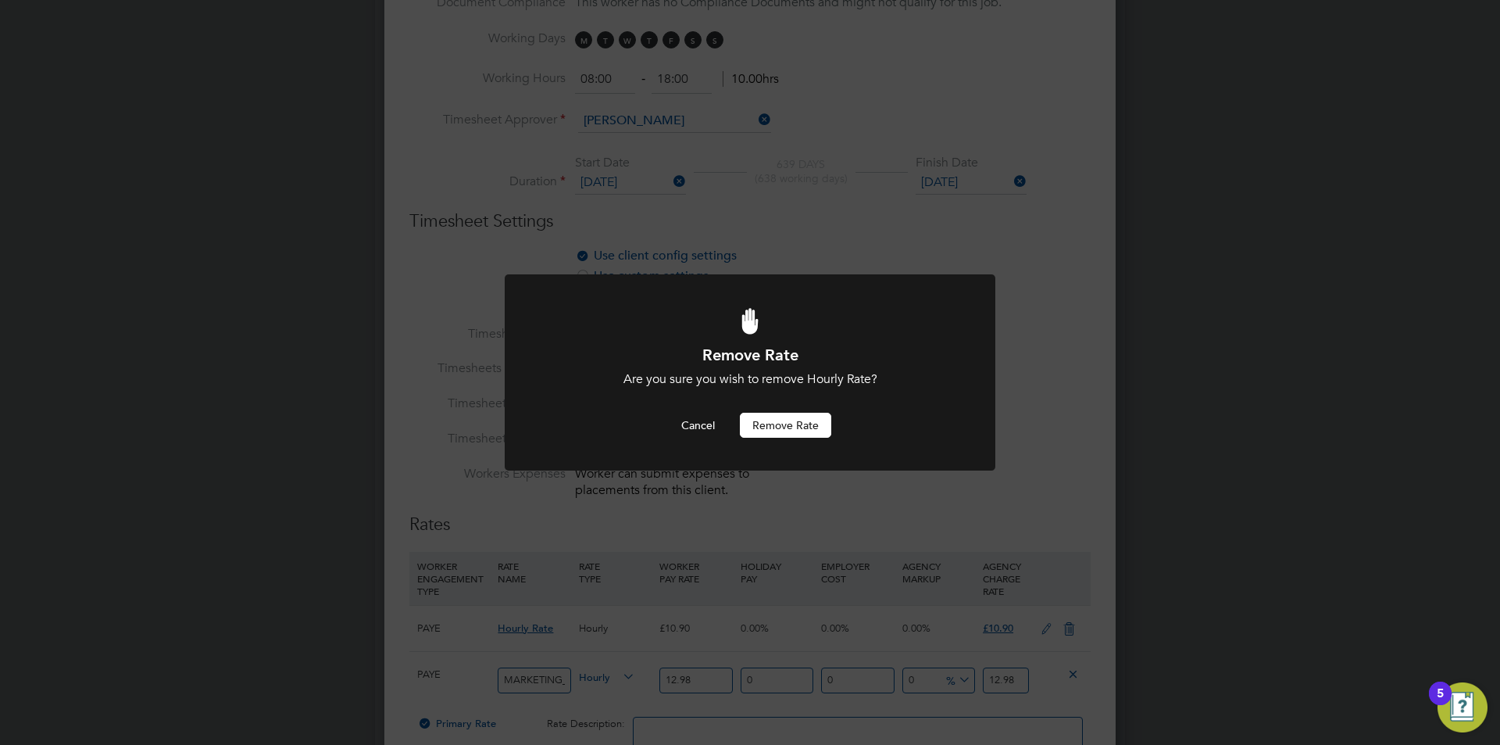
click at [782, 423] on button "Remove rate" at bounding box center [785, 425] width 91 height 25
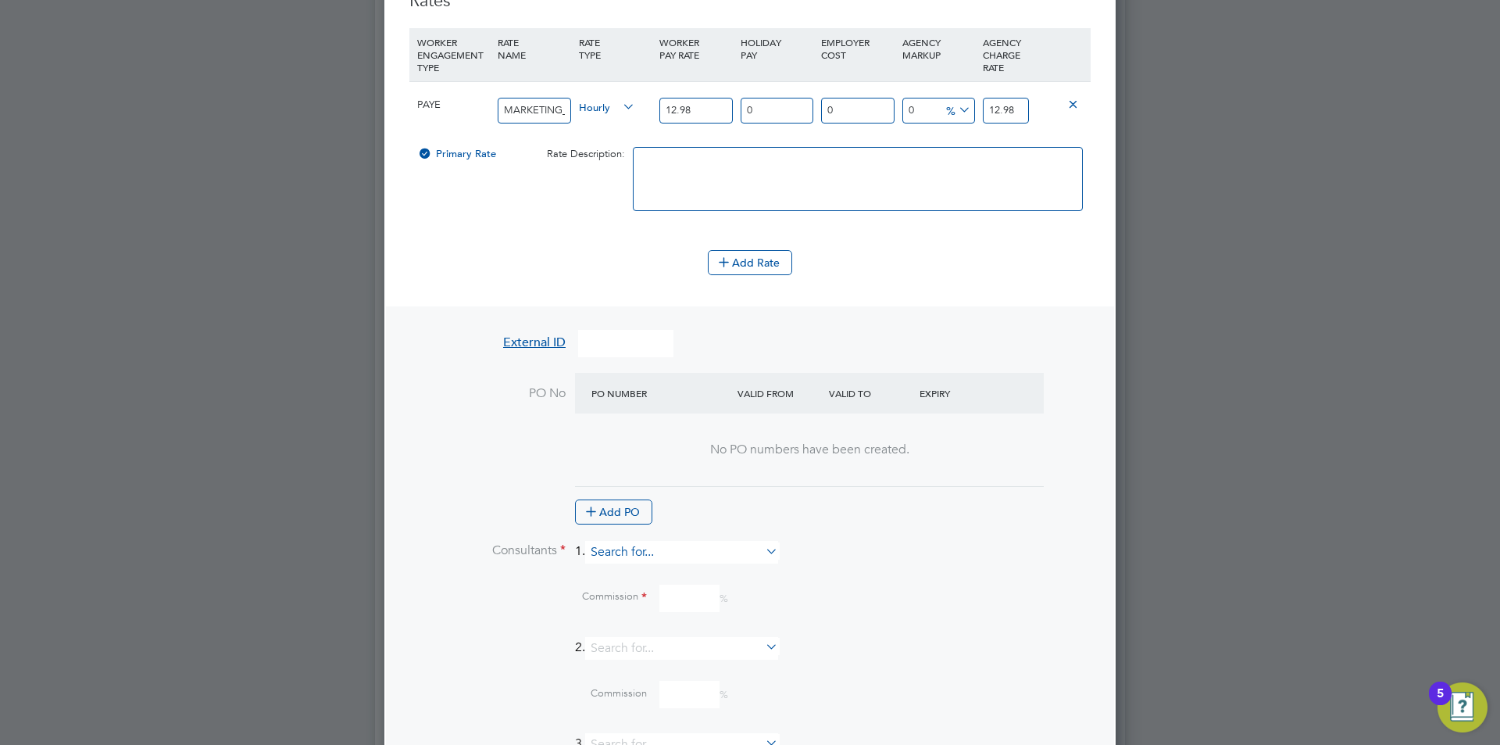
scroll to position [1370, 0]
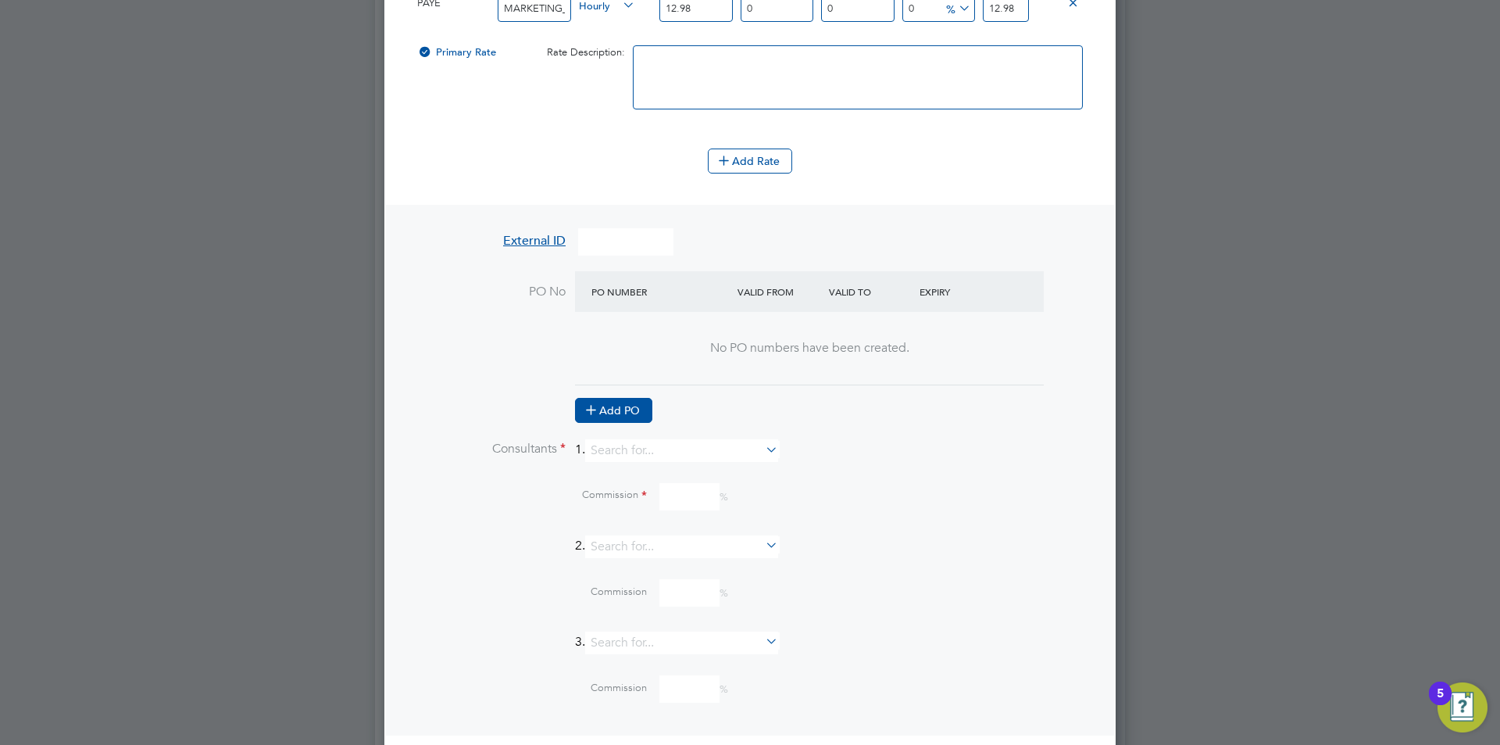
click at [602, 414] on button "Add PO" at bounding box center [613, 410] width 77 height 25
click at [653, 332] on input at bounding box center [654, 333] width 134 height 26
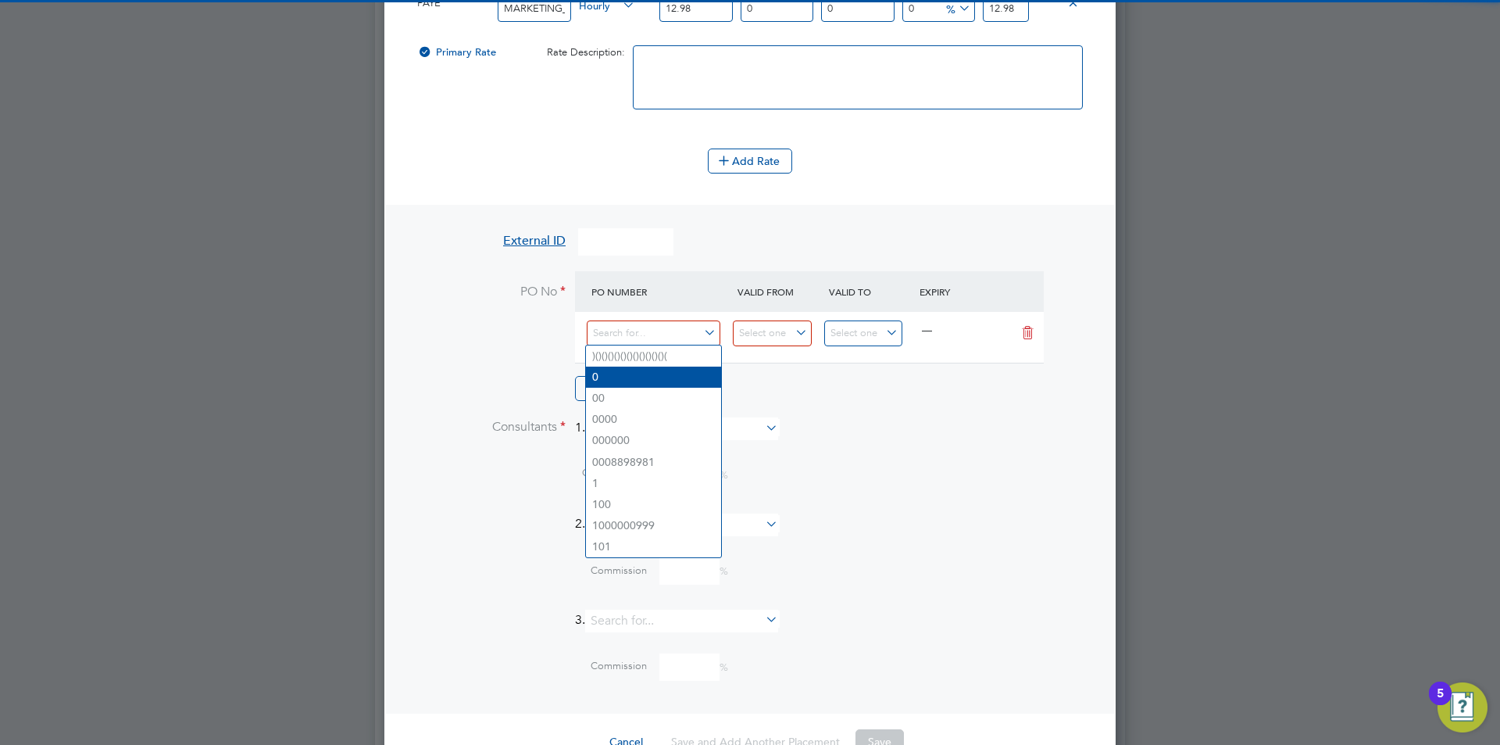
click at [605, 375] on li "0" at bounding box center [653, 376] width 135 height 21
type input "[DATE]"
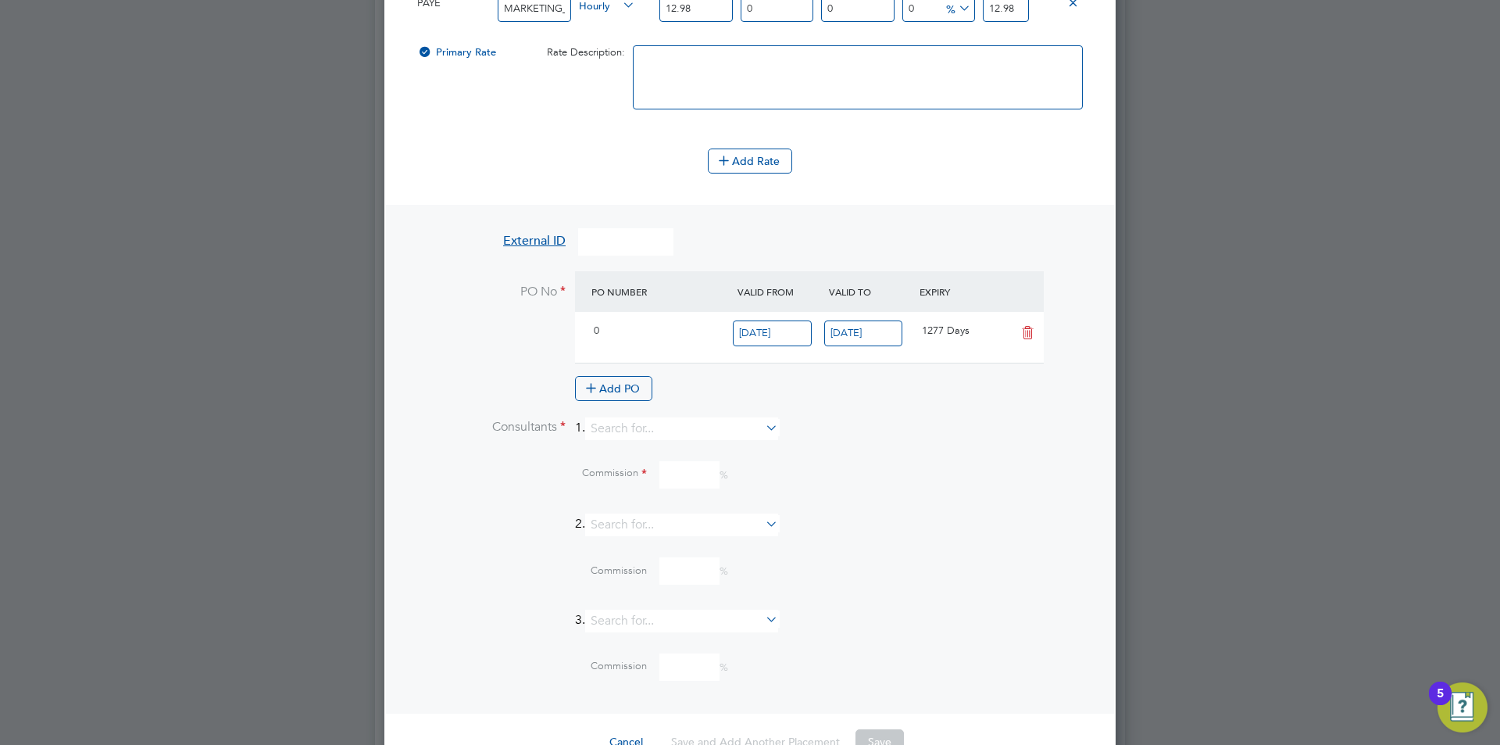
scroll to position [27, 147]
click at [645, 421] on input at bounding box center [681, 428] width 193 height 23
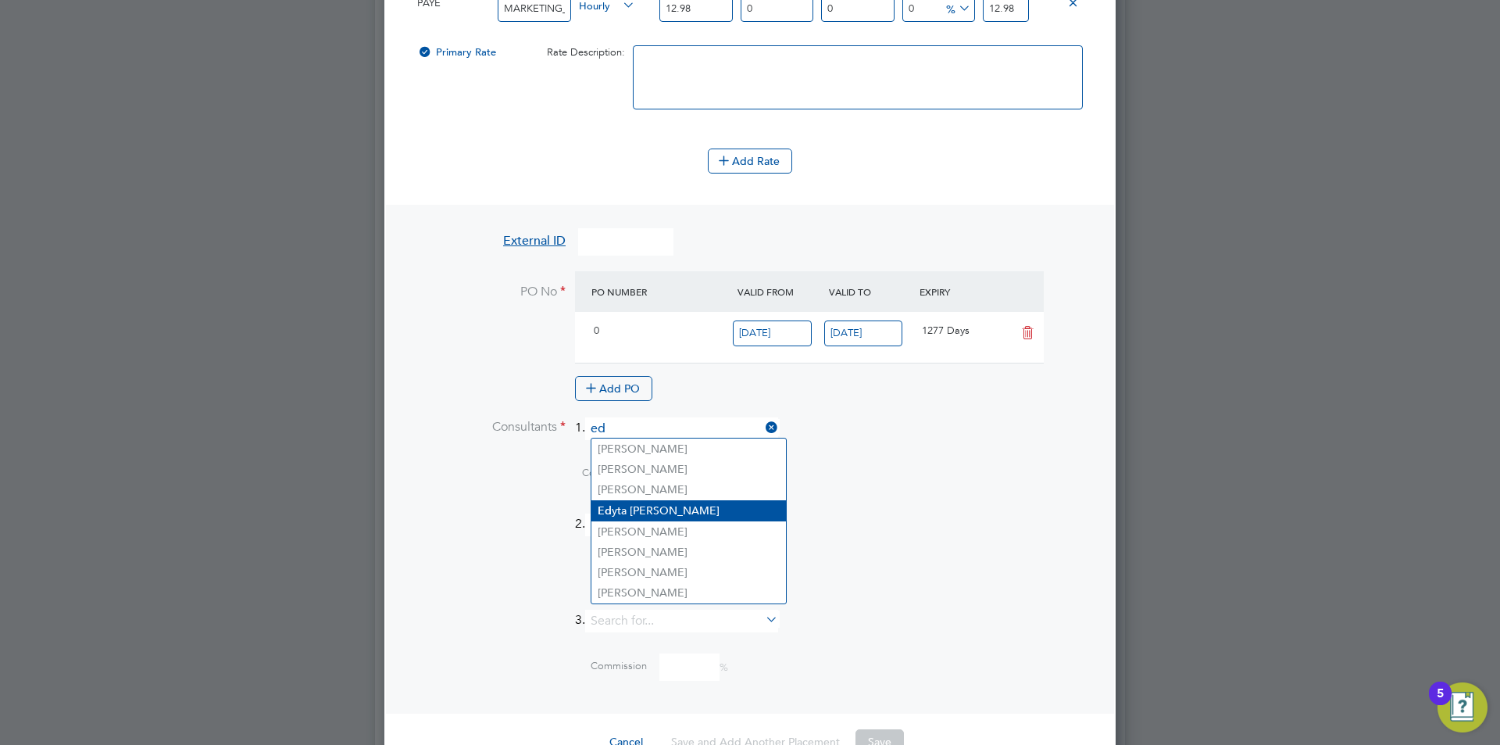
click at [658, 513] on li "Ed yta [PERSON_NAME]" at bounding box center [688, 510] width 195 height 21
type input "[PERSON_NAME]"
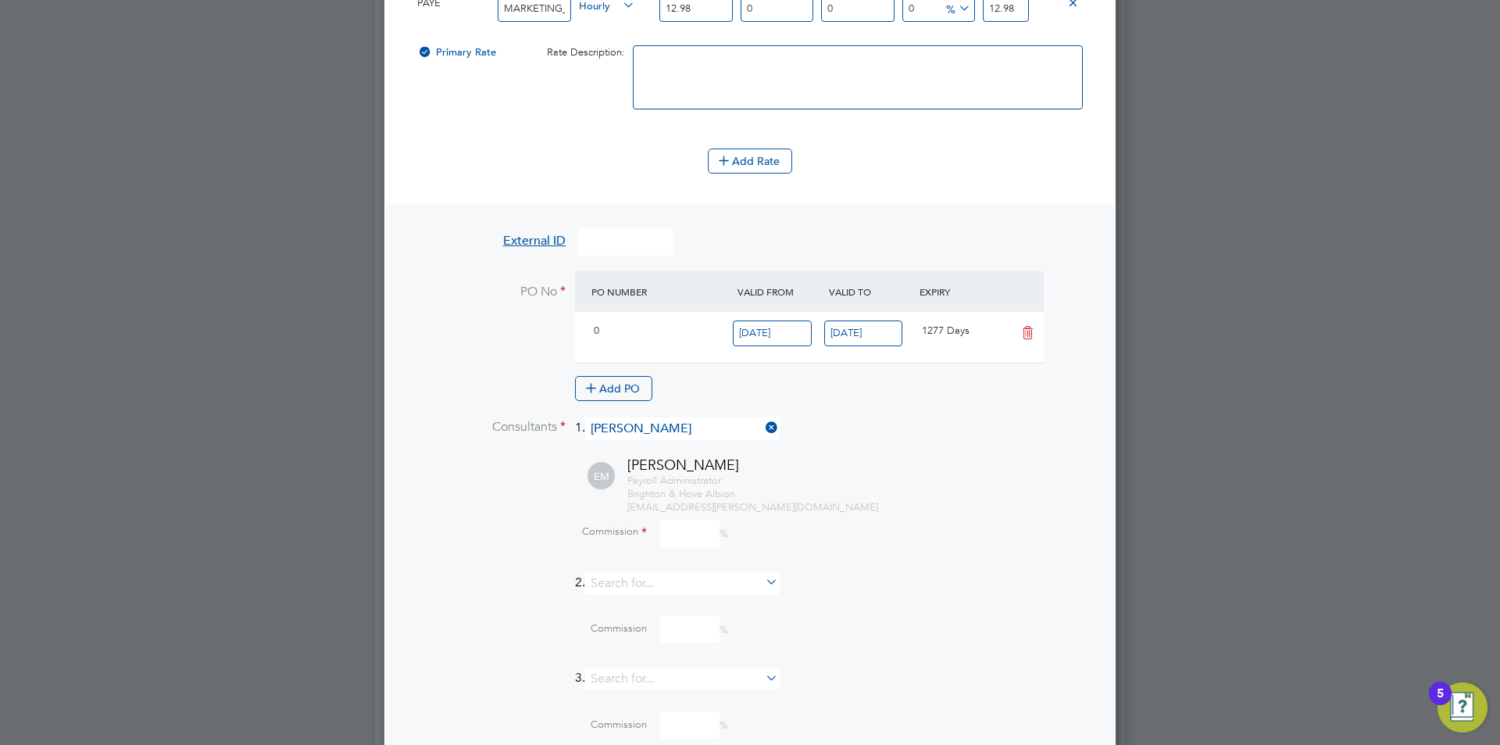
click at [679, 551] on div "Commission %" at bounding box center [789, 535] width 603 height 42
click at [680, 530] on input at bounding box center [689, 533] width 60 height 27
type input "0"
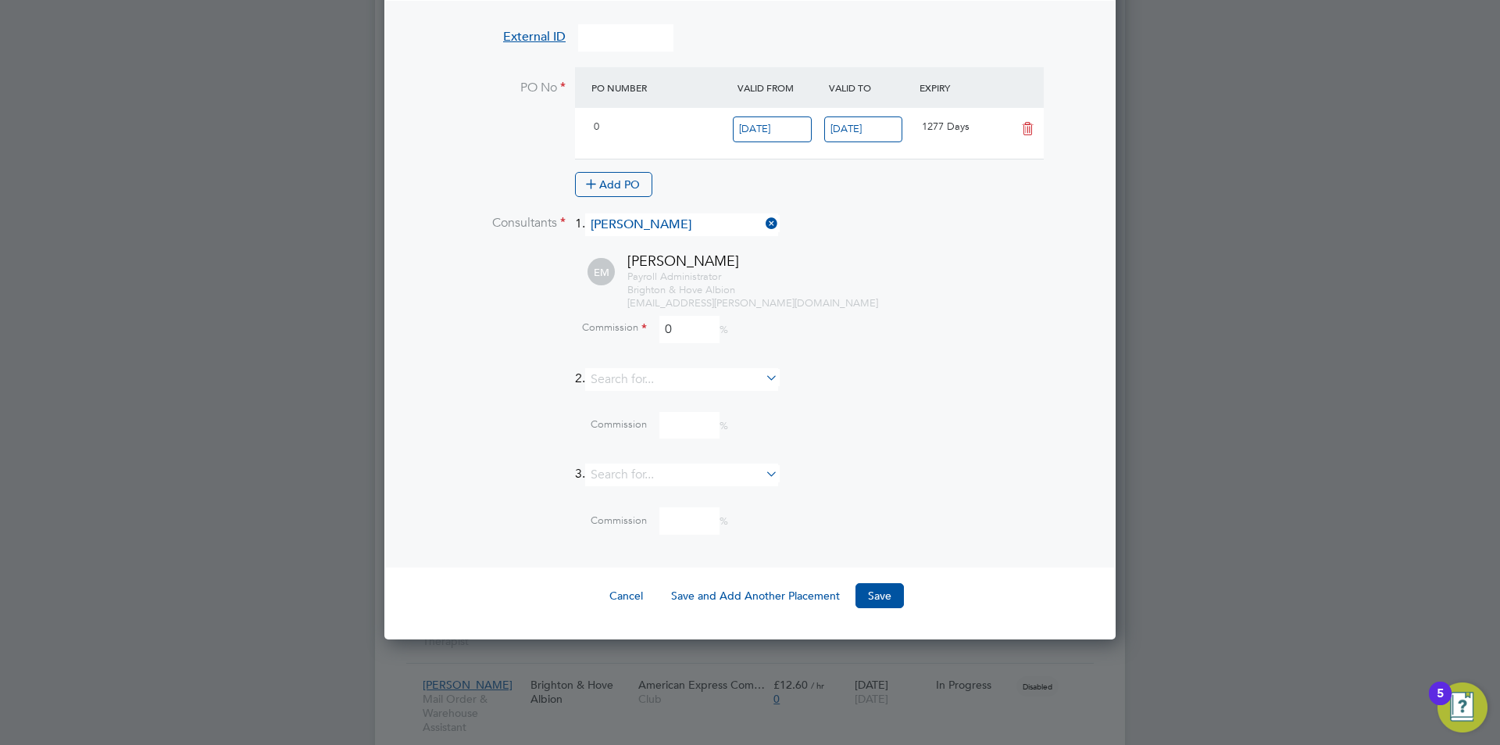
scroll to position [1838, 0]
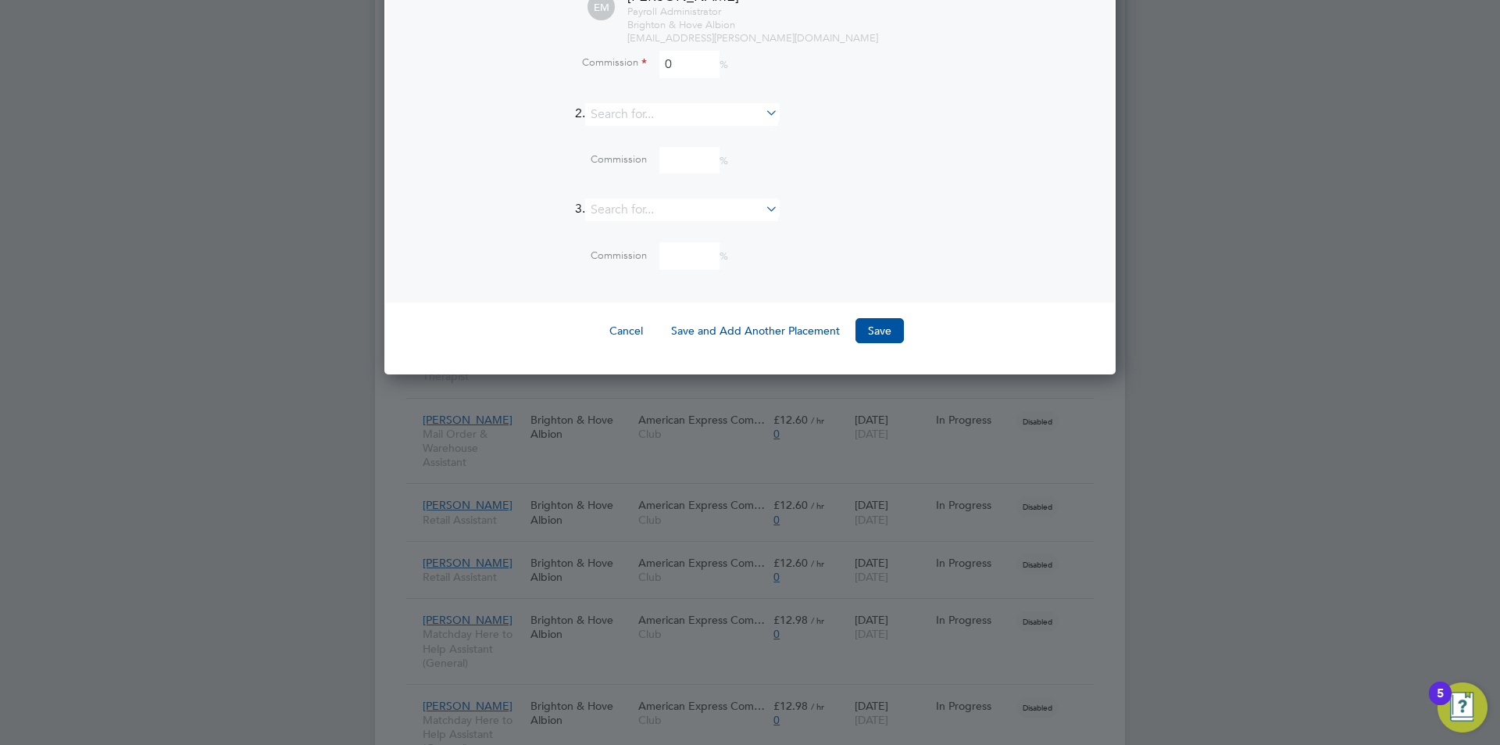
click at [881, 323] on button "Save" at bounding box center [879, 330] width 48 height 25
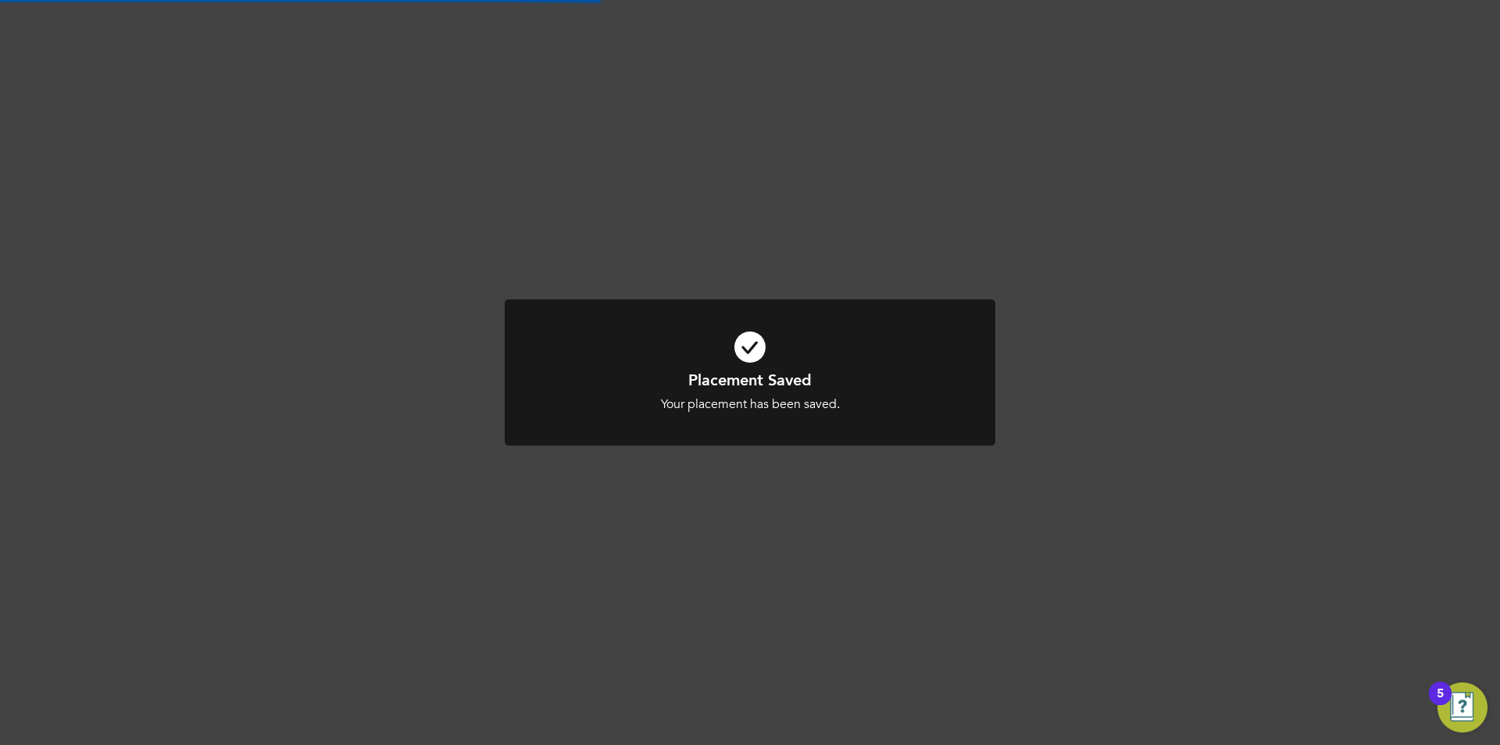
scroll to position [8, 8]
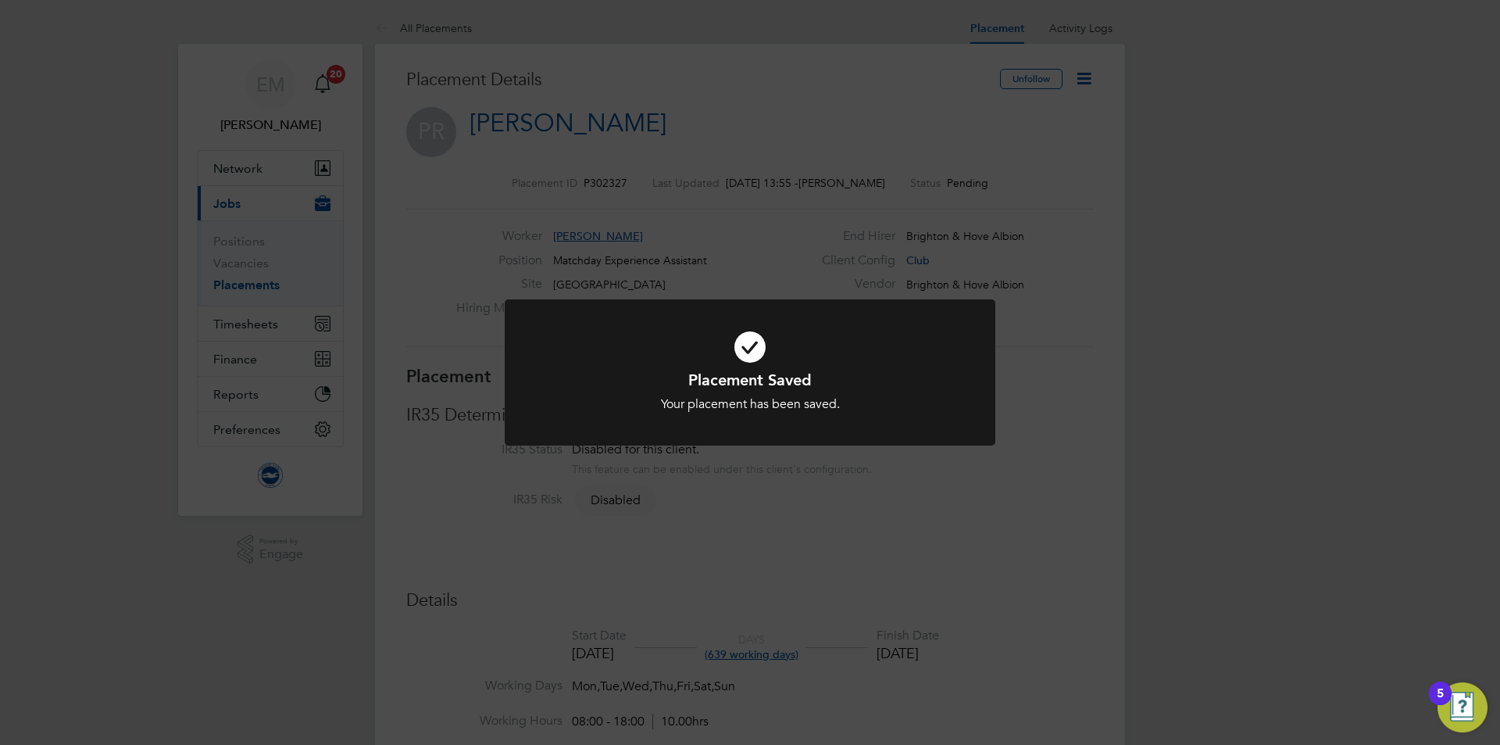
click at [886, 511] on div "Placement Saved Your placement has been saved. Cancel Okay" at bounding box center [750, 372] width 1500 height 745
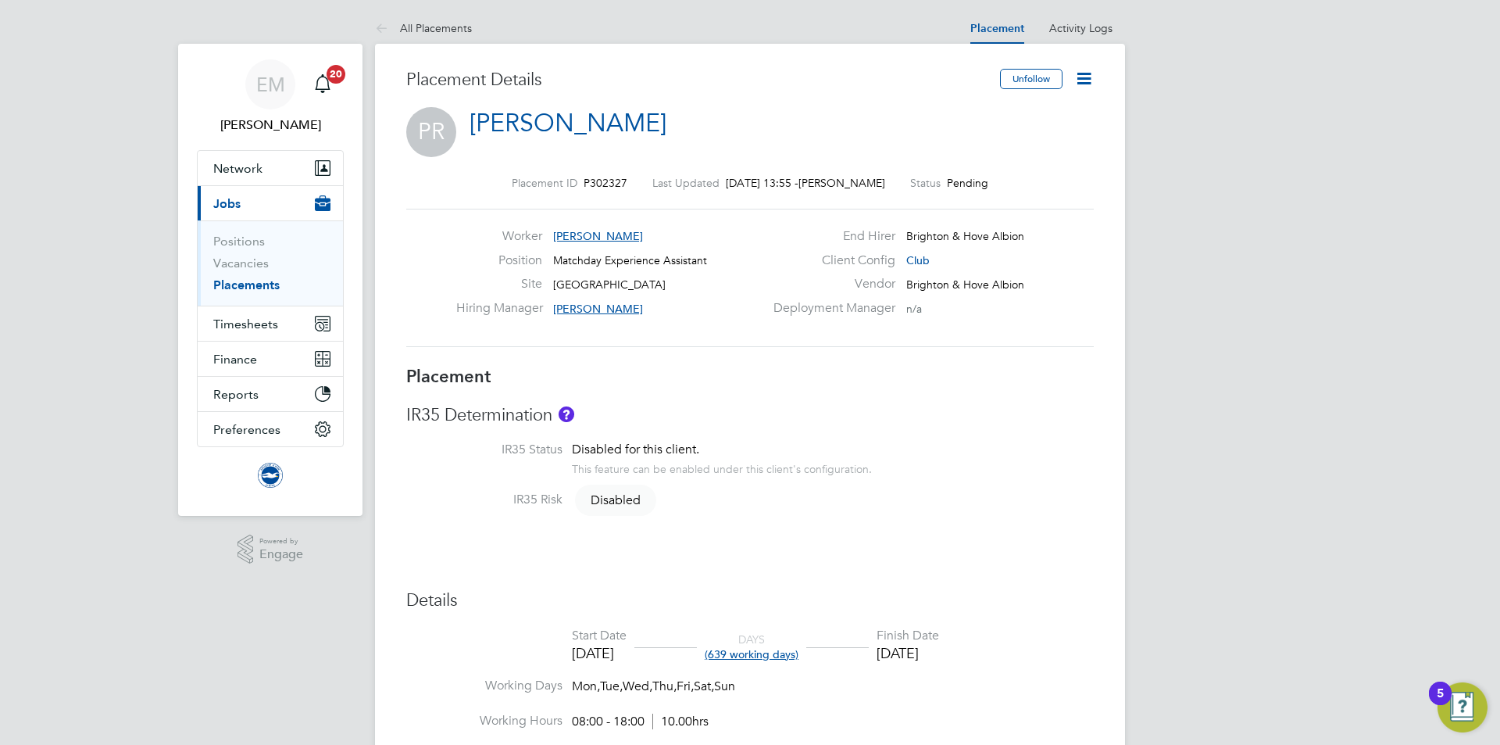
click at [1077, 76] on icon at bounding box center [1084, 79] width 20 height 20
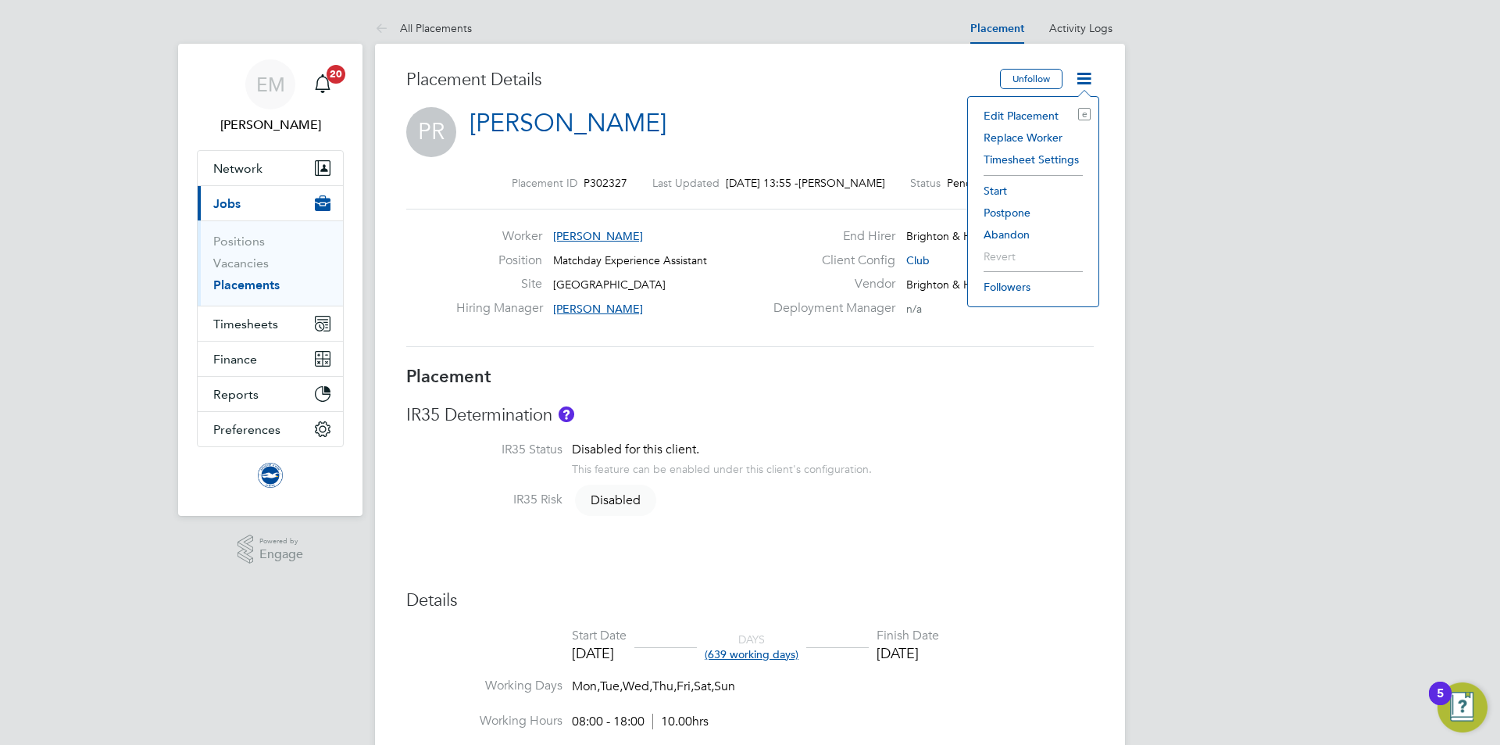
click at [1000, 188] on li "Start" at bounding box center [1033, 191] width 115 height 22
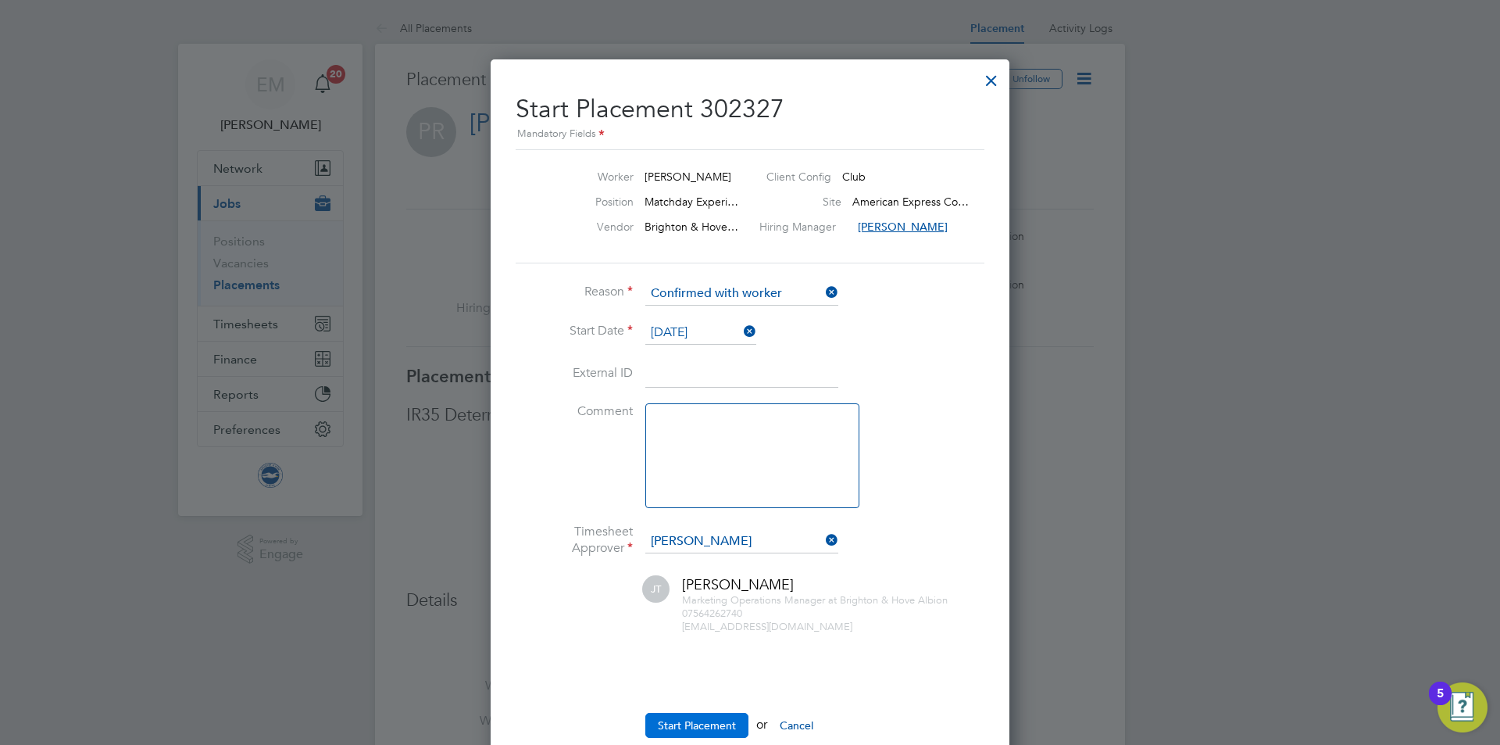
click at [683, 726] on button "Start Placement" at bounding box center [696, 725] width 103 height 25
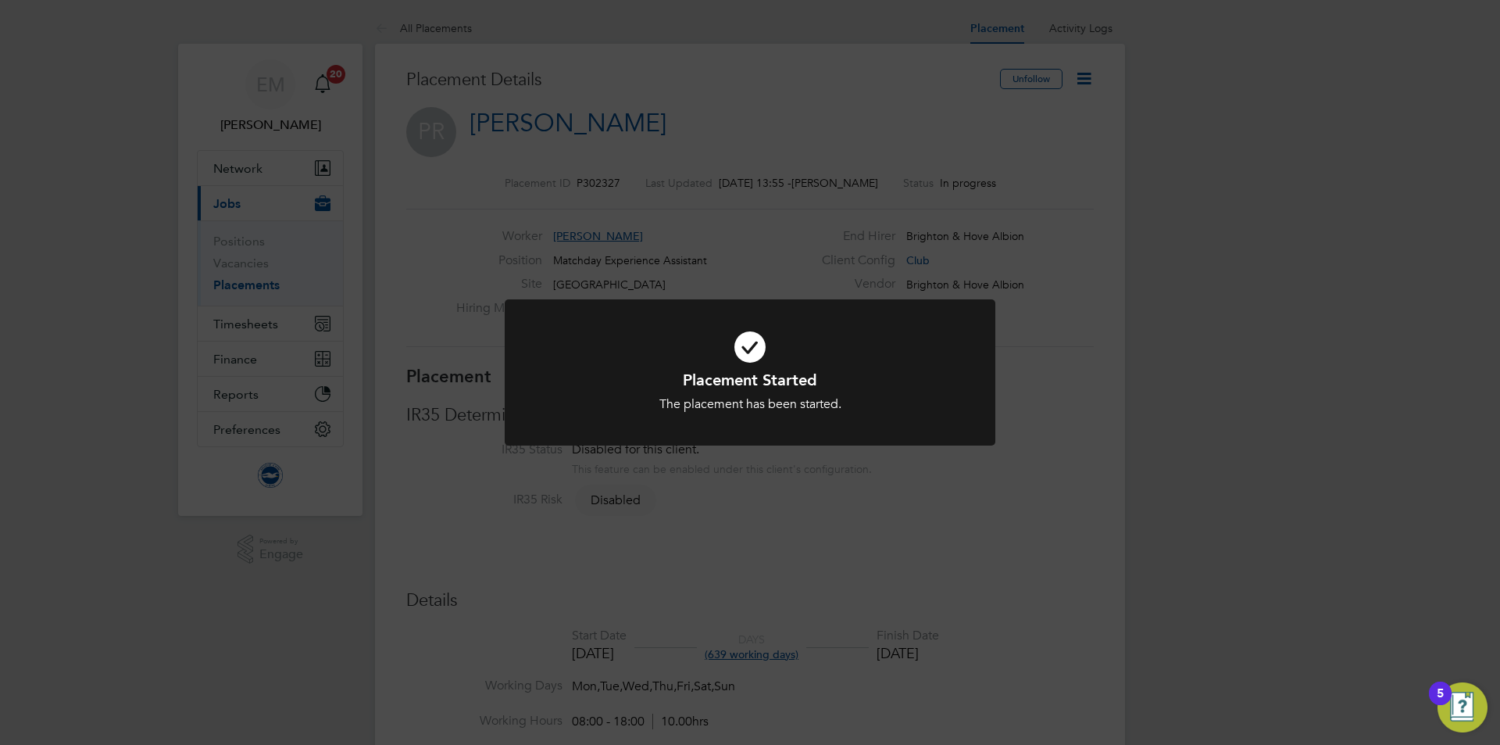
drag, startPoint x: 407, startPoint y: 523, endPoint x: 390, endPoint y: 405, distance: 119.2
click at [407, 517] on div "Placement Started The placement has been started. Cancel Okay" at bounding box center [750, 372] width 1500 height 745
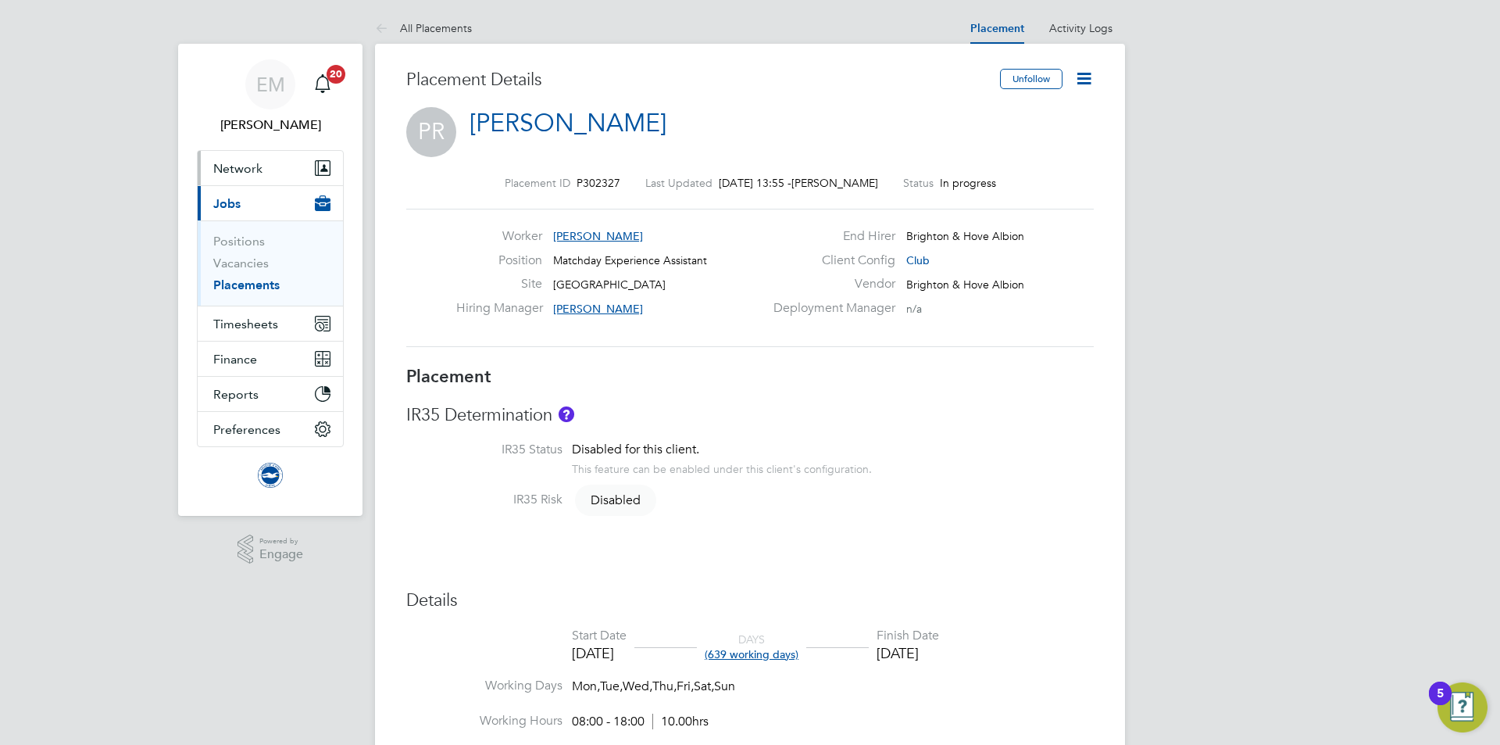
click at [239, 164] on span "Network" at bounding box center [237, 168] width 49 height 15
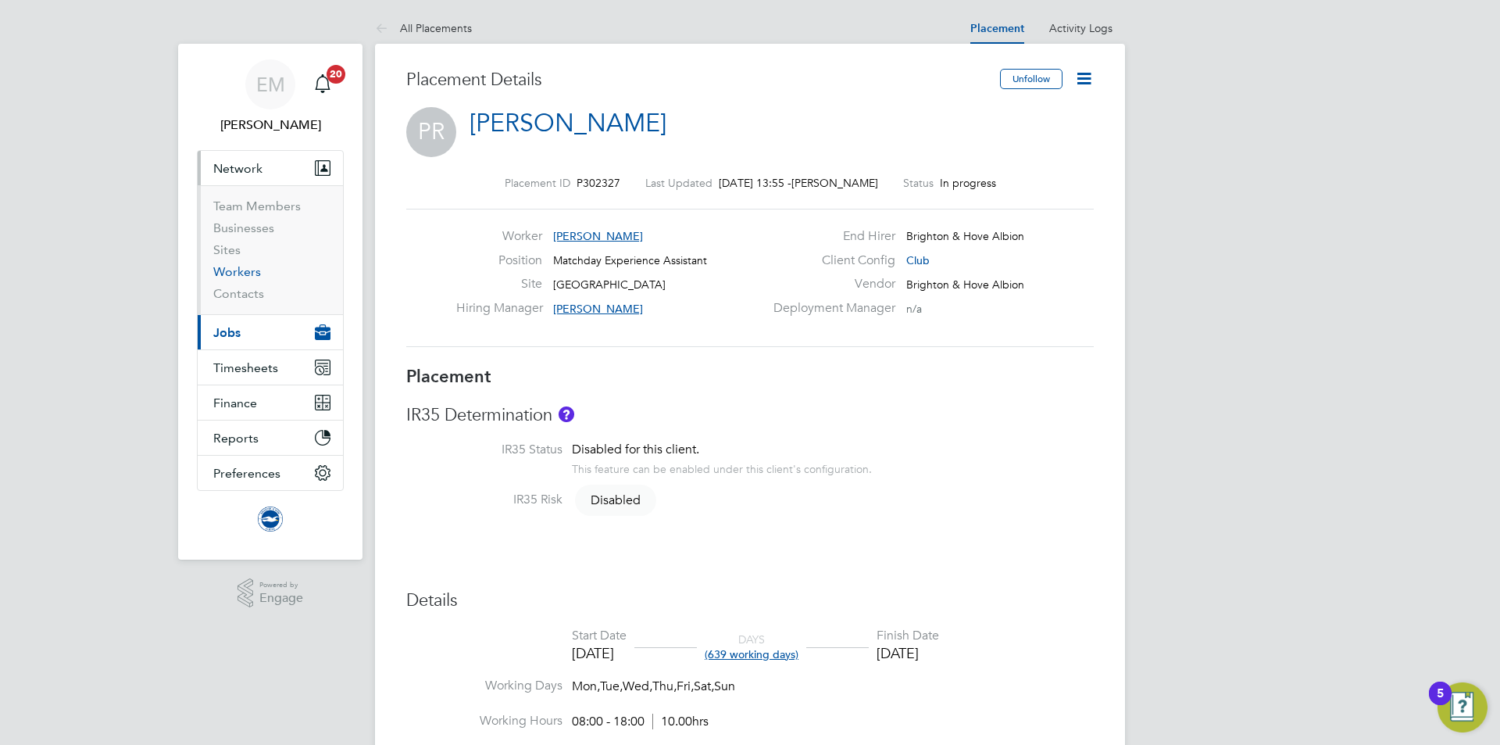
drag, startPoint x: 240, startPoint y: 273, endPoint x: 374, endPoint y: 255, distance: 135.6
click at [239, 273] on link "Workers" at bounding box center [237, 271] width 48 height 15
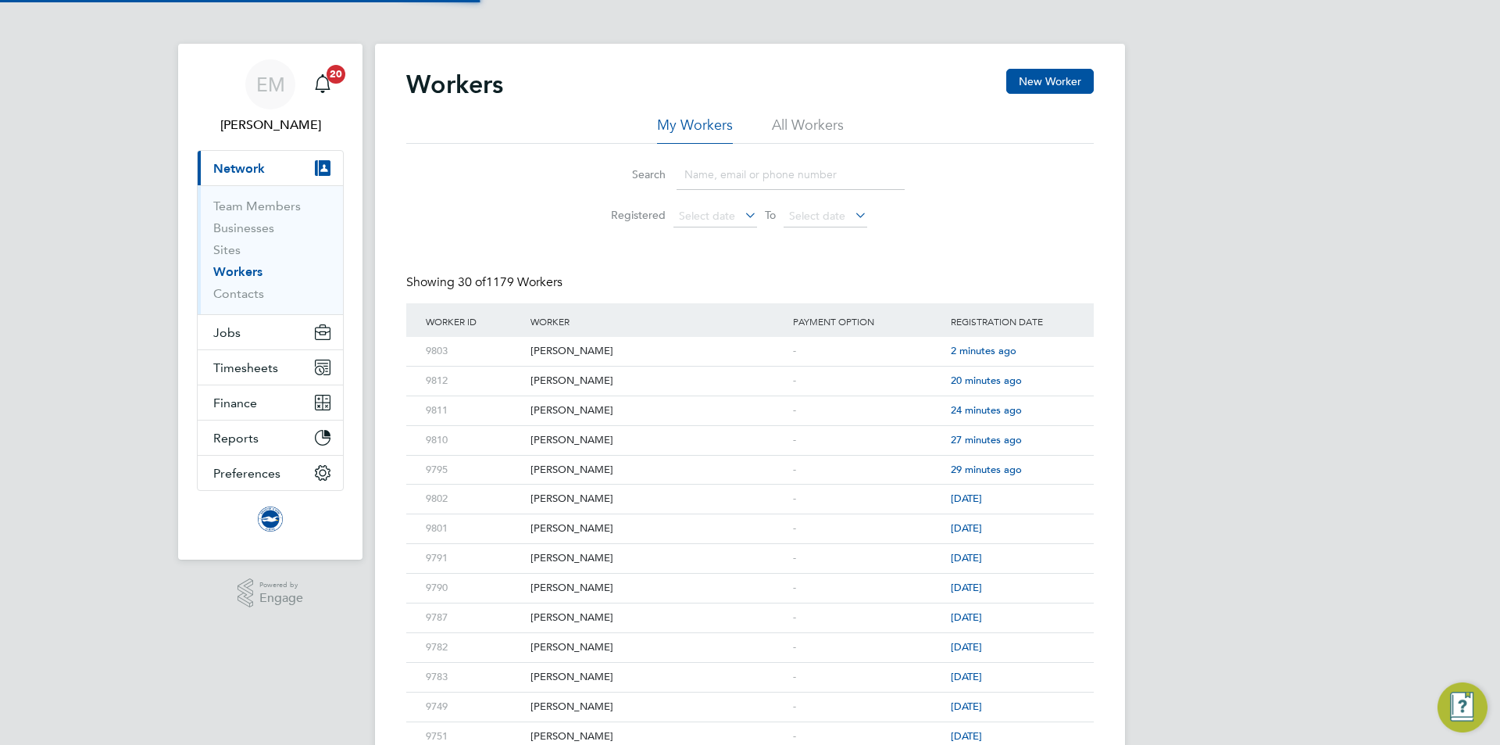
drag, startPoint x: 829, startPoint y: 123, endPoint x: 802, endPoint y: 149, distance: 37.0
click at [829, 123] on li "All Workers" at bounding box center [808, 130] width 72 height 28
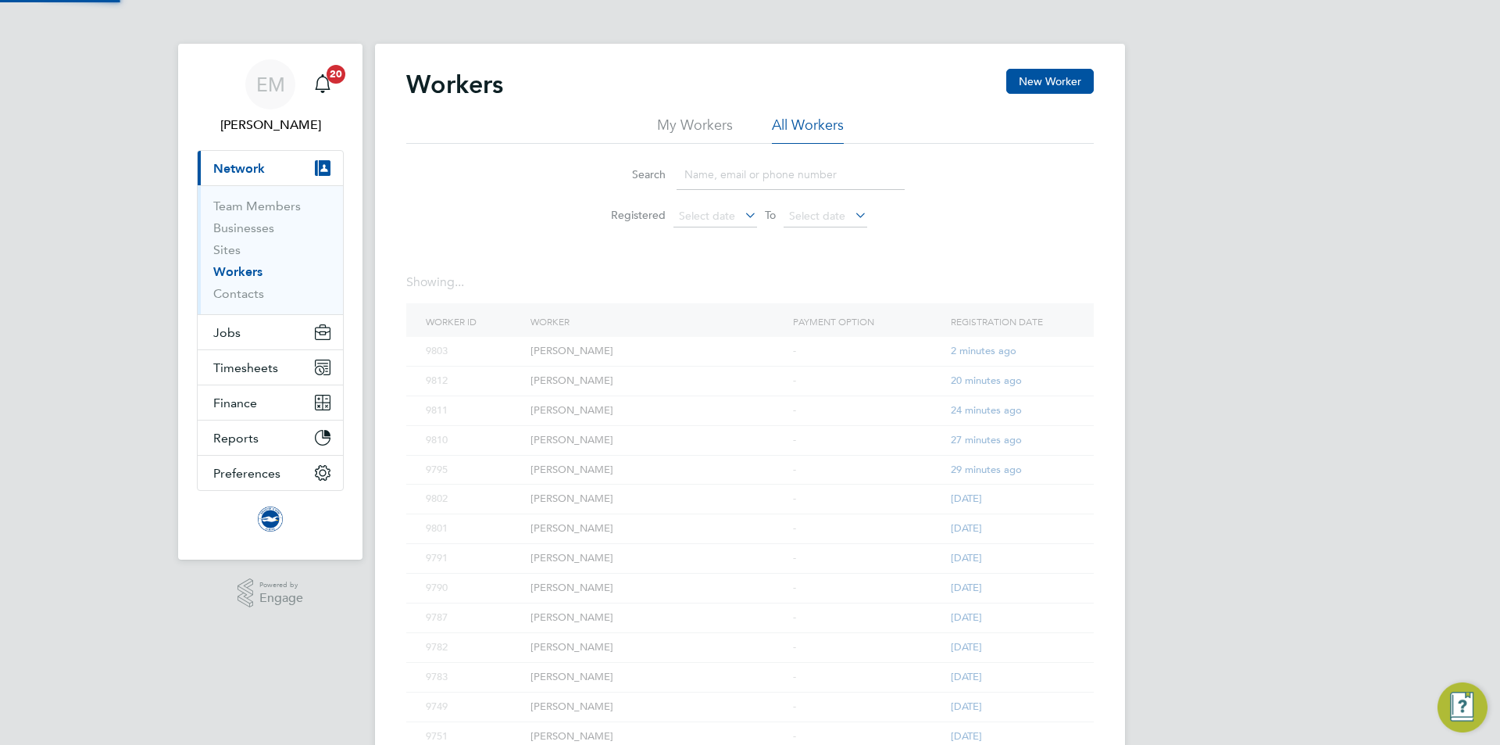
click at [777, 177] on input at bounding box center [791, 174] width 228 height 30
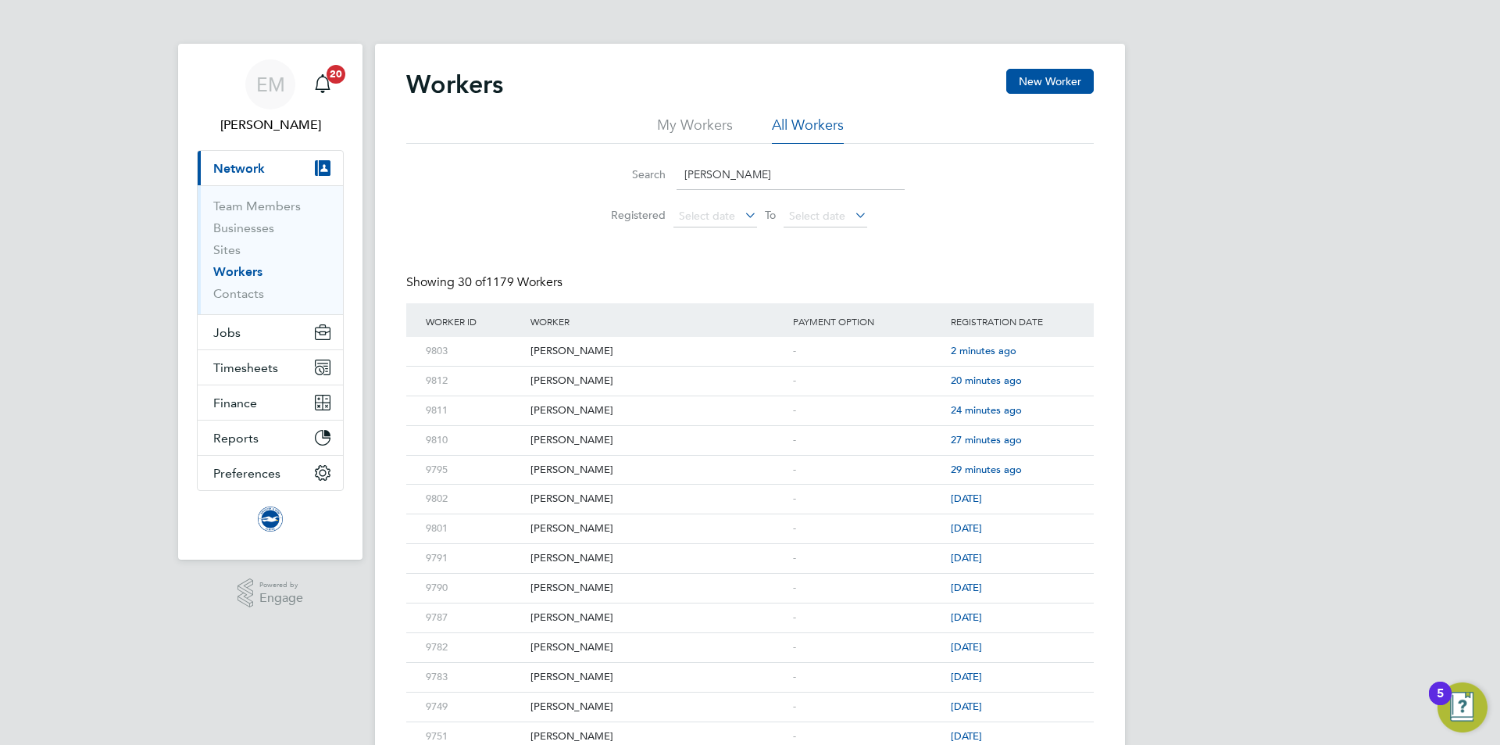
type input "[PERSON_NAME]"
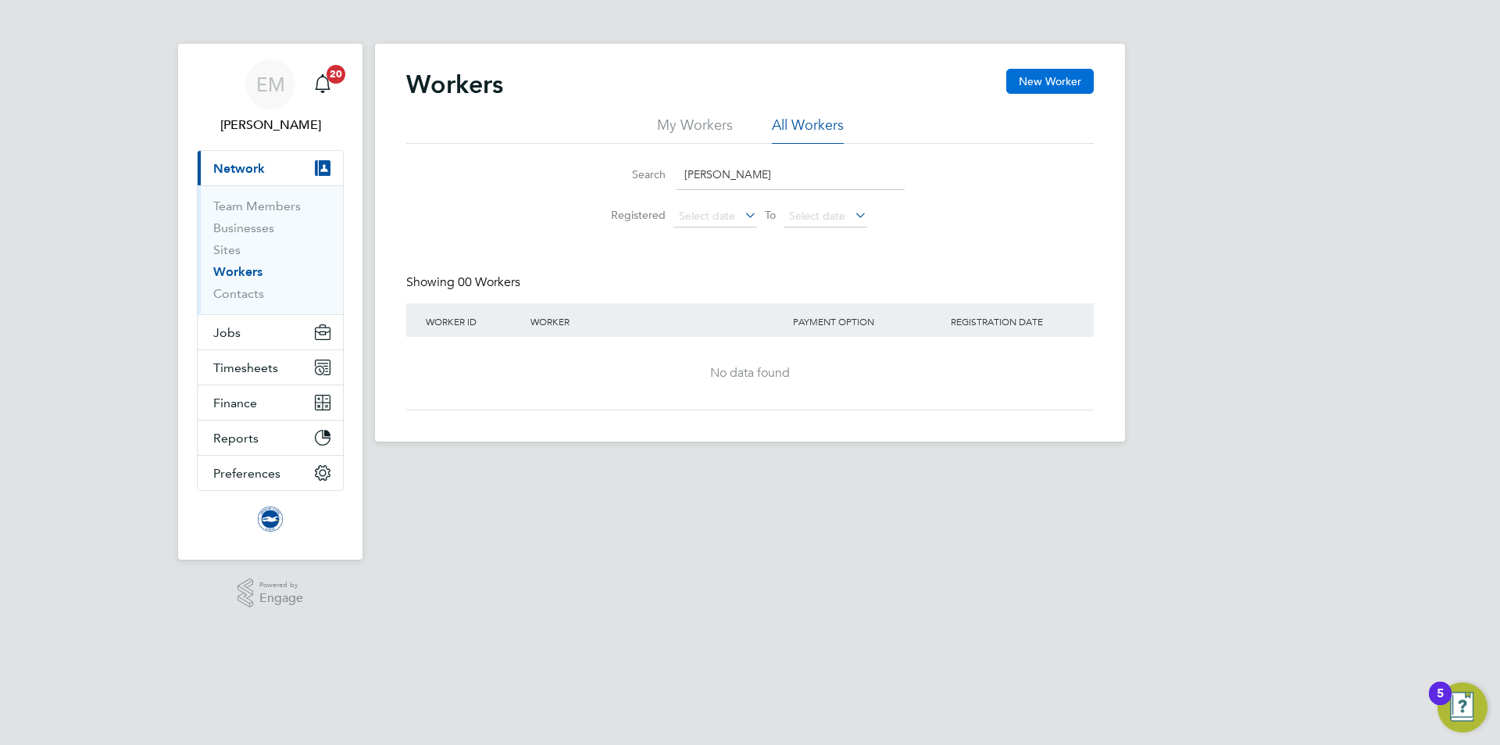
click at [1020, 84] on button "New Worker" at bounding box center [1050, 81] width 88 height 25
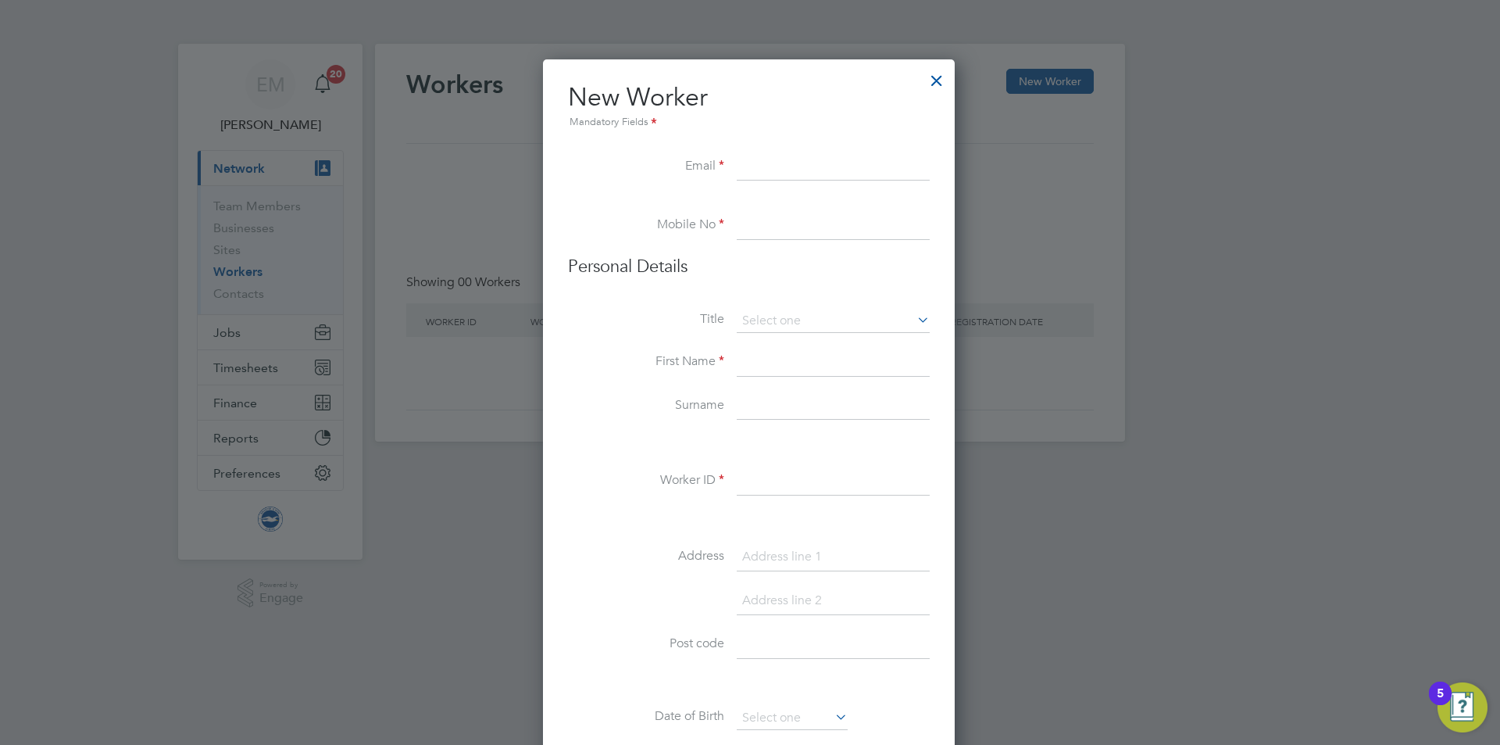
click at [777, 153] on input at bounding box center [833, 167] width 193 height 28
paste input "[EMAIL_ADDRESS][DOMAIN_NAME]"
type input "[EMAIL_ADDRESS][DOMAIN_NAME]"
click at [813, 223] on input at bounding box center [833, 226] width 193 height 28
paste input "79 5263 2563"
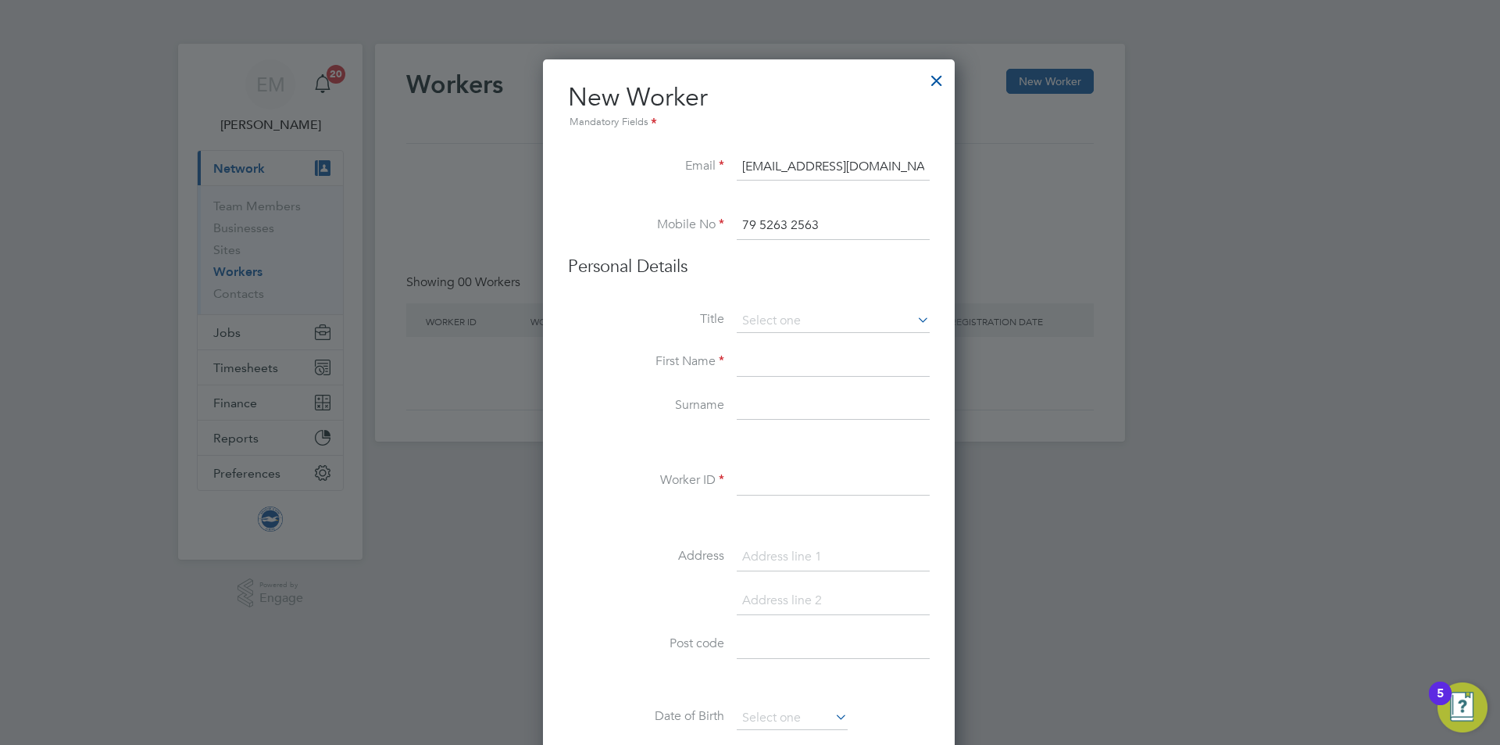
click at [745, 221] on input "79 5263 2563" at bounding box center [833, 226] width 193 height 28
type input "07952632563"
click at [766, 363] on input at bounding box center [833, 362] width 193 height 28
type input "[PERSON_NAME]"
click at [767, 412] on input at bounding box center [833, 406] width 193 height 28
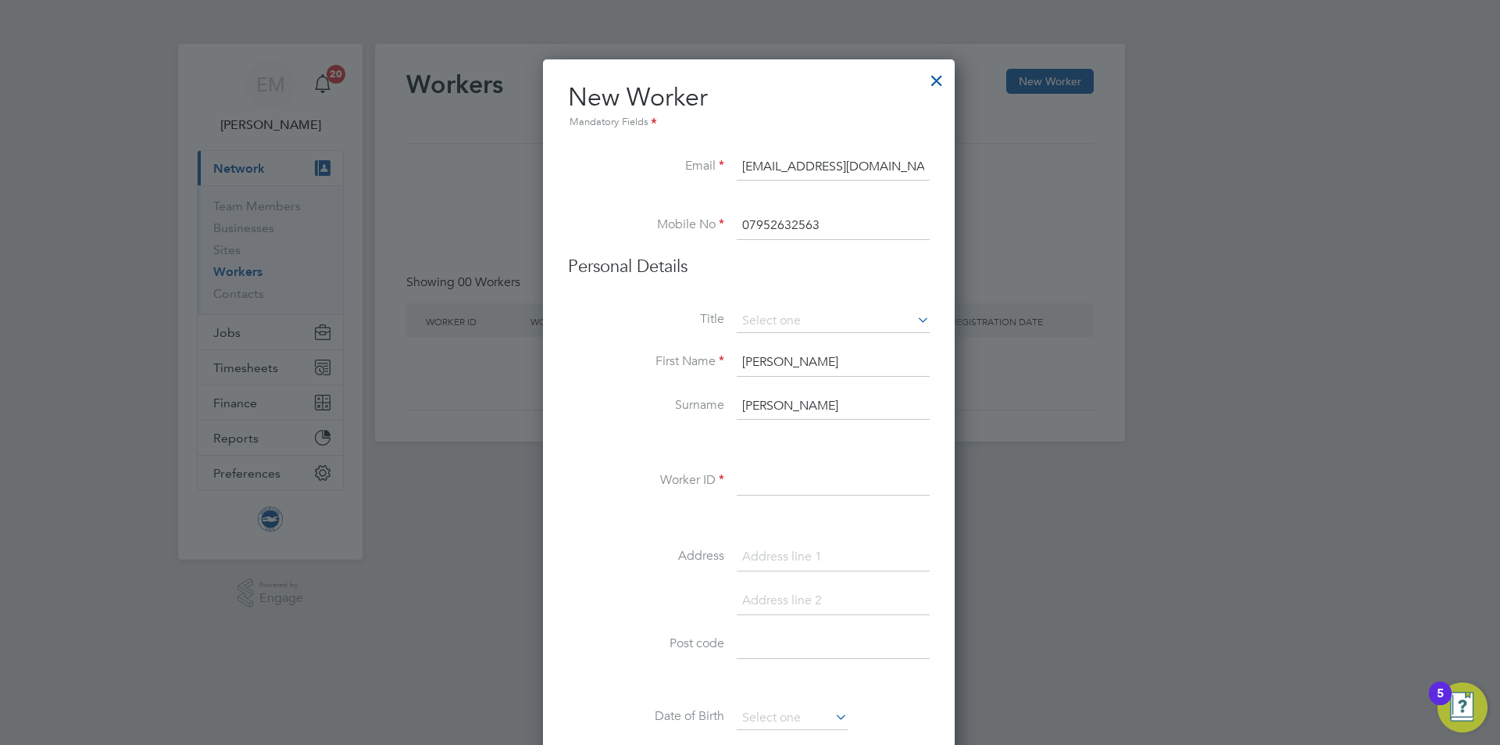
type input "[PERSON_NAME]"
click at [785, 478] on input at bounding box center [833, 481] width 193 height 28
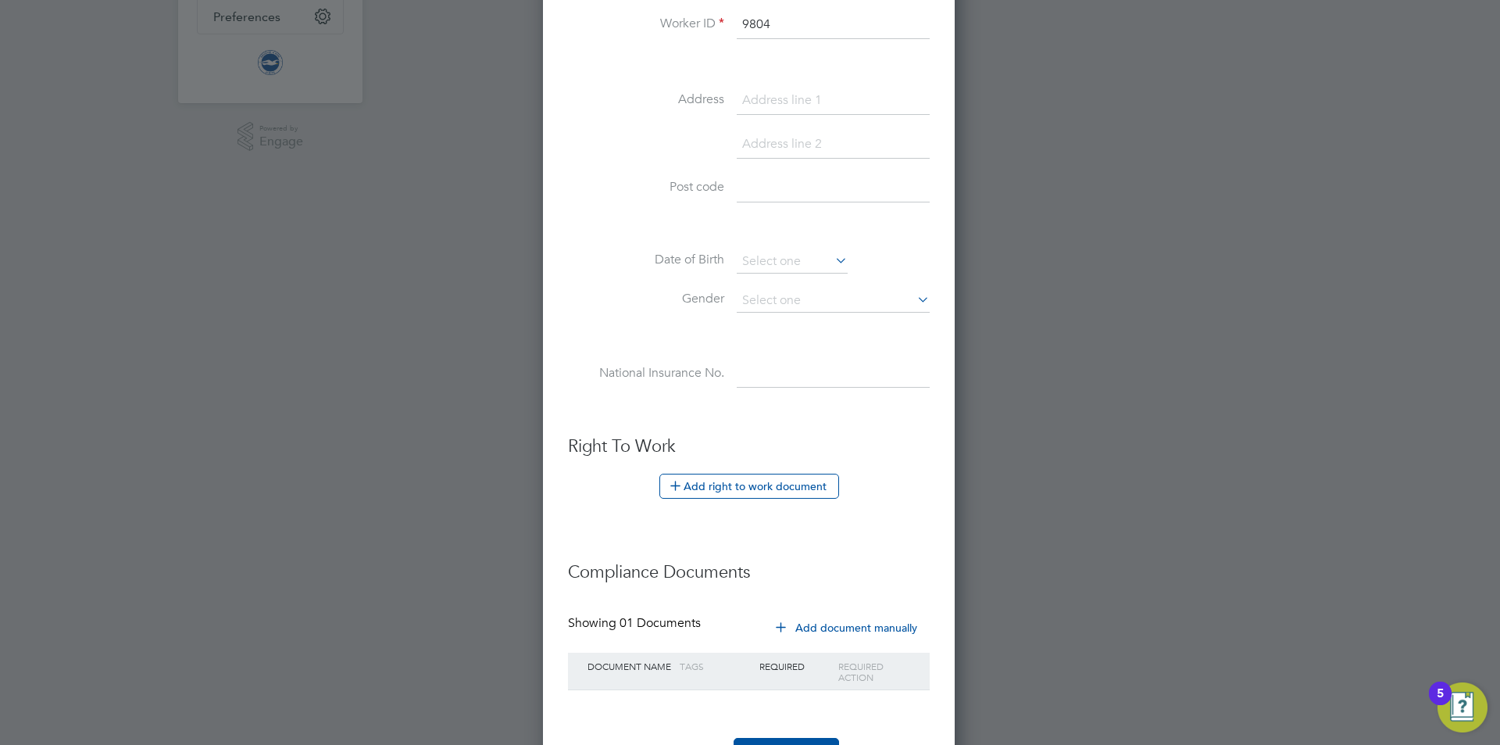
scroll to position [521, 0]
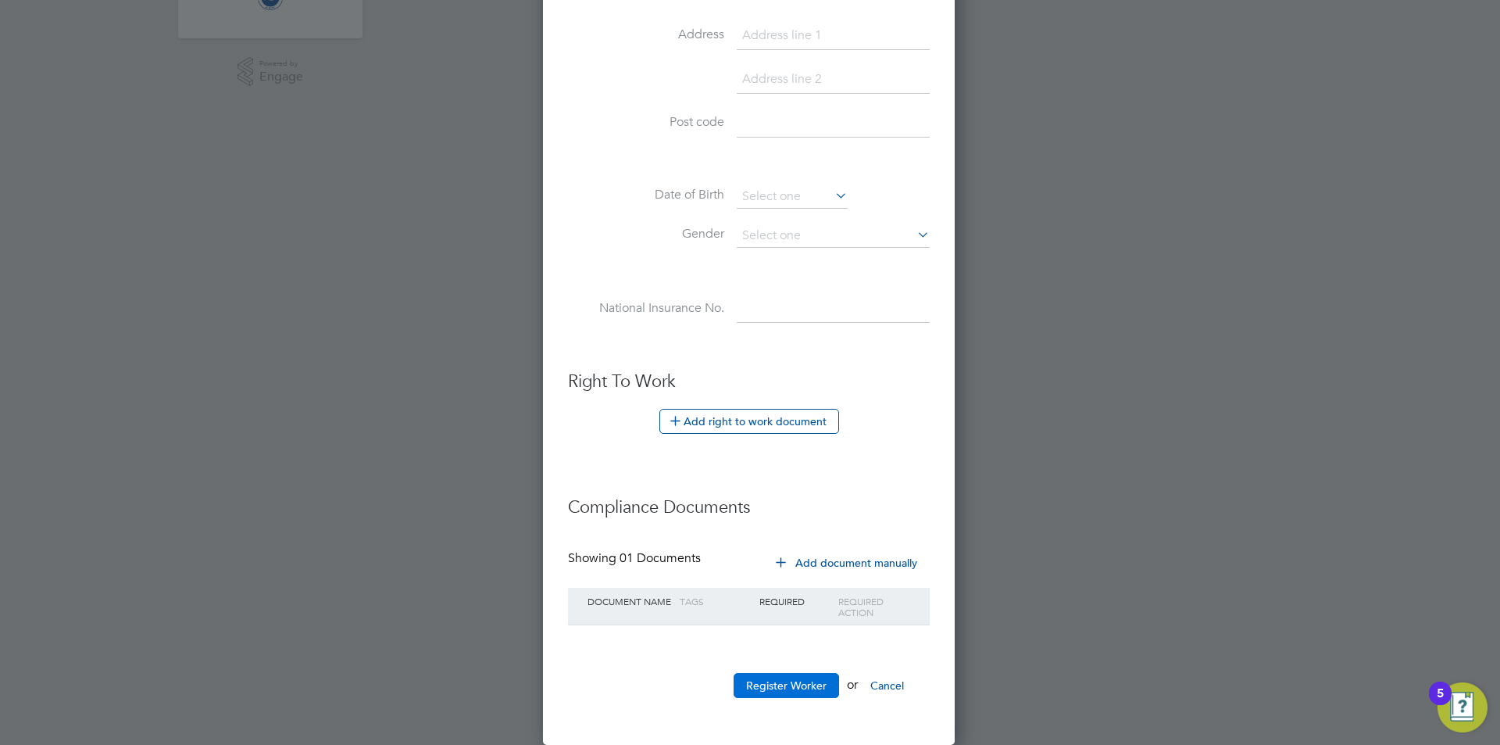
type input "9804"
click at [776, 695] on button "Register Worker" at bounding box center [786, 685] width 105 height 25
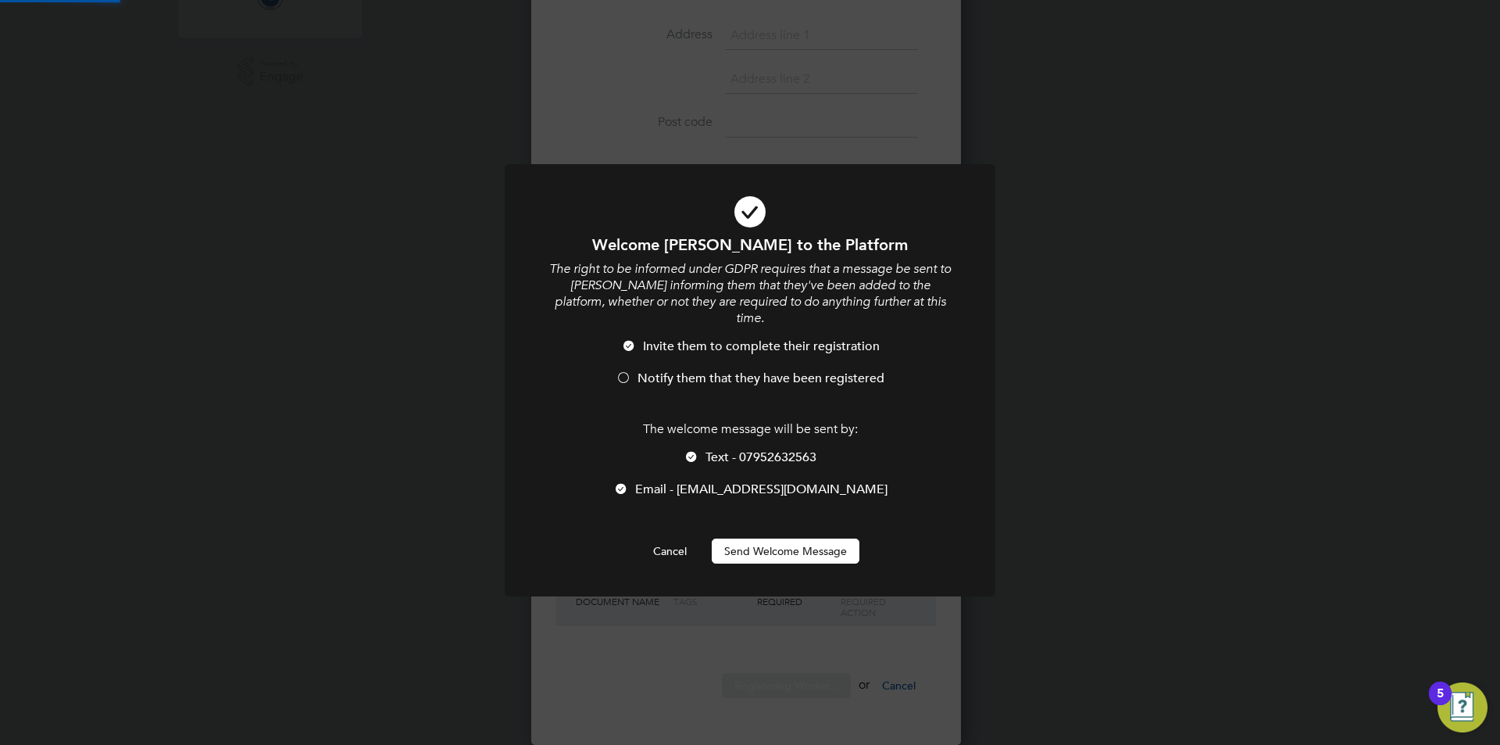
scroll to position [0, 0]
drag, startPoint x: 751, startPoint y: 524, endPoint x: 766, endPoint y: 527, distance: 15.2
click at [755, 538] on button "Send Welcome Message" at bounding box center [786, 550] width 148 height 25
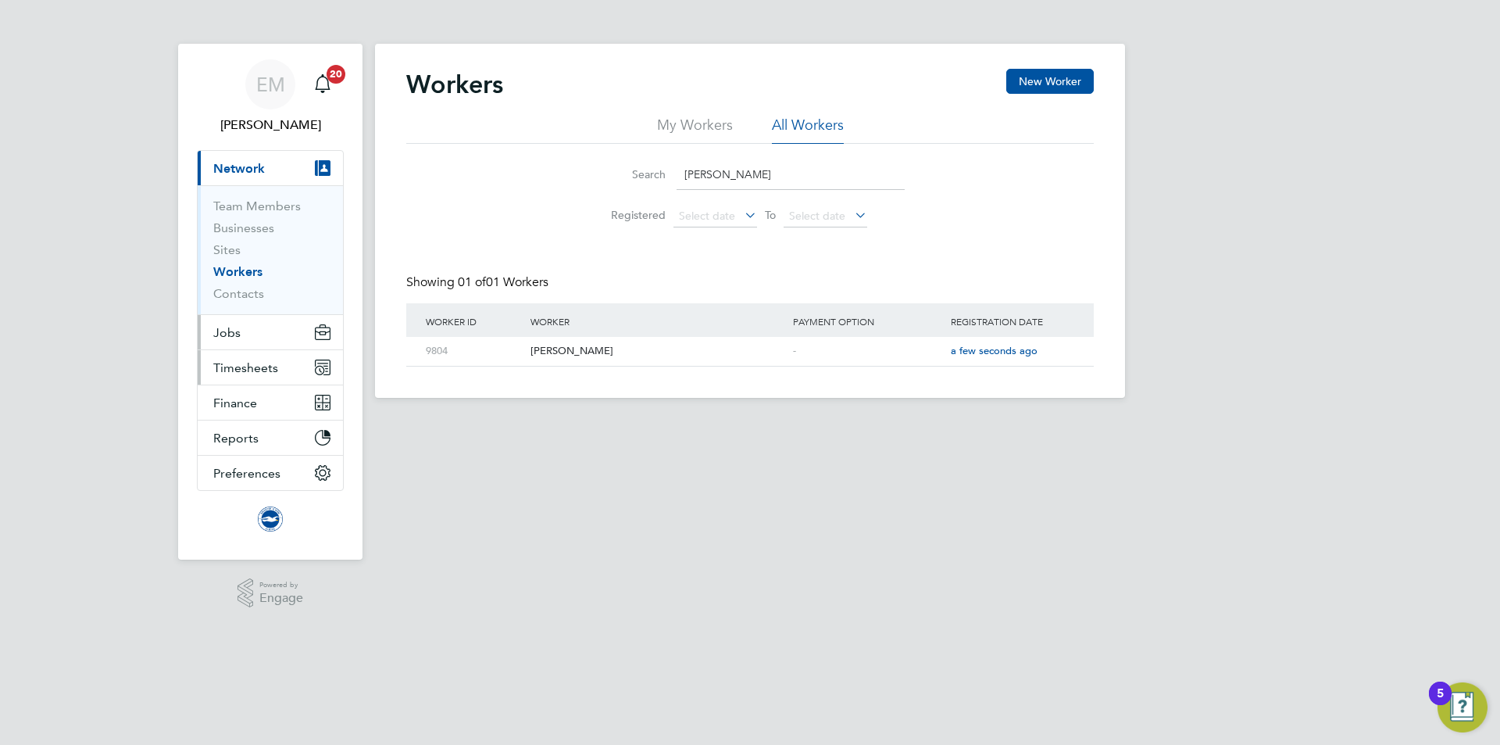
drag, startPoint x: 220, startPoint y: 336, endPoint x: 198, endPoint y: 360, distance: 32.1
click at [220, 336] on span "Jobs" at bounding box center [226, 332] width 27 height 15
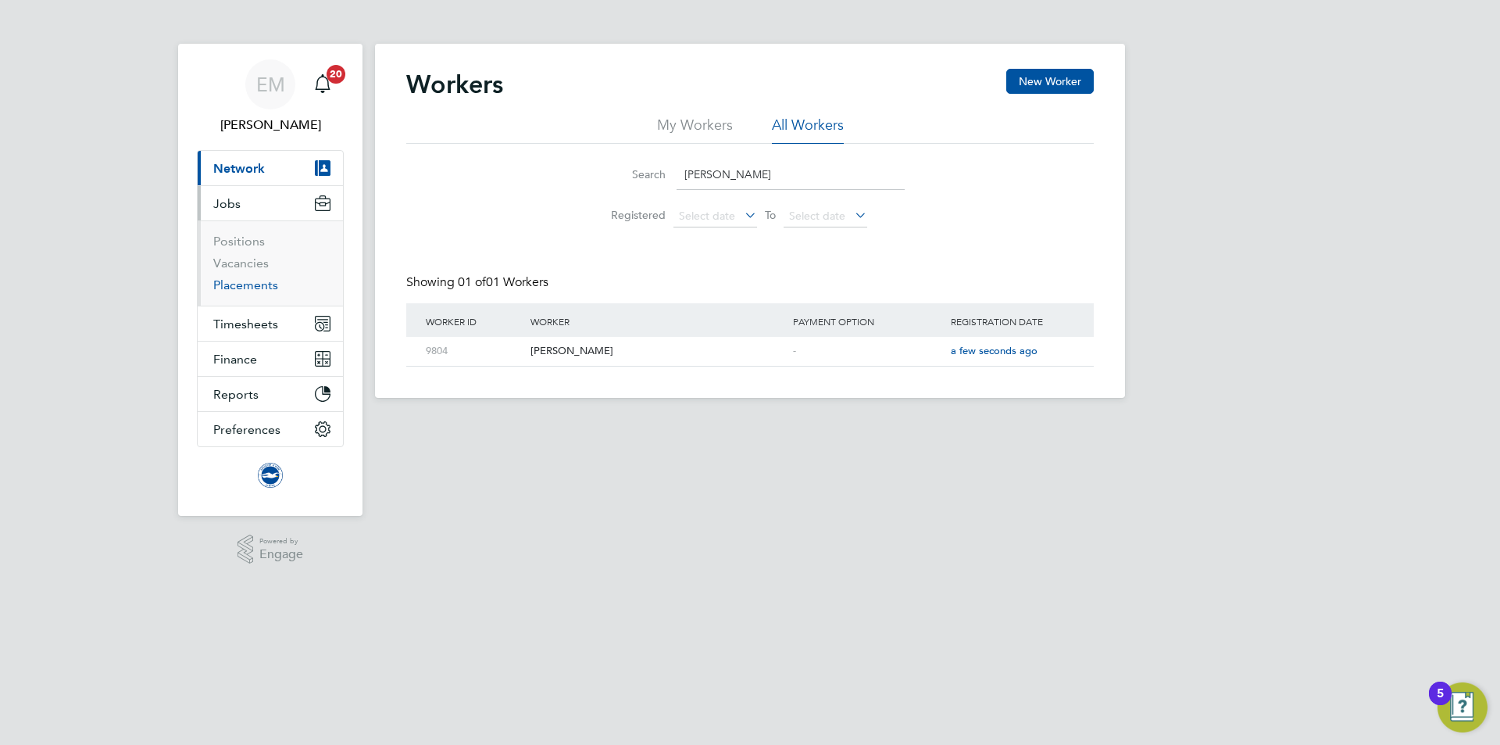
click at [246, 285] on link "Placements" at bounding box center [245, 284] width 65 height 15
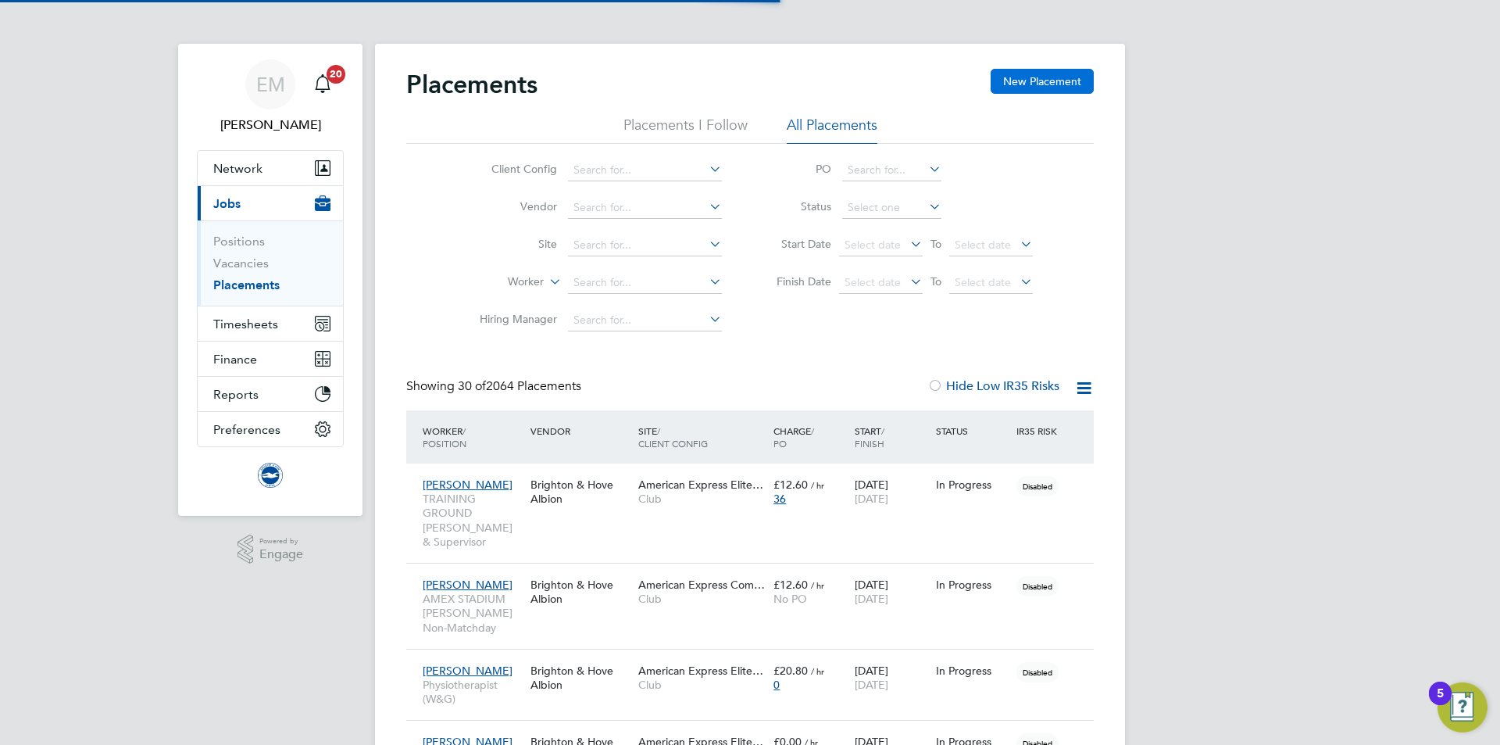
scroll to position [45, 136]
click at [1066, 81] on button "New Placement" at bounding box center [1042, 81] width 103 height 25
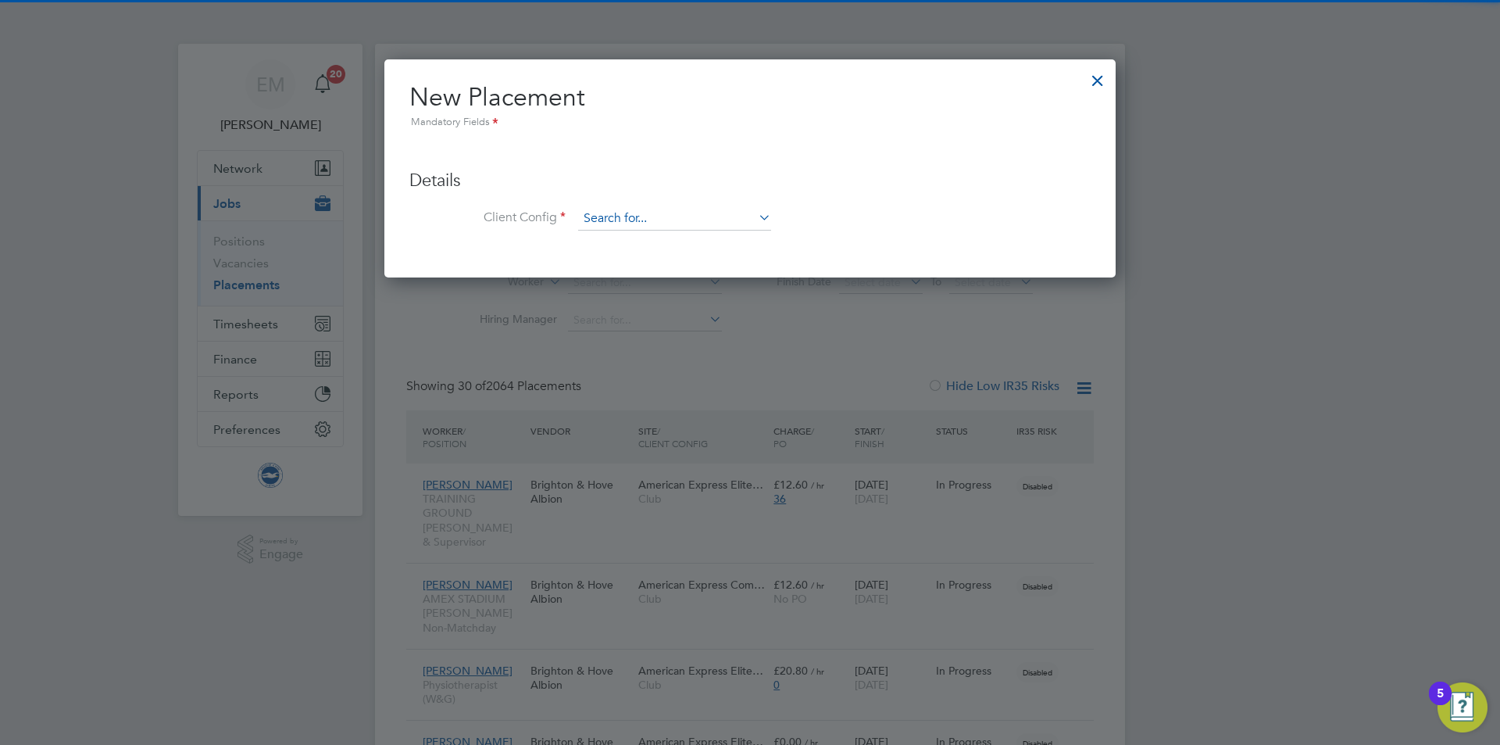
click at [660, 224] on input at bounding box center [674, 218] width 193 height 23
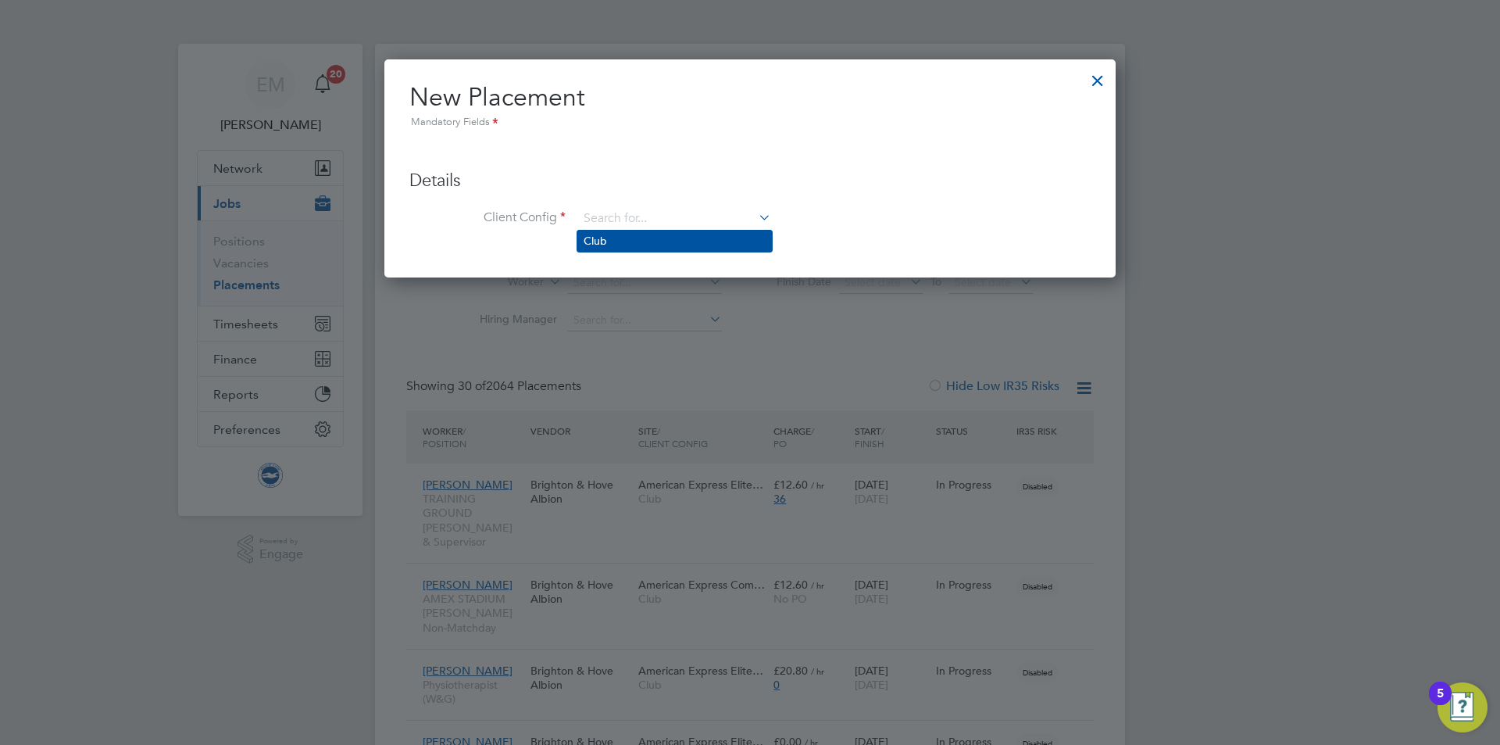
click at [620, 241] on li "Club" at bounding box center [674, 240] width 195 height 21
type input "Club"
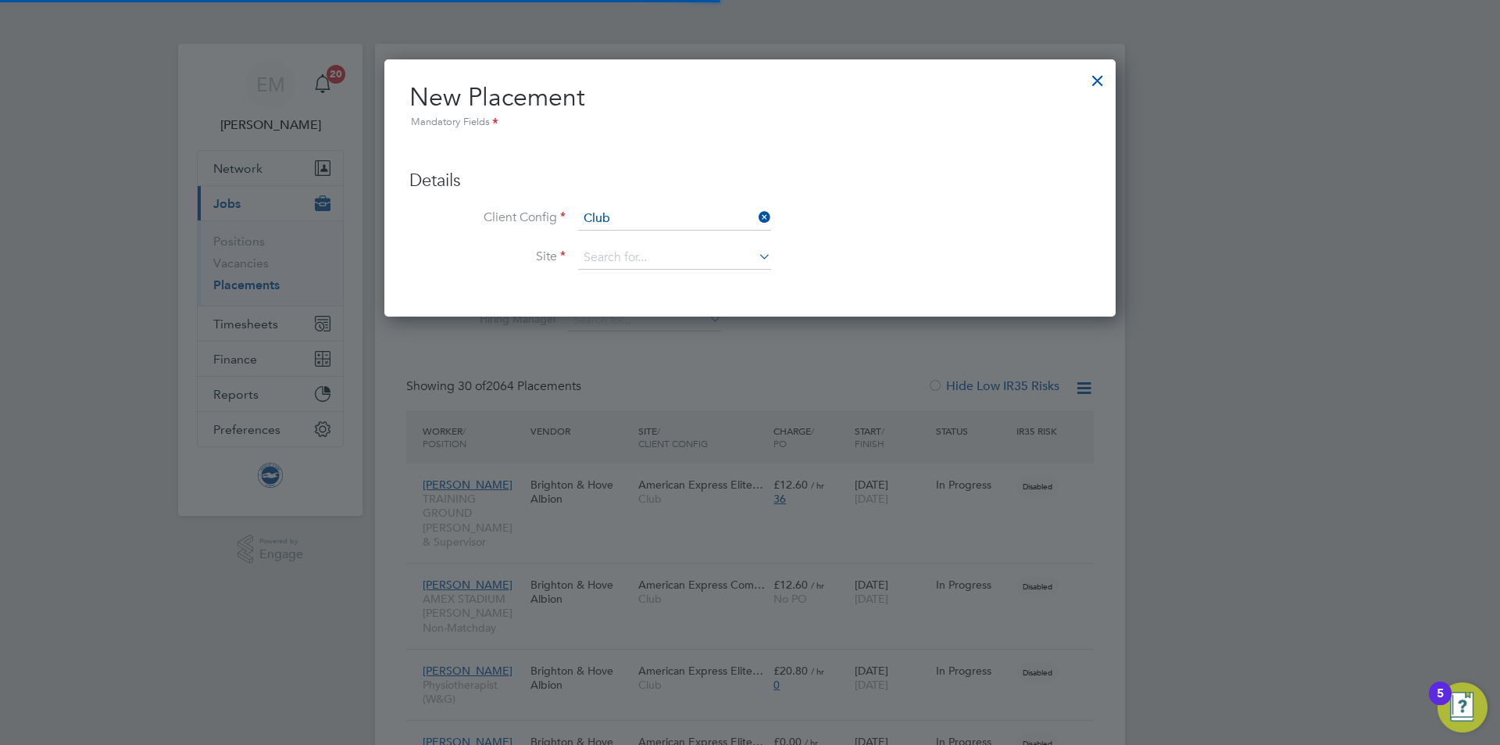
click at [614, 273] on li "Site" at bounding box center [749, 265] width 681 height 39
click at [610, 262] on input at bounding box center [674, 257] width 193 height 23
click at [625, 281] on li "[GEOGRAPHIC_DATA]" at bounding box center [713, 280] width 273 height 21
type input "[GEOGRAPHIC_DATA]"
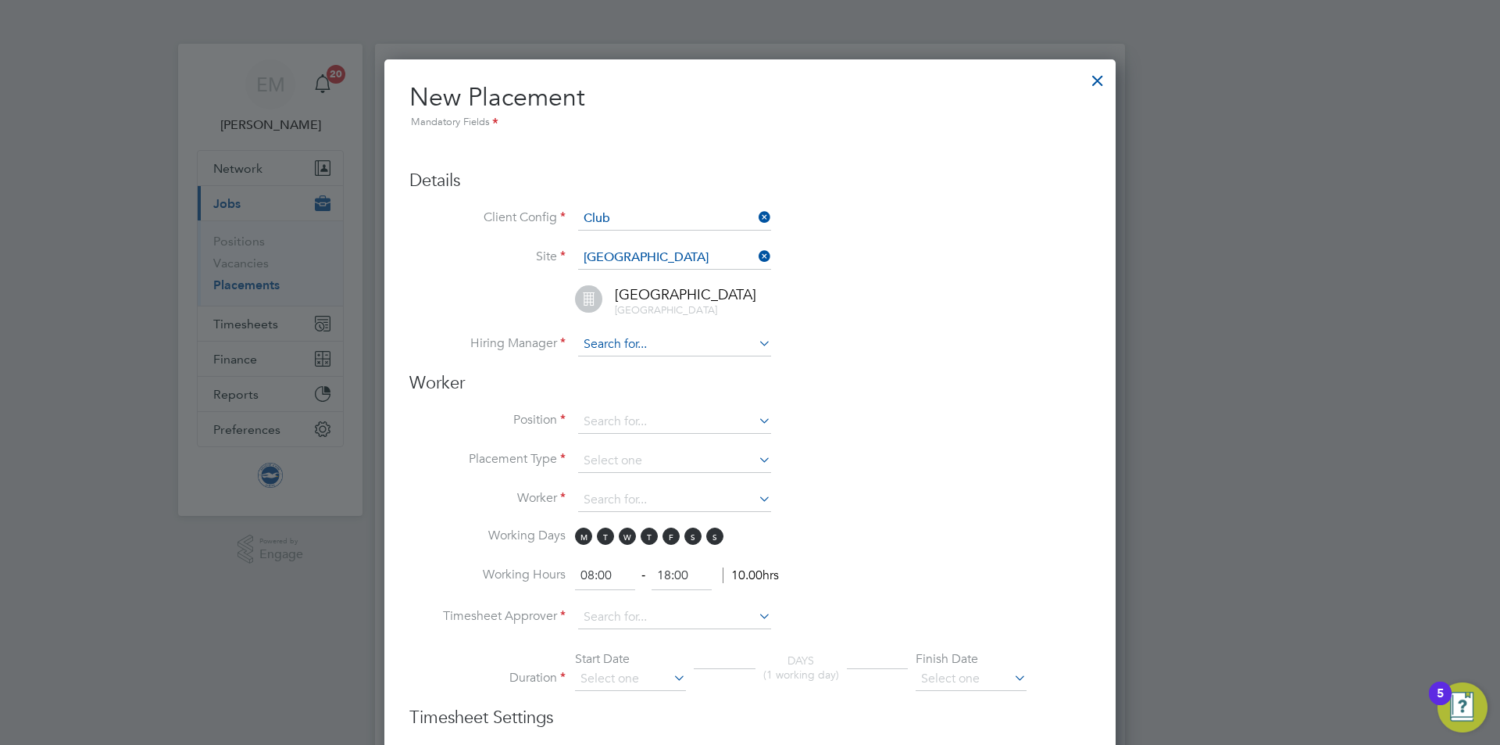
click at [613, 338] on input at bounding box center [674, 344] width 193 height 23
drag, startPoint x: 635, startPoint y: 338, endPoint x: 524, endPoint y: 330, distance: 111.2
click at [524, 330] on ul "Client Config Club Site [GEOGRAPHIC_DATA] [GEOGRAPHIC_DATA], [GEOGRAPHIC_DATA] …" at bounding box center [749, 289] width 681 height 165
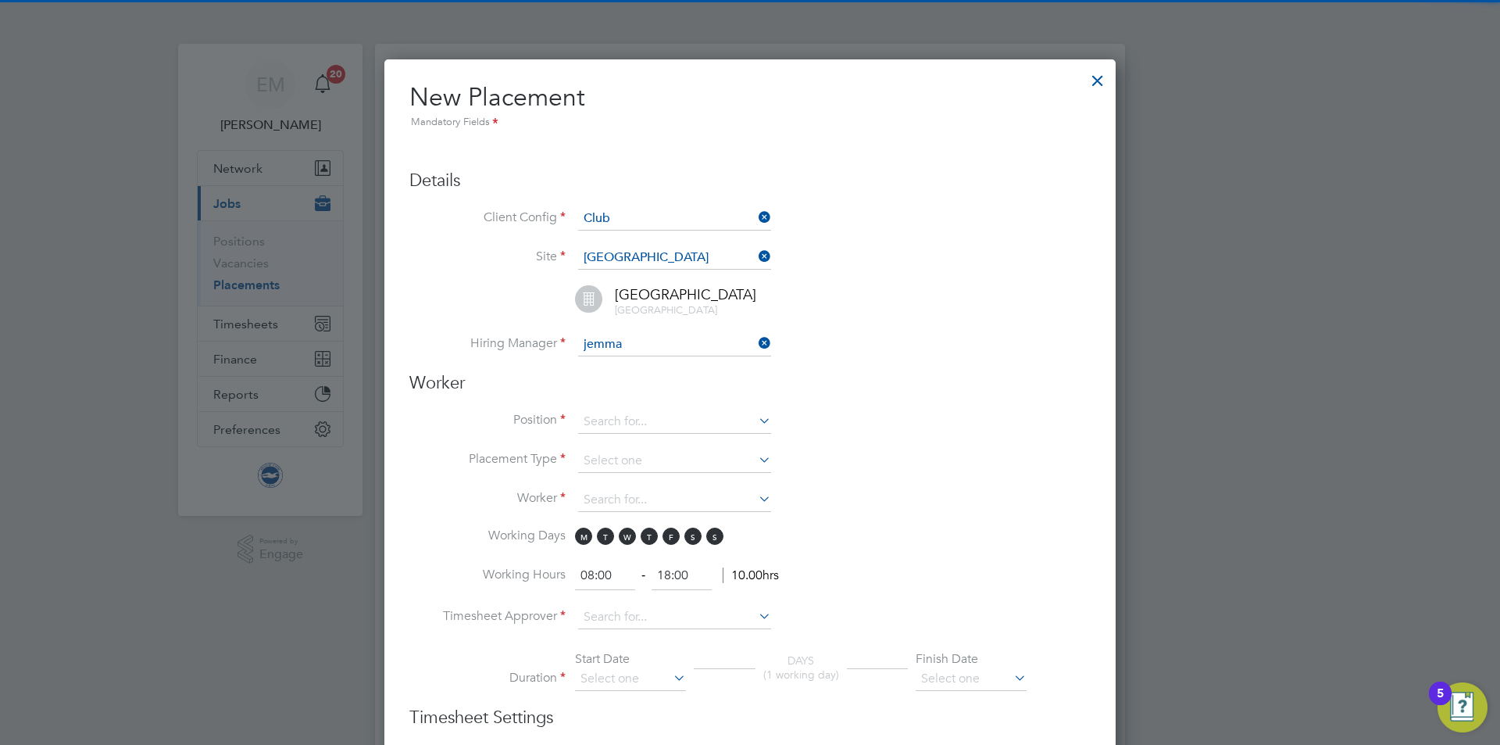
click at [615, 362] on b "Jemma" at bounding box center [602, 366] width 37 height 13
type input "[PERSON_NAME]"
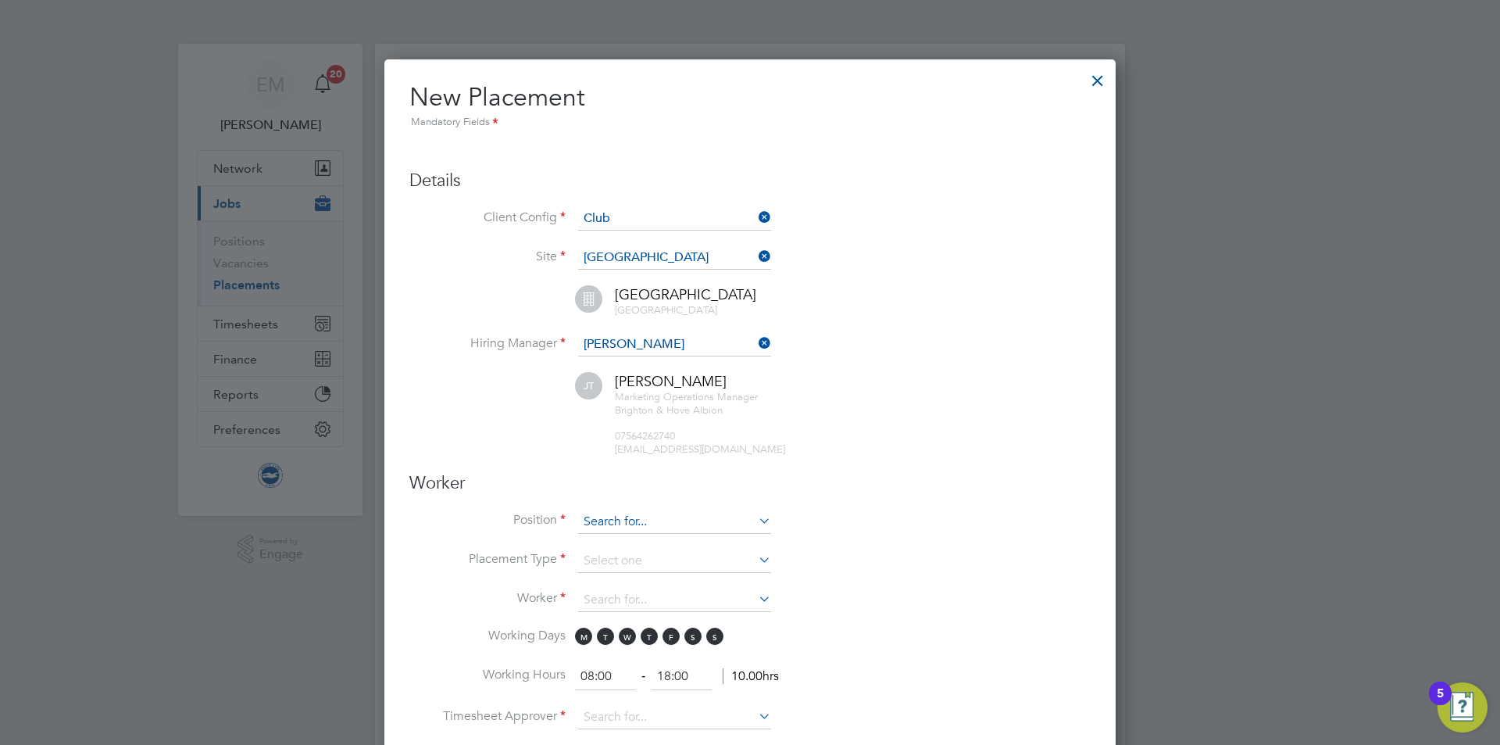
click at [621, 510] on input at bounding box center [674, 521] width 193 height 23
click at [652, 555] on li "Matchday Experience Assistant" at bounding box center [674, 564] width 195 height 21
type input "Matchday Experience Assistant"
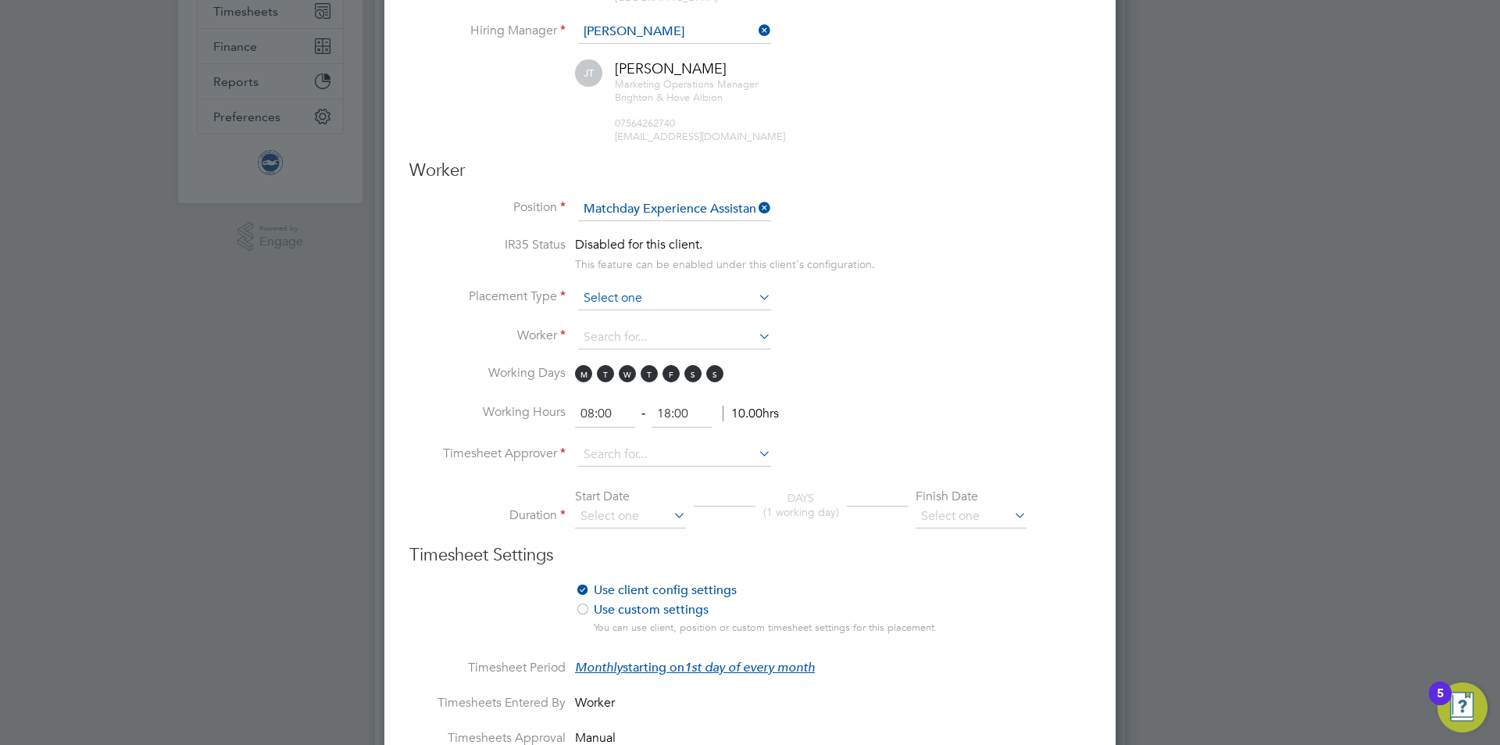
click at [647, 300] on input at bounding box center [674, 298] width 193 height 23
click at [633, 313] on li "Temporary" at bounding box center [674, 319] width 195 height 20
type input "Temporary"
click at [623, 356] on li "Worker" at bounding box center [749, 345] width 681 height 39
click at [609, 338] on input at bounding box center [674, 337] width 193 height 23
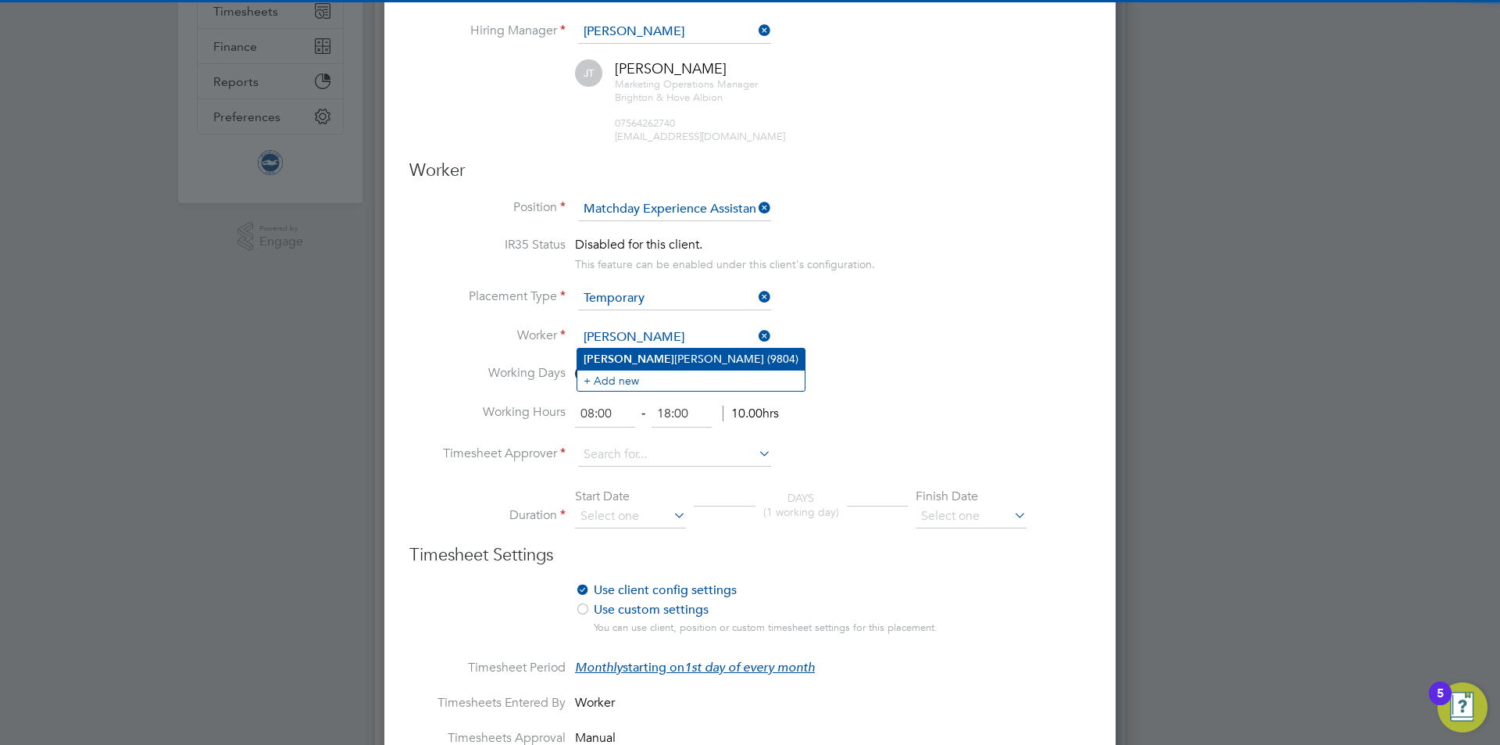
click at [712, 357] on li "[PERSON_NAME] (9804)" at bounding box center [690, 358] width 227 height 21
type input "[PERSON_NAME] (9804)"
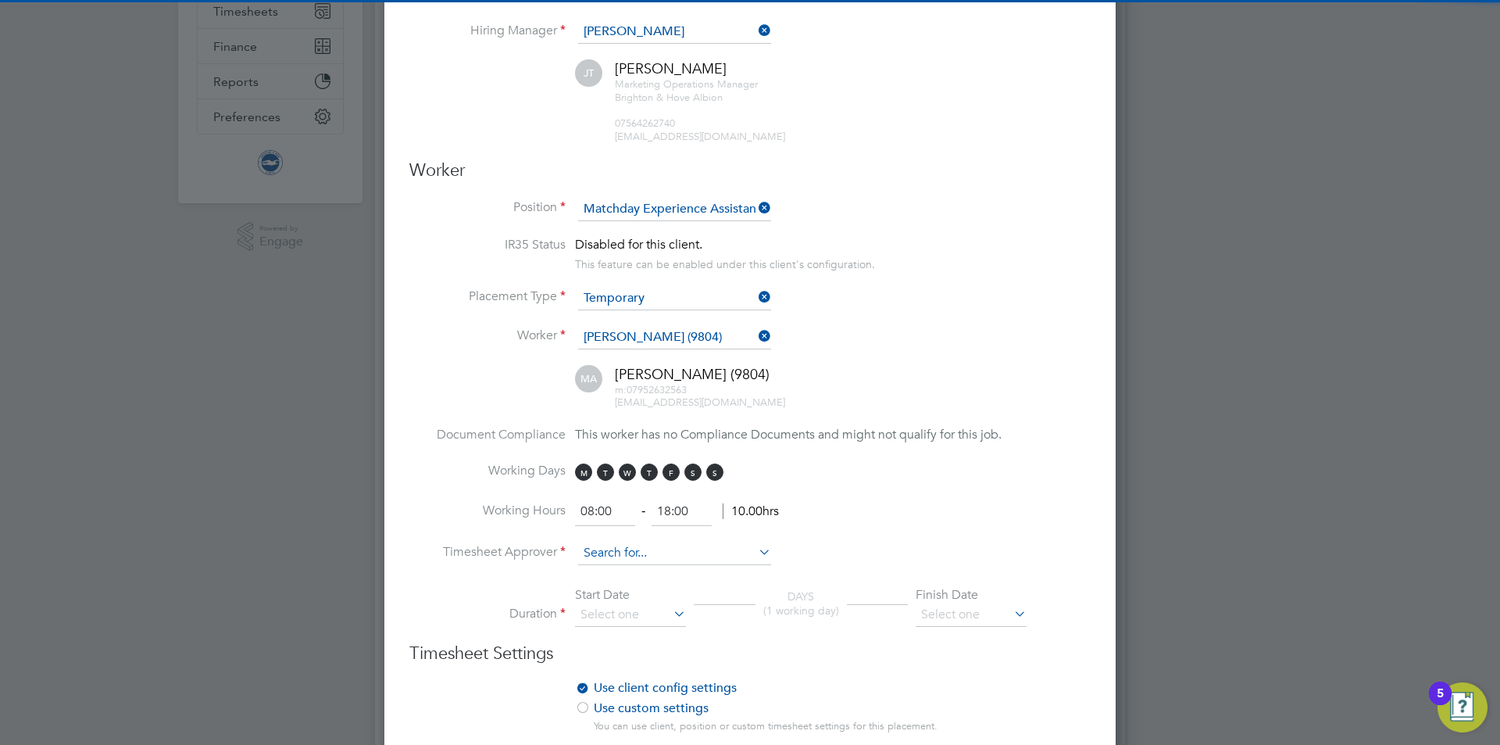
click at [603, 559] on input at bounding box center [674, 552] width 193 height 23
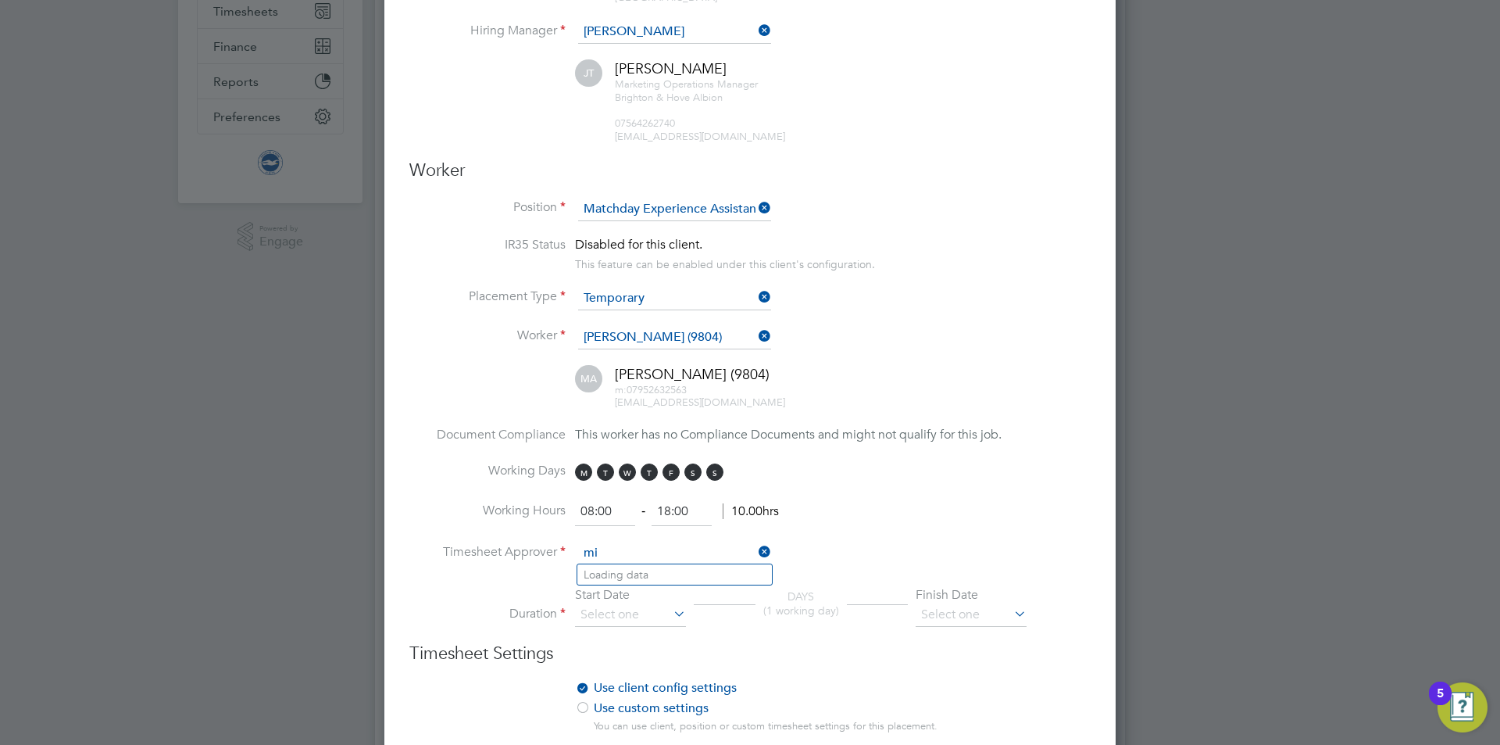
type input "m"
click at [634, 577] on li "[PERSON_NAME]" at bounding box center [674, 574] width 195 height 21
type input "[PERSON_NAME]"
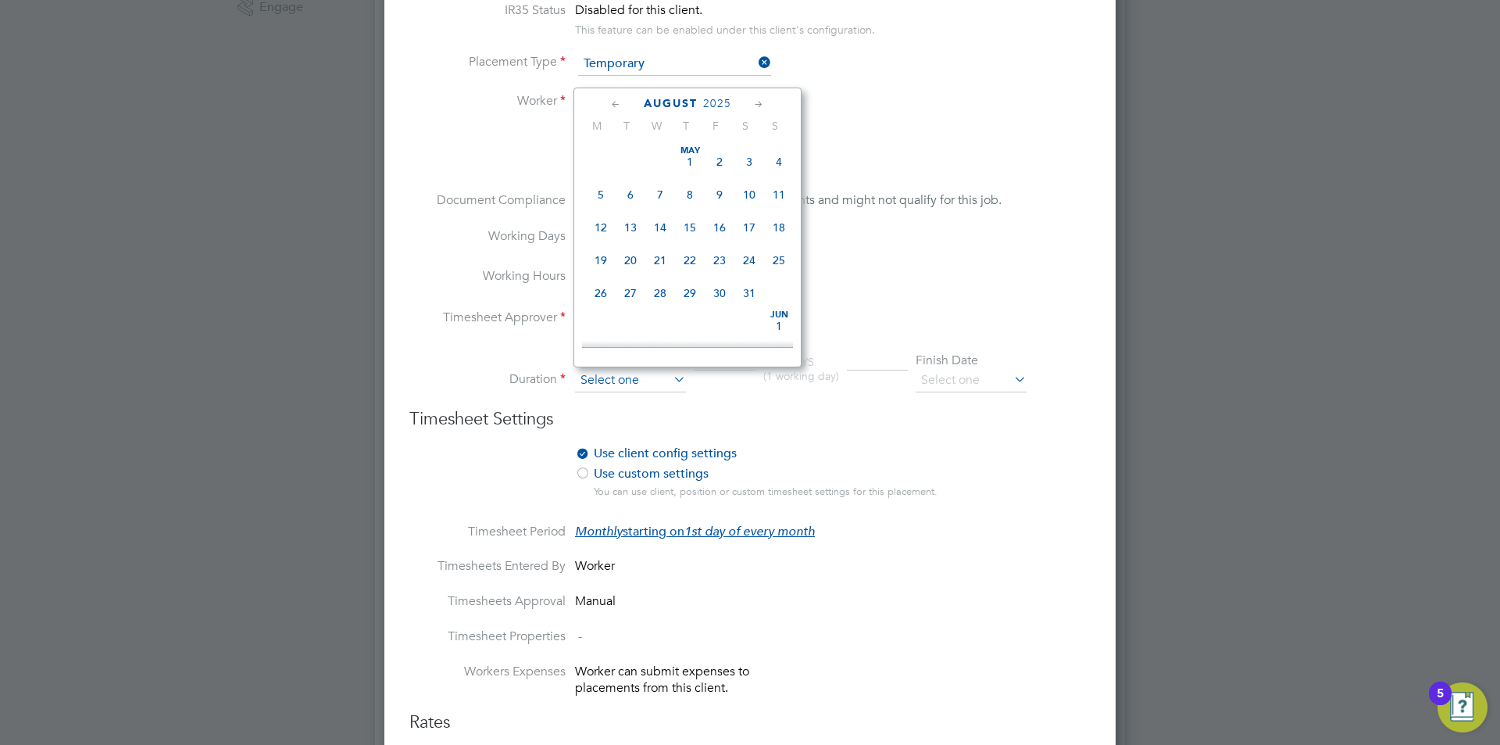
click at [591, 375] on input at bounding box center [630, 380] width 111 height 23
click at [787, 227] on span "31" at bounding box center [779, 212] width 30 height 30
type input "[DATE]"
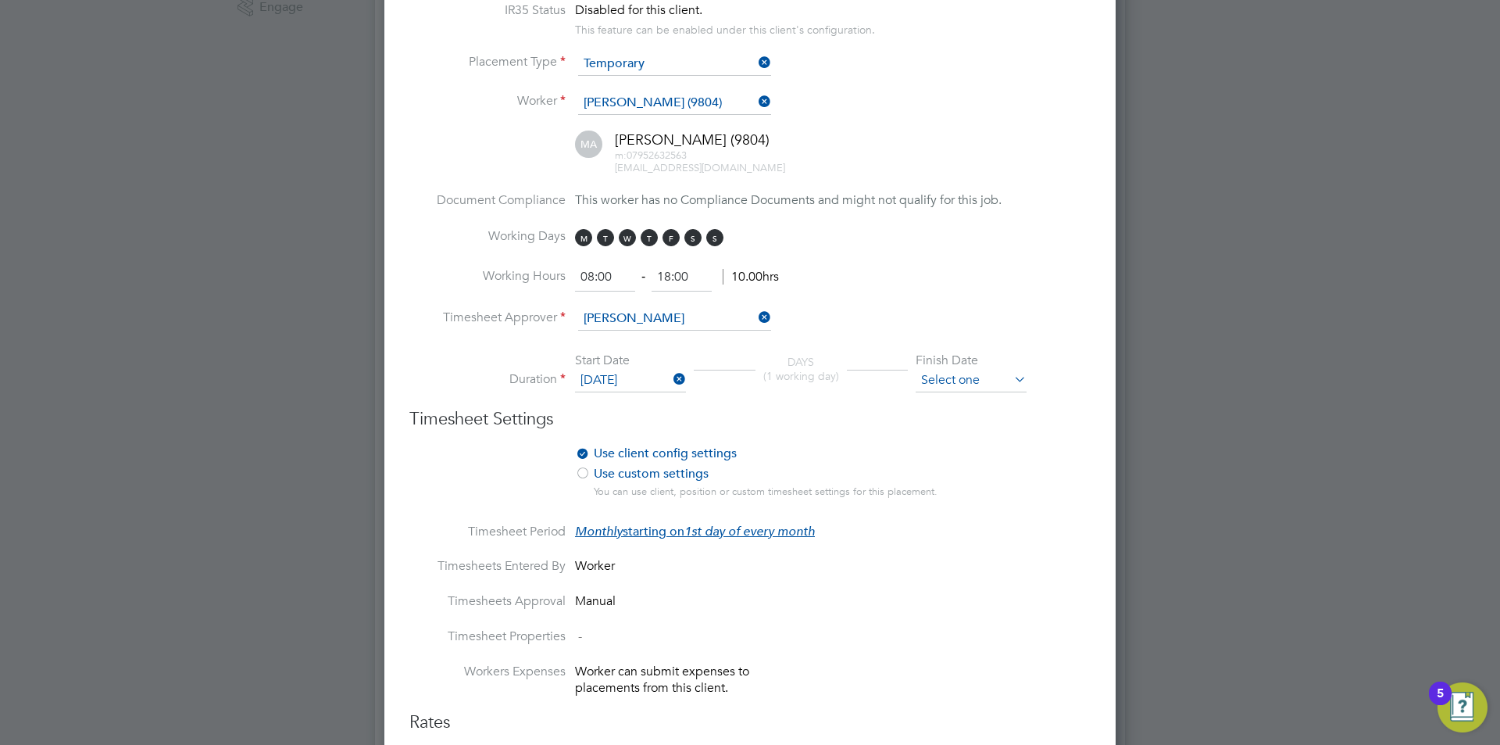
click at [948, 372] on input at bounding box center [971, 380] width 111 height 23
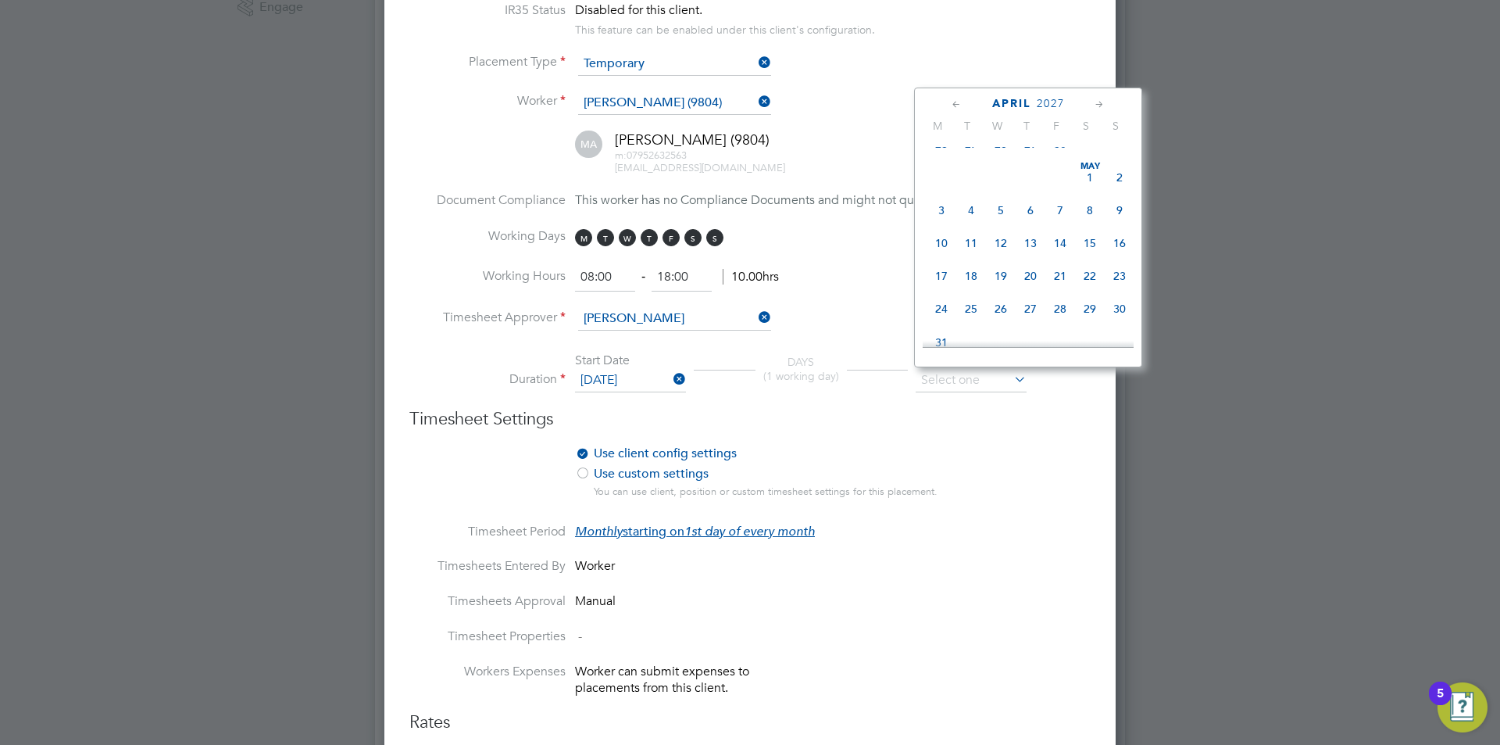
click at [1060, 159] on span "30" at bounding box center [1060, 144] width 30 height 30
type input "[DATE]"
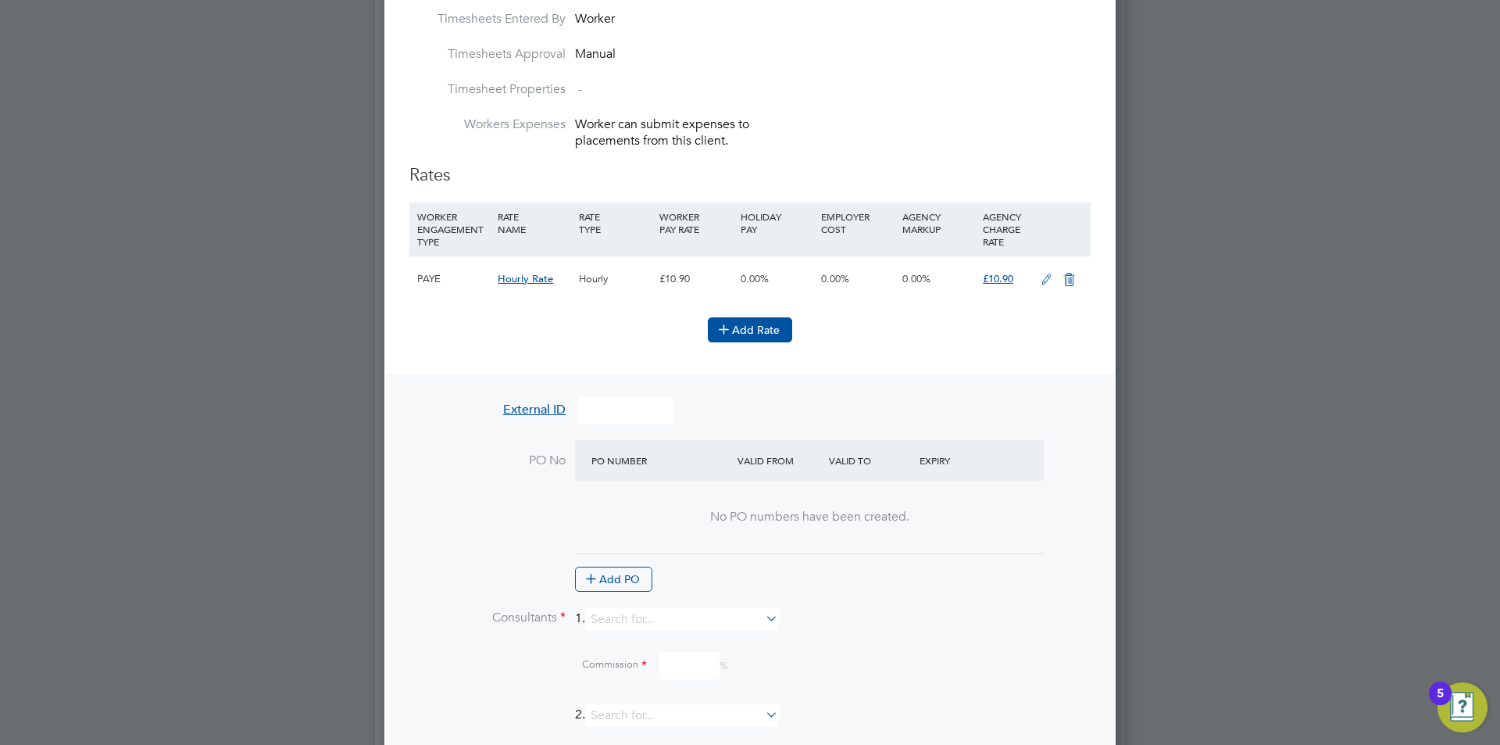
click at [766, 330] on button "Add Rate" at bounding box center [750, 329] width 84 height 25
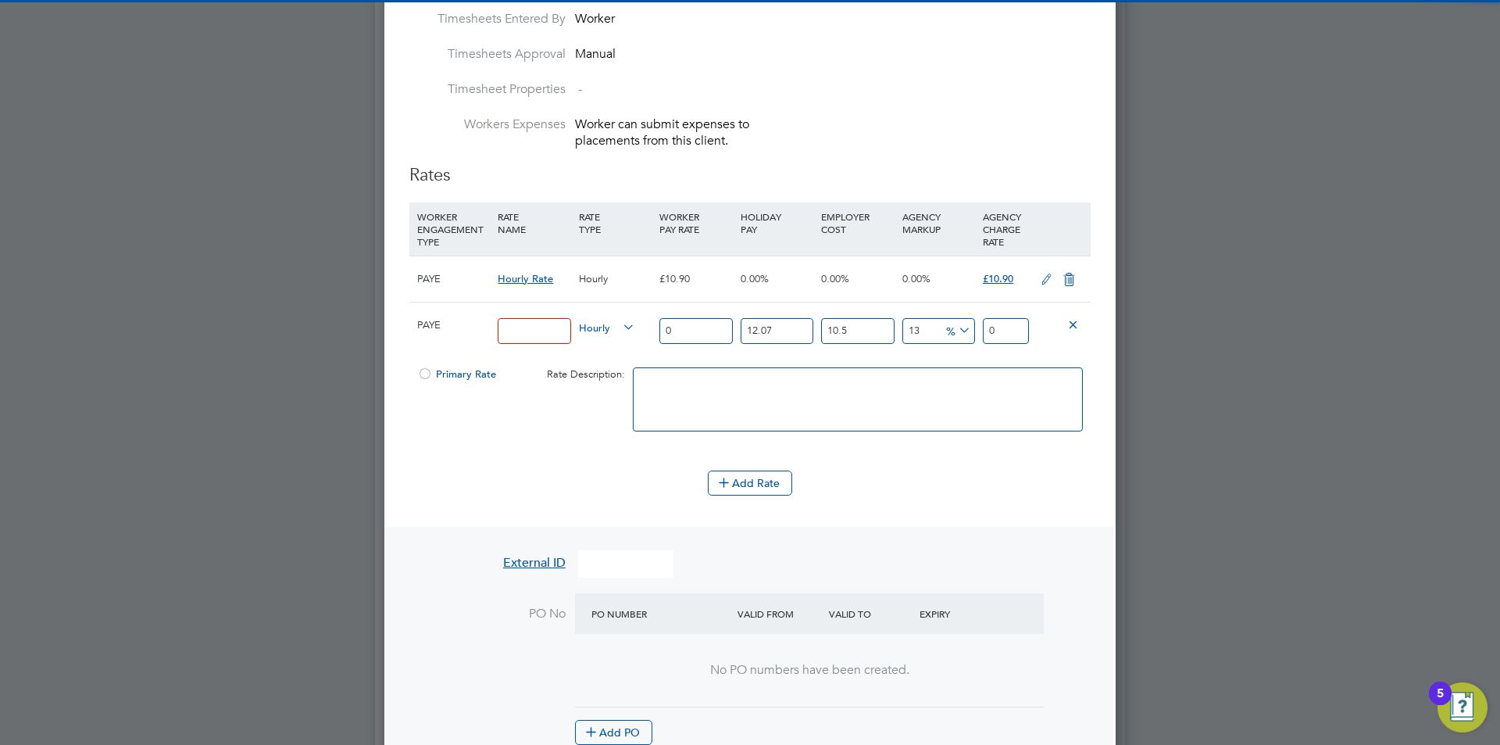
click at [564, 318] on input at bounding box center [534, 331] width 73 height 26
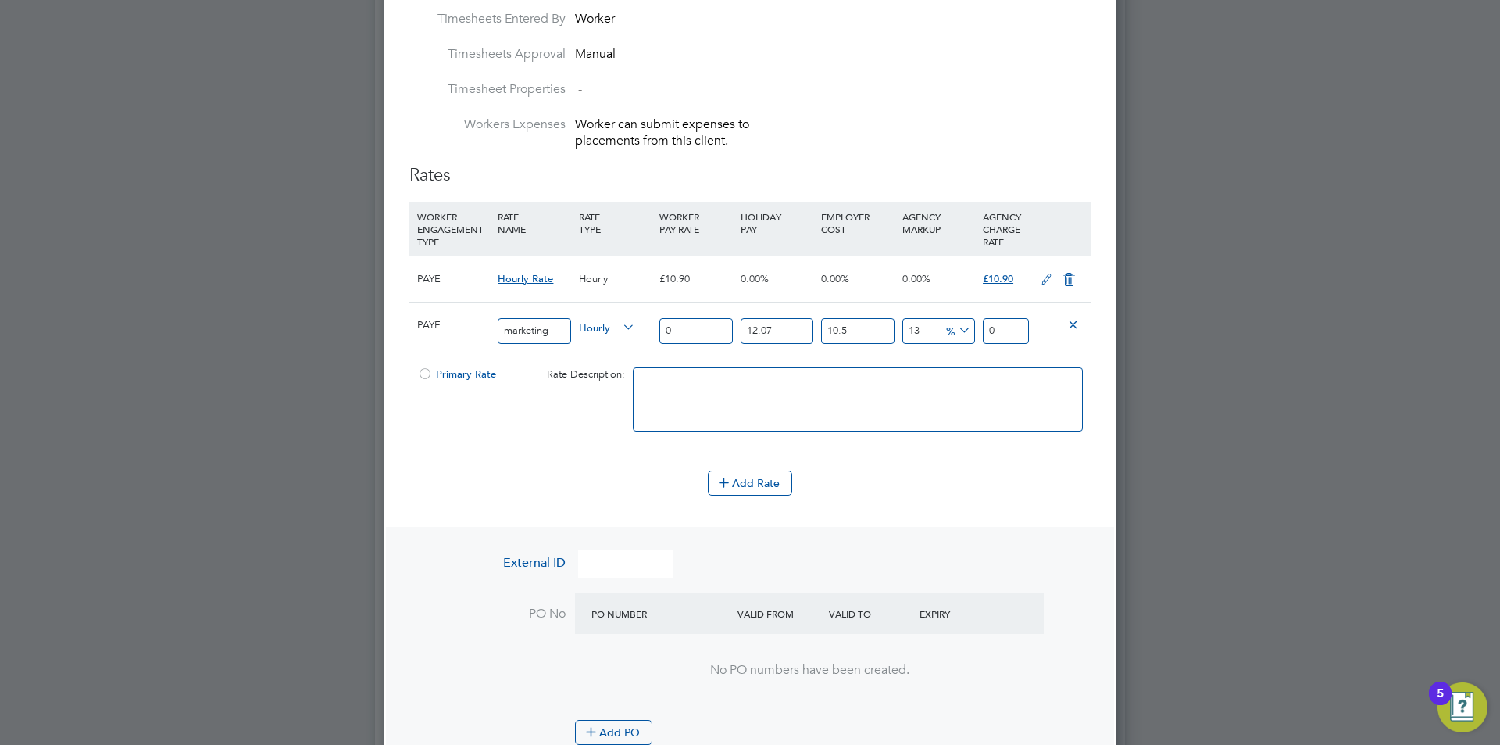
type input "MARKETING_HOURS"
drag, startPoint x: 701, startPoint y: 322, endPoint x: 541, endPoint y: 329, distance: 159.5
click at [541, 329] on div "PAYE MARKETING_HOURS Hourly 0 12.07 n/a 10.5 n/a 13 0 % 0" at bounding box center [749, 331] width 681 height 58
type input "1"
type input "1.399362055"
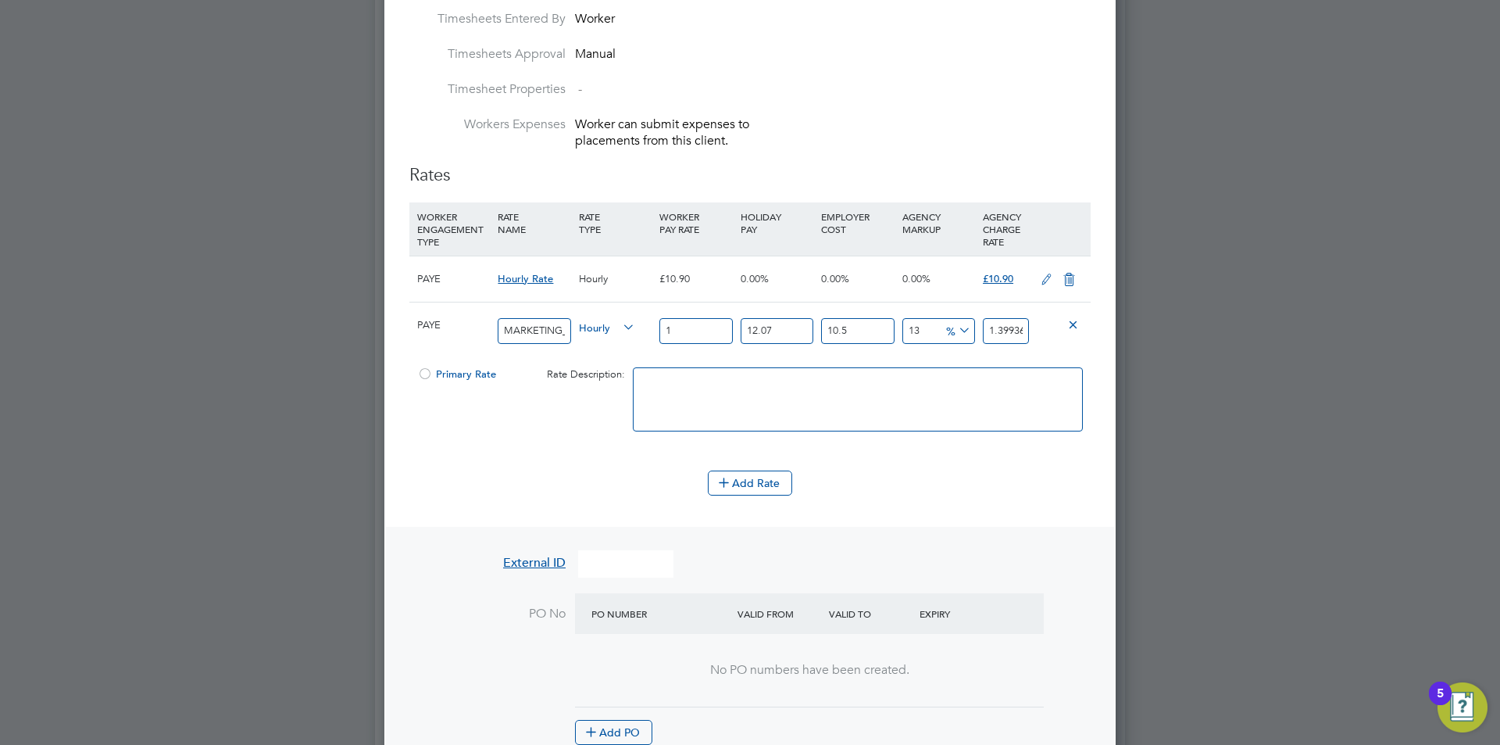
type input "12"
type input "16.79234466"
type input "12.9"
type input "18.0517705095"
click at [1071, 278] on icon at bounding box center [1069, 279] width 20 height 13
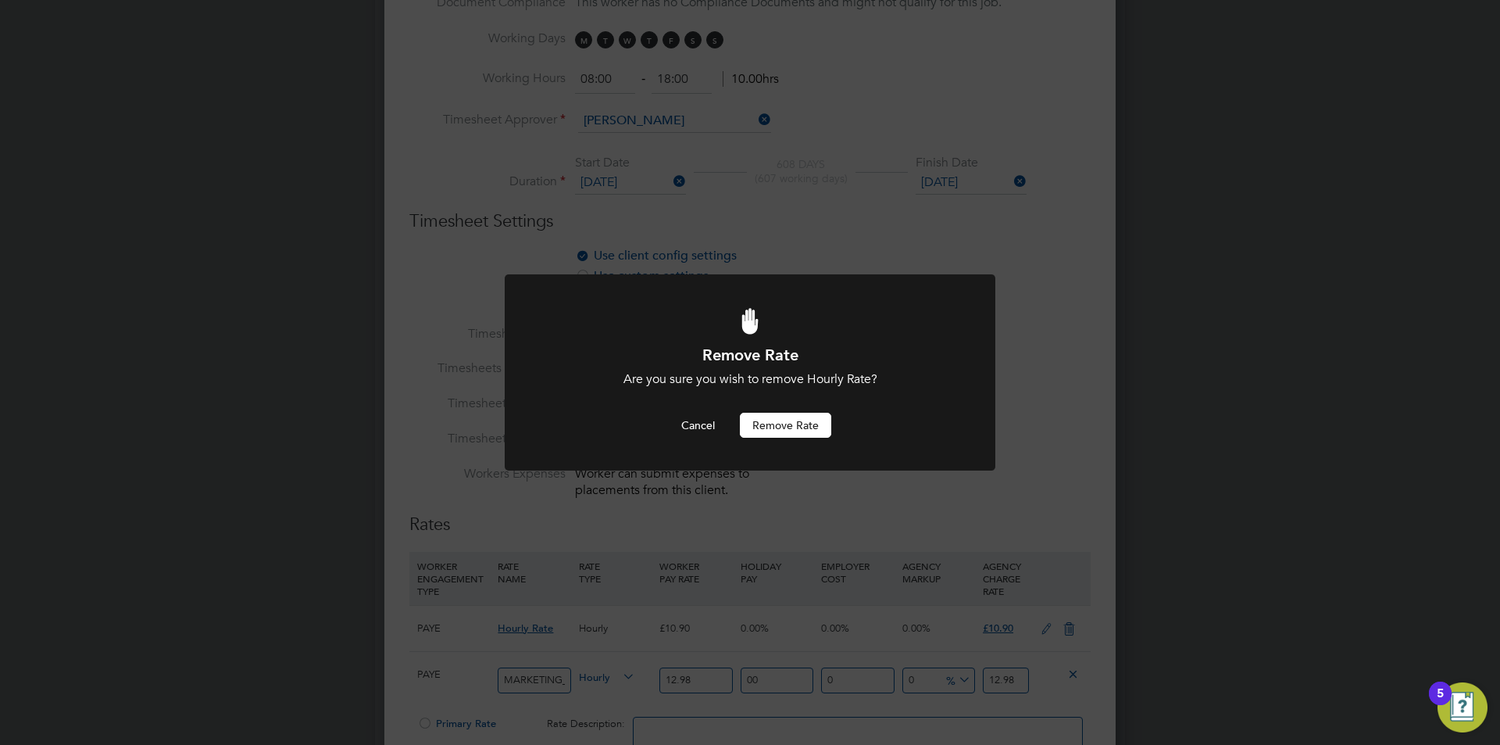
click at [763, 434] on button "Remove rate" at bounding box center [785, 425] width 91 height 25
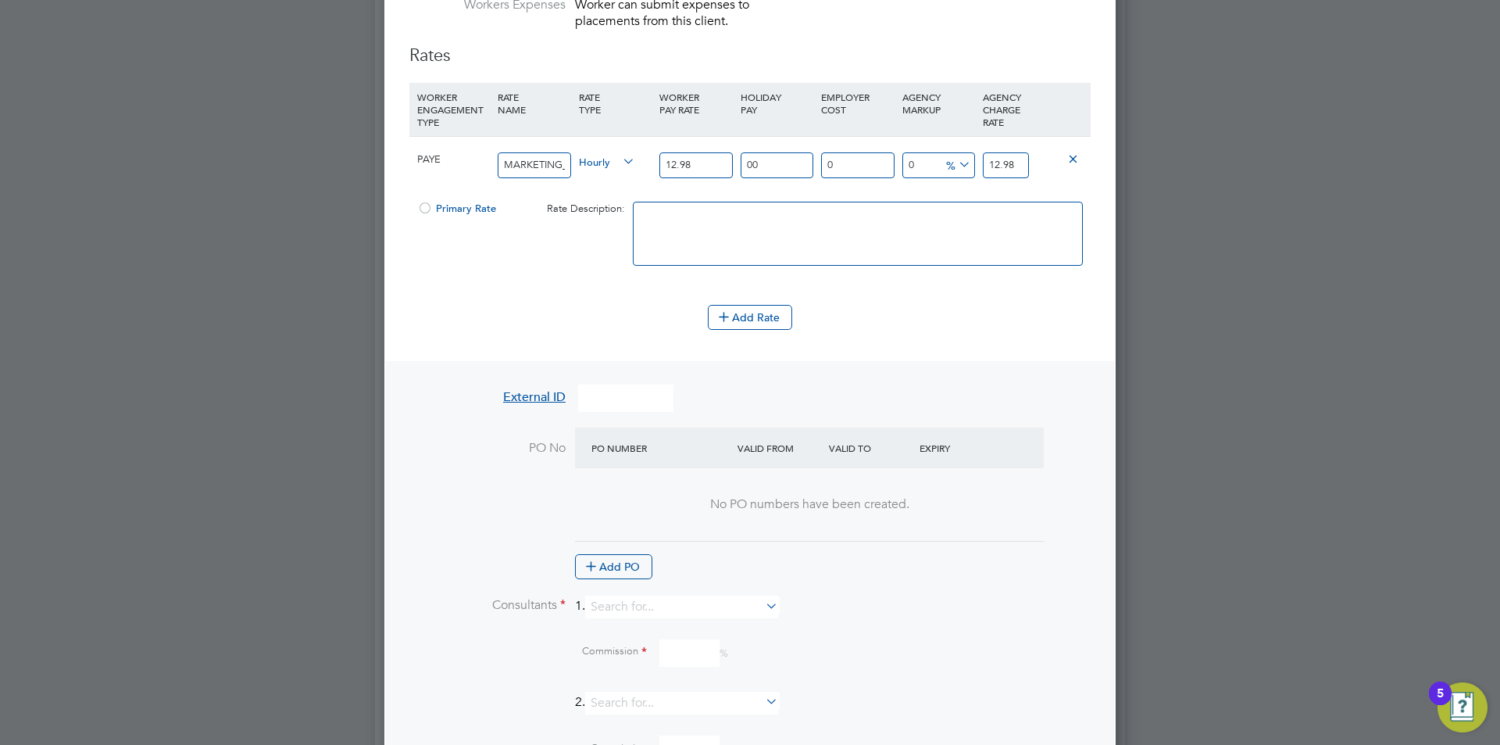
click at [424, 207] on div at bounding box center [425, 213] width 16 height 12
click at [602, 563] on button "Add PO" at bounding box center [613, 566] width 77 height 25
click at [678, 470] on div "—" at bounding box center [809, 493] width 469 height 51
click at [669, 492] on input at bounding box center [654, 490] width 134 height 26
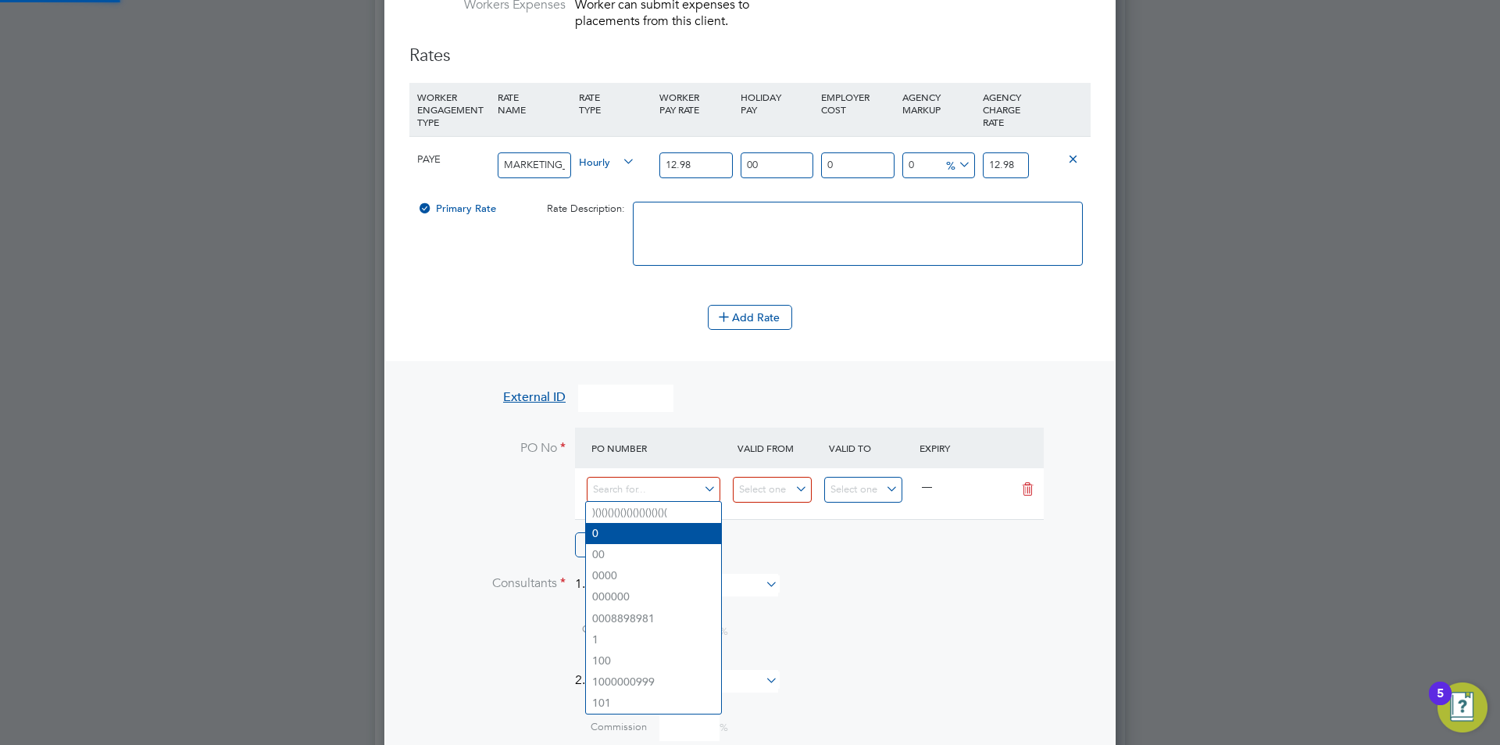
click at [657, 523] on li "0" at bounding box center [653, 533] width 135 height 21
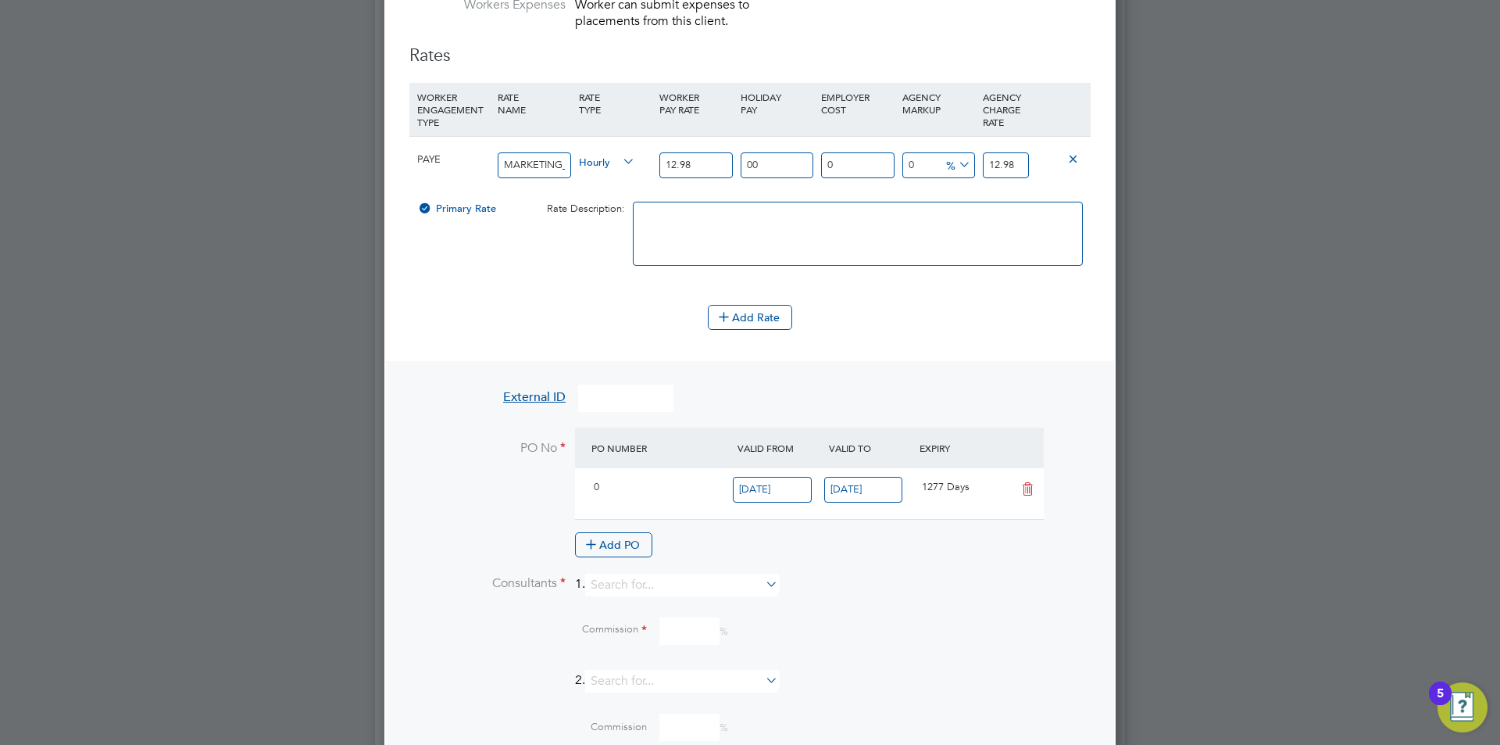
click at [789, 484] on input "[DATE]" at bounding box center [772, 490] width 79 height 26
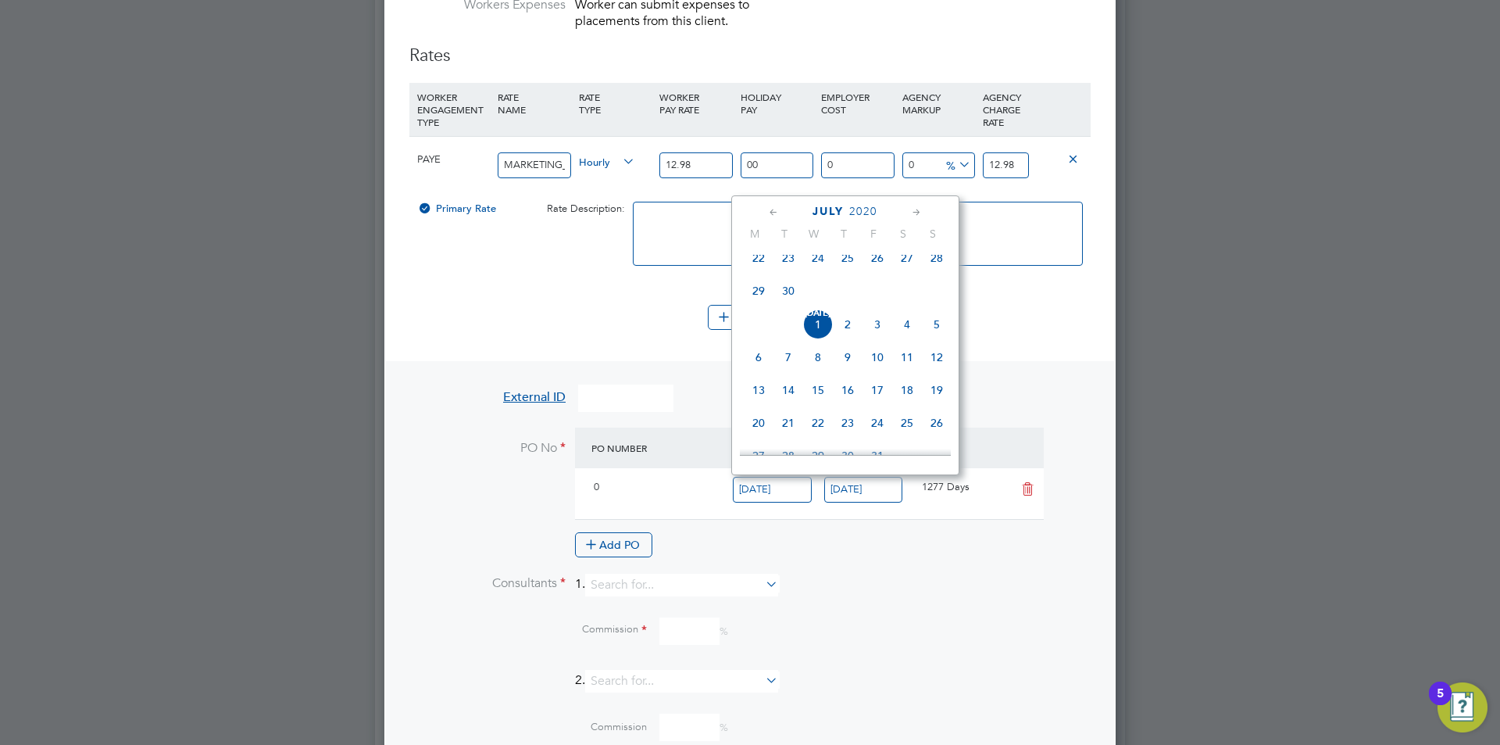
click at [908, 585] on li "Consultants 1." at bounding box center [749, 592] width 681 height 38
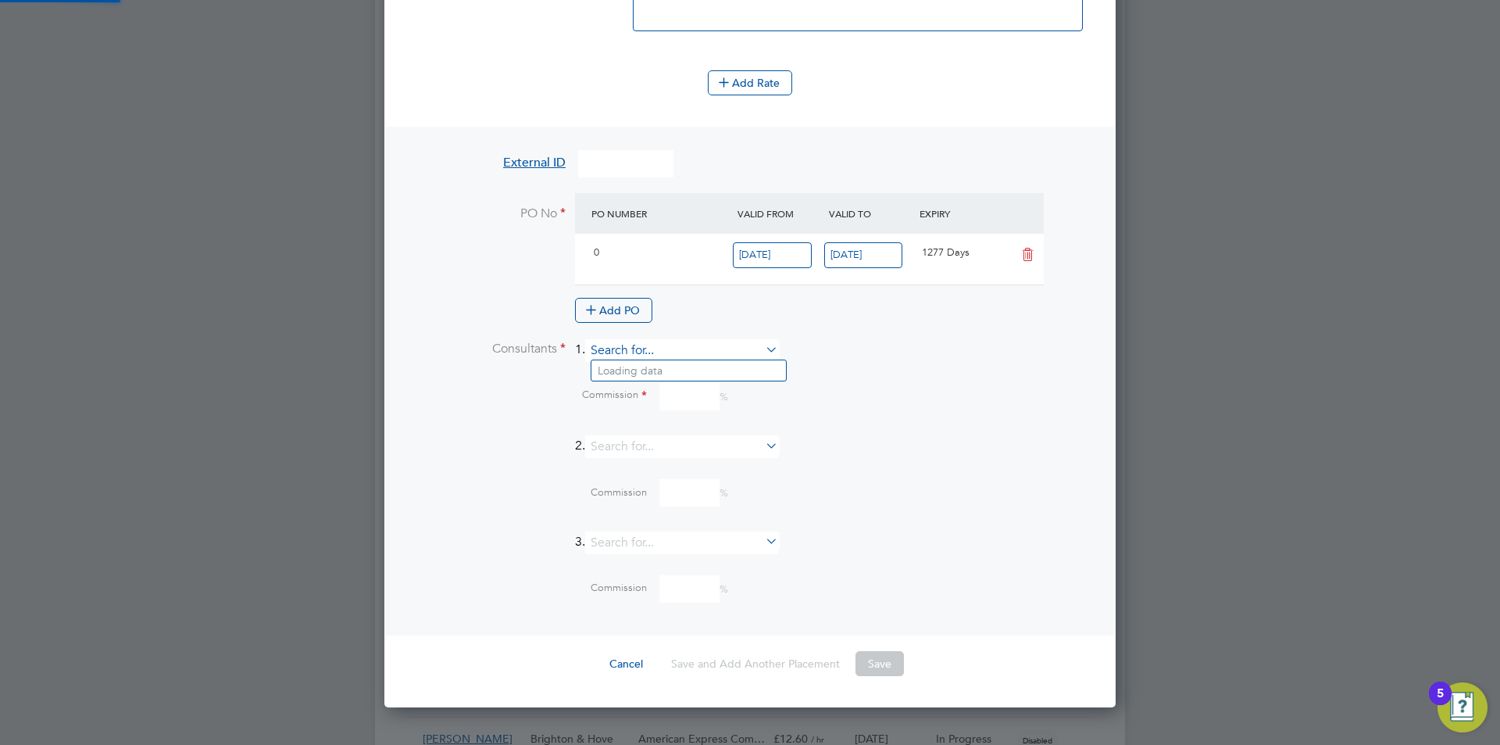
click at [666, 341] on input at bounding box center [681, 350] width 193 height 23
click at [639, 429] on li "Ed yta [PERSON_NAME]" at bounding box center [688, 432] width 195 height 21
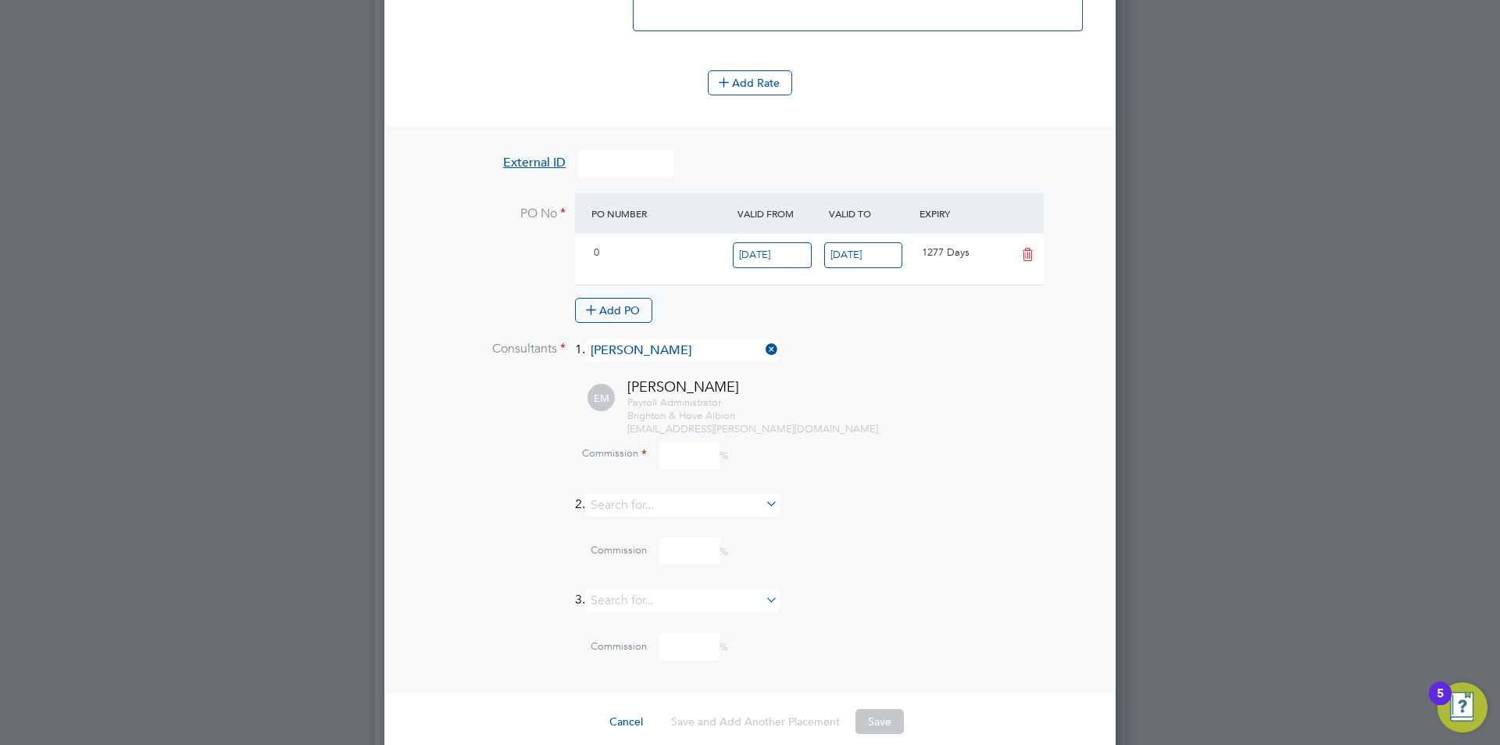
click at [713, 455] on input at bounding box center [689, 454] width 60 height 27
click at [653, 462] on div "Commission %" at bounding box center [791, 454] width 600 height 27
click at [691, 496] on input at bounding box center [681, 505] width 193 height 23
drag, startPoint x: 688, startPoint y: 457, endPoint x: 684, endPoint y: 466, distance: 9.1
click at [688, 457] on input at bounding box center [689, 454] width 60 height 27
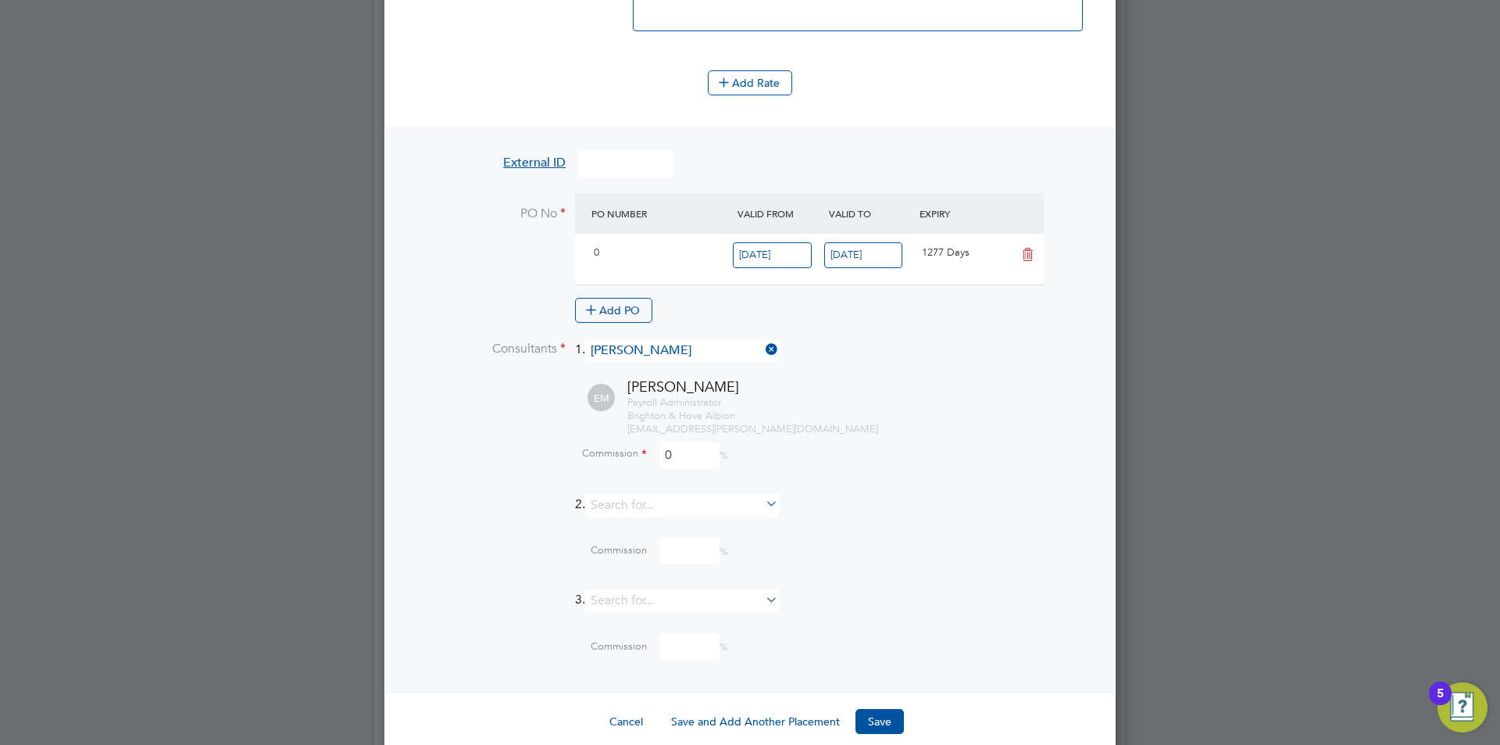
click at [875, 709] on button "Save" at bounding box center [879, 721] width 48 height 25
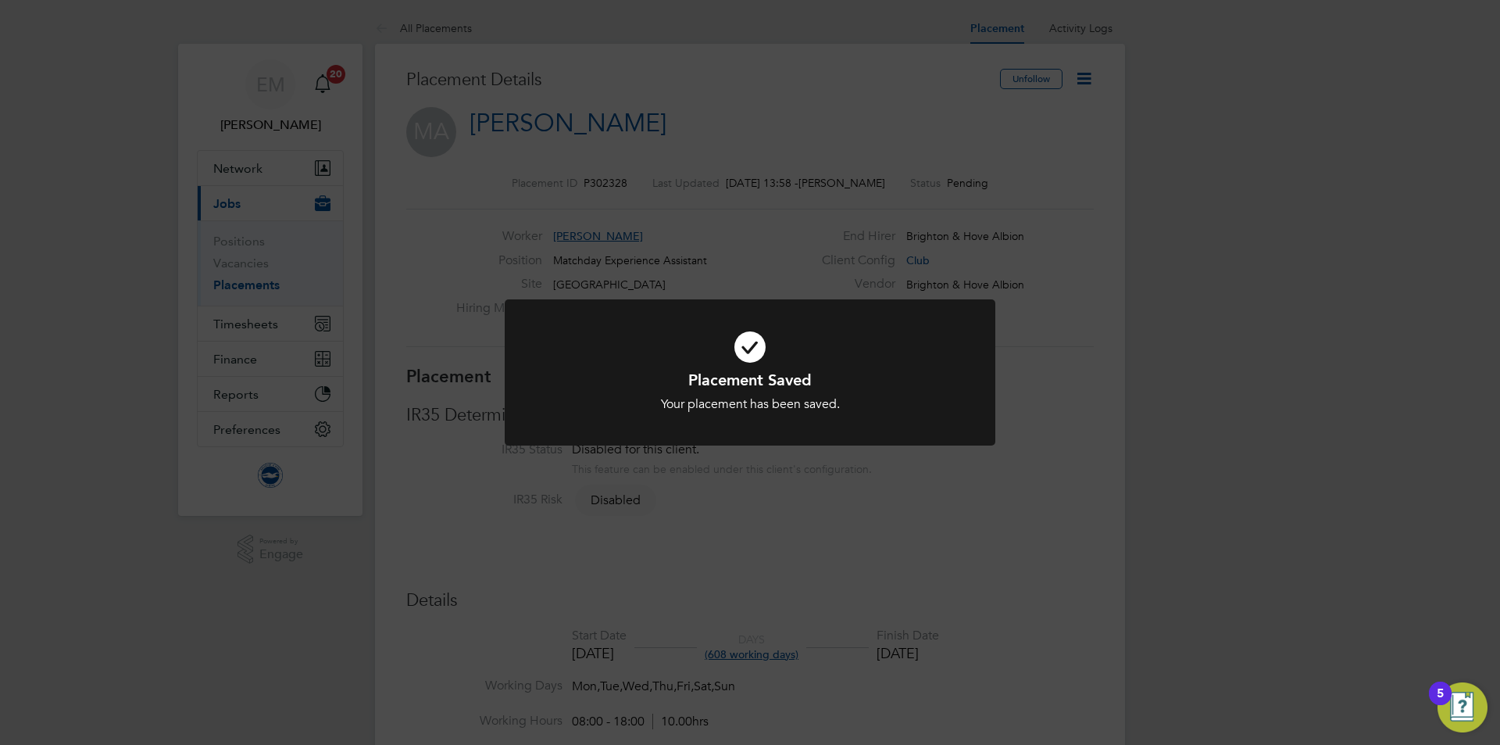
click at [905, 543] on div "Placement Saved Your placement has been saved. Cancel Okay" at bounding box center [750, 372] width 1500 height 745
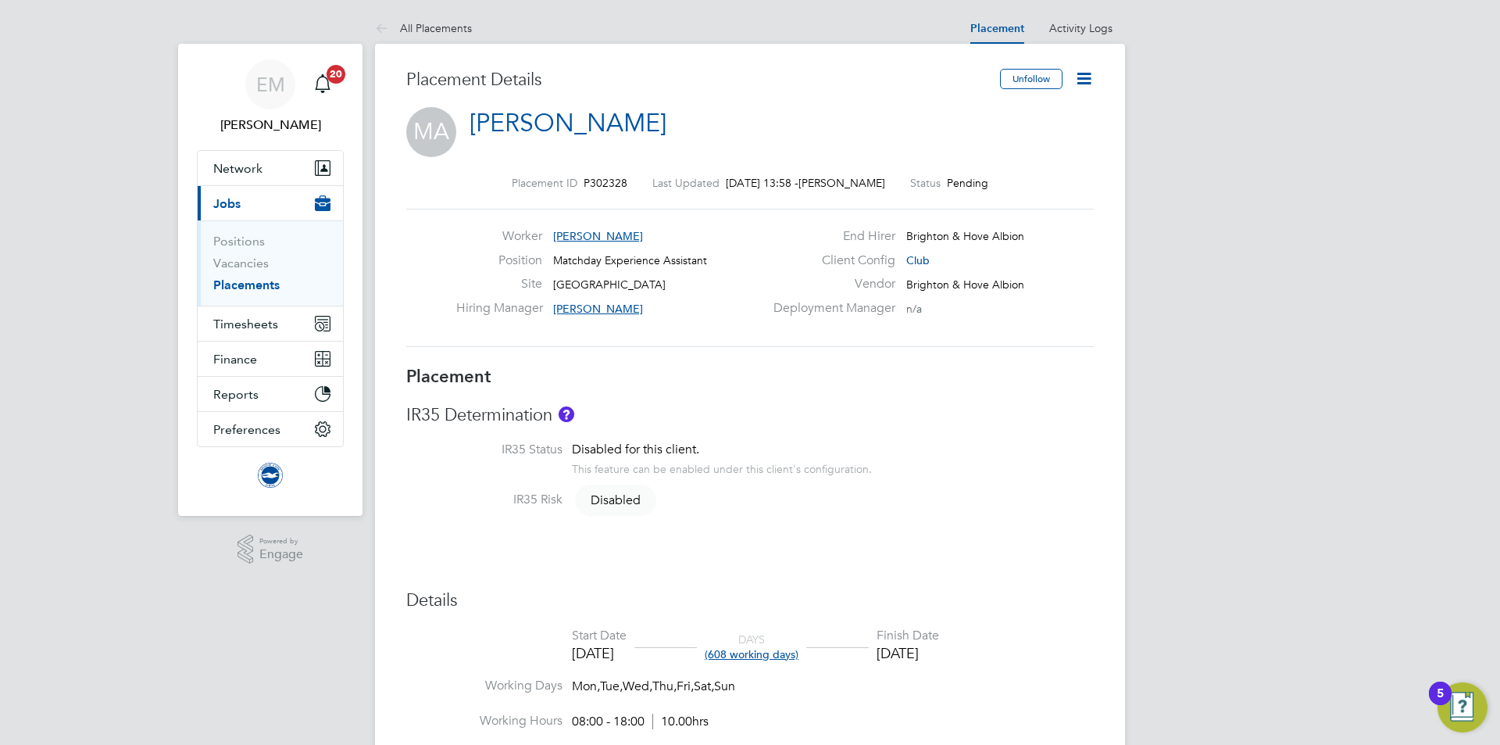
click at [1088, 82] on icon at bounding box center [1084, 79] width 20 height 20
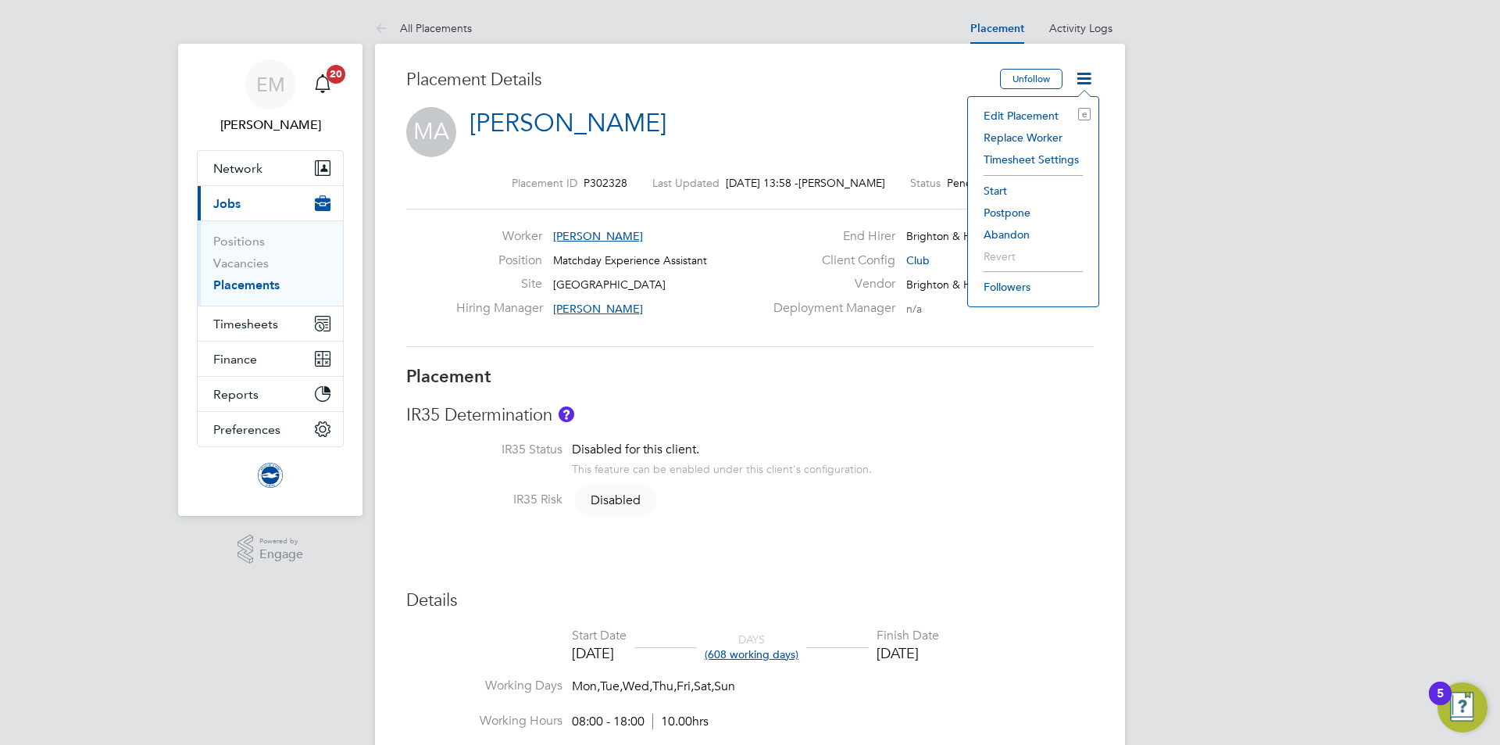
click at [1004, 199] on li "Start" at bounding box center [1033, 191] width 115 height 22
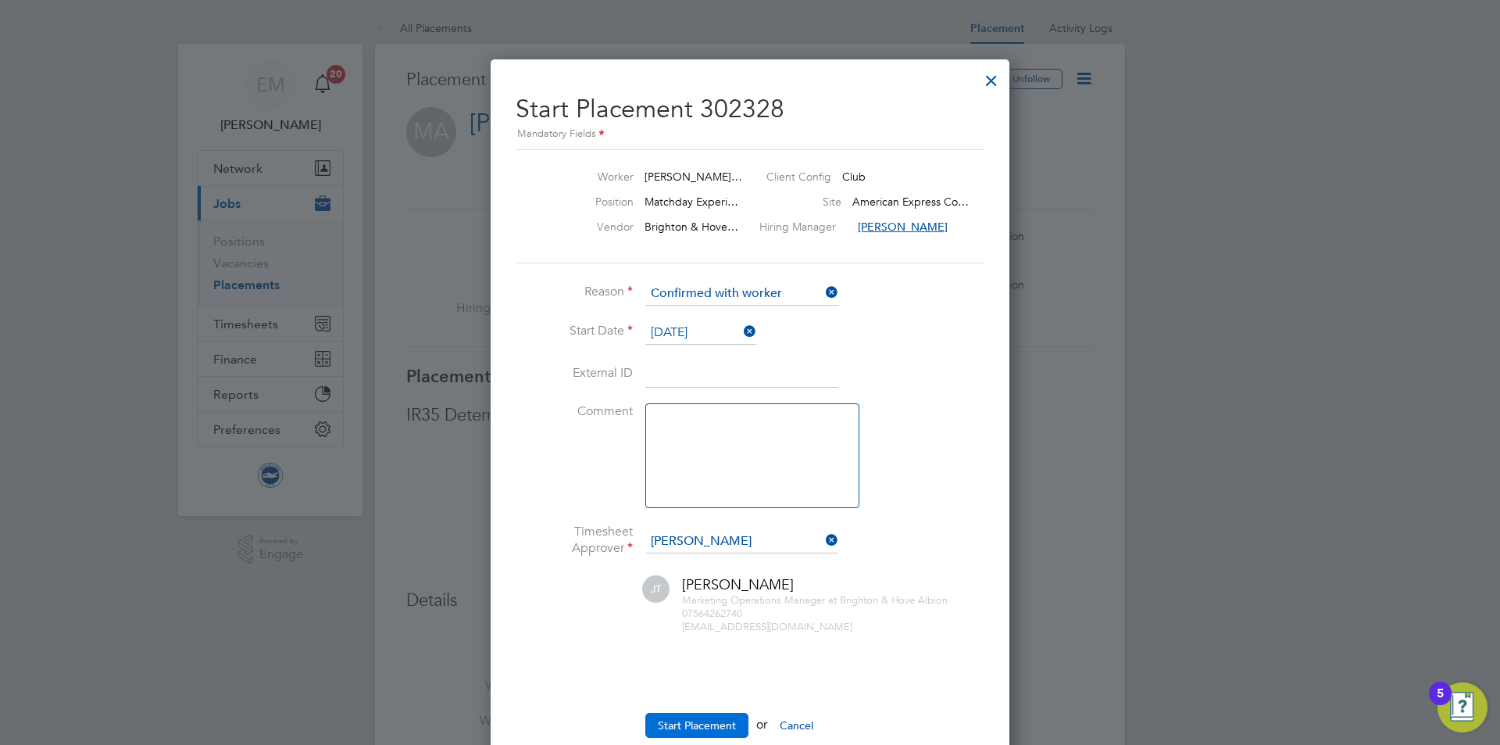
click at [708, 720] on button "Start Placement" at bounding box center [696, 725] width 103 height 25
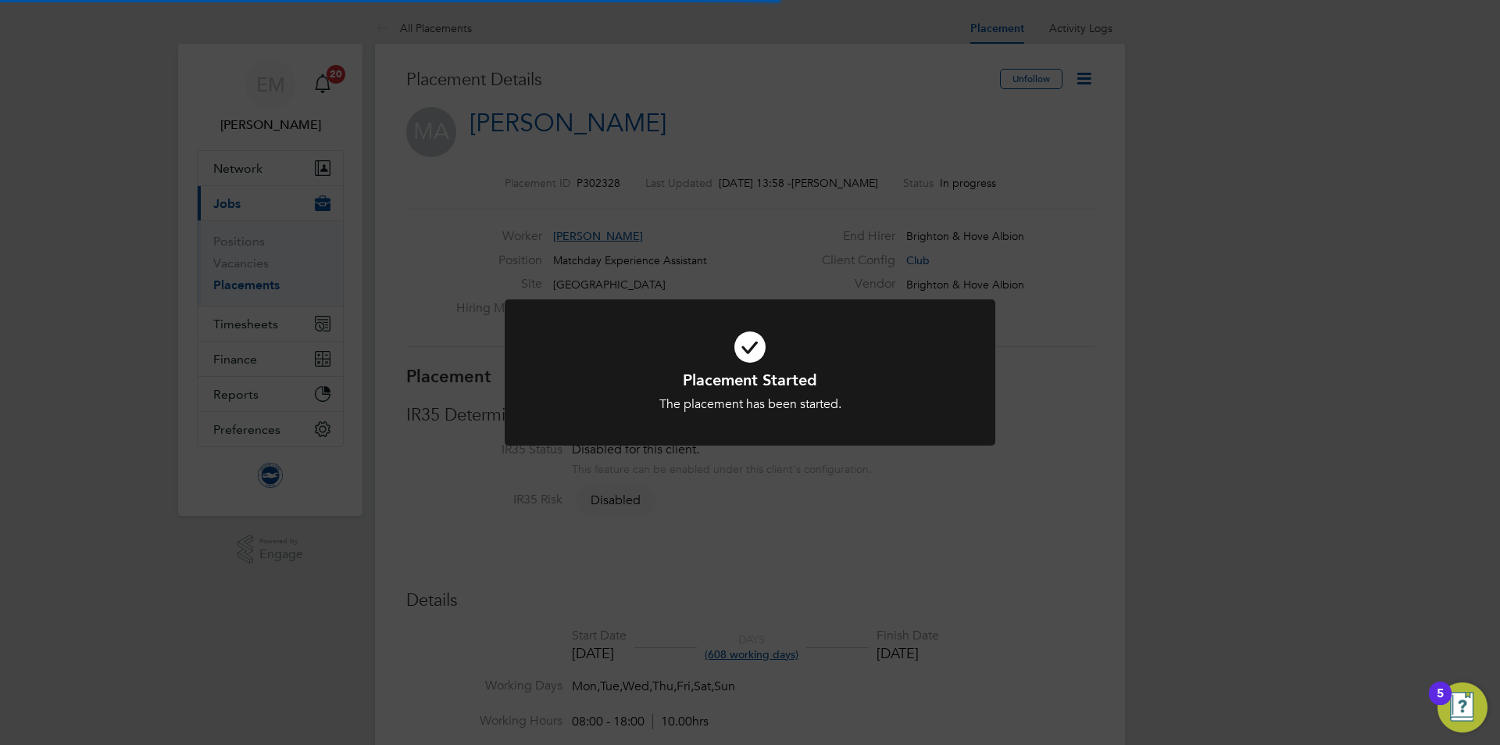
click at [837, 522] on div "Placement Started The placement has been started. Cancel Okay" at bounding box center [750, 372] width 1500 height 745
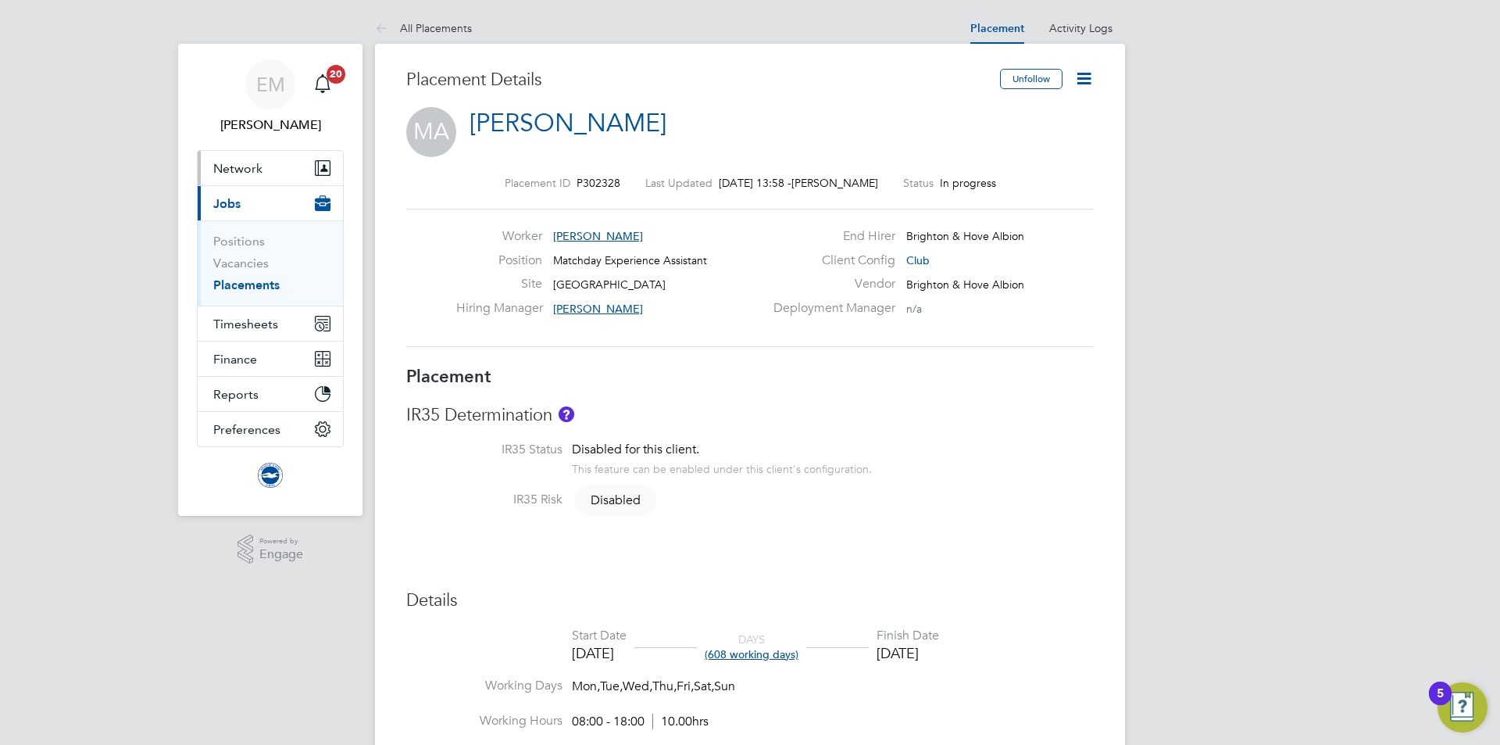
click at [225, 163] on span "Network" at bounding box center [237, 168] width 49 height 15
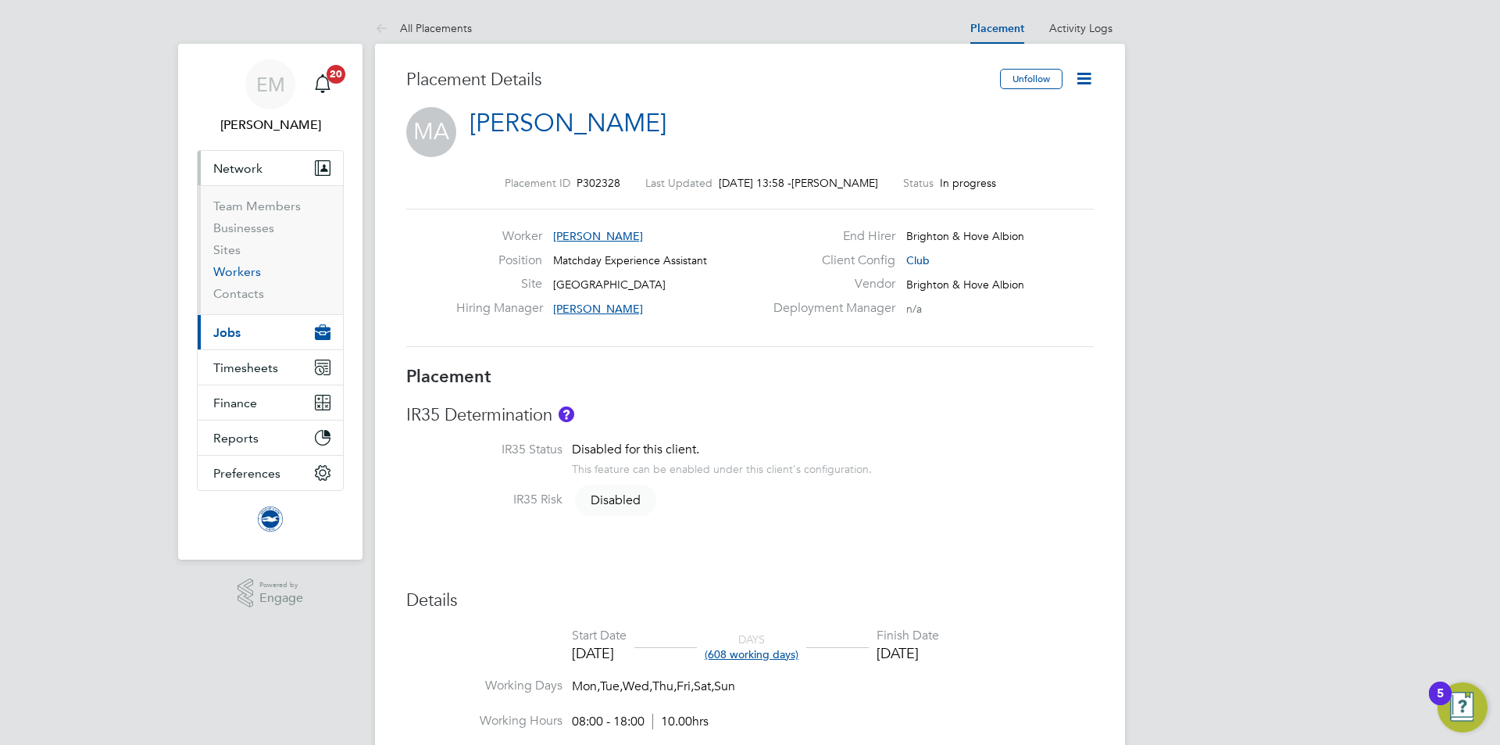
click at [240, 269] on link "Workers" at bounding box center [237, 271] width 48 height 15
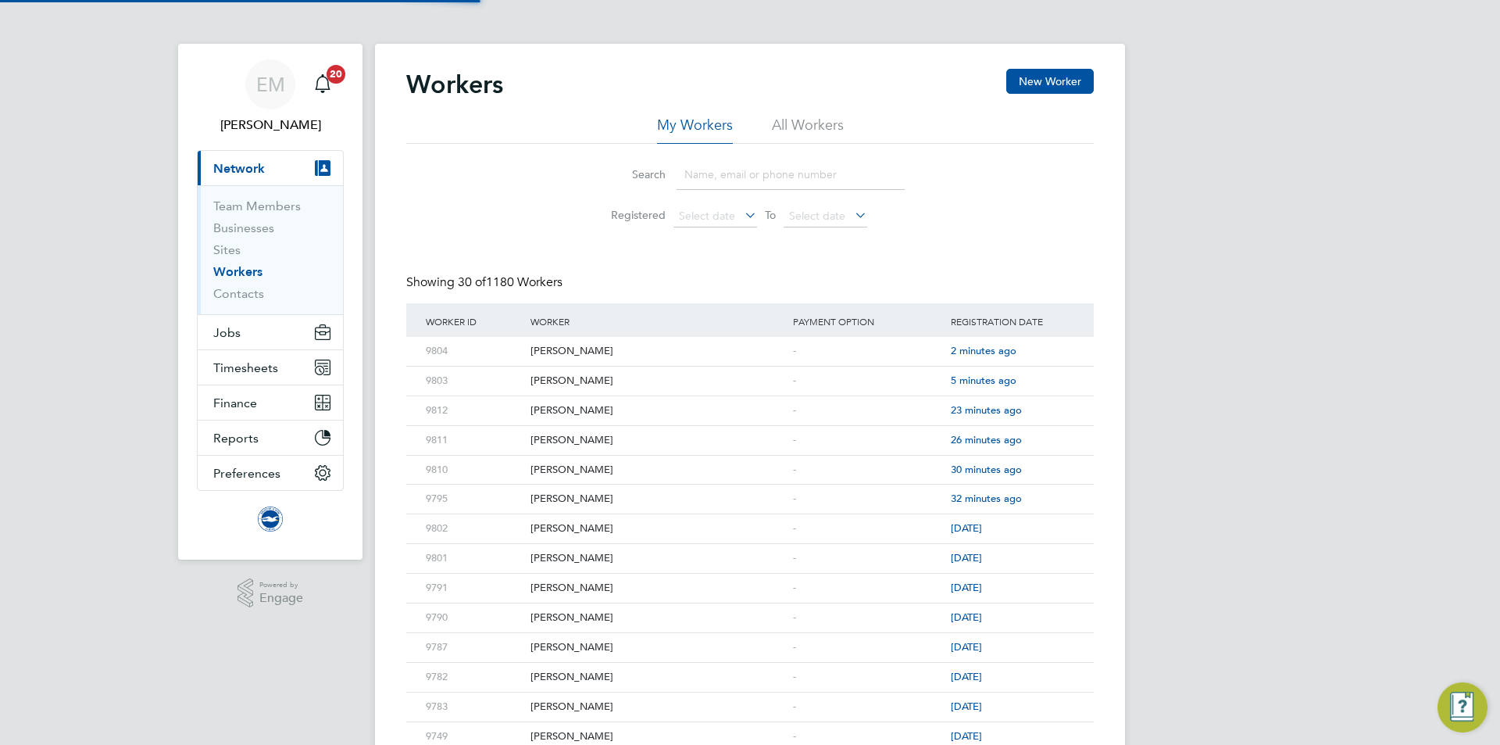
click at [818, 103] on div "Workers New Worker" at bounding box center [750, 92] width 688 height 47
click at [813, 127] on li "All Workers" at bounding box center [808, 130] width 72 height 28
click at [771, 178] on input at bounding box center [791, 174] width 228 height 30
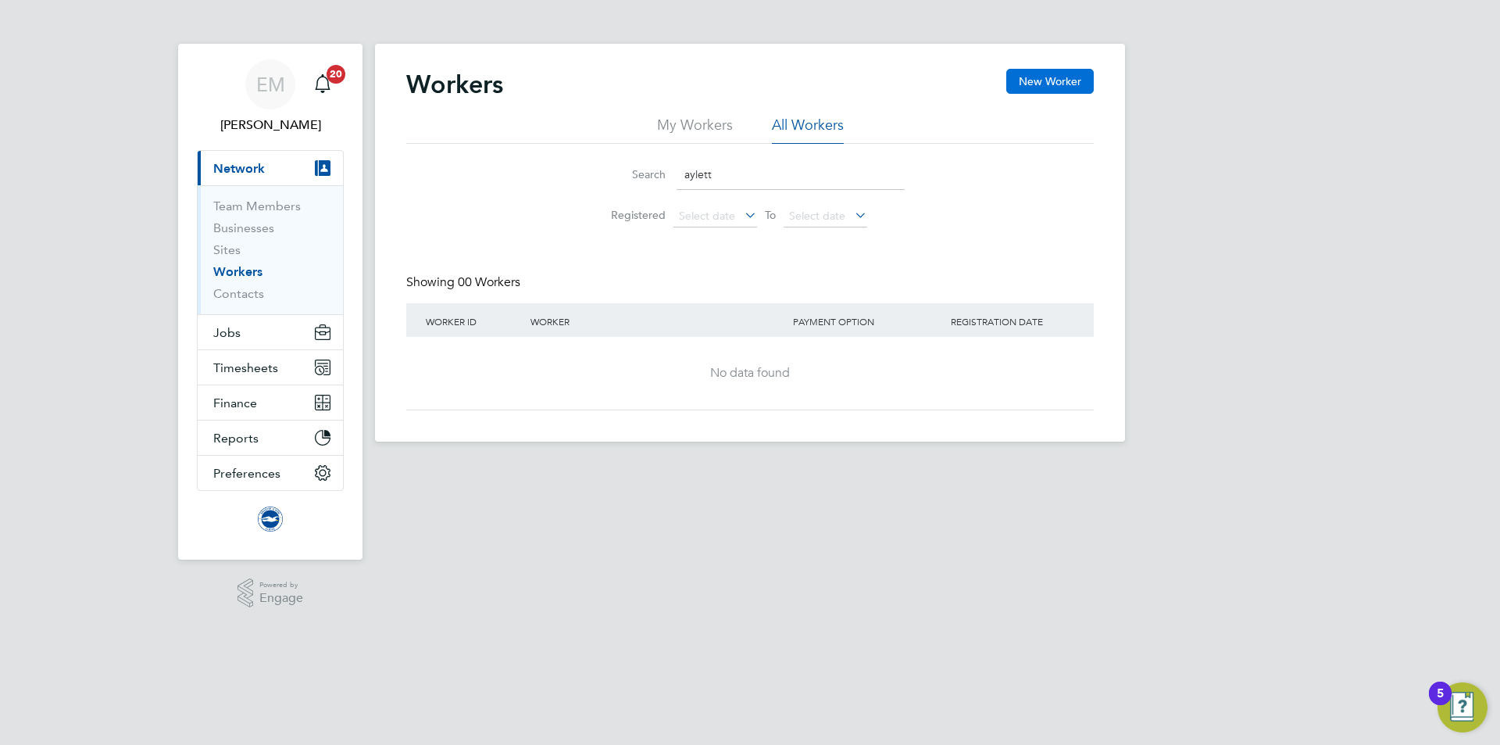
click at [1024, 92] on button "New Worker" at bounding box center [1050, 81] width 88 height 25
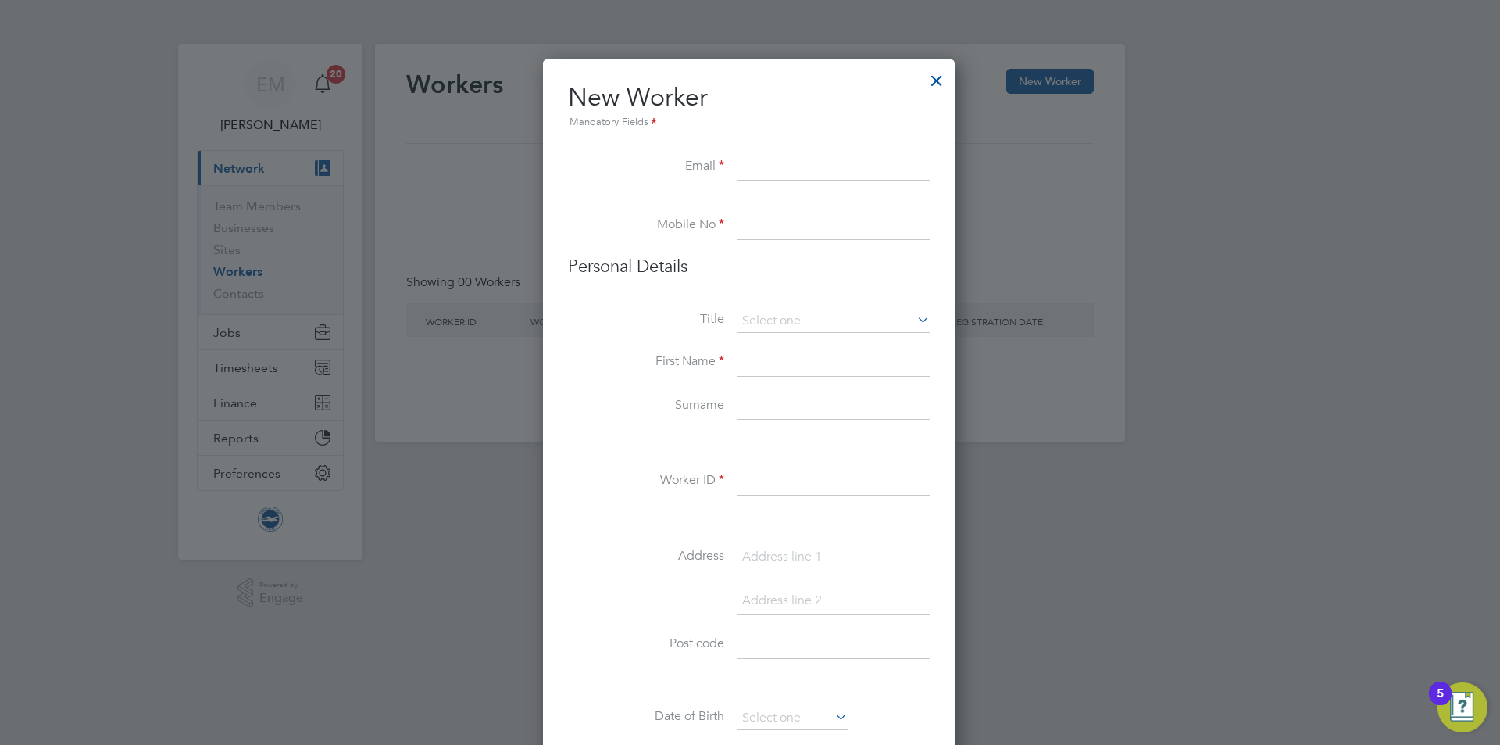
click at [793, 176] on input at bounding box center [833, 167] width 193 height 28
paste input "[EMAIL_ADDRESS][DOMAIN_NAME]"
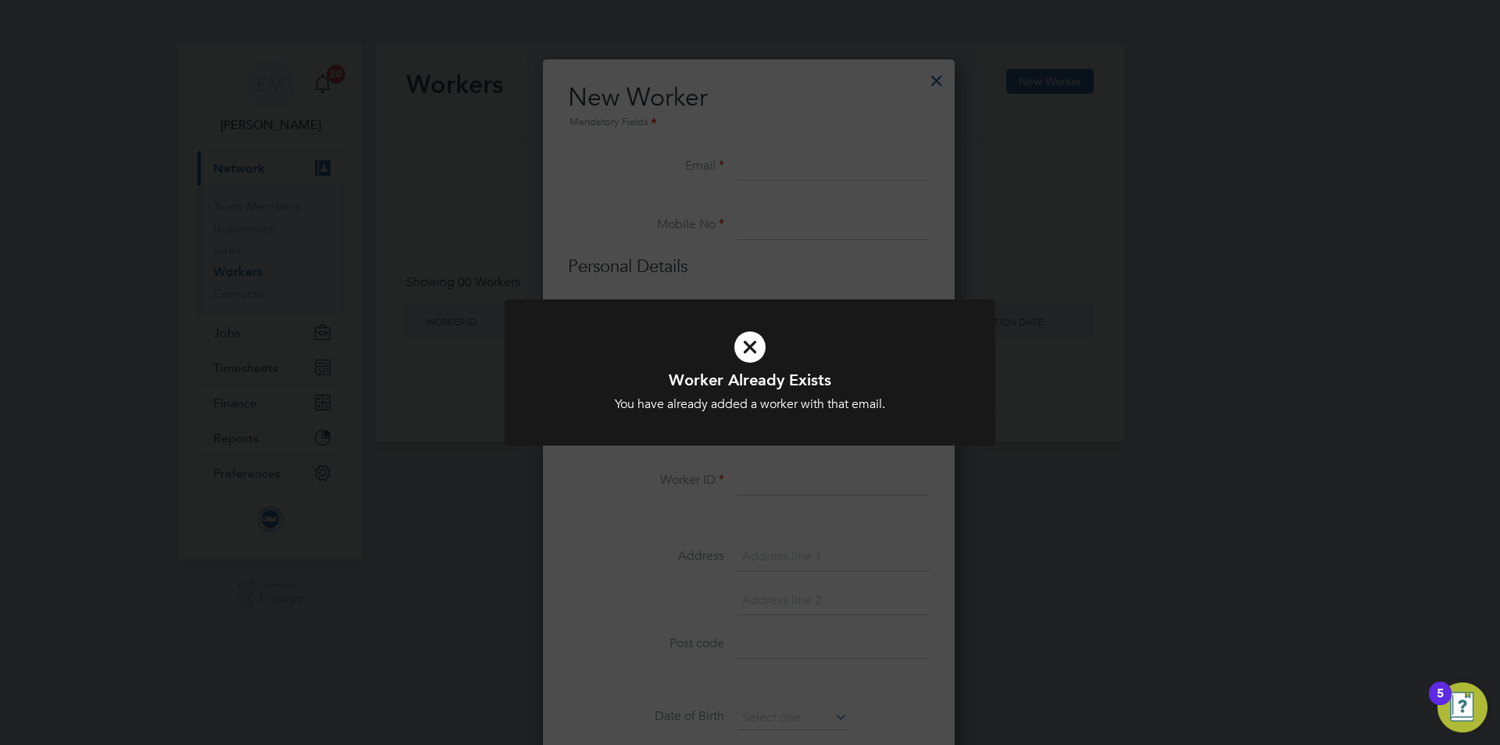
click at [791, 266] on div "Worker Already Exists You have already added a worker with that email. Cancel O…" at bounding box center [750, 372] width 1500 height 745
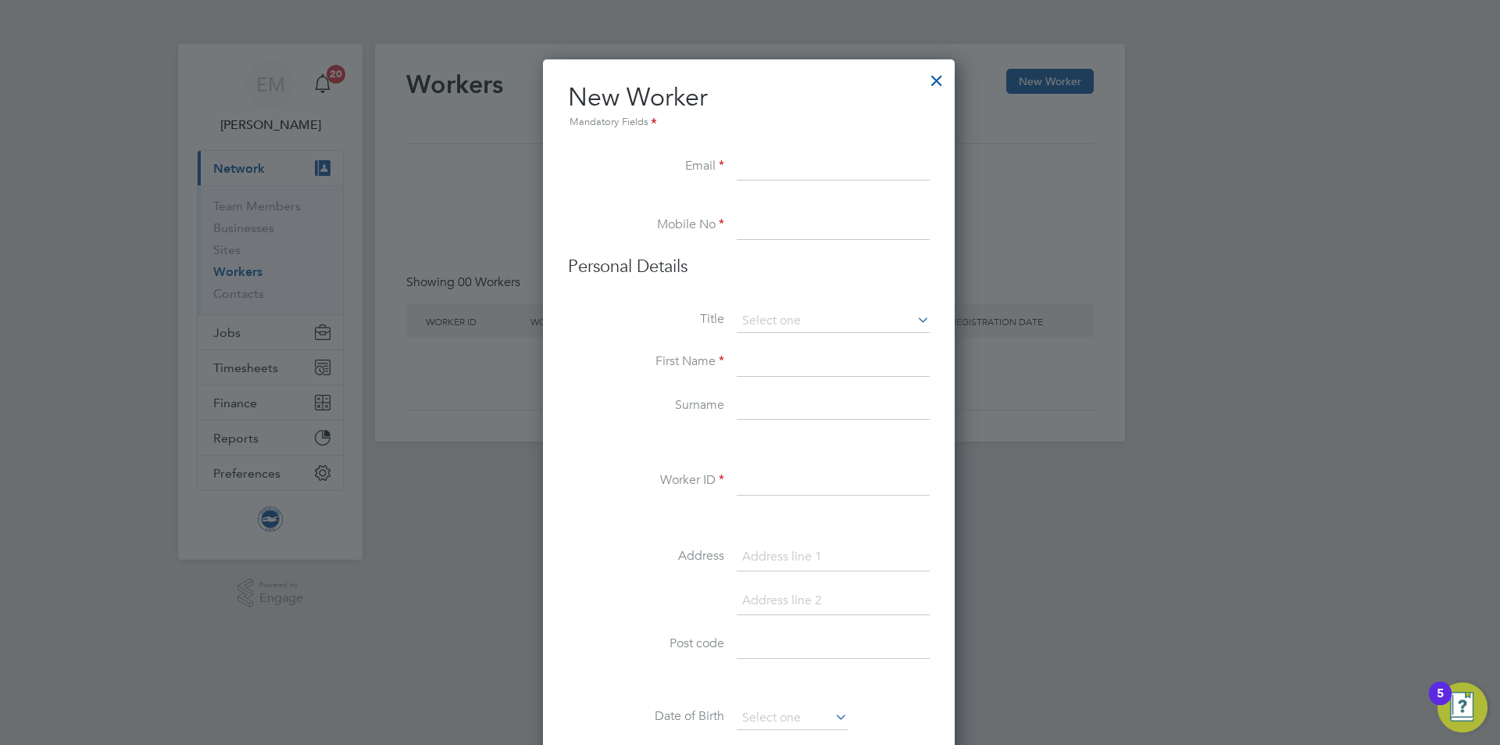
click at [759, 146] on li "New Worker Mandatory Fields" at bounding box center [749, 117] width 362 height 72
click at [825, 155] on input at bounding box center [833, 167] width 193 height 28
paste input "[EMAIL_ADDRESS][DOMAIN_NAME]"
click at [776, 220] on input at bounding box center [833, 226] width 193 height 28
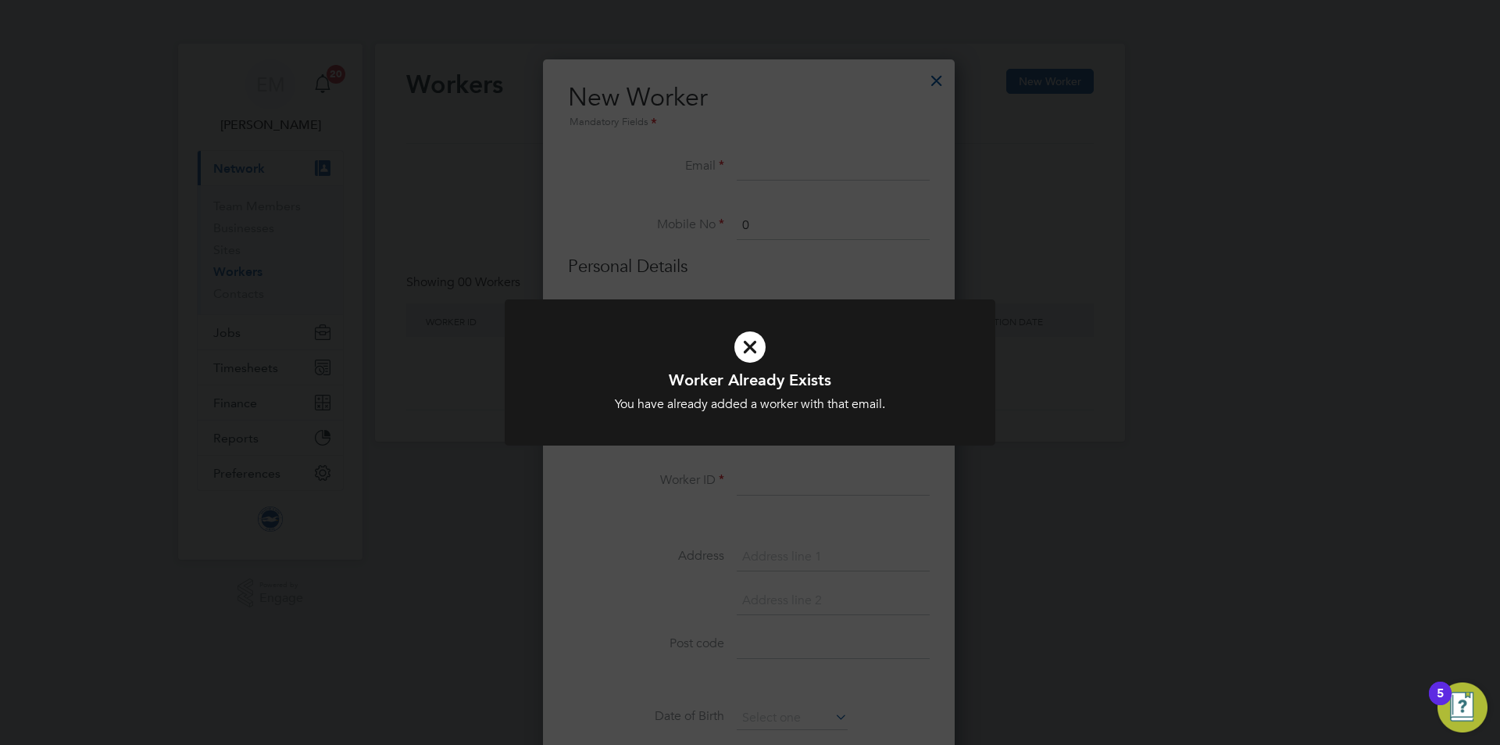
click at [780, 243] on div "Worker Already Exists You have already added a worker with that email. Cancel O…" at bounding box center [750, 372] width 1500 height 745
drag, startPoint x: 767, startPoint y: 331, endPoint x: 748, endPoint y: 309, distance: 29.3
click at [766, 330] on icon at bounding box center [750, 346] width 406 height 61
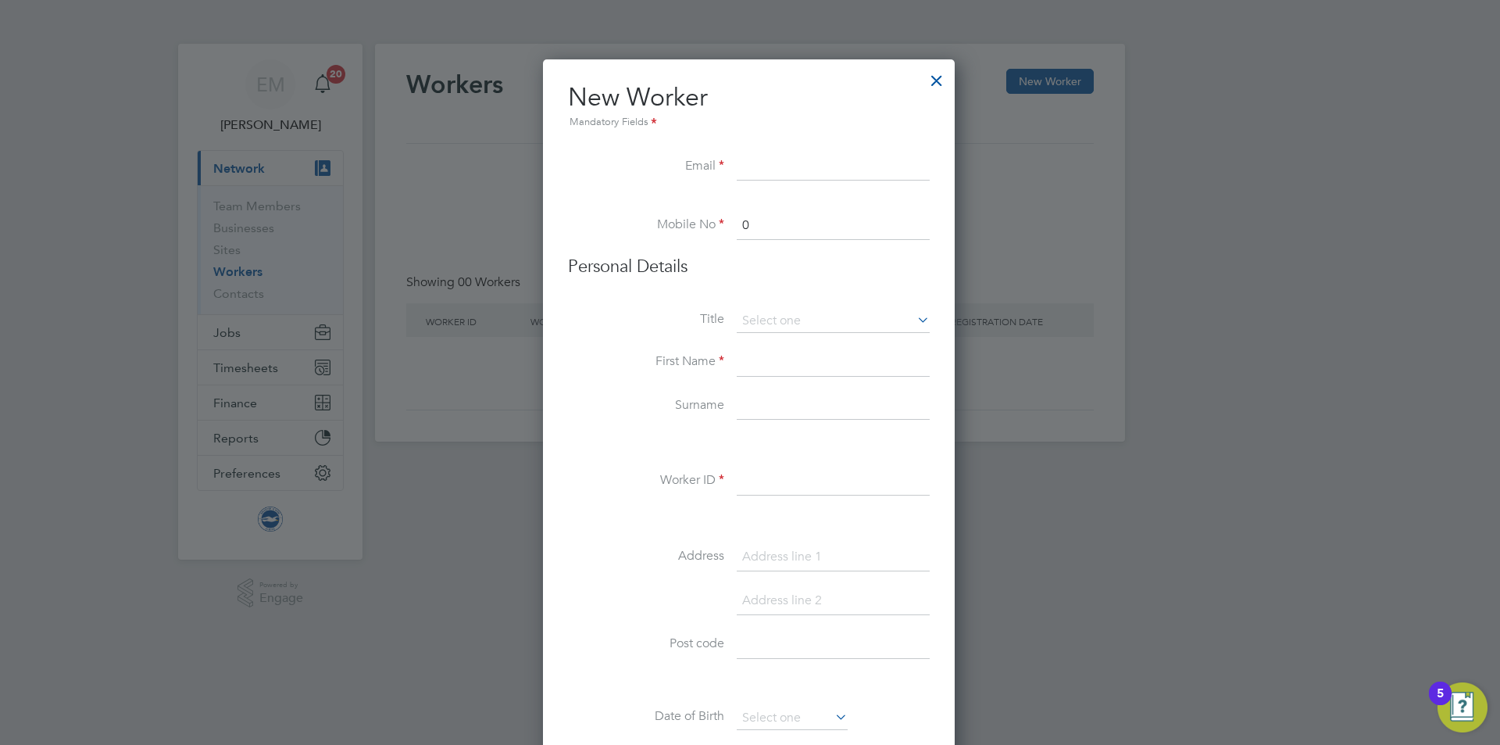
click at [737, 262] on h3 "Personal Details" at bounding box center [749, 266] width 362 height 23
click at [763, 220] on input "0" at bounding box center [833, 226] width 193 height 28
paste input "75 4853 1601"
click at [773, 220] on input "0 75 4853 1601" at bounding box center [833, 226] width 193 height 28
click at [755, 222] on input "0 754853 1601" at bounding box center [833, 226] width 193 height 28
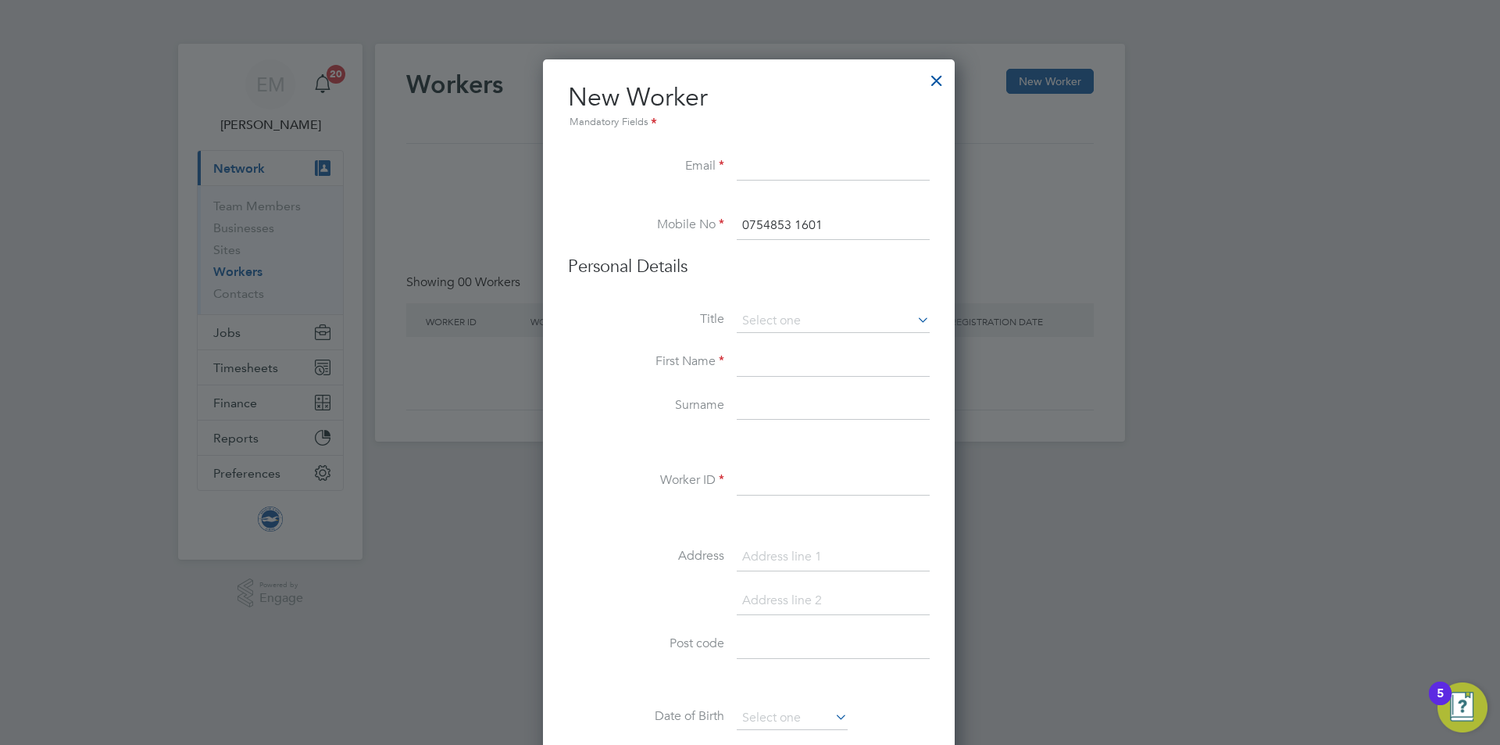
click at [798, 223] on input "0754853 1601" at bounding box center [833, 226] width 193 height 28
click at [772, 363] on input at bounding box center [833, 362] width 193 height 28
click at [784, 473] on input at bounding box center [833, 481] width 193 height 28
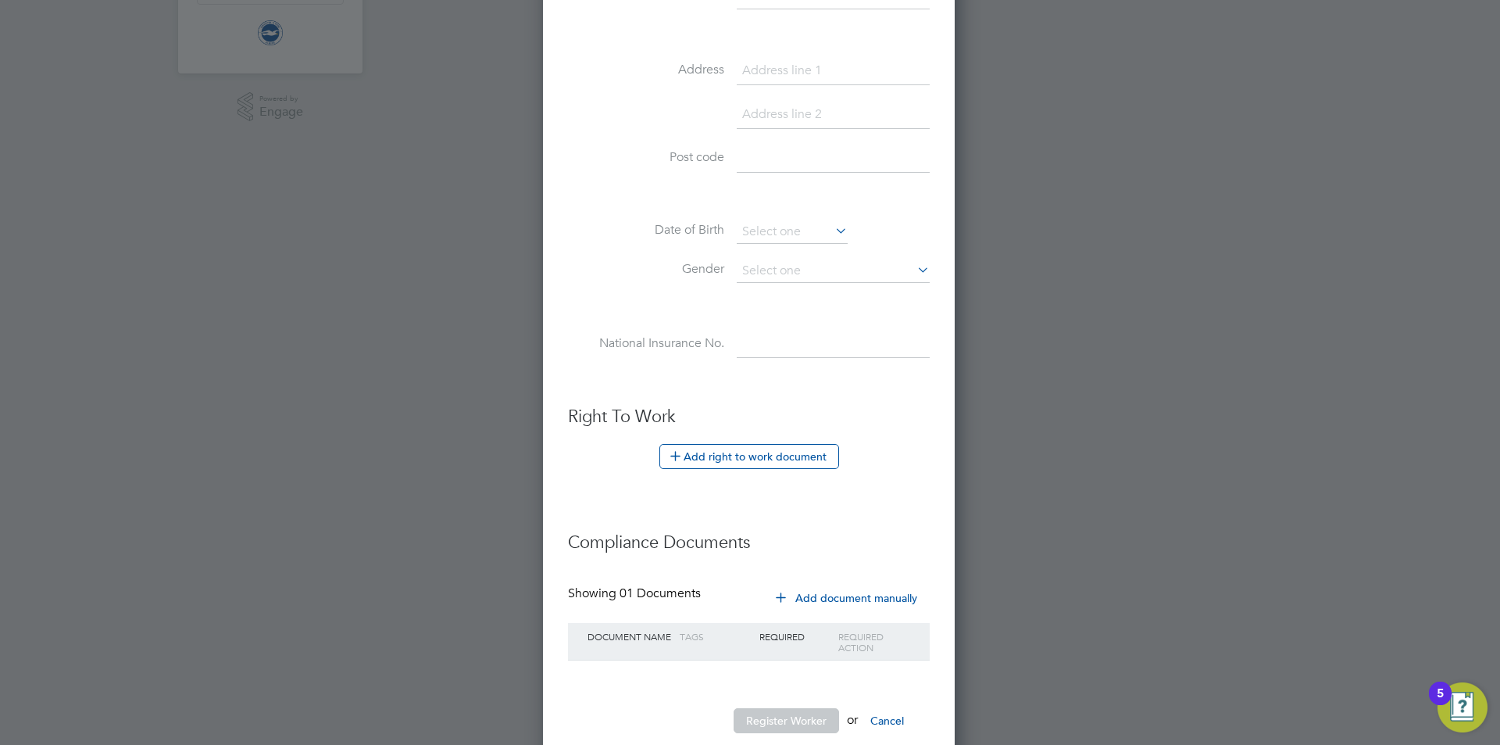
scroll to position [521, 0]
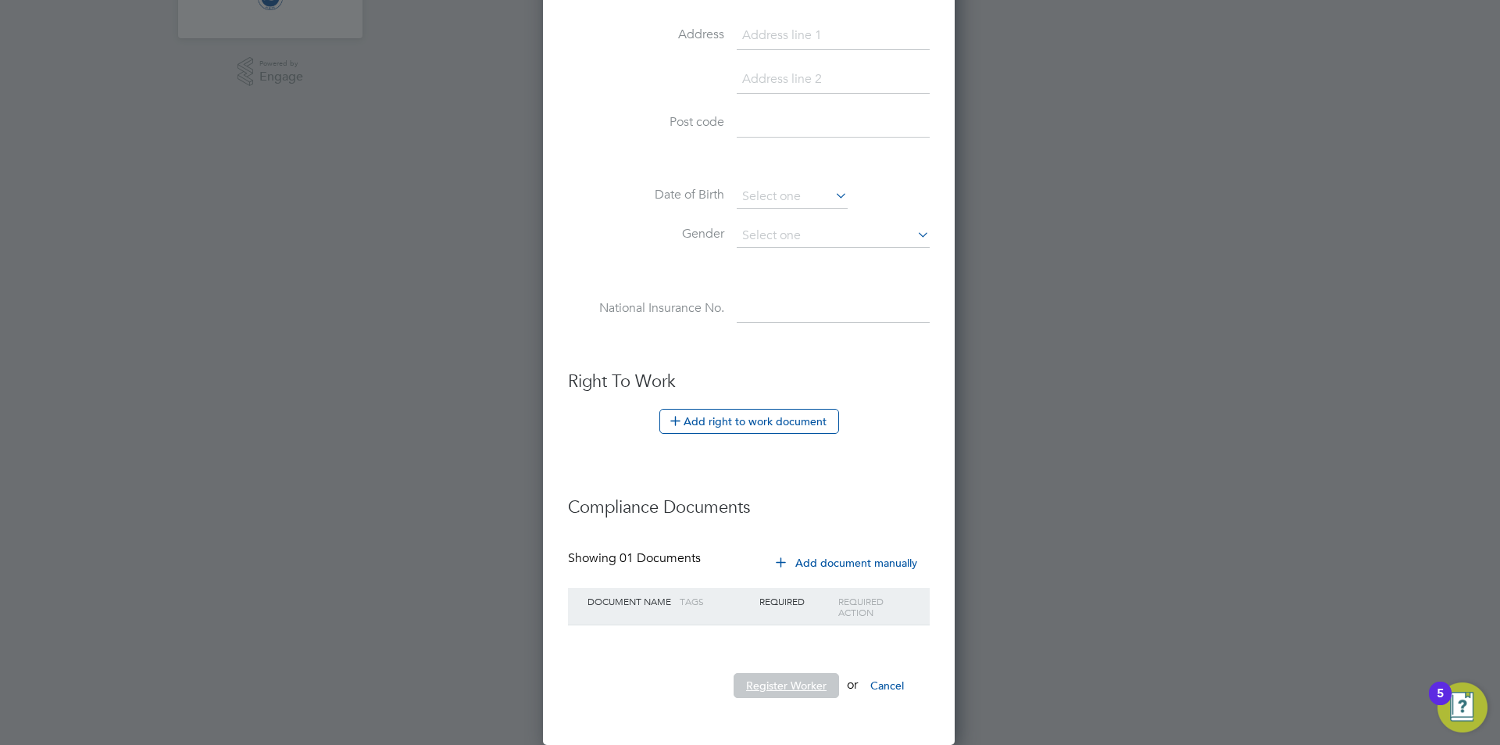
click at [746, 673] on button "Register Worker" at bounding box center [786, 685] width 105 height 25
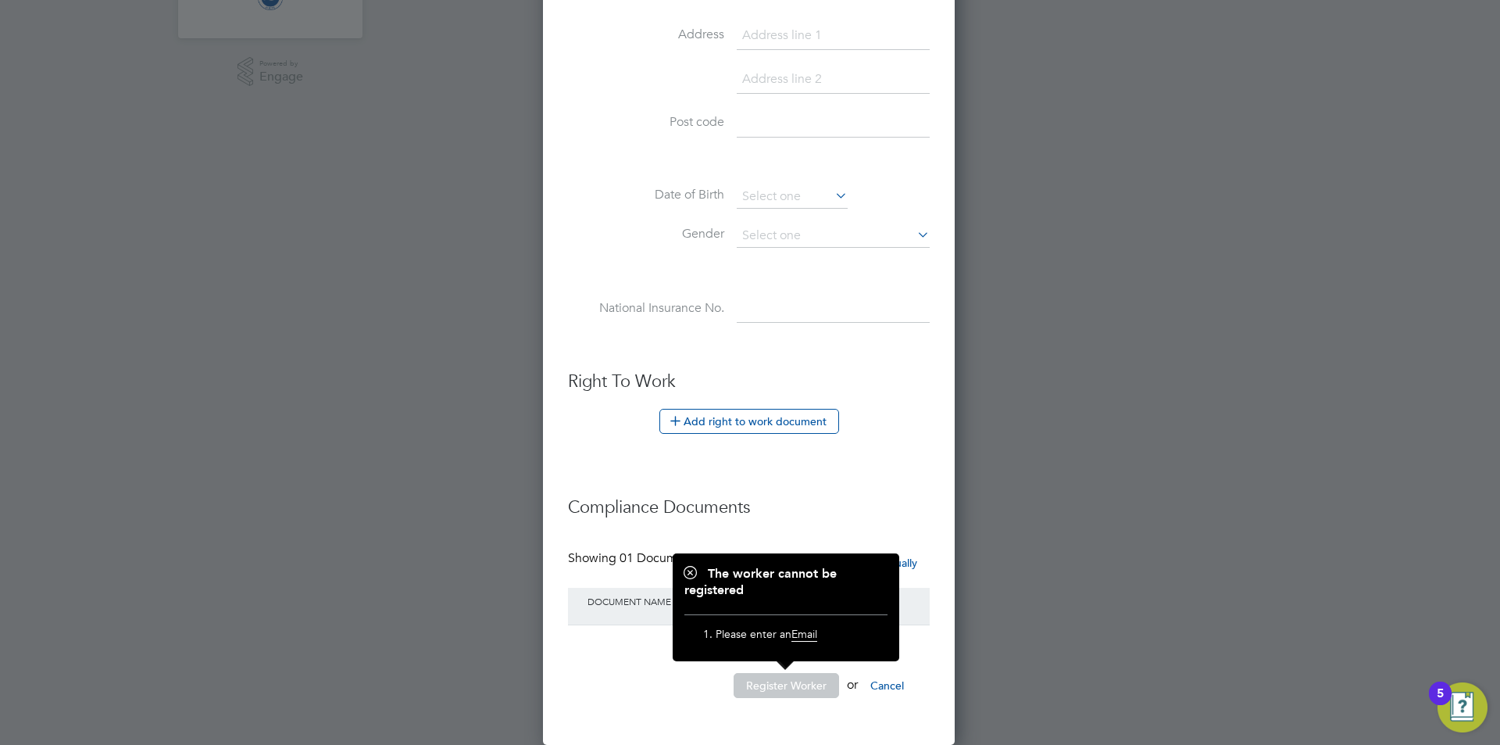
click at [616, 698] on li "Register Worker or Cancel" at bounding box center [749, 693] width 362 height 41
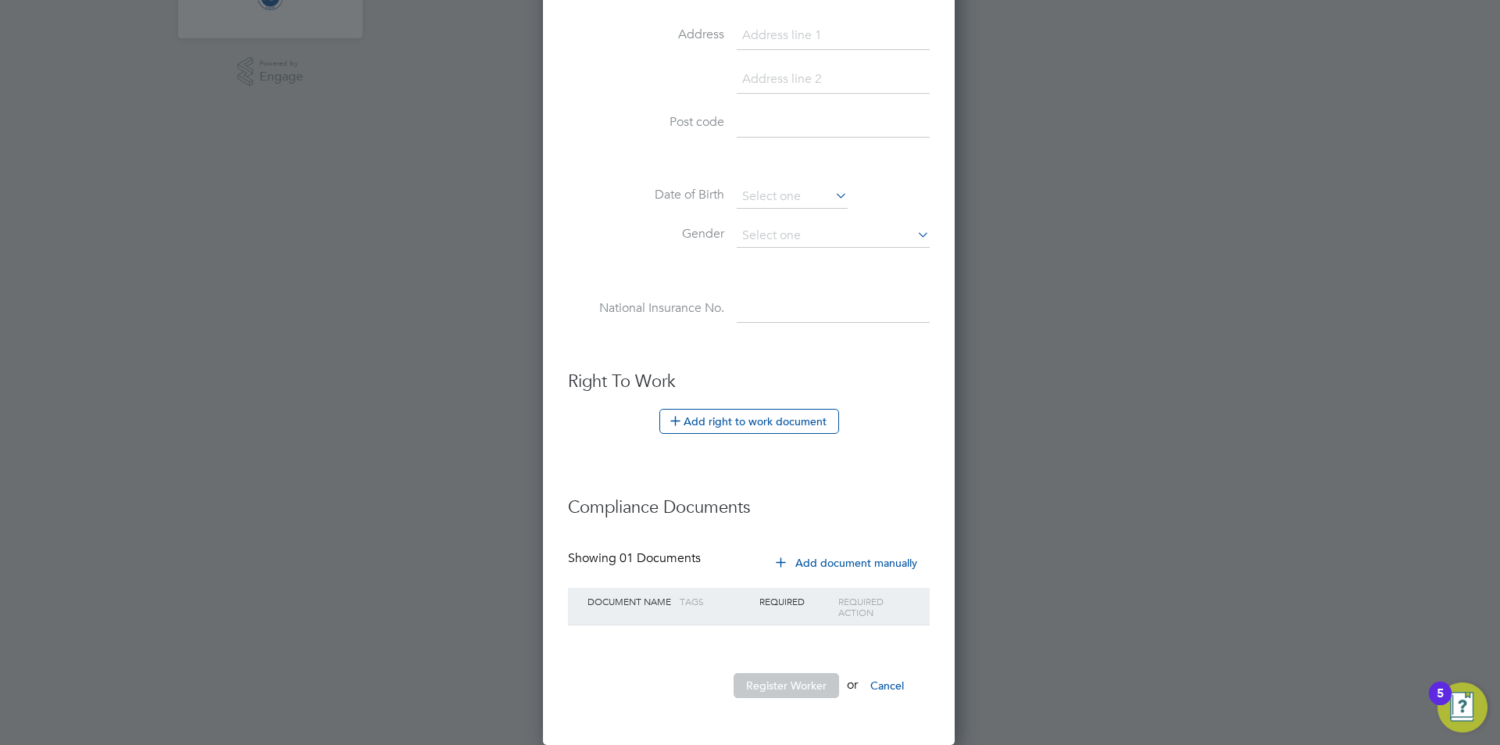
click at [619, 677] on li "Register Worker or Cancel" at bounding box center [749, 693] width 362 height 41
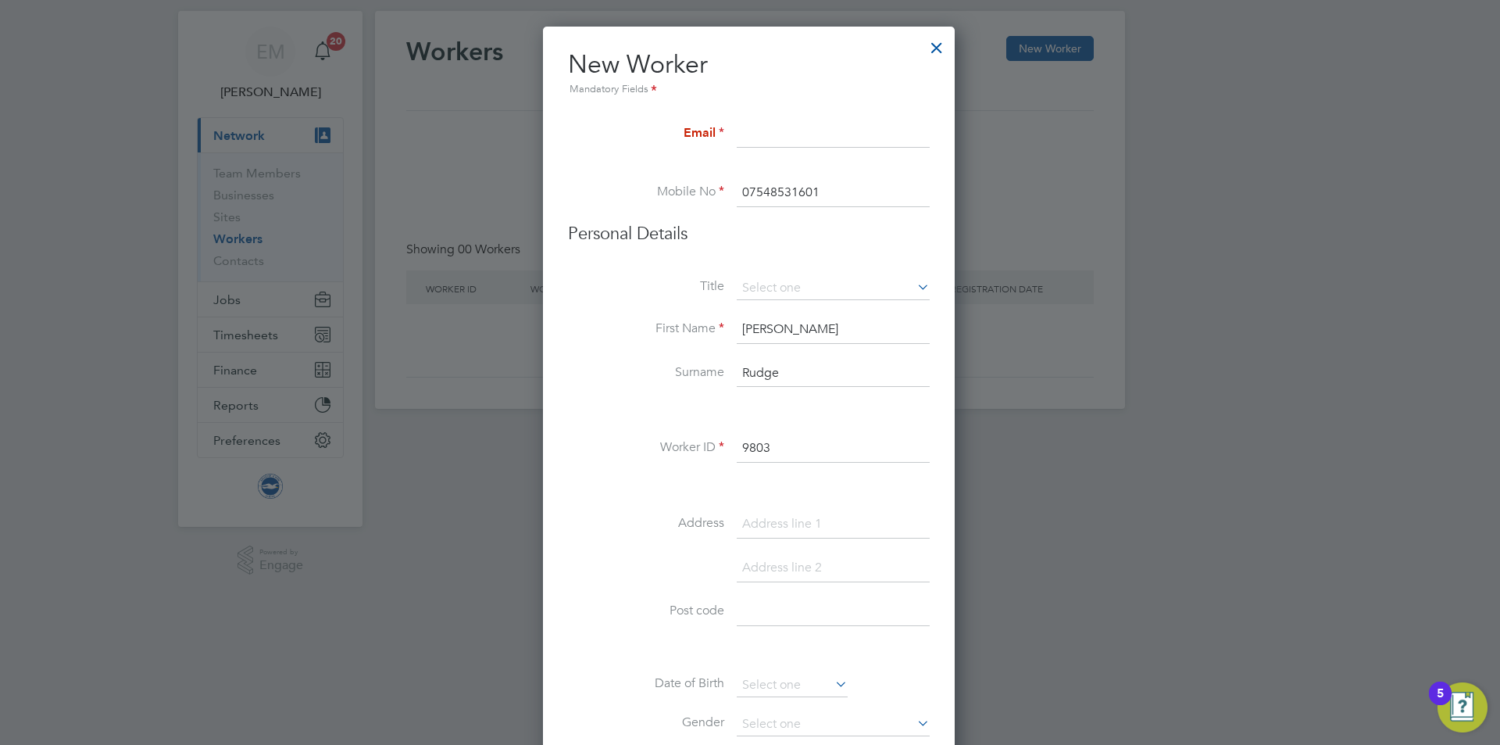
scroll to position [0, 0]
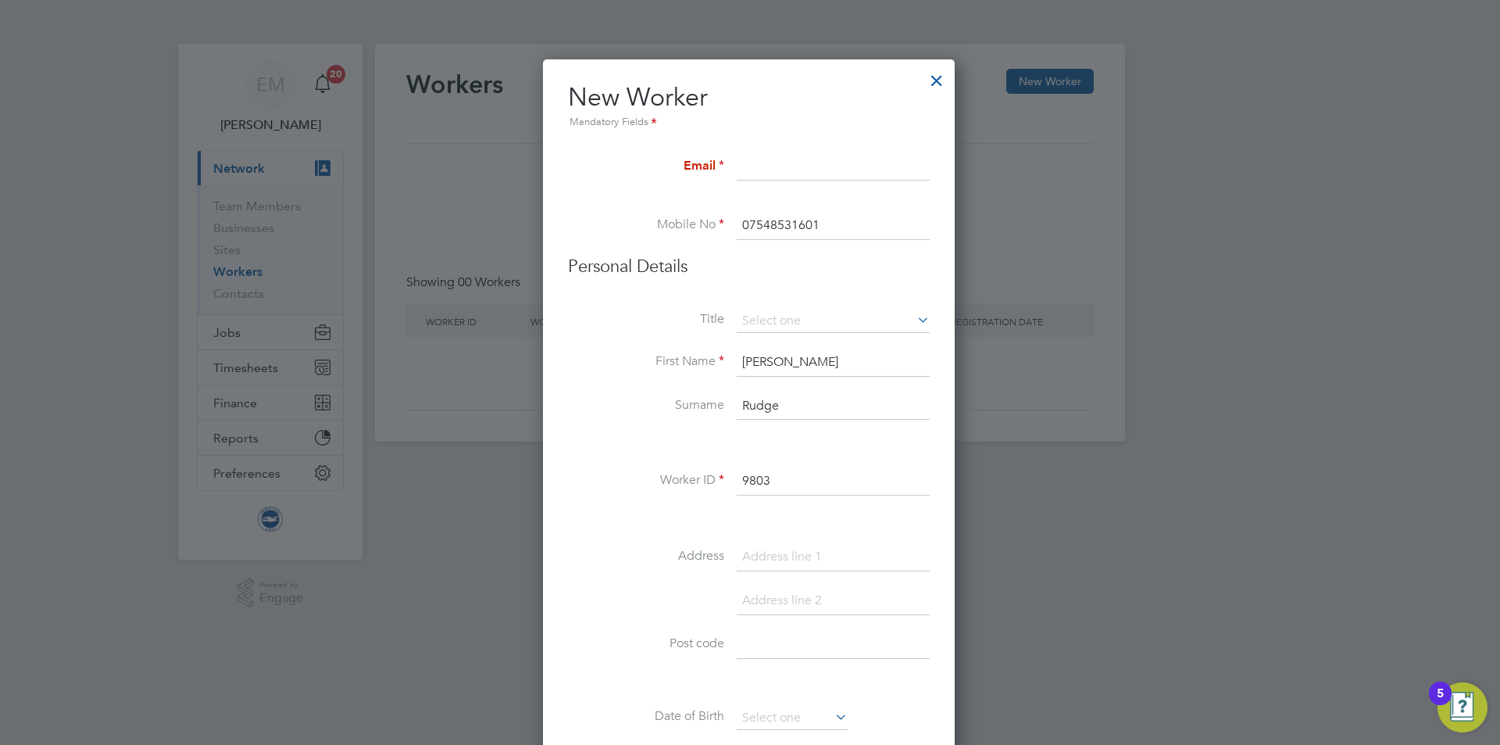
click at [772, 164] on input at bounding box center [833, 167] width 193 height 28
click at [789, 158] on input at bounding box center [833, 167] width 193 height 28
paste input "[EMAIL_ADDRESS][DOMAIN_NAME]"
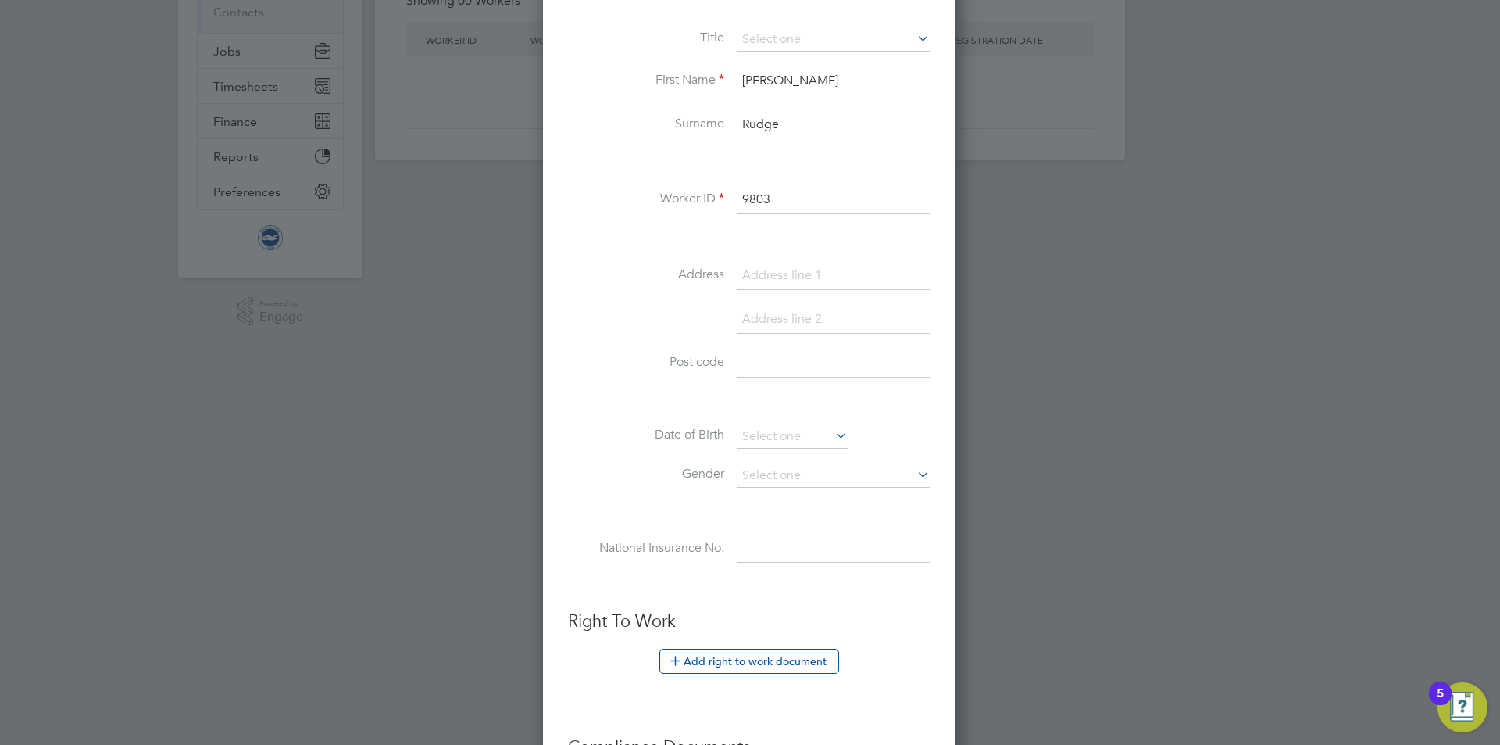
scroll to position [469, 0]
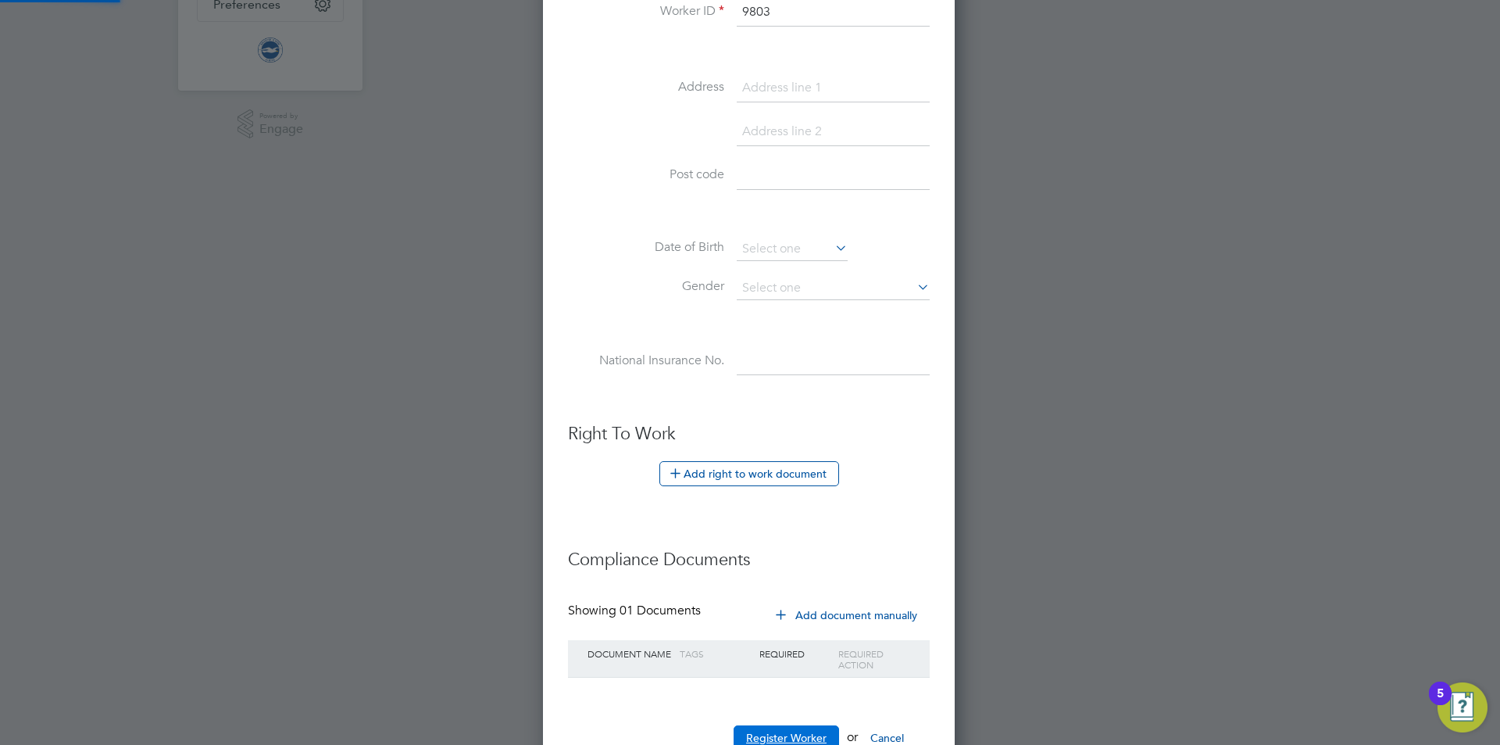
click at [784, 738] on button "Register Worker" at bounding box center [786, 737] width 105 height 25
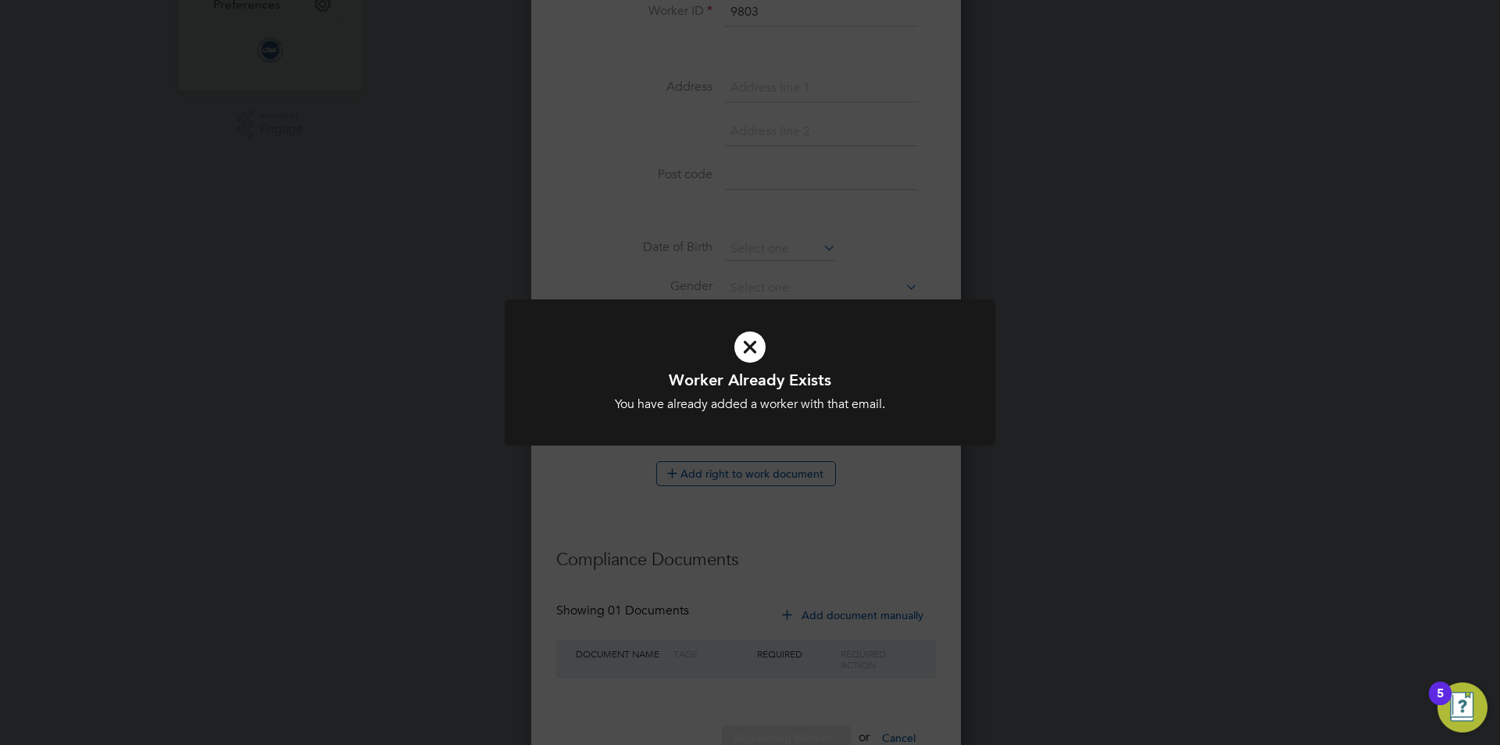
click at [567, 507] on div "Worker Already Exists You have already added a worker with that email. Cancel O…" at bounding box center [750, 372] width 1500 height 745
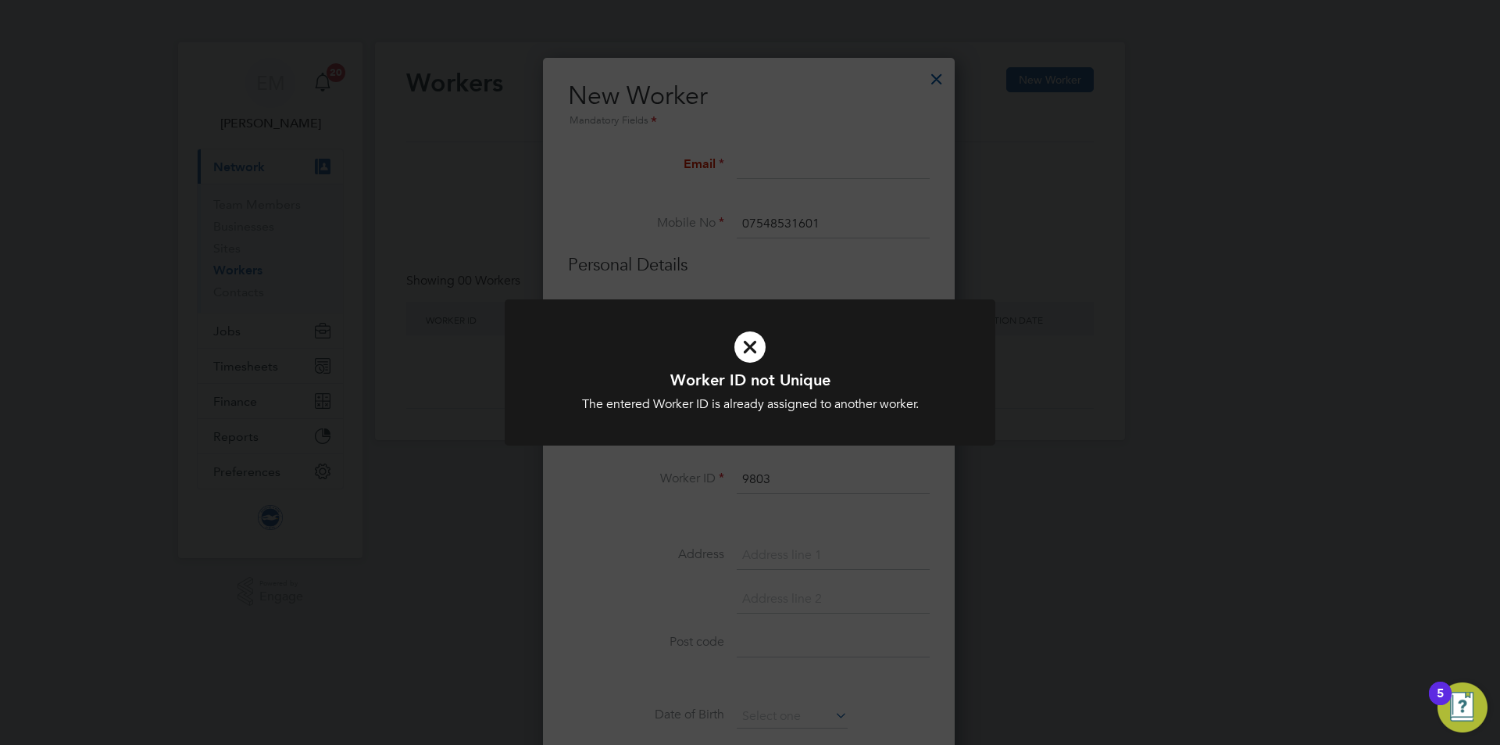
scroll to position [0, 0]
click at [940, 85] on div "Worker ID not Unique The entered Worker ID is already assigned to another worke…" at bounding box center [750, 372] width 1500 height 745
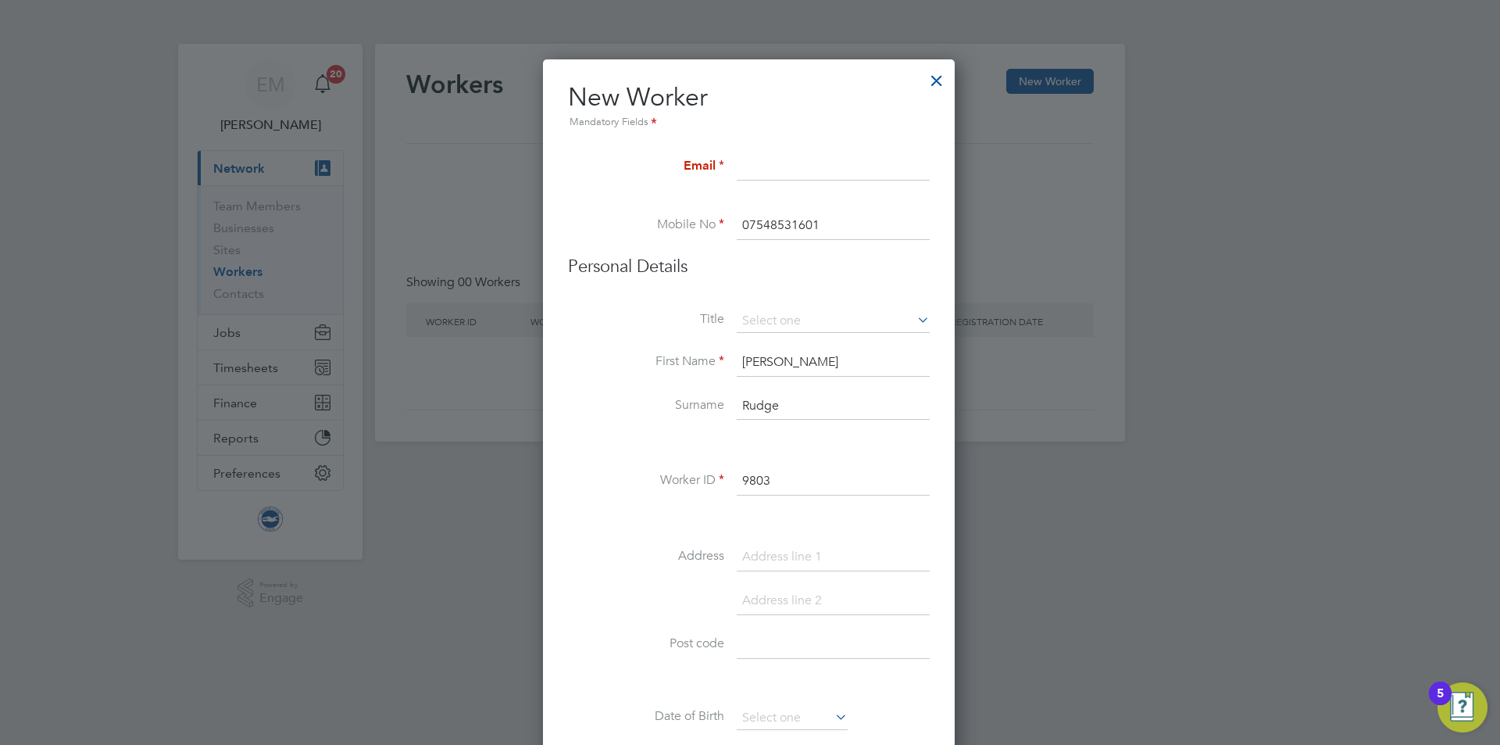
click at [938, 80] on div at bounding box center [937, 77] width 28 height 28
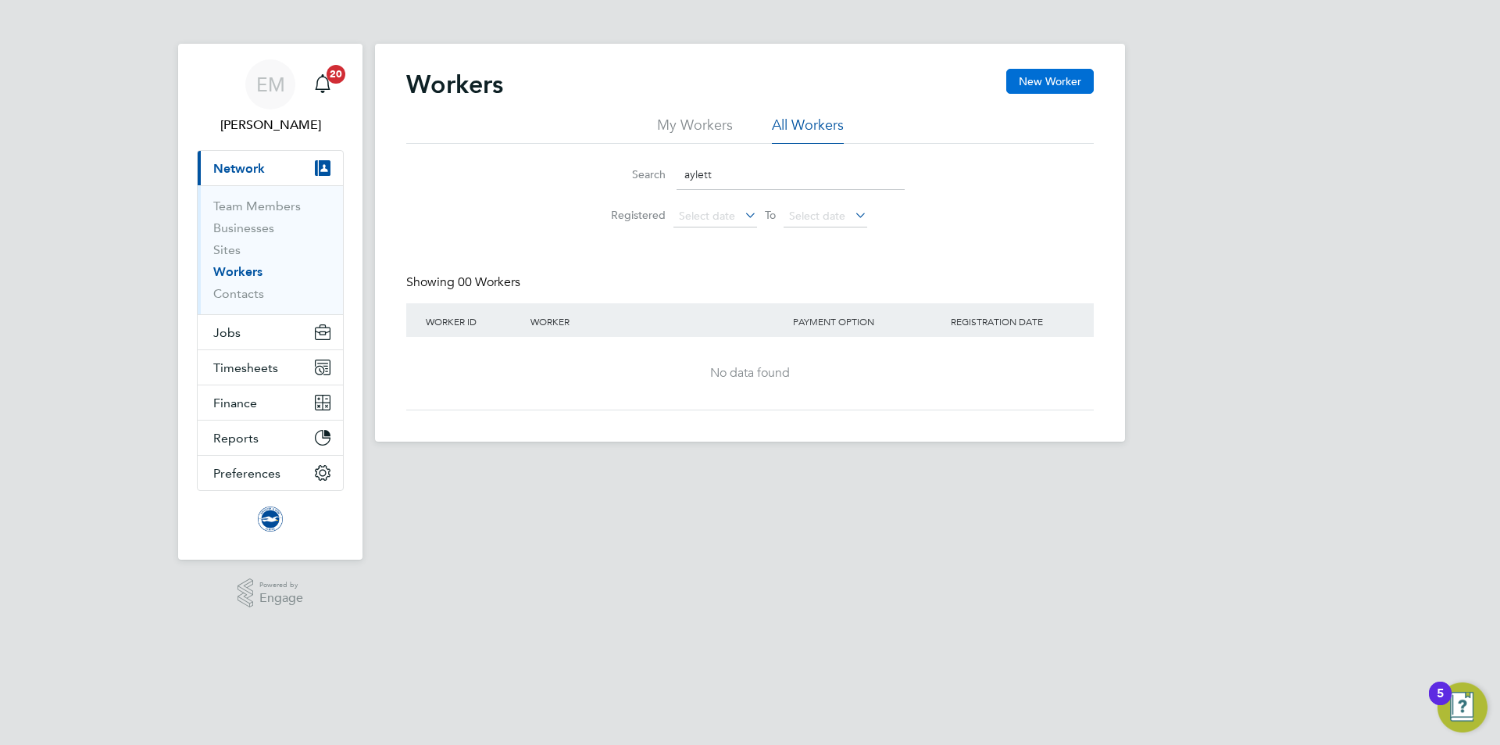
click at [1048, 73] on button "New Worker" at bounding box center [1050, 81] width 88 height 25
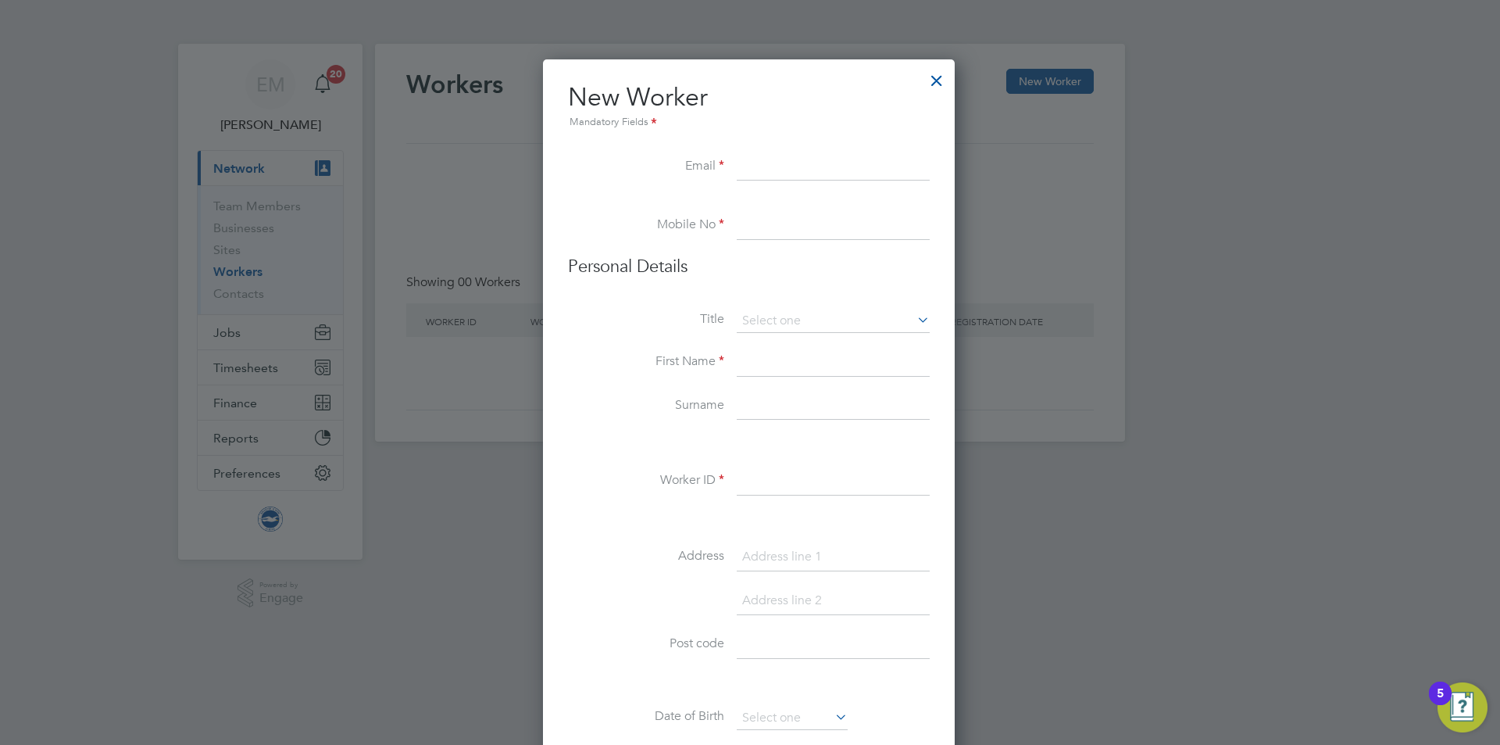
click at [795, 163] on input at bounding box center [833, 167] width 193 height 28
paste input "[EMAIL_ADDRESS][DOMAIN_NAME]"
click at [766, 235] on input at bounding box center [833, 226] width 193 height 28
paste input "75 9870 2481"
click at [768, 226] on input "075 9870 2481" at bounding box center [833, 226] width 193 height 28
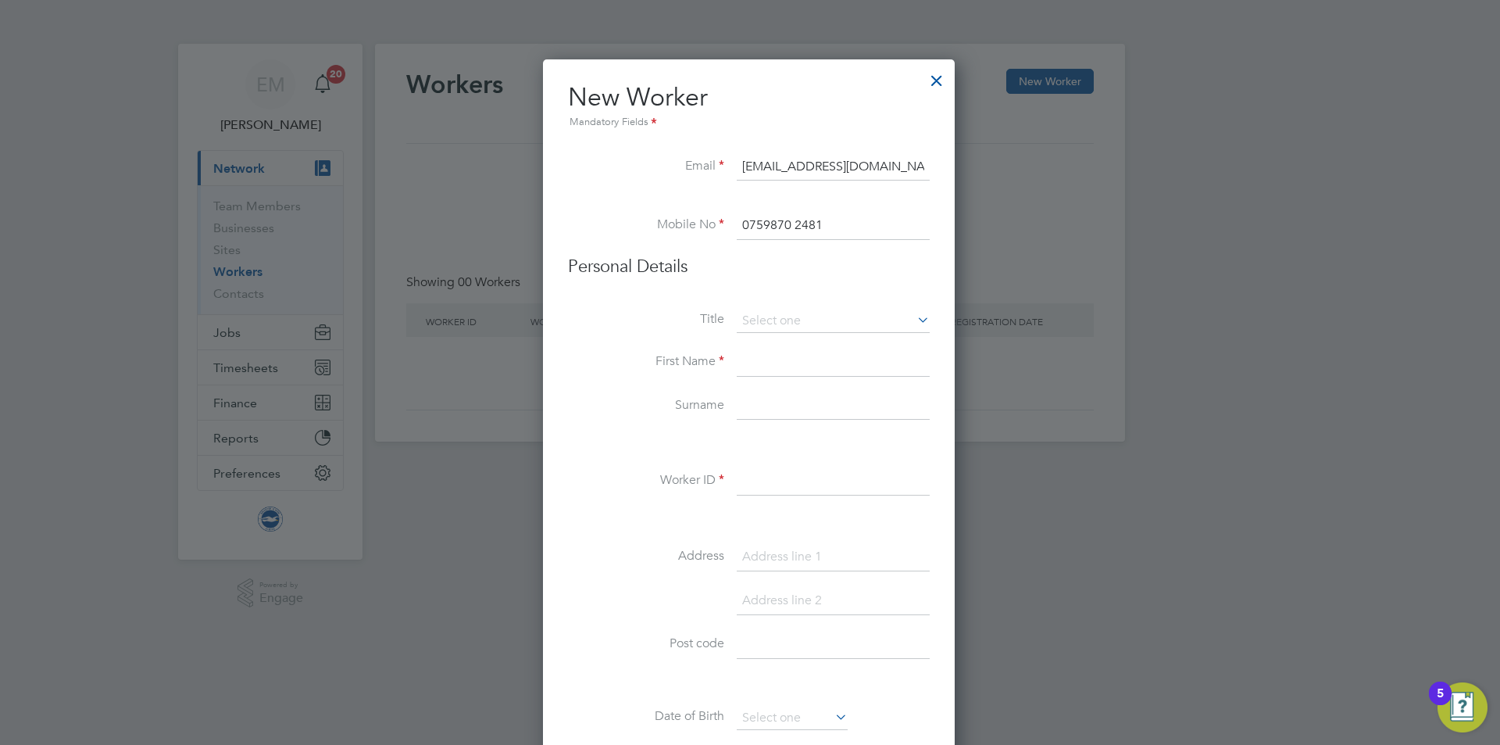
click at [793, 227] on input "0759870 2481" at bounding box center [833, 226] width 193 height 28
click at [803, 370] on input at bounding box center [833, 362] width 193 height 28
click at [776, 501] on li "Worker ID" at bounding box center [749, 489] width 362 height 44
click at [773, 486] on input at bounding box center [833, 481] width 193 height 28
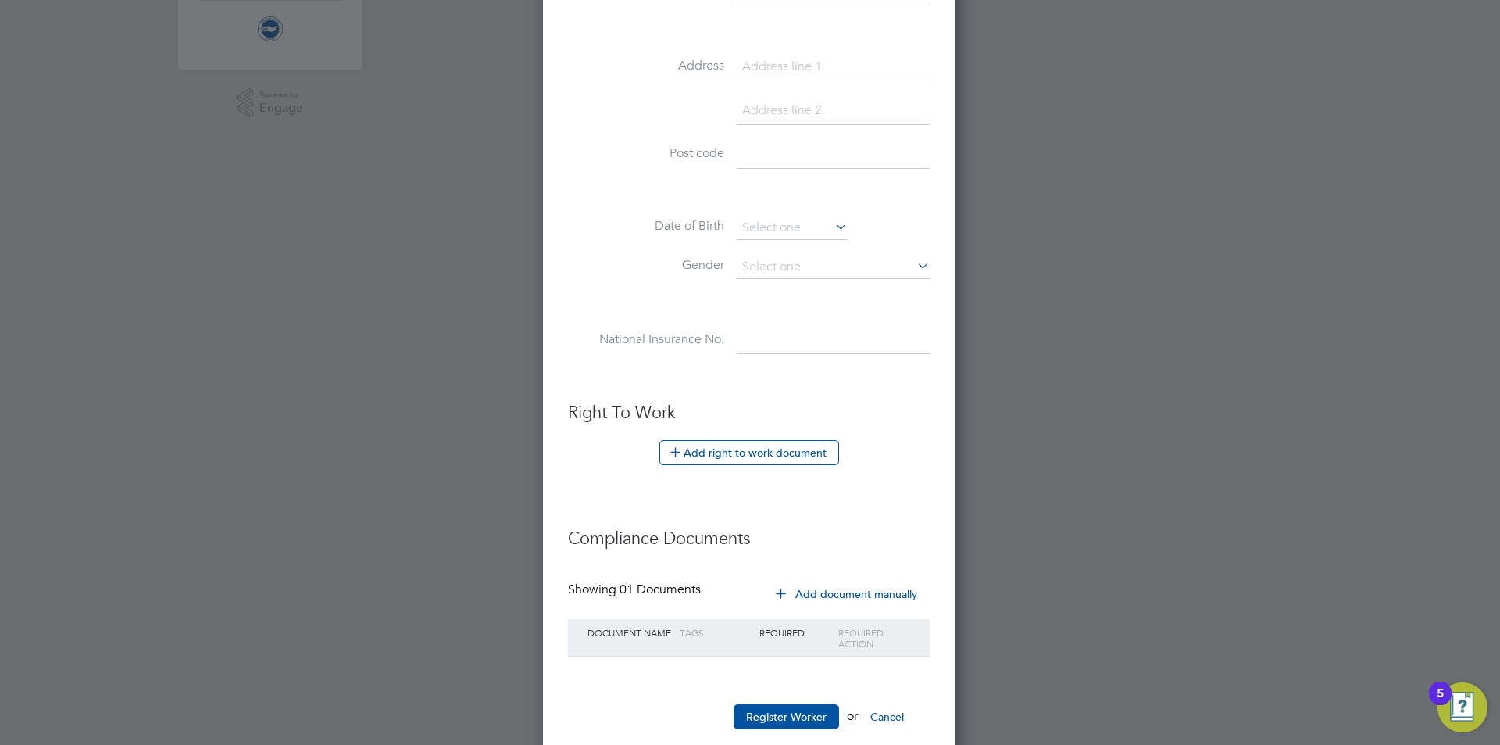
scroll to position [521, 0]
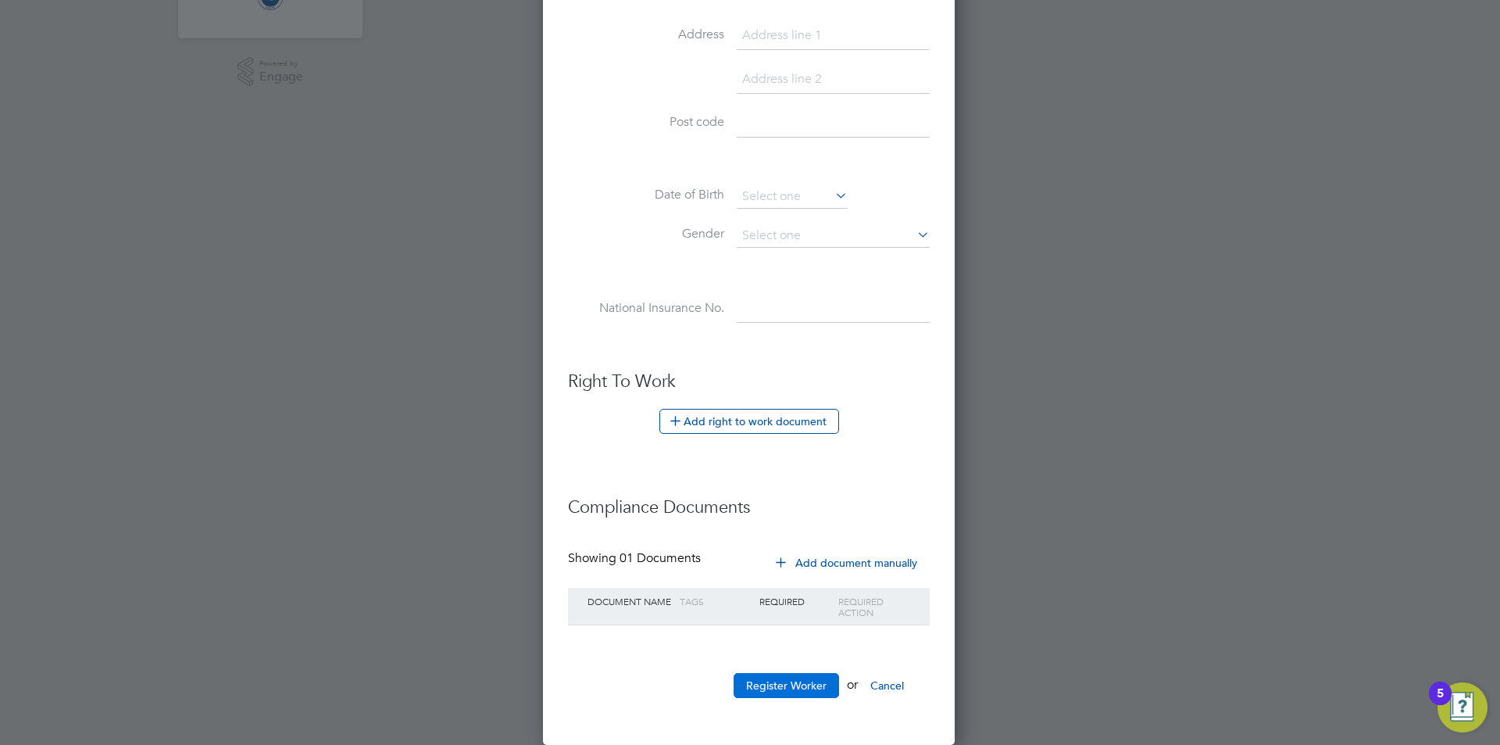
click at [806, 685] on button "Register Worker" at bounding box center [786, 685] width 105 height 25
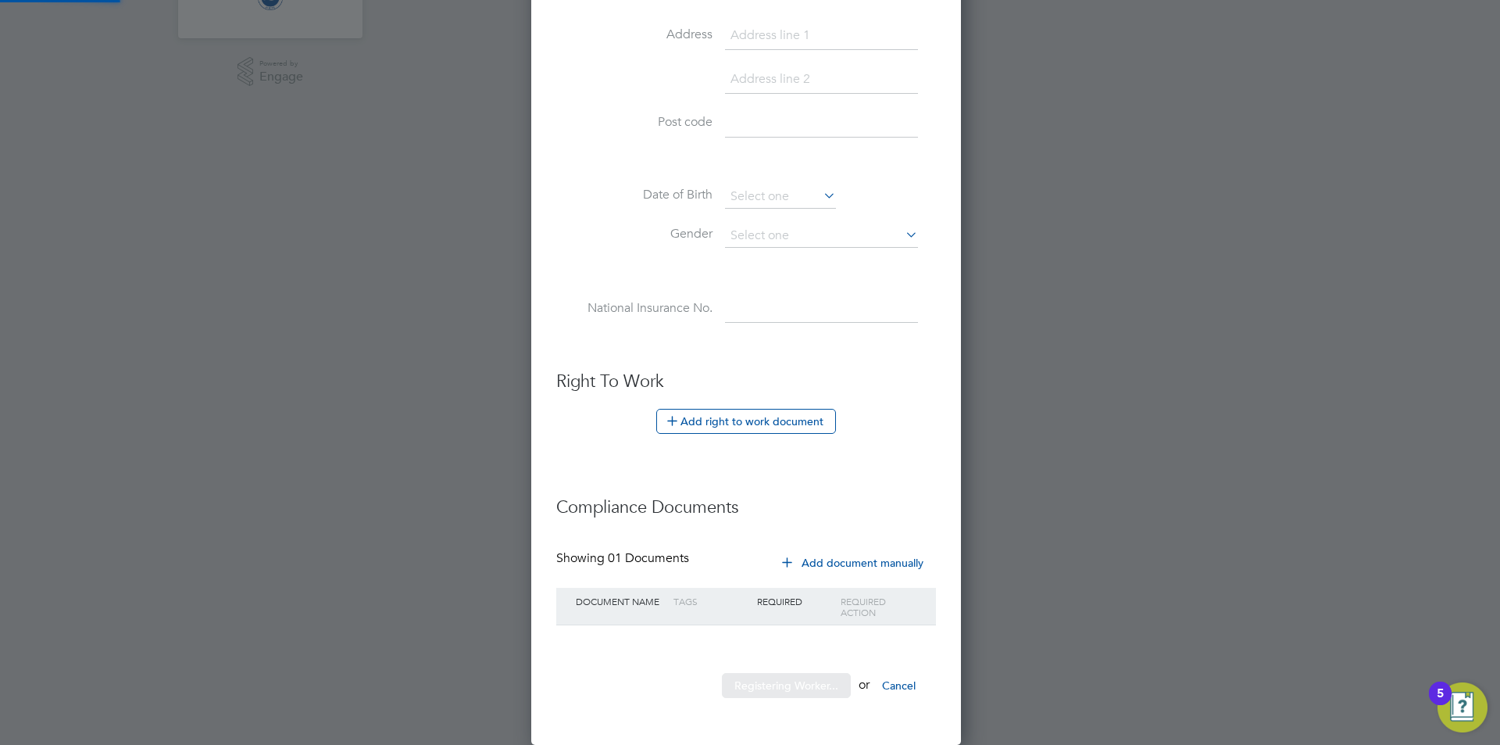
scroll to position [0, 0]
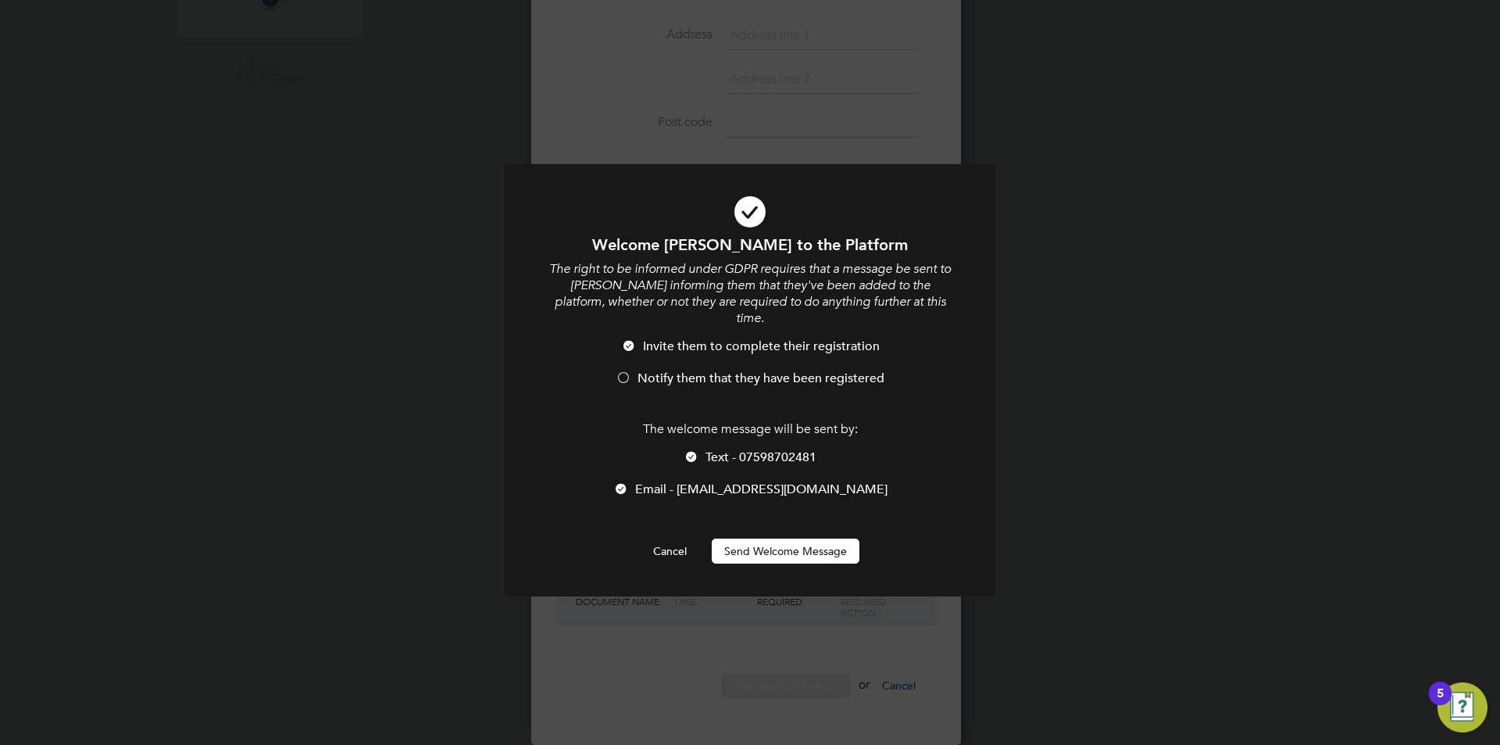
click at [782, 538] on button "Send Welcome Message" at bounding box center [786, 550] width 148 height 25
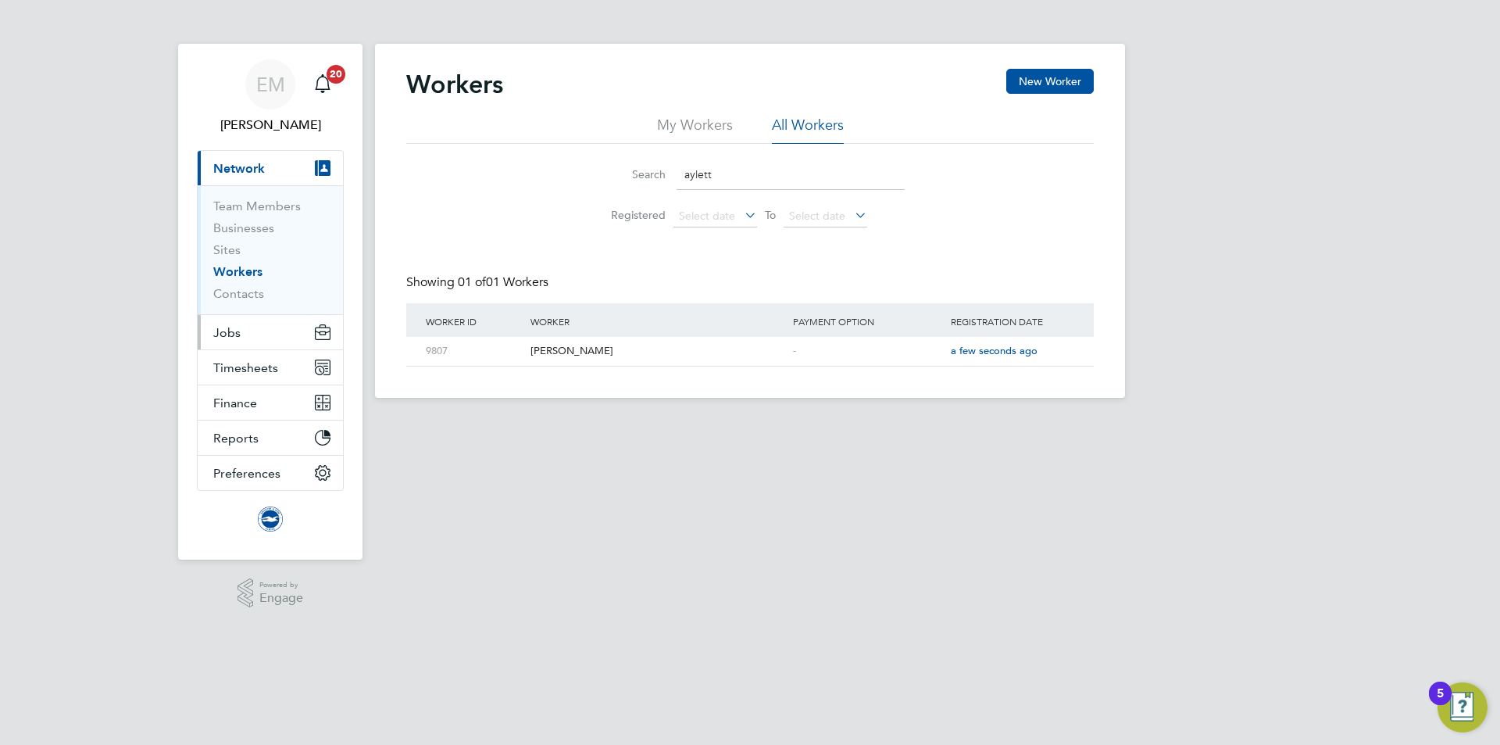
click at [236, 323] on button "Jobs" at bounding box center [270, 332] width 145 height 34
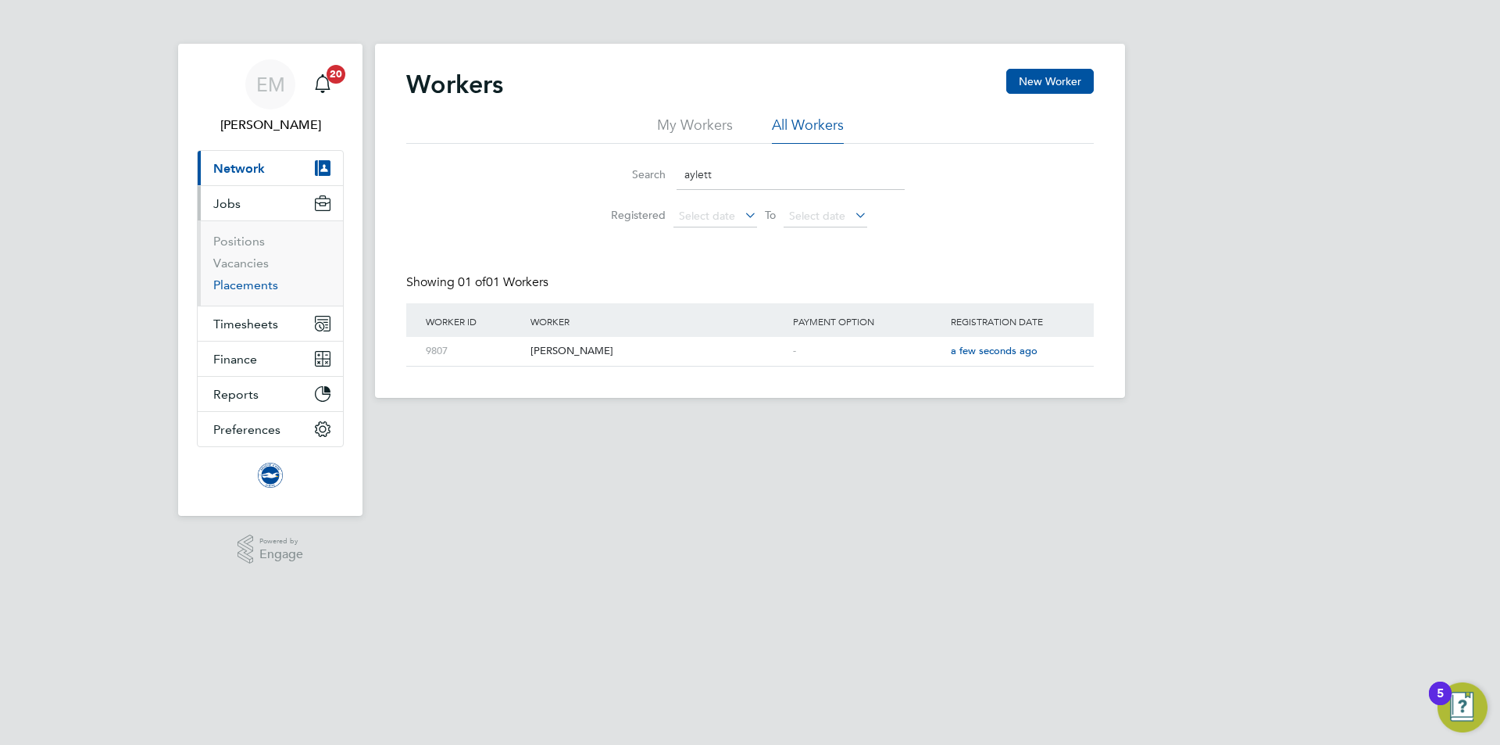
click at [236, 283] on link "Placements" at bounding box center [245, 284] width 65 height 15
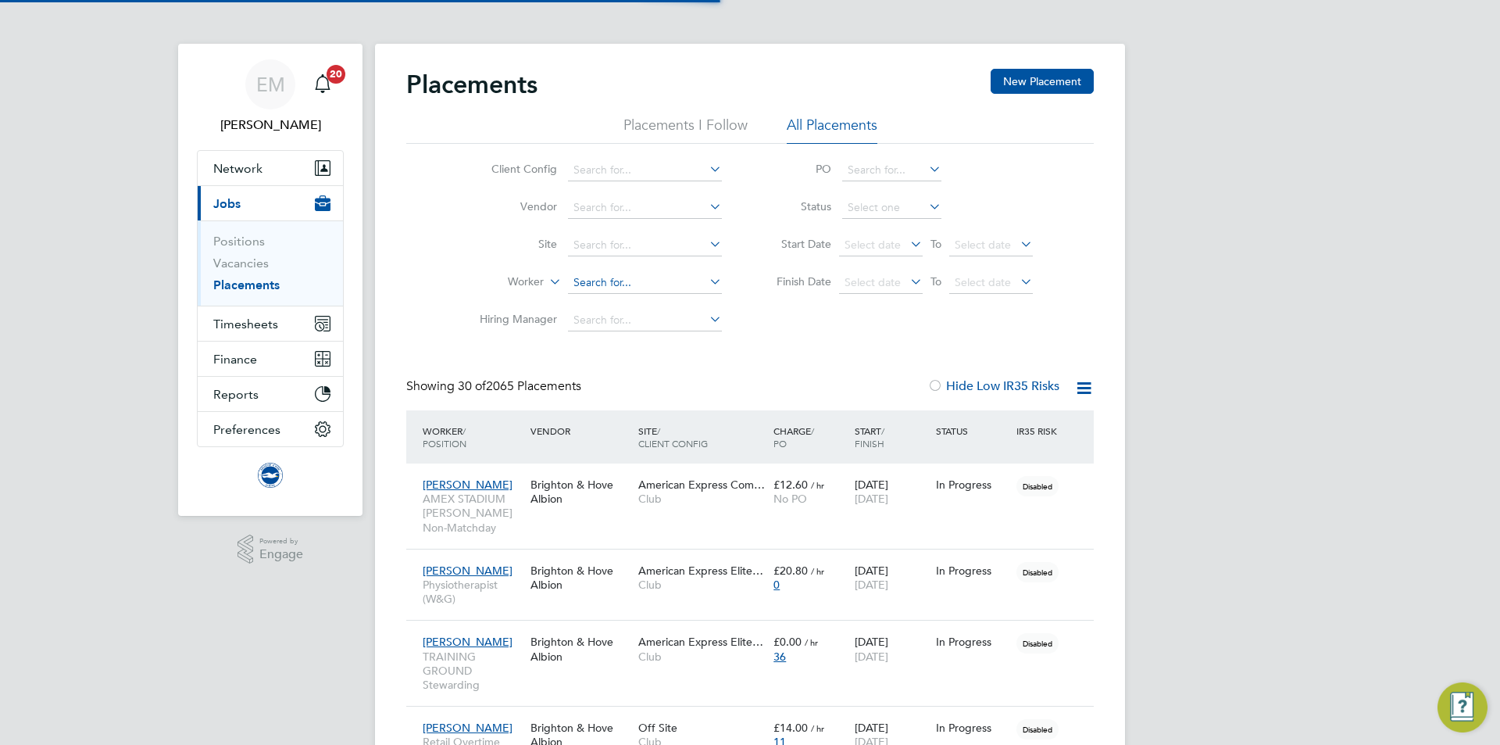
scroll to position [15, 73]
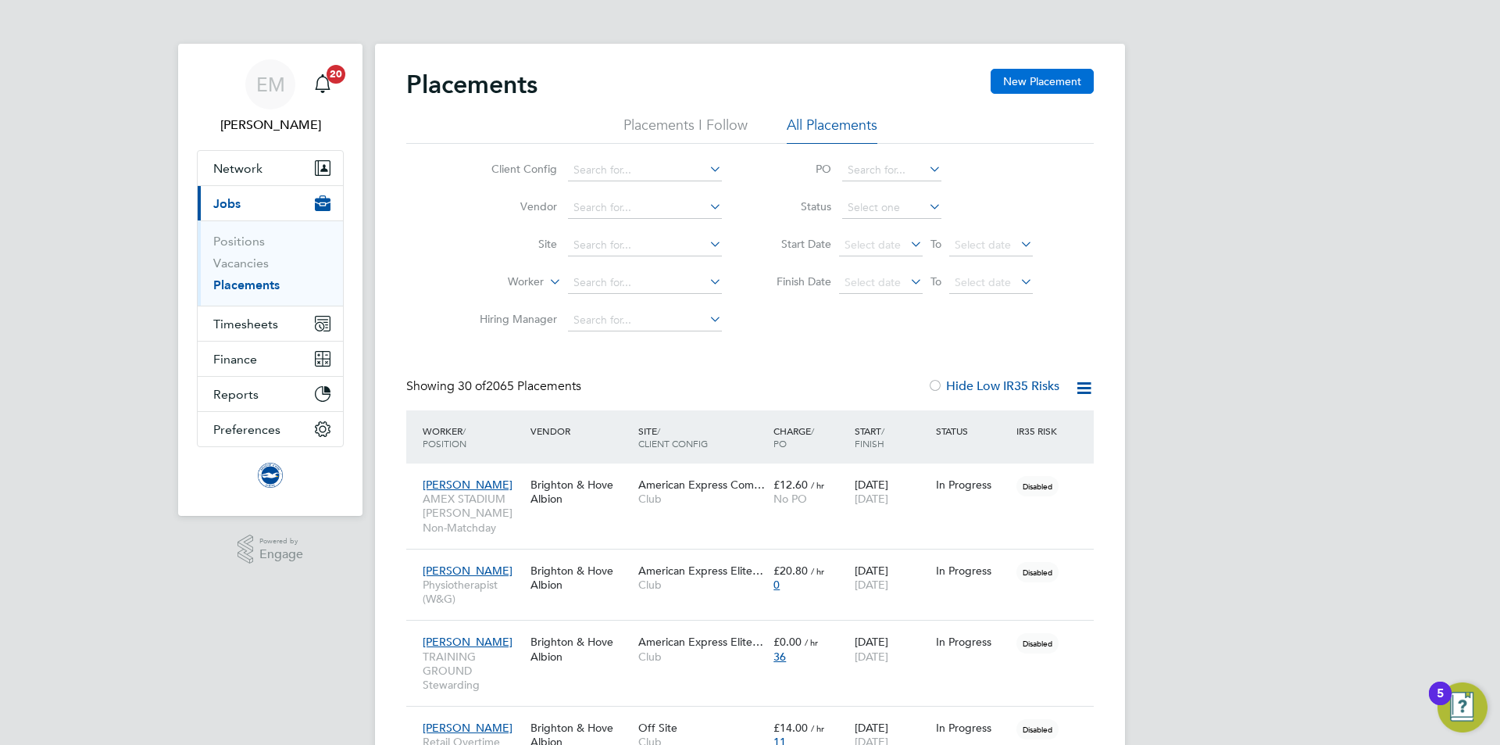
click at [998, 75] on button "New Placement" at bounding box center [1042, 81] width 103 height 25
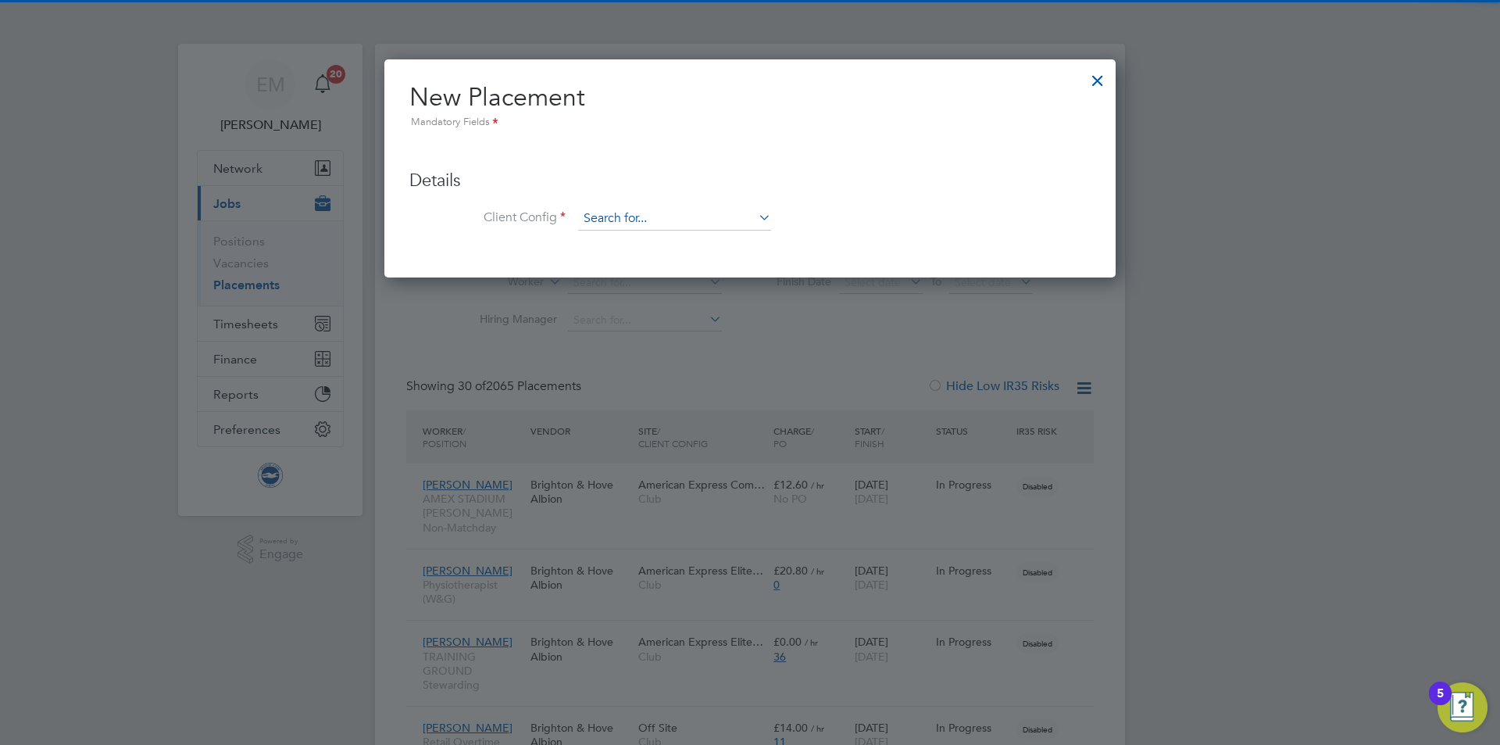
click at [661, 213] on input at bounding box center [674, 218] width 193 height 23
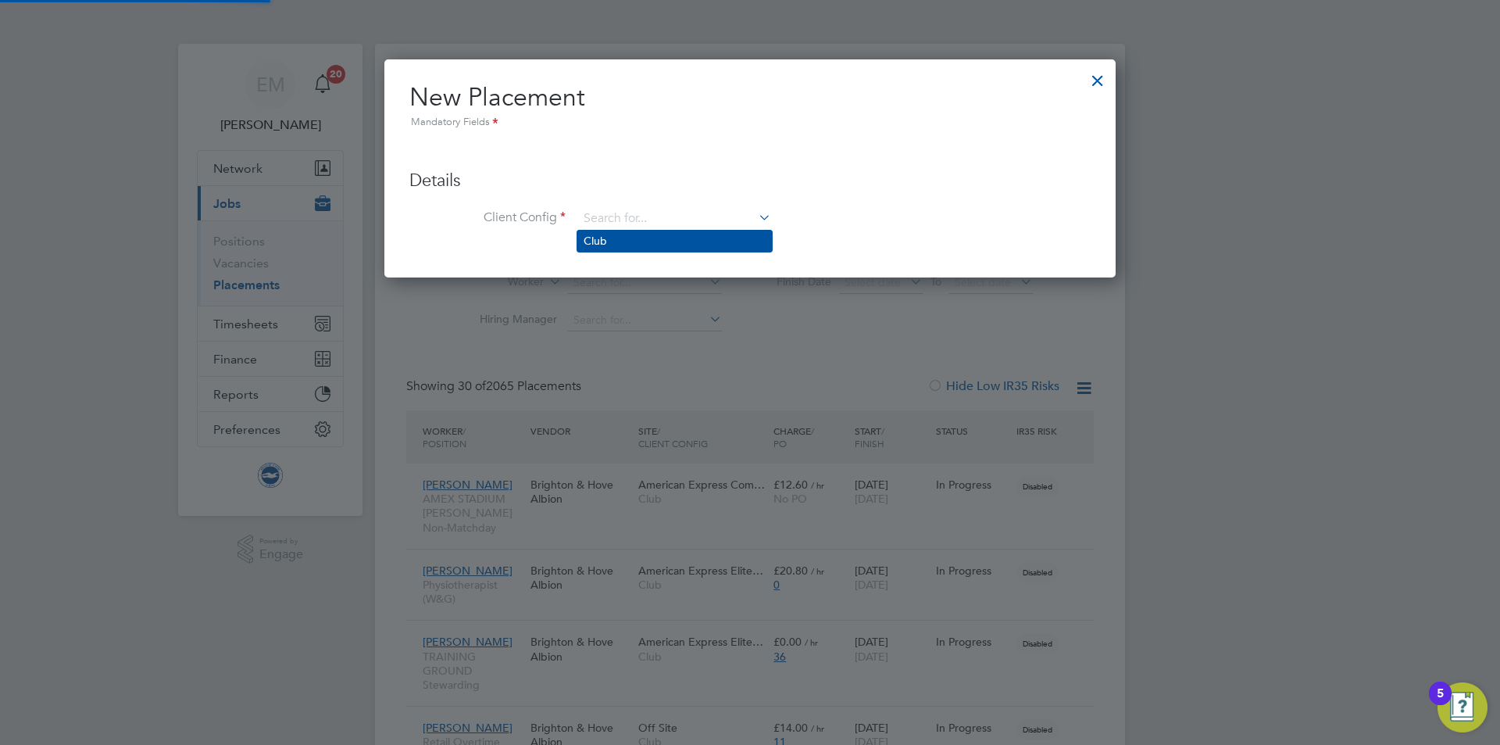
click at [650, 237] on li "Club" at bounding box center [674, 240] width 195 height 21
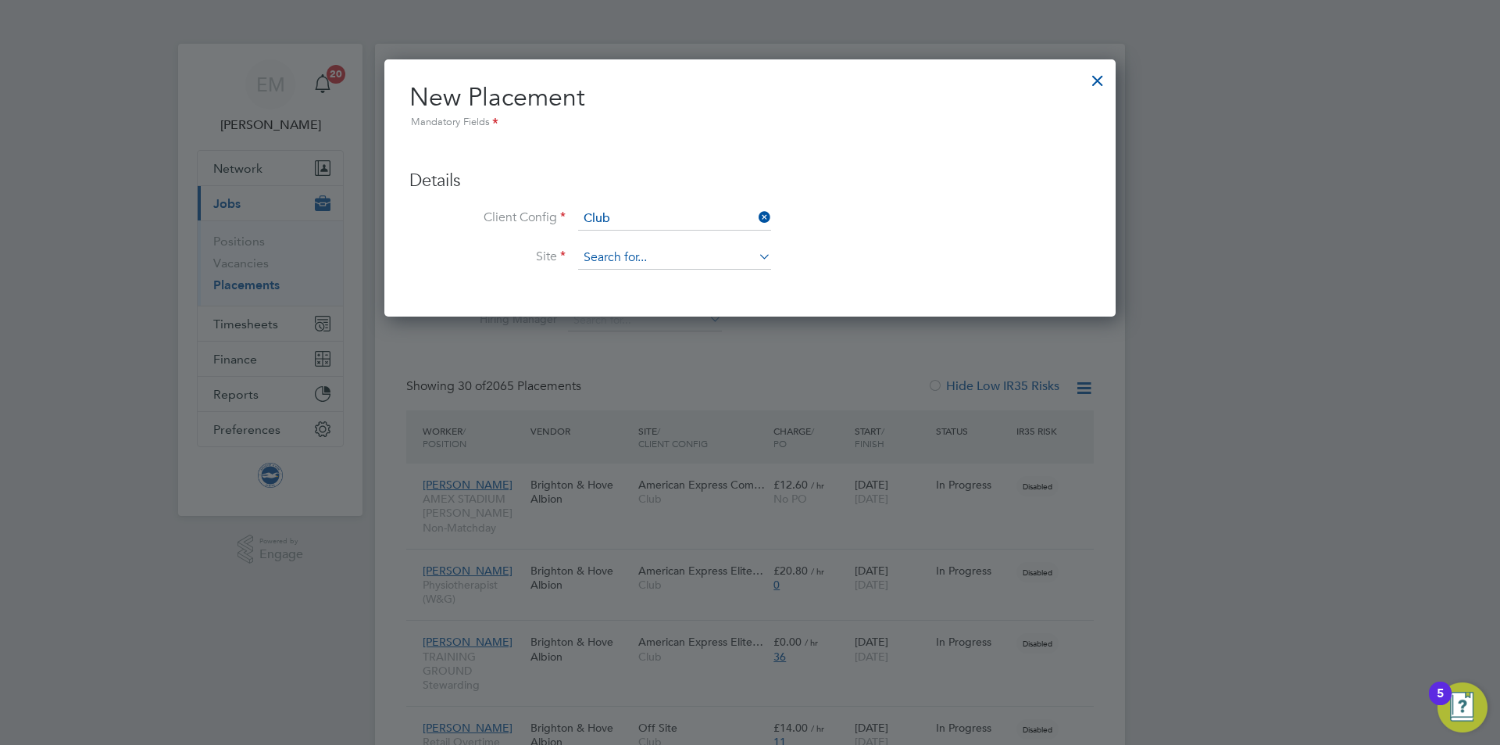
click at [638, 266] on input at bounding box center [674, 257] width 193 height 23
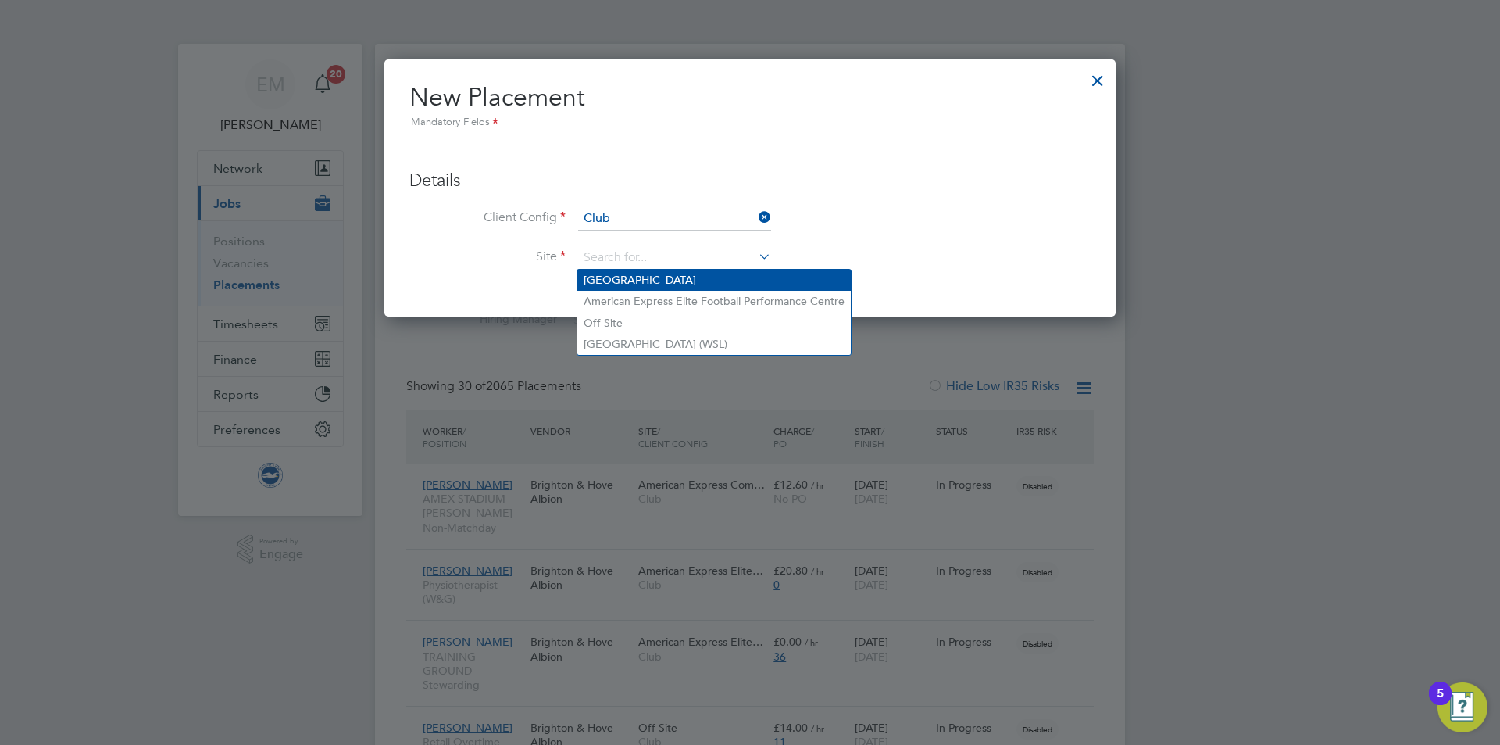
click at [627, 277] on li "[GEOGRAPHIC_DATA]" at bounding box center [713, 280] width 273 height 21
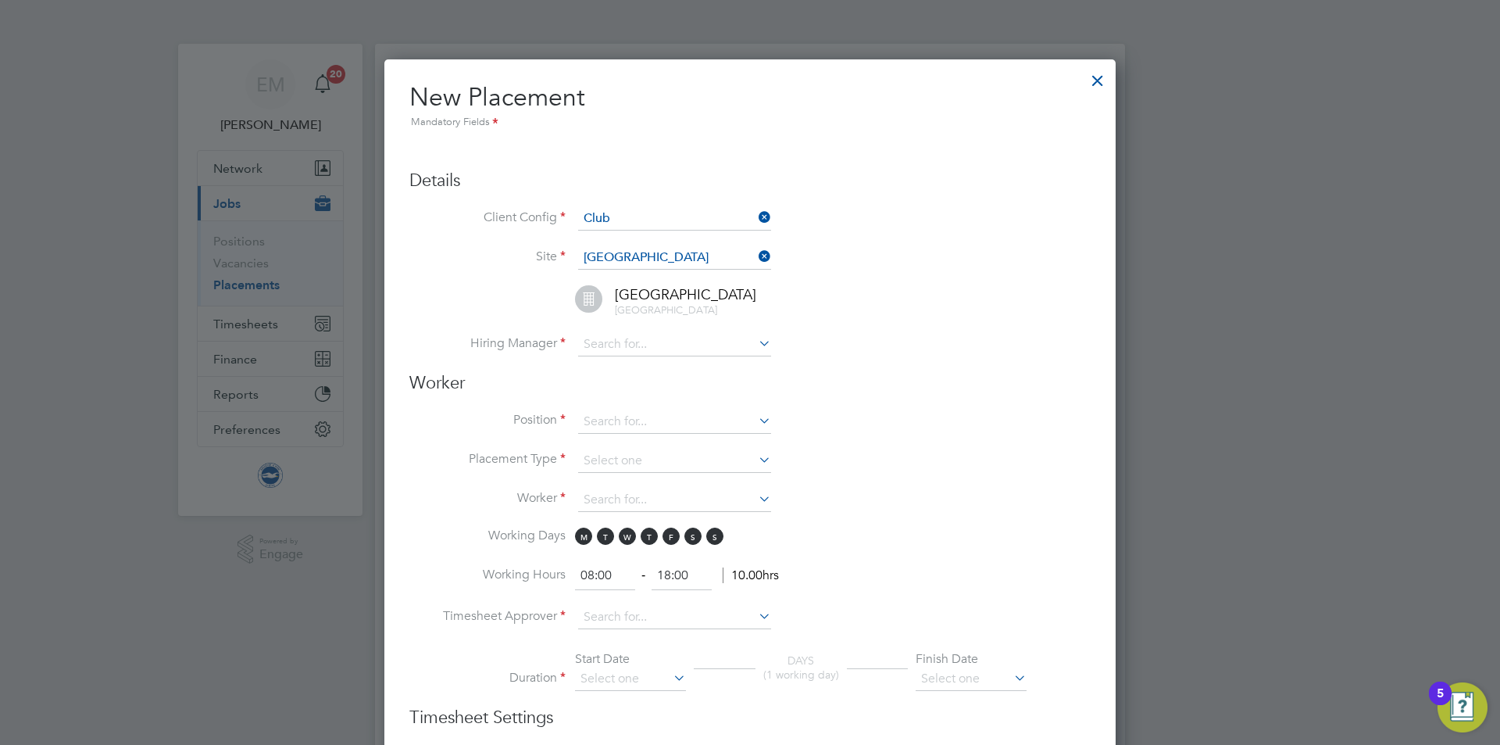
click at [621, 331] on li "[GEOGRAPHIC_DATA], [GEOGRAPHIC_DATA]" at bounding box center [769, 309] width 642 height 48
click at [621, 341] on input at bounding box center [674, 344] width 193 height 23
click at [627, 371] on li "[PERSON_NAME]" at bounding box center [674, 366] width 195 height 21
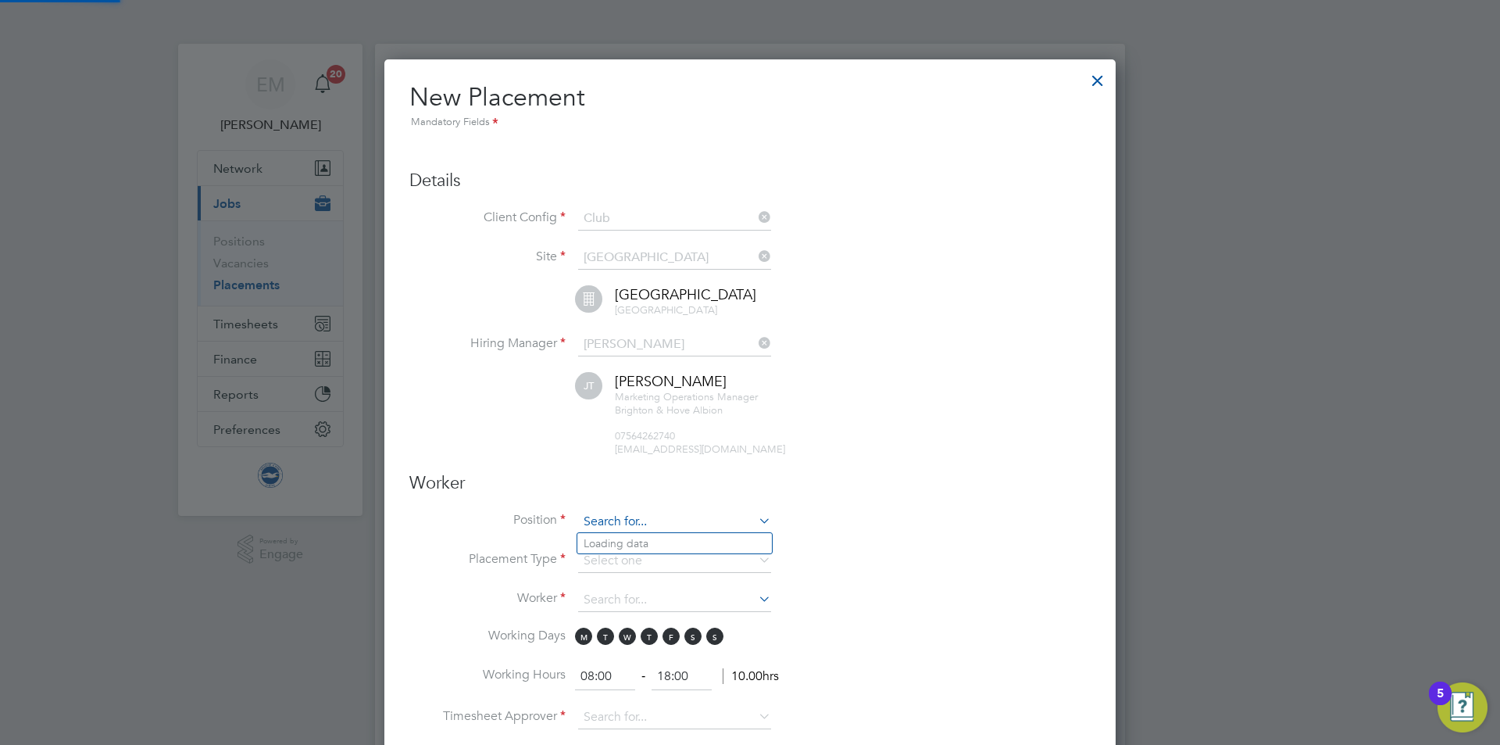
click at [598, 523] on input at bounding box center [674, 521] width 193 height 23
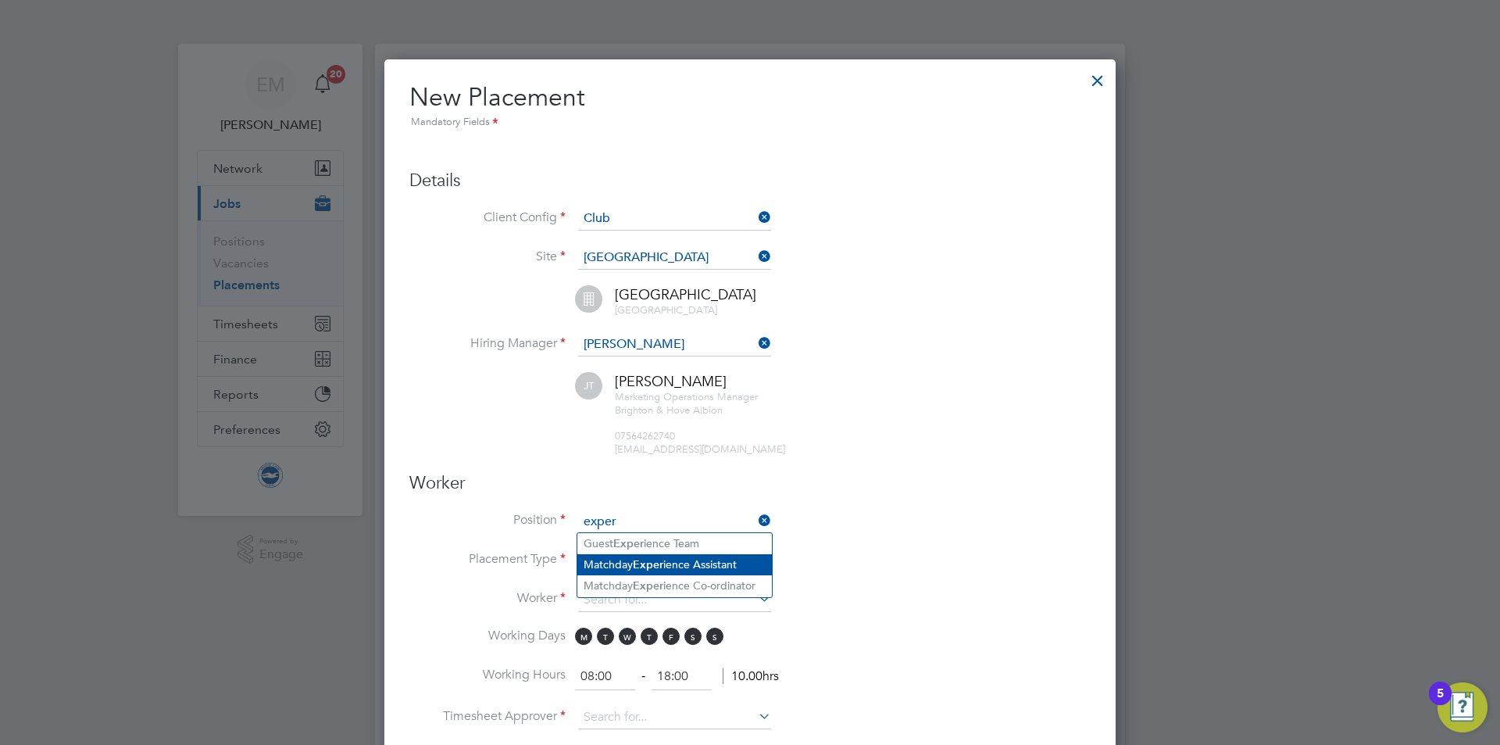
click at [667, 563] on li "Matchday Exper ience Assistant" at bounding box center [674, 564] width 195 height 21
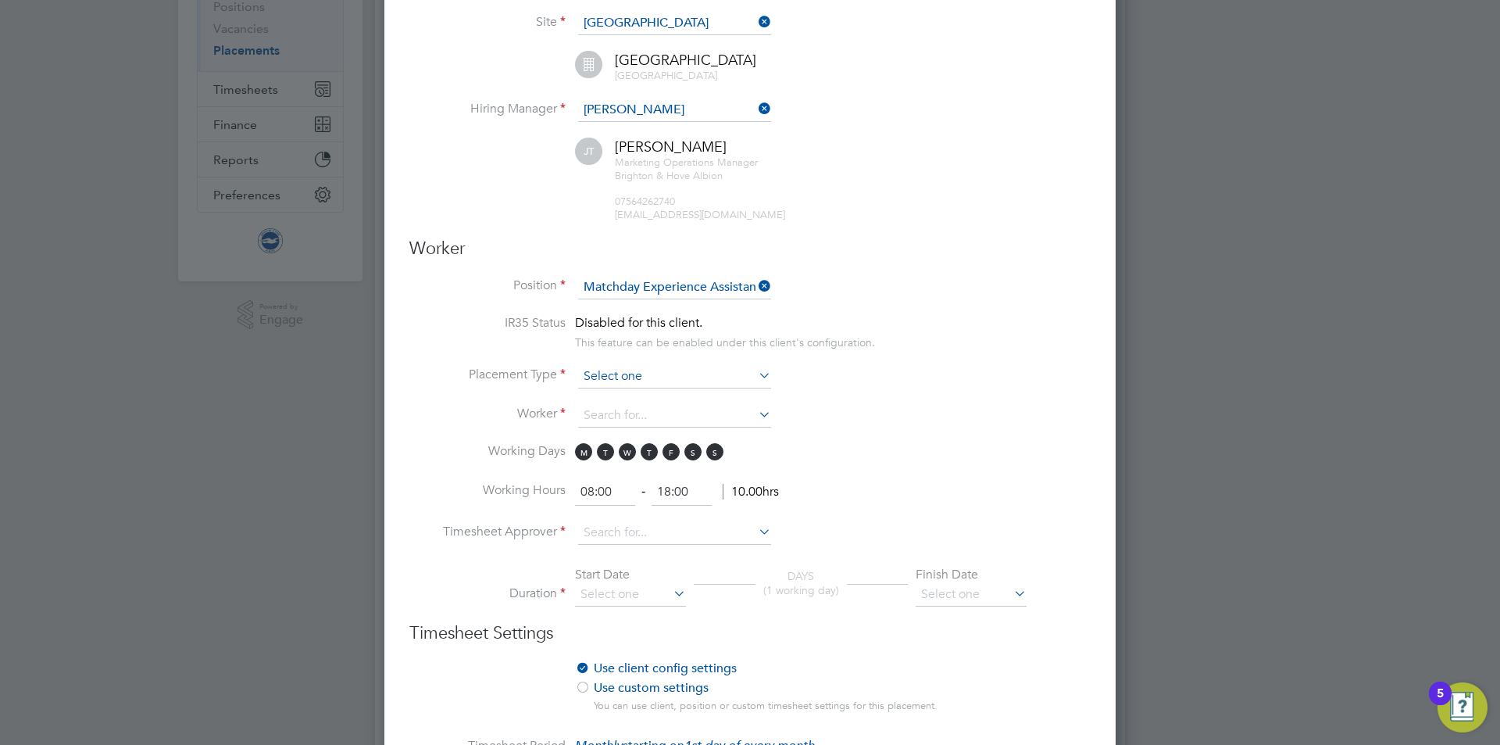
click at [625, 367] on input at bounding box center [674, 376] width 193 height 23
click at [612, 387] on ul "Temporary Permanent" at bounding box center [675, 408] width 196 height 42
click at [605, 388] on li "Placement Type" at bounding box center [749, 384] width 681 height 39
click at [609, 378] on input at bounding box center [674, 376] width 193 height 23
click at [604, 395] on li "Temporary" at bounding box center [674, 398] width 195 height 20
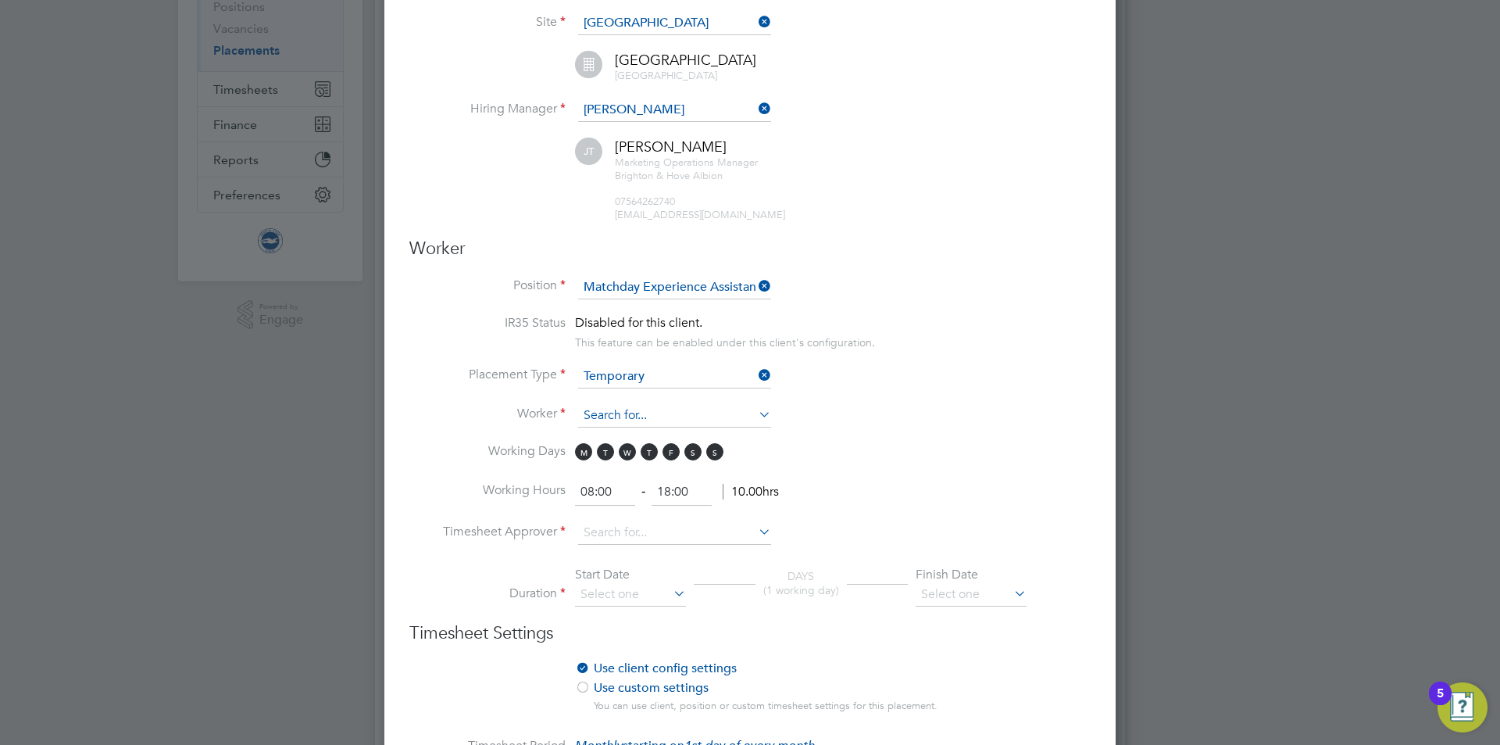
drag, startPoint x: 601, startPoint y: 416, endPoint x: 584, endPoint y: 588, distance: 173.4
click at [600, 416] on input at bounding box center [674, 415] width 193 height 23
click at [595, 433] on li "[PERSON_NAME] (9807)" at bounding box center [674, 437] width 195 height 21
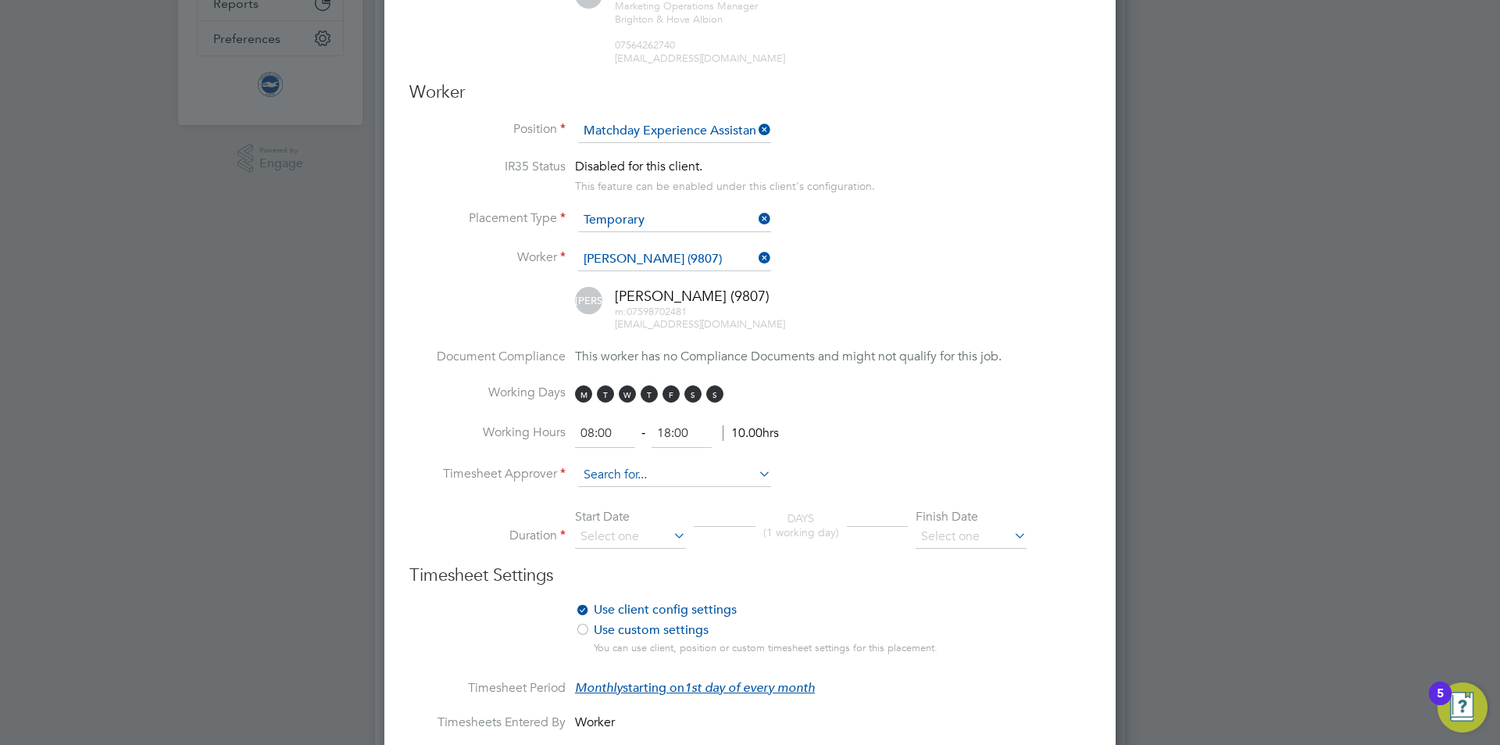
drag, startPoint x: 589, startPoint y: 486, endPoint x: 600, endPoint y: 484, distance: 11.2
click at [590, 485] on li "Timesheet Approver" at bounding box center [749, 482] width 681 height 39
click at [605, 475] on input at bounding box center [674, 474] width 193 height 23
click at [634, 495] on li "[PERSON_NAME]" at bounding box center [674, 496] width 195 height 21
click at [594, 531] on input at bounding box center [630, 536] width 111 height 23
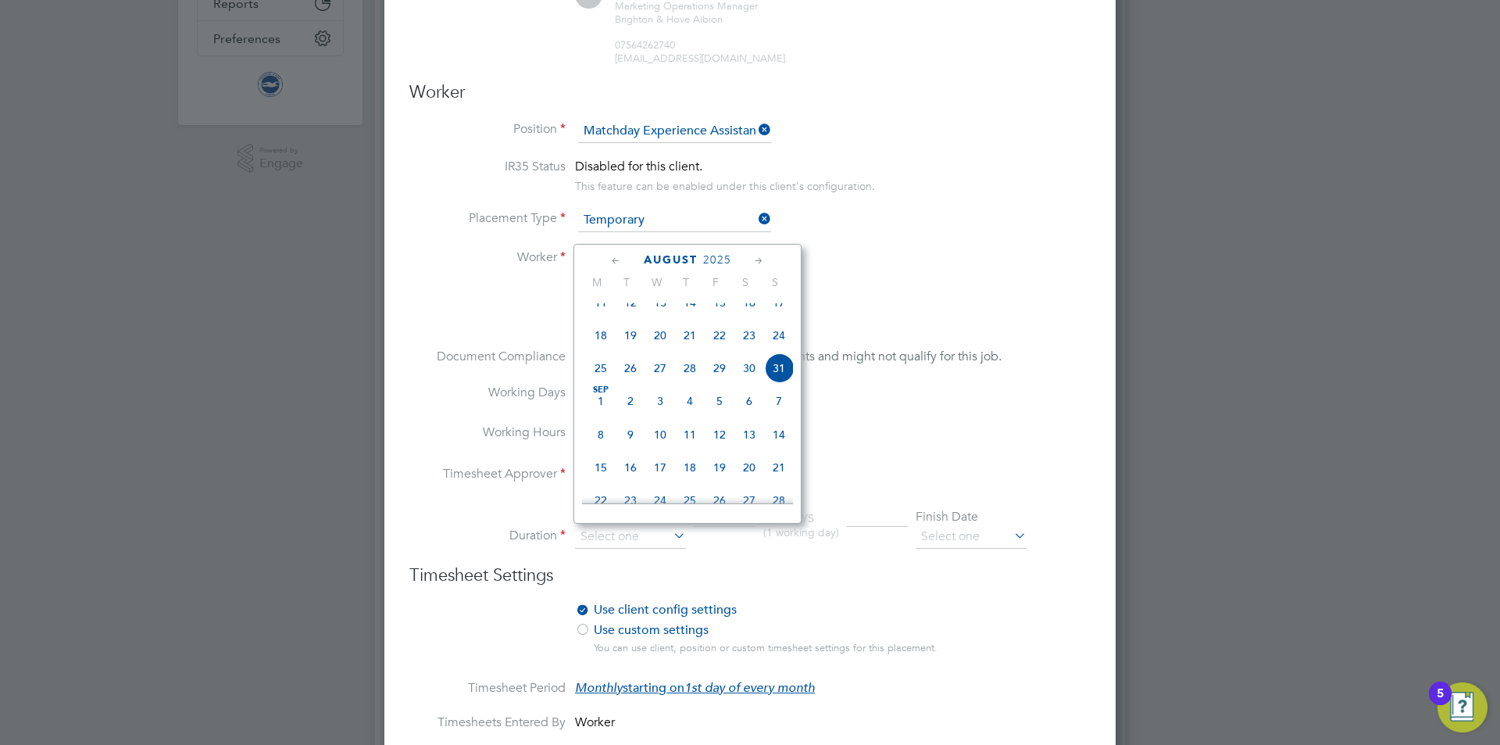
drag, startPoint x: 784, startPoint y: 385, endPoint x: 884, endPoint y: 452, distance: 120.0
click at [784, 383] on span "31" at bounding box center [779, 368] width 30 height 30
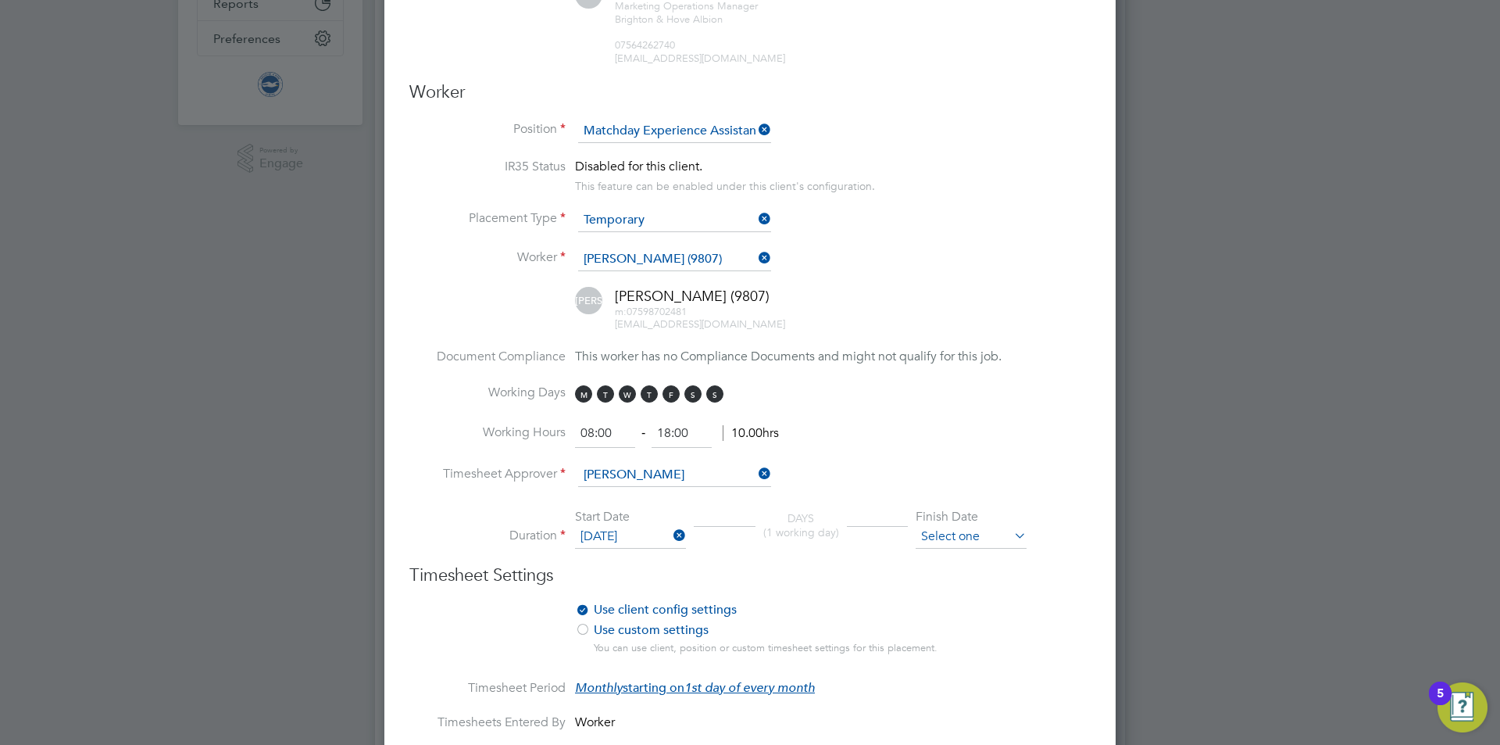
click at [969, 534] on input at bounding box center [971, 536] width 111 height 23
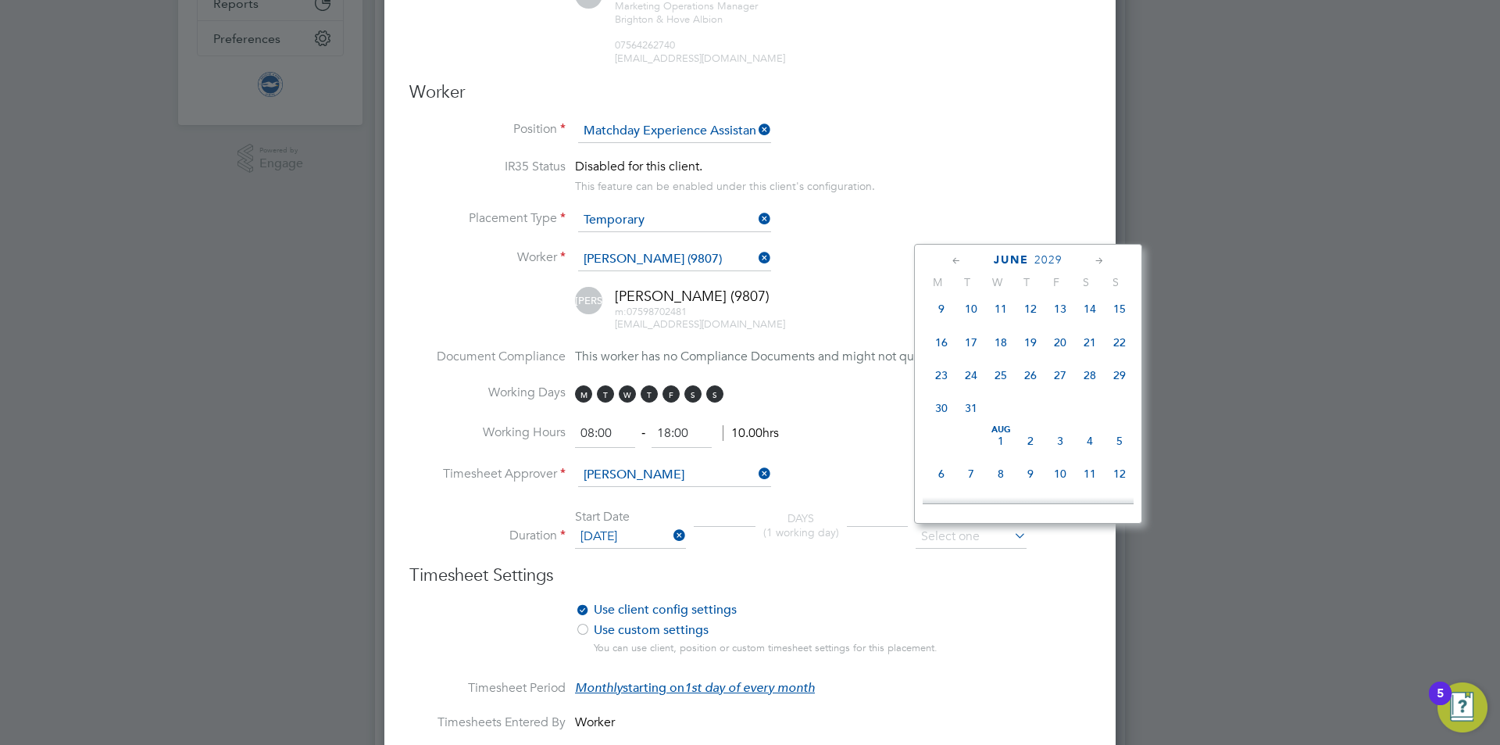
click at [1084, 225] on span "30" at bounding box center [1090, 210] width 30 height 30
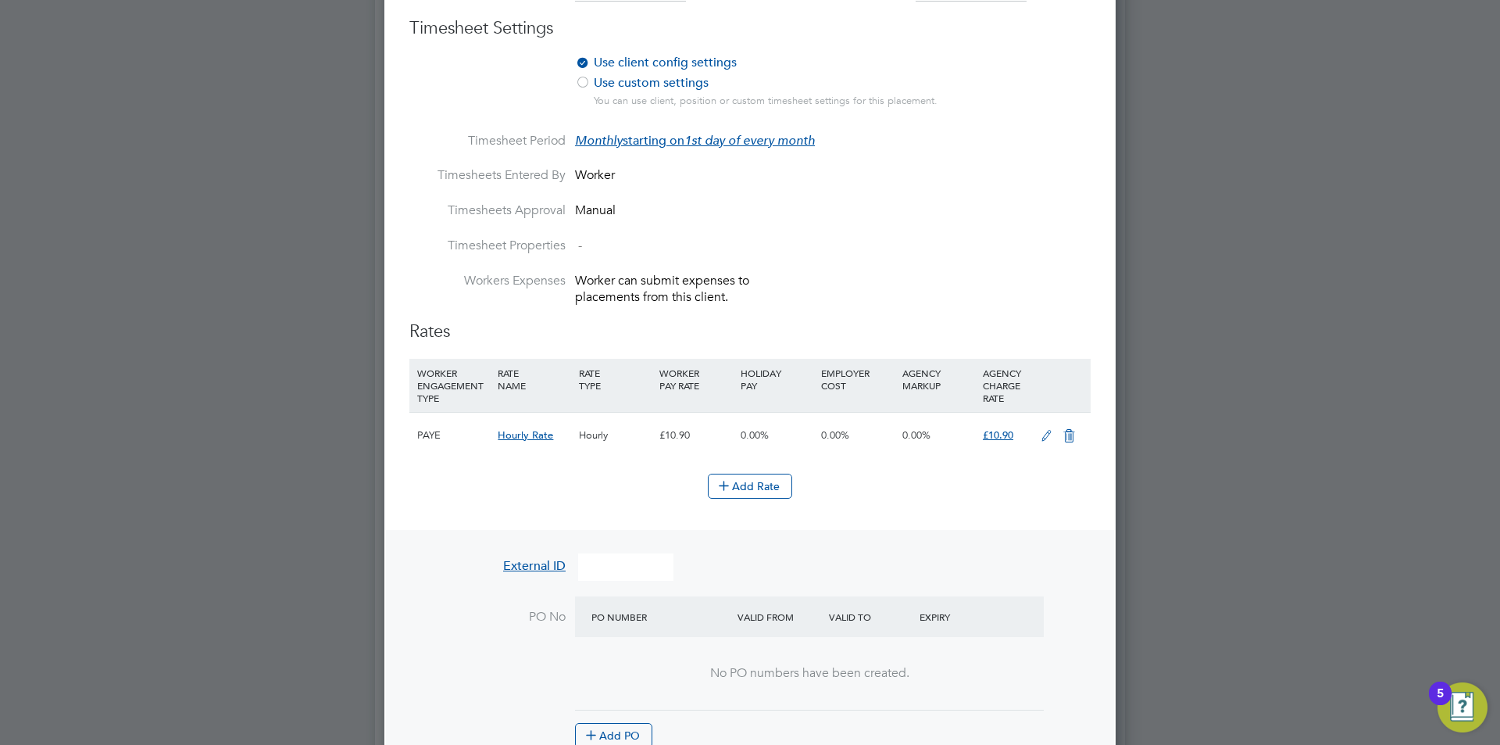
click at [724, 500] on li "Add Rate" at bounding box center [749, 493] width 681 height 41
click at [718, 479] on icon at bounding box center [724, 485] width 12 height 12
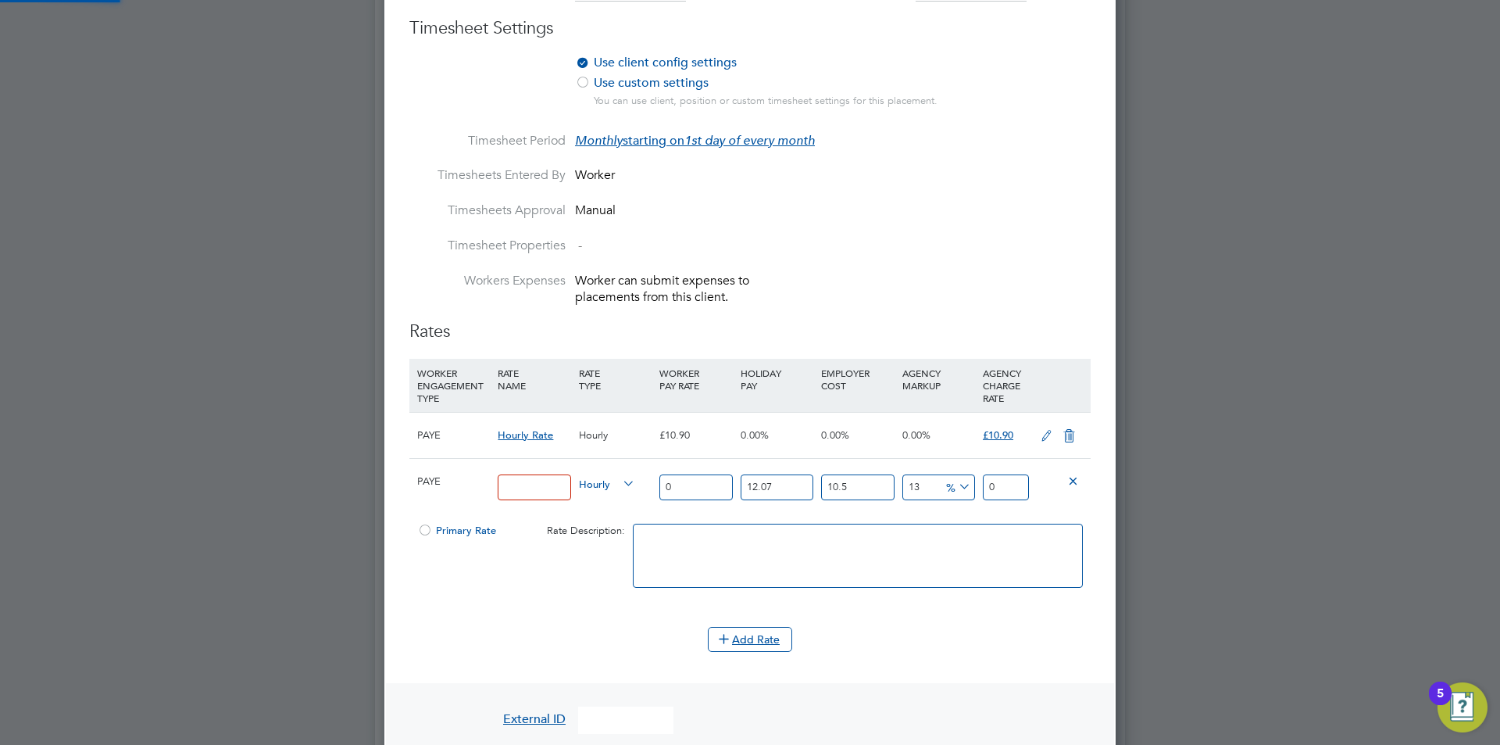
click at [507, 488] on input at bounding box center [534, 487] width 73 height 26
drag, startPoint x: 705, startPoint y: 484, endPoint x: 625, endPoint y: 478, distance: 80.7
click at [625, 478] on div "PAYE MARKETING_HOURS Hourly 0 12.07 n/a 10.5 n/a 13 0 % 0" at bounding box center [749, 487] width 681 height 58
click at [1069, 437] on icon at bounding box center [1069, 436] width 20 height 13
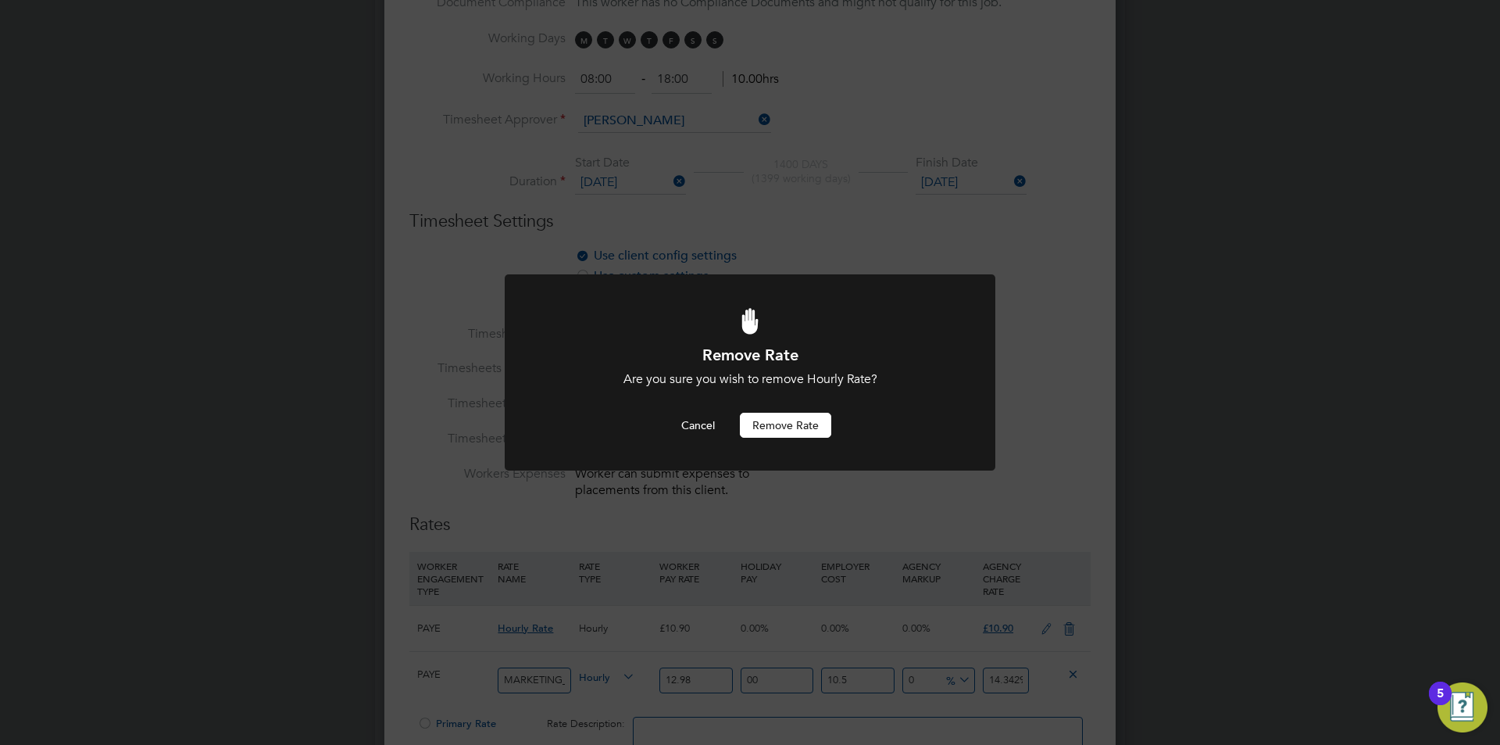
click at [751, 422] on button "Remove rate" at bounding box center [785, 425] width 91 height 25
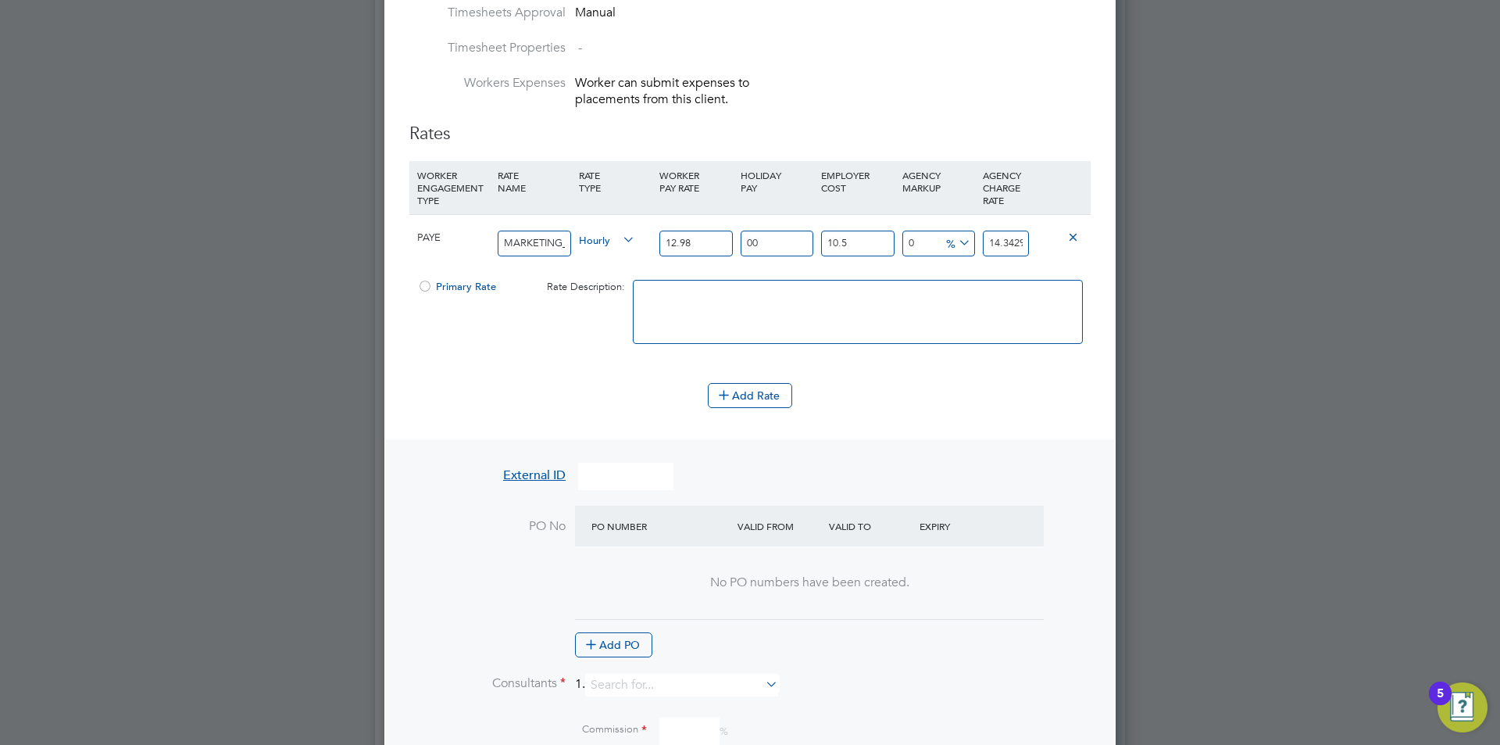
click at [424, 285] on div at bounding box center [425, 291] width 16 height 12
click at [602, 641] on button "Add PO" at bounding box center [613, 644] width 77 height 25
click at [627, 573] on input at bounding box center [654, 568] width 134 height 26
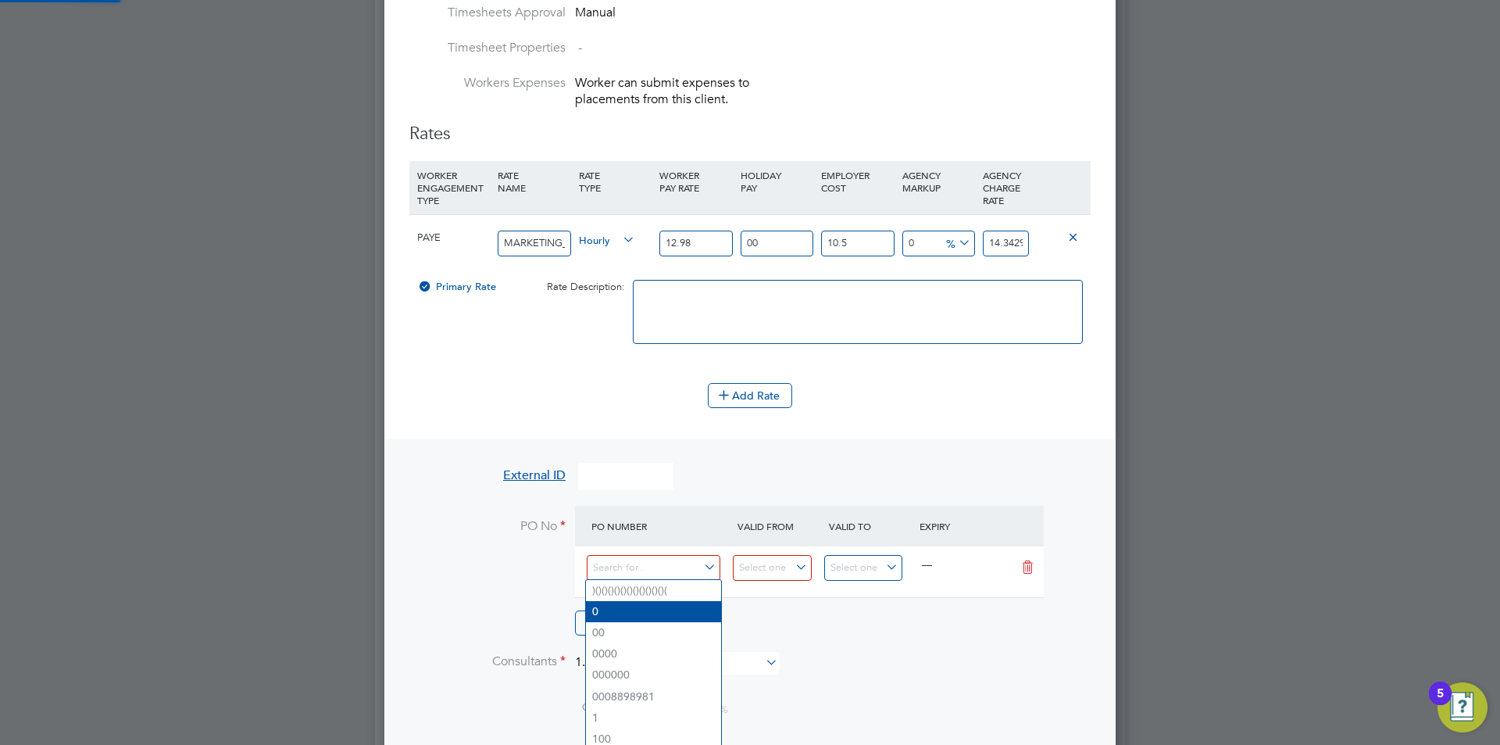
click at [626, 611] on li "0" at bounding box center [653, 611] width 135 height 21
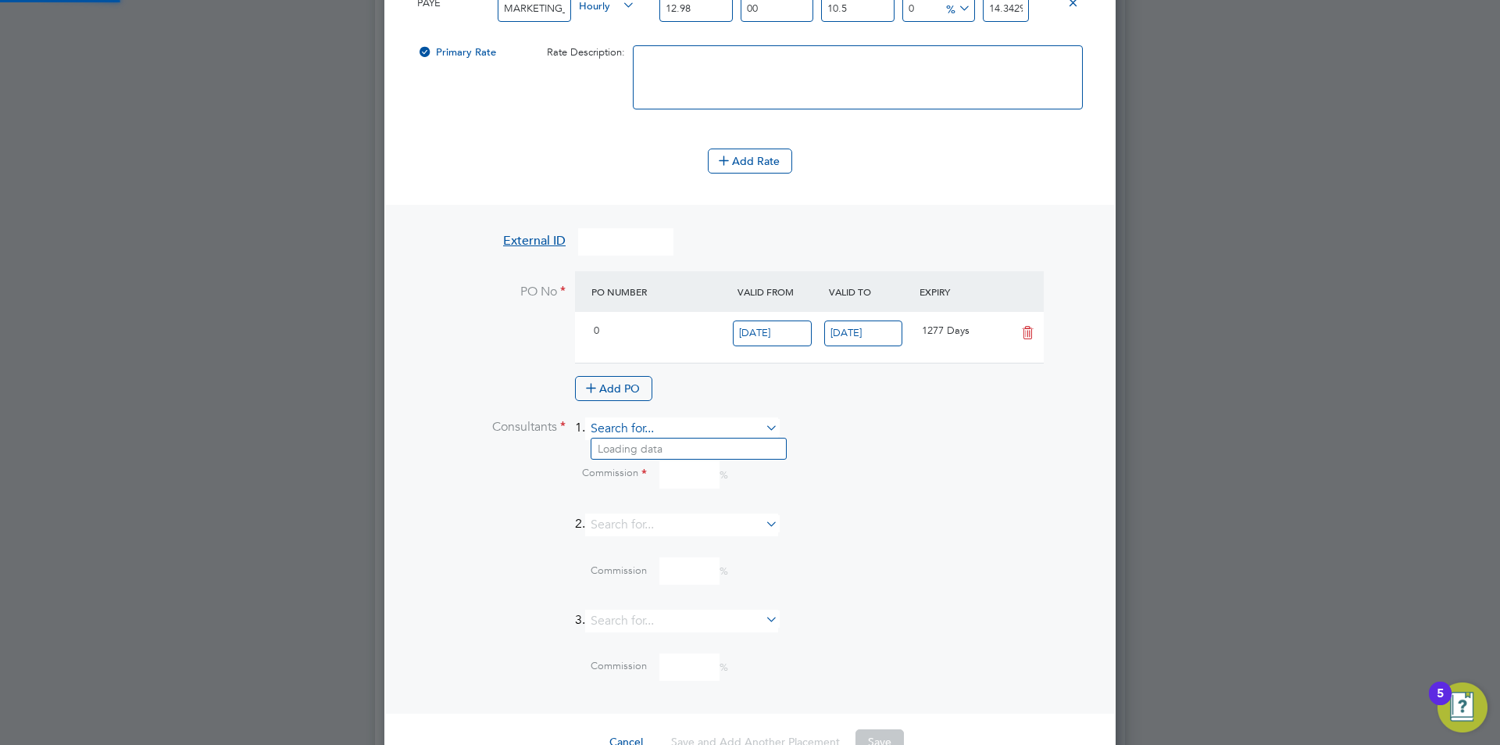
click at [595, 424] on input at bounding box center [681, 428] width 193 height 23
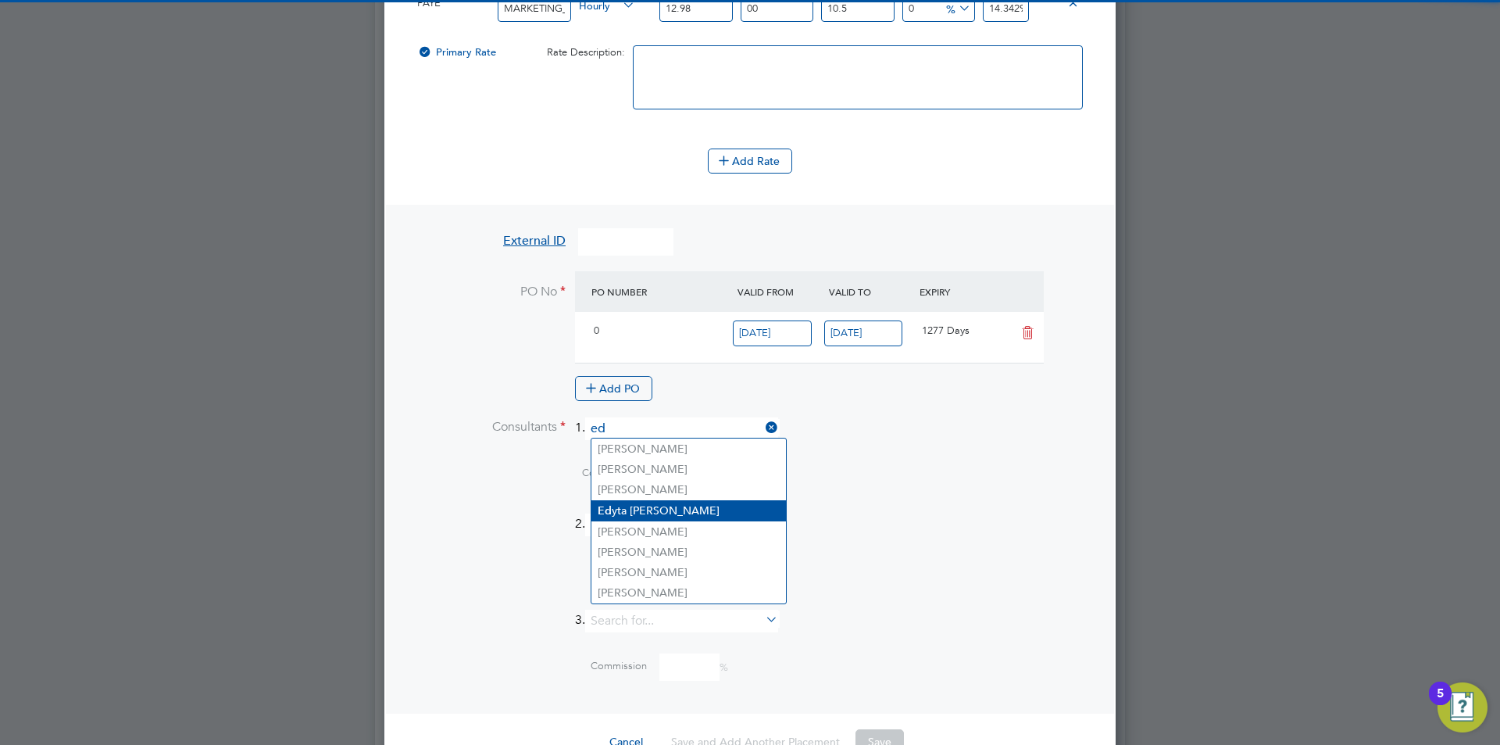
click at [635, 502] on li "Ed yta [PERSON_NAME]" at bounding box center [688, 510] width 195 height 21
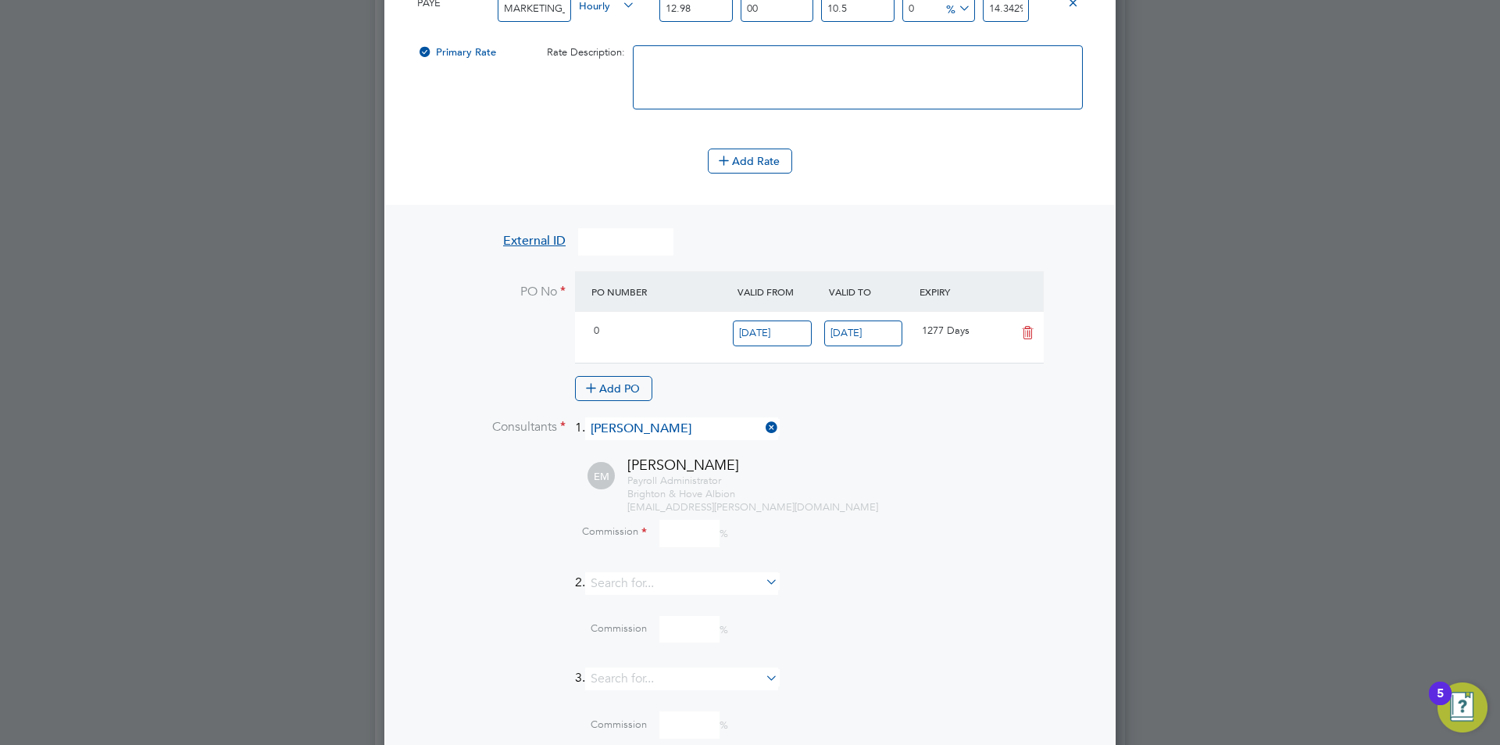
click at [694, 541] on input at bounding box center [689, 533] width 60 height 27
drag, startPoint x: 888, startPoint y: 581, endPoint x: 899, endPoint y: 581, distance: 10.9
click at [889, 581] on li "2." at bounding box center [749, 591] width 681 height 38
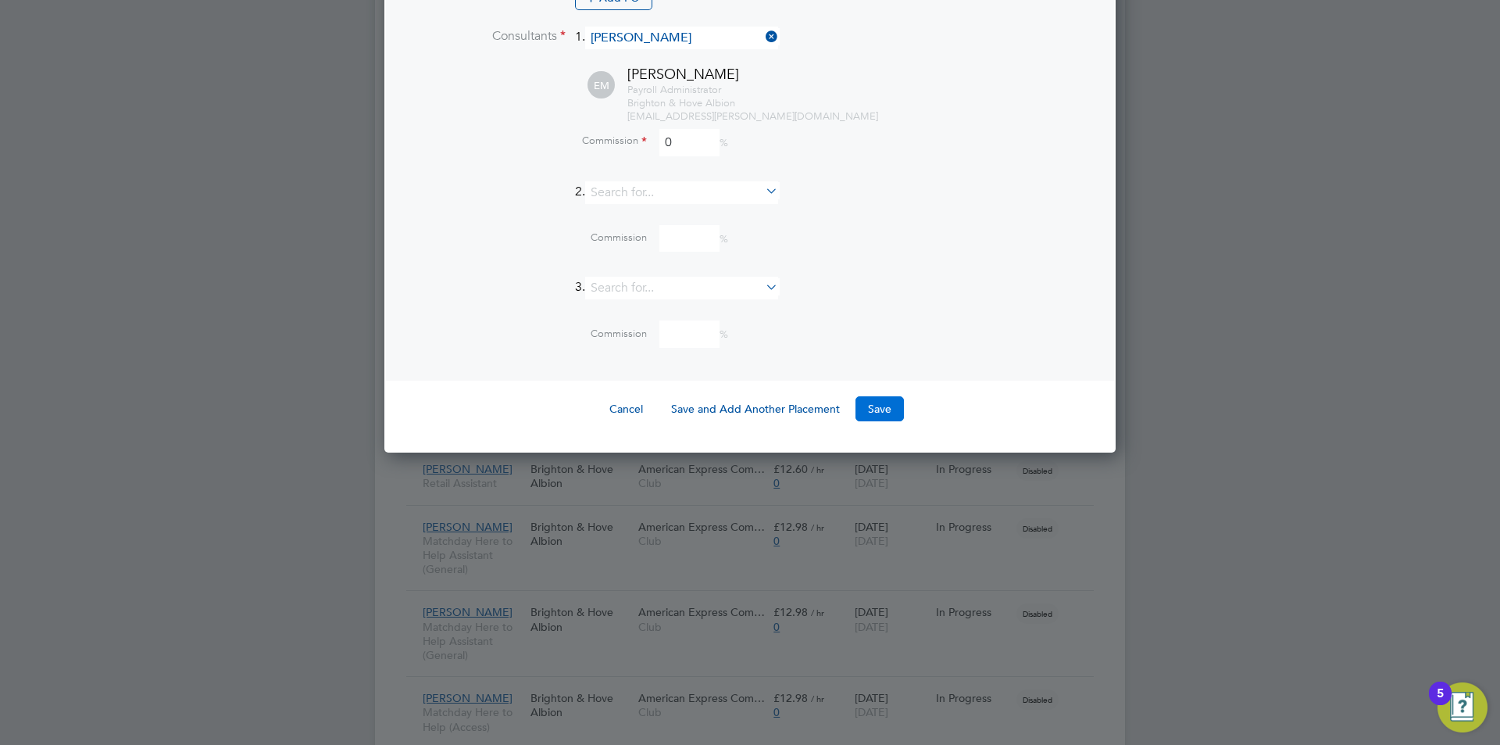
click at [877, 404] on button "Save" at bounding box center [879, 408] width 48 height 25
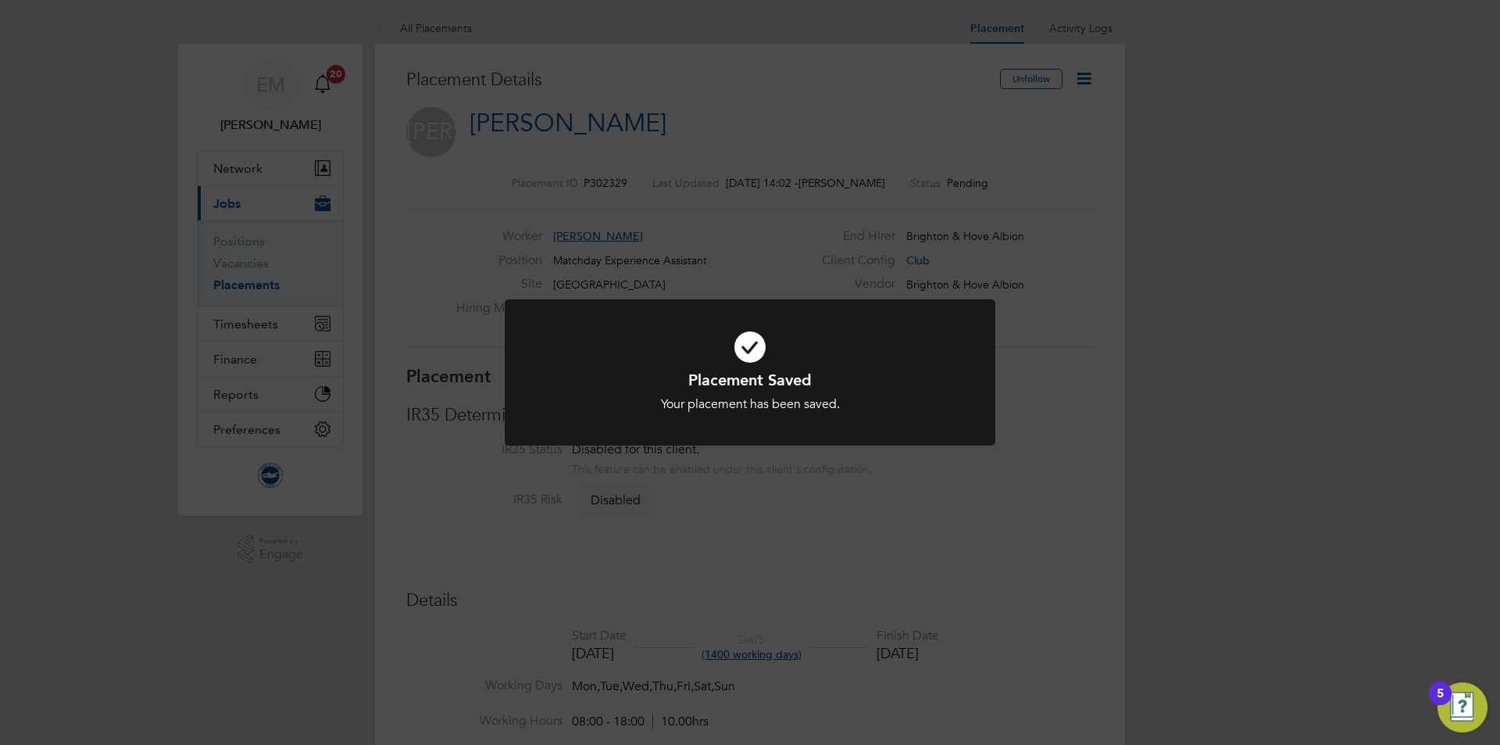
click at [1100, 282] on div "Placement Saved Your placement has been saved. Cancel Okay" at bounding box center [750, 372] width 1500 height 745
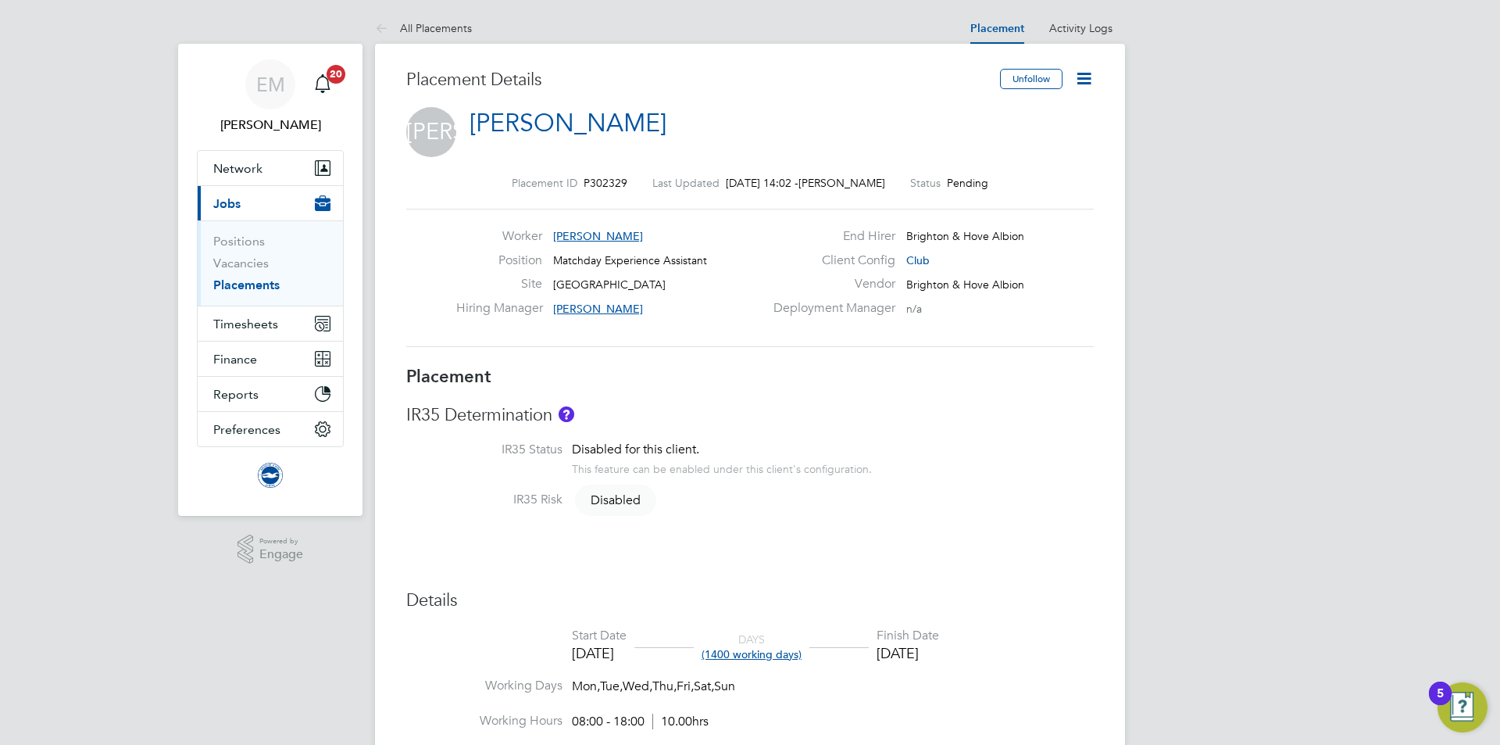
click at [1081, 86] on icon at bounding box center [1084, 79] width 20 height 20
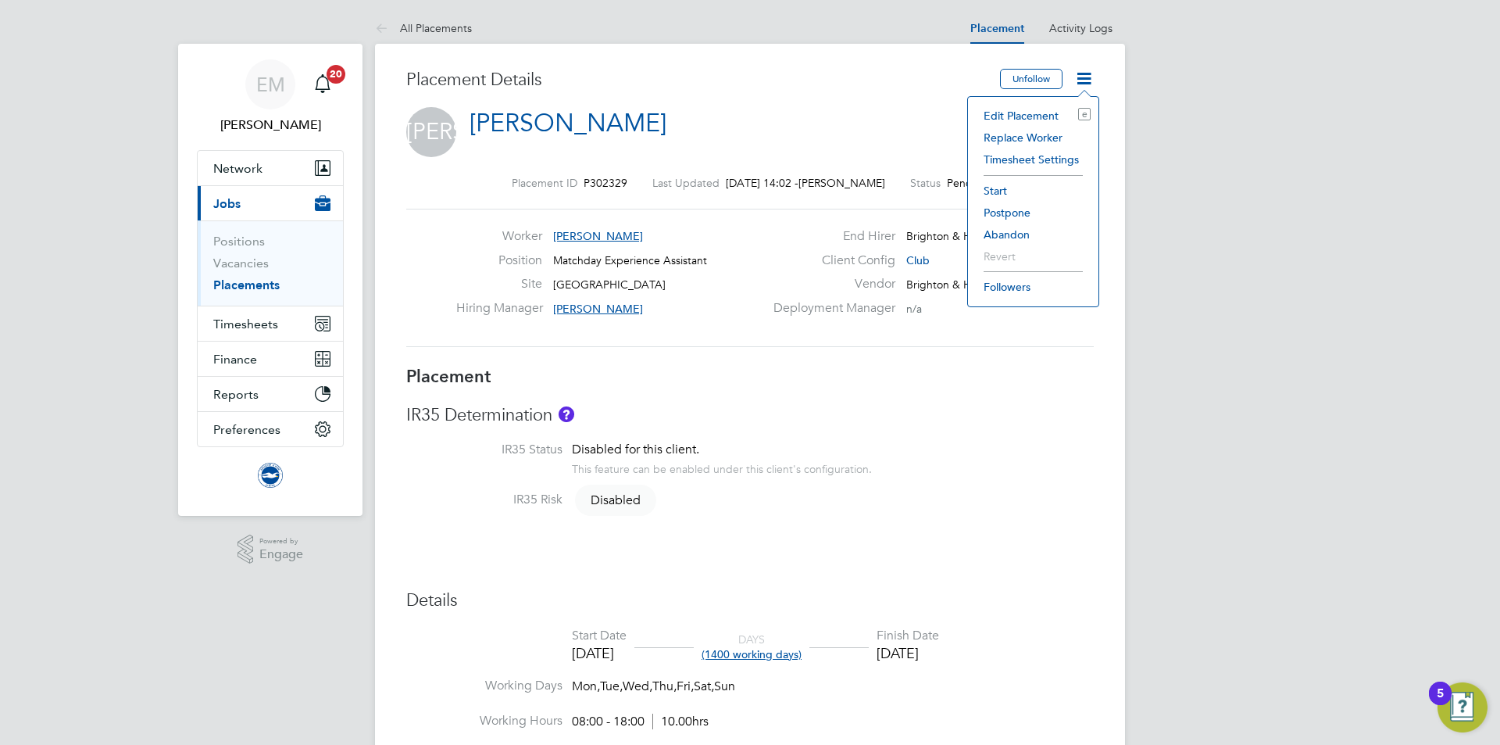
click at [1005, 184] on li "Start" at bounding box center [1033, 191] width 115 height 22
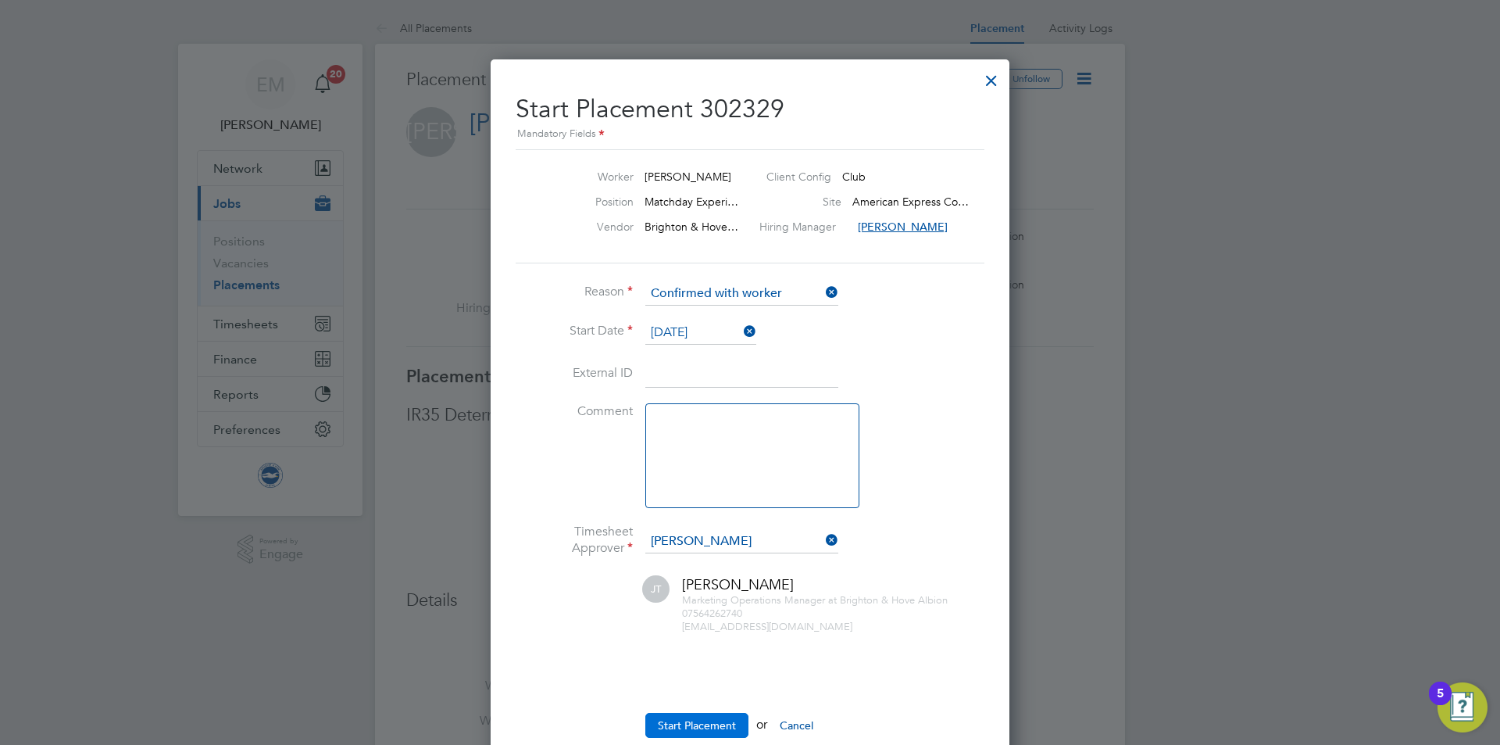
click at [688, 716] on button "Start Placement" at bounding box center [696, 725] width 103 height 25
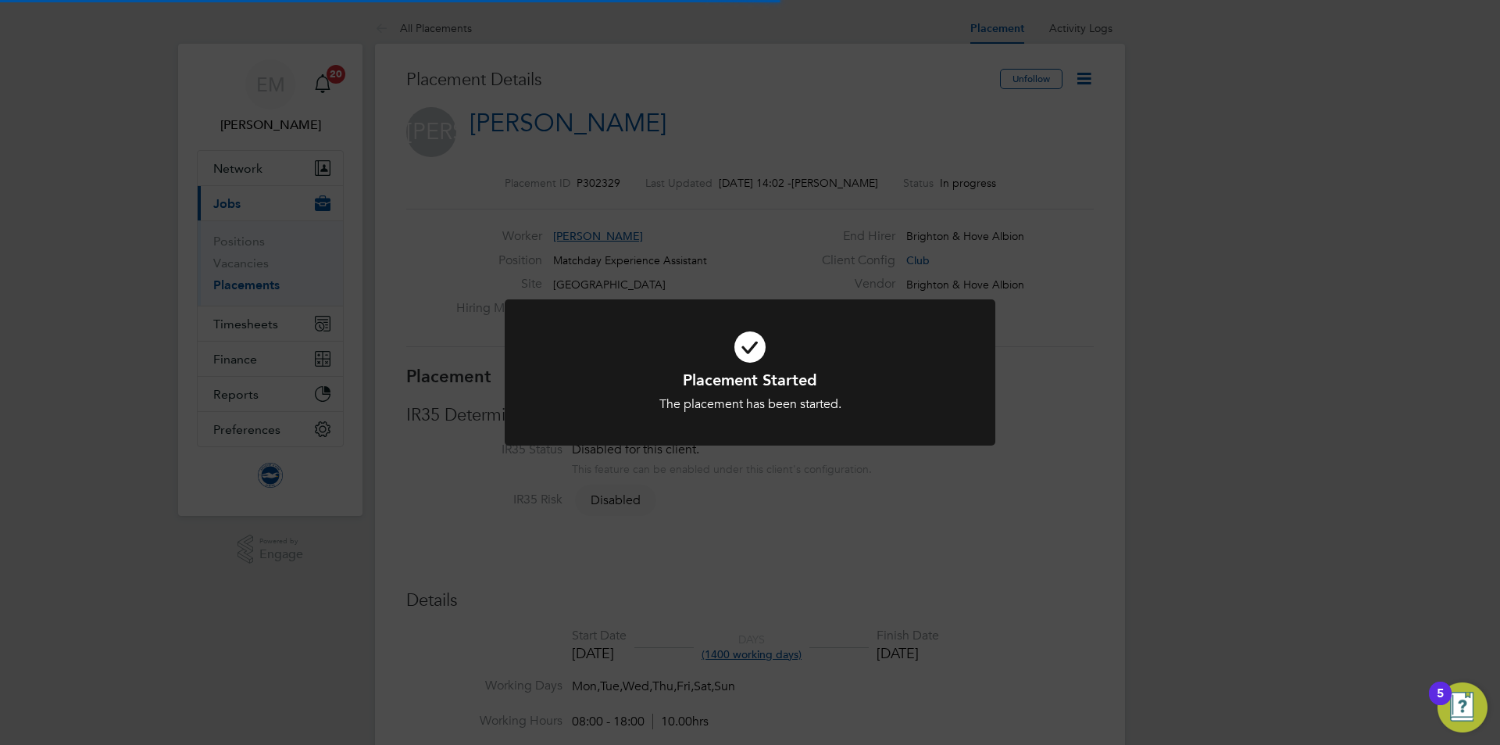
click at [373, 488] on div "Placement Started The placement has been started. Cancel Okay" at bounding box center [750, 372] width 1500 height 745
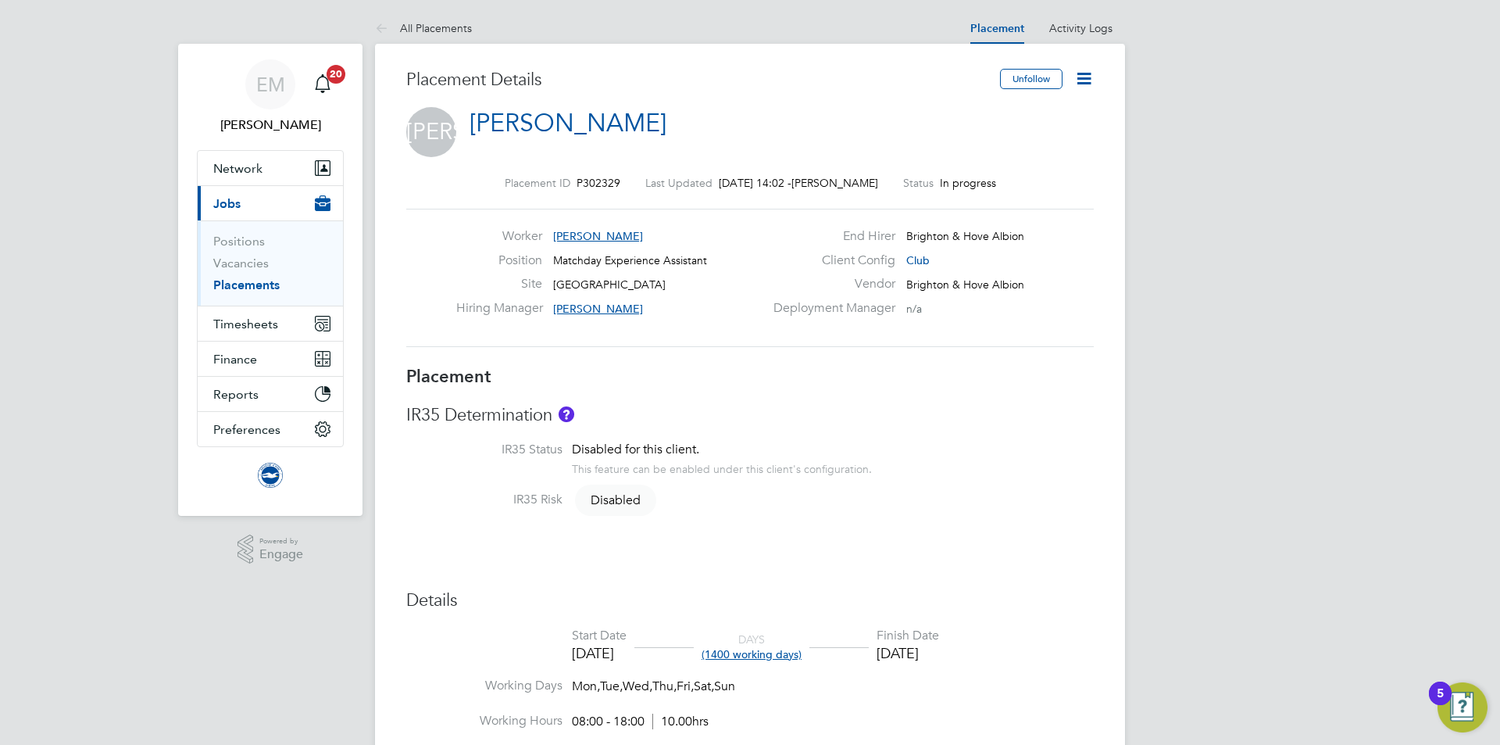
click at [1084, 81] on icon at bounding box center [1084, 79] width 20 height 20
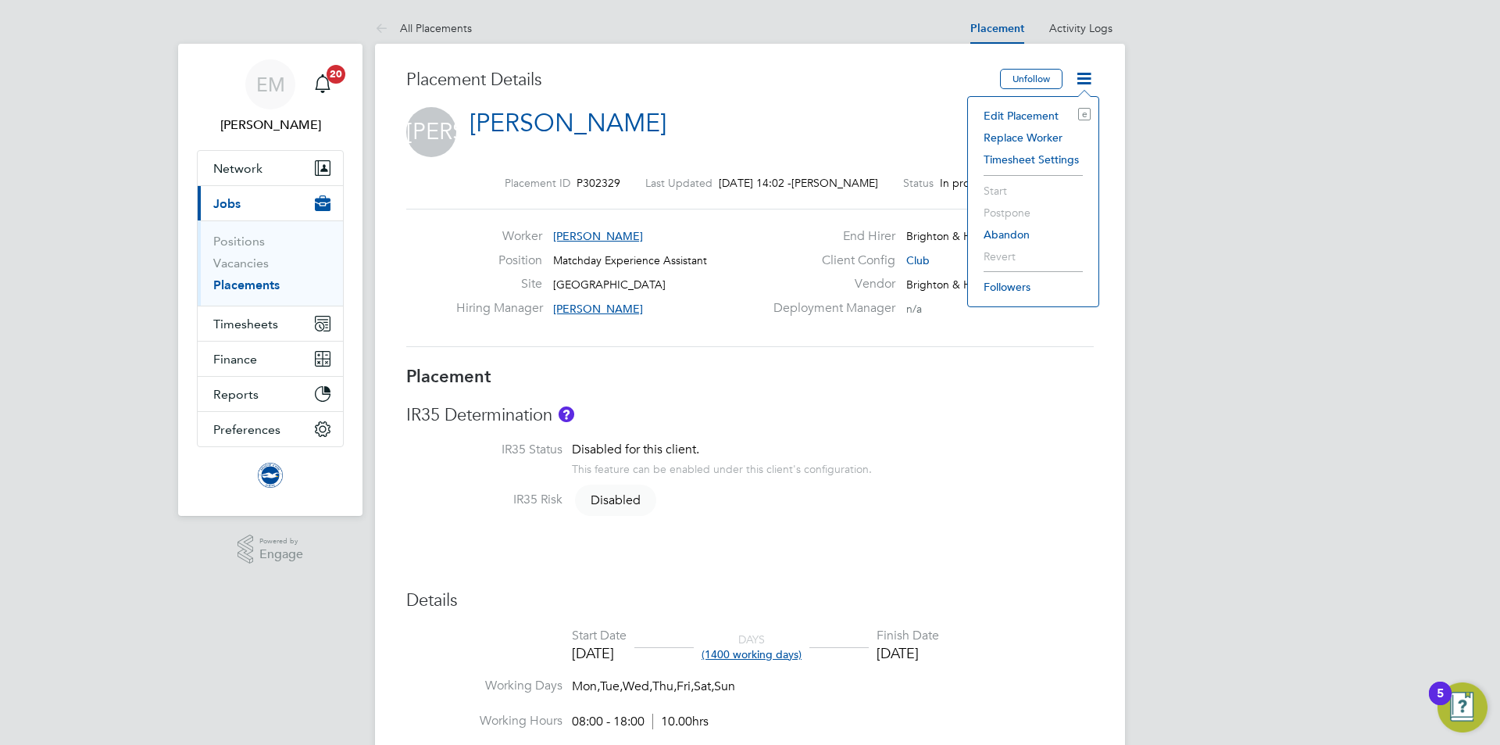
click at [1009, 424] on h3 "IR35 Determination" at bounding box center [750, 415] width 688 height 23
